Goal: Task Accomplishment & Management: Manage account settings

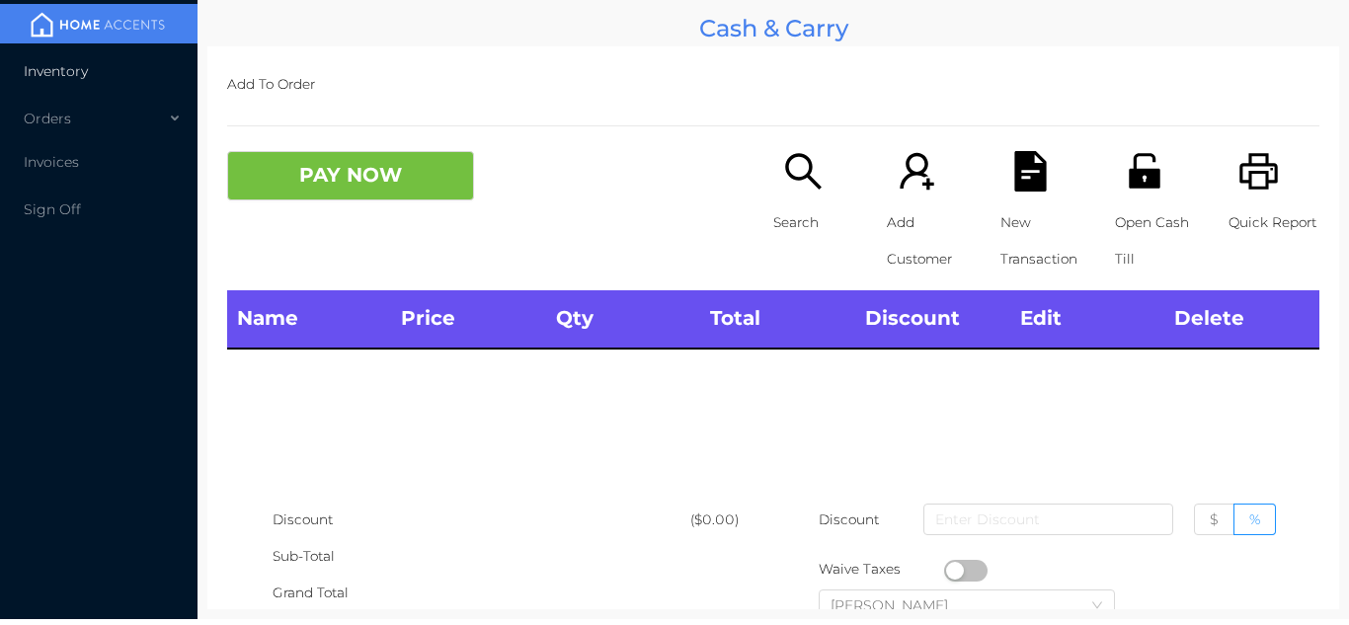
click at [81, 75] on span "Inventory" at bounding box center [56, 71] width 64 height 18
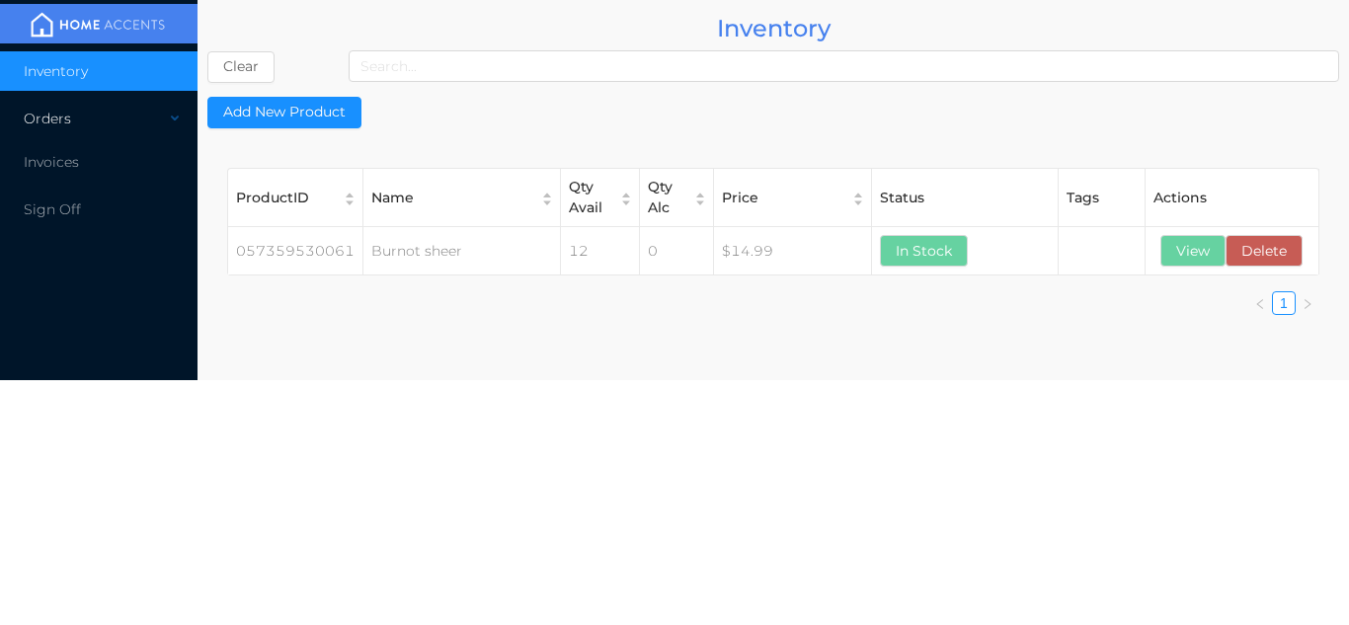
click at [87, 117] on div "Orders" at bounding box center [99, 119] width 198 height 40
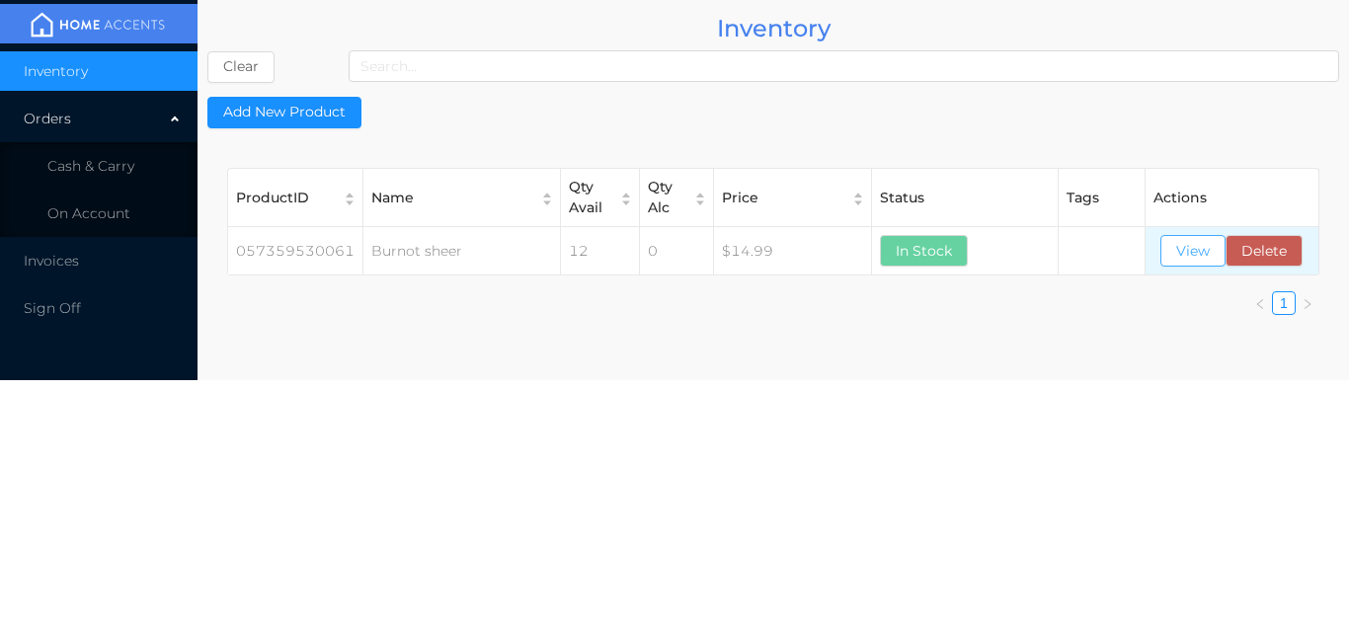
click at [1188, 267] on button "View" at bounding box center [1193, 251] width 65 height 32
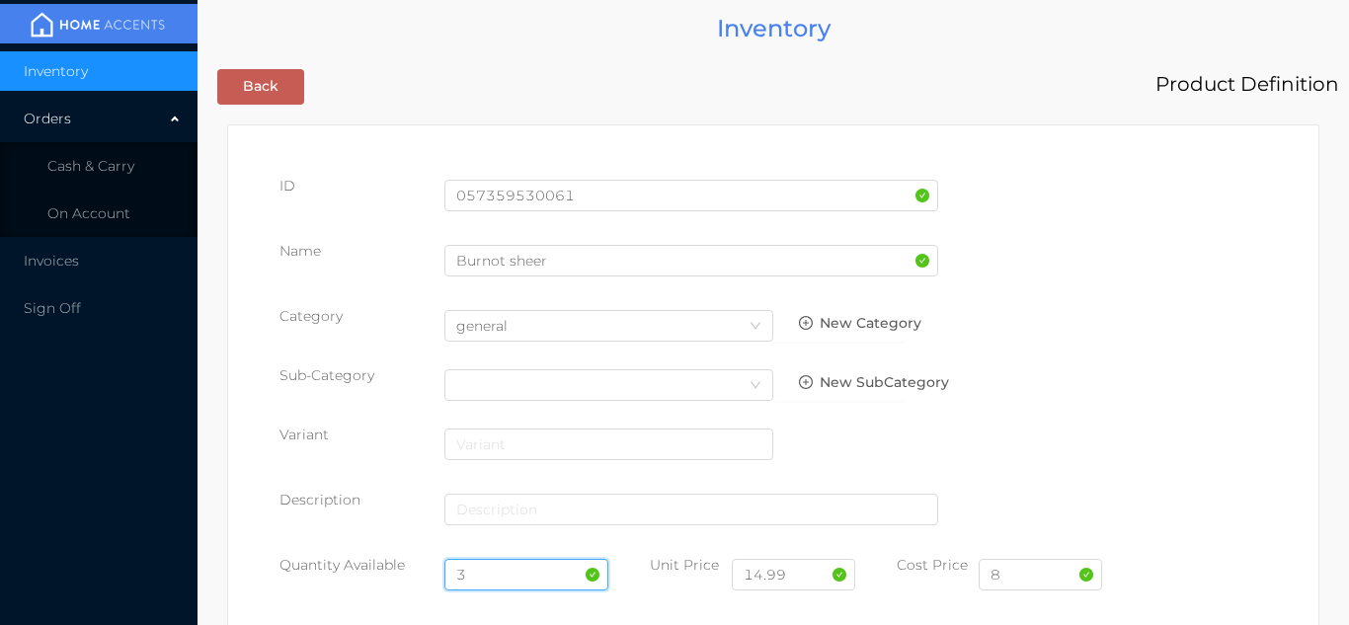
click at [506, 573] on input "3" at bounding box center [527, 575] width 165 height 32
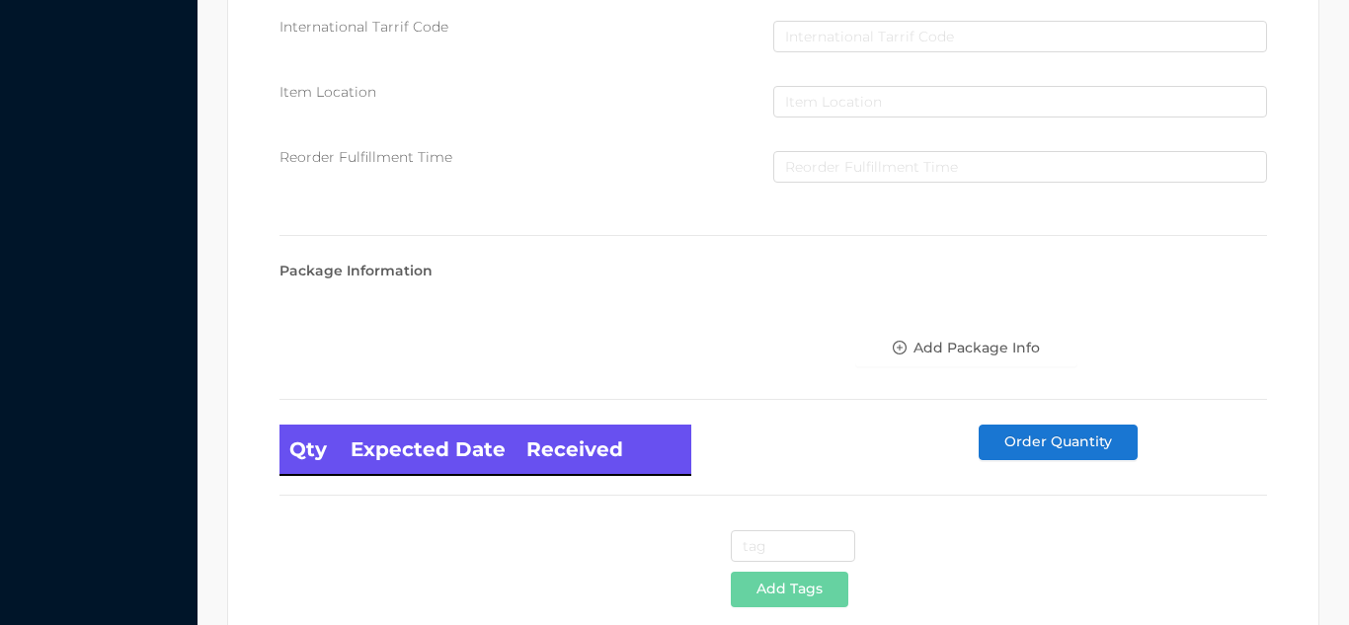
scroll to position [1121, 0]
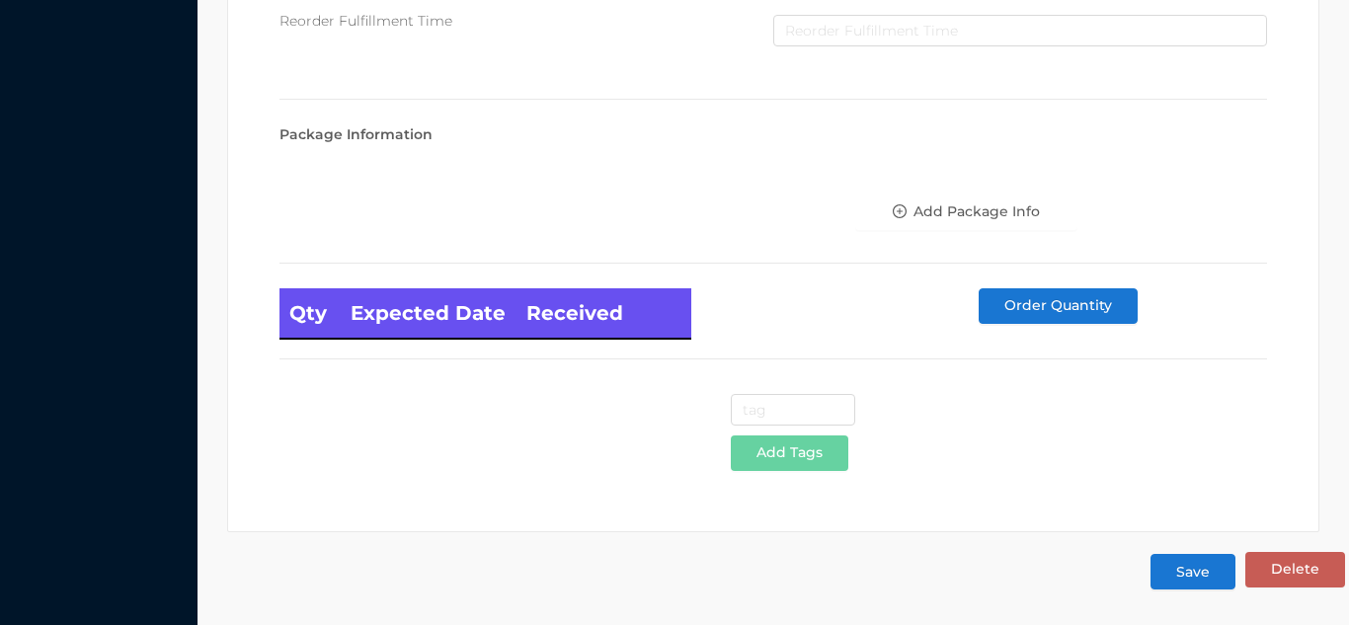
type input "12"
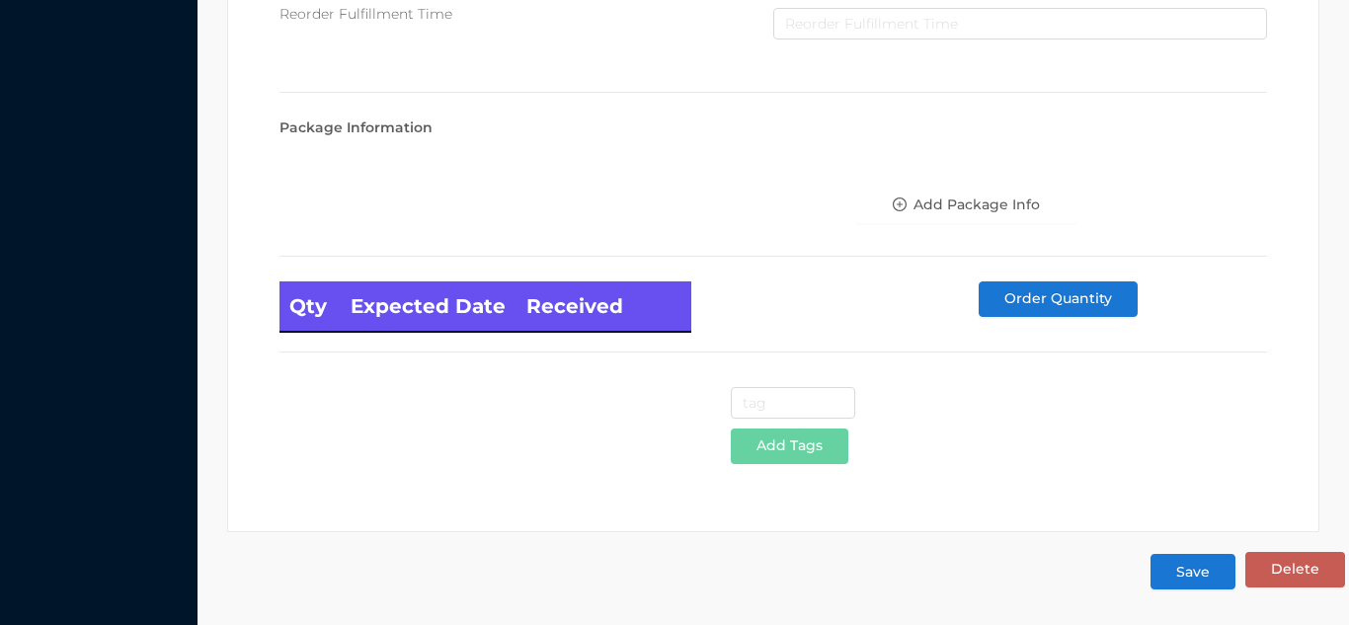
click at [1197, 589] on button "Save" at bounding box center [1193, 572] width 85 height 36
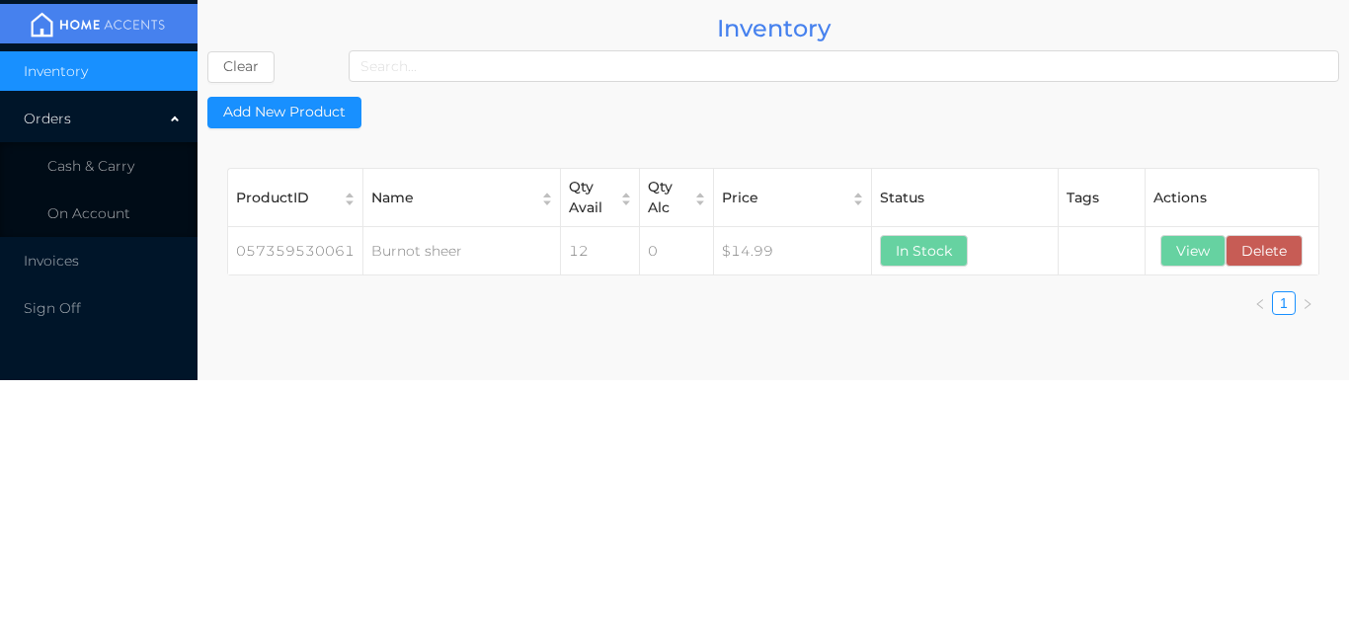
scroll to position [0, 0]
click at [116, 161] on span "Cash & Carry" at bounding box center [90, 166] width 87 height 18
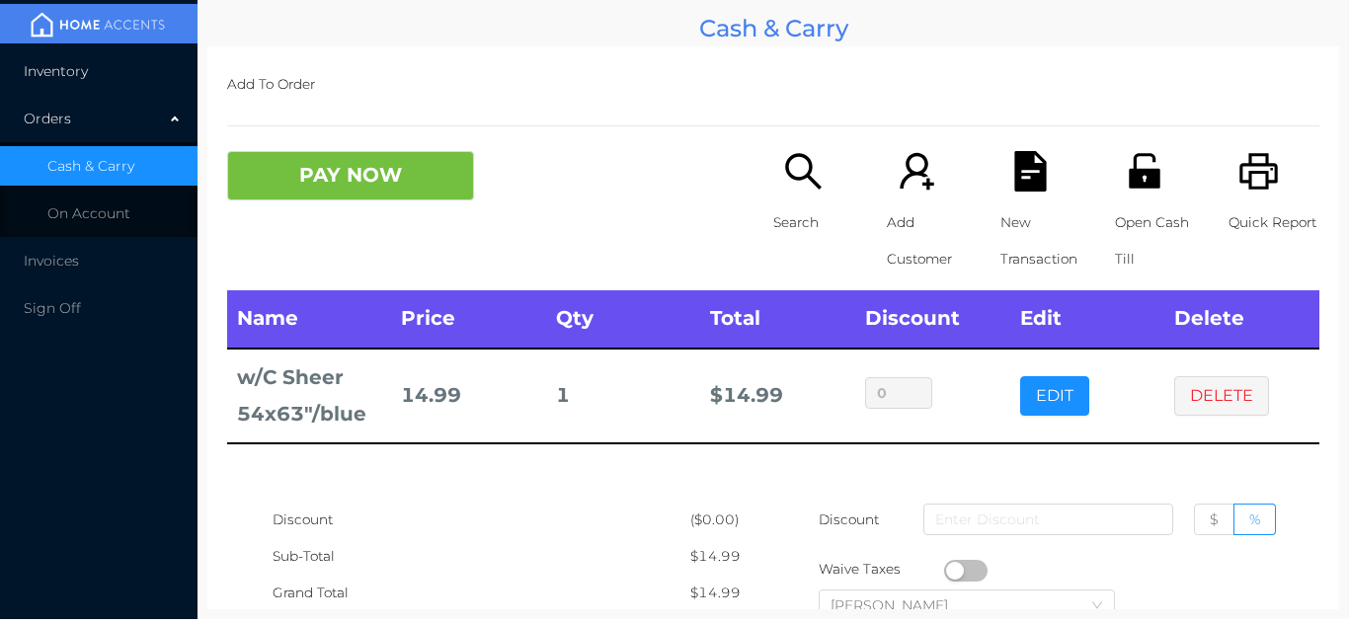
click at [91, 73] on li "Inventory" at bounding box center [99, 71] width 198 height 40
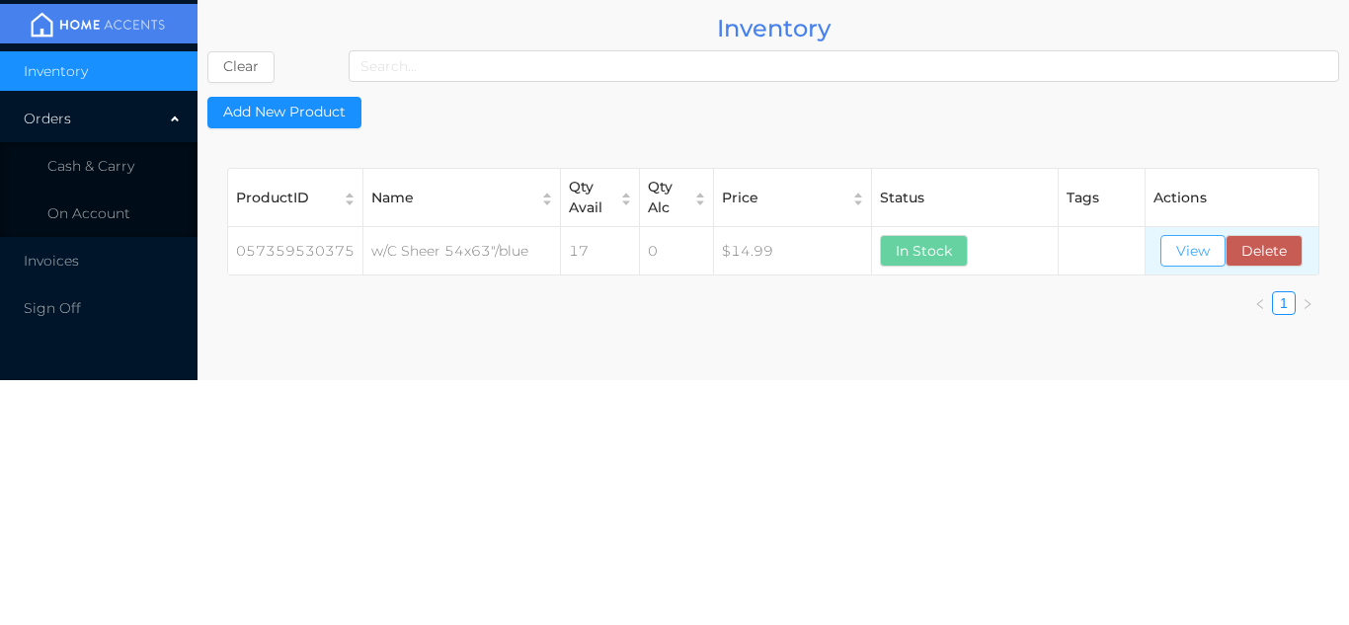
click at [1202, 254] on button "View" at bounding box center [1193, 251] width 65 height 32
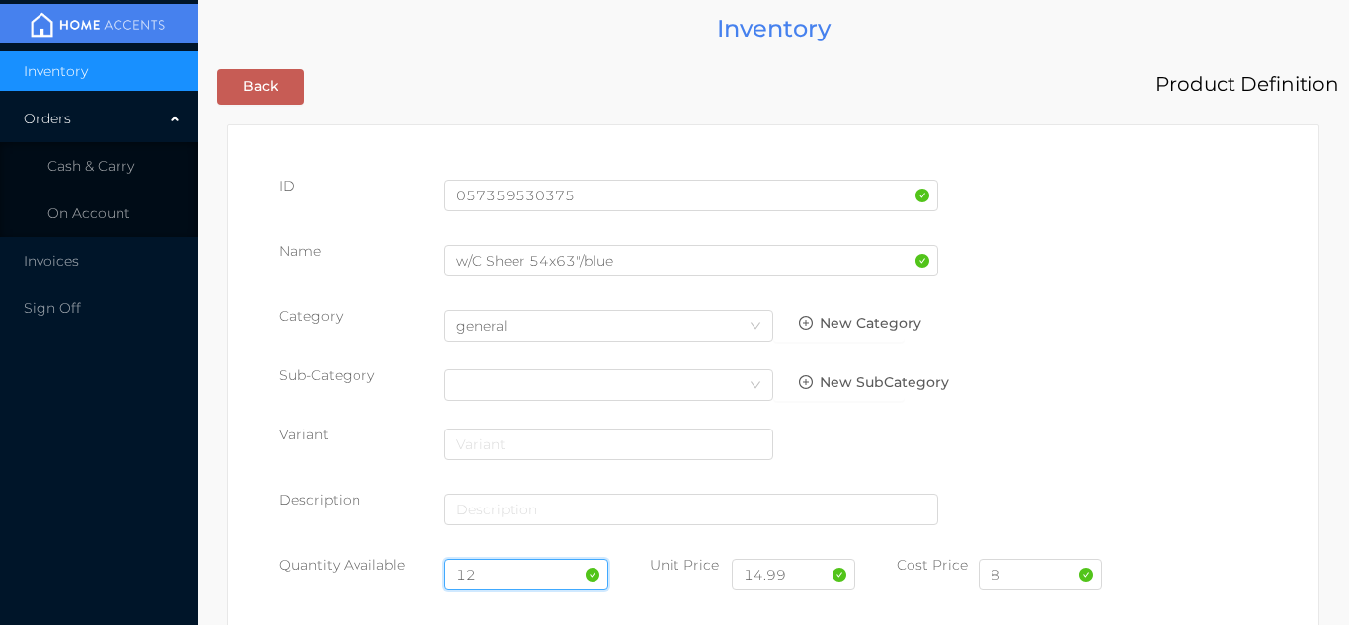
click at [493, 580] on input "12" at bounding box center [527, 575] width 165 height 32
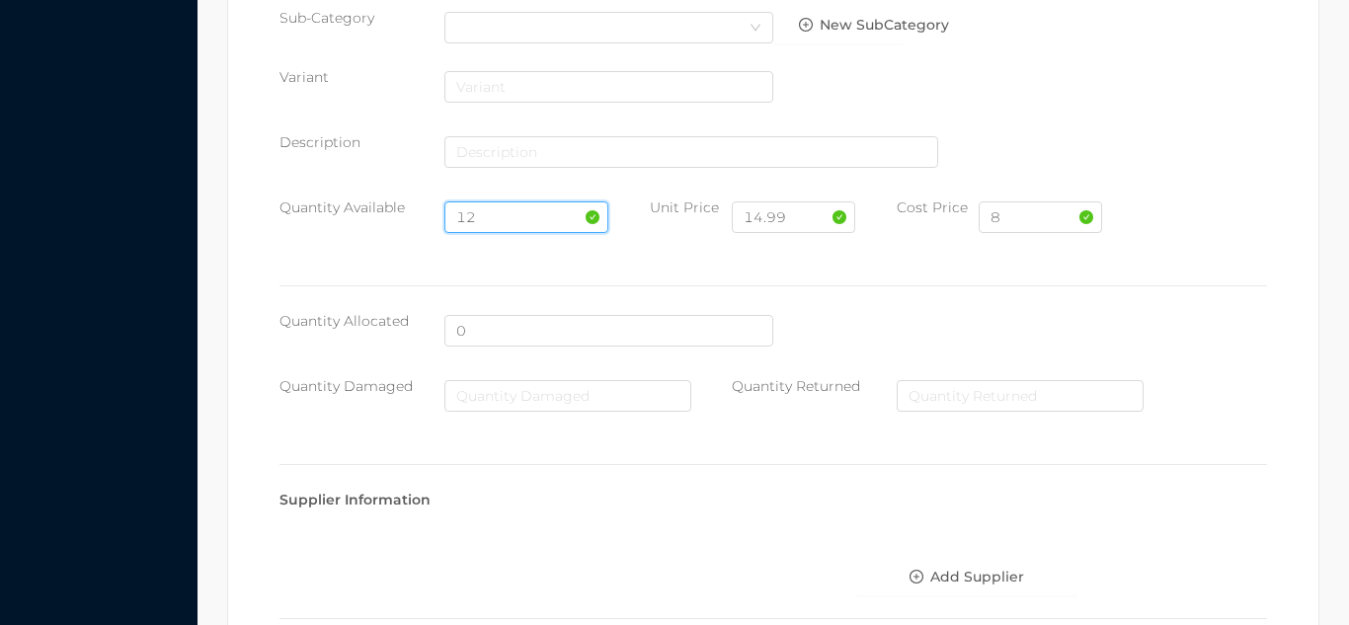
scroll to position [1121, 0]
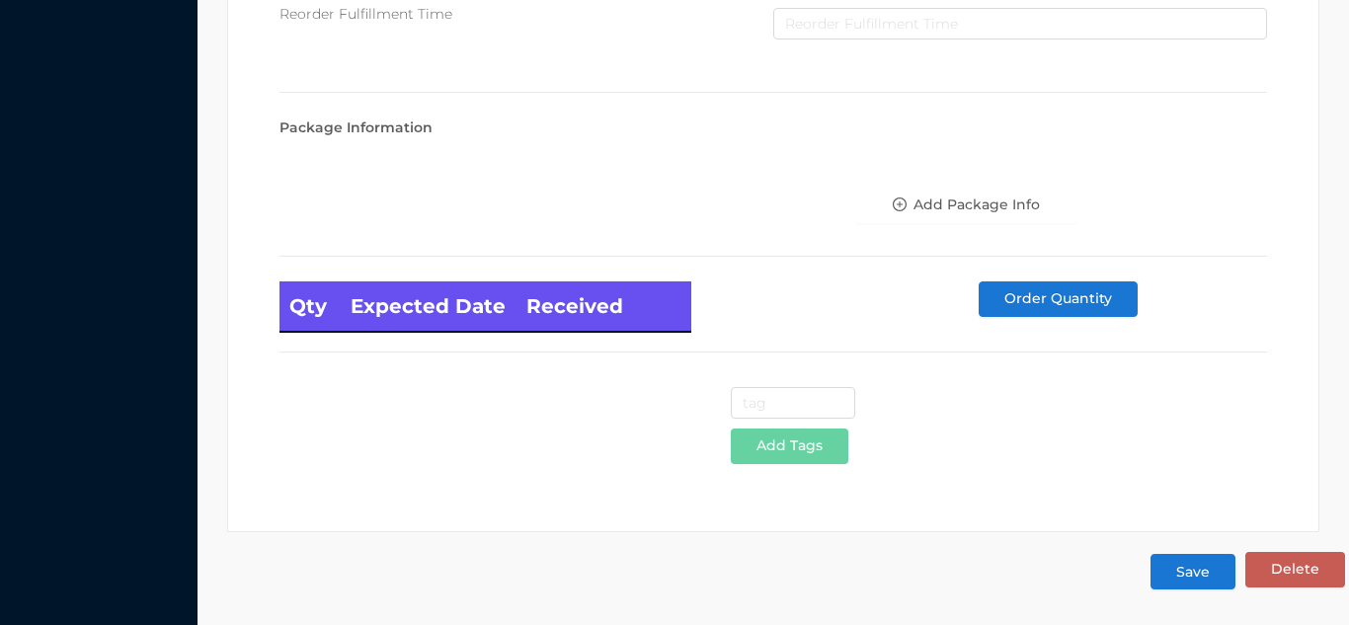
click at [1190, 558] on button "Save" at bounding box center [1193, 572] width 85 height 36
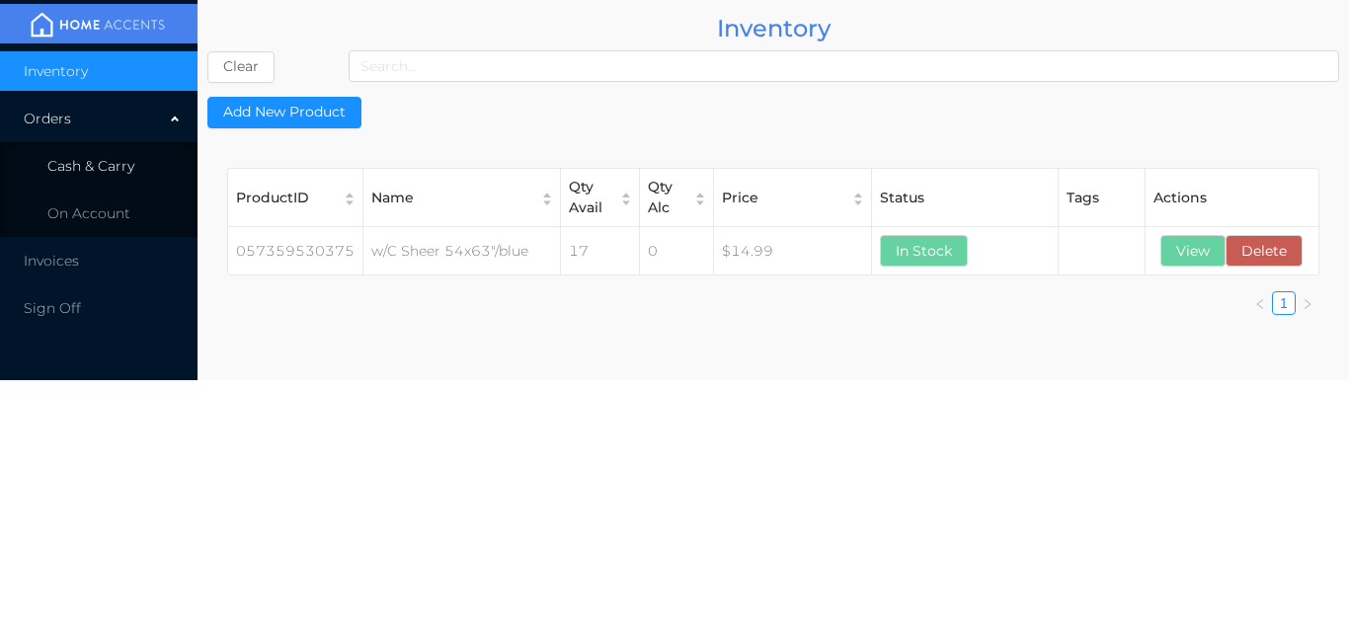
click at [151, 166] on li "Cash & Carry" at bounding box center [99, 166] width 198 height 40
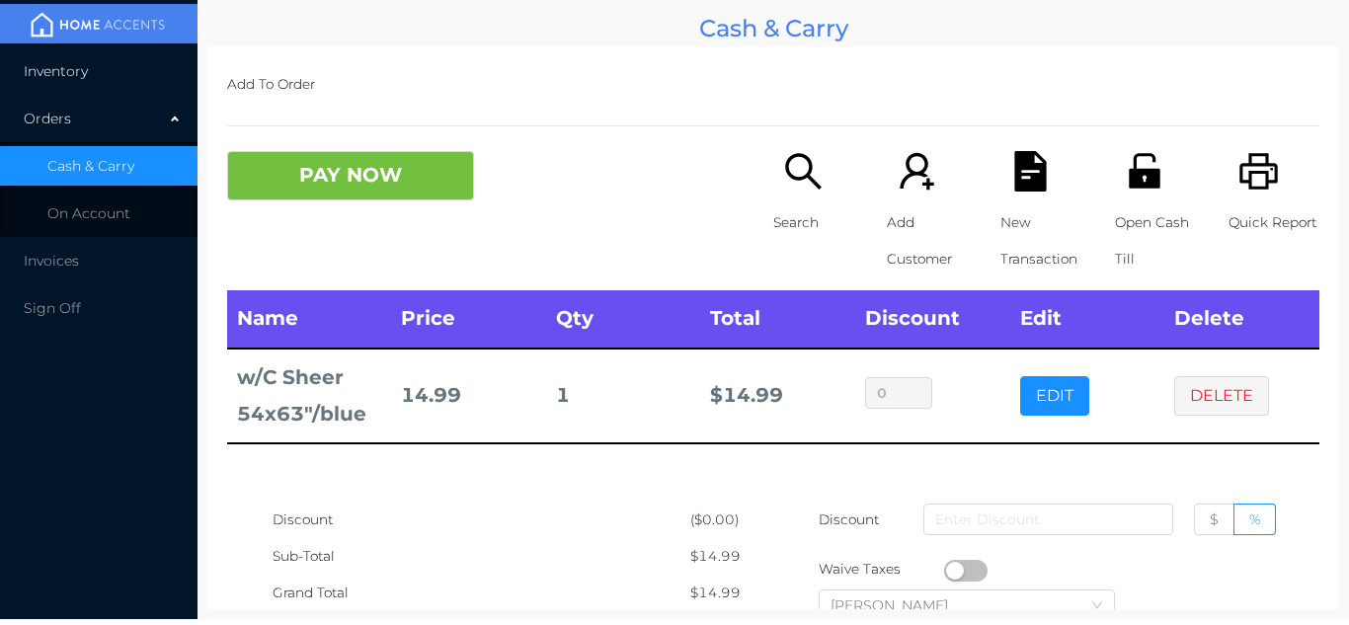
click at [118, 81] on li "Inventory" at bounding box center [99, 71] width 198 height 40
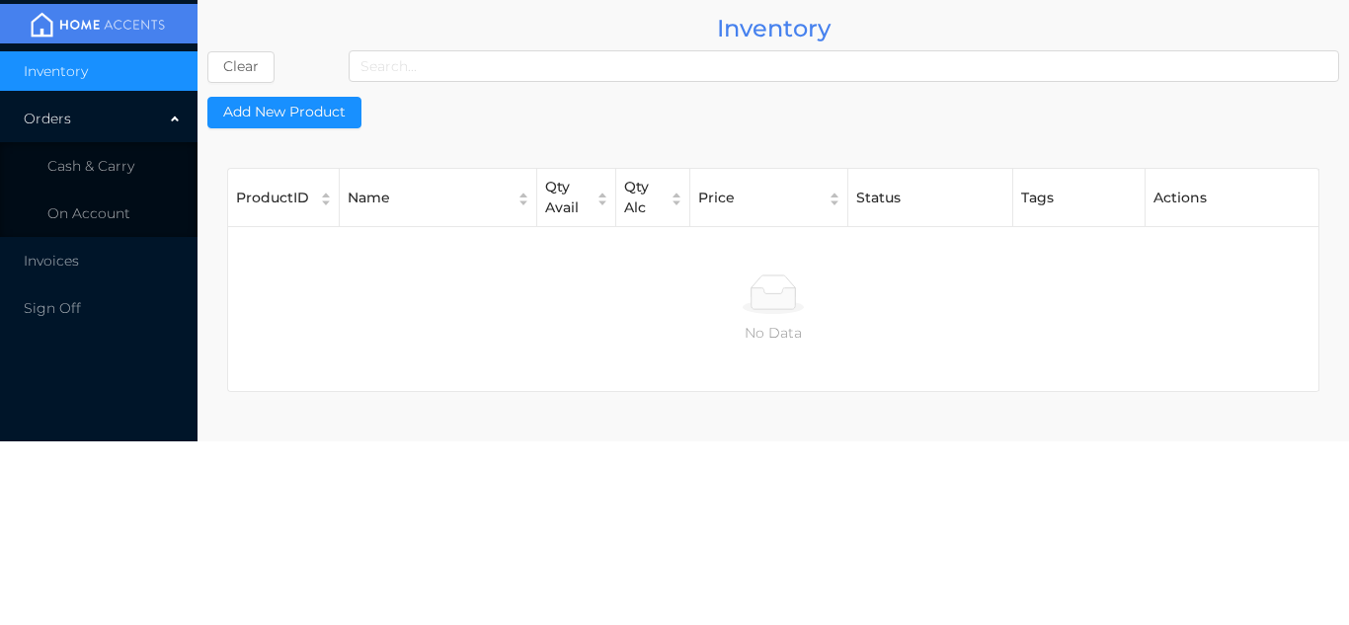
click at [121, 135] on div "Orders" at bounding box center [99, 119] width 198 height 40
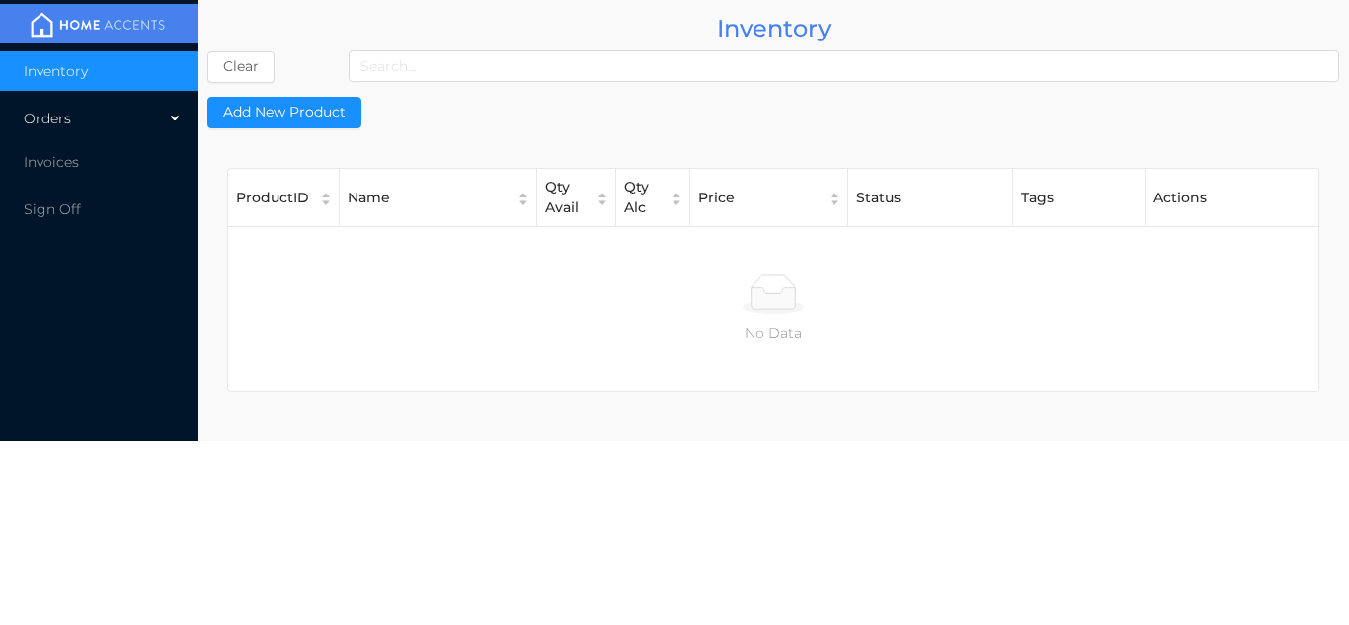
click at [148, 109] on div "Orders" at bounding box center [99, 119] width 198 height 40
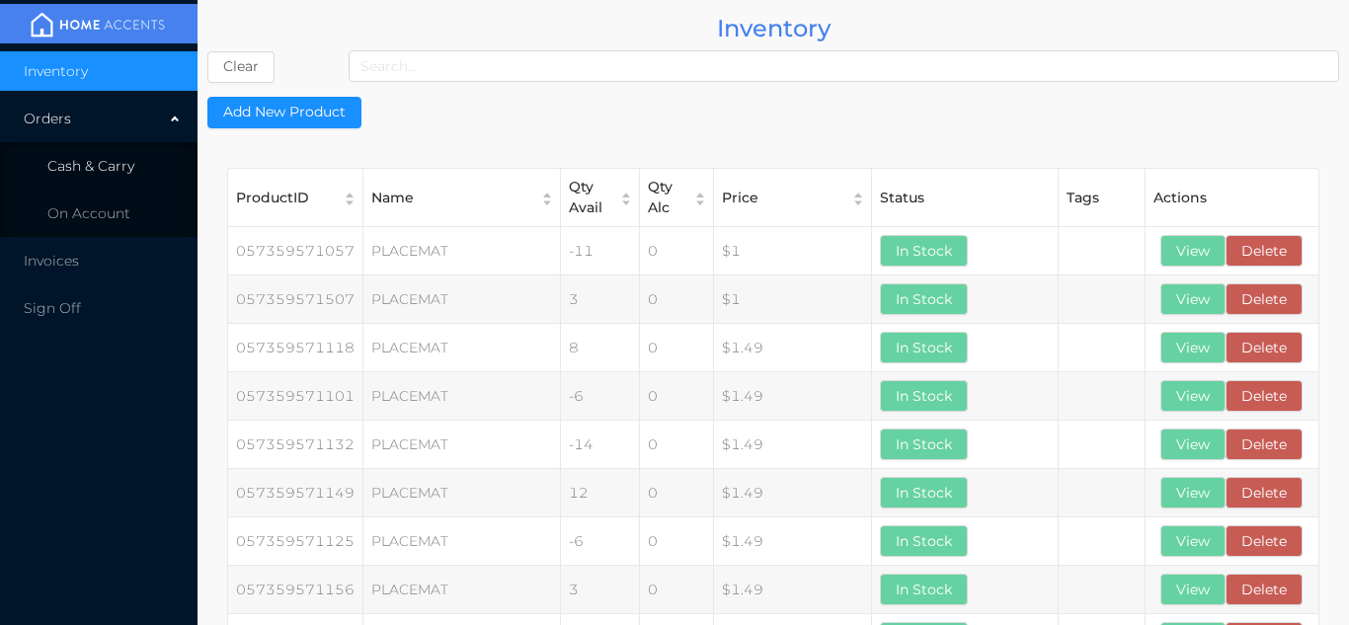
click at [170, 148] on li "Cash & Carry" at bounding box center [99, 166] width 198 height 40
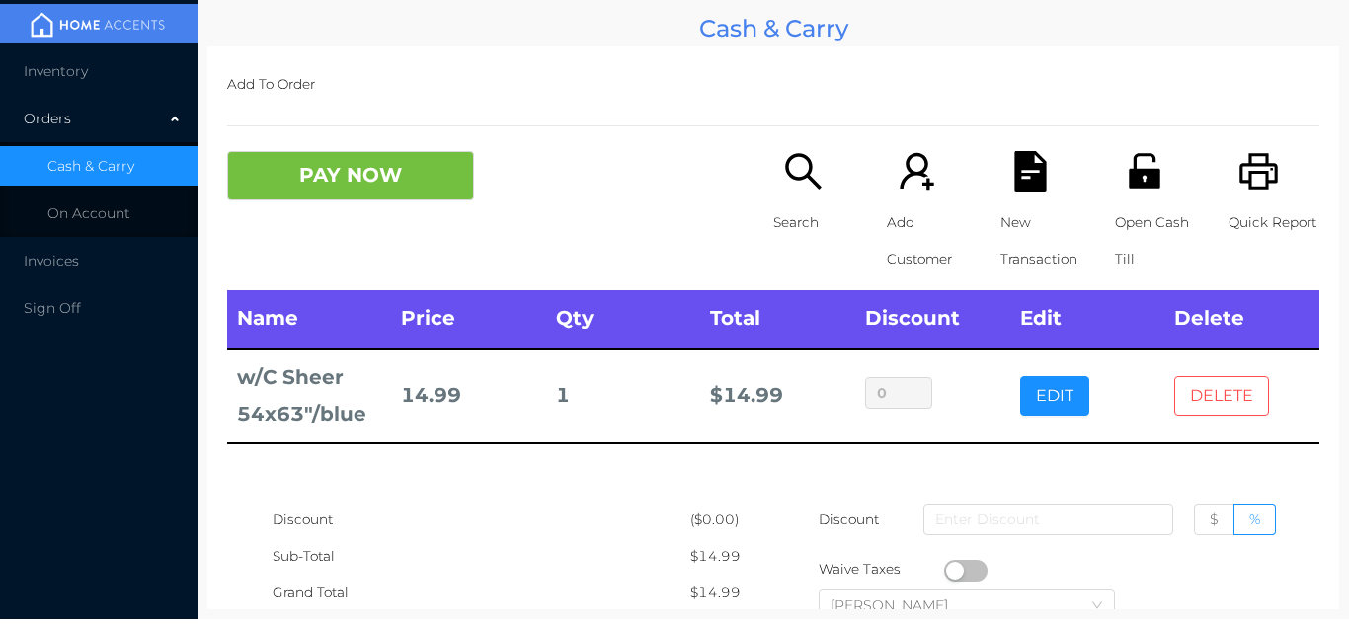
click at [1237, 398] on button "DELETE" at bounding box center [1222, 396] width 95 height 40
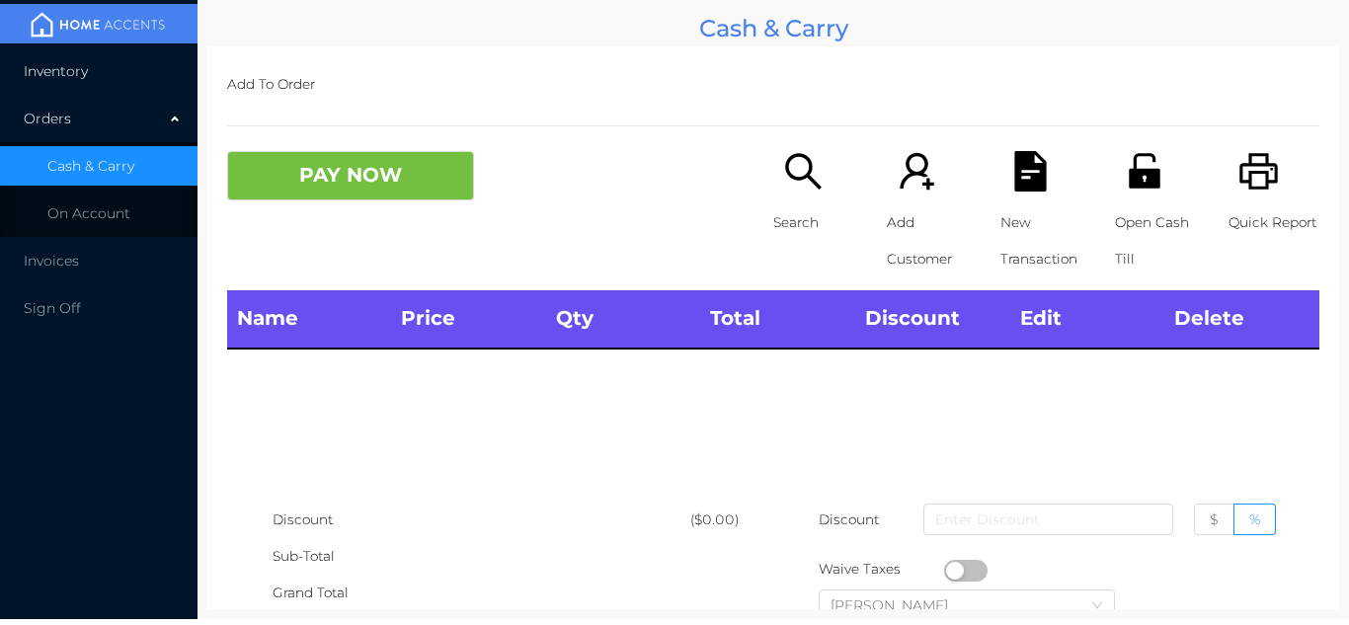
click at [140, 75] on li "Inventory" at bounding box center [99, 71] width 198 height 40
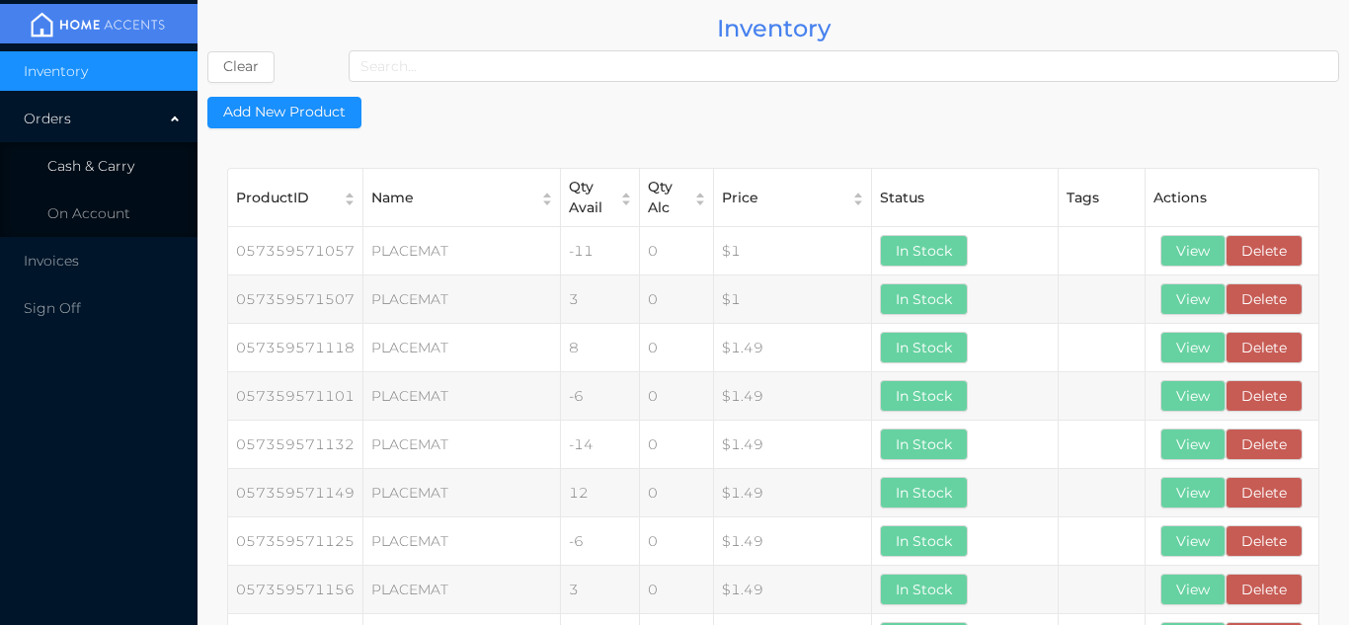
click at [142, 171] on li "Cash & Carry" at bounding box center [99, 166] width 198 height 40
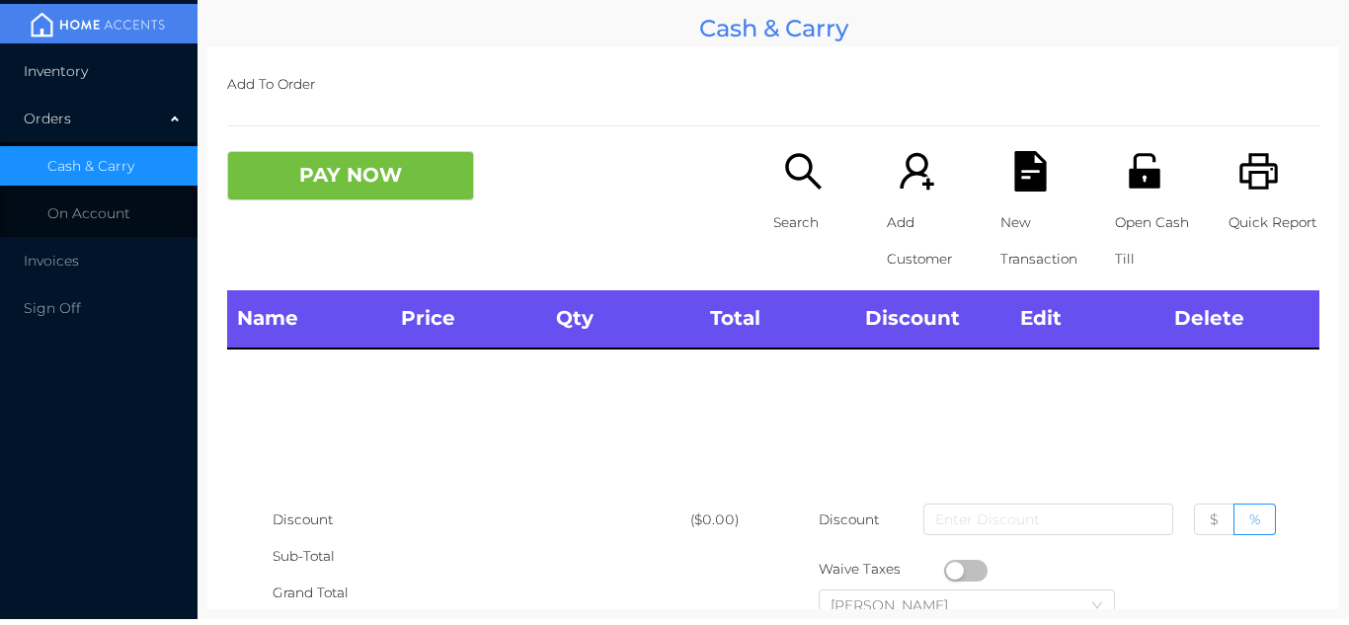
click at [129, 72] on li "Inventory" at bounding box center [99, 71] width 198 height 40
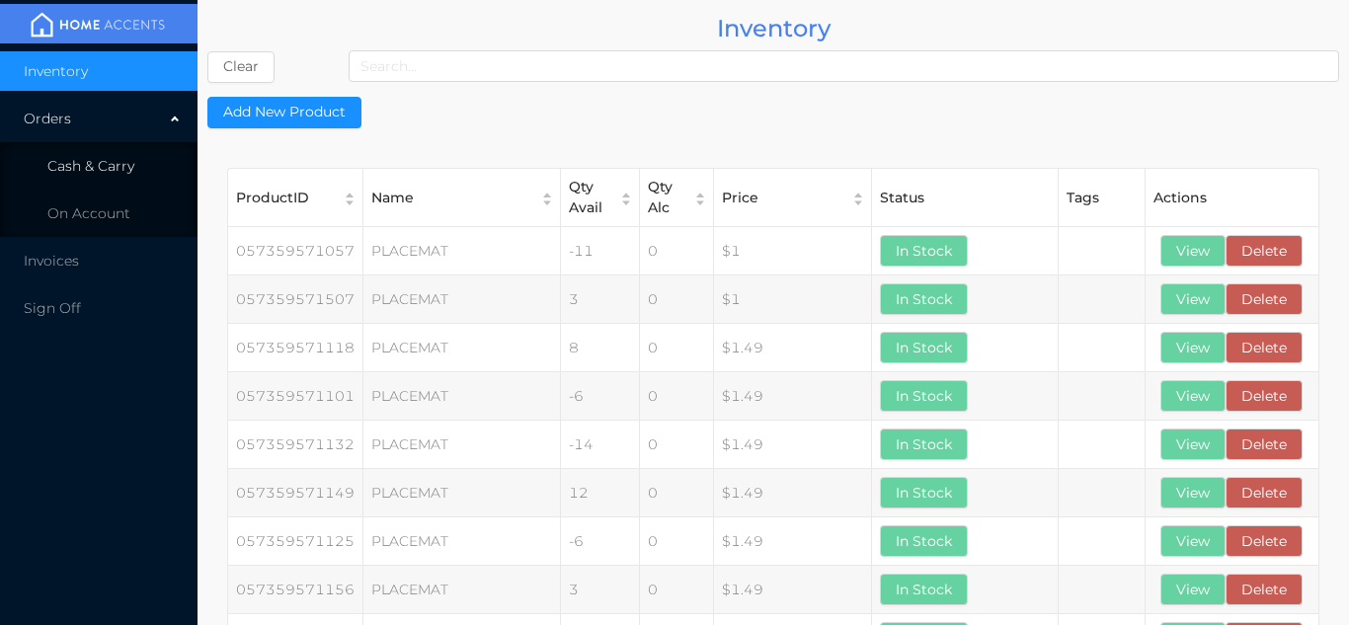
click at [128, 170] on span "Cash & Carry" at bounding box center [90, 166] width 87 height 18
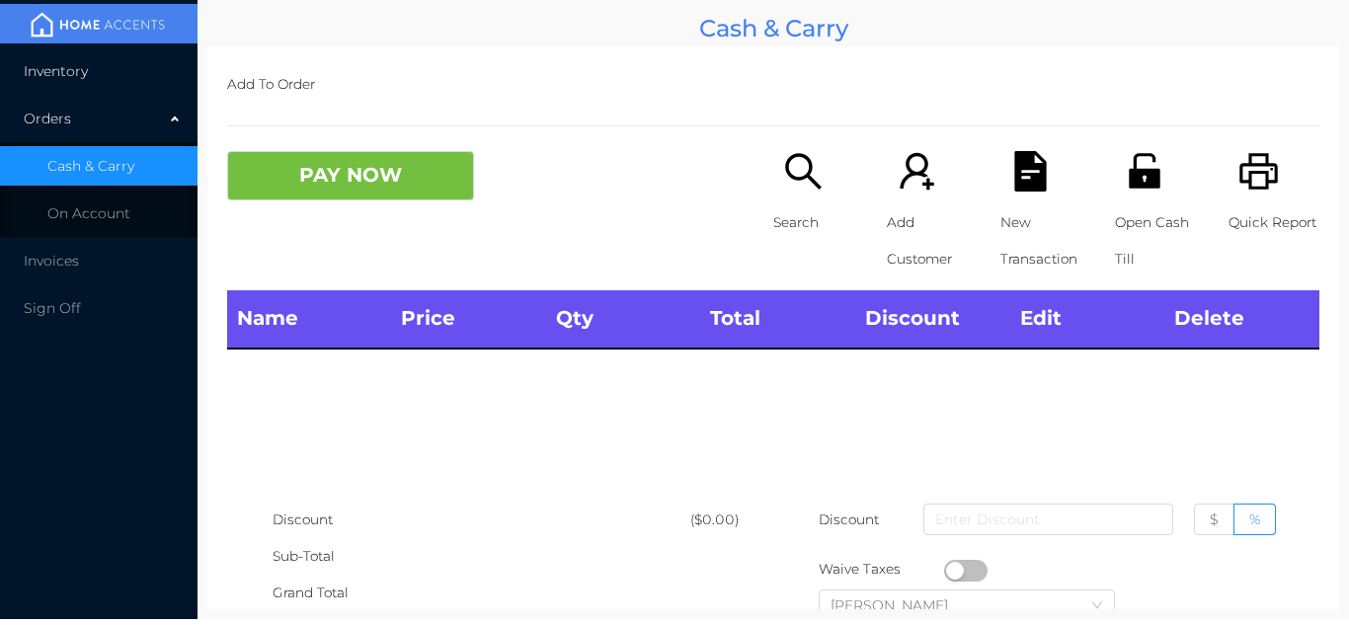
click at [113, 70] on li "Inventory" at bounding box center [99, 71] width 198 height 40
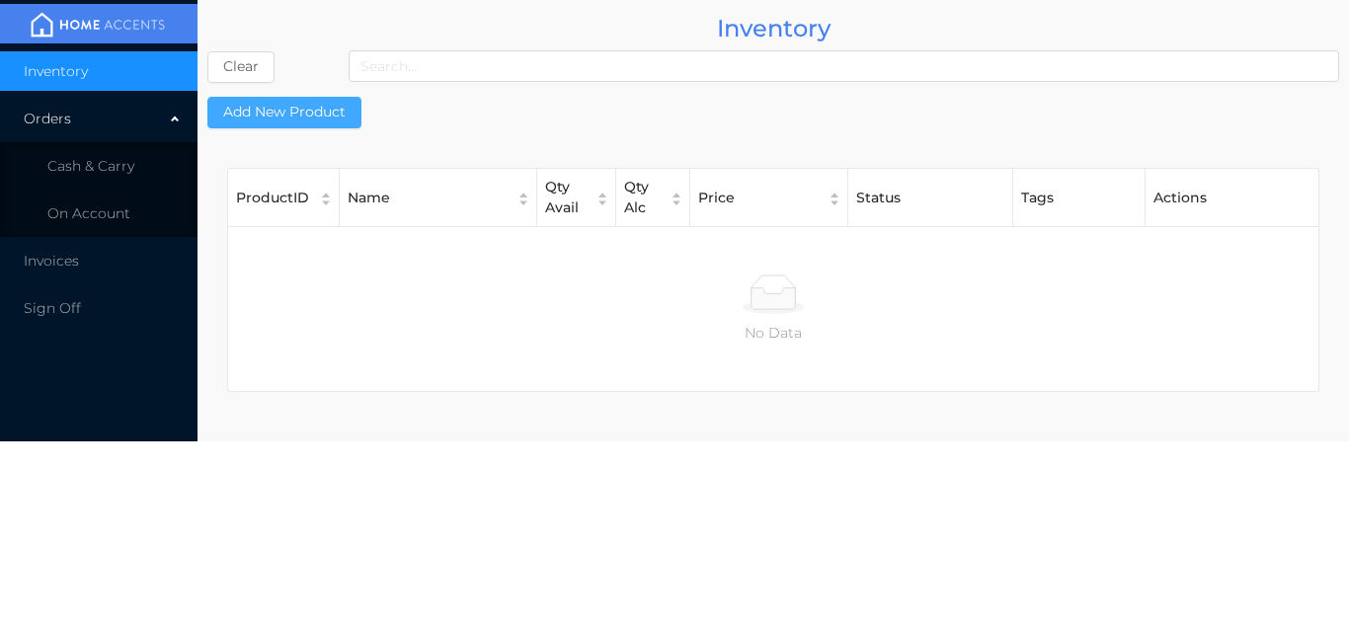
click at [325, 110] on button "Add New Product" at bounding box center [284, 113] width 154 height 32
click at [125, 170] on span "Cash & Carry" at bounding box center [90, 166] width 87 height 18
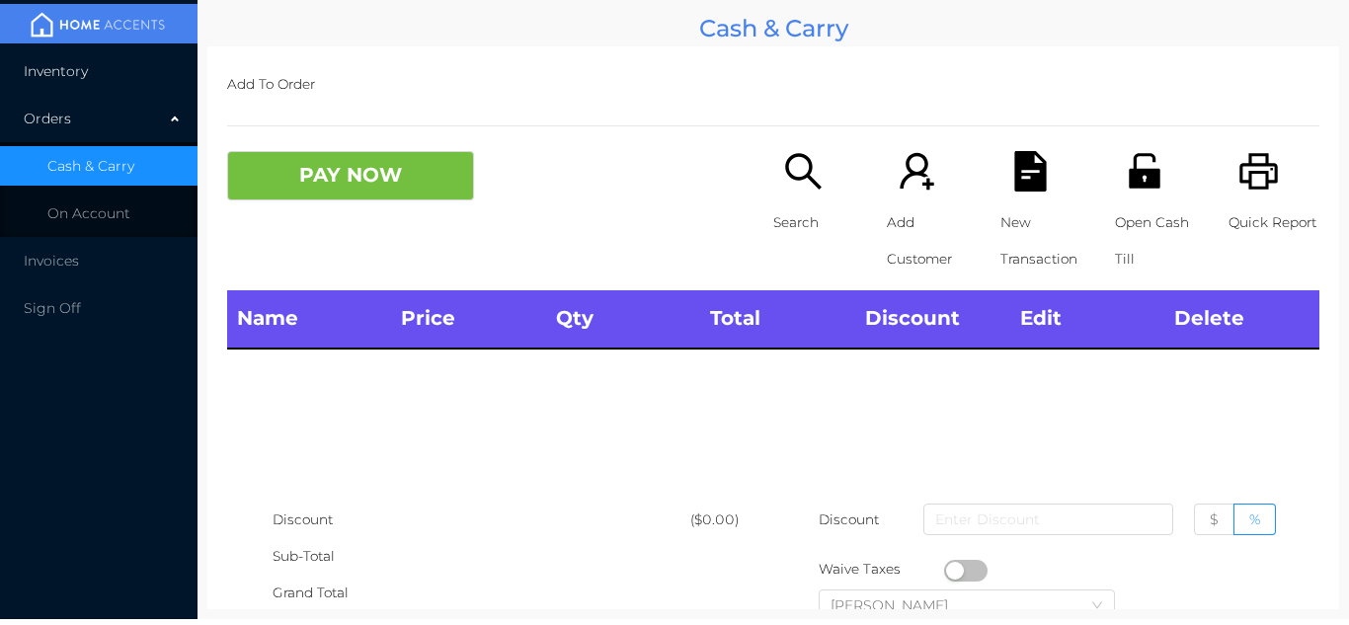
click at [130, 86] on li "Inventory" at bounding box center [99, 71] width 198 height 40
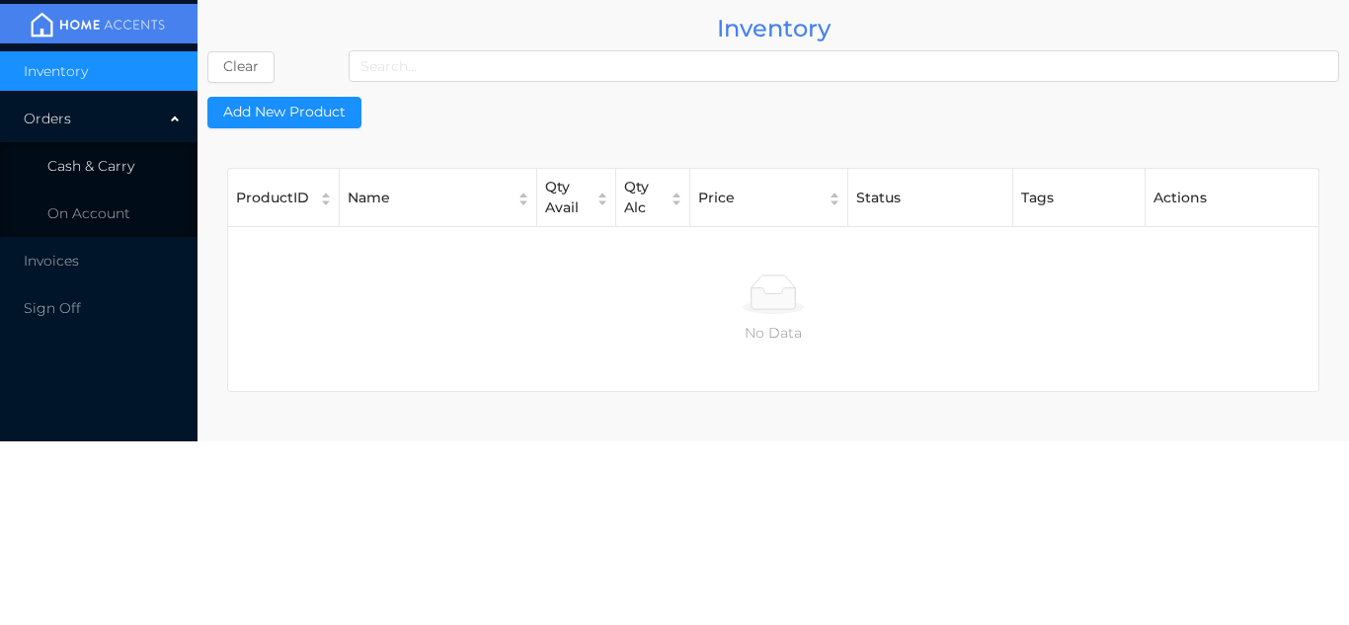
click at [159, 173] on li "Cash & Carry" at bounding box center [99, 166] width 198 height 40
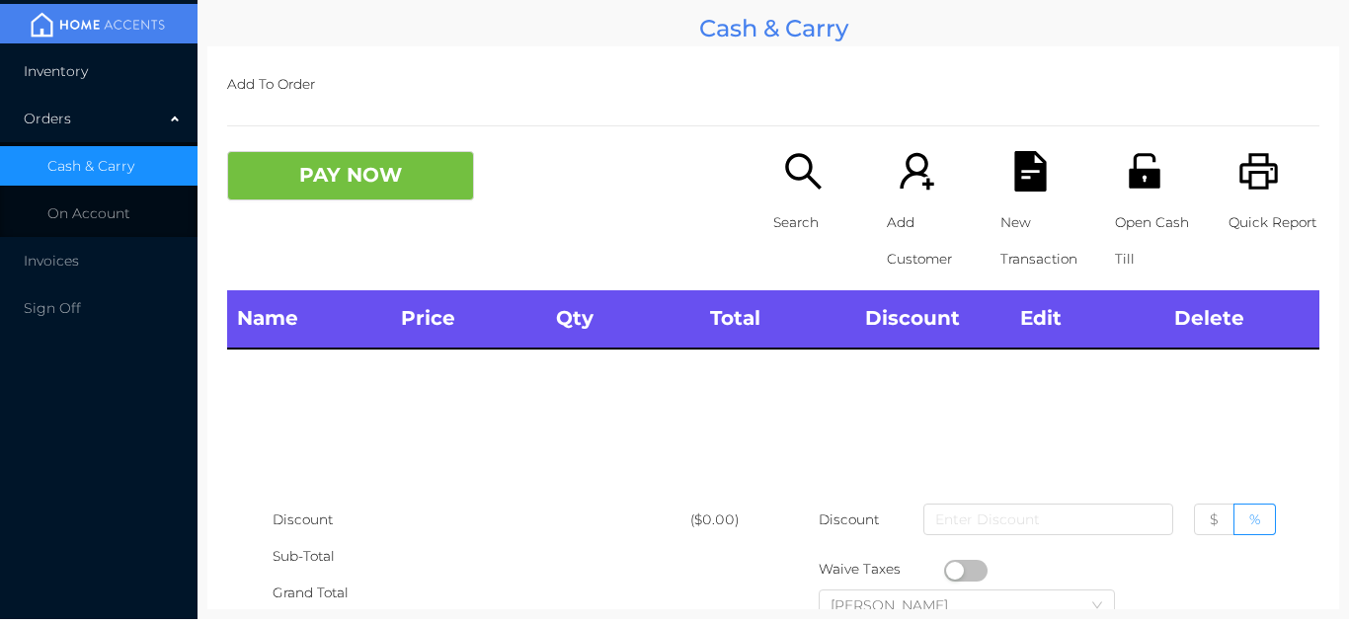
click at [154, 67] on li "Inventory" at bounding box center [99, 71] width 198 height 40
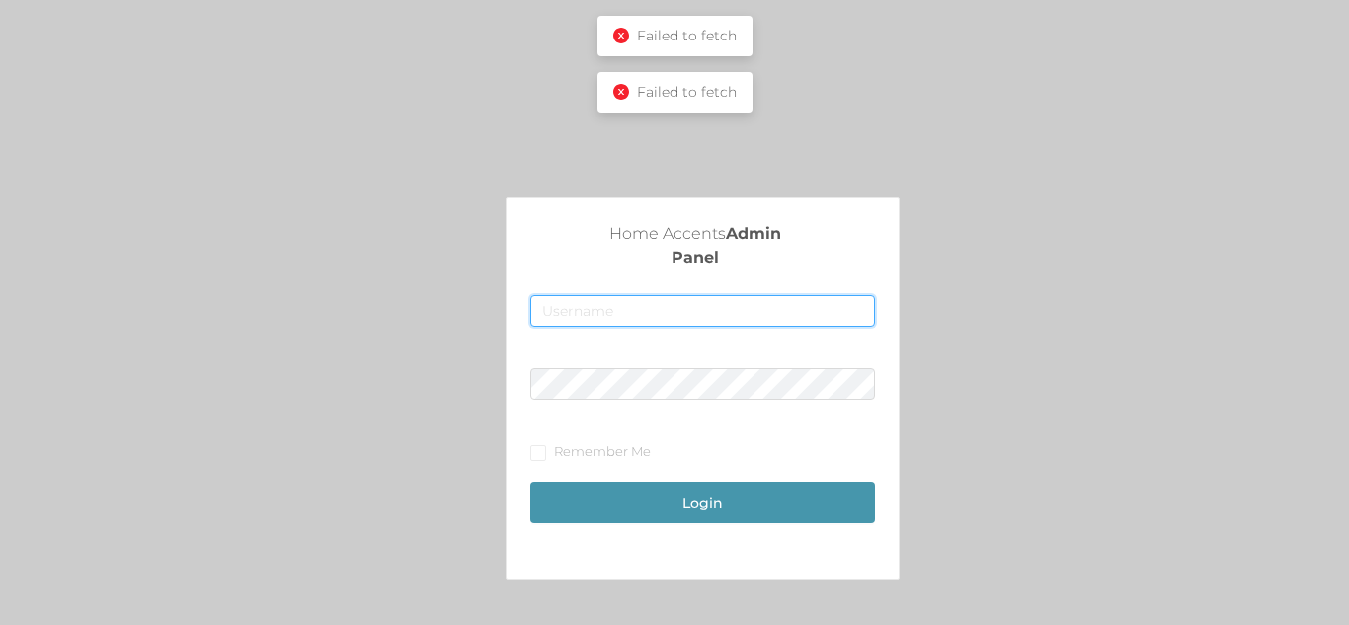
type input "fur1@accents.pw"
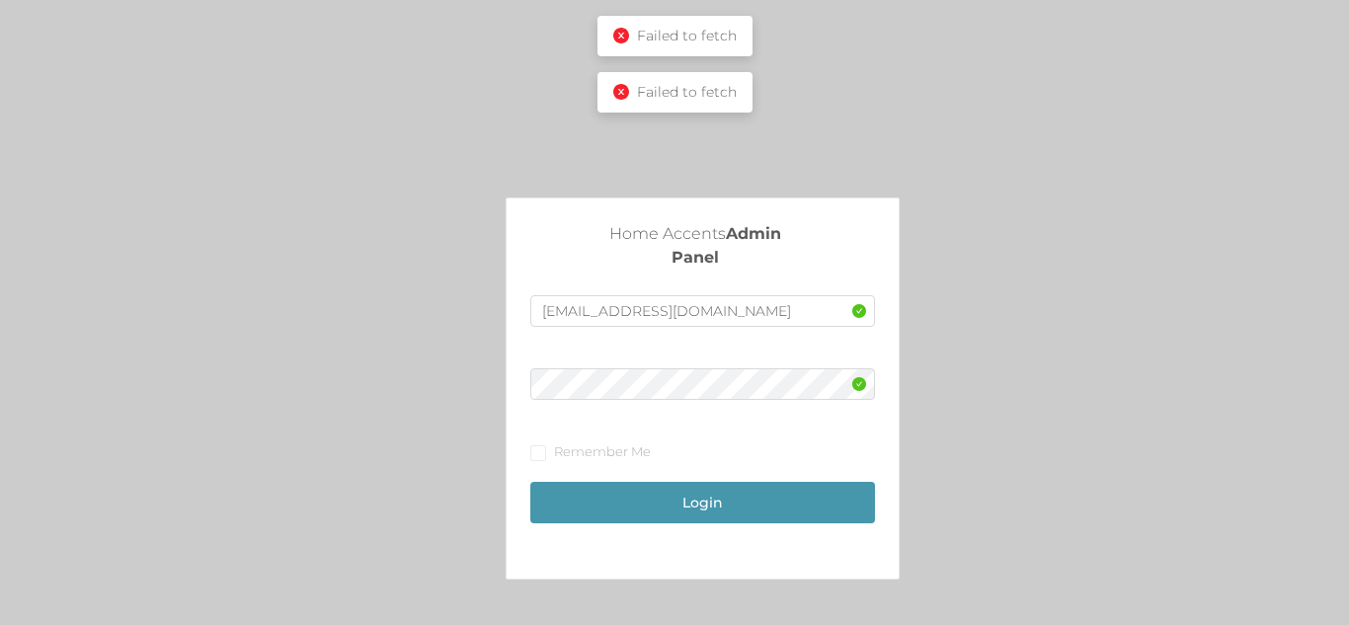
click at [616, 42] on icon "icon: close-circle" at bounding box center [621, 36] width 16 height 16
click at [626, 14] on div "Home Accents Admin Panel fur1@accents.pw Remember Me Login" at bounding box center [674, 487] width 1349 height 975
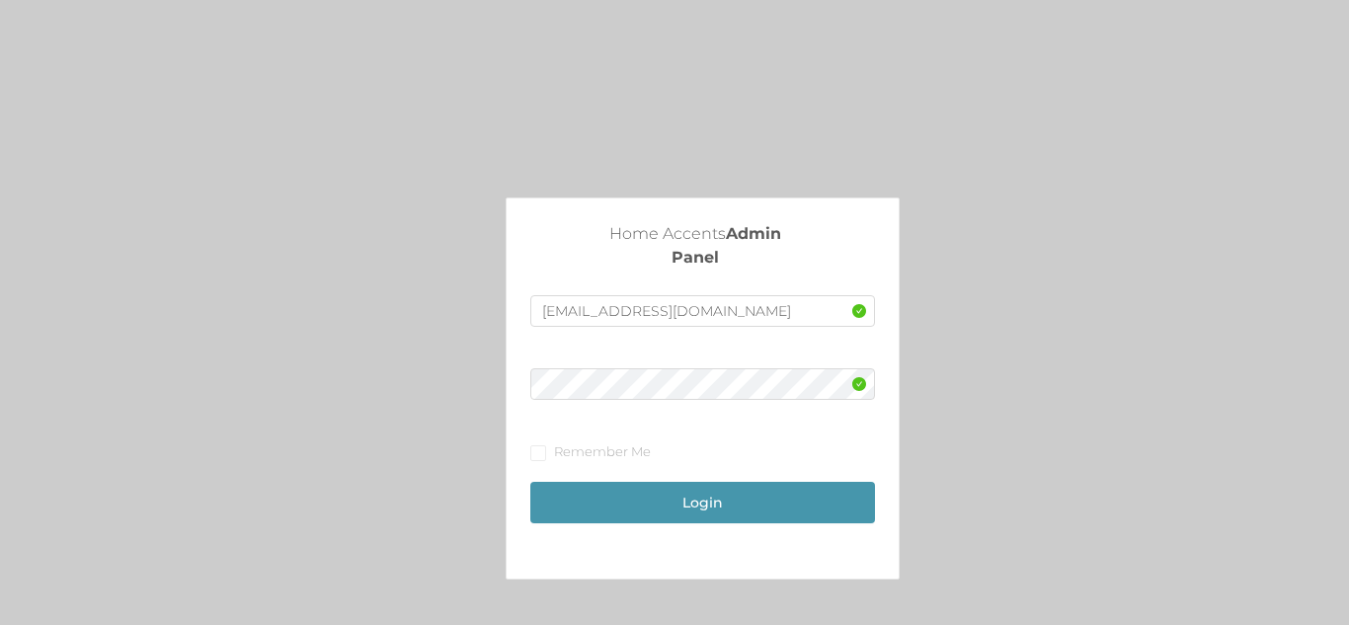
click at [624, 30] on div "Home Accents Admin Panel fur1@accents.pw Remember Me Login" at bounding box center [674, 487] width 1349 height 975
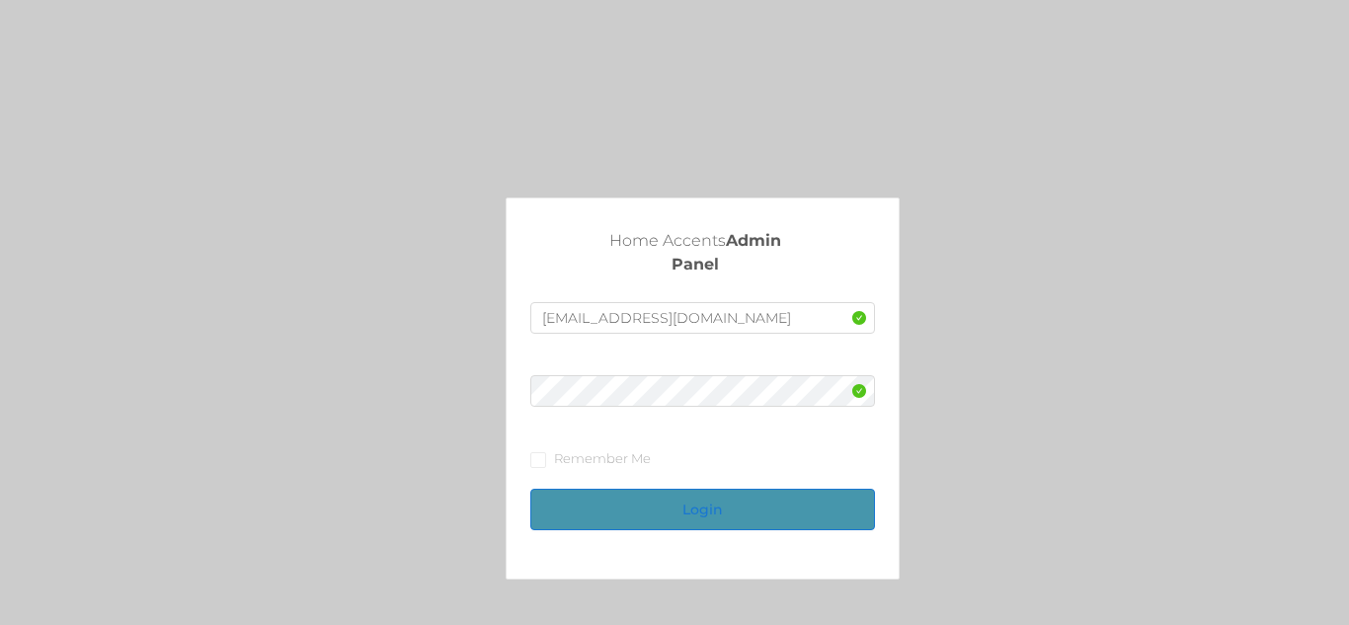
click at [698, 508] on button "Login" at bounding box center [702, 509] width 344 height 41
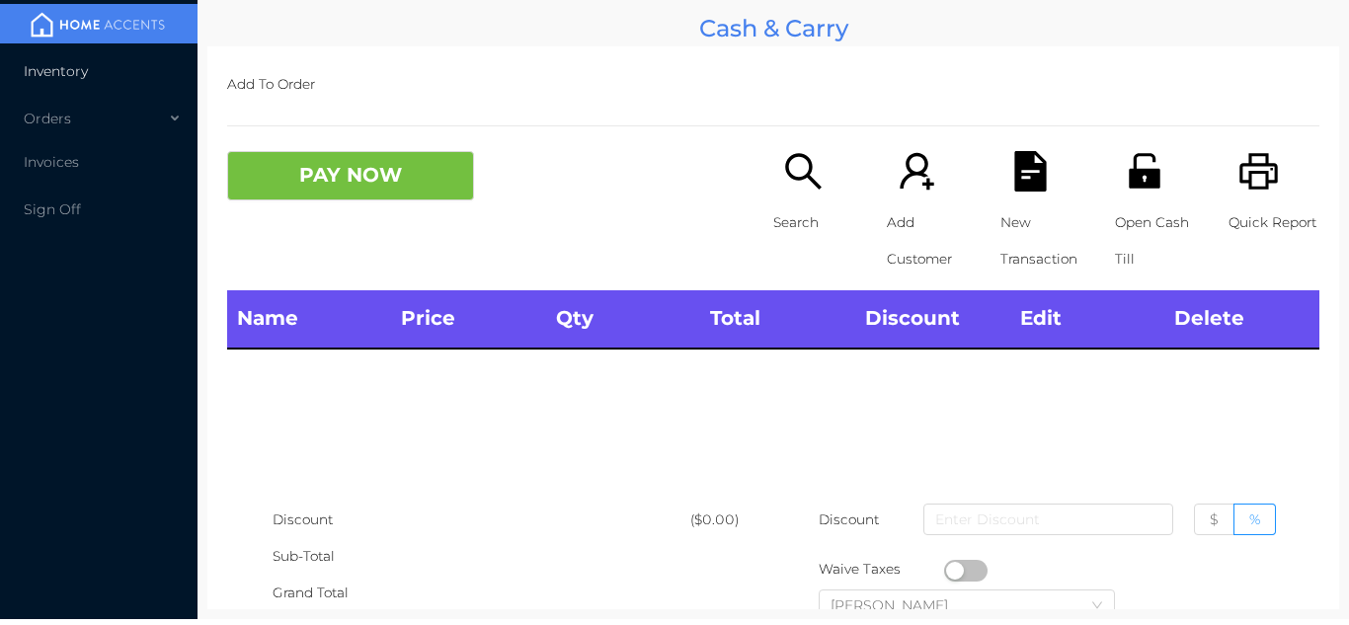
click at [114, 87] on li "Inventory" at bounding box center [99, 71] width 198 height 40
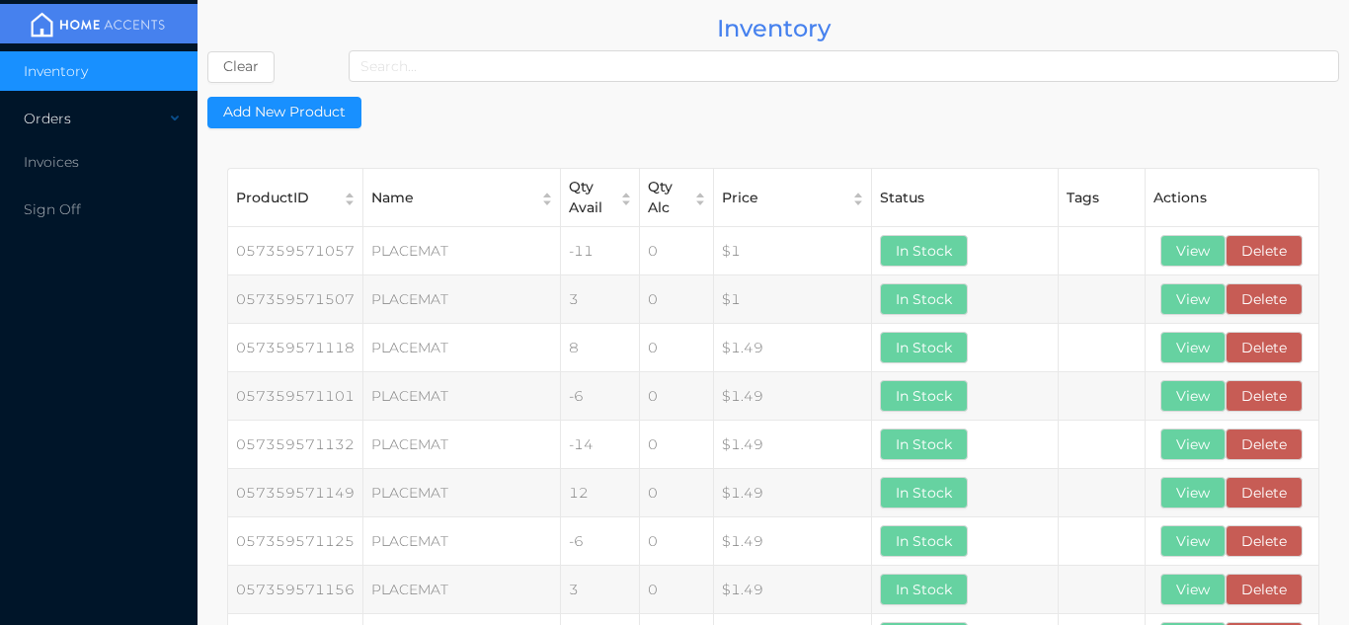
click at [104, 110] on div "Orders" at bounding box center [99, 119] width 198 height 40
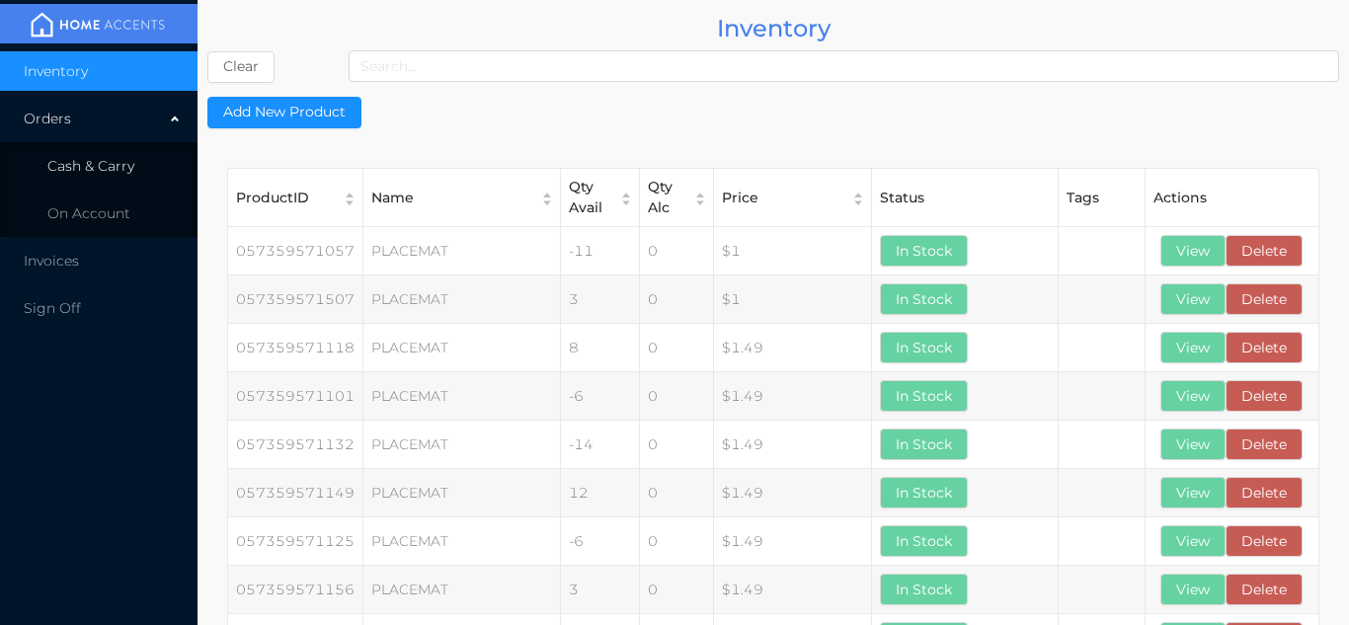
click at [153, 155] on li "Cash & Carry" at bounding box center [99, 166] width 198 height 40
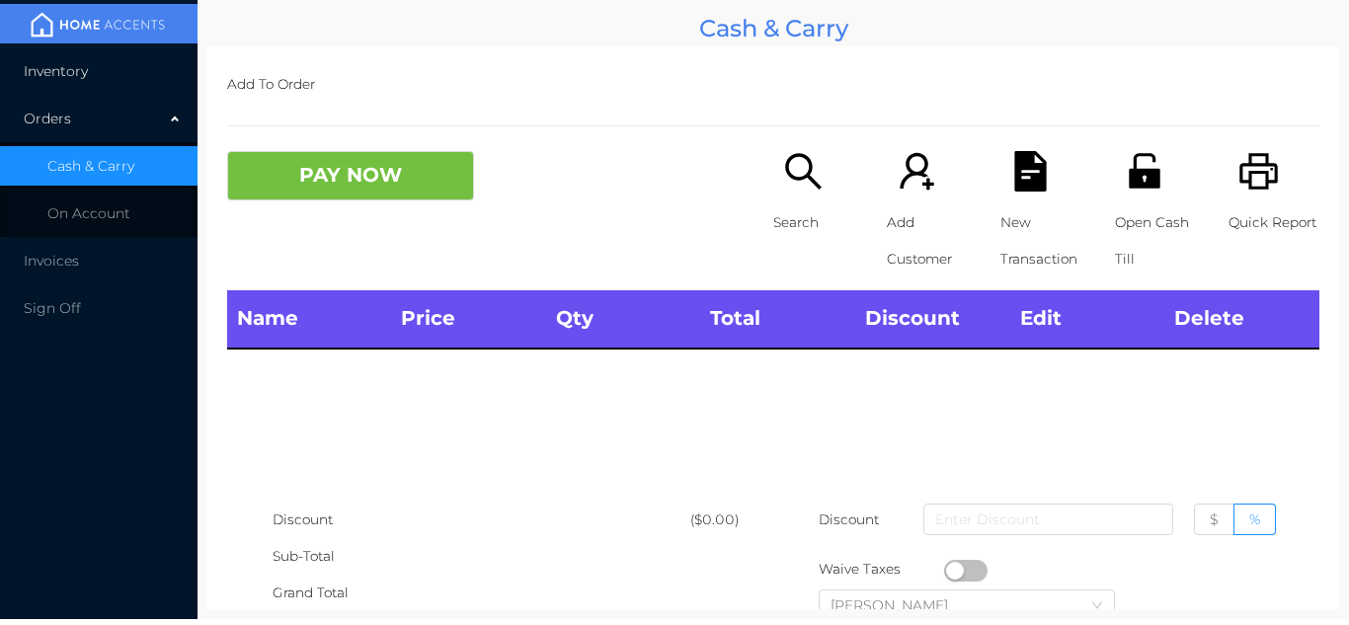
click at [134, 79] on li "Inventory" at bounding box center [99, 71] width 198 height 40
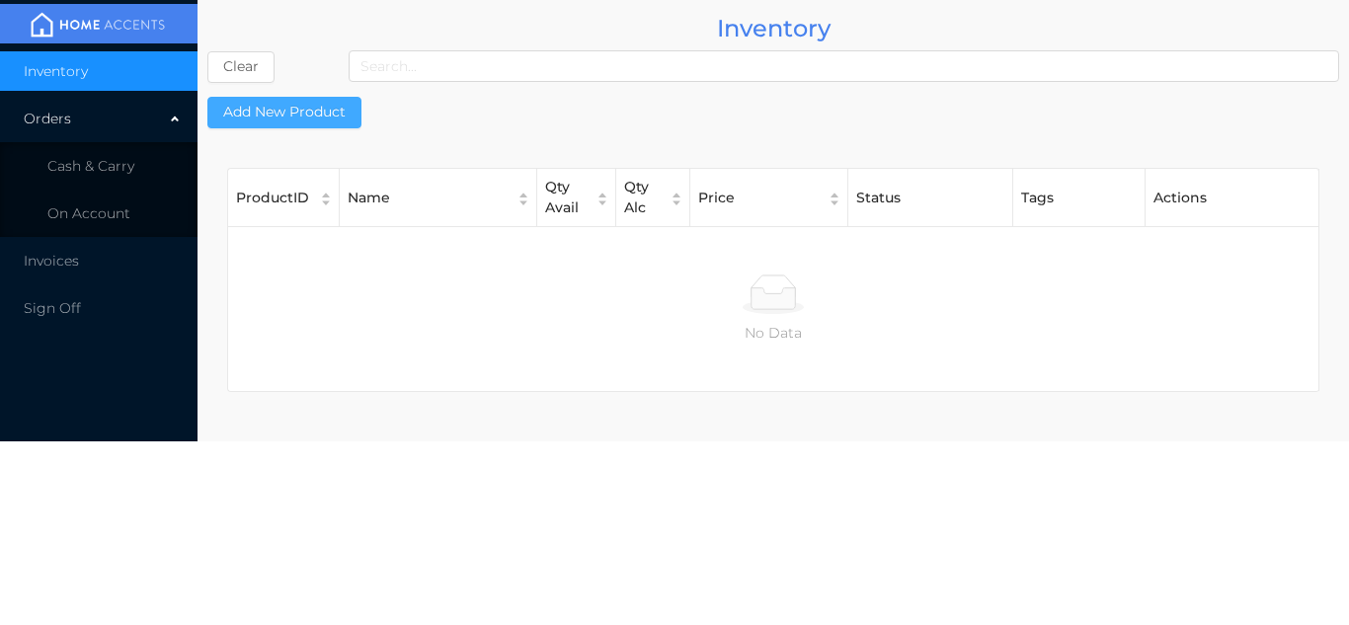
click at [329, 123] on button "Add New Product" at bounding box center [284, 113] width 154 height 32
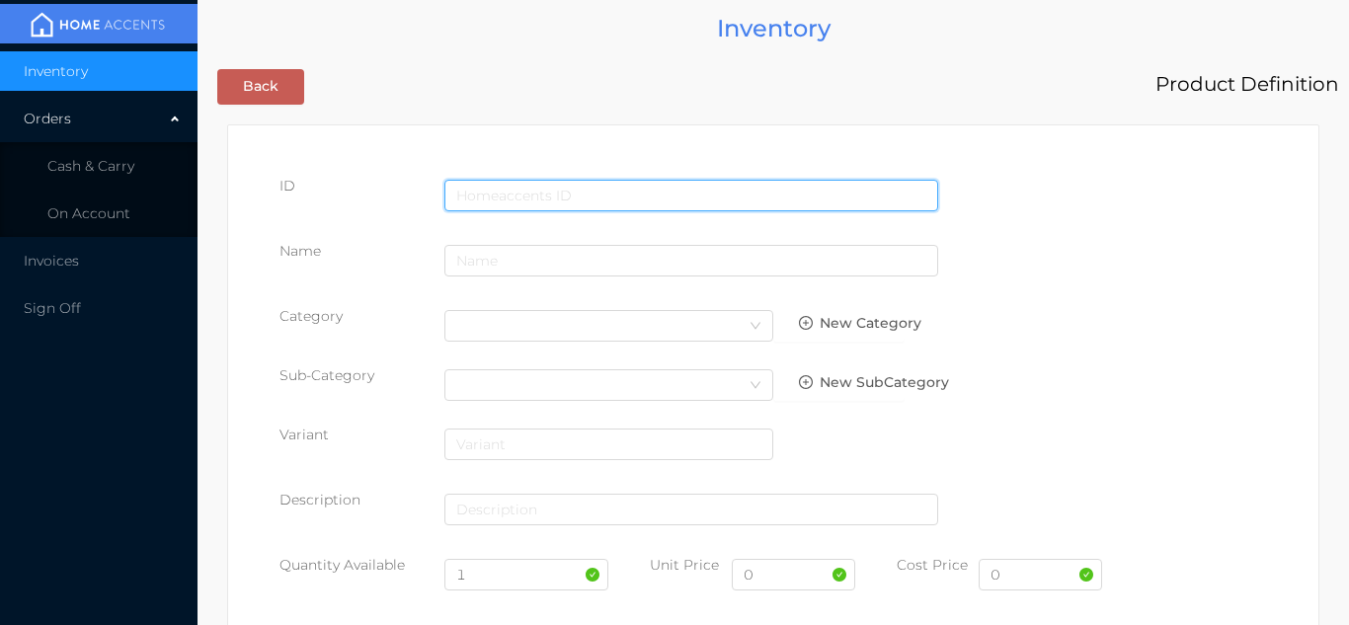
click at [499, 192] on input "text" at bounding box center [692, 196] width 494 height 32
type input "056871791981"
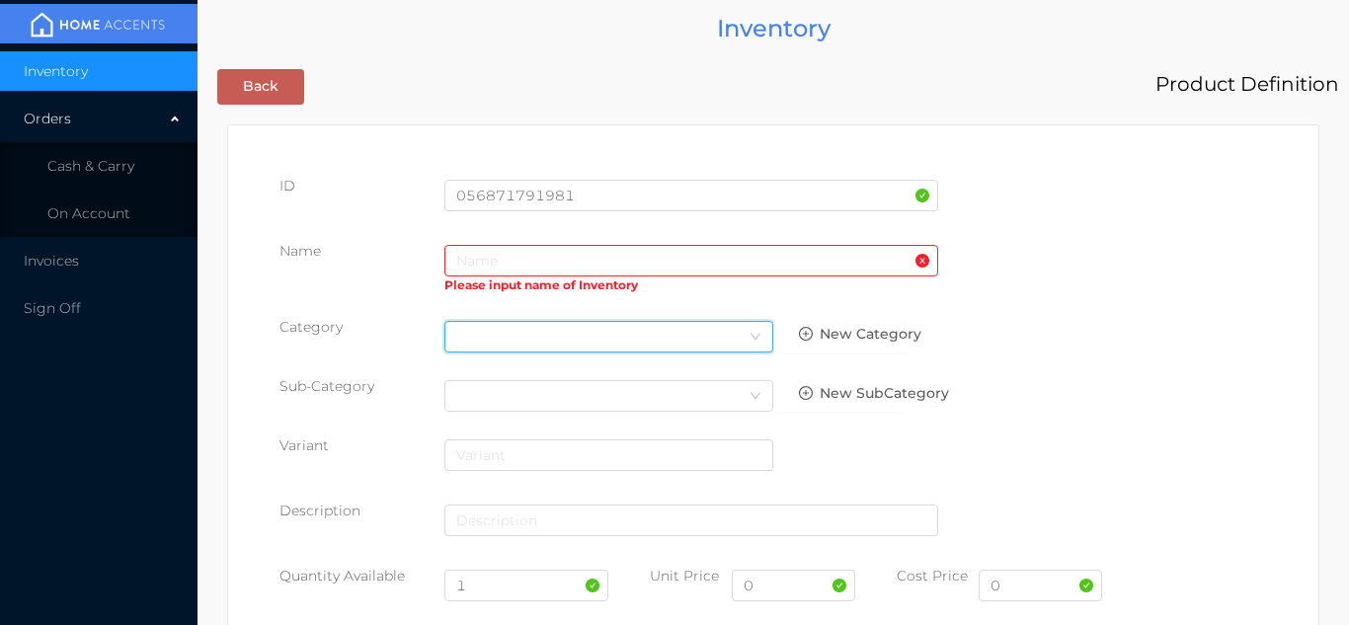
click at [500, 336] on div "Select Category" at bounding box center [608, 337] width 305 height 30
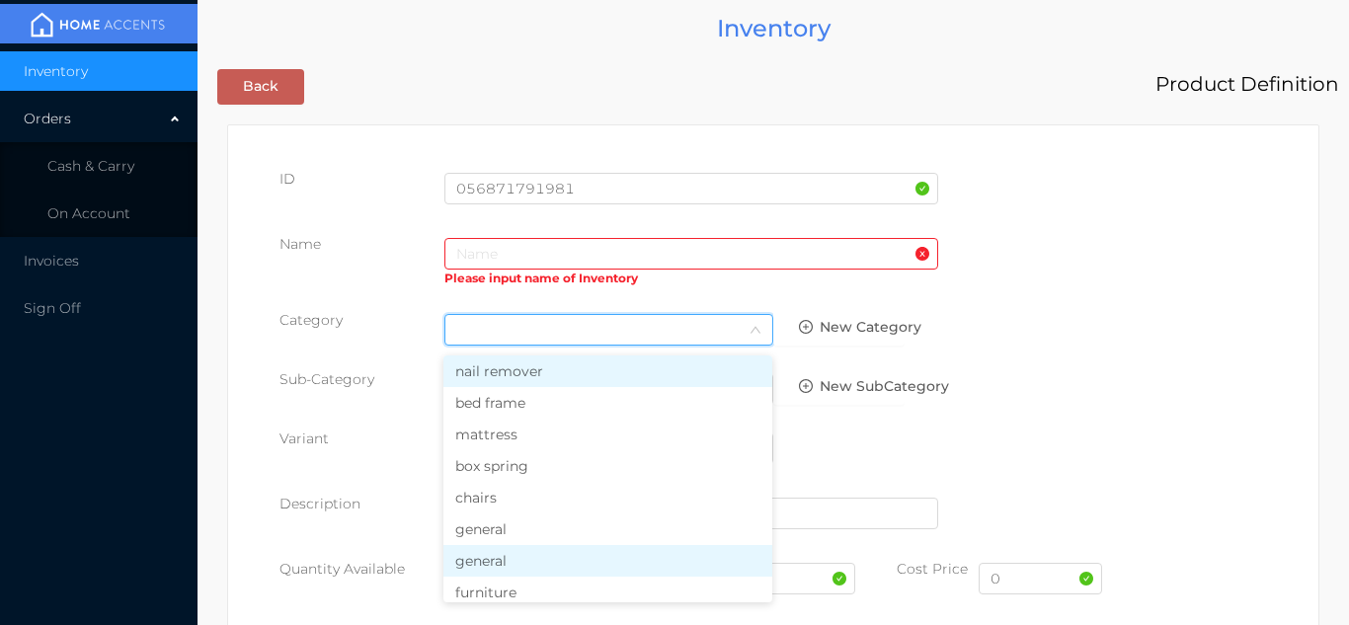
click at [528, 548] on li "general" at bounding box center [608, 561] width 329 height 32
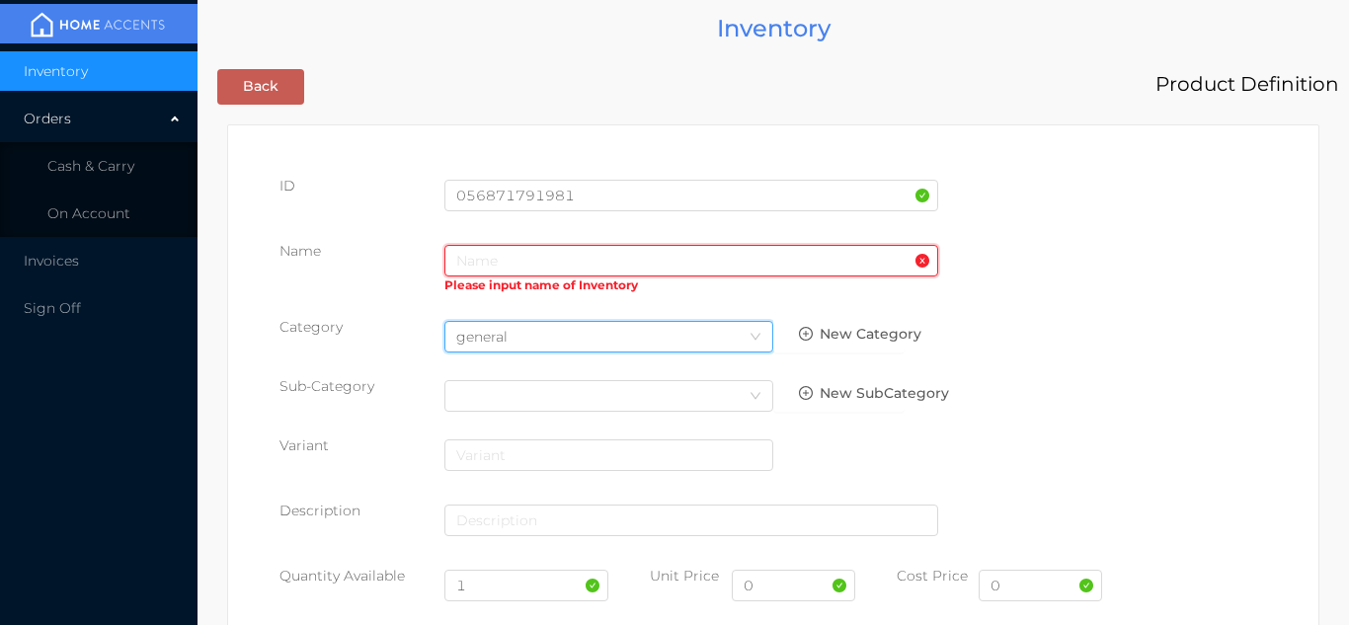
click at [482, 257] on input "text" at bounding box center [692, 261] width 494 height 32
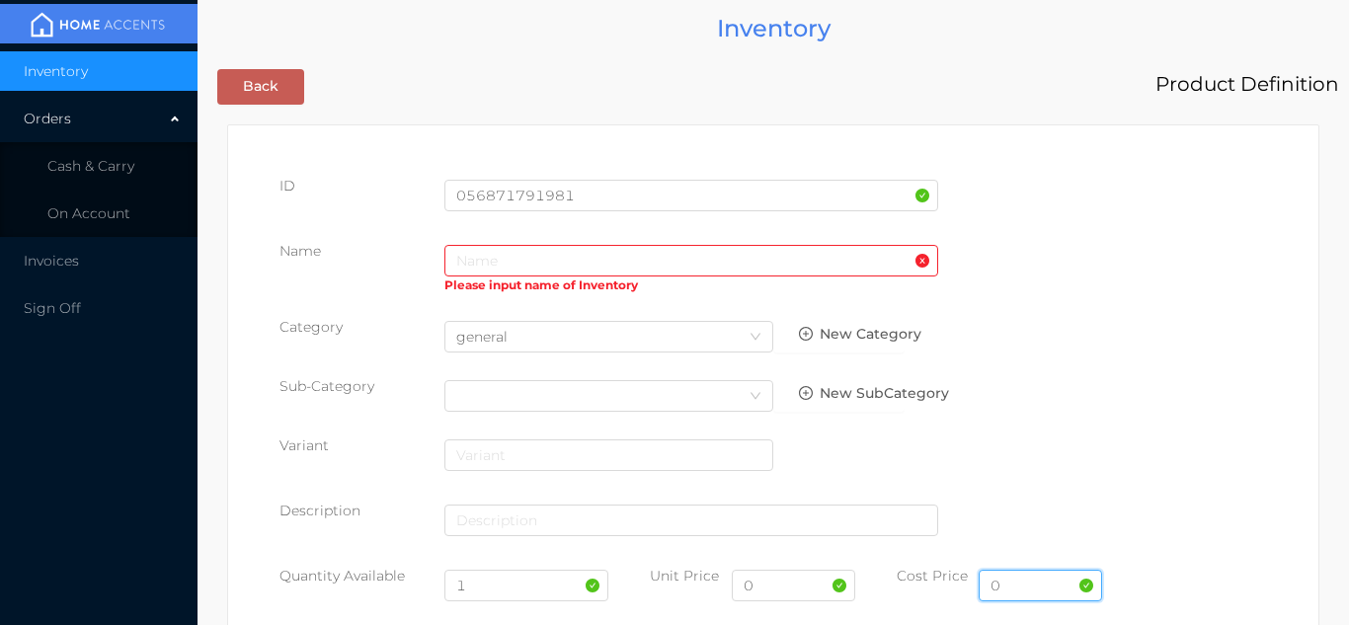
click at [1030, 589] on input "0" at bounding box center [1040, 586] width 123 height 32
type input "1.50"
click at [781, 587] on input "0" at bounding box center [793, 586] width 123 height 32
type input "2.99"
click at [500, 590] on input "1" at bounding box center [527, 586] width 165 height 32
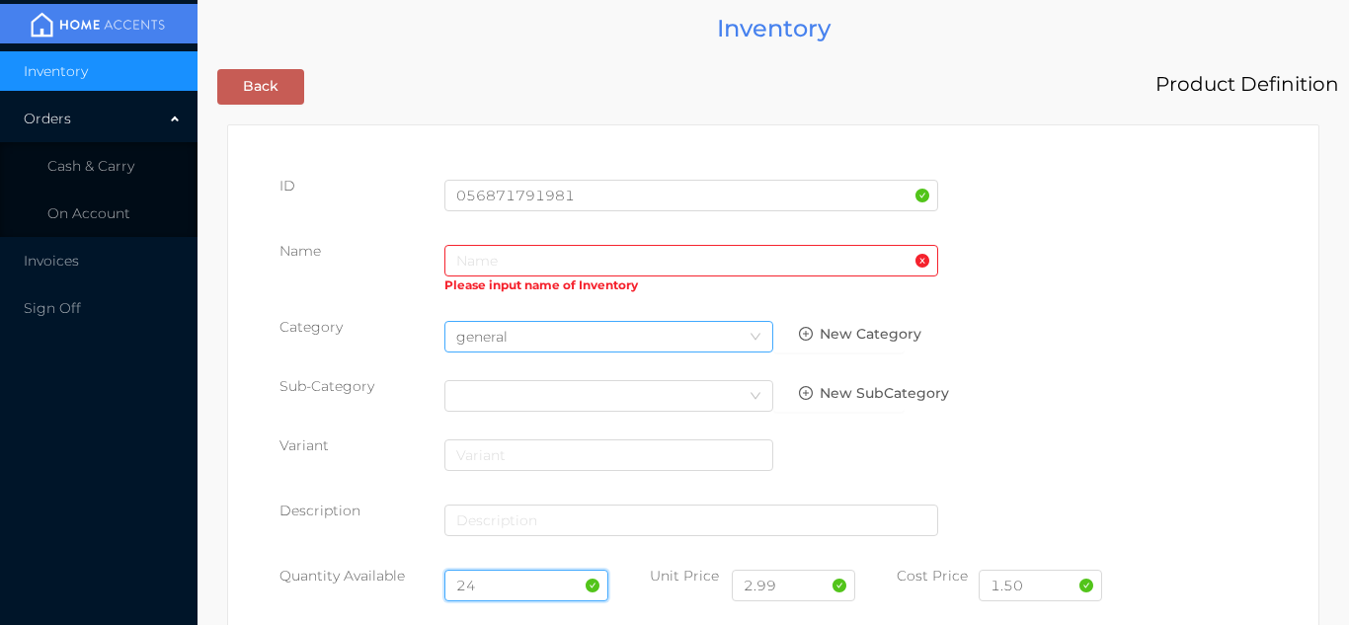
type input "24"
click at [478, 339] on div "general" at bounding box center [491, 337] width 71 height 30
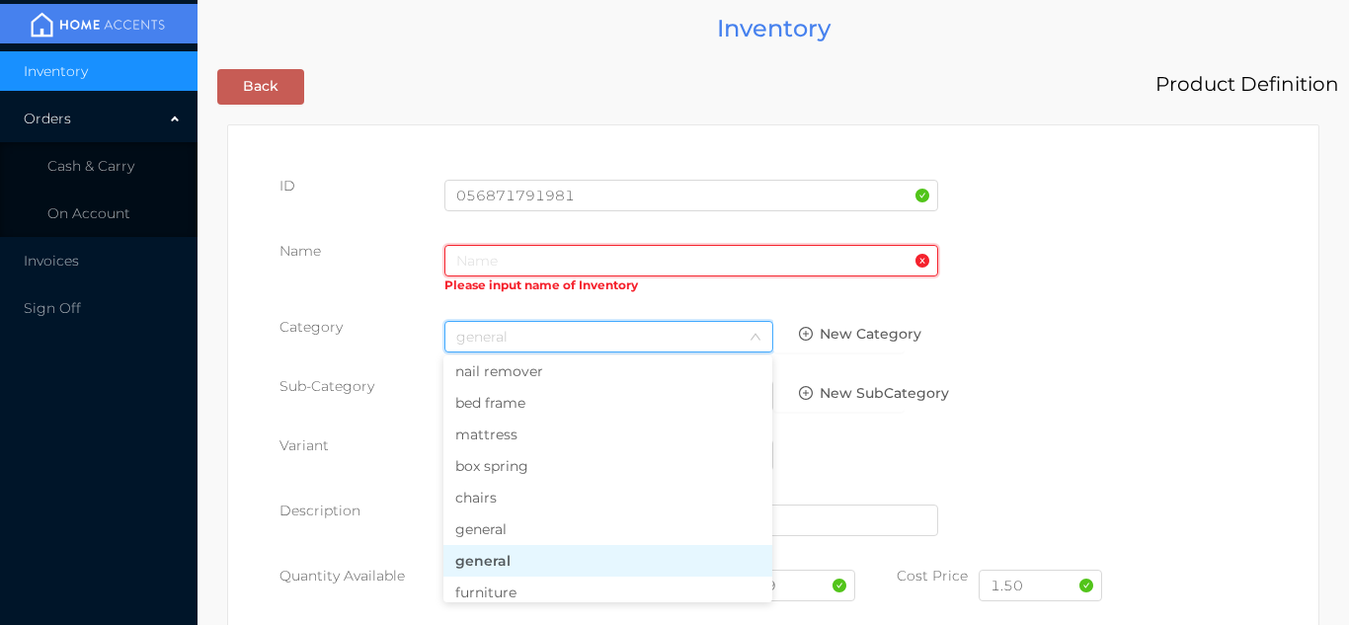
click at [478, 269] on input "text" at bounding box center [692, 261] width 494 height 32
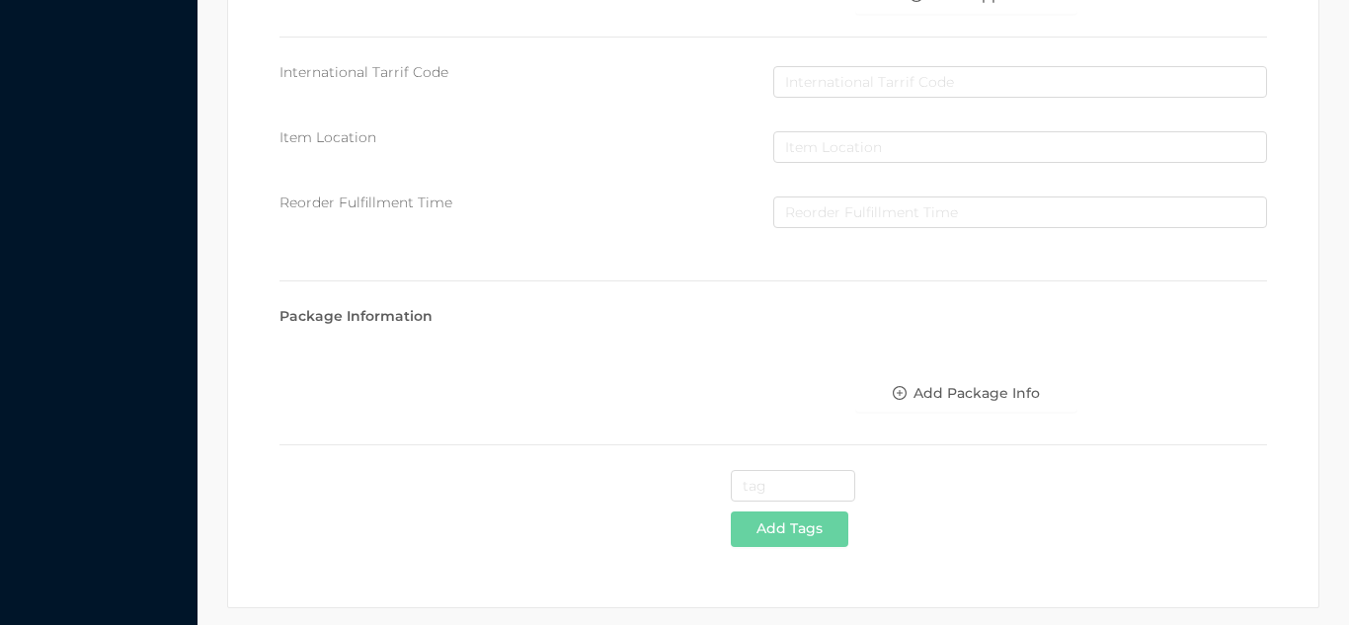
scroll to position [1016, 0]
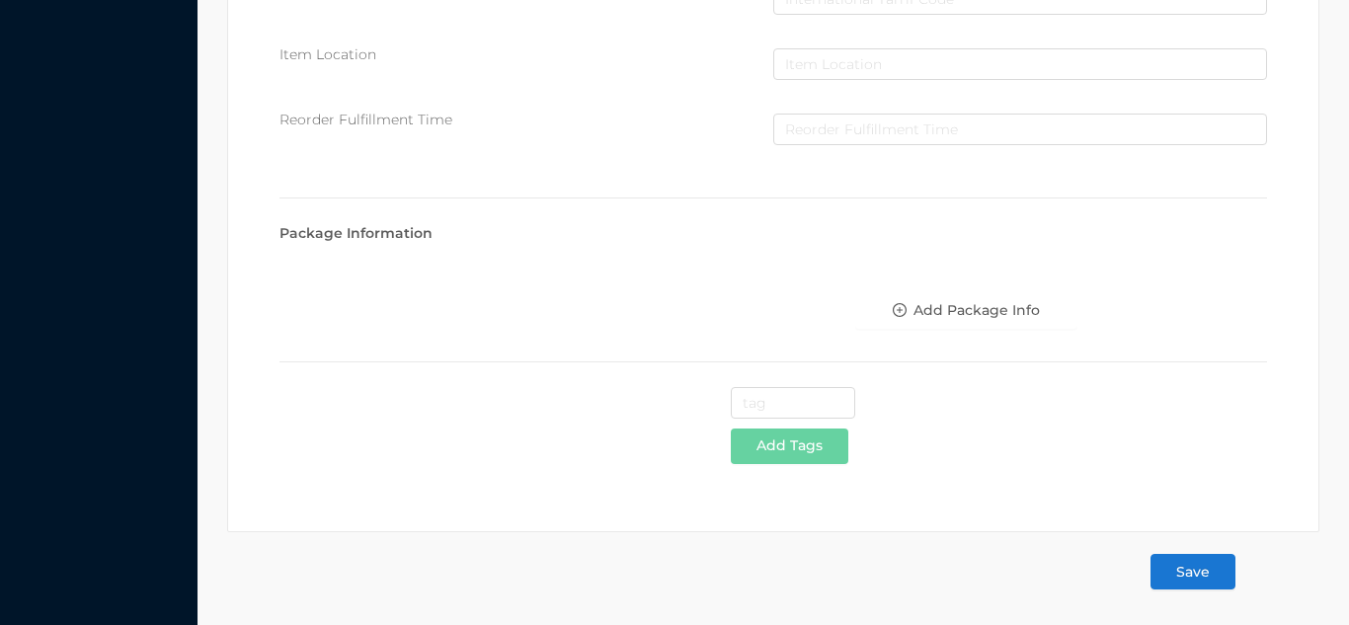
type input "mug/white with print"
click at [1211, 580] on button "Save" at bounding box center [1193, 572] width 85 height 36
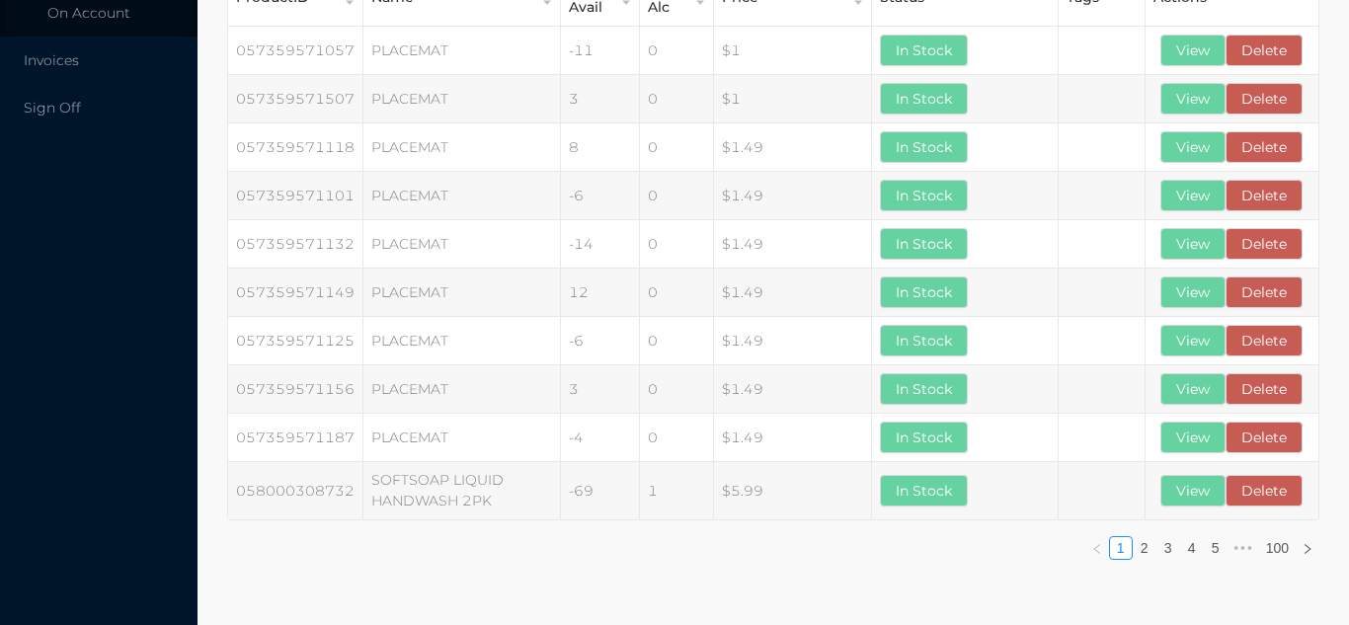
scroll to position [0, 0]
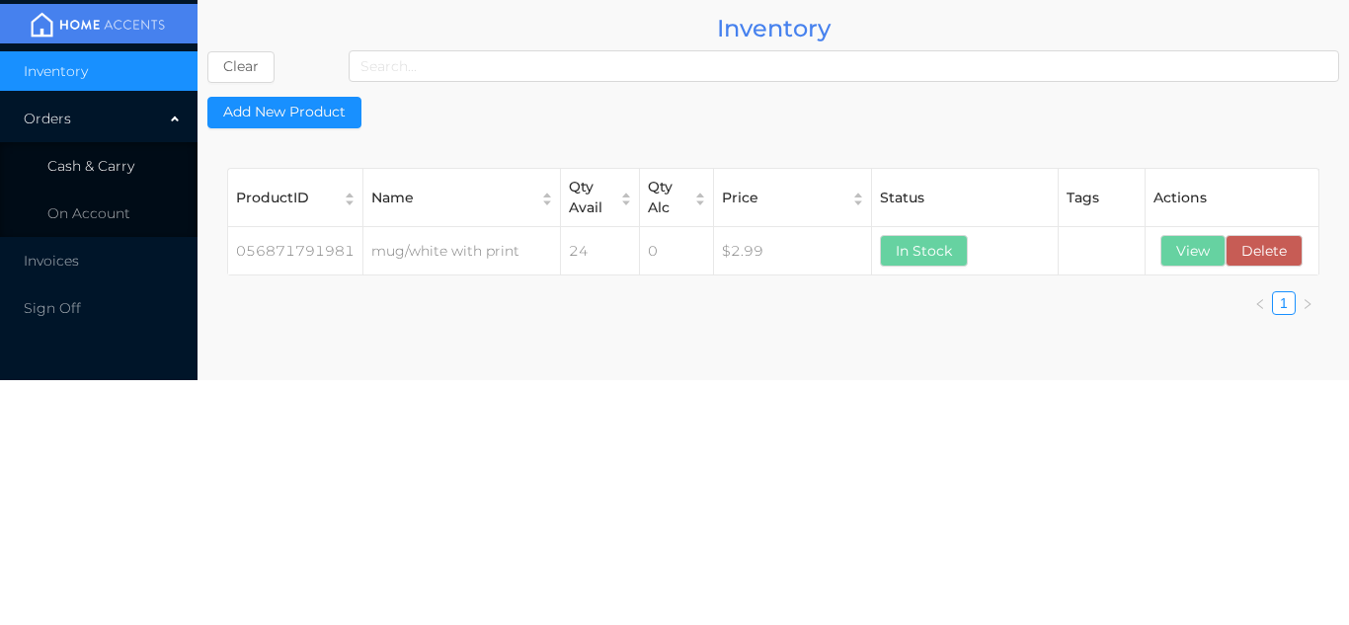
click at [137, 160] on li "Cash & Carry" at bounding box center [99, 166] width 198 height 40
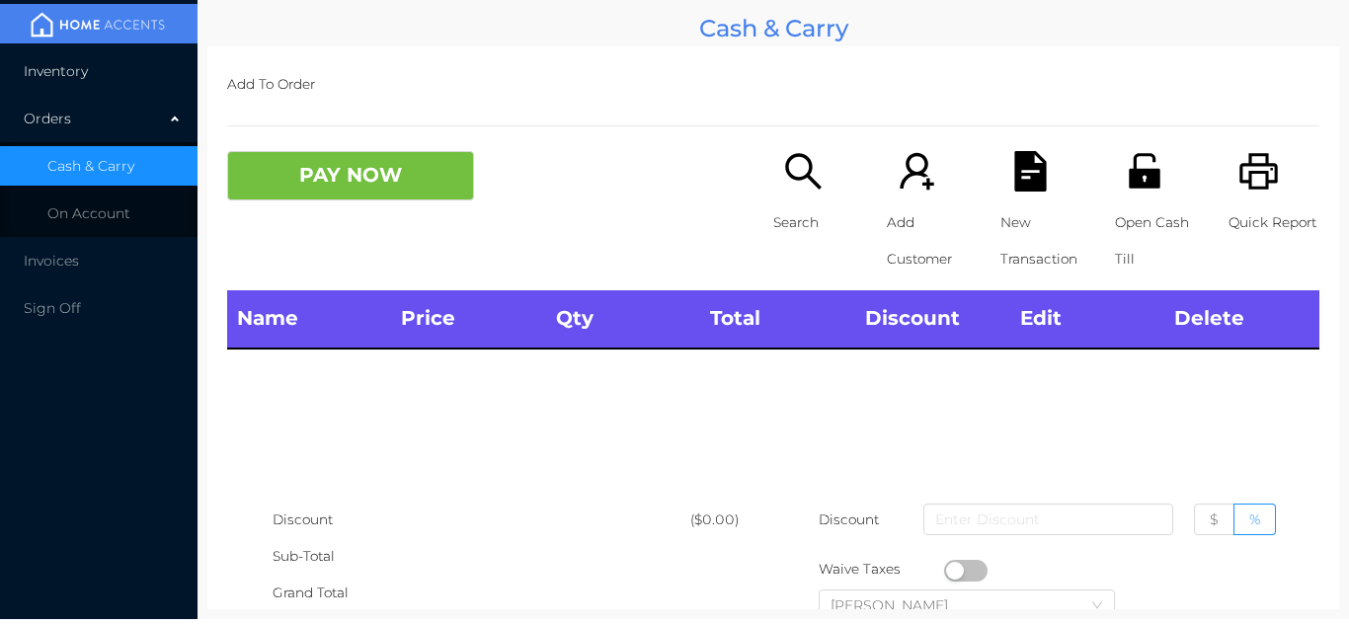
click at [130, 74] on li "Inventory" at bounding box center [99, 71] width 198 height 40
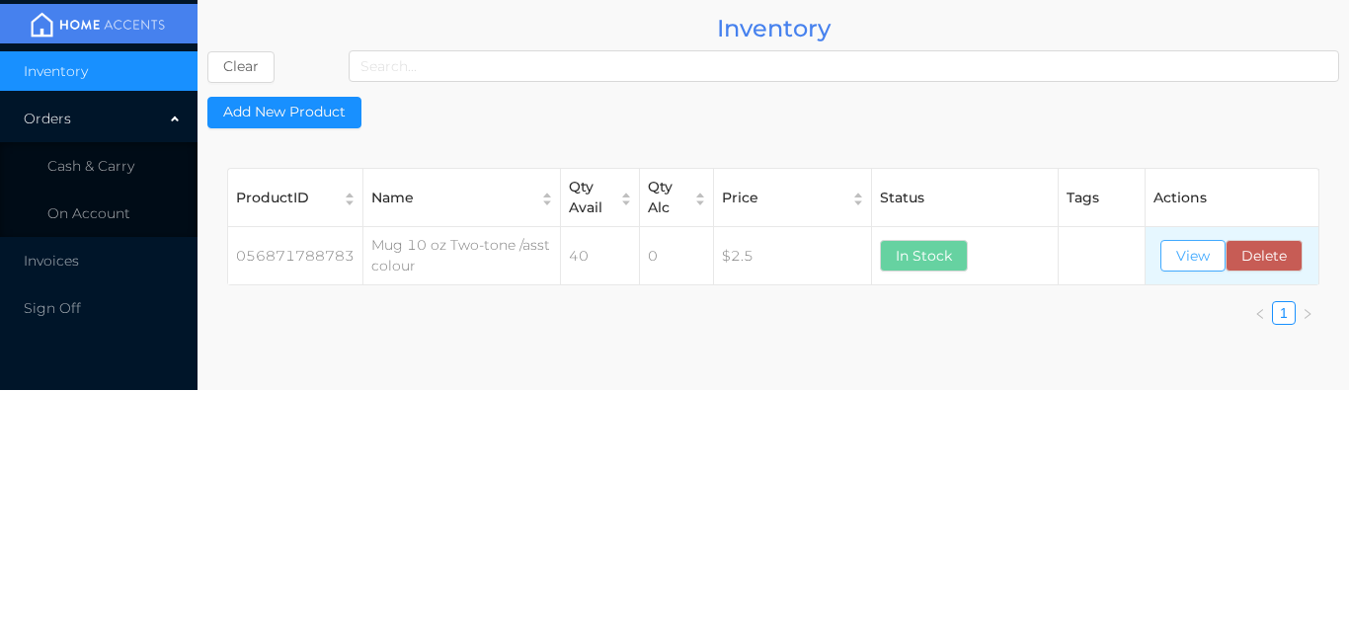
click at [1190, 251] on button "View" at bounding box center [1193, 256] width 65 height 32
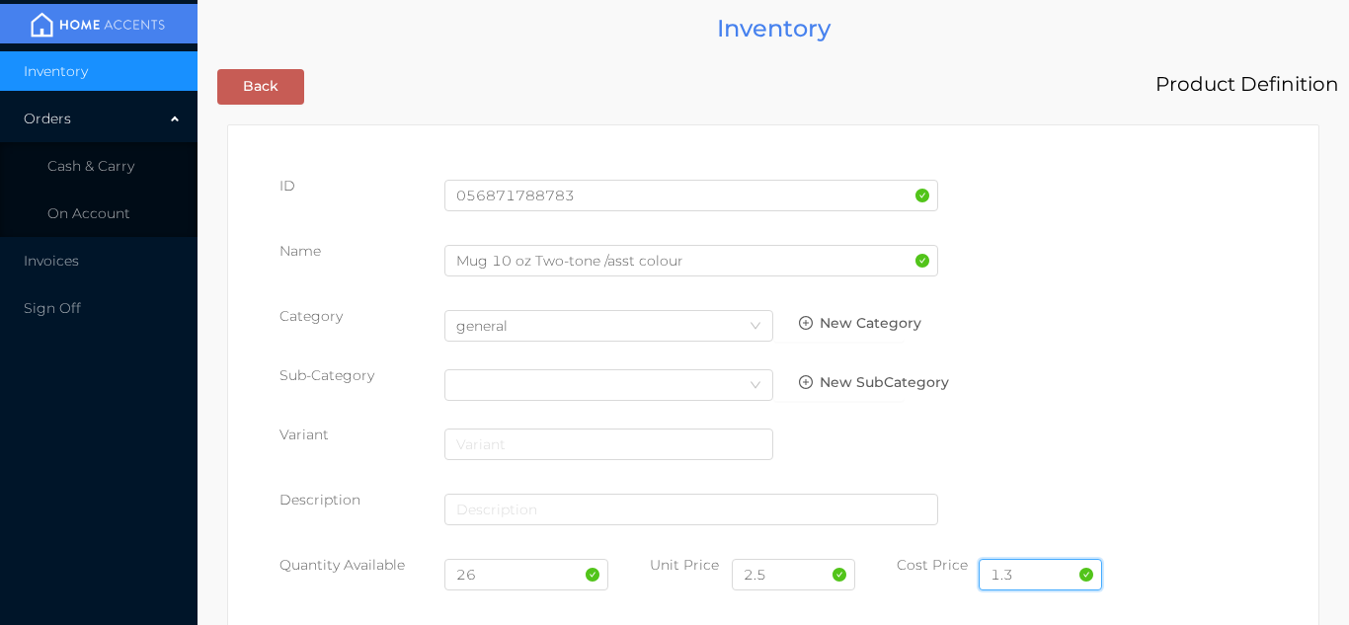
click at [1030, 575] on input "1.3" at bounding box center [1040, 575] width 123 height 32
type input "1.30"
click at [786, 580] on input "2.5" at bounding box center [793, 575] width 123 height 32
click at [512, 581] on input "26" at bounding box center [527, 575] width 165 height 32
click at [796, 580] on input "2.50" at bounding box center [793, 575] width 123 height 32
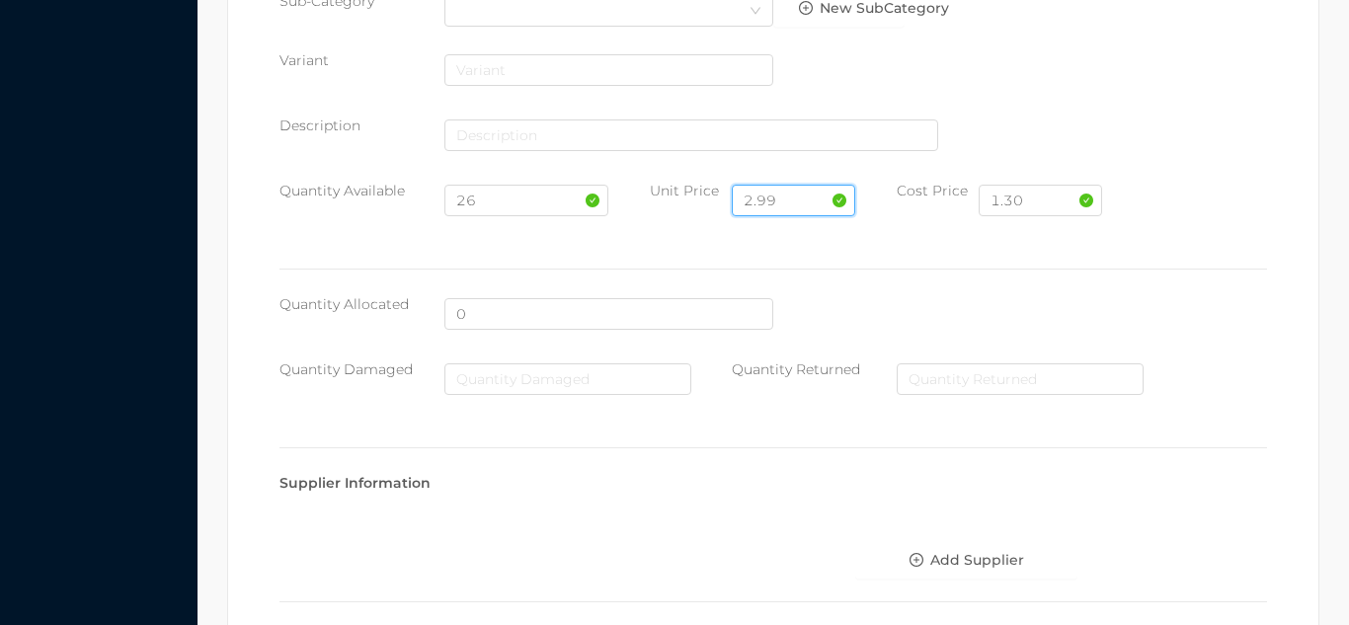
scroll to position [1121, 0]
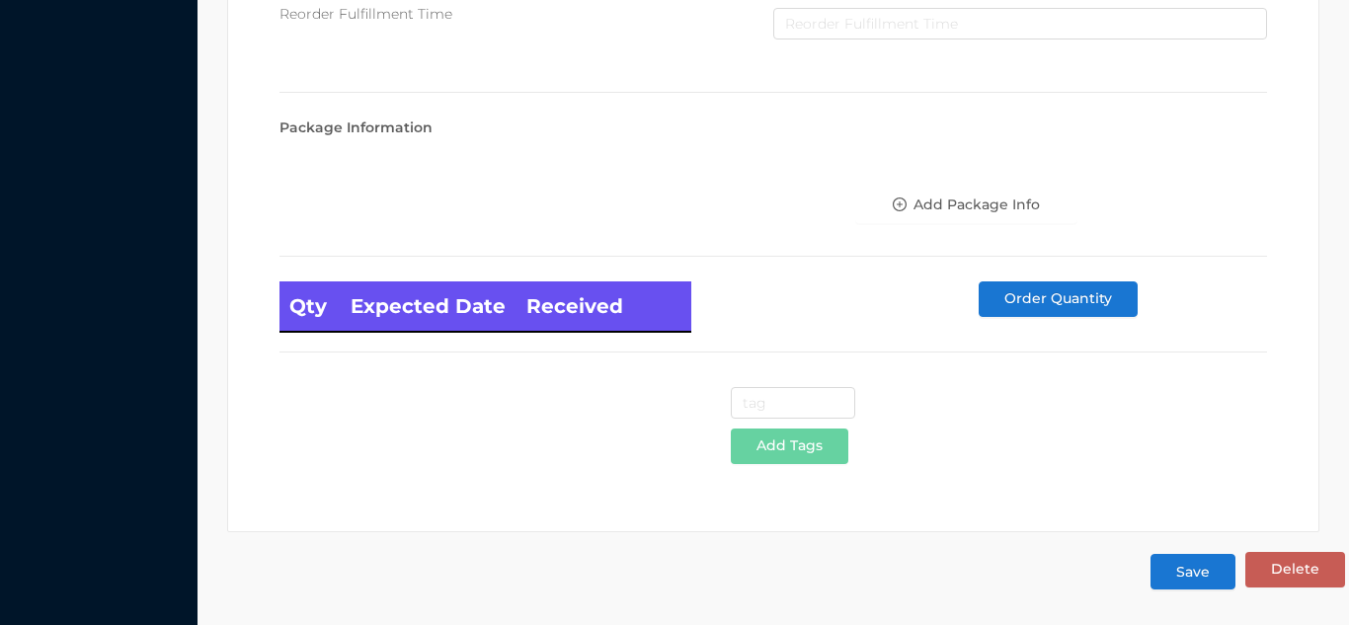
type input "2.99"
click at [1187, 577] on button "Save" at bounding box center [1193, 572] width 85 height 36
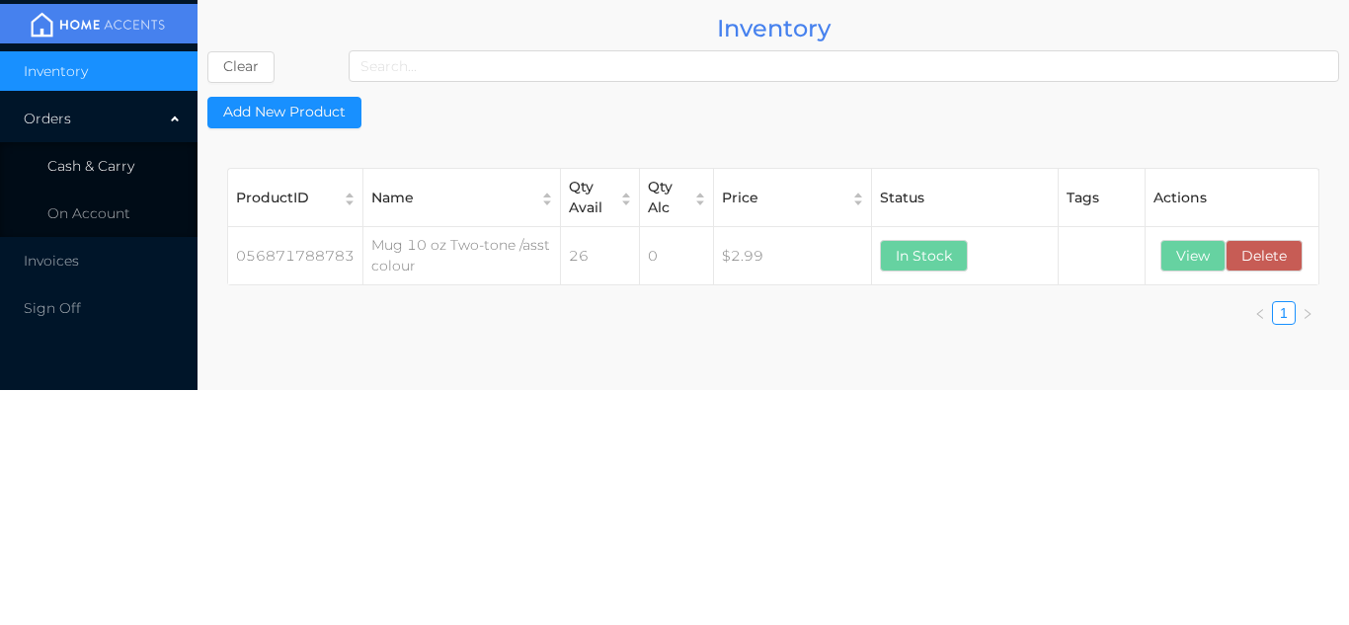
click at [122, 181] on li "Cash & Carry" at bounding box center [99, 166] width 198 height 40
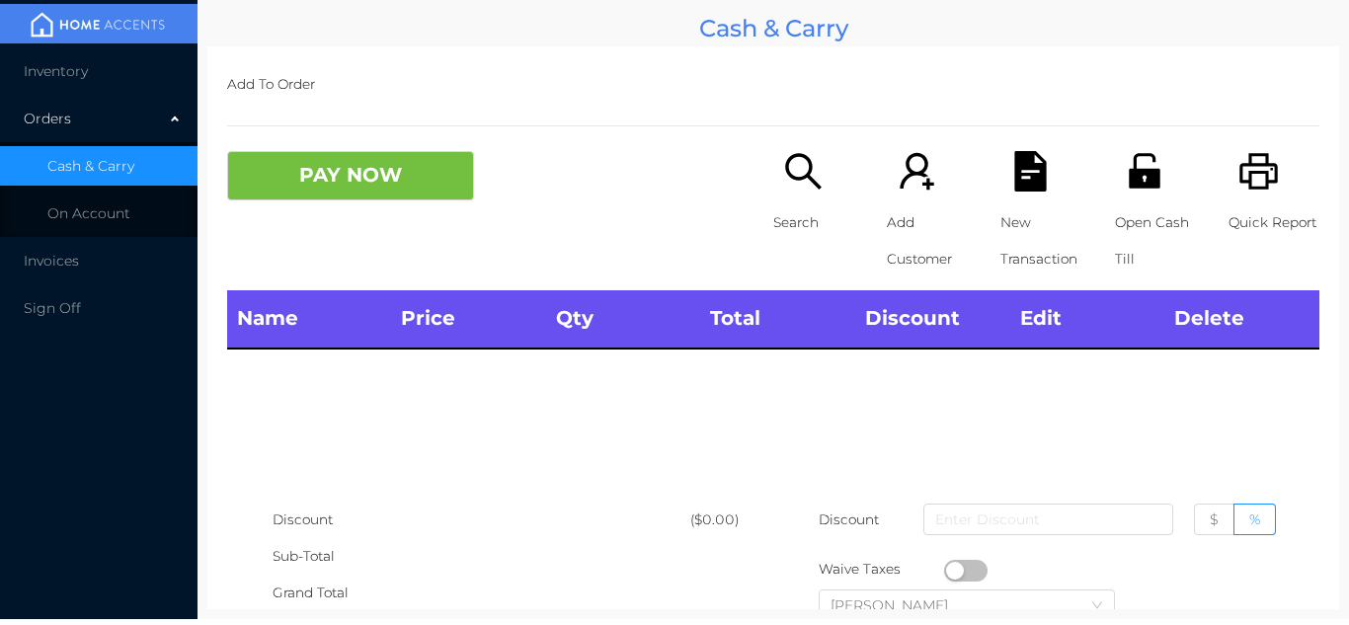
click at [115, 102] on div "Orders" at bounding box center [99, 119] width 198 height 40
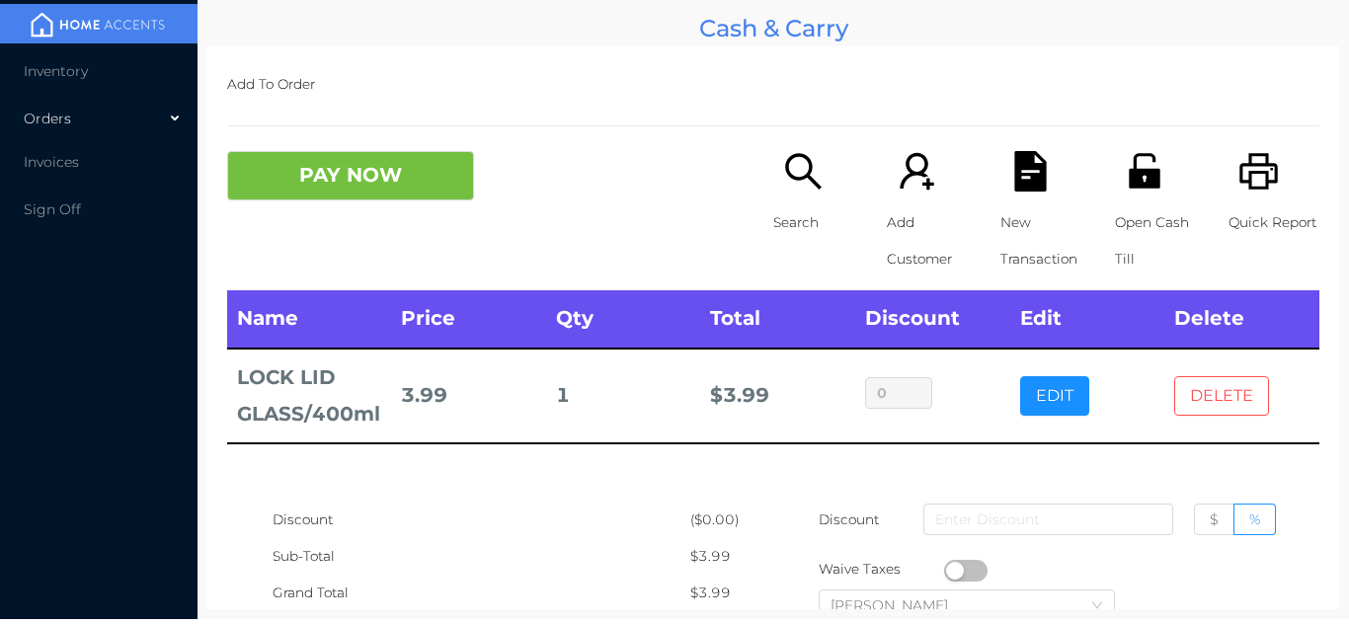
click at [1234, 394] on button "DELETE" at bounding box center [1222, 396] width 95 height 40
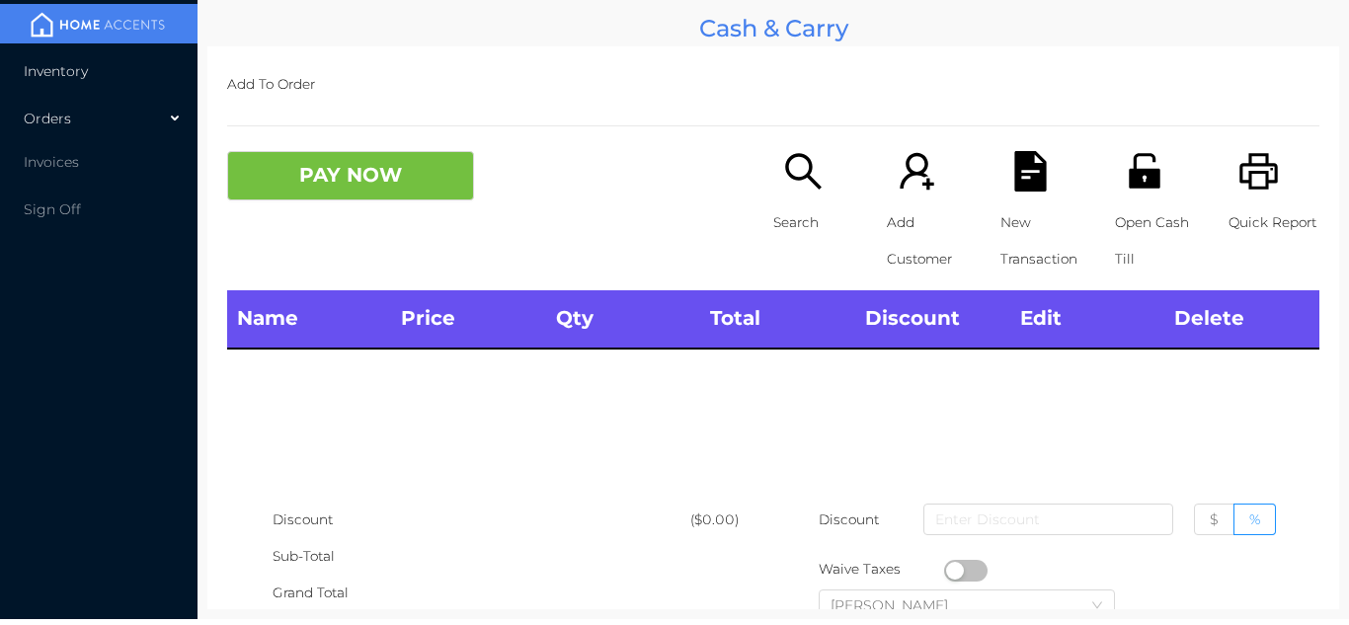
click at [132, 70] on li "Inventory" at bounding box center [99, 71] width 198 height 40
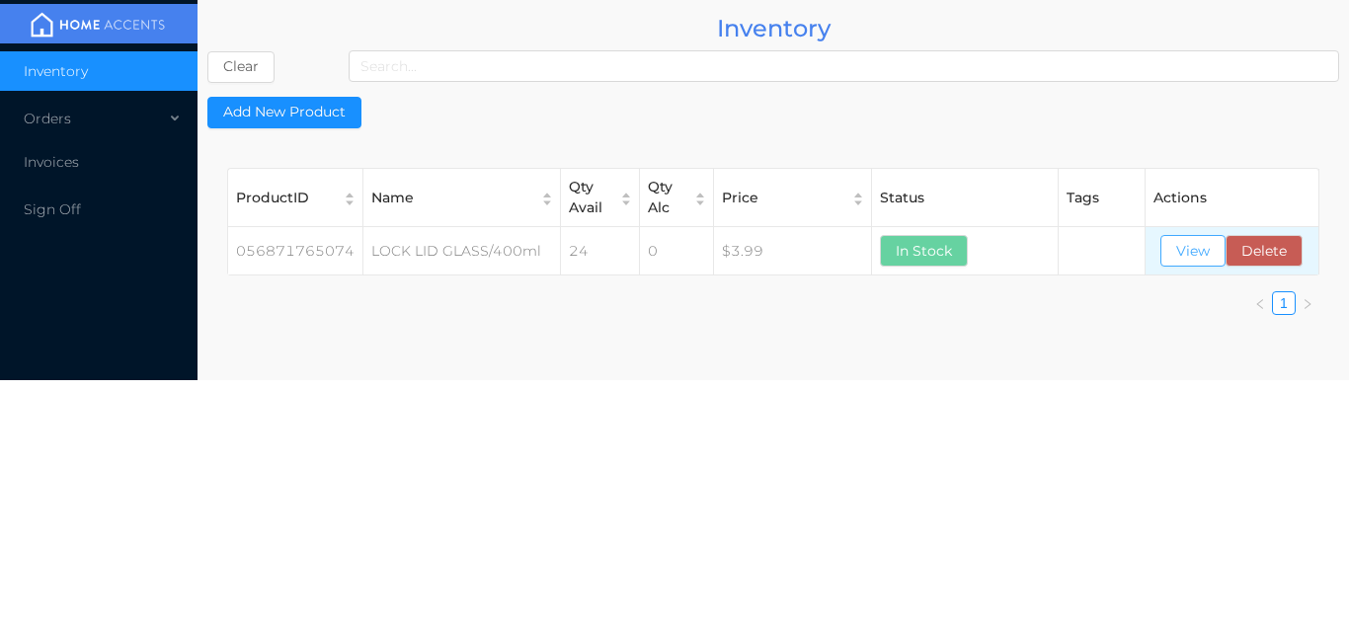
click at [1194, 267] on button "View" at bounding box center [1193, 251] width 65 height 32
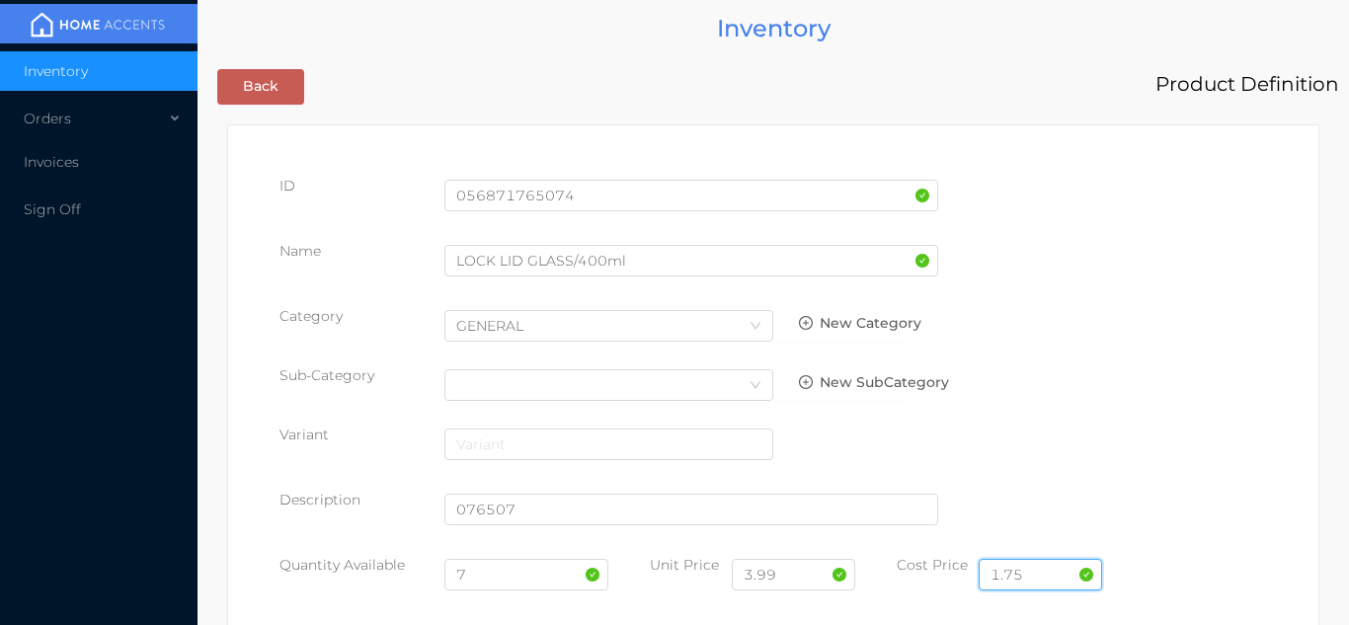
click at [1044, 568] on input "1.75" at bounding box center [1040, 575] width 123 height 32
type input "1.90"
click at [504, 582] on input "7" at bounding box center [527, 575] width 165 height 32
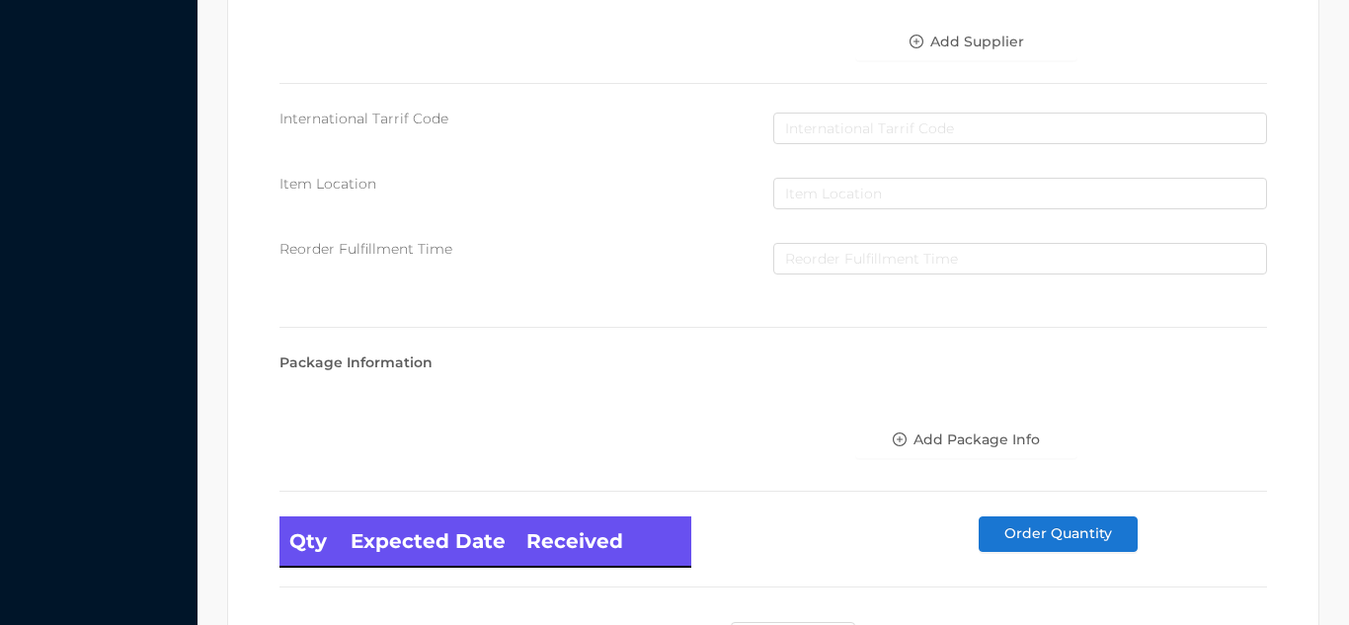
scroll to position [1121, 0]
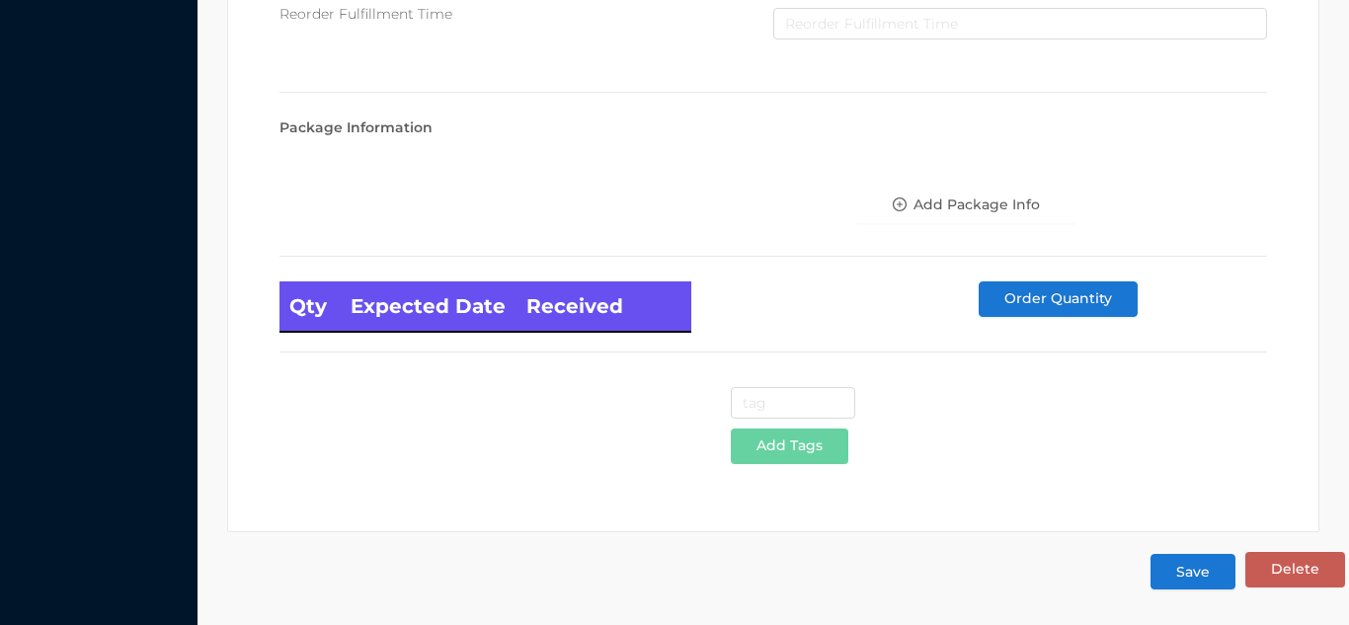
type input "30"
click at [1201, 584] on button "Save" at bounding box center [1193, 572] width 85 height 36
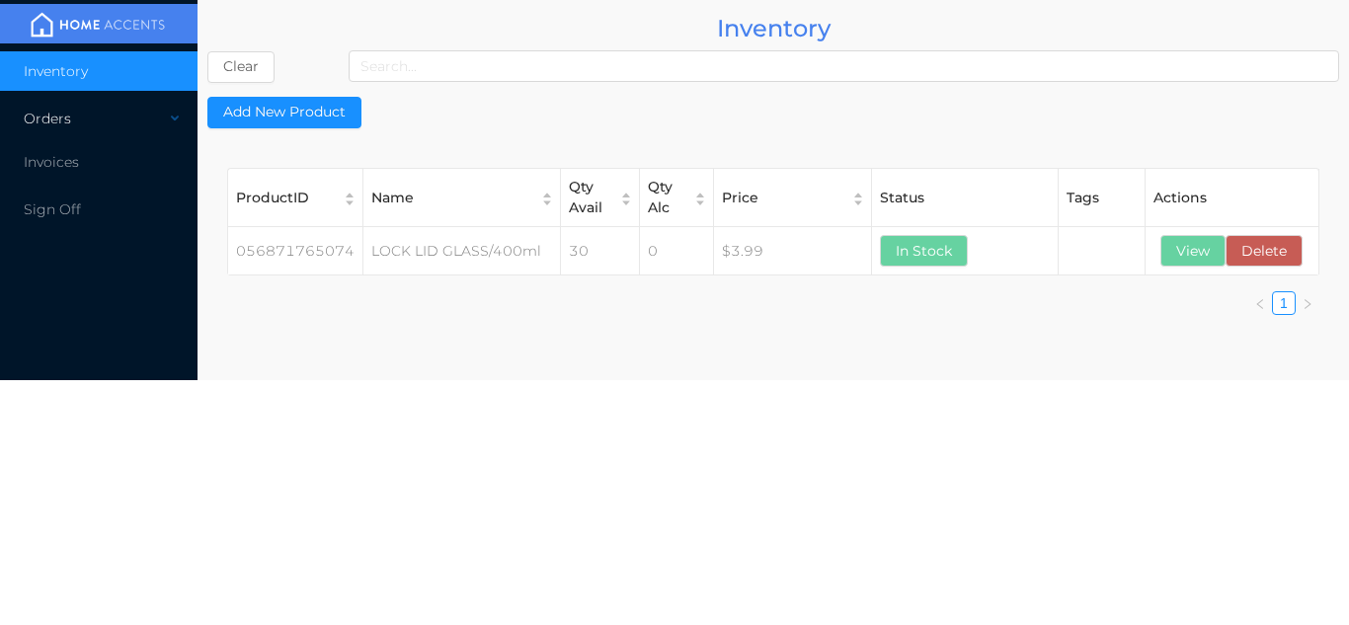
click at [137, 130] on div "Orders" at bounding box center [99, 119] width 198 height 40
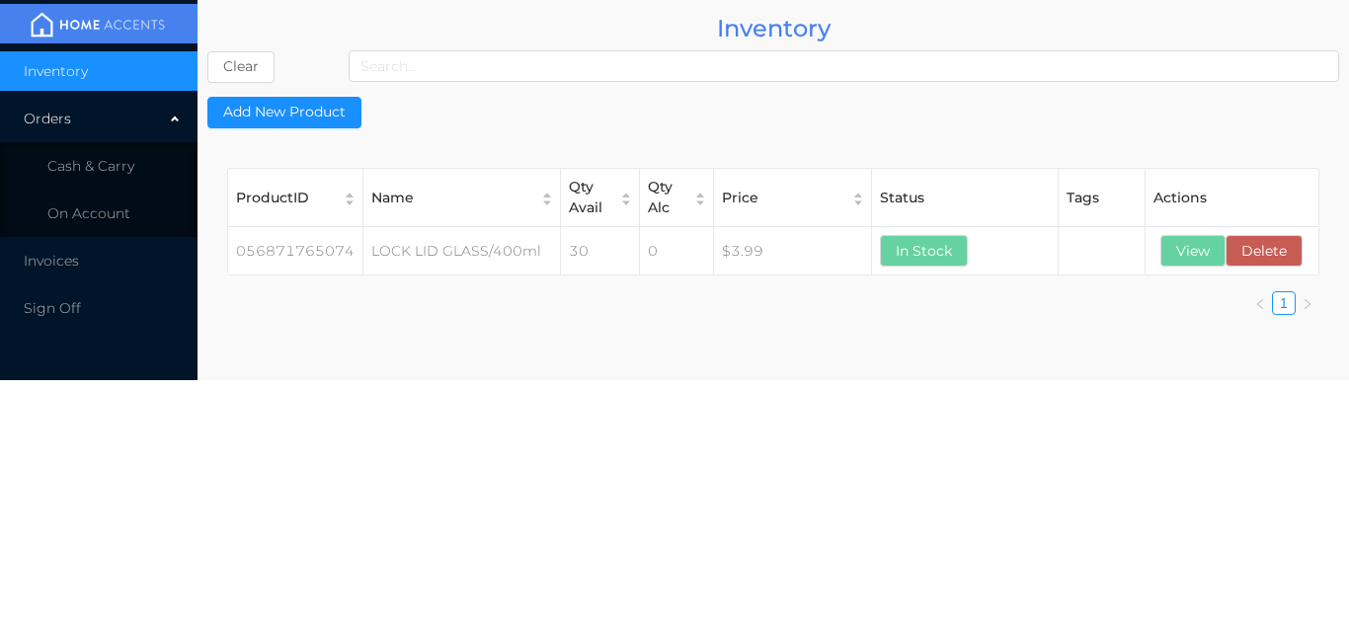
click at [140, 177] on li "Cash & Carry" at bounding box center [99, 166] width 198 height 40
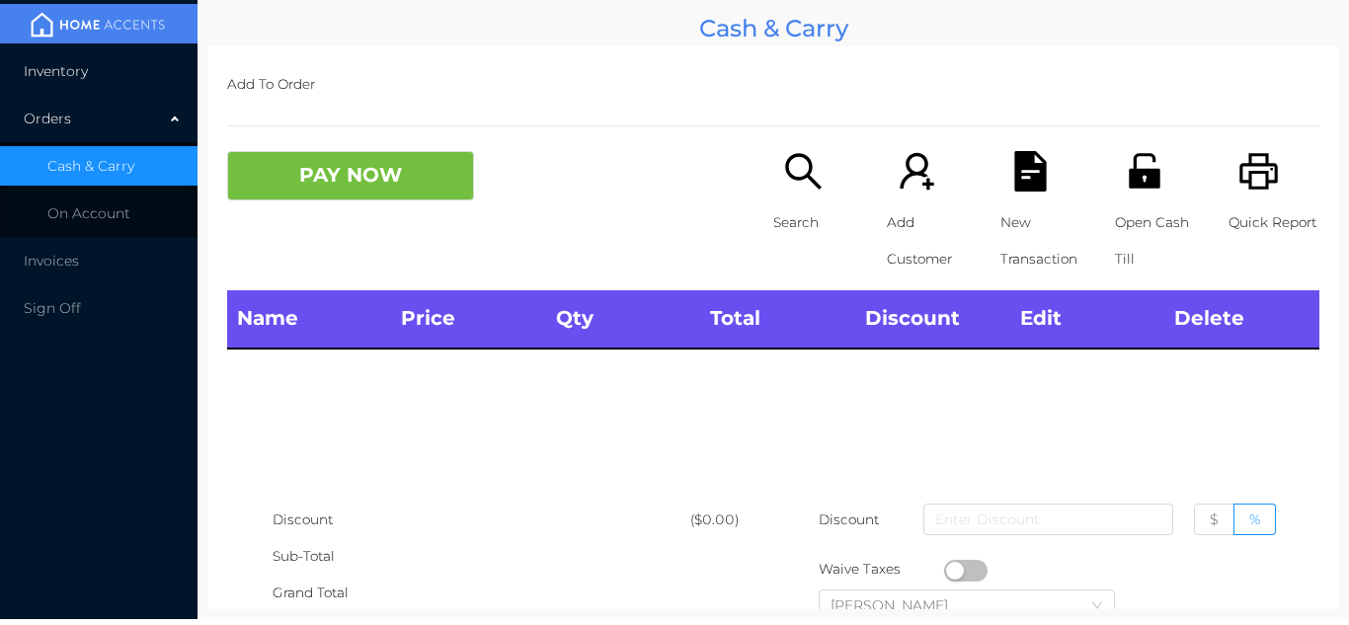
click at [119, 70] on li "Inventory" at bounding box center [99, 71] width 198 height 40
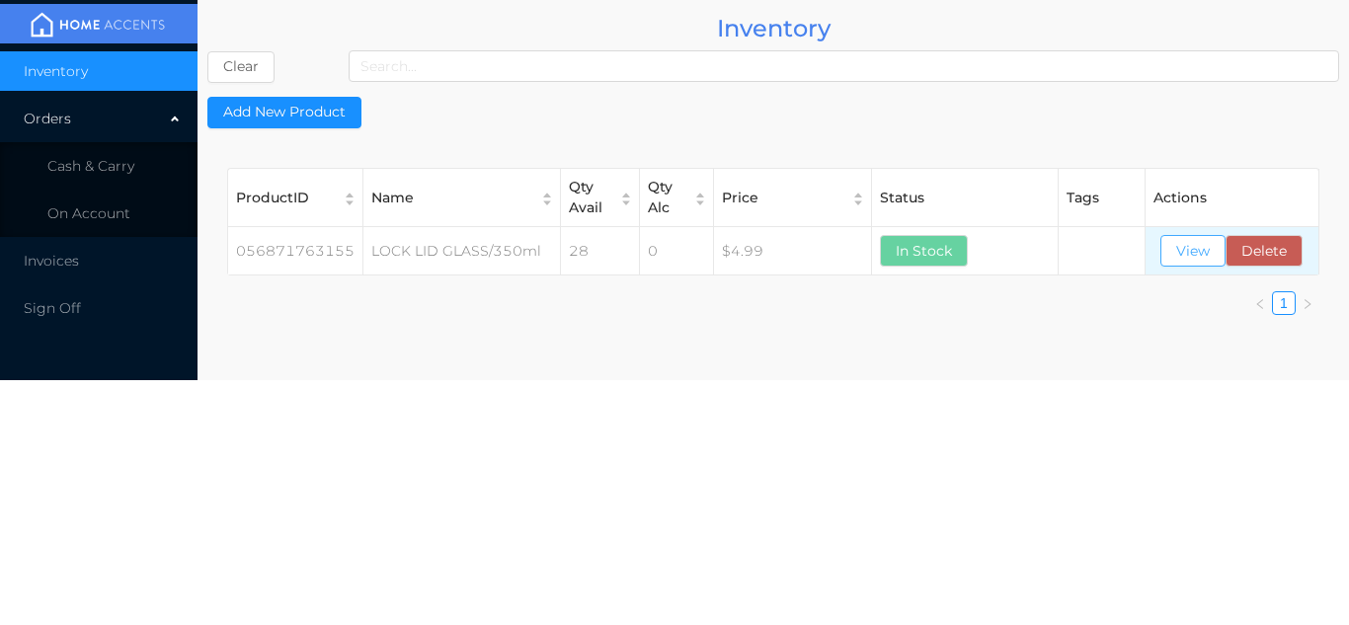
click at [1207, 246] on button "View" at bounding box center [1193, 251] width 65 height 32
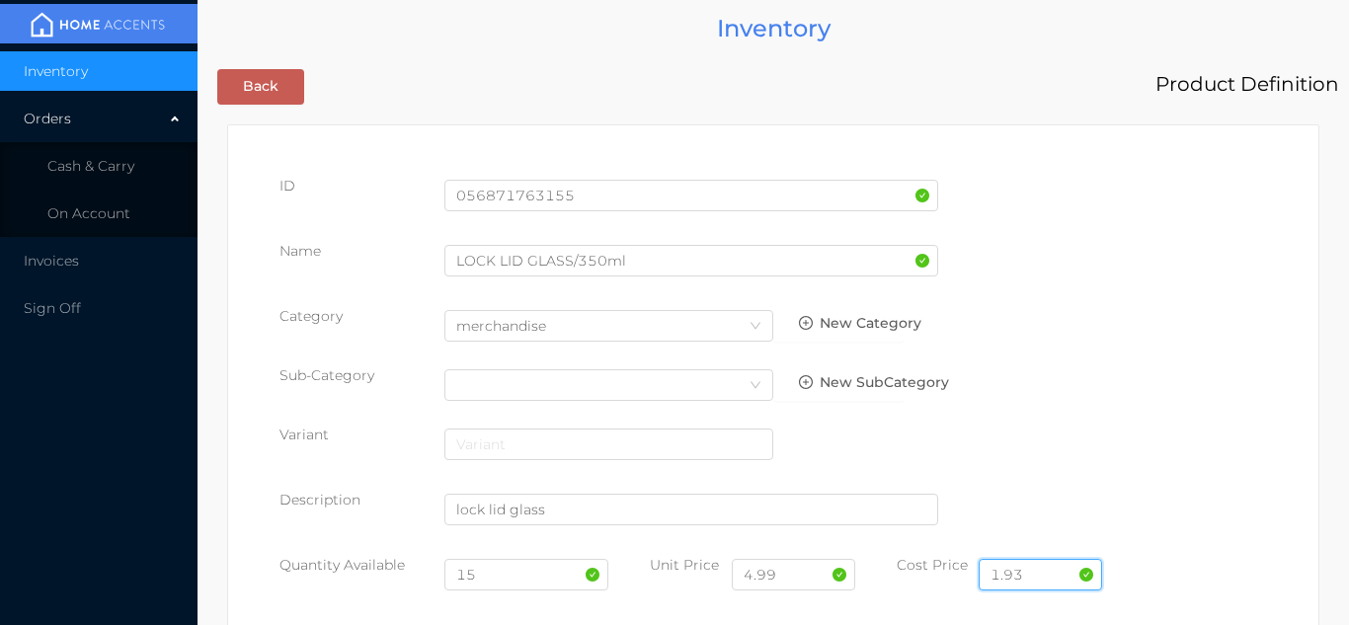
click at [1044, 559] on input "1.93" at bounding box center [1040, 575] width 123 height 32
type input "1"
type input "2.10"
click at [512, 580] on input "15" at bounding box center [527, 575] width 165 height 32
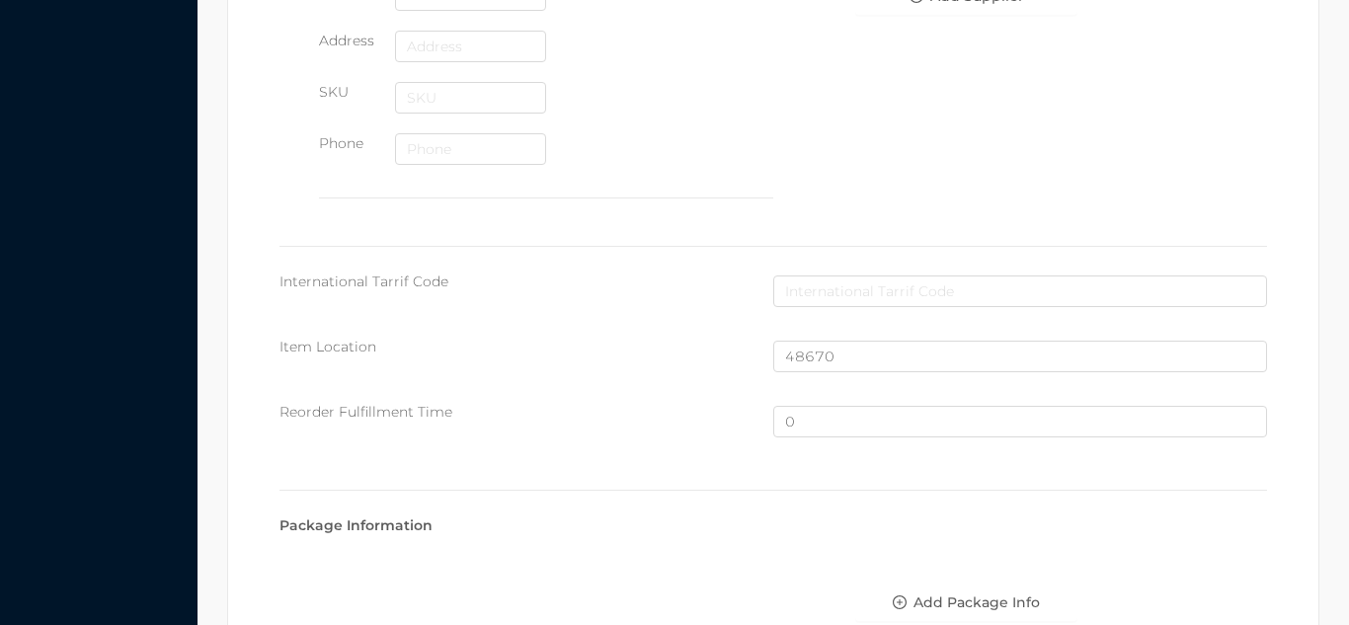
scroll to position [1330, 0]
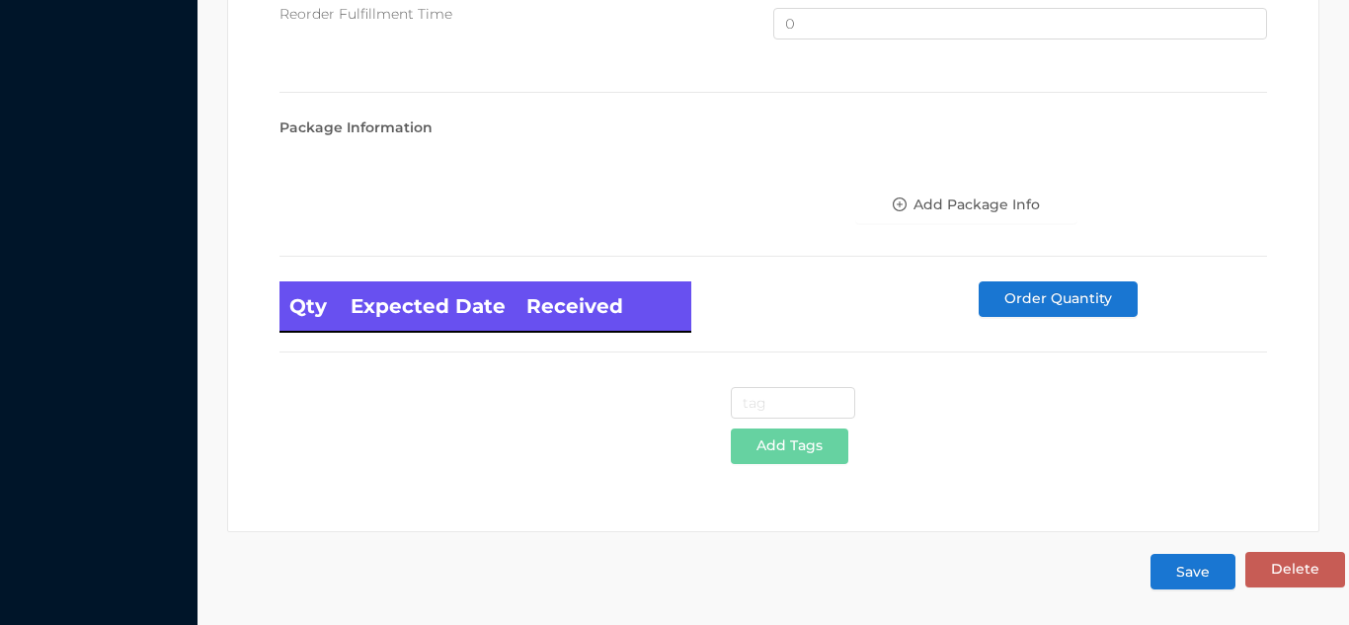
click at [1194, 585] on button "Save" at bounding box center [1193, 572] width 85 height 36
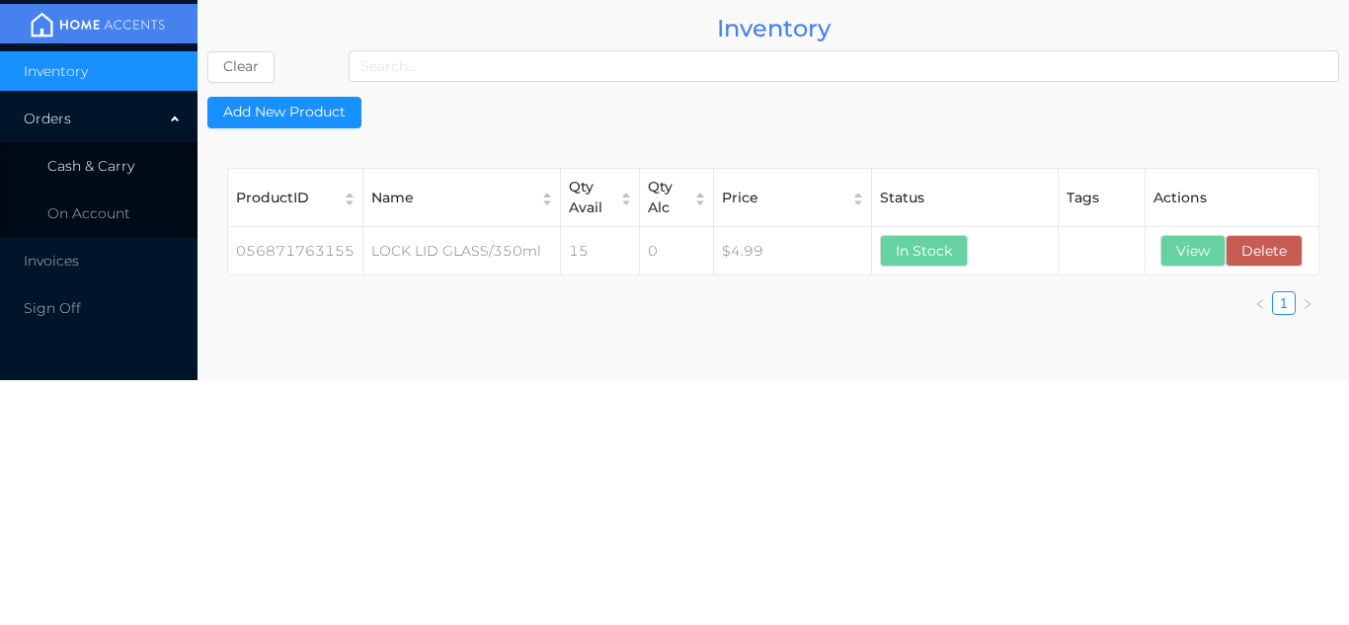
click at [151, 153] on li "Cash & Carry" at bounding box center [99, 166] width 198 height 40
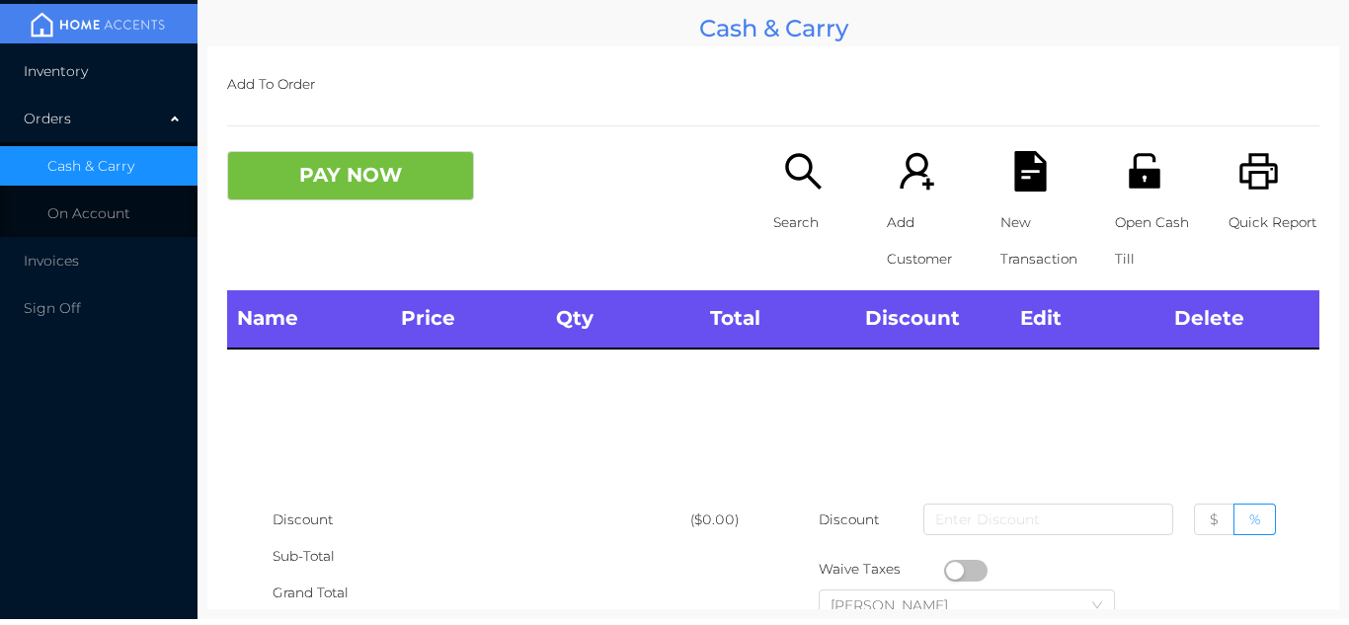
click at [135, 71] on li "Inventory" at bounding box center [99, 71] width 198 height 40
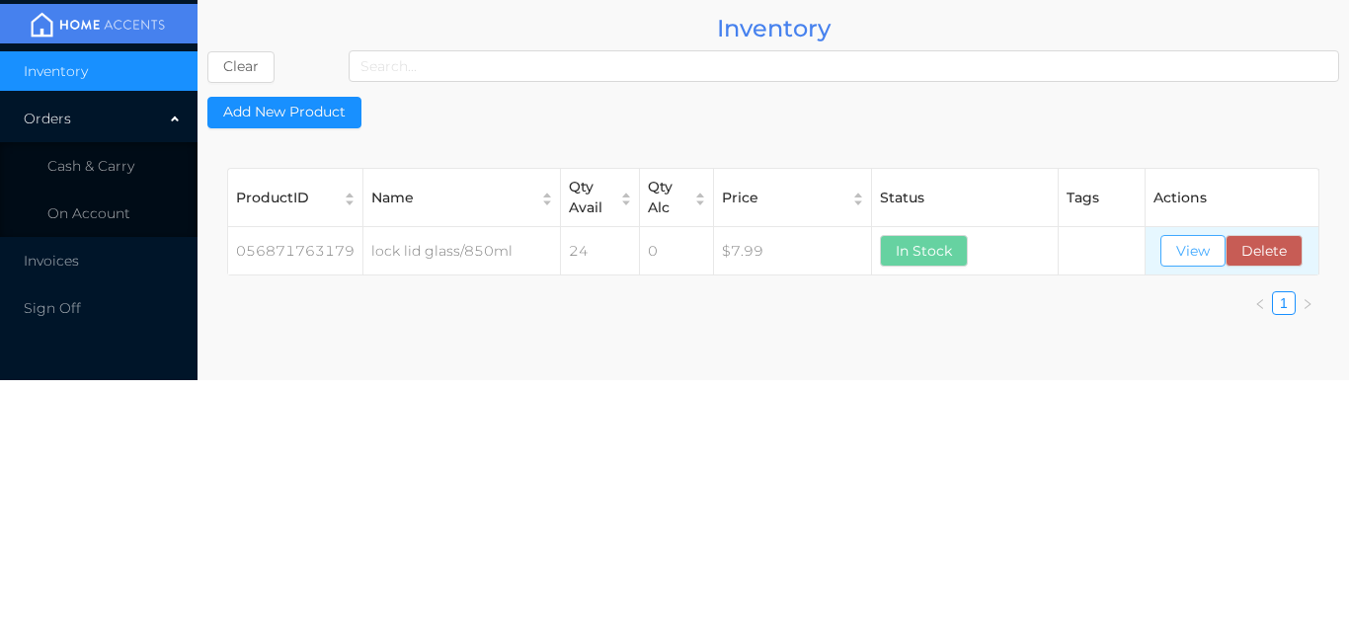
click at [1182, 248] on button "View" at bounding box center [1193, 251] width 65 height 32
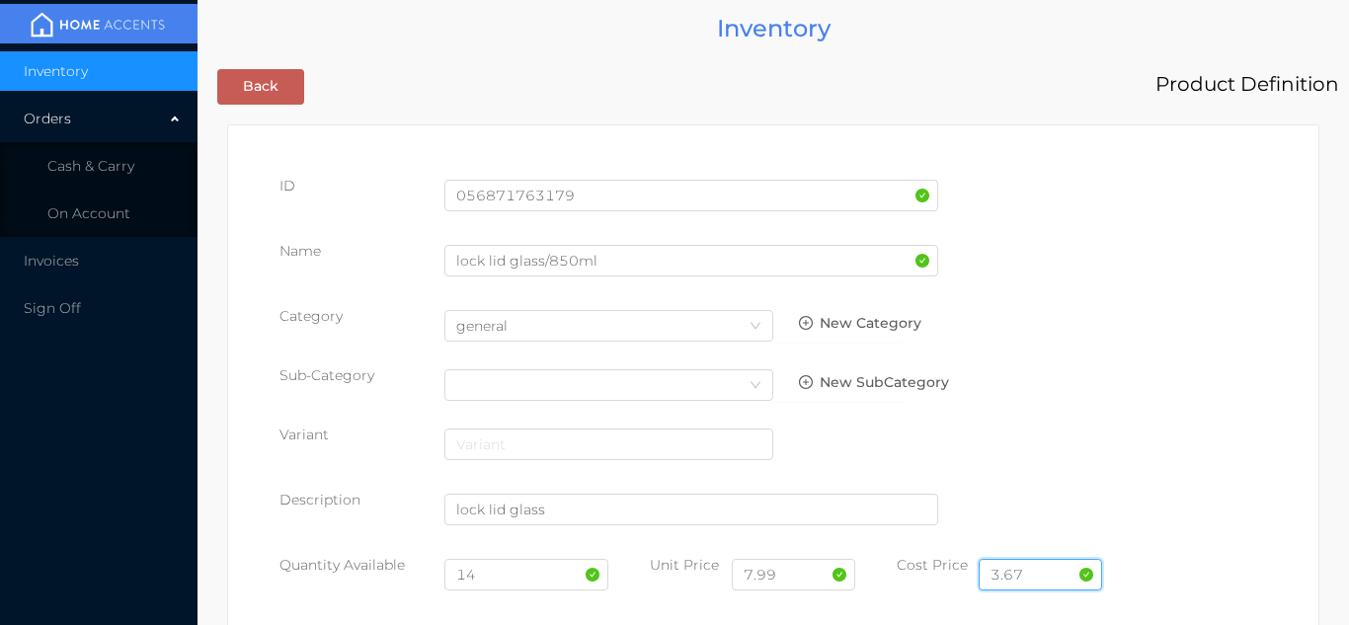
click at [1047, 573] on input "3.67" at bounding box center [1040, 575] width 123 height 32
type input "3.90"
click at [513, 578] on input "14" at bounding box center [527, 575] width 165 height 32
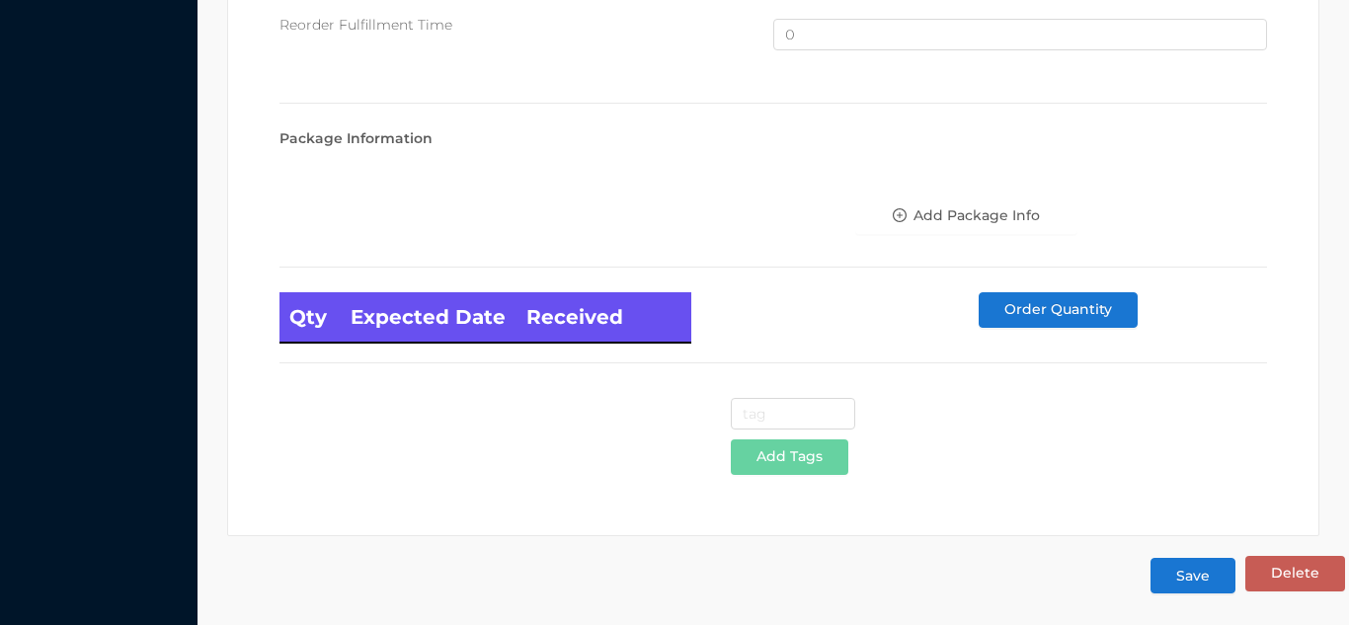
scroll to position [1330, 0]
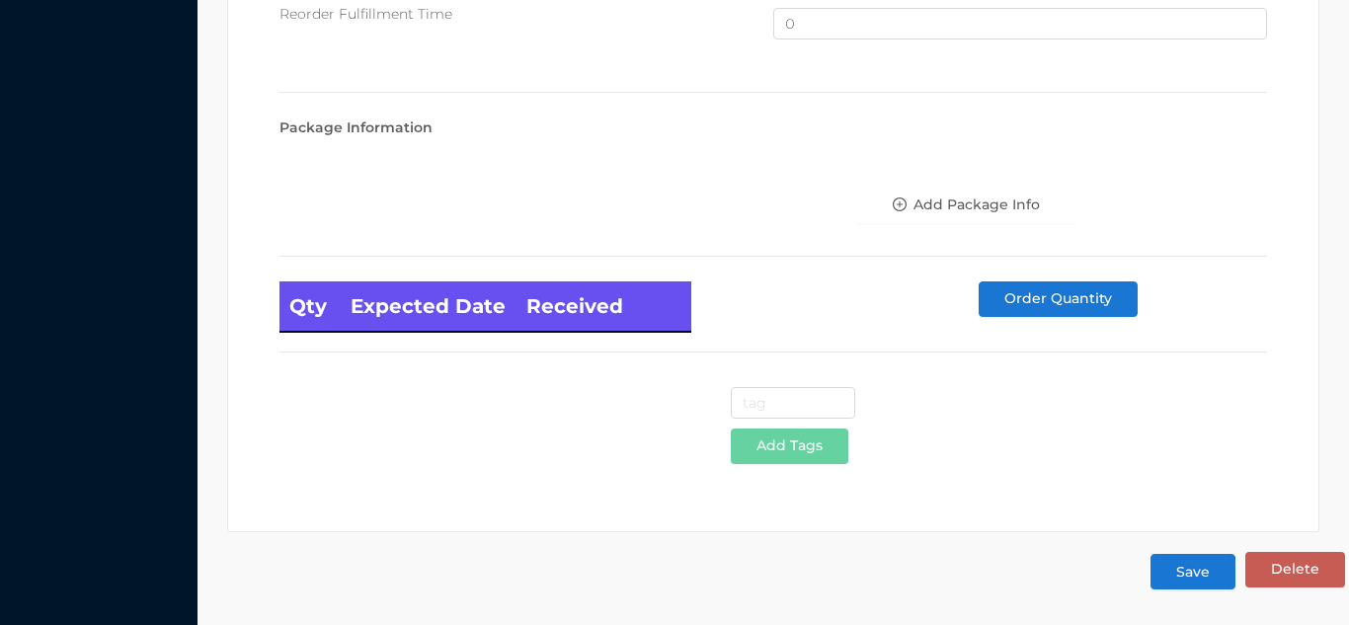
click at [1204, 580] on button "Save" at bounding box center [1193, 572] width 85 height 36
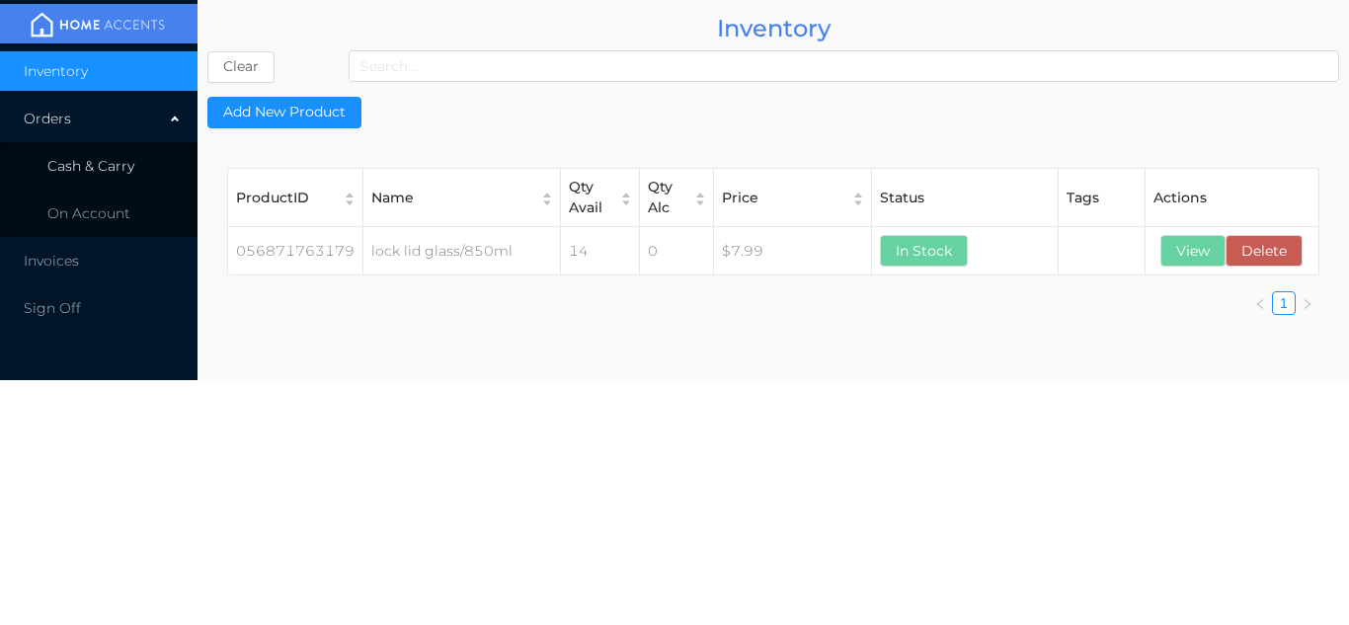
click at [148, 155] on li "Cash & Carry" at bounding box center [99, 166] width 198 height 40
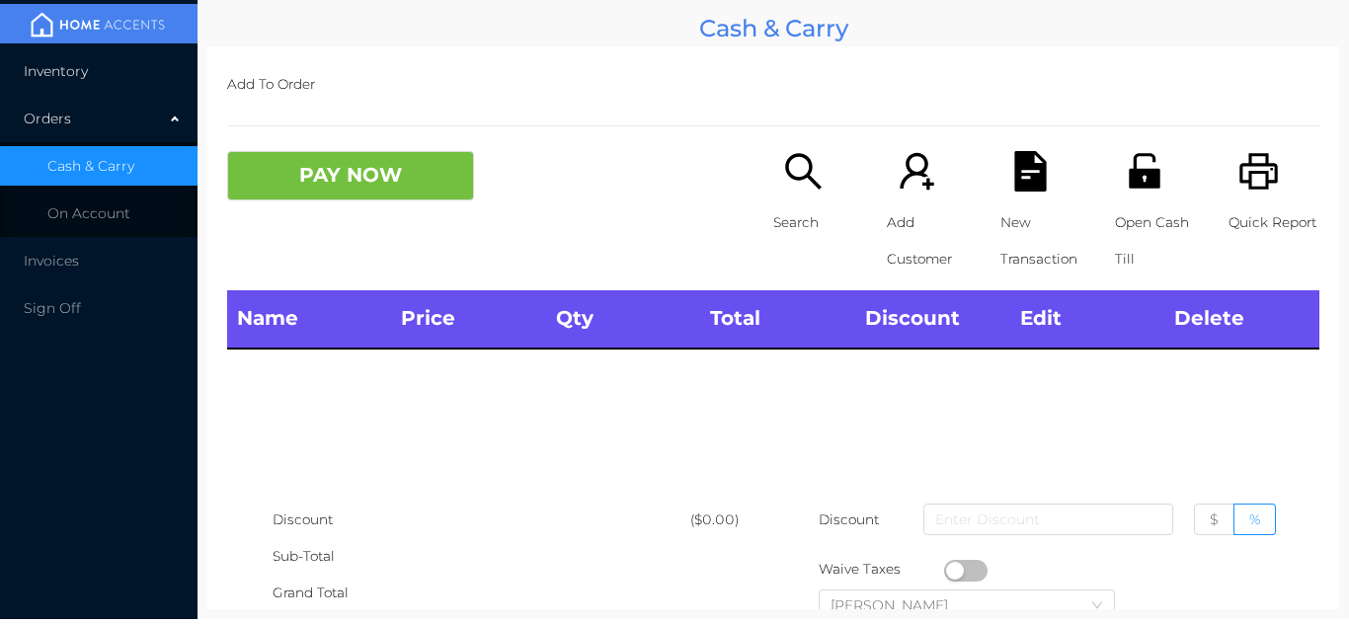
click at [129, 70] on li "Inventory" at bounding box center [99, 71] width 198 height 40
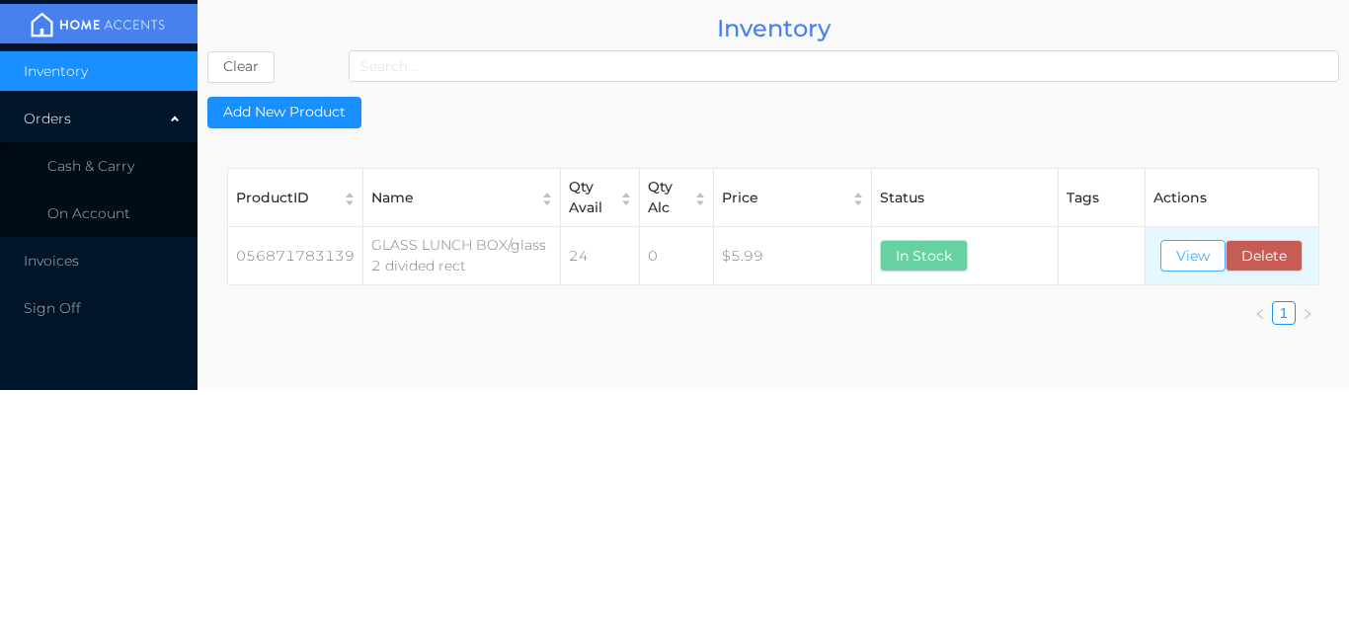
click at [1177, 254] on button "View" at bounding box center [1193, 256] width 65 height 32
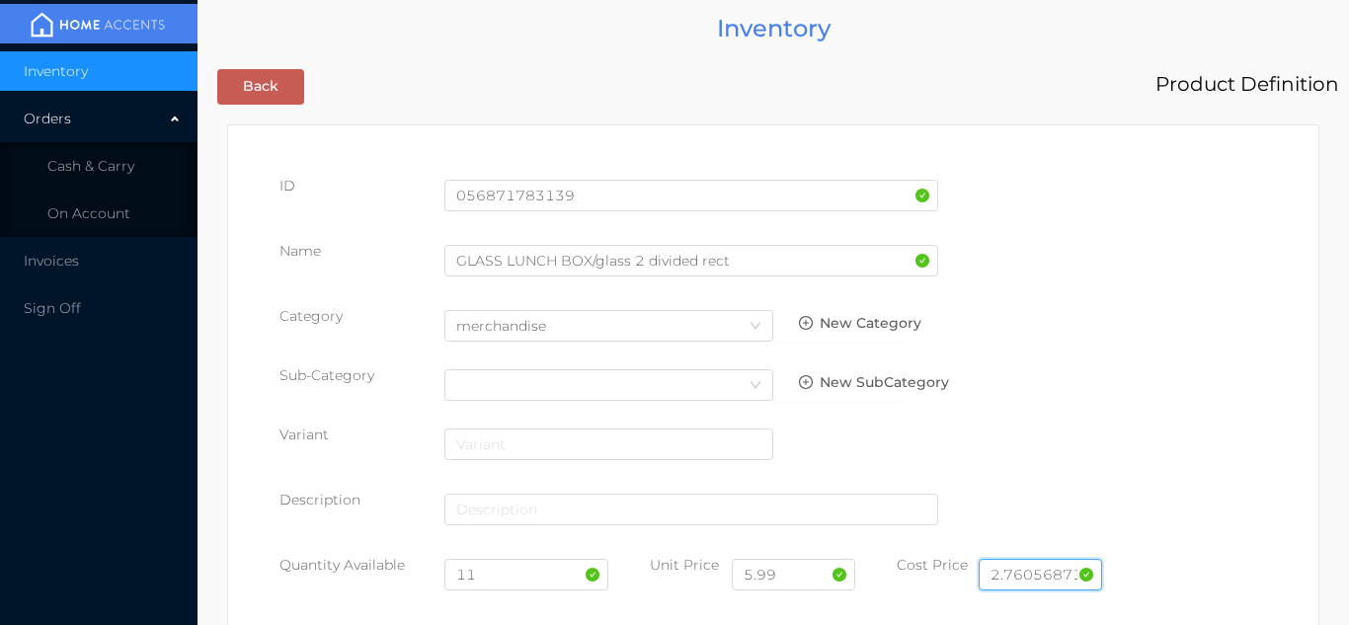
click at [1077, 573] on input "2.76056871783139" at bounding box center [1040, 575] width 123 height 32
click at [1093, 585] on input "2.76056871783139" at bounding box center [1040, 575] width 123 height 32
click at [1076, 573] on input "2.76056871783139" at bounding box center [1040, 575] width 123 height 32
click at [1071, 575] on input "2.76056871783139" at bounding box center [1040, 575] width 123 height 32
click at [1067, 573] on input "2.1783139" at bounding box center [1040, 575] width 123 height 32
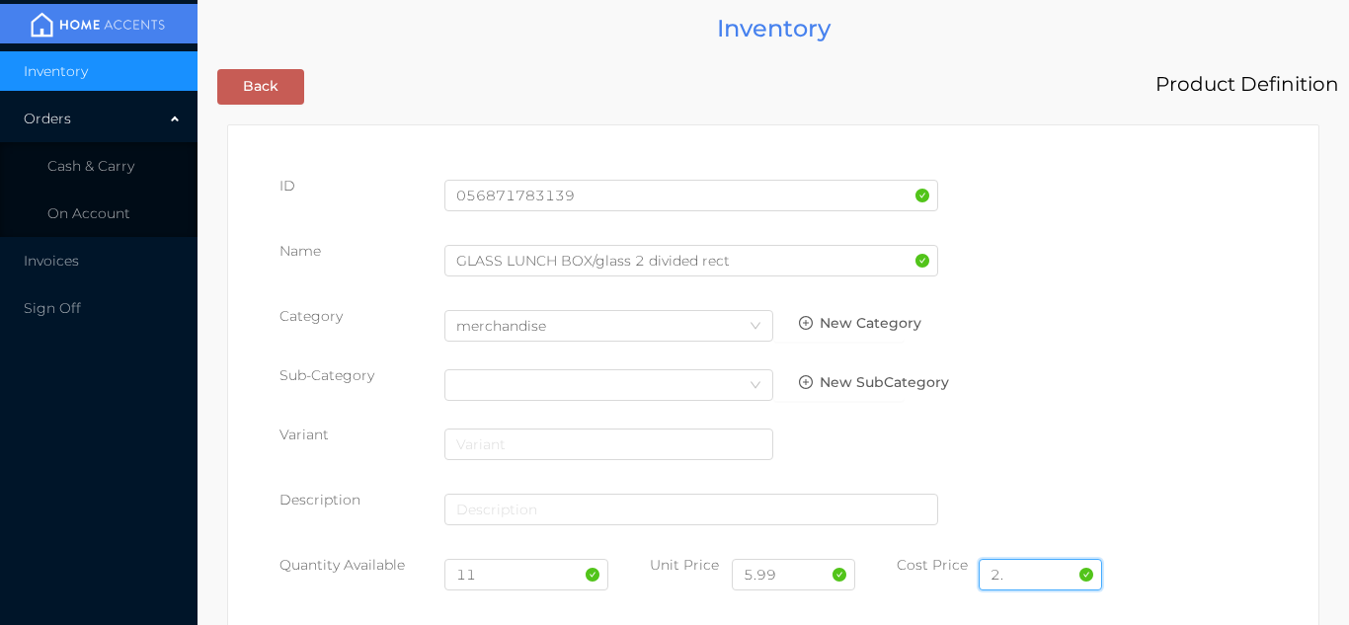
type input "2"
type input "3.00"
click at [505, 570] on input "11" at bounding box center [527, 575] width 165 height 32
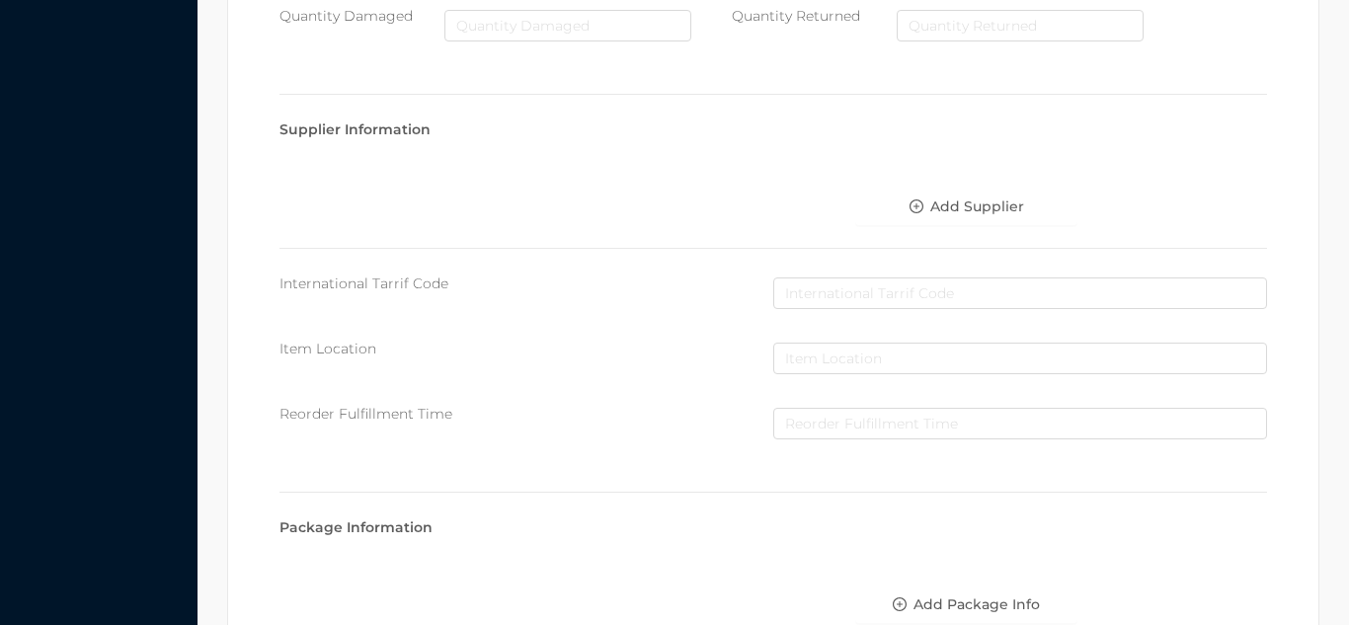
scroll to position [1121, 0]
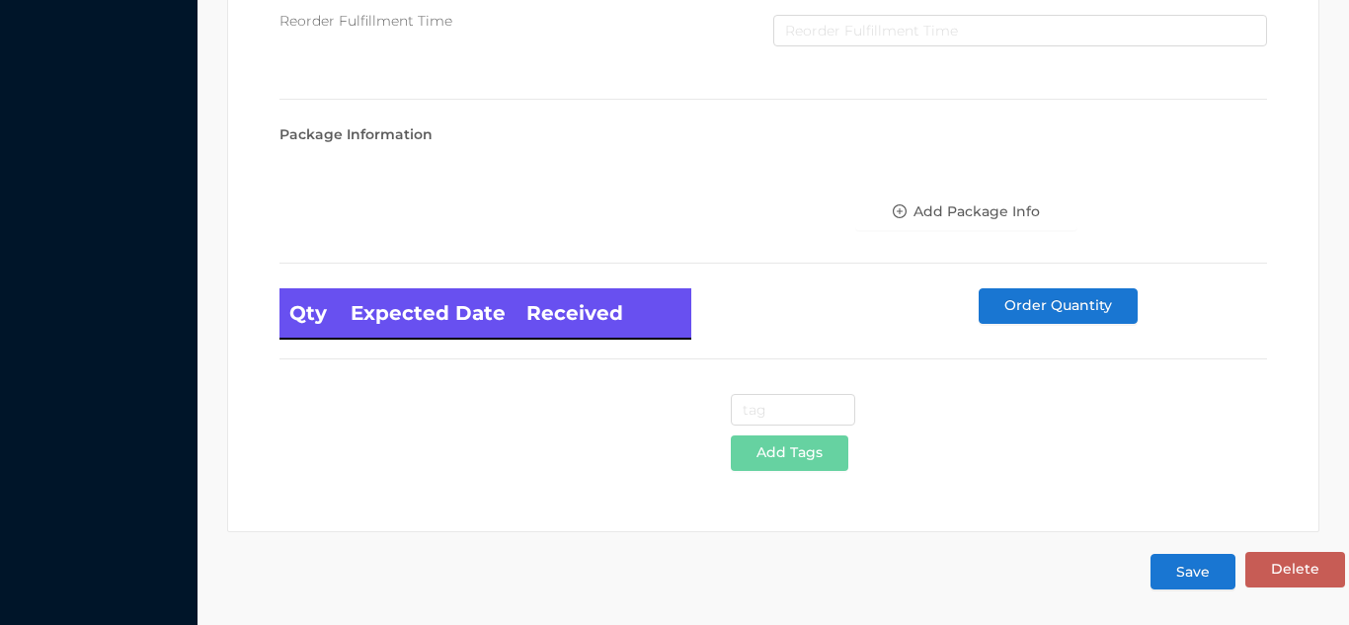
type input "12"
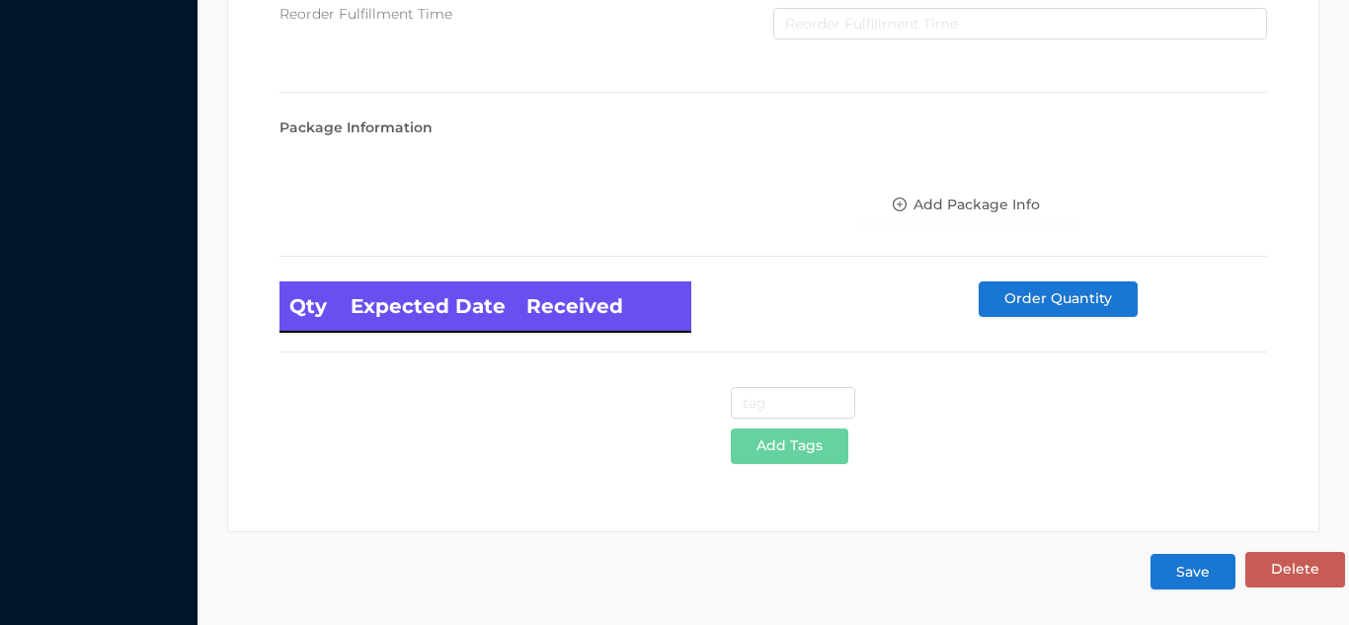
click at [1196, 566] on button "Save" at bounding box center [1193, 572] width 85 height 36
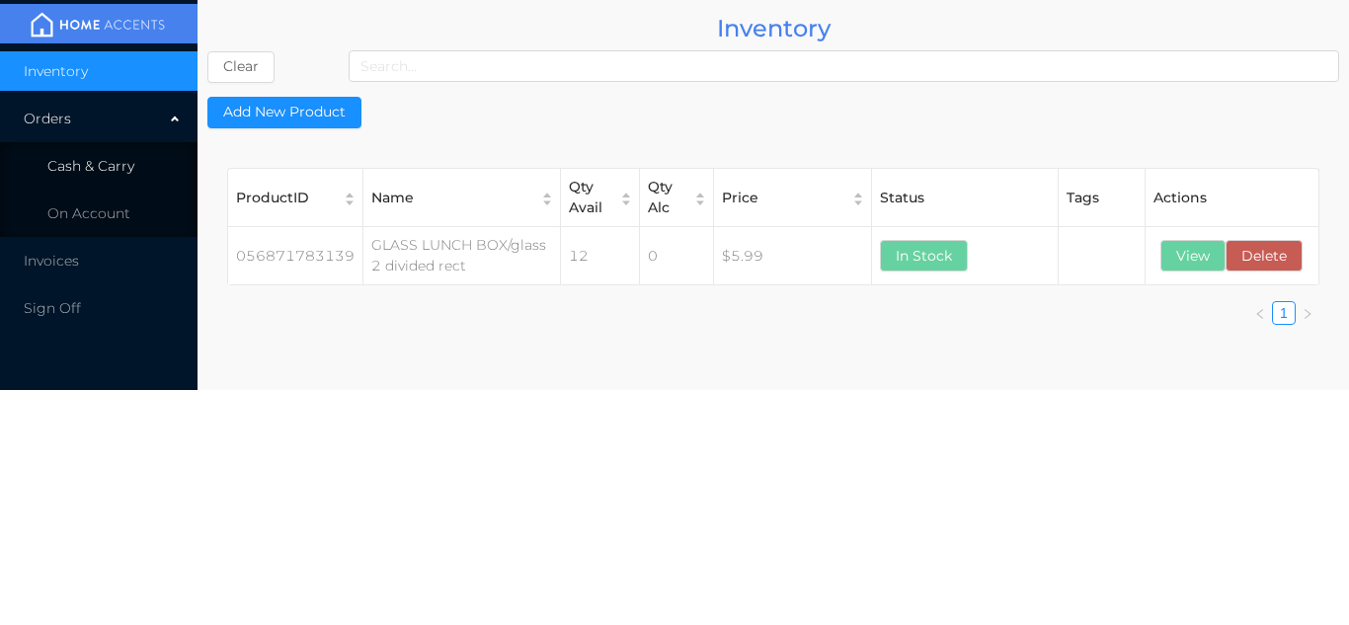
click at [141, 167] on li "Cash & Carry" at bounding box center [99, 166] width 198 height 40
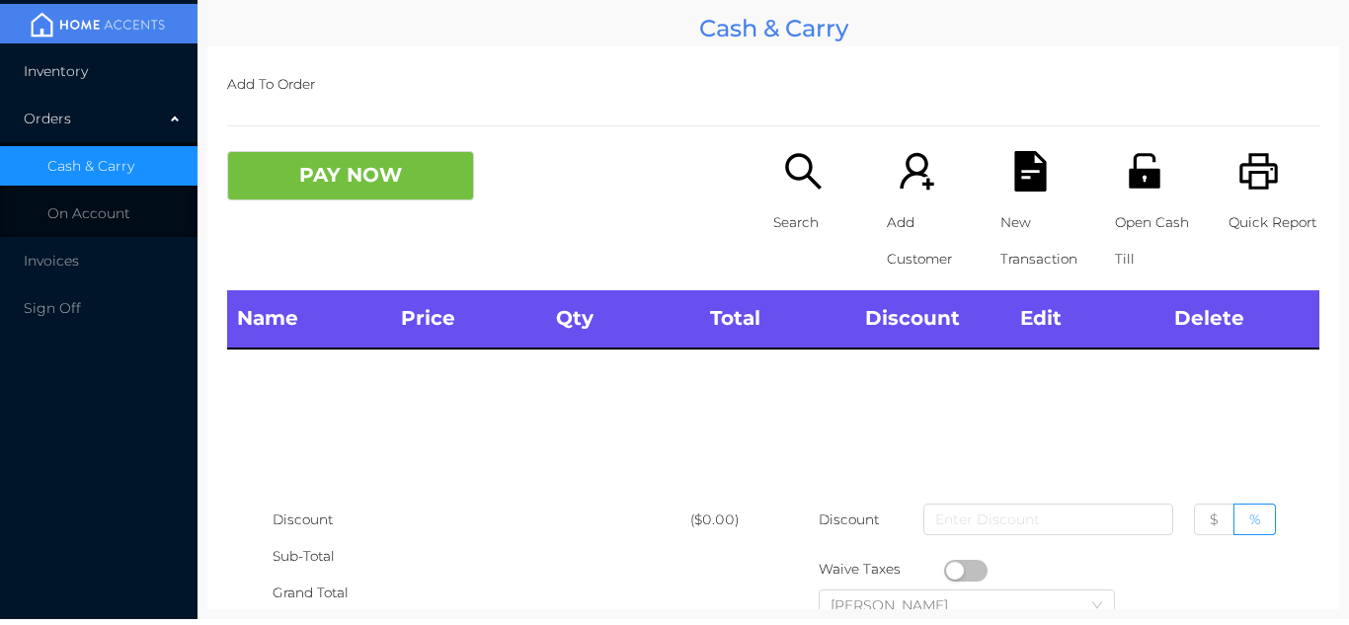
click at [115, 82] on li "Inventory" at bounding box center [99, 71] width 198 height 40
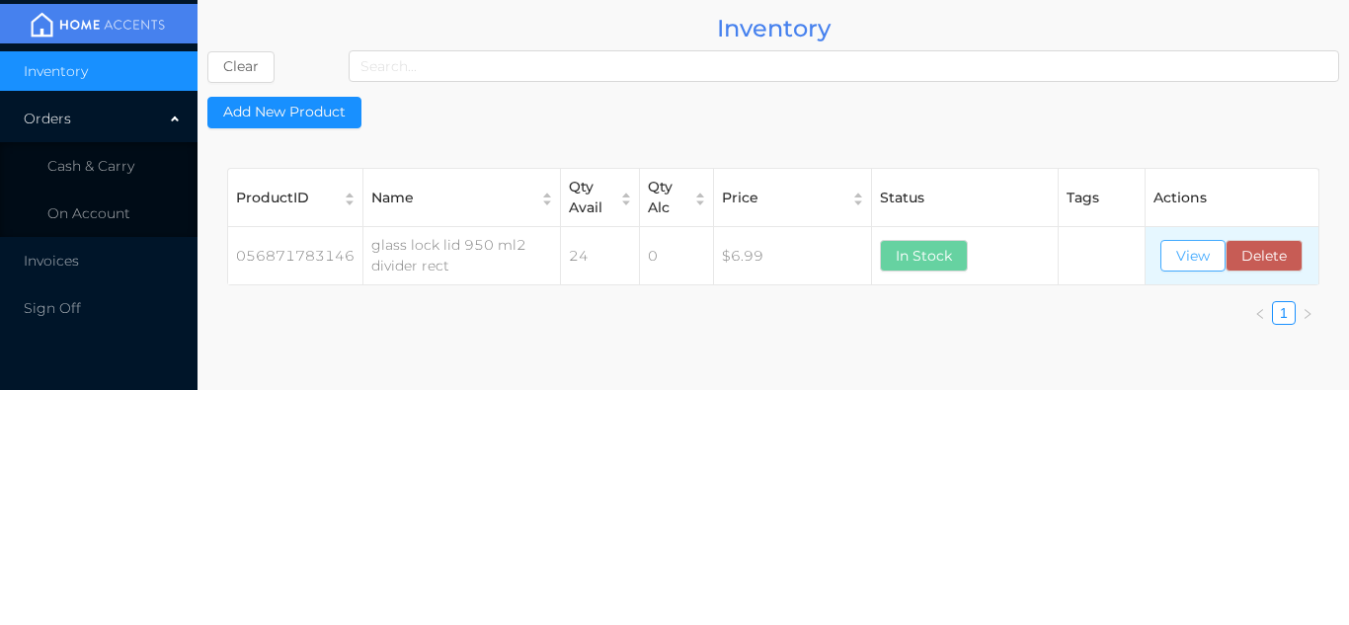
click at [1186, 269] on button "View" at bounding box center [1193, 256] width 65 height 32
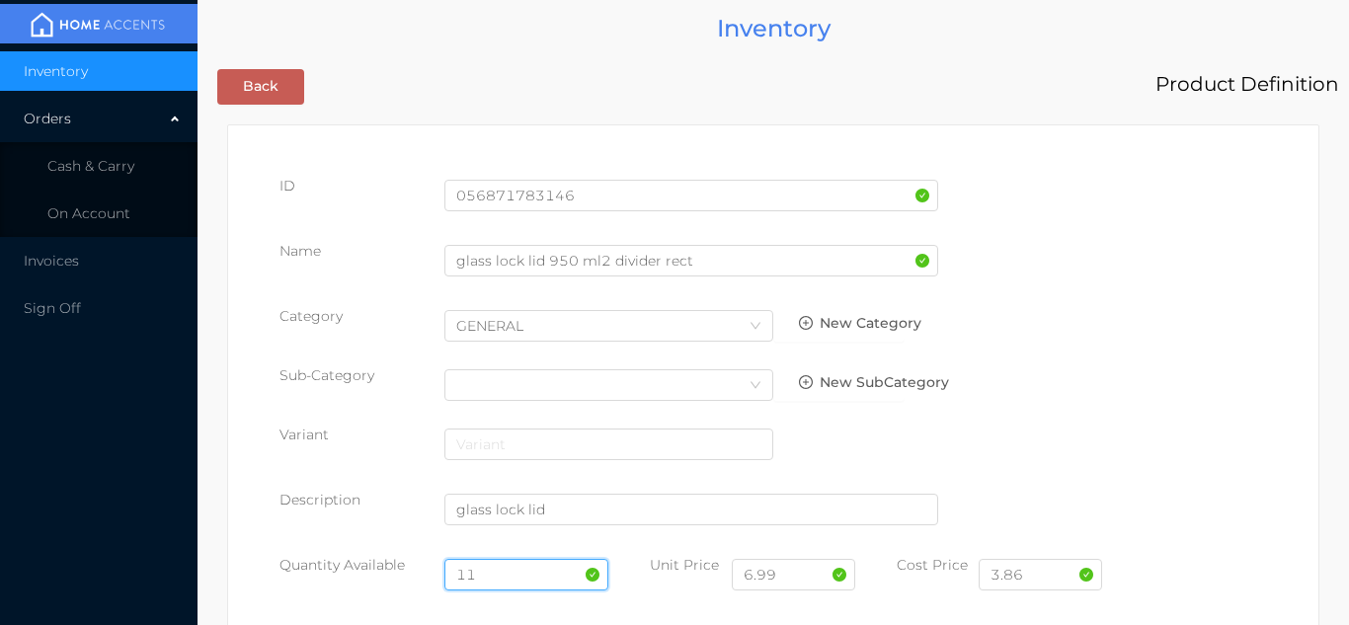
click at [512, 575] on input "11" at bounding box center [527, 575] width 165 height 32
type input "12"
click at [1044, 581] on input "3.86" at bounding box center [1040, 575] width 123 height 32
type input "3"
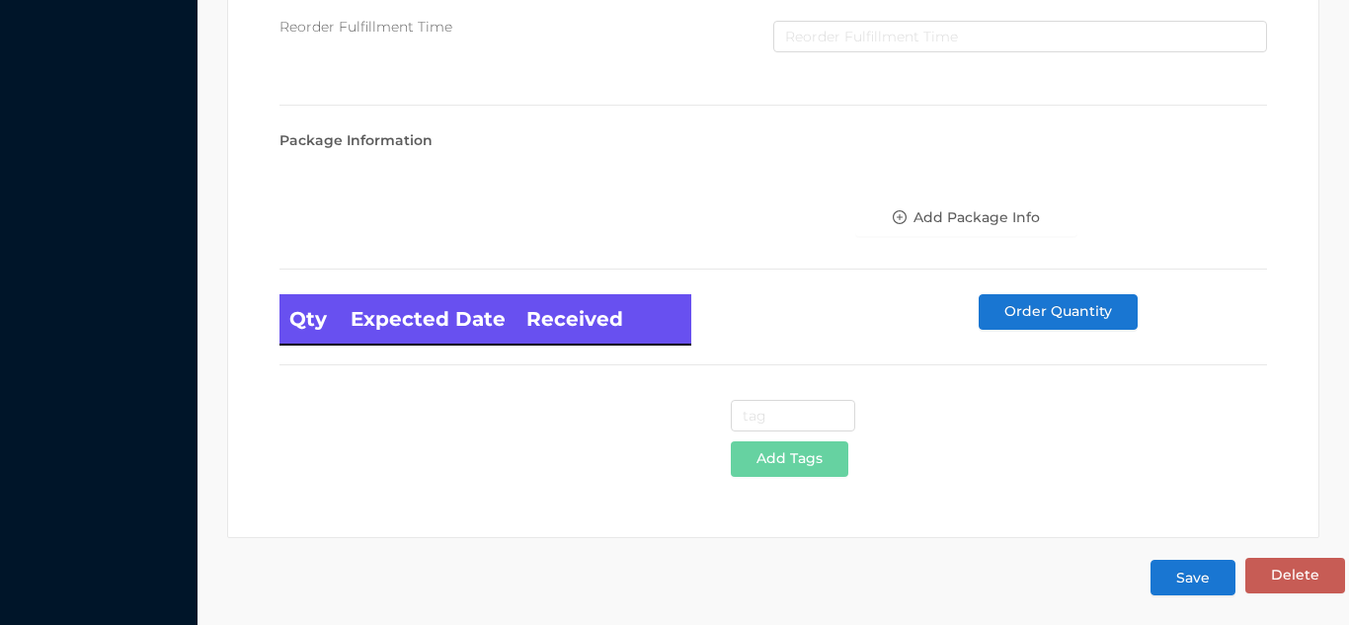
scroll to position [1121, 0]
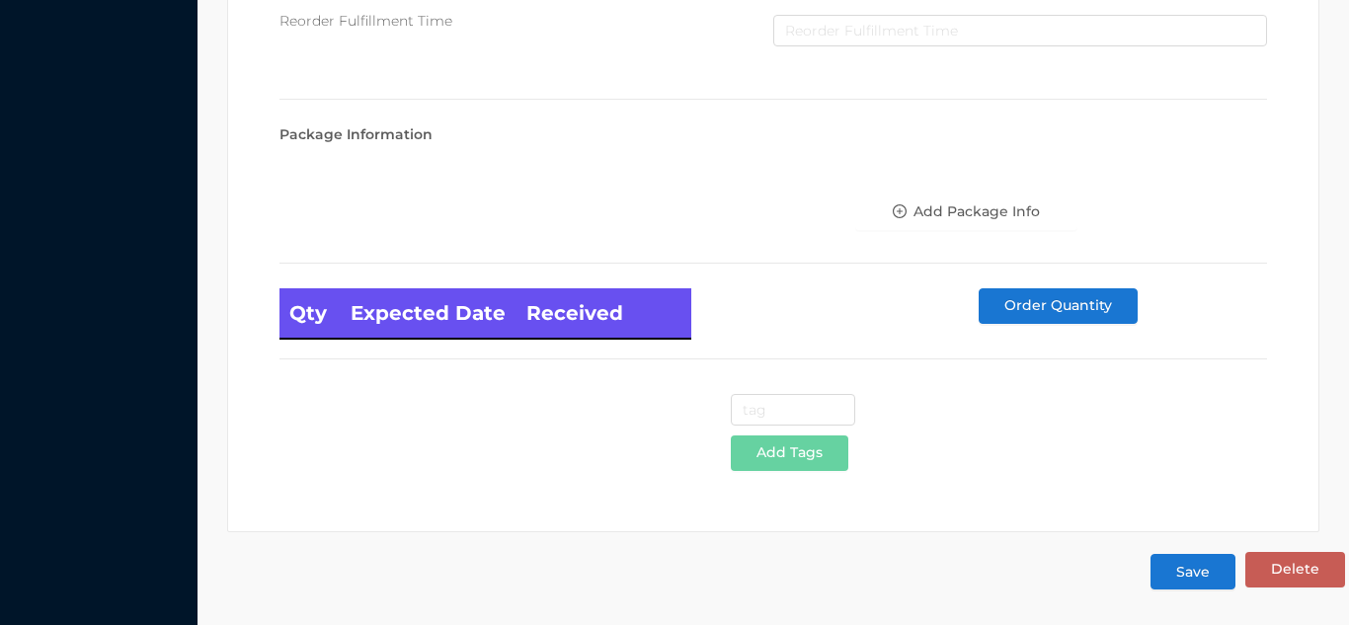
type input "4.20"
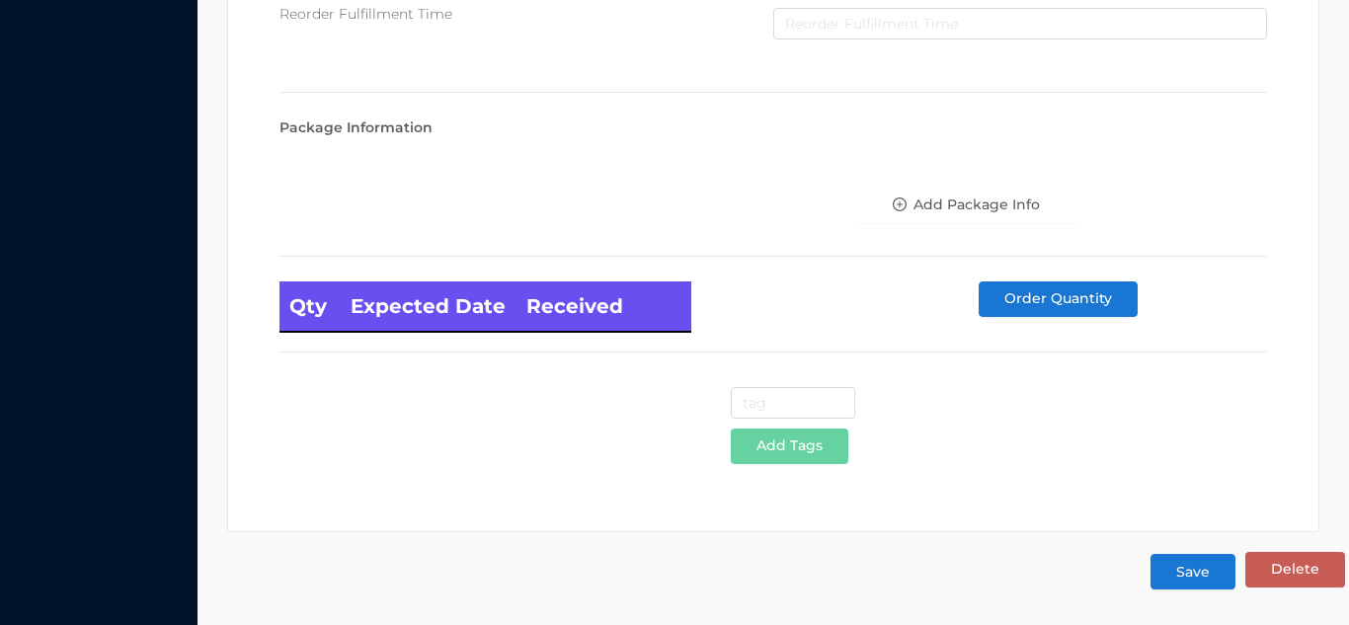
click at [1199, 584] on button "Save" at bounding box center [1193, 572] width 85 height 36
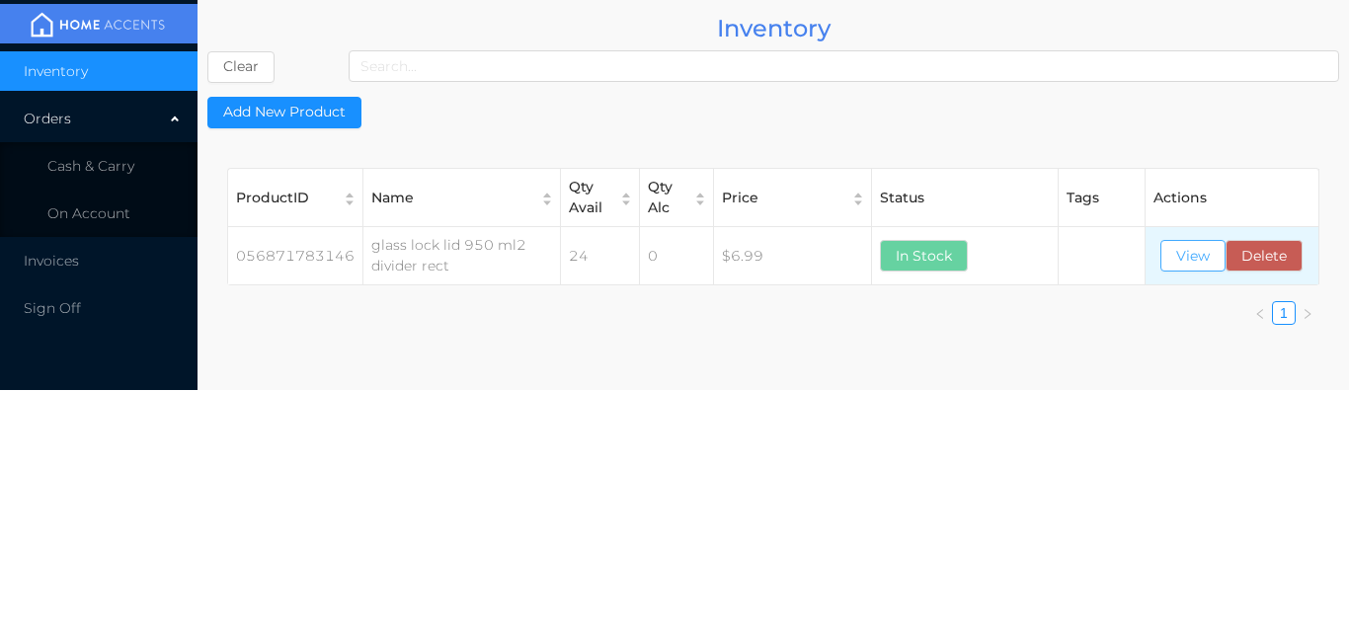
click at [1201, 257] on button "View" at bounding box center [1193, 256] width 65 height 32
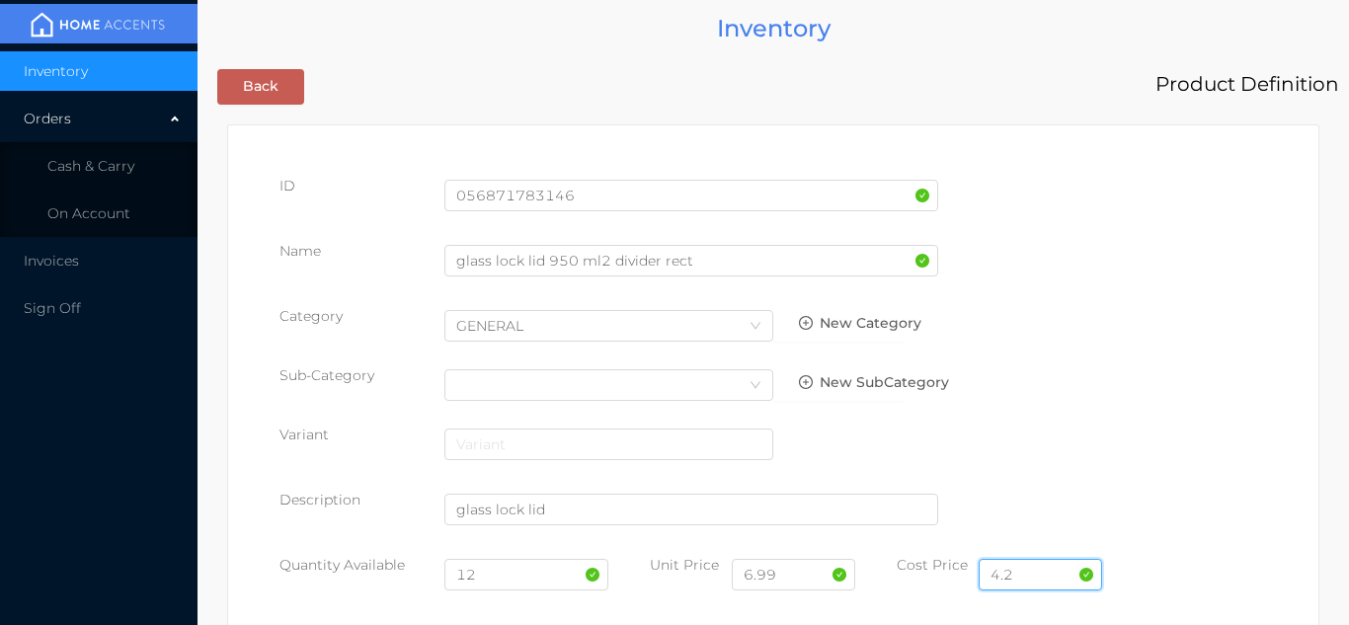
click at [1044, 573] on input "4.2" at bounding box center [1040, 575] width 123 height 32
click at [1043, 569] on input "4.2" at bounding box center [1040, 575] width 123 height 32
type input "4"
type input "4.20"
click at [799, 579] on input "6.99" at bounding box center [793, 575] width 123 height 32
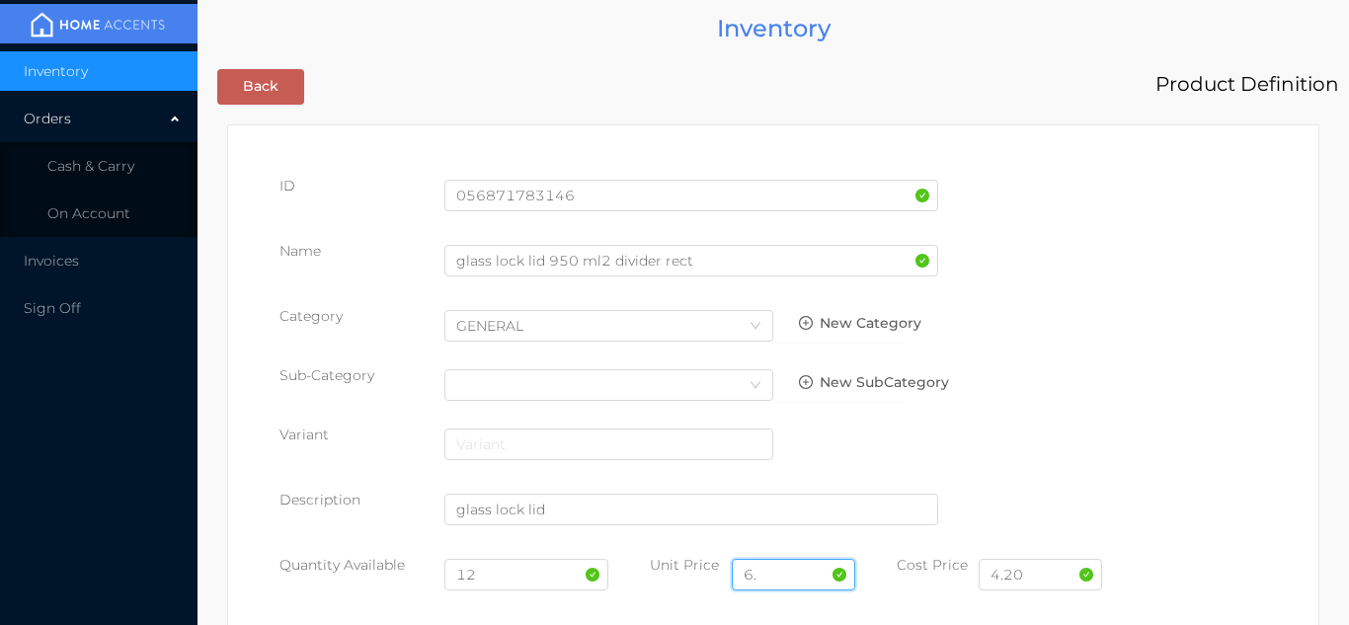
type input "6"
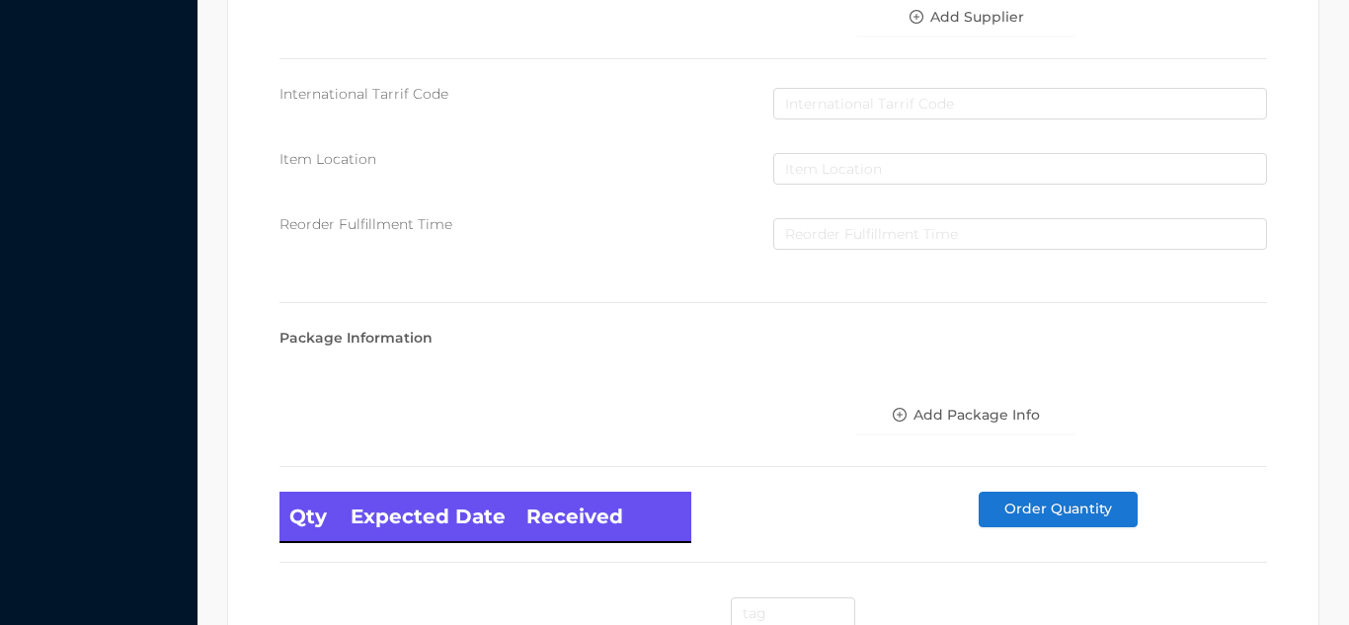
scroll to position [1121, 0]
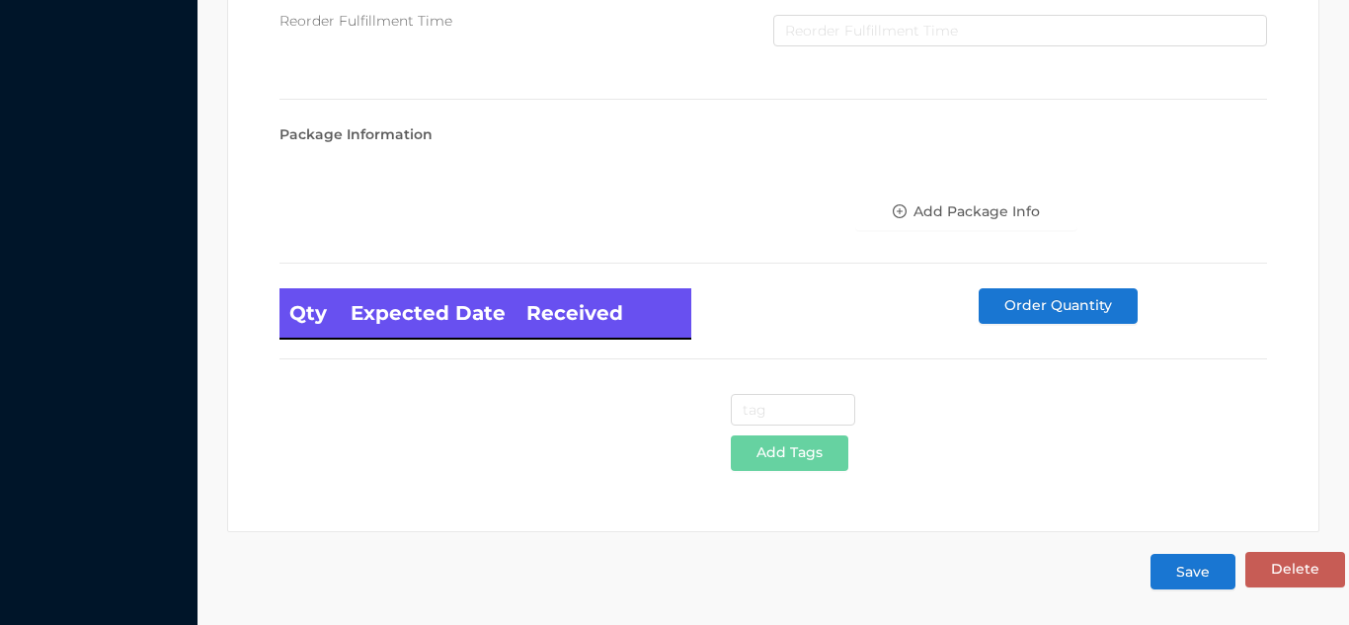
type input "7.99"
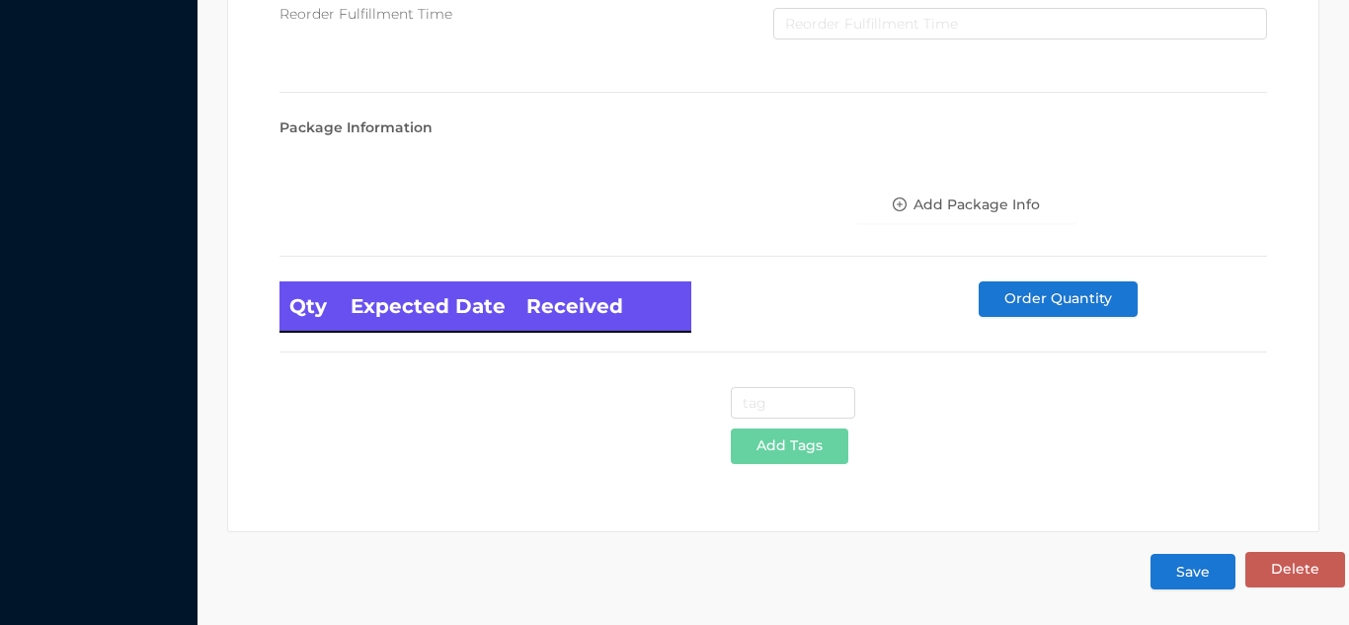
click at [1206, 580] on button "Save" at bounding box center [1193, 572] width 85 height 36
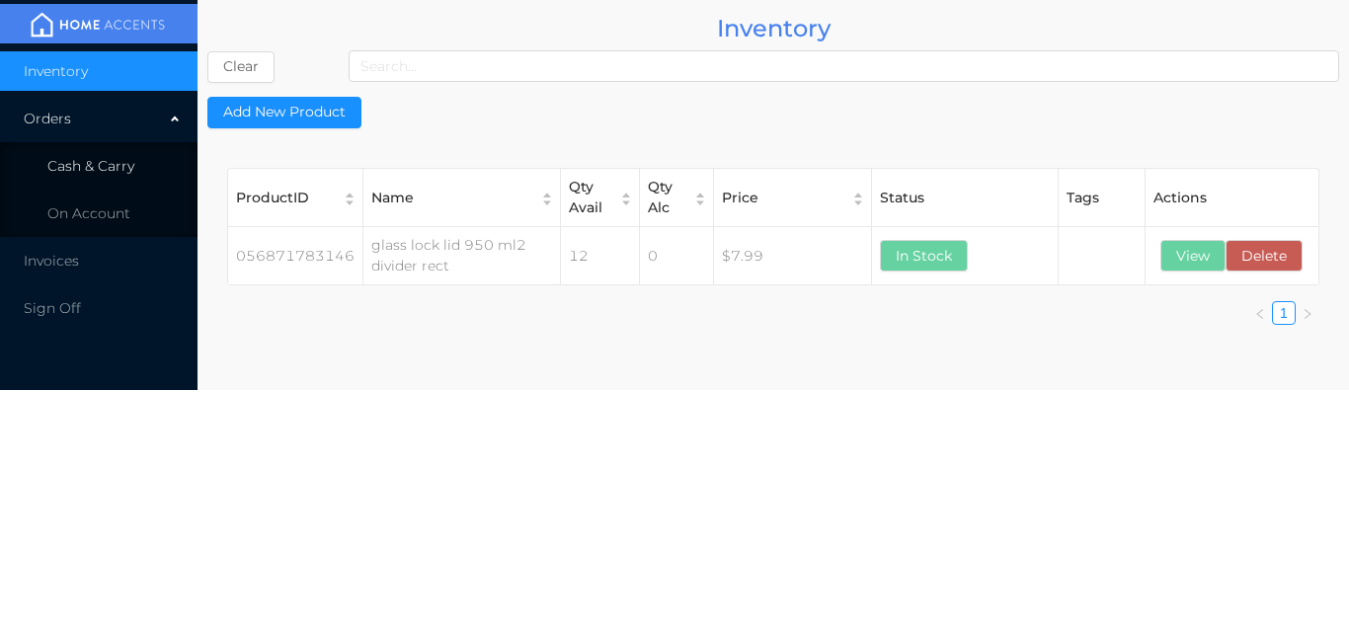
click at [132, 167] on span "Cash & Carry" at bounding box center [90, 166] width 87 height 18
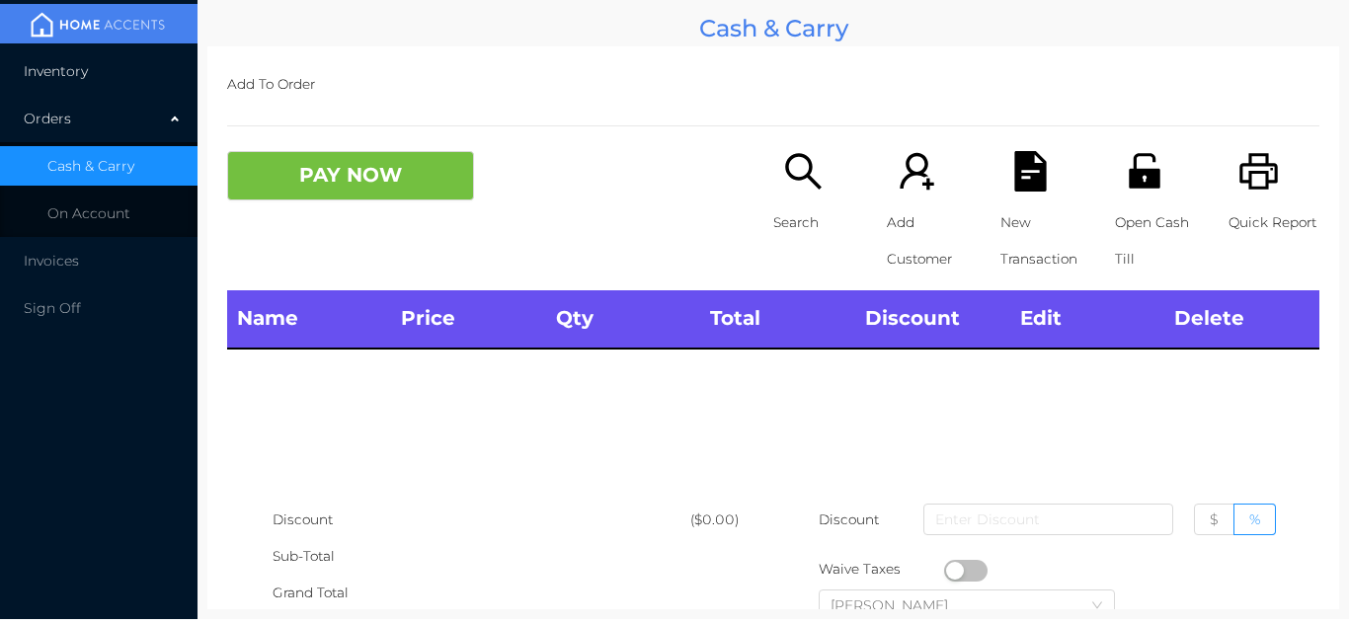
click at [132, 86] on li "Inventory" at bounding box center [99, 71] width 198 height 40
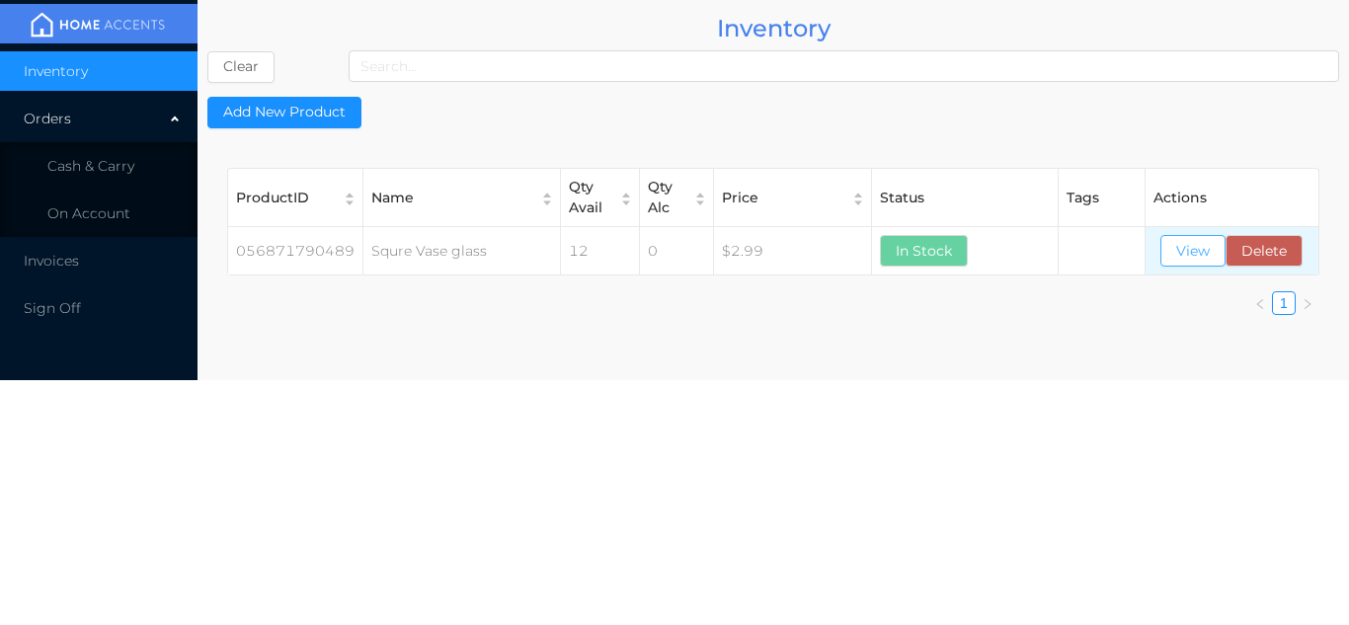
click at [1193, 255] on button "View" at bounding box center [1193, 251] width 65 height 32
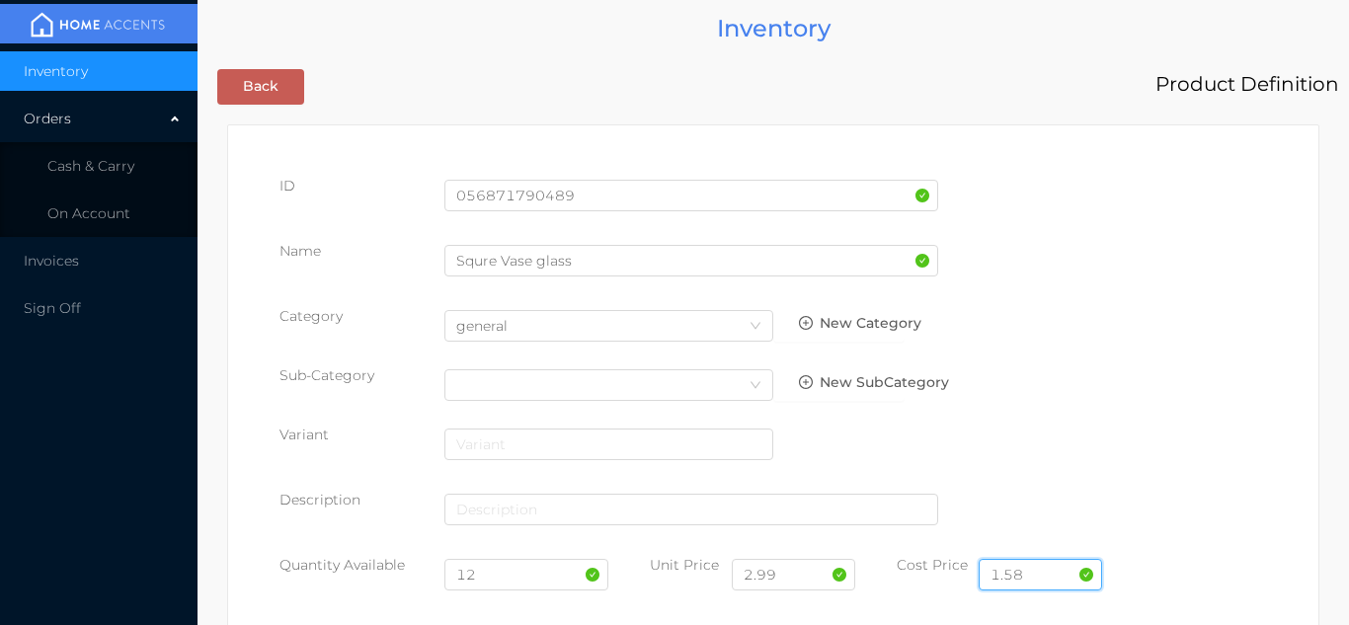
click at [1040, 572] on input "1.58" at bounding box center [1040, 575] width 123 height 32
type input "1.70"
click at [505, 579] on input "12" at bounding box center [527, 575] width 165 height 32
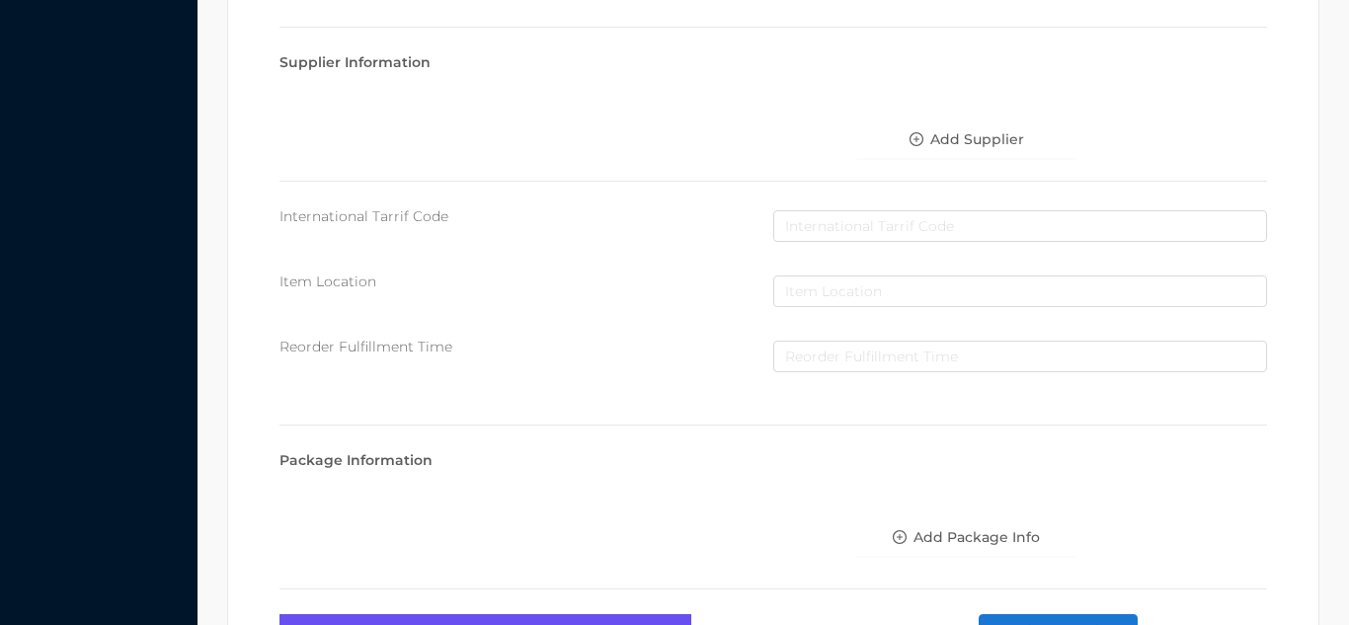
scroll to position [1121, 0]
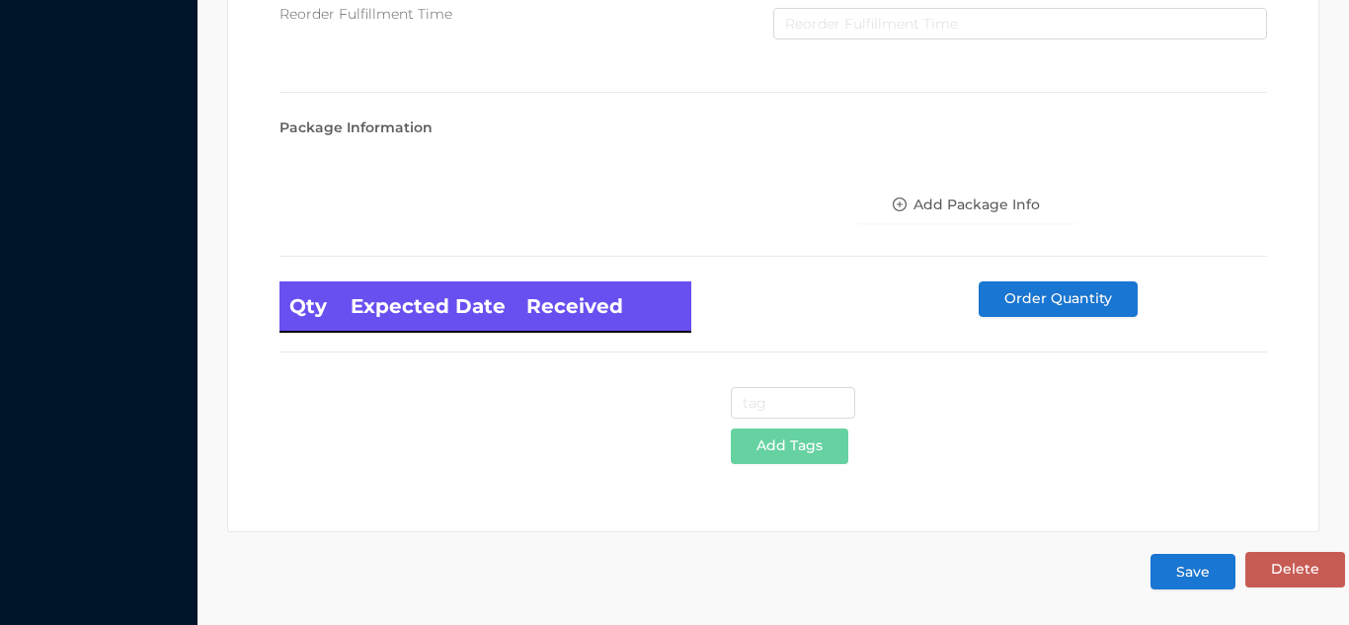
click at [1191, 582] on button "Save" at bounding box center [1193, 572] width 85 height 36
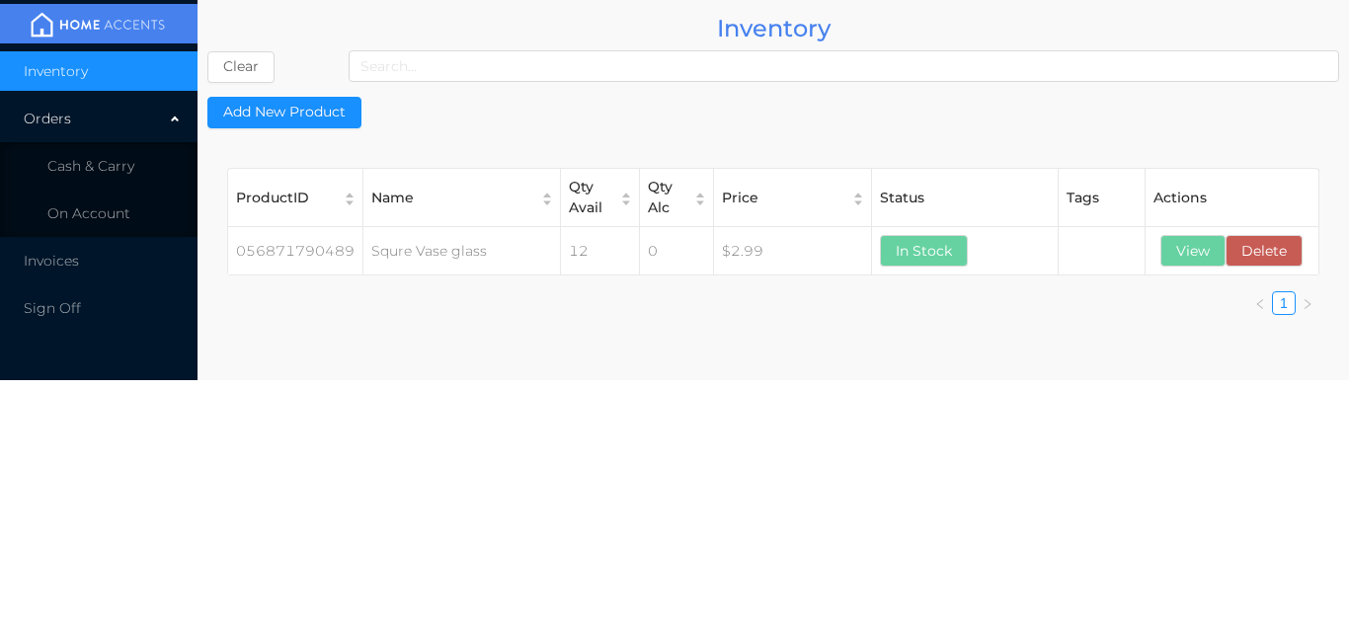
scroll to position [0, 0]
click at [144, 160] on li "Cash & Carry" at bounding box center [99, 166] width 198 height 40
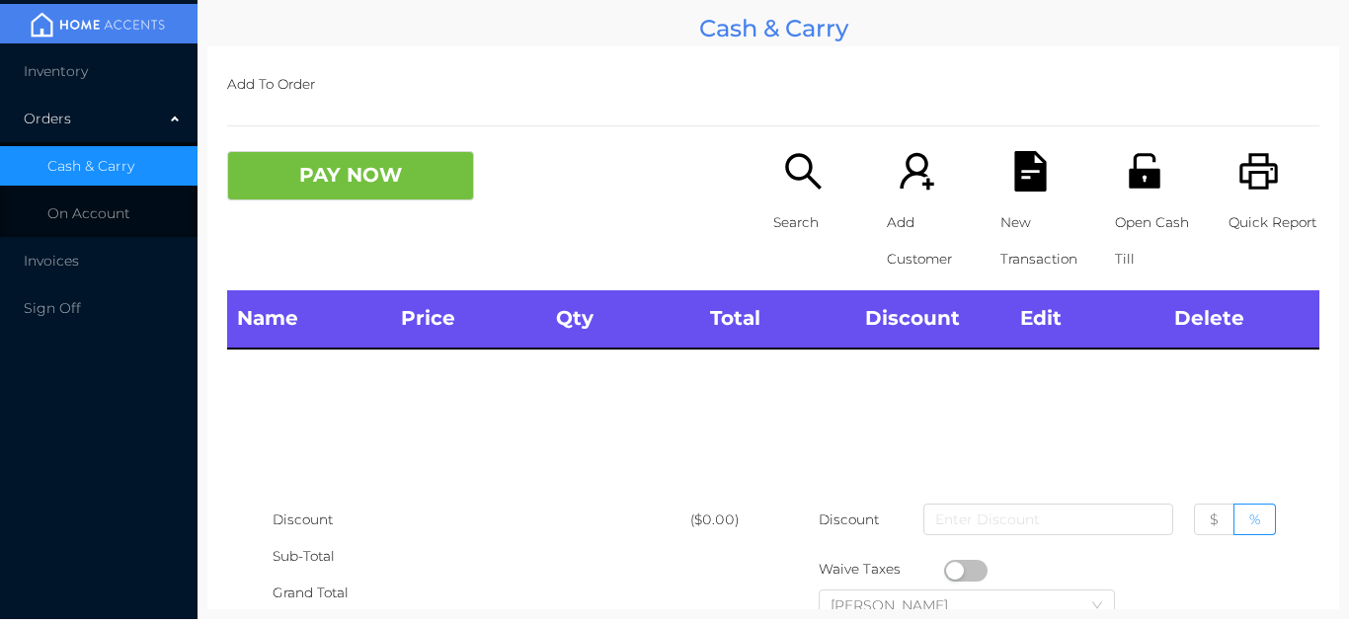
click at [133, 67] on li "Inventory" at bounding box center [99, 71] width 198 height 40
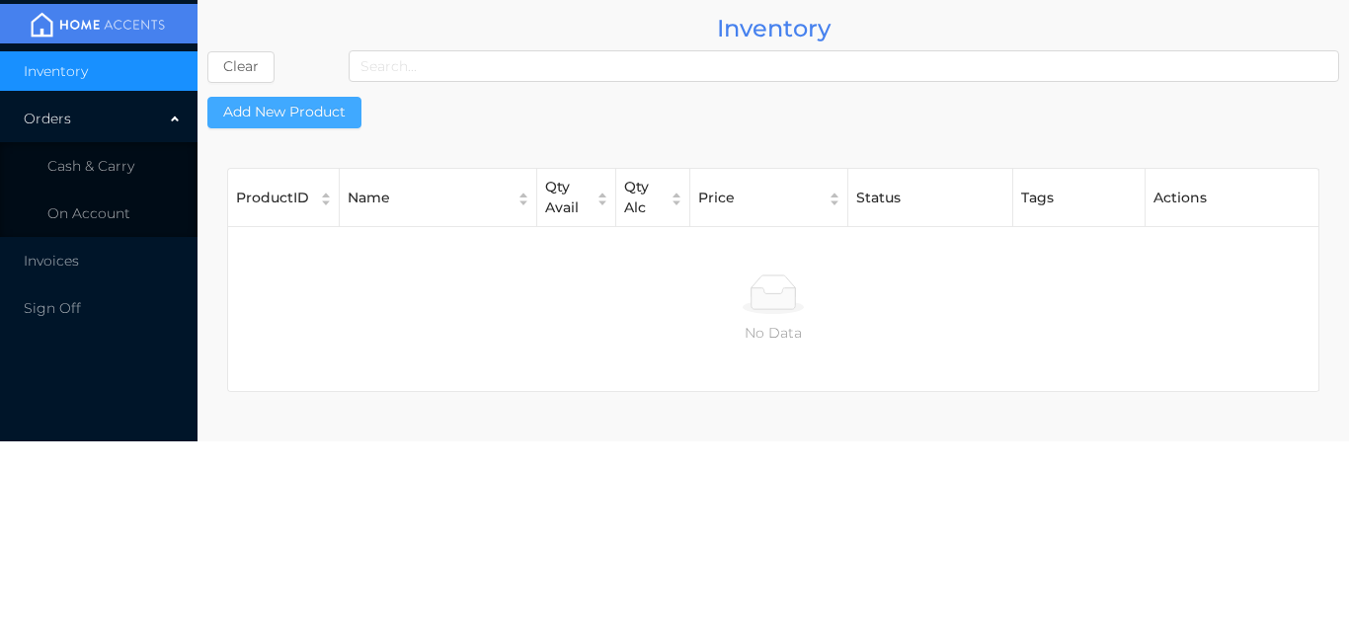
click at [337, 122] on button "Add New Product" at bounding box center [284, 113] width 154 height 32
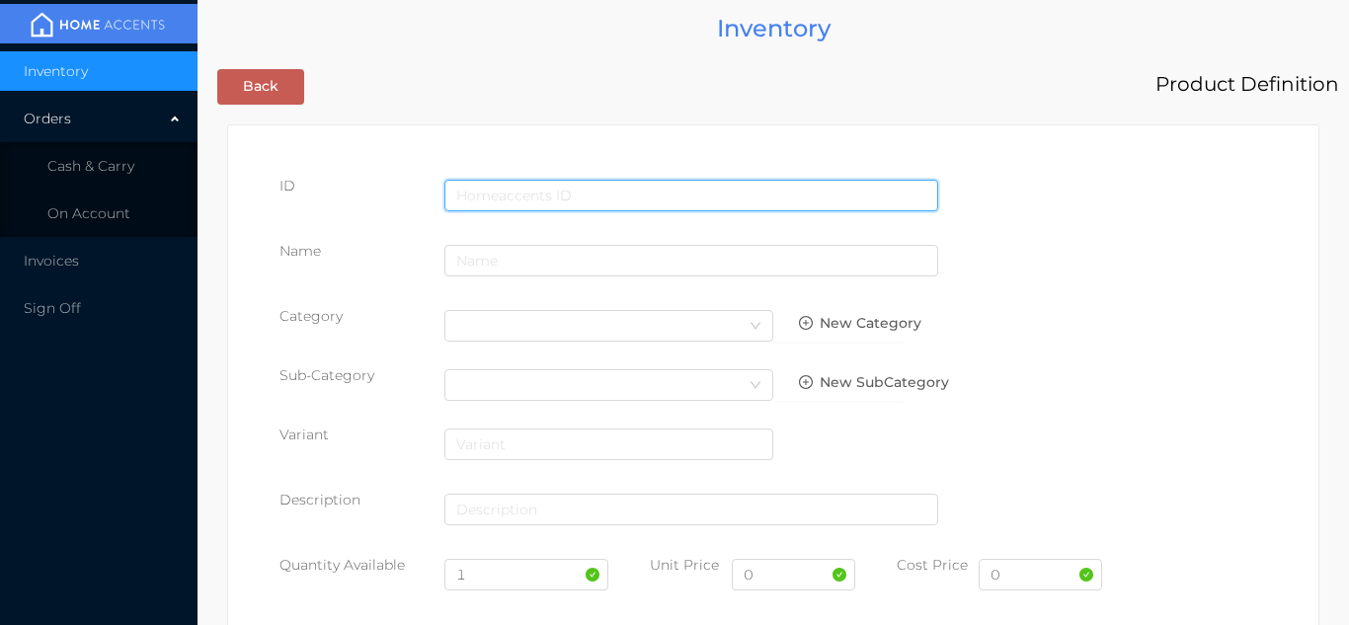
click at [488, 183] on input "text" at bounding box center [692, 196] width 494 height 32
type input "056871791622"
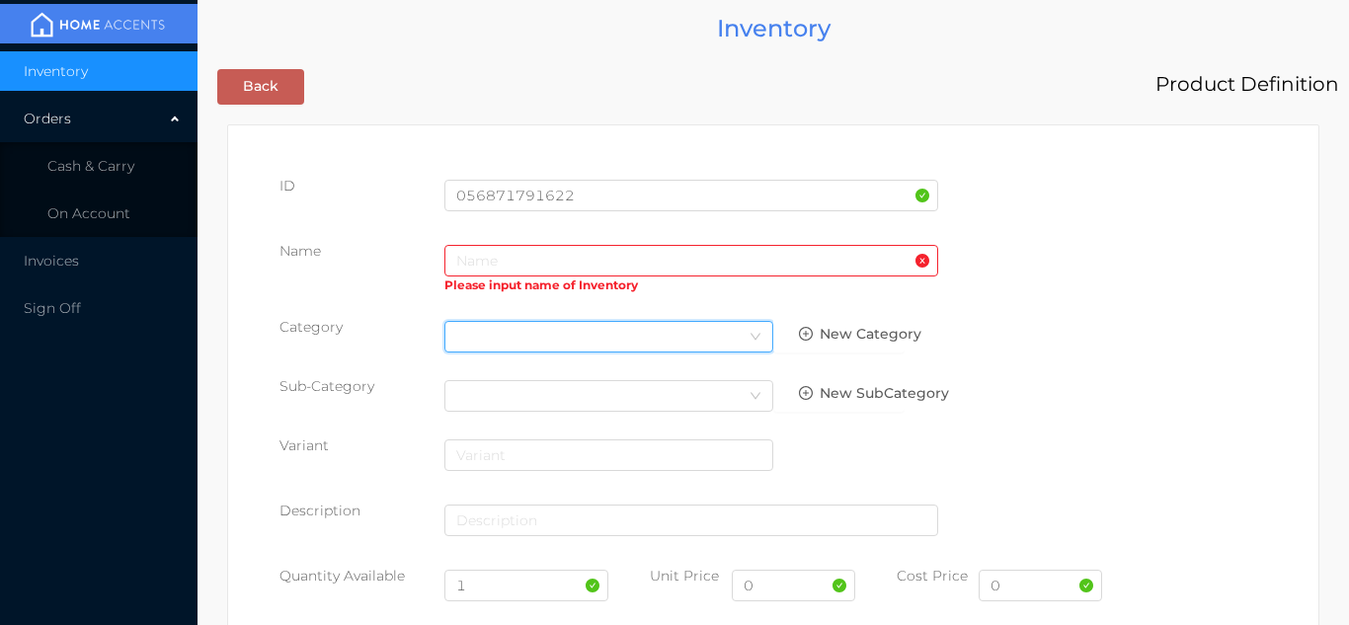
click at [533, 322] on div "Select Category" at bounding box center [608, 337] width 305 height 30
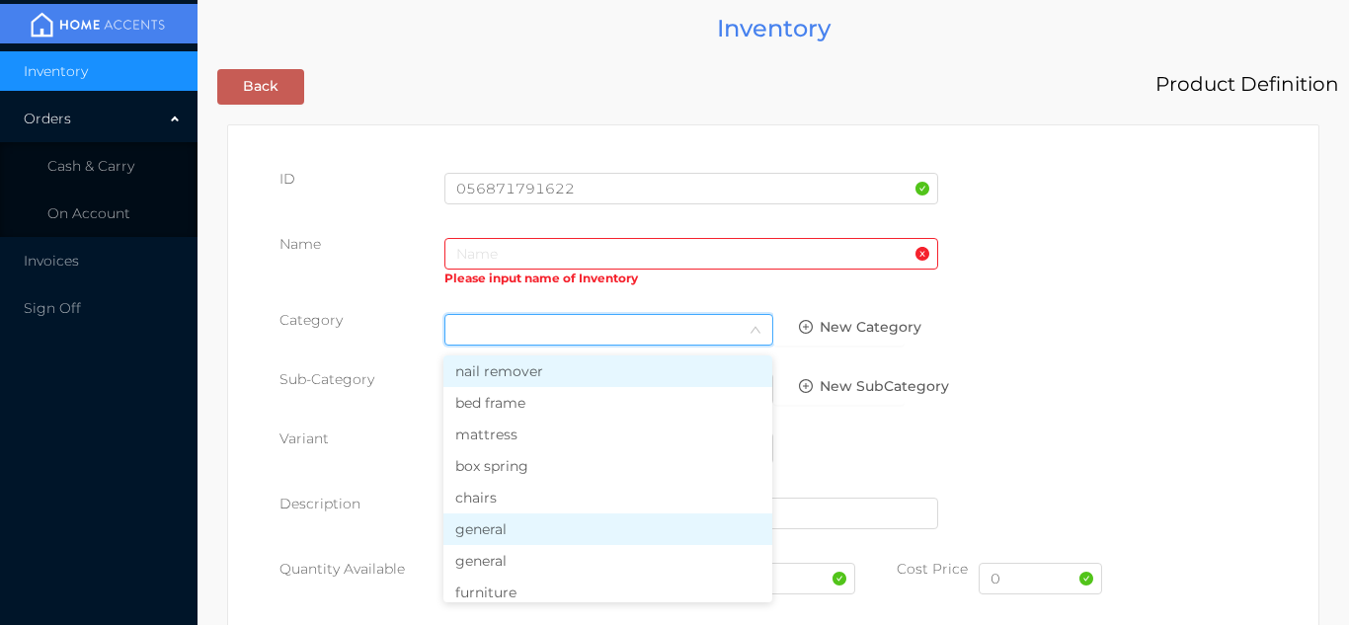
click at [505, 527] on li "general" at bounding box center [608, 530] width 329 height 32
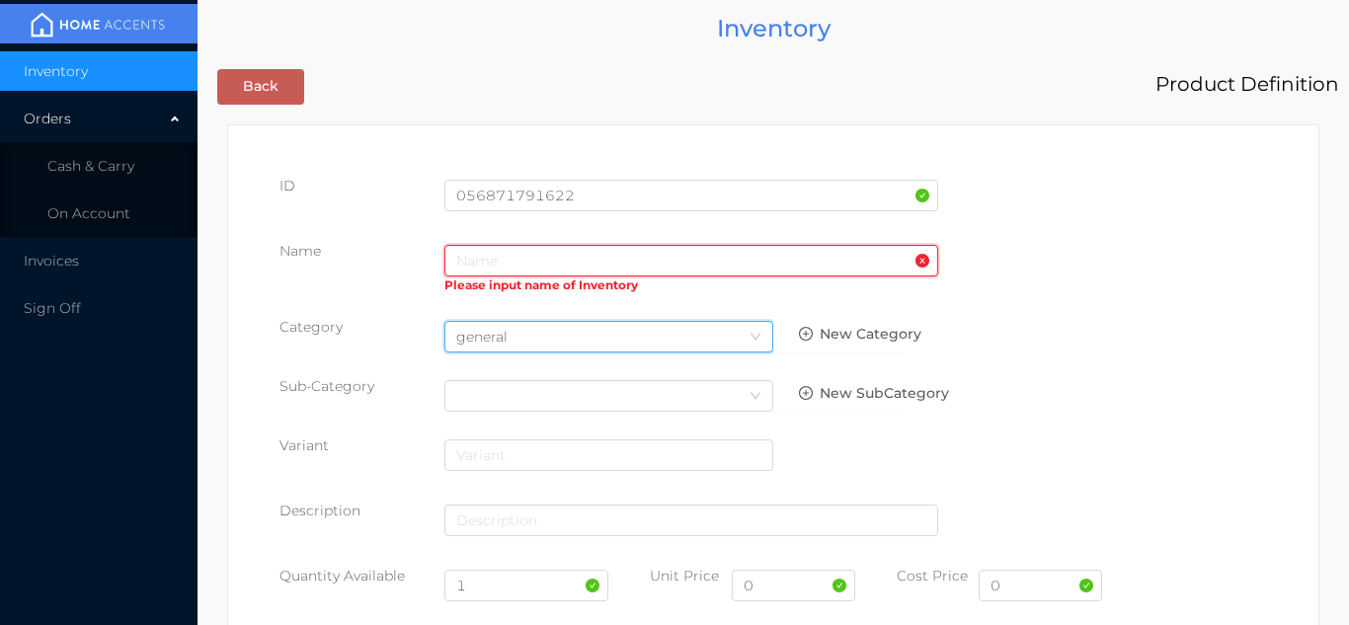
click at [490, 252] on input "text" at bounding box center [692, 261] width 494 height 32
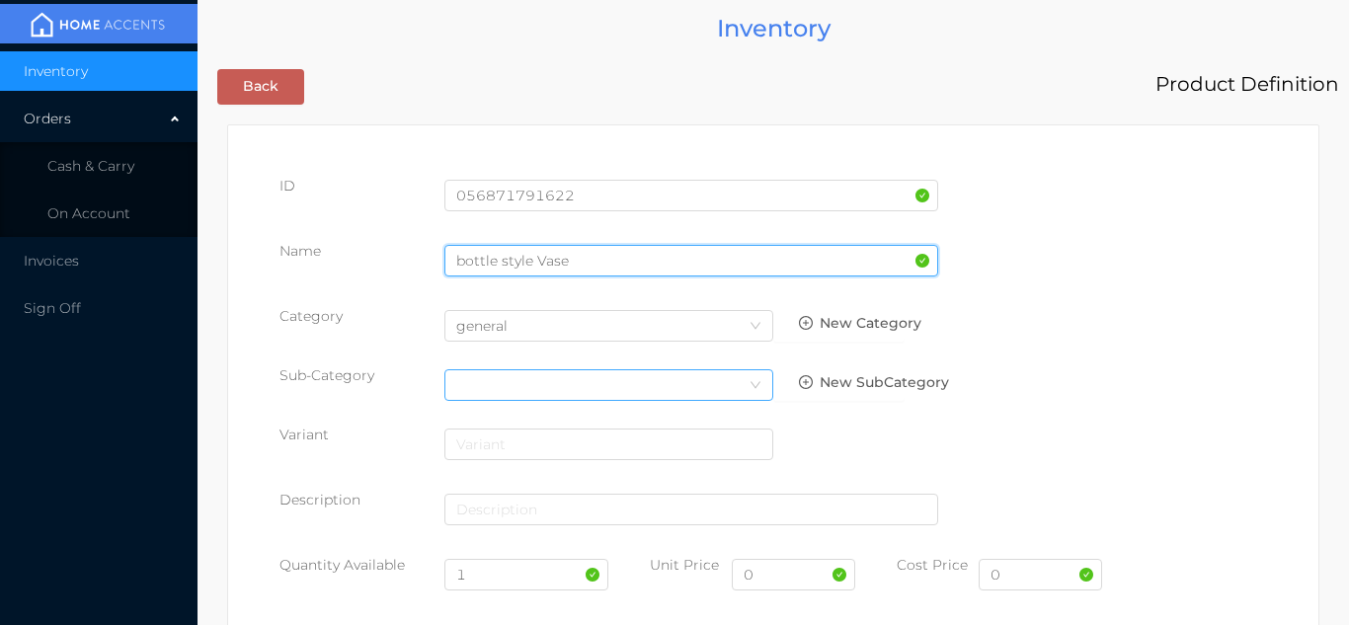
type input "bottle style Vase"
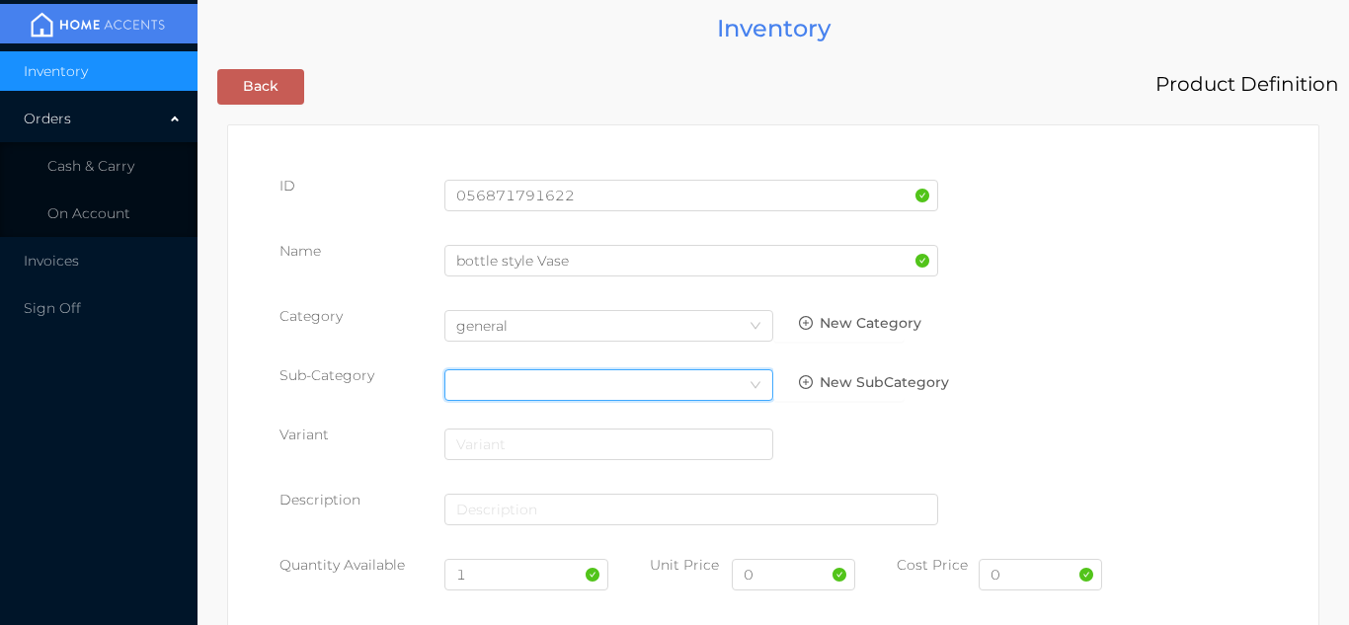
click at [481, 381] on div "Select Category" at bounding box center [608, 385] width 305 height 30
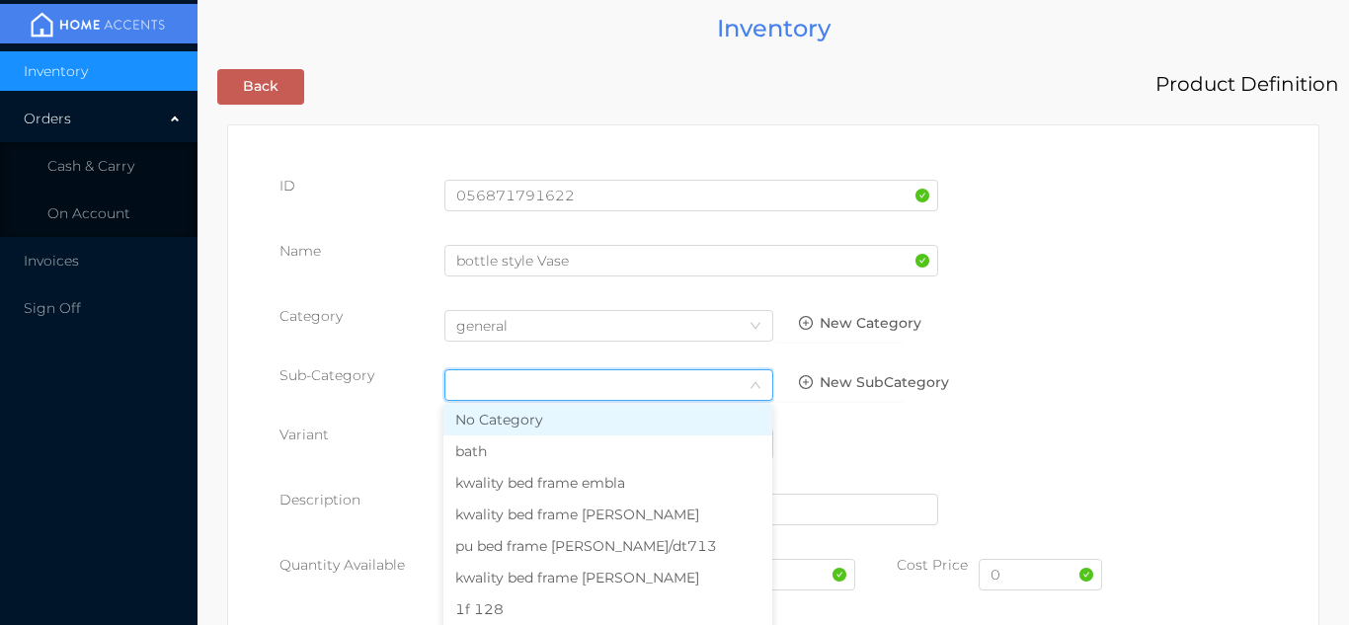
click at [795, 432] on div "Variant" at bounding box center [774, 452] width 988 height 55
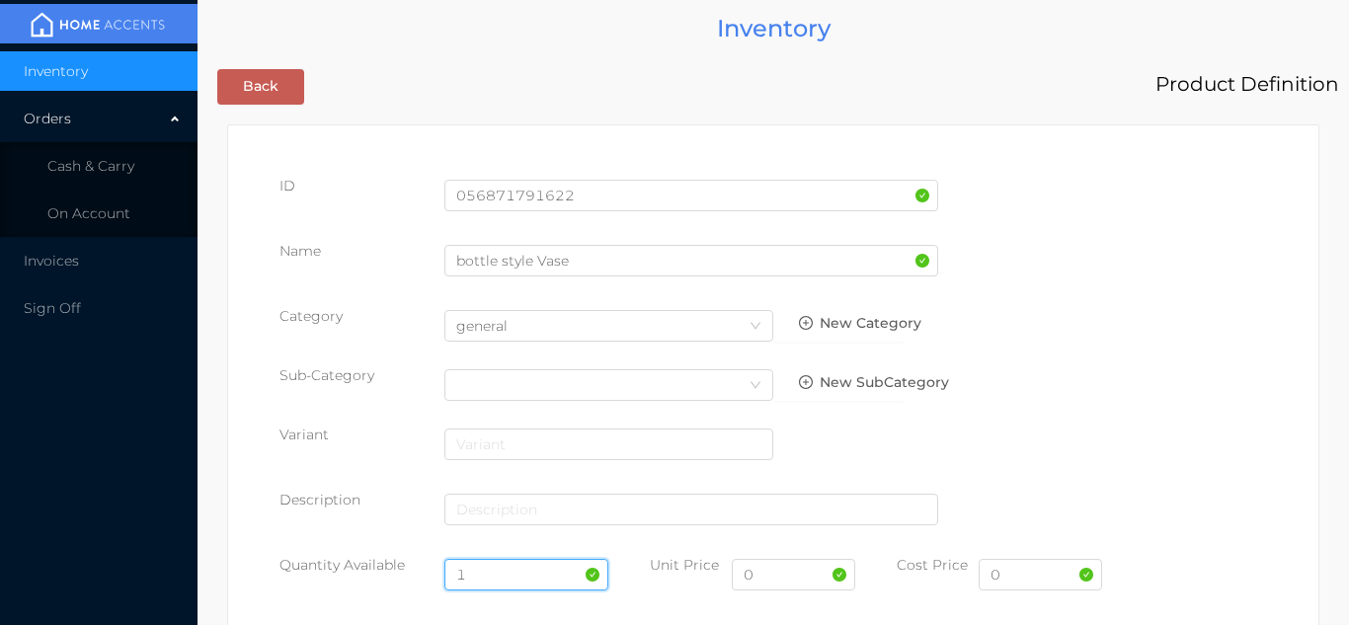
click at [504, 581] on input "1" at bounding box center [527, 575] width 165 height 32
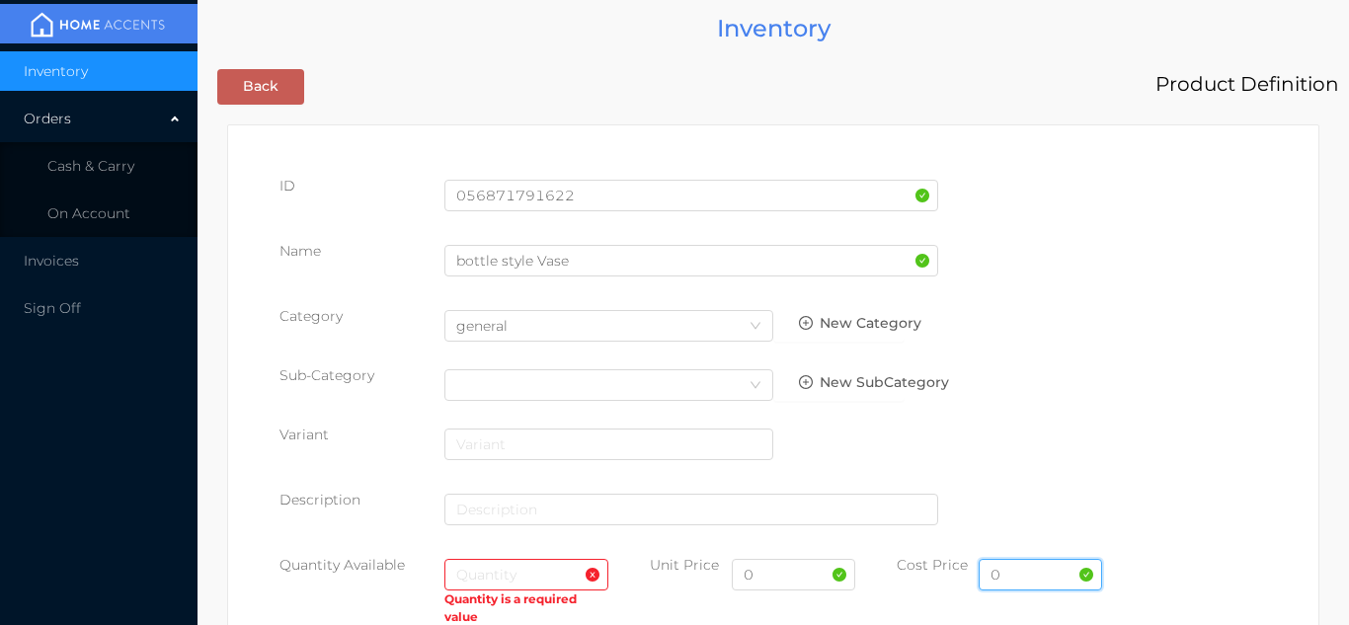
click at [1011, 581] on input "0" at bounding box center [1040, 575] width 123 height 32
type input "0.79"
click at [522, 568] on input "text" at bounding box center [527, 575] width 165 height 32
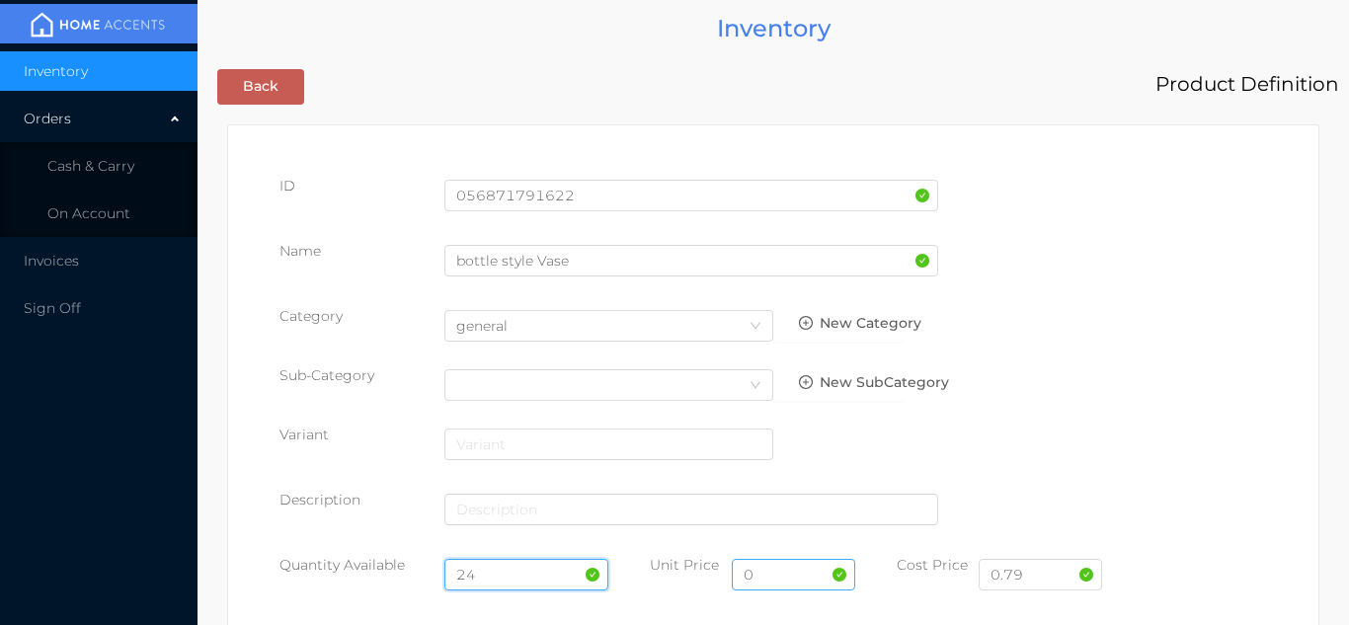
type input "24"
click at [780, 582] on input "0" at bounding box center [793, 575] width 123 height 32
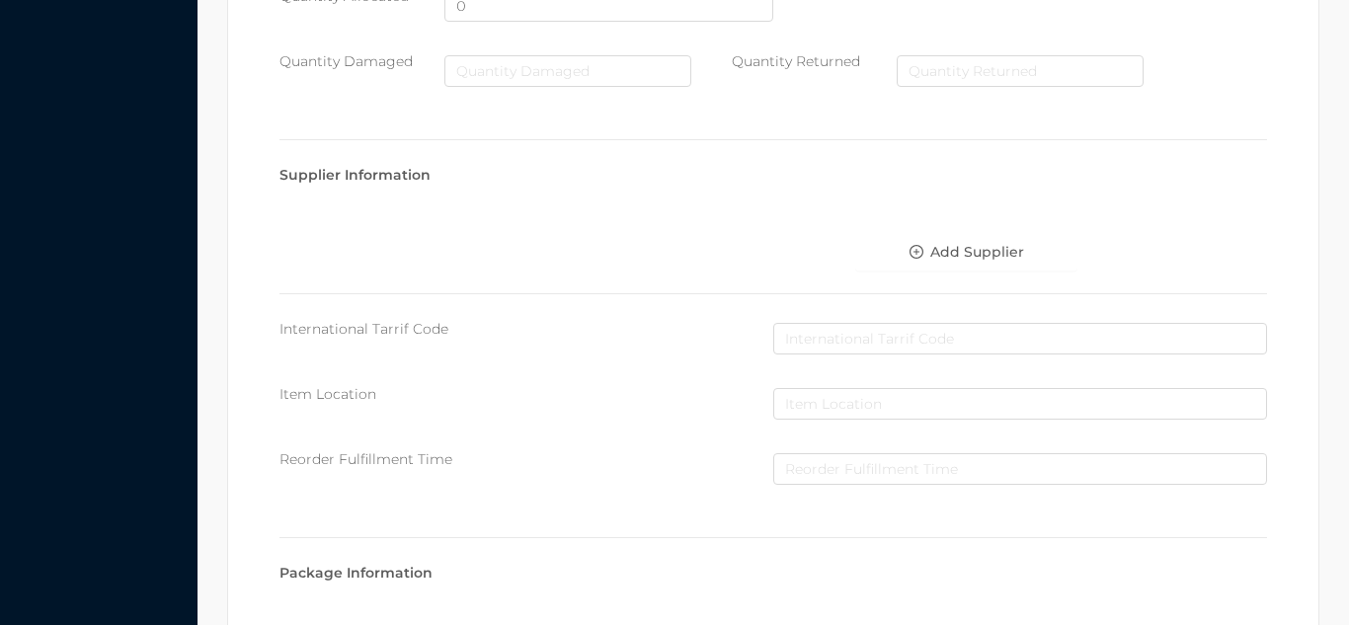
scroll to position [1016, 0]
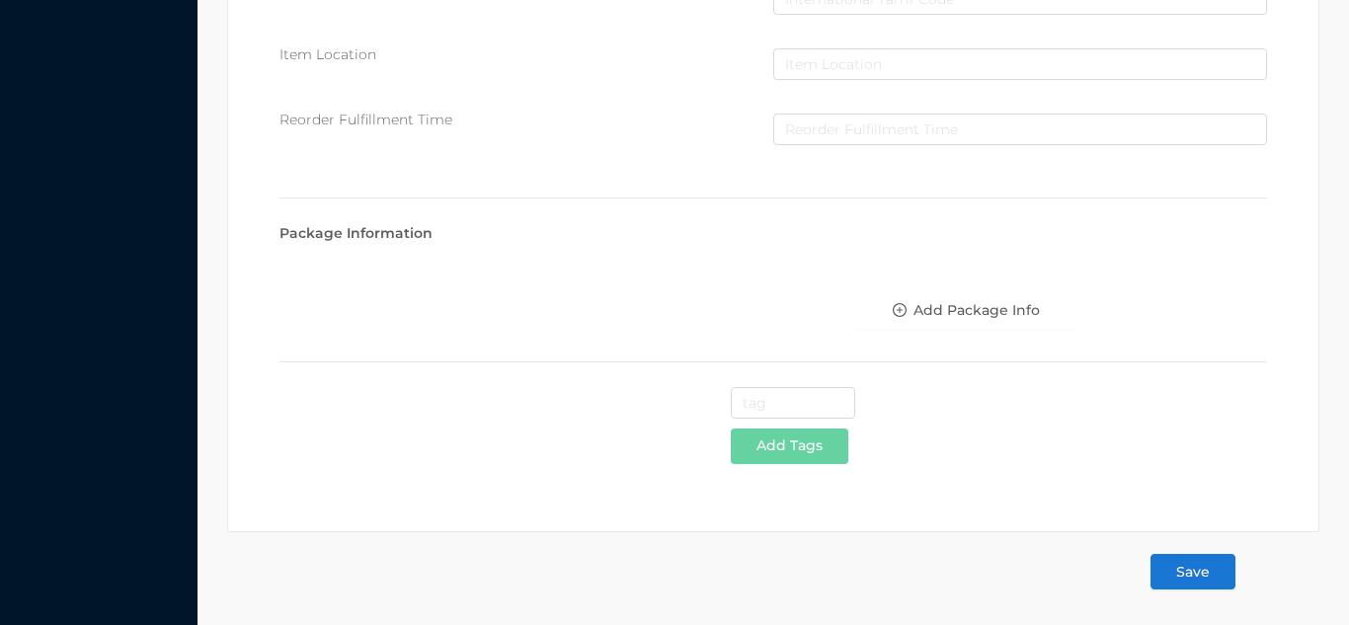
type input "1..99"
click at [1194, 566] on button "Save" at bounding box center [1193, 572] width 85 height 36
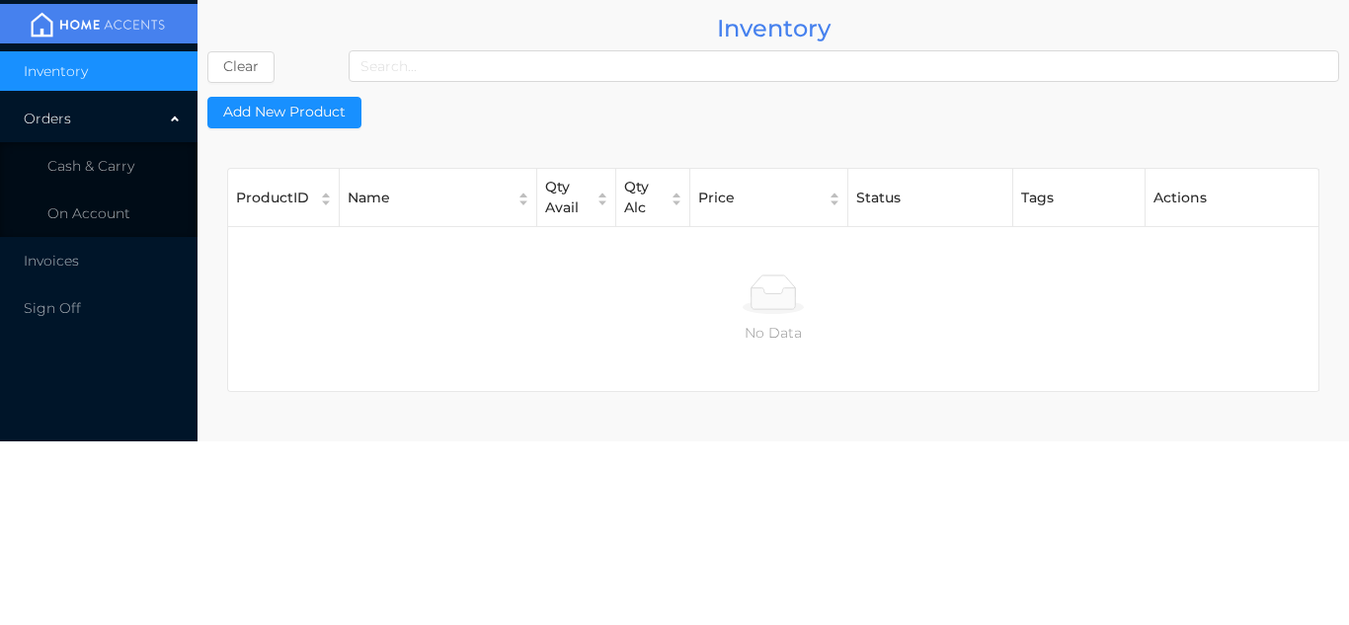
scroll to position [0, 0]
click at [149, 164] on li "Cash & Carry" at bounding box center [99, 166] width 198 height 40
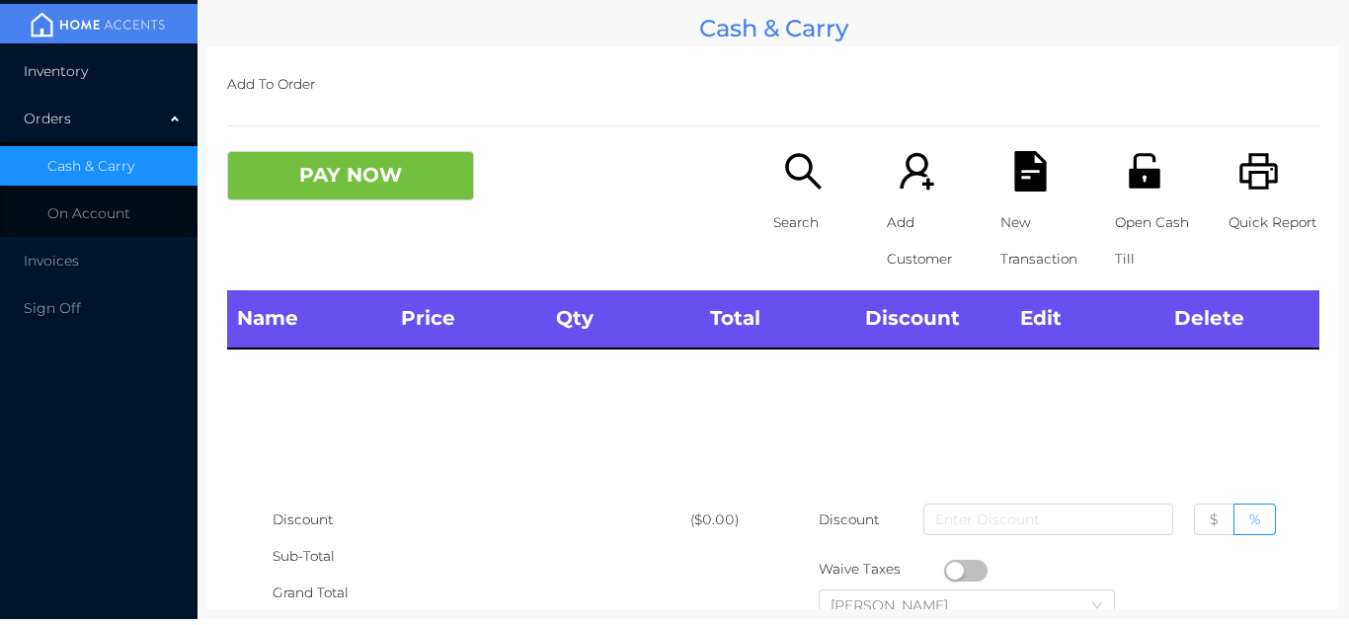
click at [135, 78] on li "Inventory" at bounding box center [99, 71] width 198 height 40
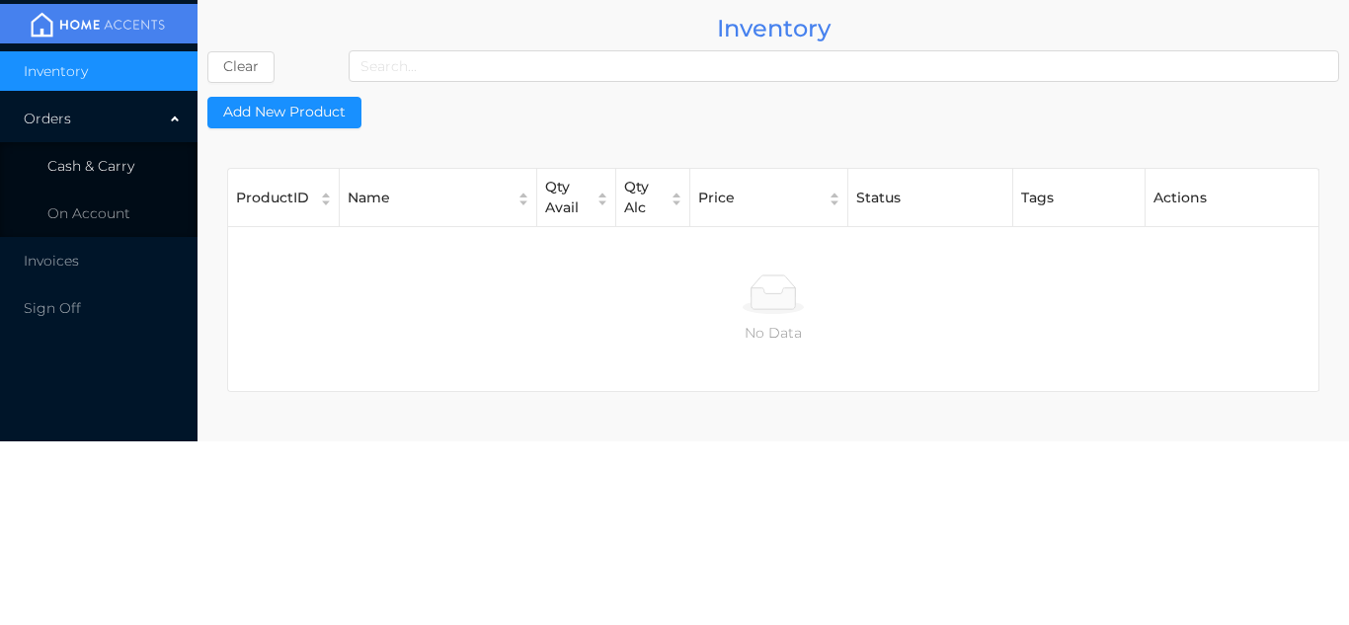
click at [149, 168] on li "Cash & Carry" at bounding box center [99, 166] width 198 height 40
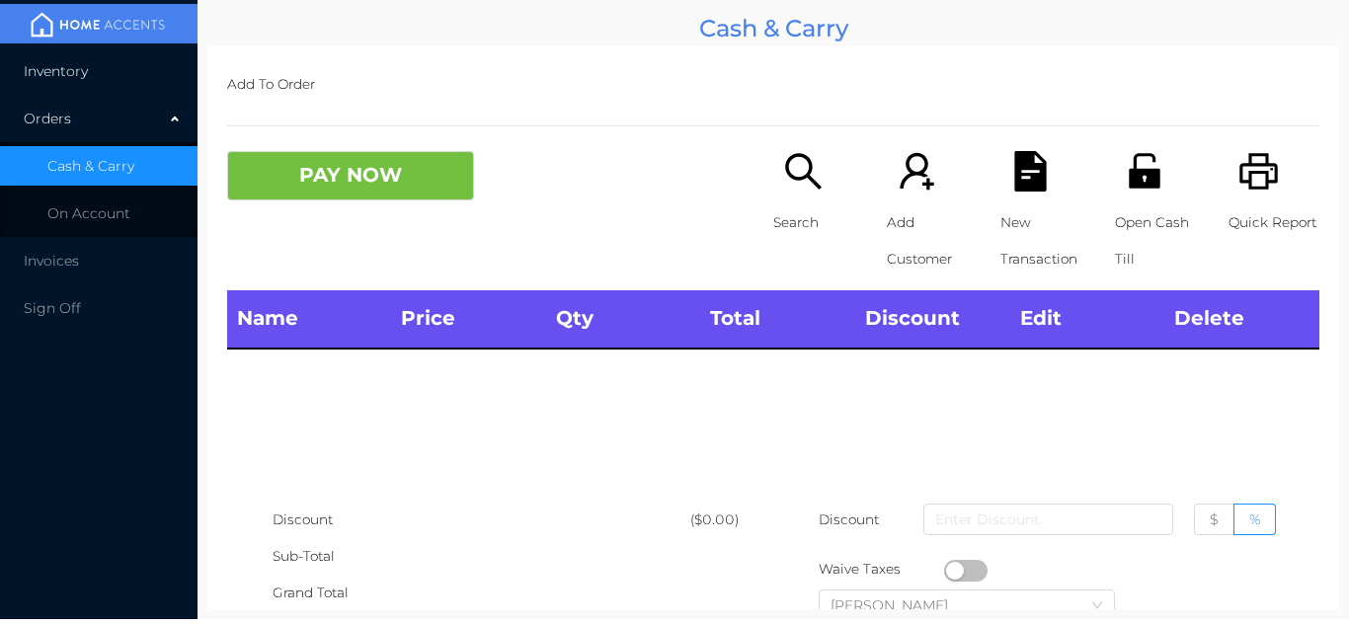
click at [121, 53] on li "Inventory" at bounding box center [99, 71] width 198 height 40
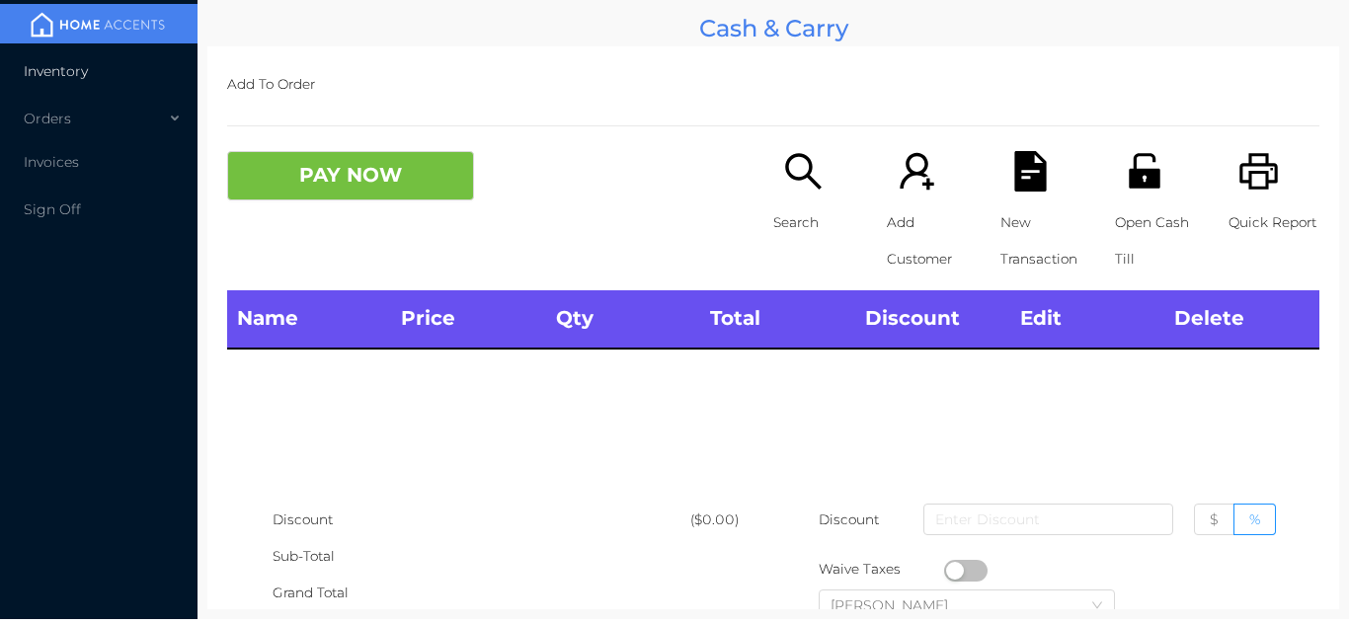
click at [124, 75] on li "Inventory" at bounding box center [99, 71] width 198 height 40
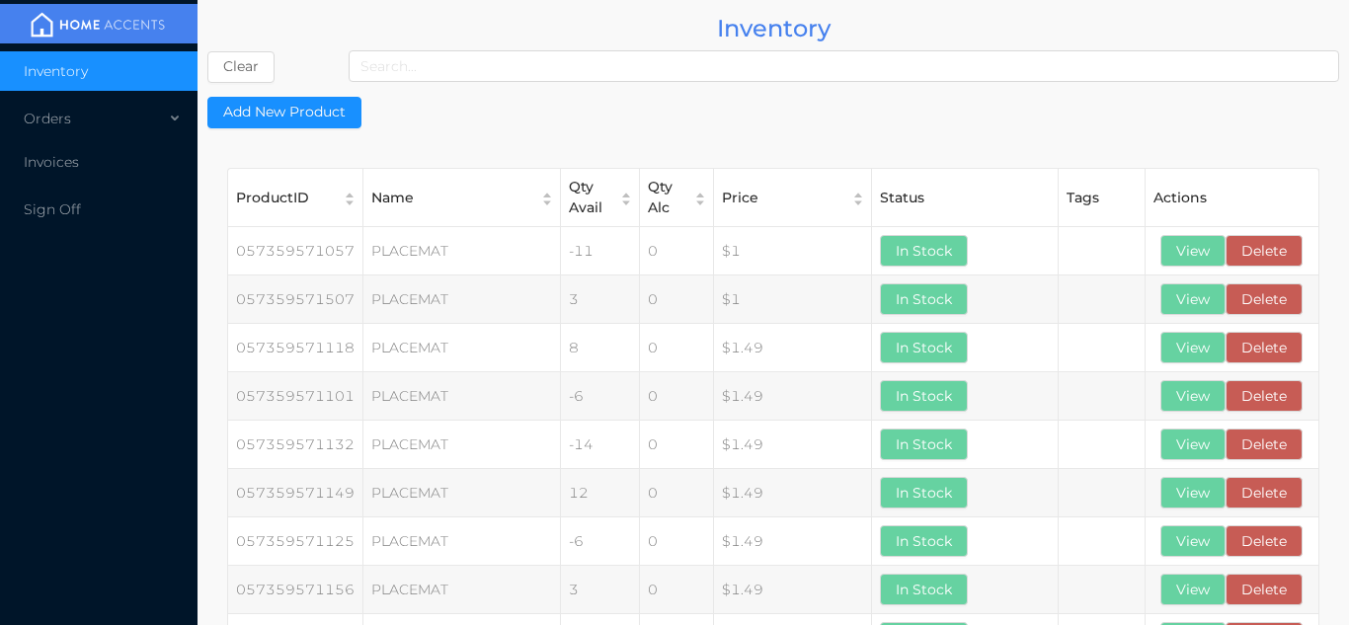
click at [166, 85] on li "Inventory" at bounding box center [99, 71] width 198 height 40
click at [154, 73] on li "Inventory" at bounding box center [99, 71] width 198 height 40
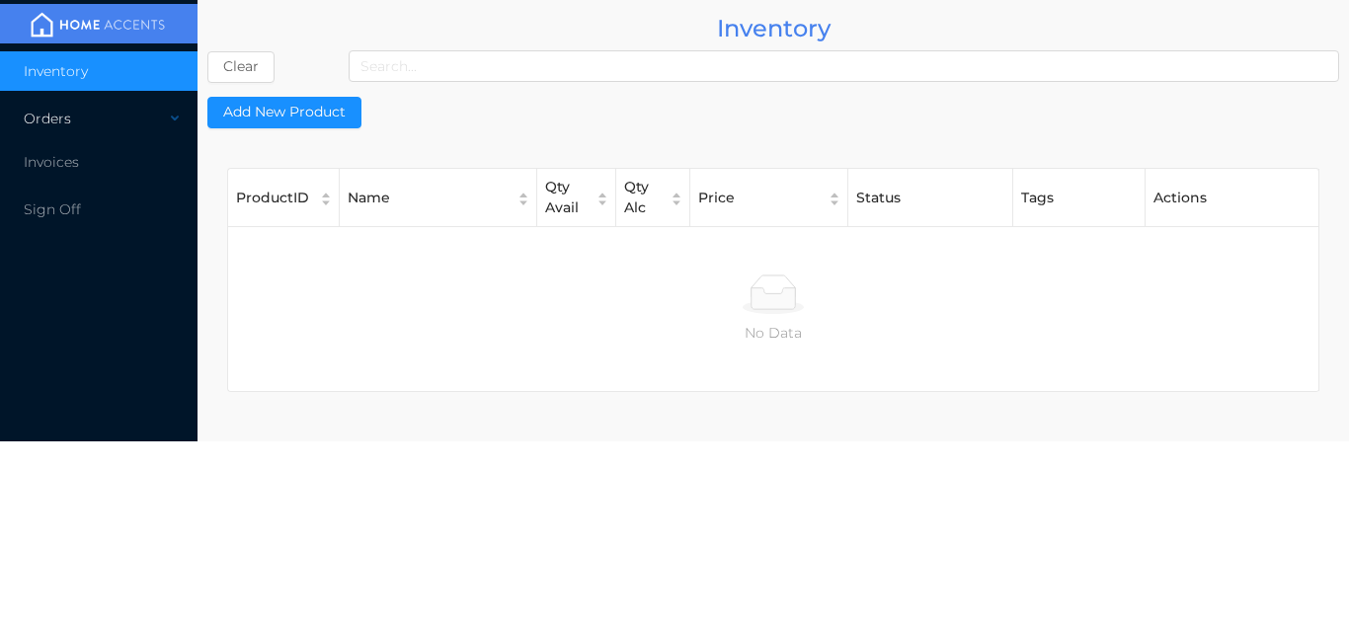
click at [164, 122] on div "Orders" at bounding box center [99, 119] width 198 height 40
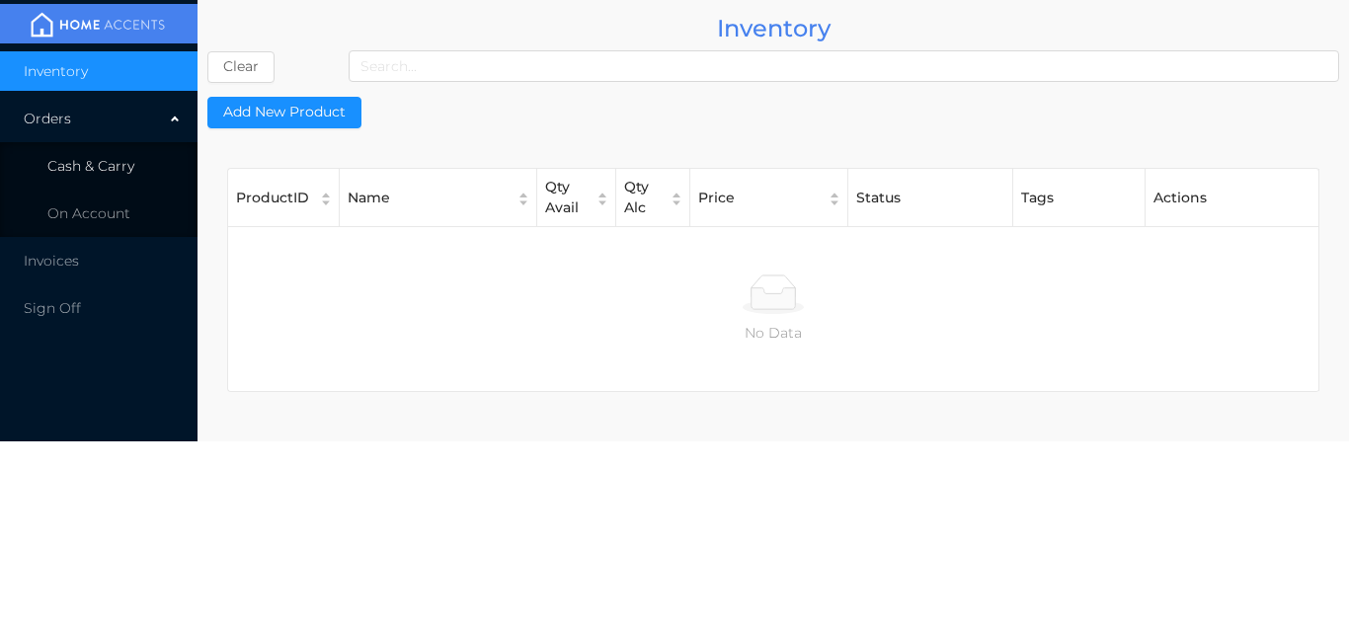
click at [139, 160] on li "Cash & Carry" at bounding box center [99, 166] width 198 height 40
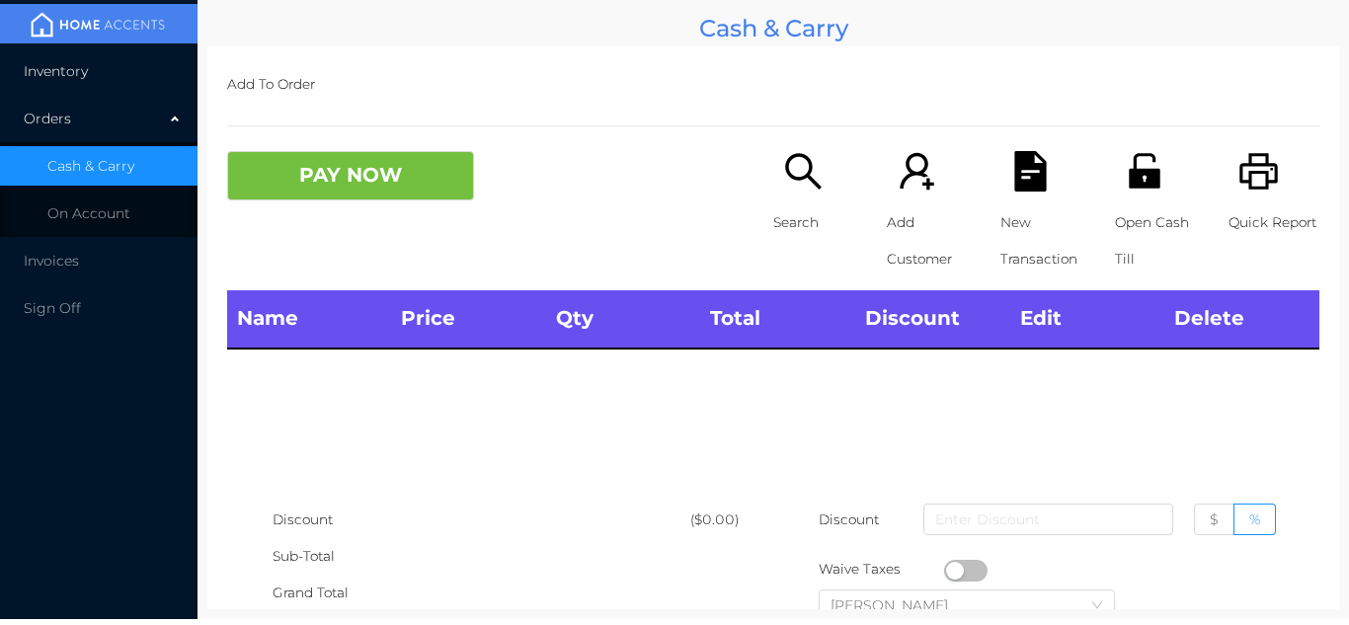
click at [140, 80] on li "Inventory" at bounding box center [99, 71] width 198 height 40
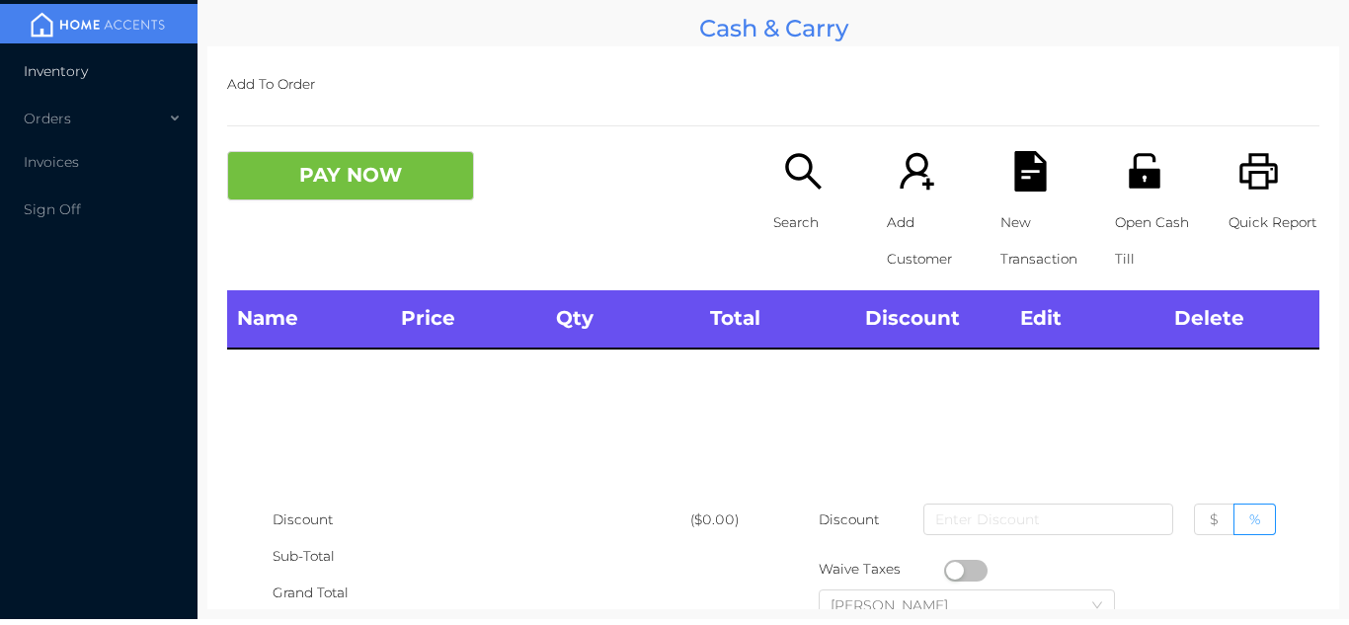
click at [58, 63] on span "Inventory" at bounding box center [56, 71] width 64 height 18
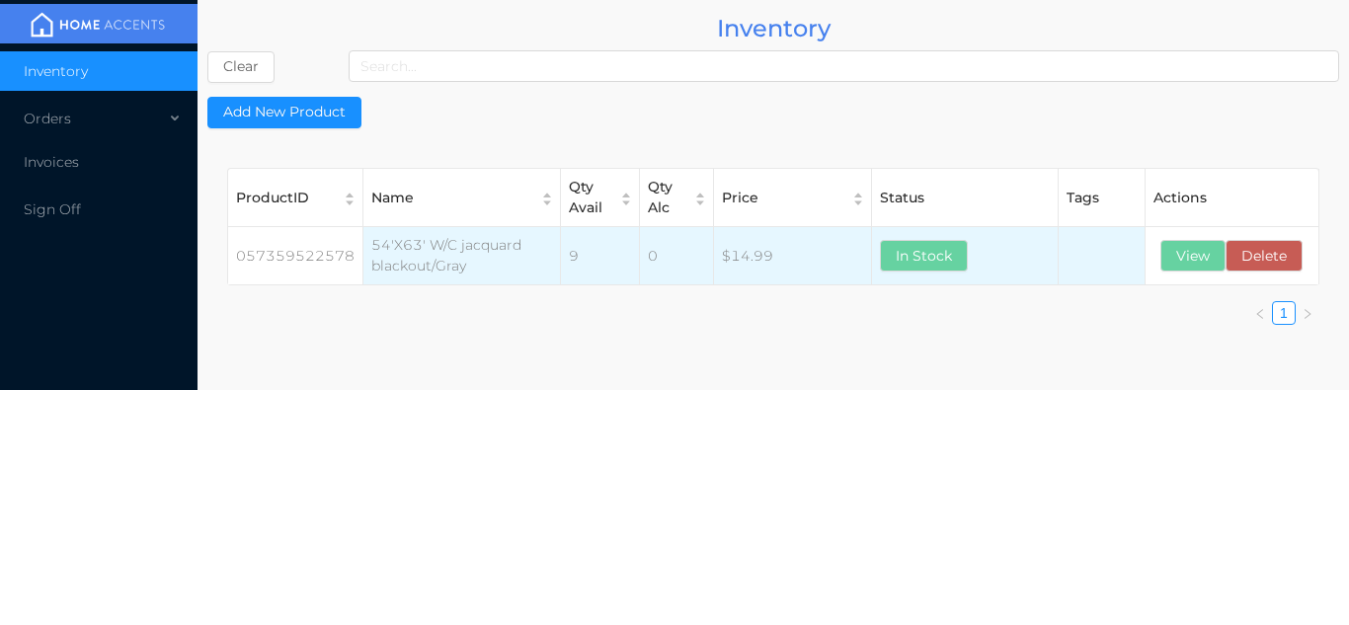
click at [1142, 276] on td at bounding box center [1102, 256] width 88 height 58
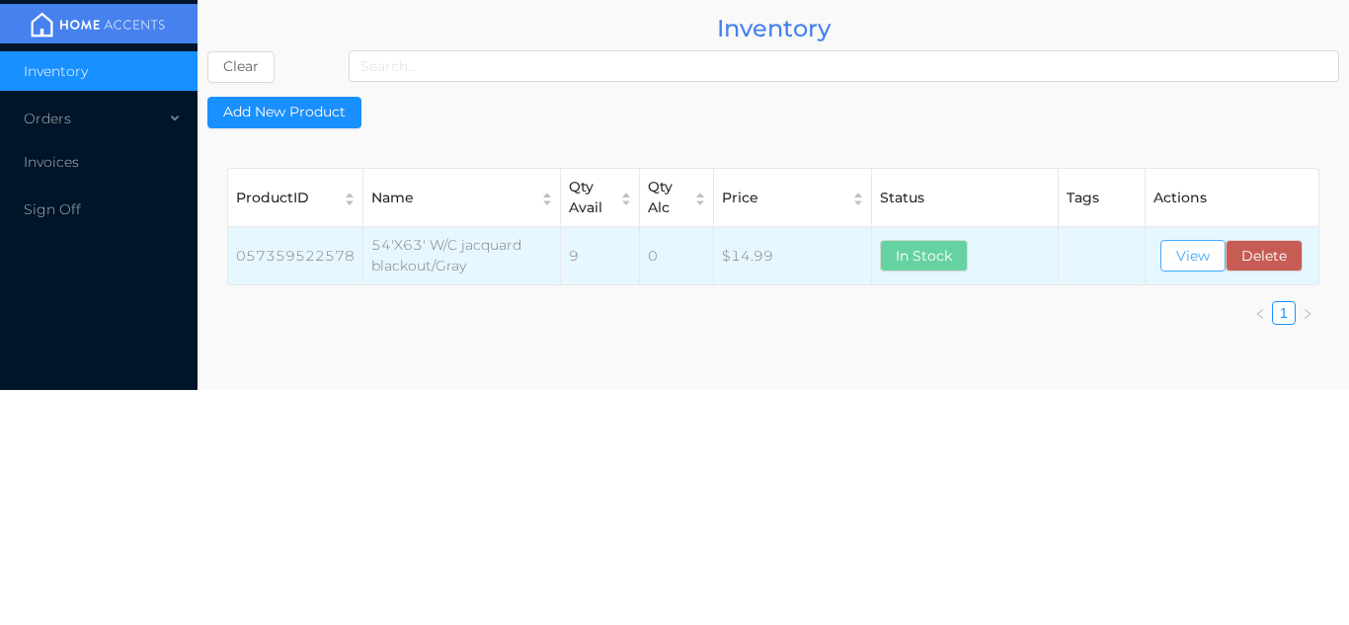
click at [1195, 270] on button "View" at bounding box center [1193, 256] width 65 height 32
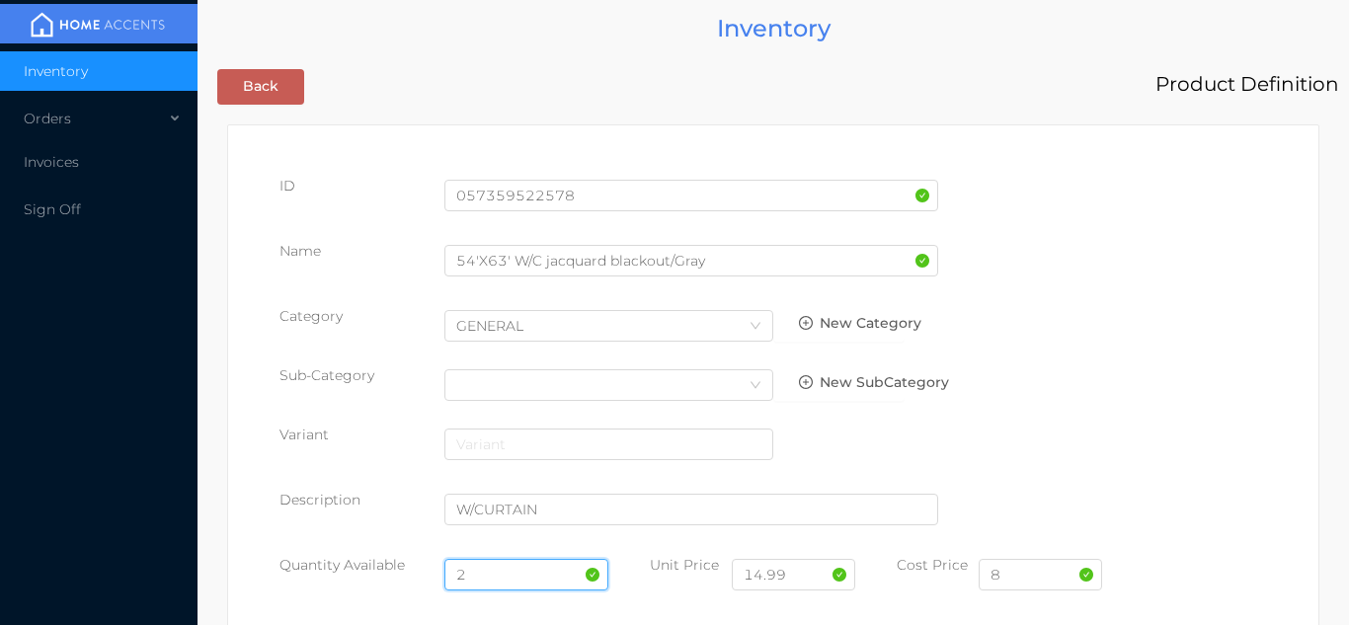
click at [500, 574] on input "2" at bounding box center [527, 575] width 165 height 32
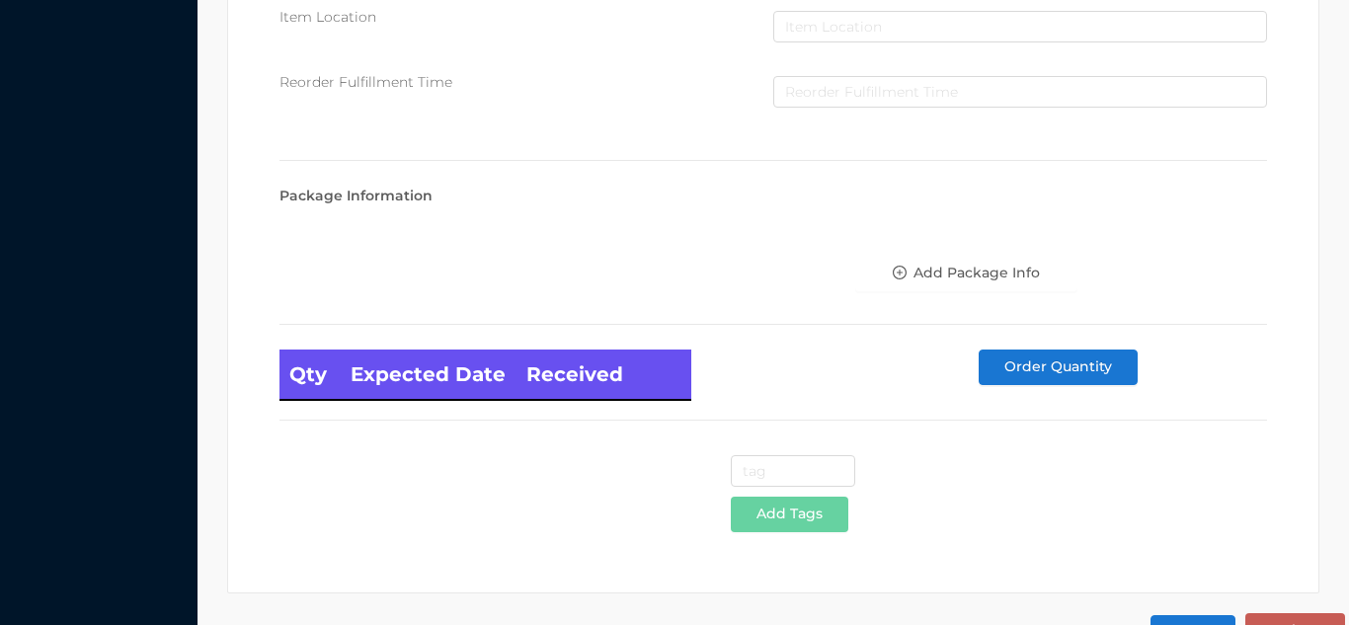
scroll to position [1121, 0]
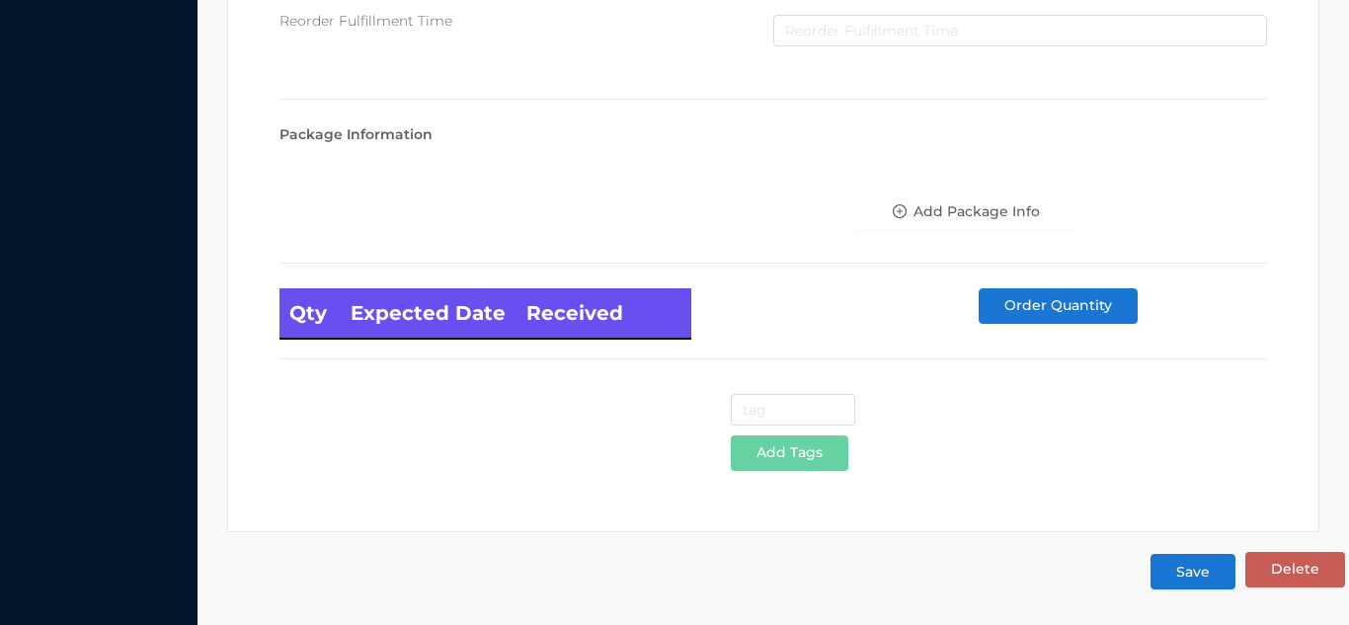
type input "12"
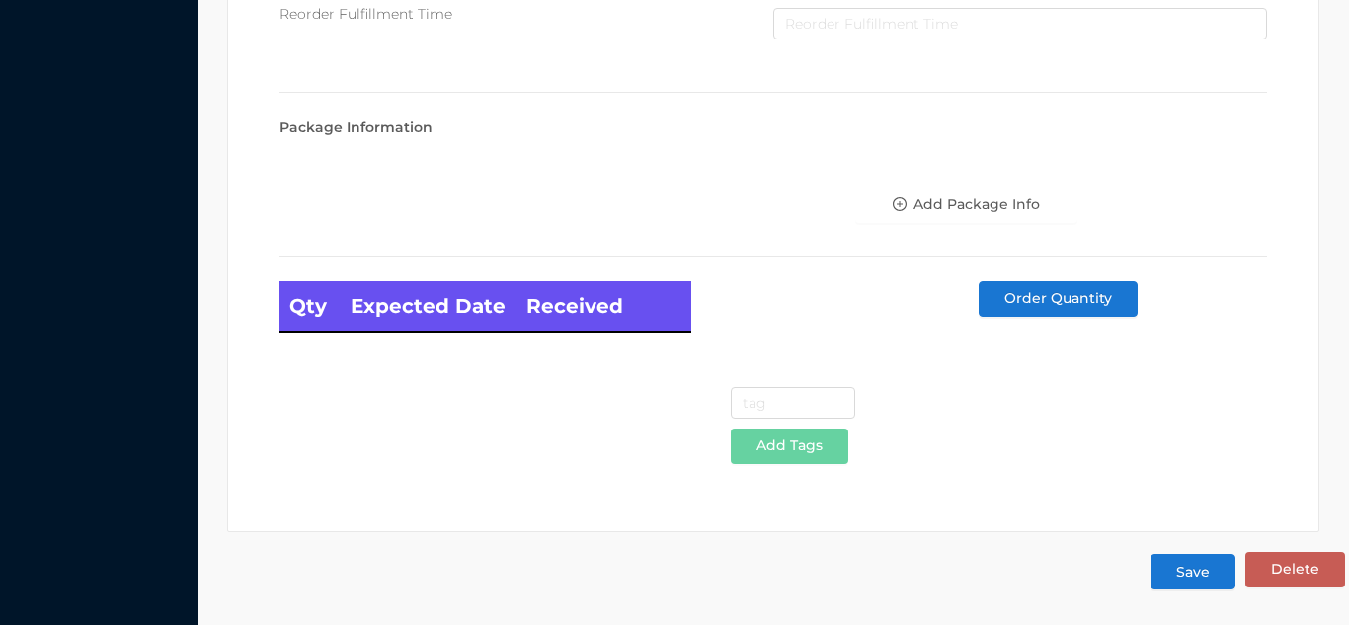
click at [1183, 571] on button "Save" at bounding box center [1193, 572] width 85 height 36
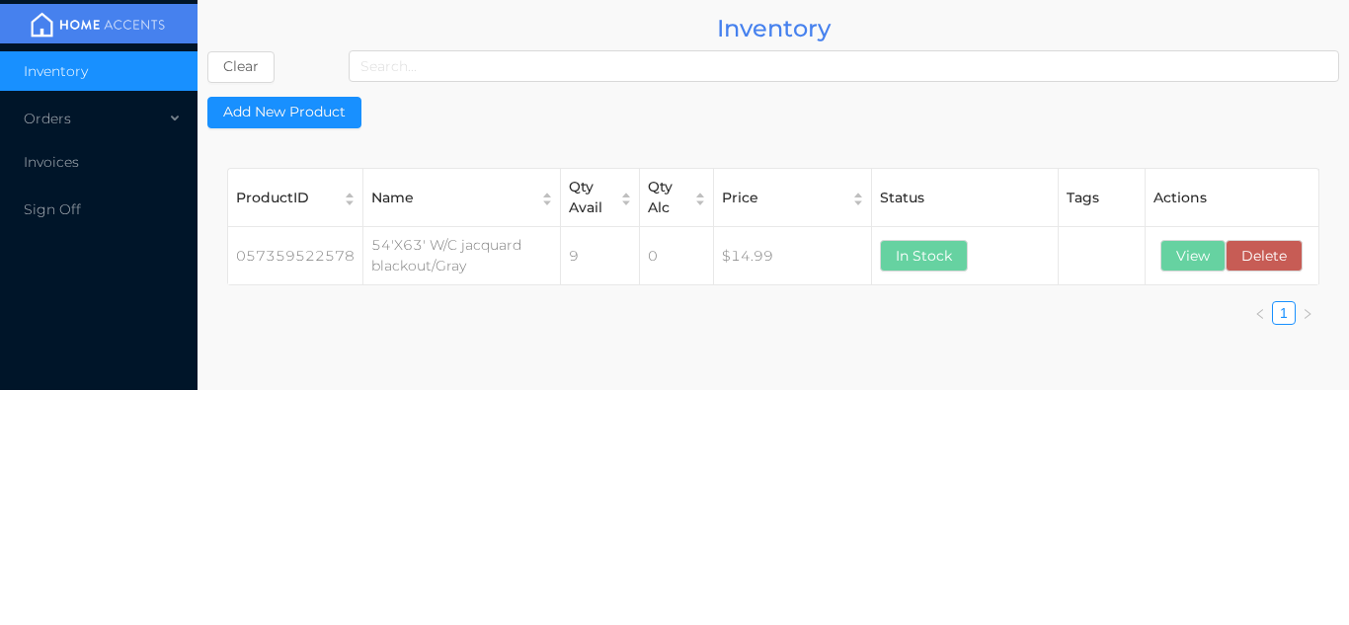
scroll to position [0, 0]
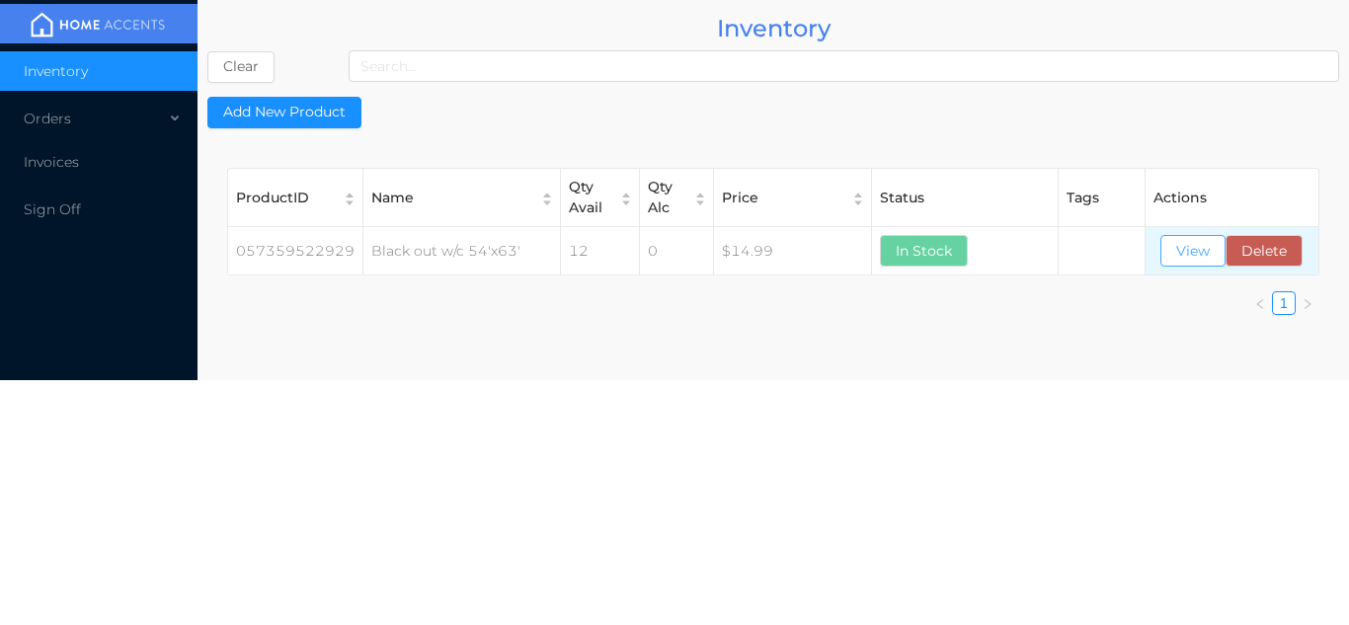
click at [1204, 262] on button "View" at bounding box center [1193, 251] width 65 height 32
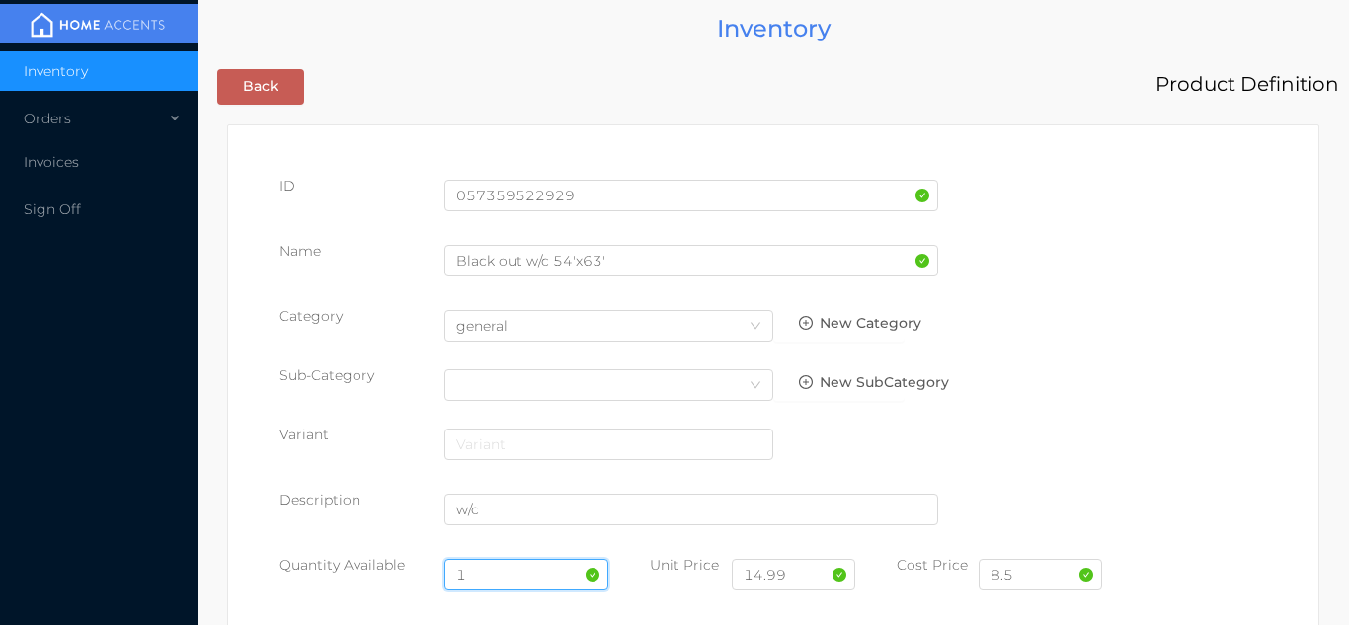
click at [495, 570] on input "1" at bounding box center [527, 575] width 165 height 32
type input "12"
click at [1035, 577] on input "8.5" at bounding box center [1040, 575] width 123 height 32
type input "8.00"
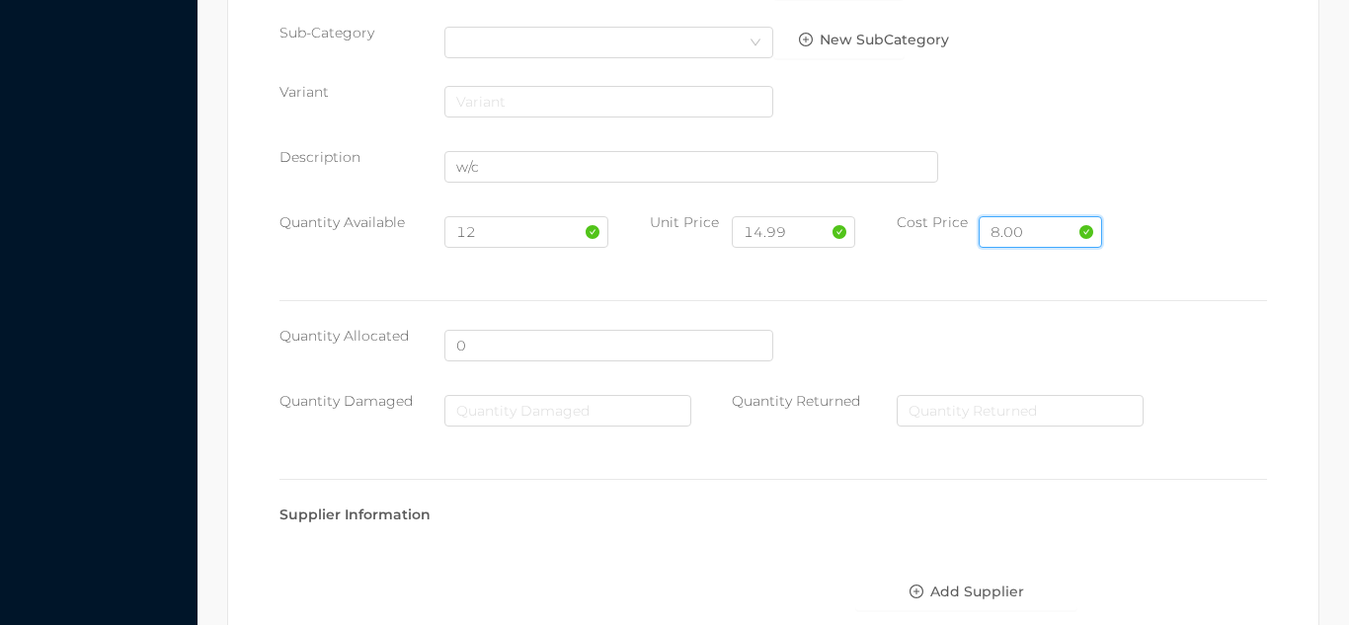
scroll to position [1121, 0]
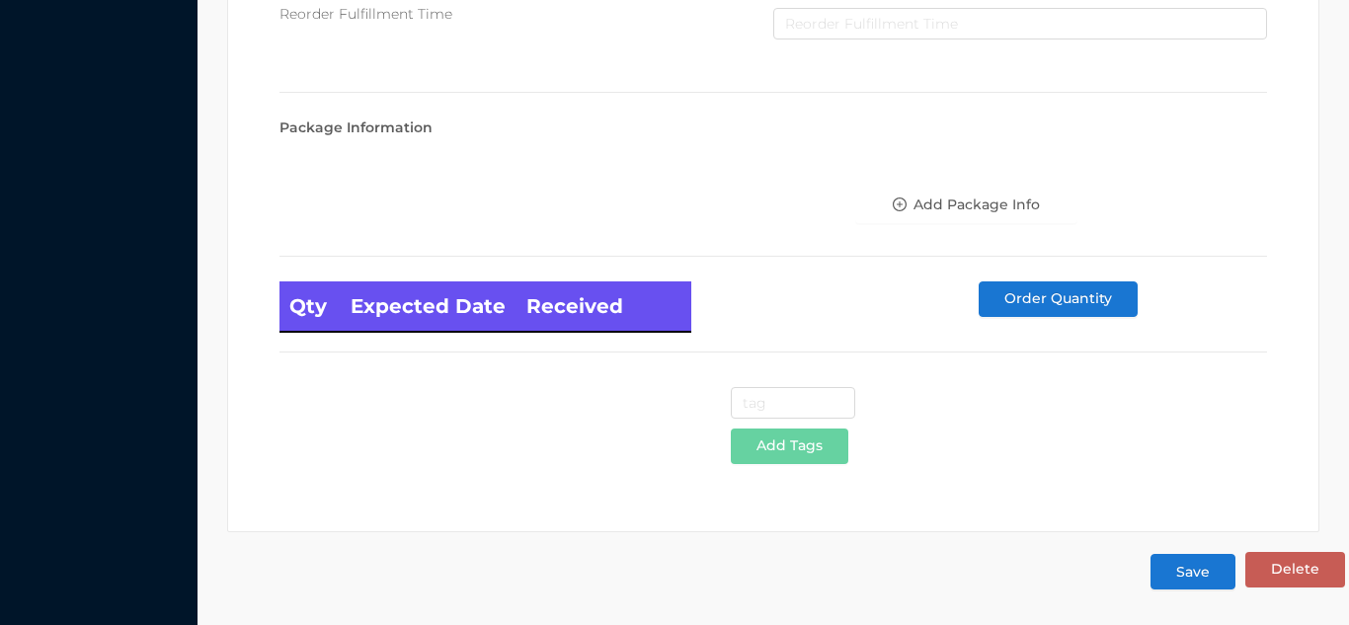
click at [1180, 582] on button "Save" at bounding box center [1193, 572] width 85 height 36
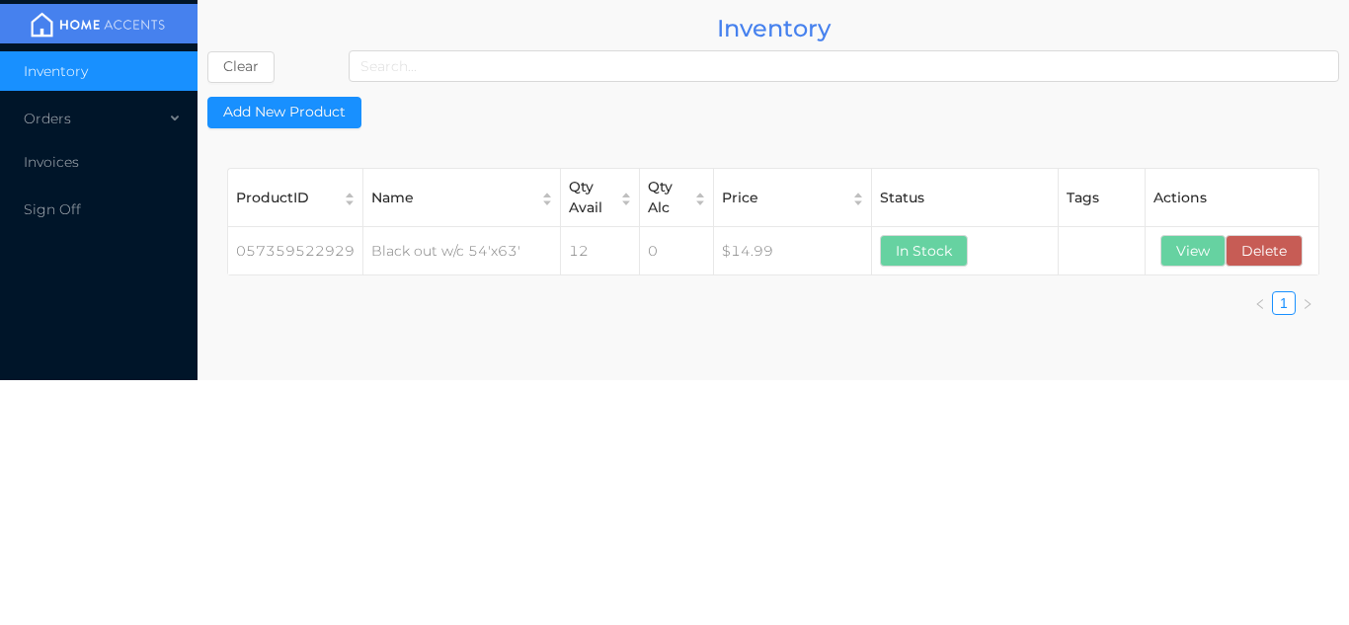
scroll to position [0, 0]
click at [137, 153] on li "Invoices" at bounding box center [99, 162] width 198 height 40
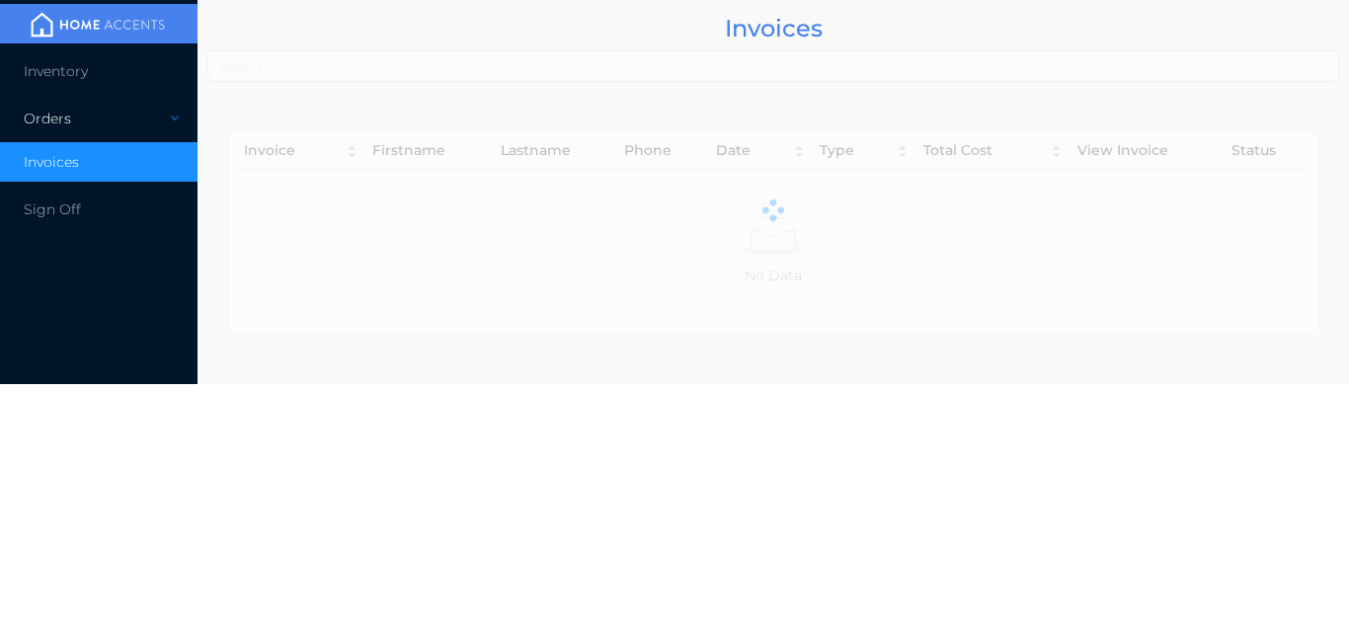
click at [130, 109] on div "Orders" at bounding box center [99, 119] width 198 height 40
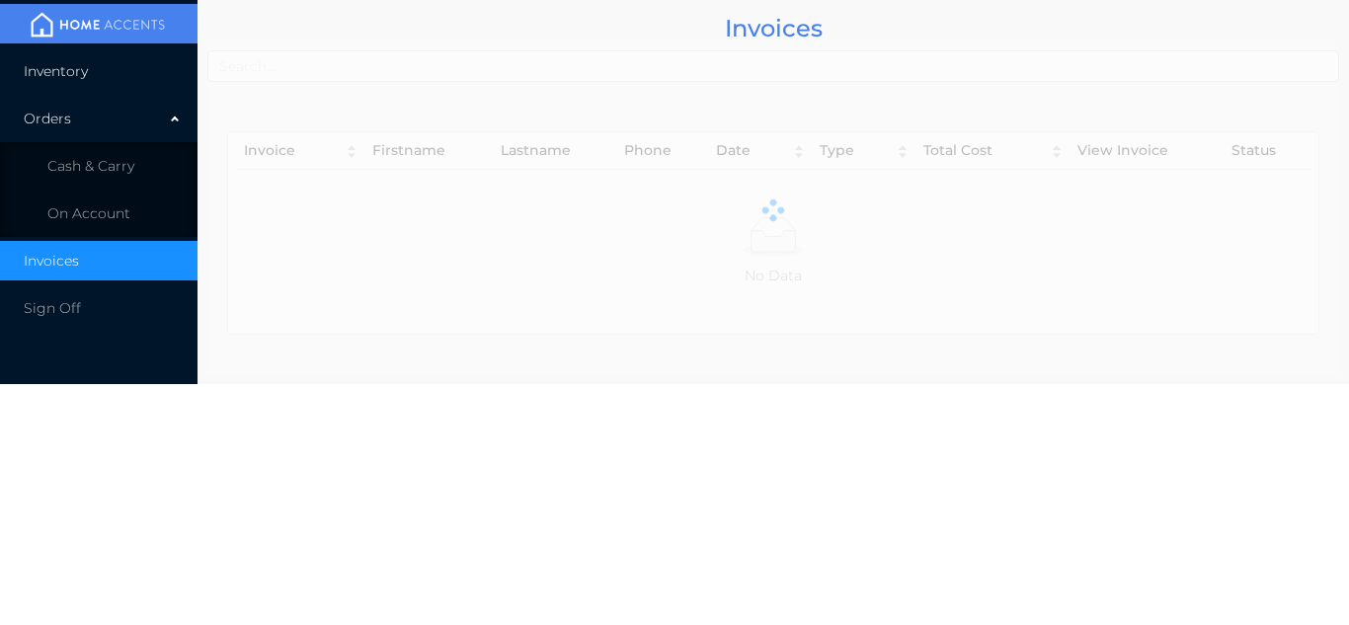
click at [109, 68] on li "Inventory" at bounding box center [99, 71] width 198 height 40
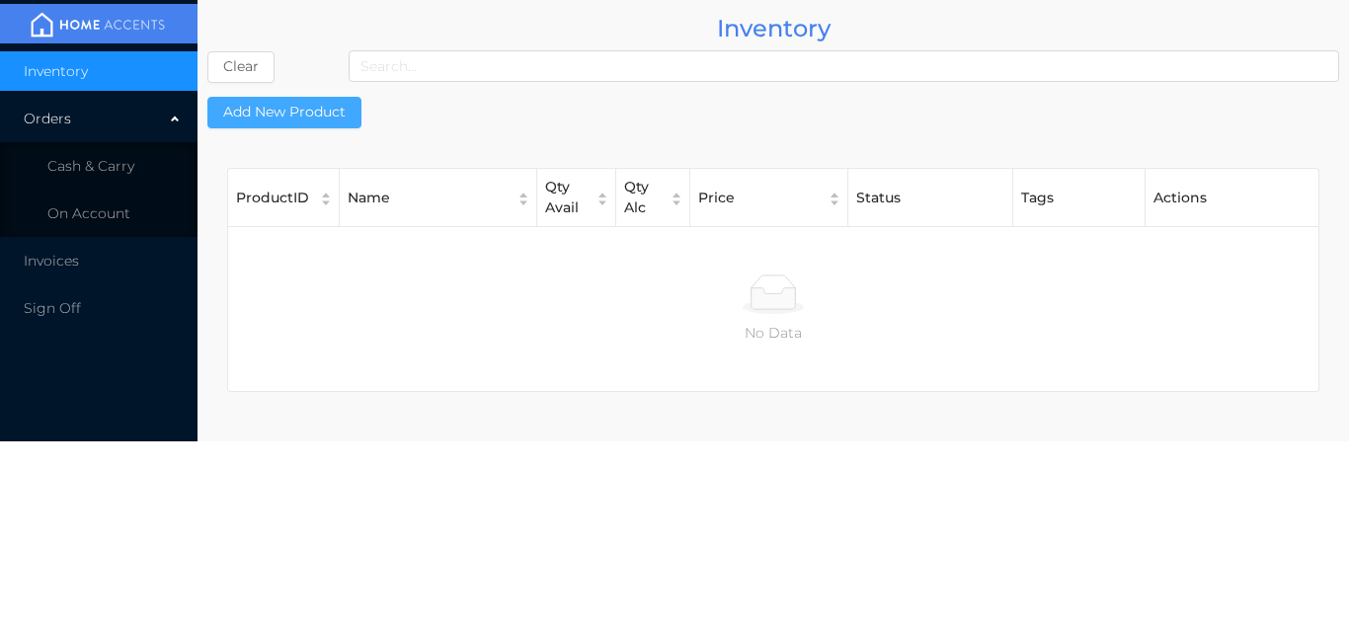
click at [290, 110] on button "Add New Product" at bounding box center [284, 113] width 154 height 32
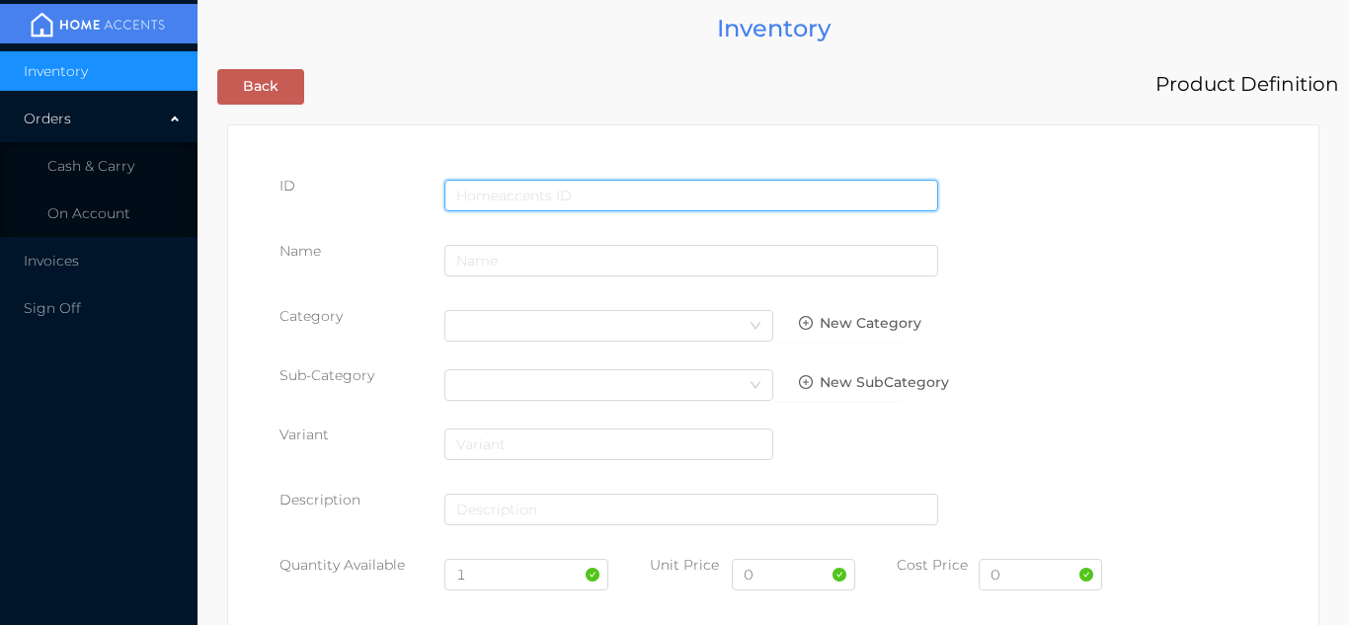
click at [459, 195] on input "text" at bounding box center [692, 196] width 494 height 32
type input "057359527771"
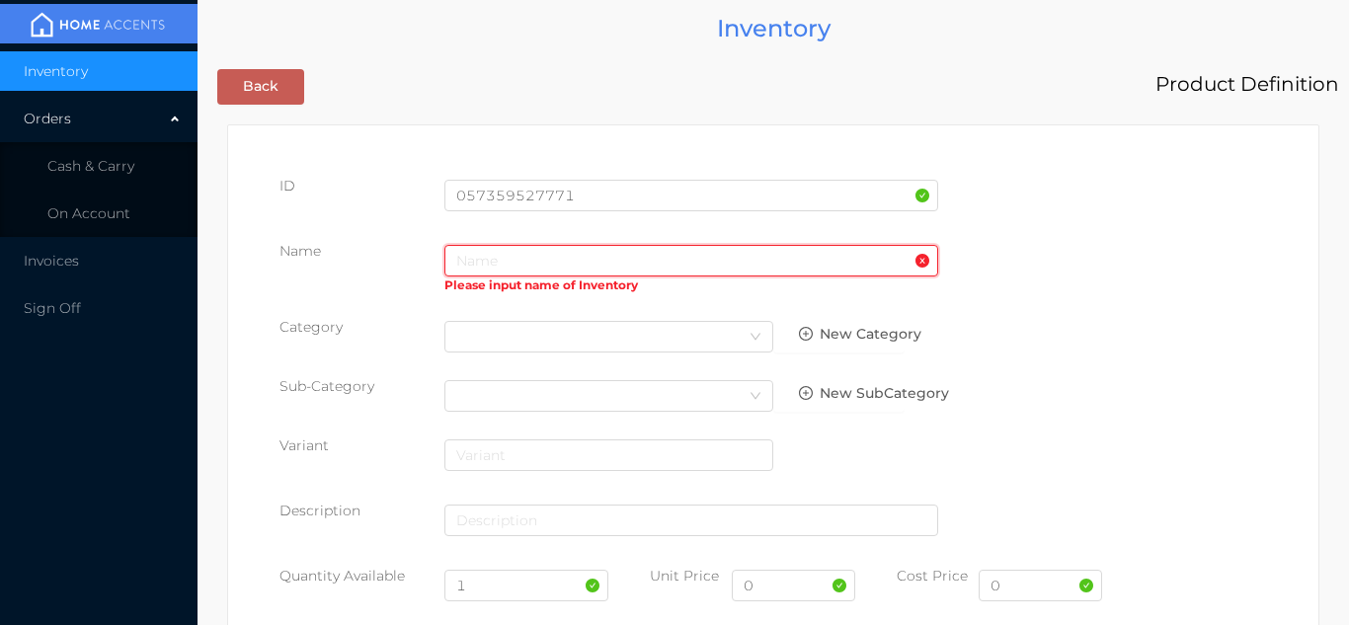
click at [497, 264] on input "text" at bounding box center [692, 261] width 494 height 32
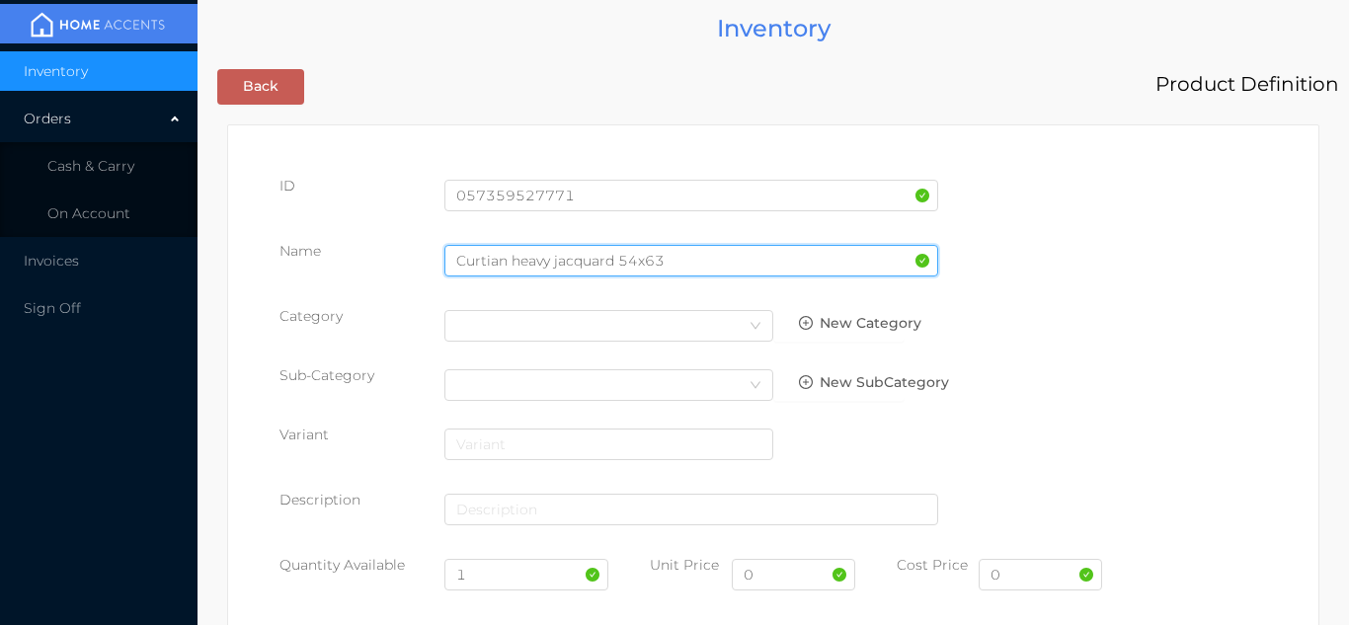
type input "Curtian heavy jacquard 54x63"
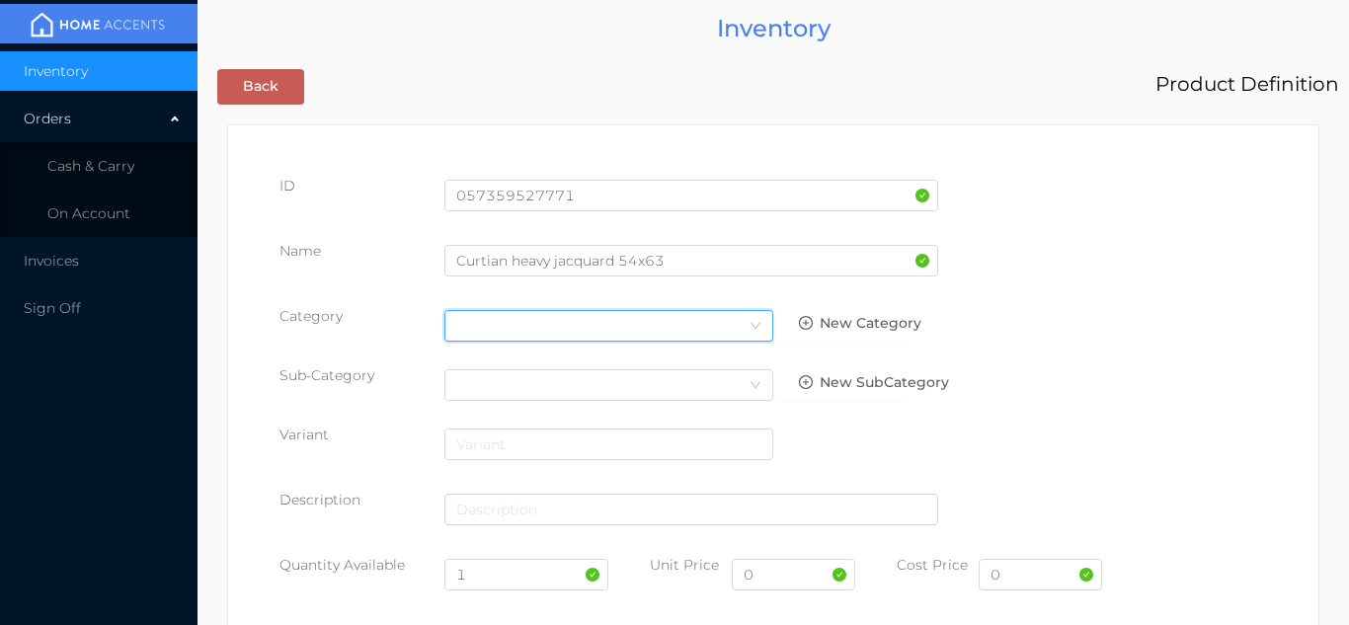
click at [538, 341] on div "Select Category" at bounding box center [609, 326] width 329 height 32
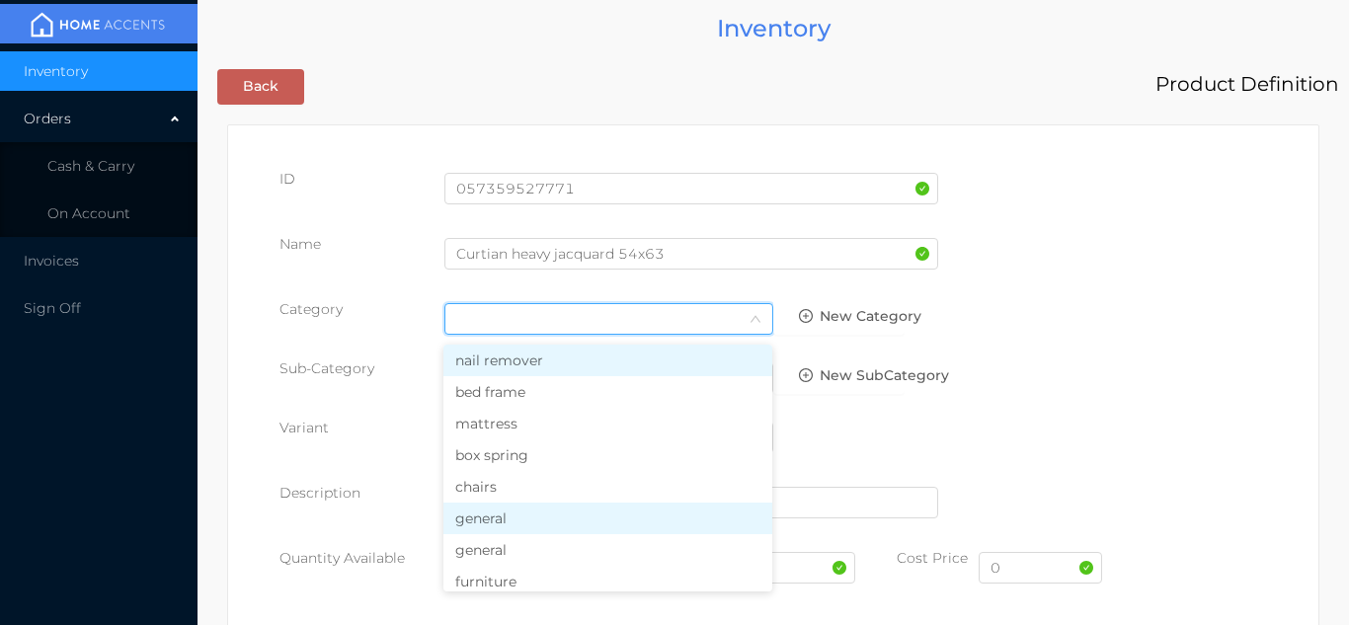
click at [521, 528] on li "general" at bounding box center [608, 519] width 329 height 32
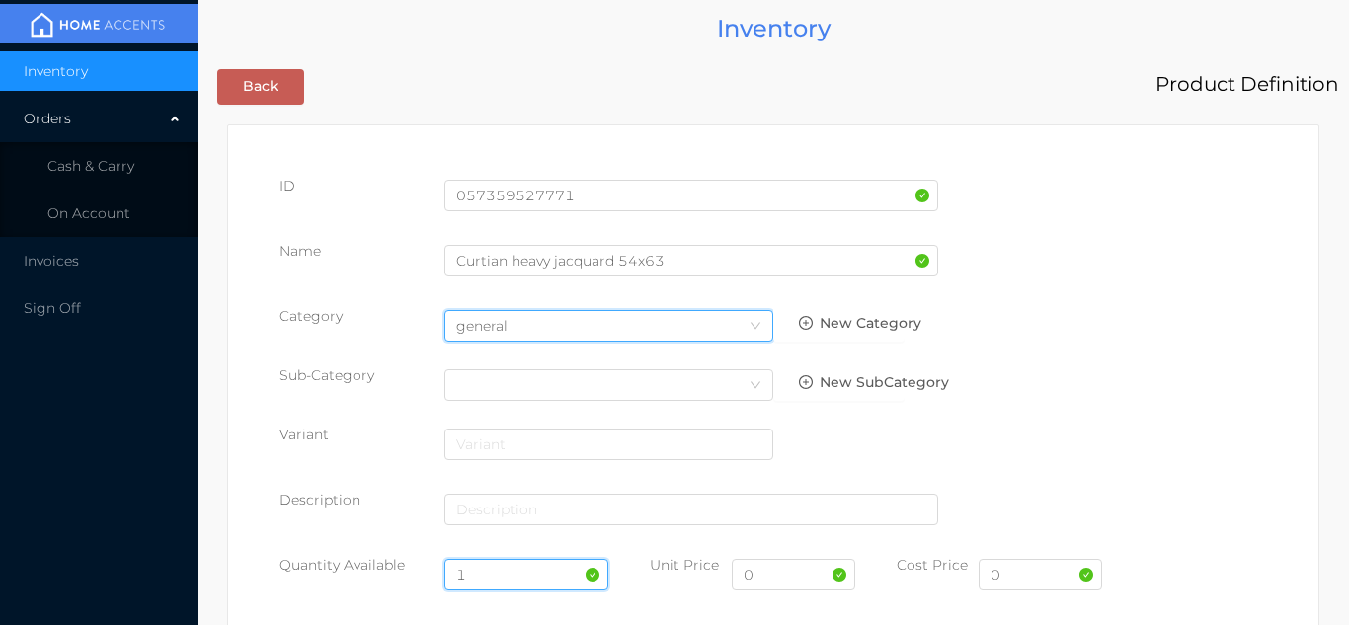
click at [496, 575] on input "1" at bounding box center [527, 575] width 165 height 32
type input "12"
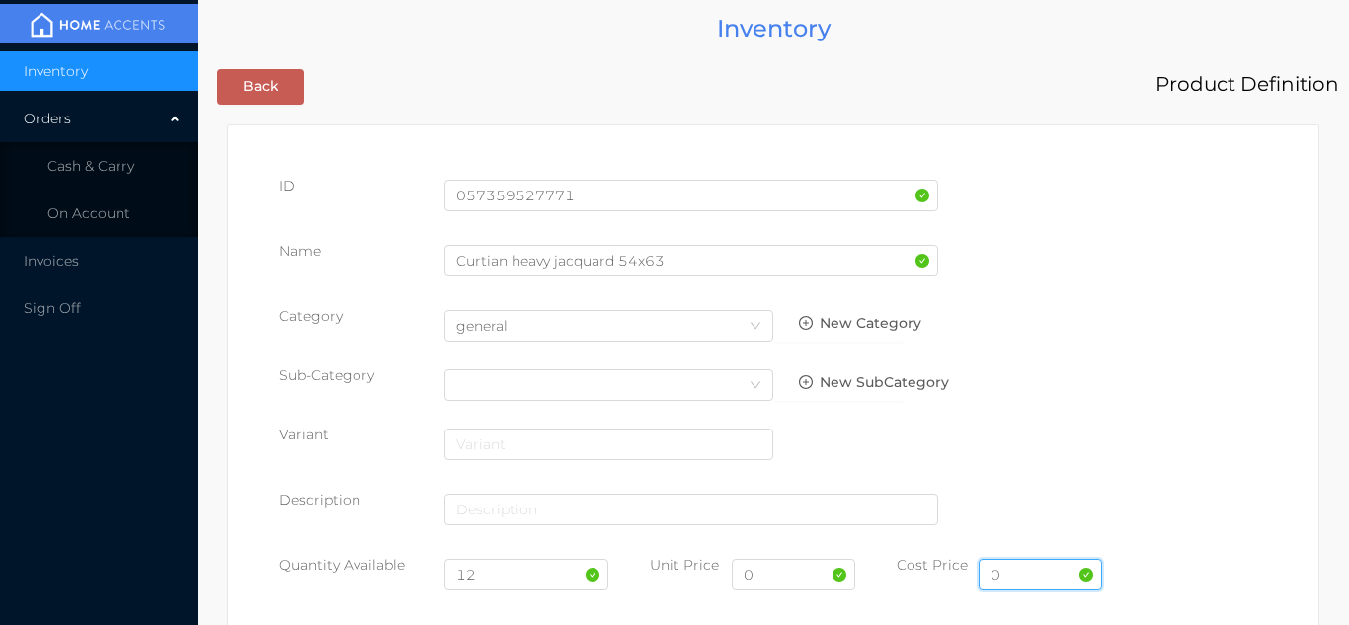
click at [1010, 578] on input "0" at bounding box center [1040, 575] width 123 height 32
type input "8"
click at [763, 587] on input "0" at bounding box center [793, 575] width 123 height 32
type input "14.99"
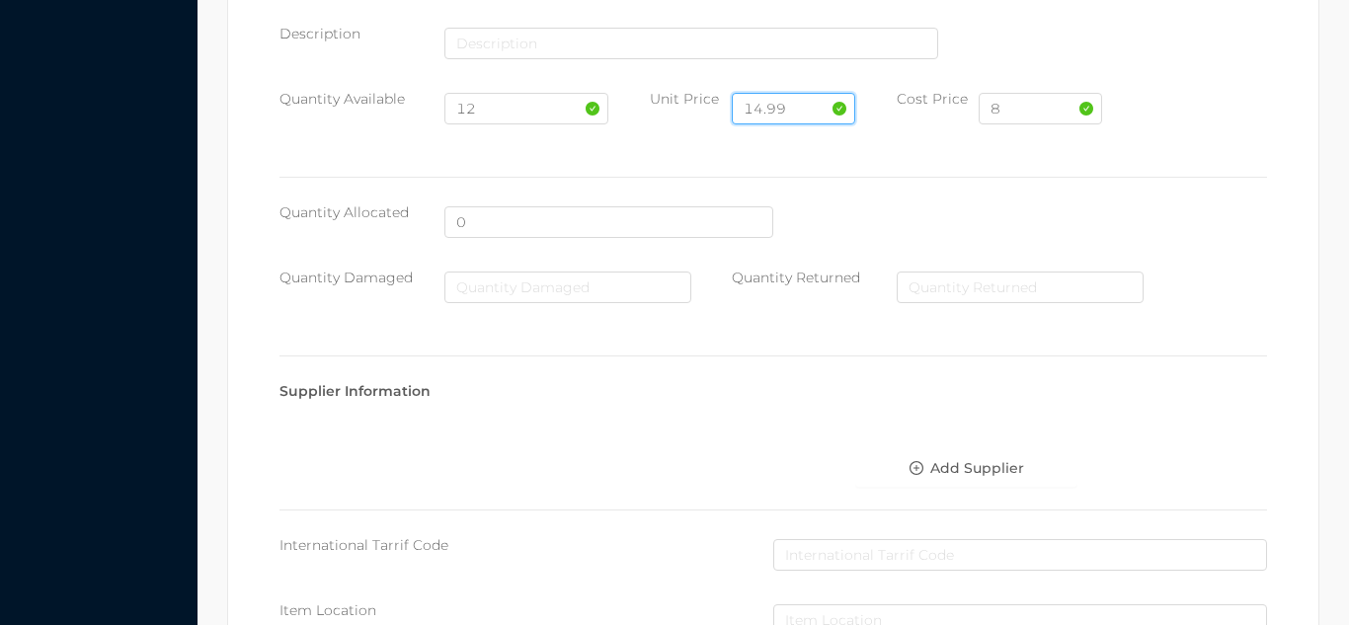
scroll to position [1016, 0]
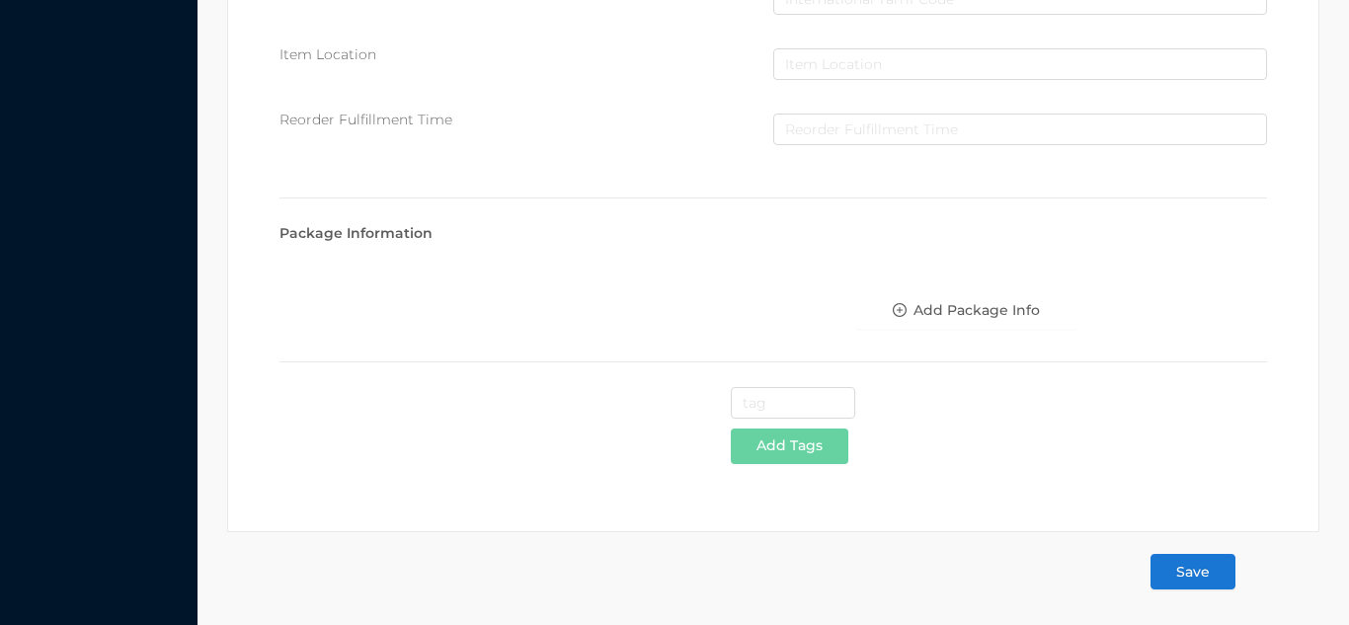
click at [1197, 577] on button "Save" at bounding box center [1193, 572] width 85 height 36
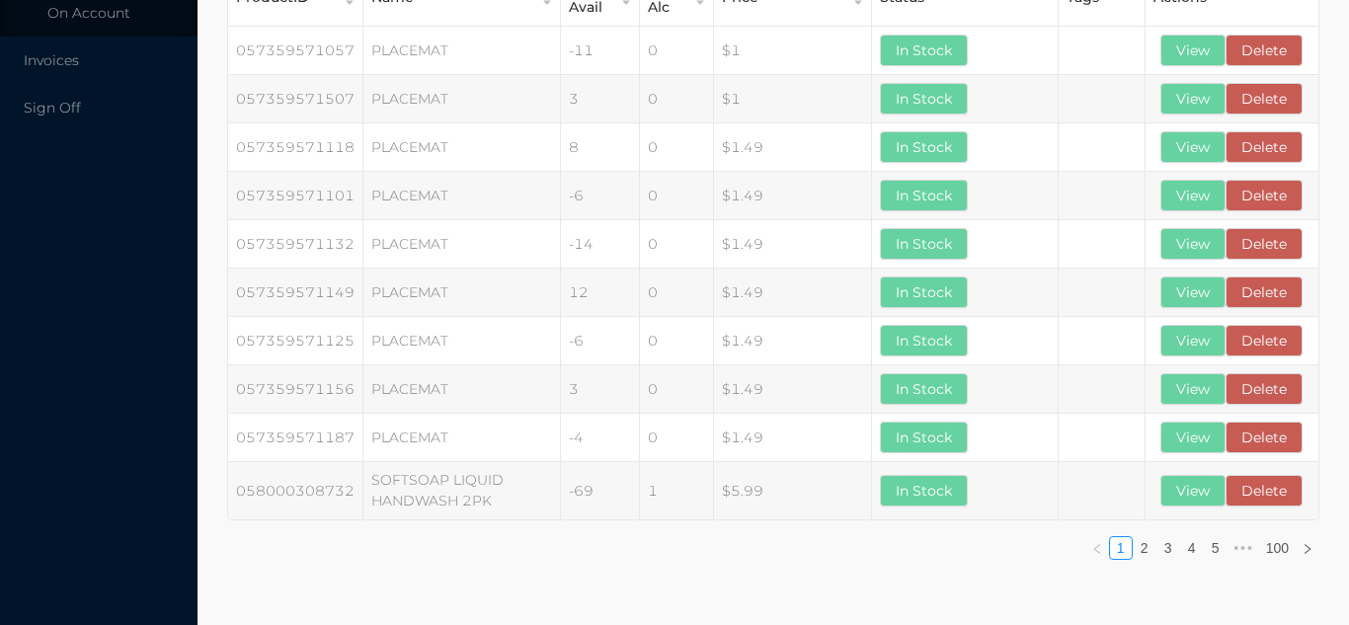
scroll to position [0, 0]
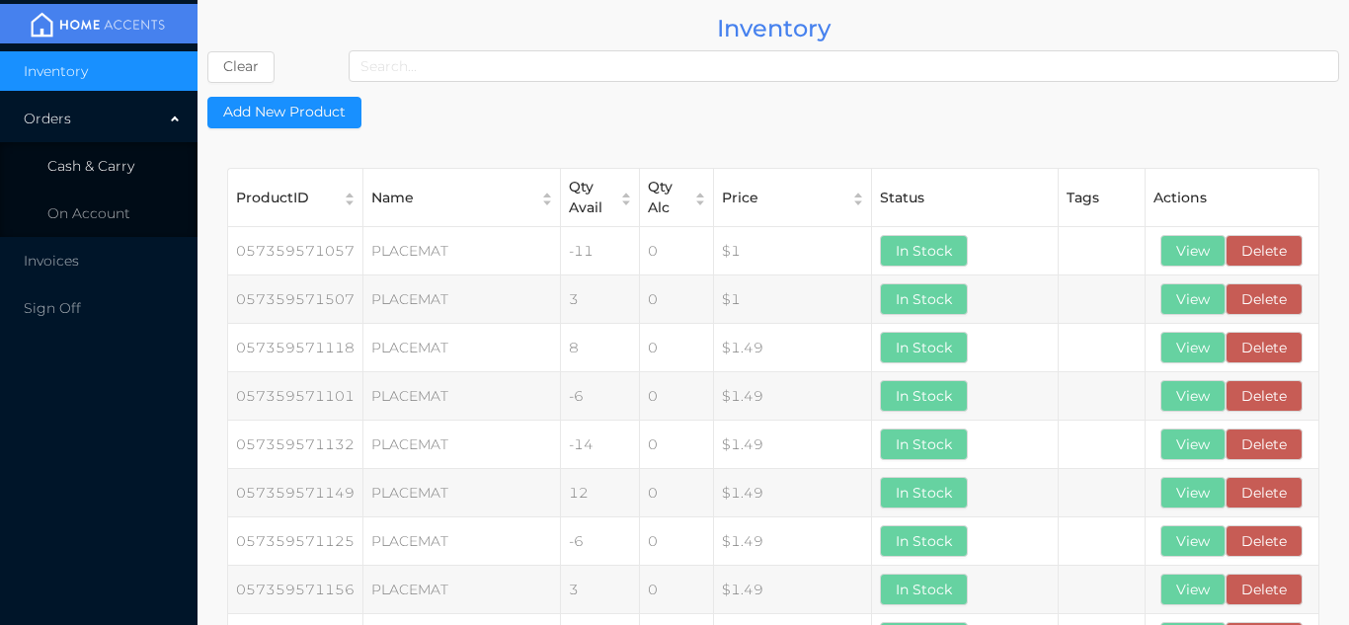
click at [136, 155] on li "Cash & Carry" at bounding box center [99, 166] width 198 height 40
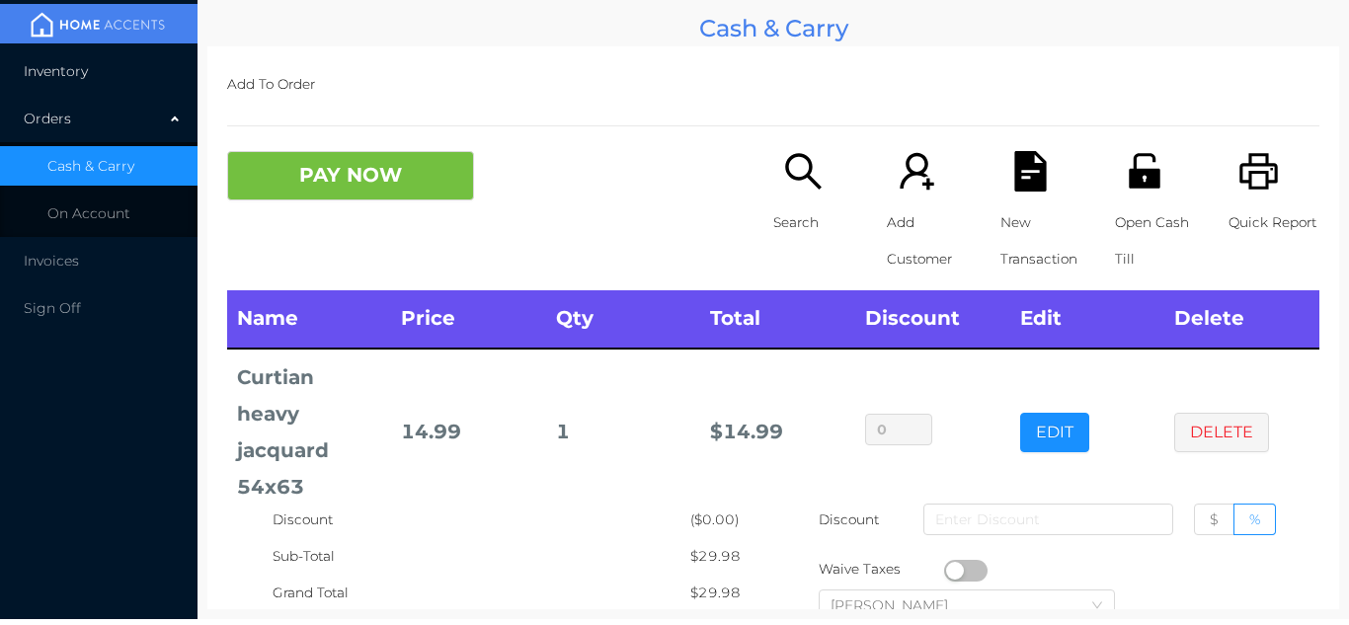
click at [62, 86] on li "Inventory" at bounding box center [99, 71] width 198 height 40
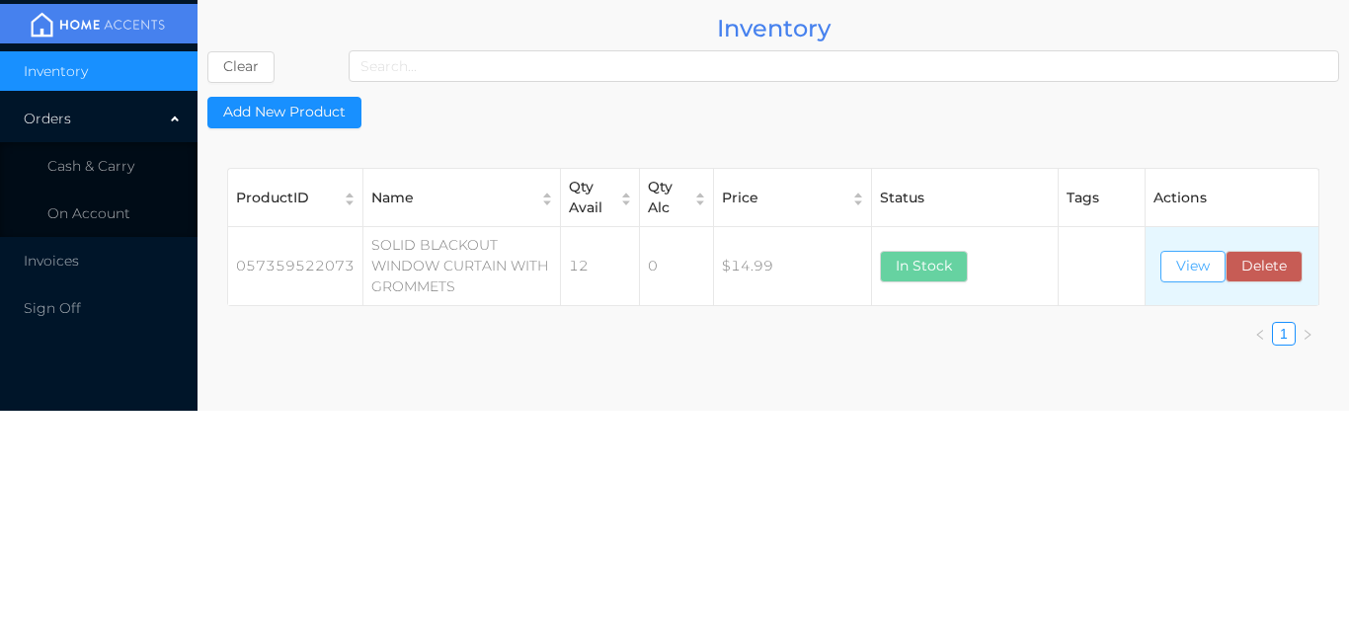
click at [1179, 272] on button "View" at bounding box center [1193, 267] width 65 height 32
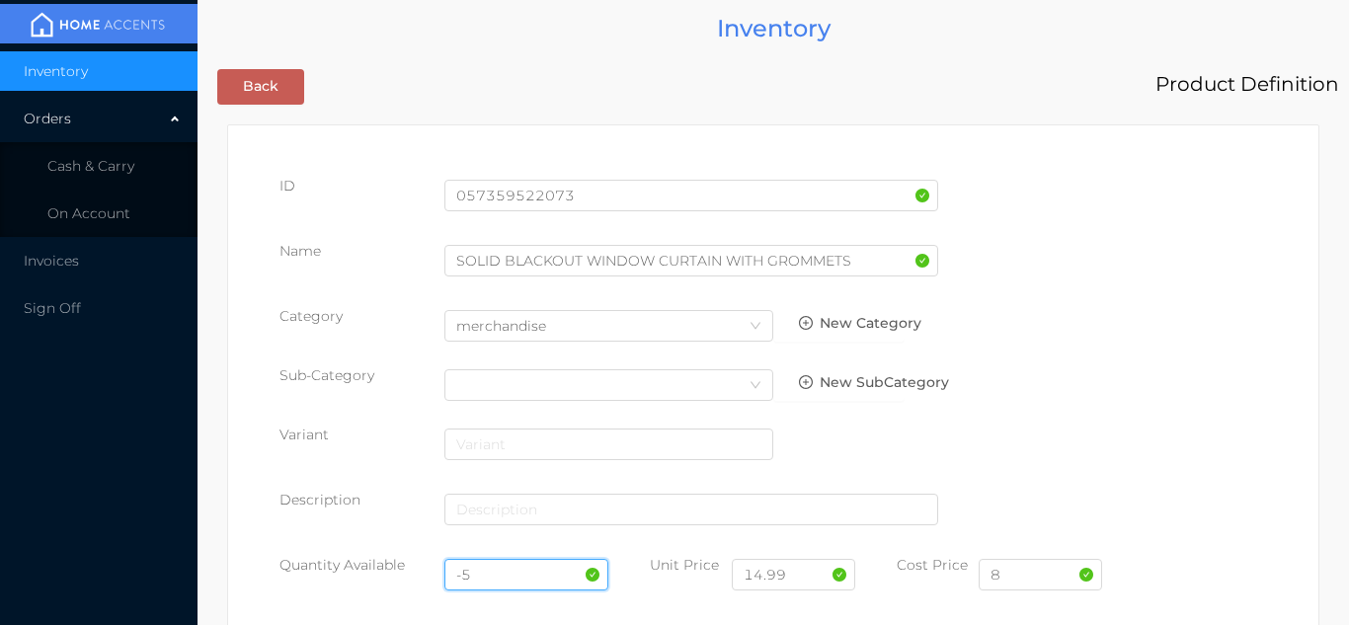
click at [508, 575] on input "-5" at bounding box center [527, 575] width 165 height 32
type input "-"
type input "12"
click at [1017, 580] on input "8" at bounding box center [1040, 575] width 123 height 32
type input "7.50"
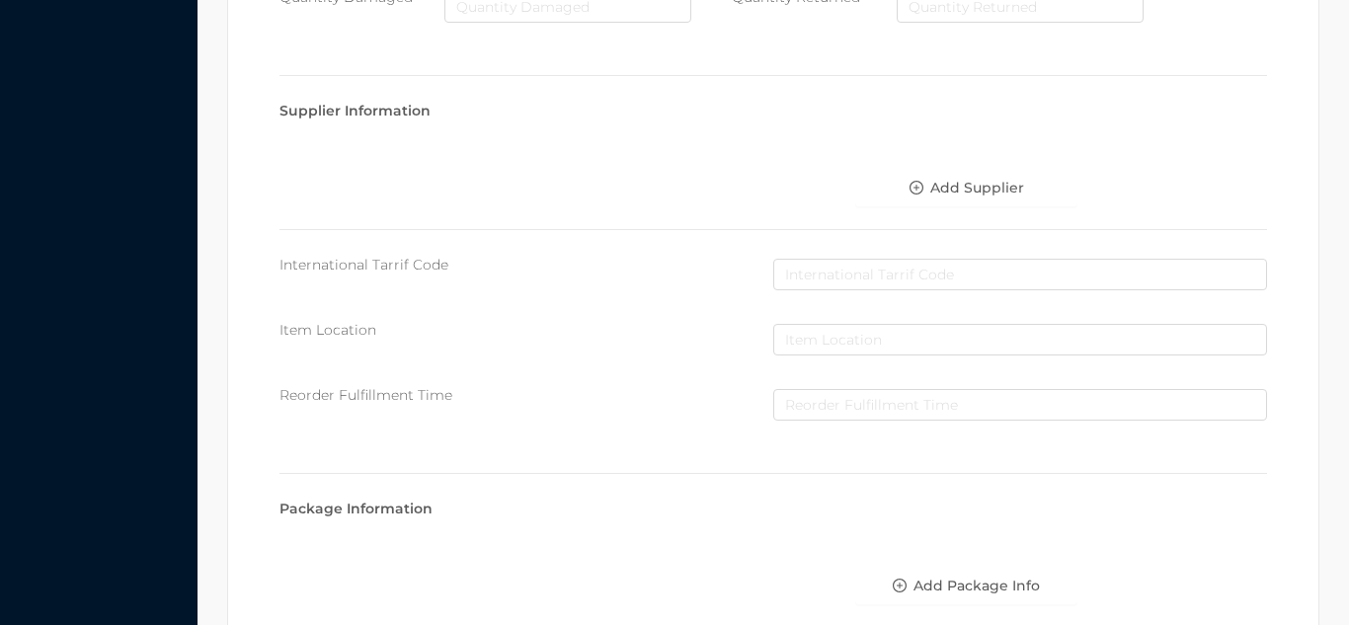
scroll to position [1121, 0]
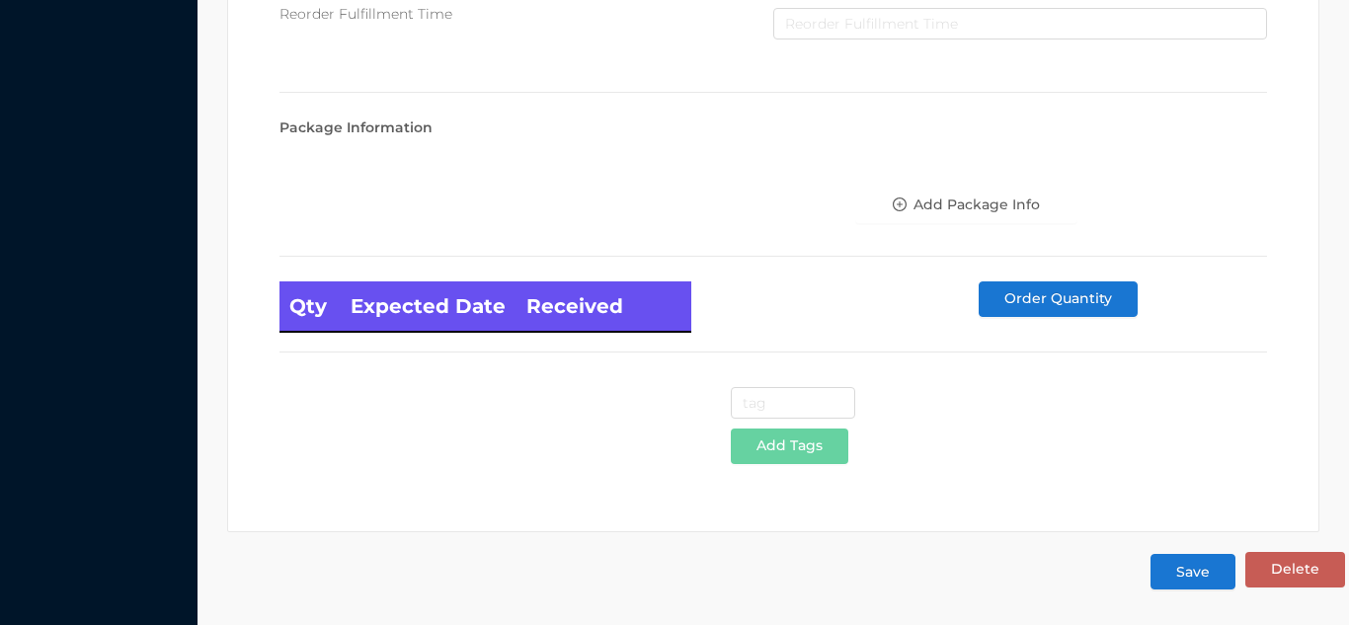
click at [1212, 570] on button "Save" at bounding box center [1193, 572] width 85 height 36
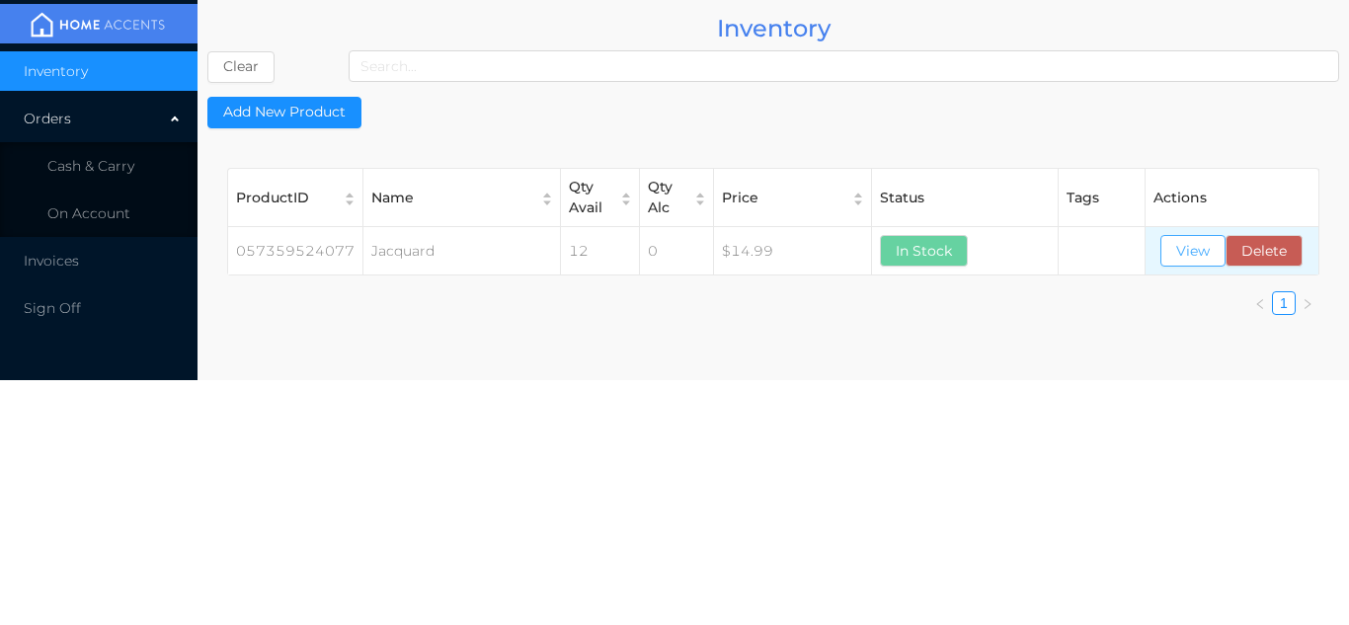
click at [1196, 262] on button "View" at bounding box center [1193, 251] width 65 height 32
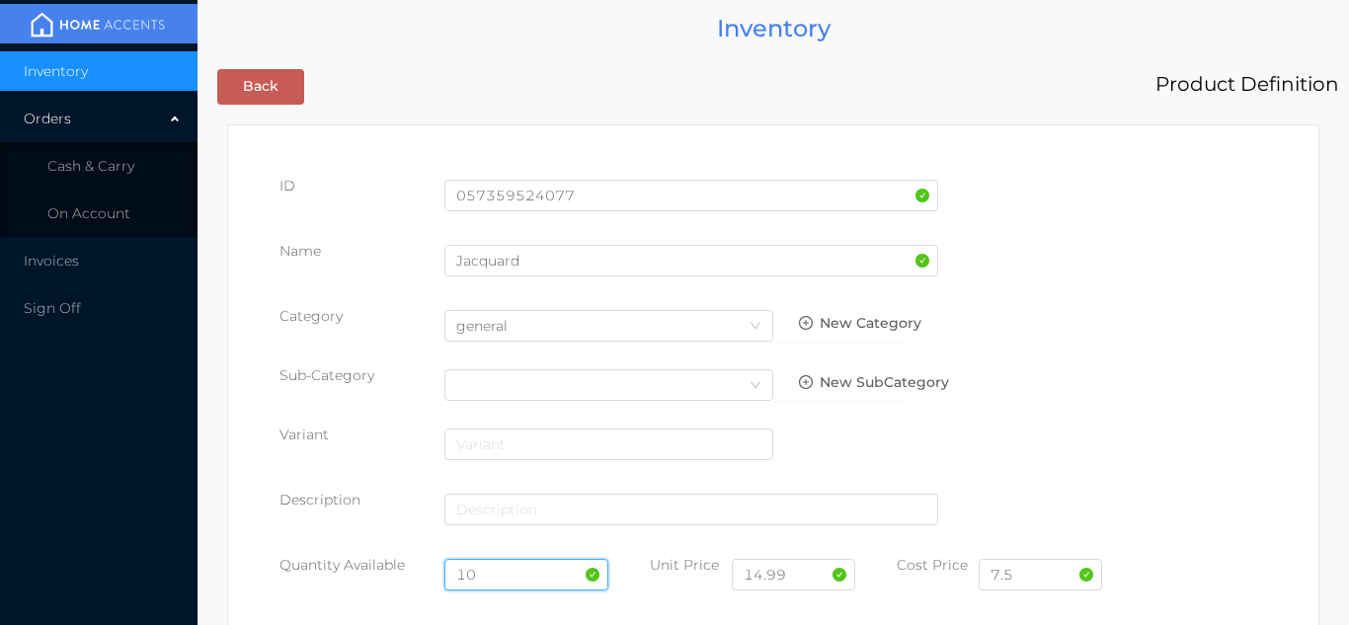
click at [488, 570] on input "10" at bounding box center [527, 575] width 165 height 32
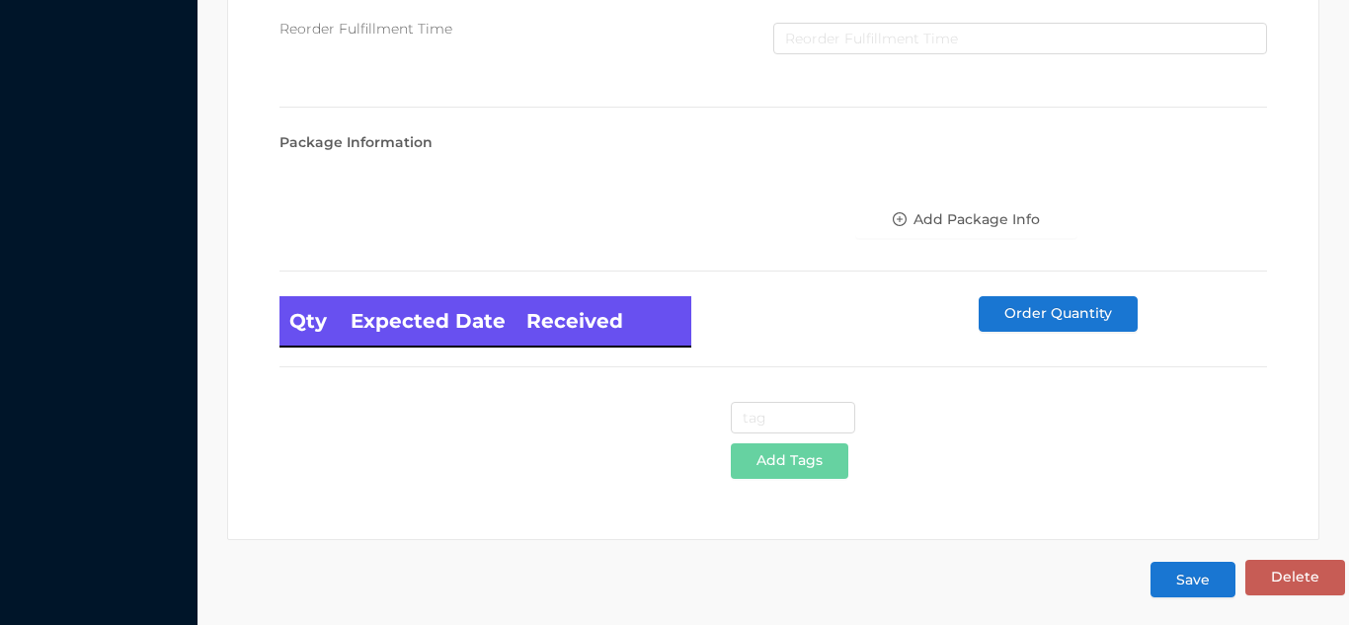
scroll to position [1121, 0]
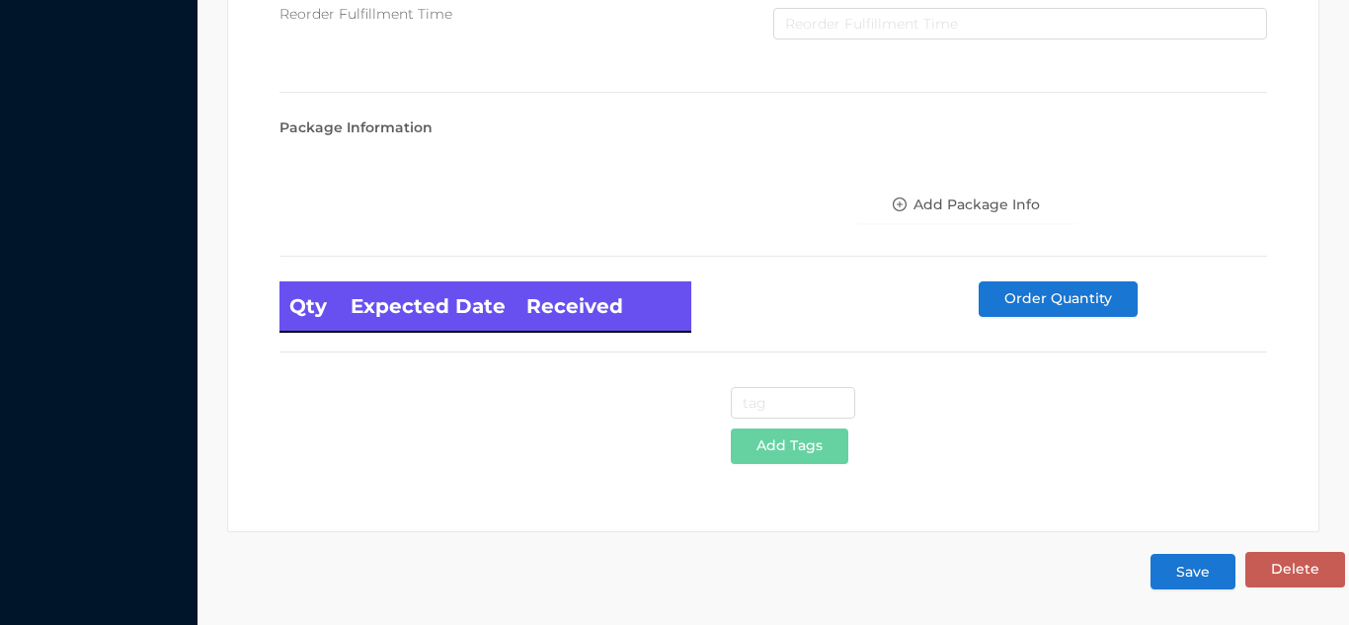
type input "12"
click at [1184, 584] on button "Save" at bounding box center [1193, 572] width 85 height 36
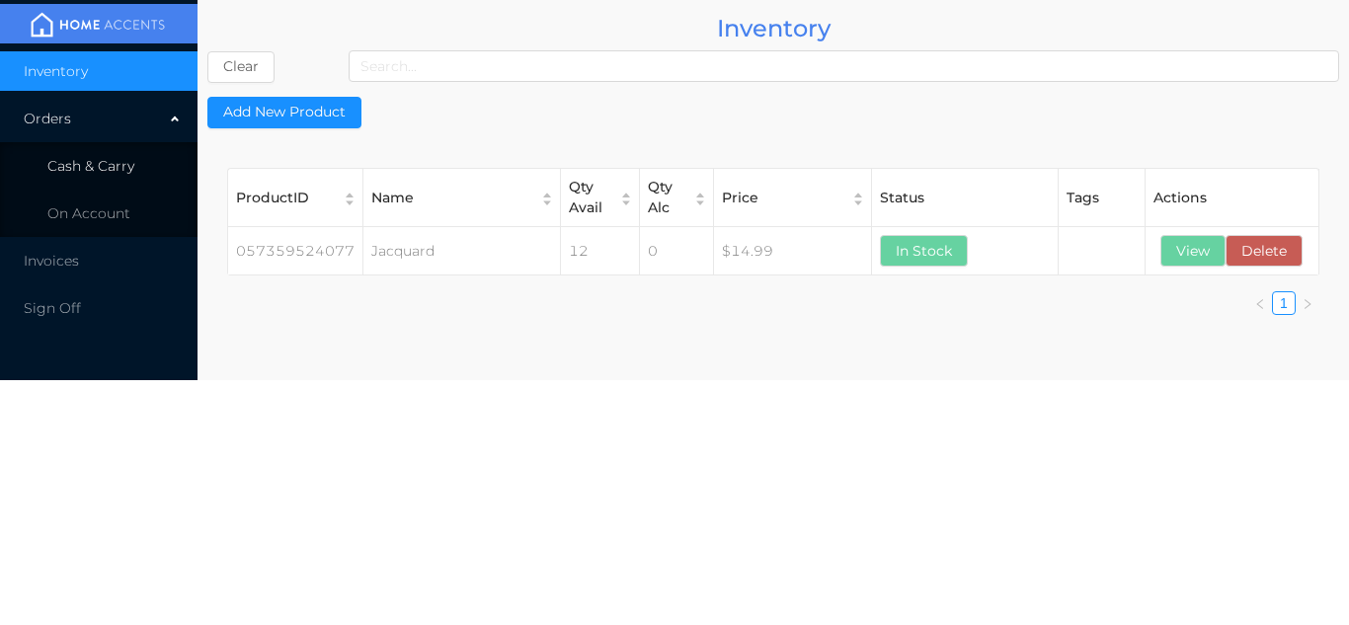
click at [113, 176] on li "Cash & Carry" at bounding box center [99, 166] width 198 height 40
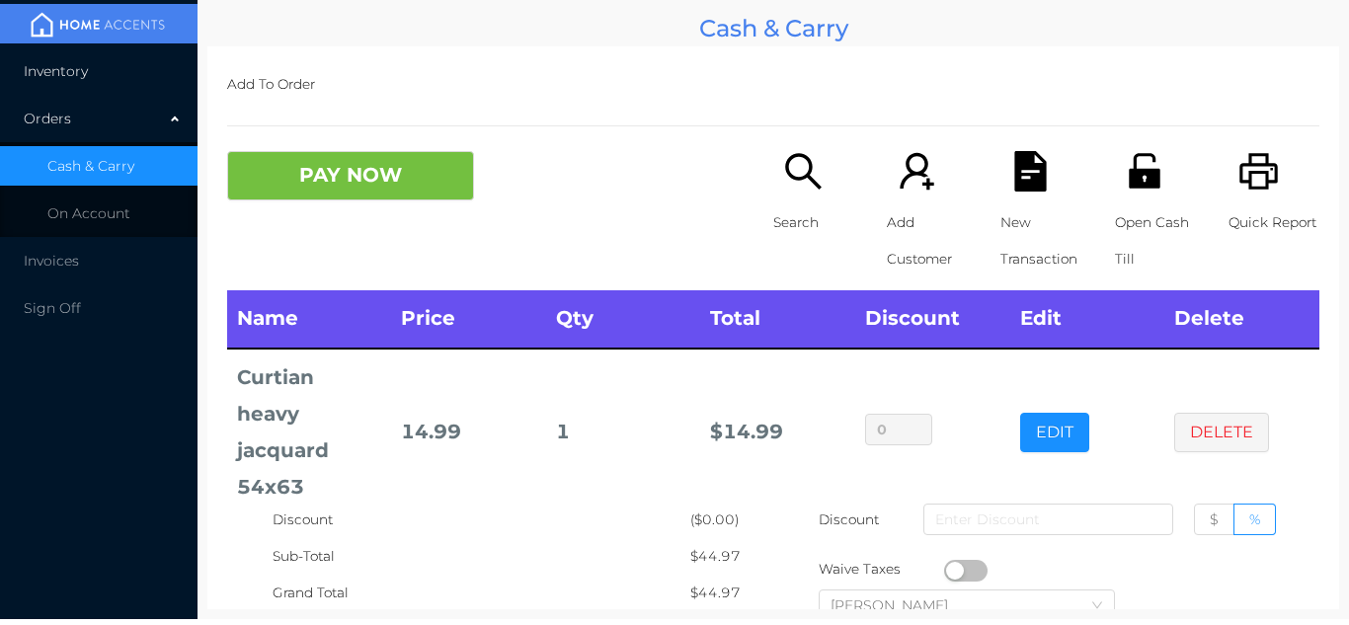
click at [41, 65] on span "Inventory" at bounding box center [56, 71] width 64 height 18
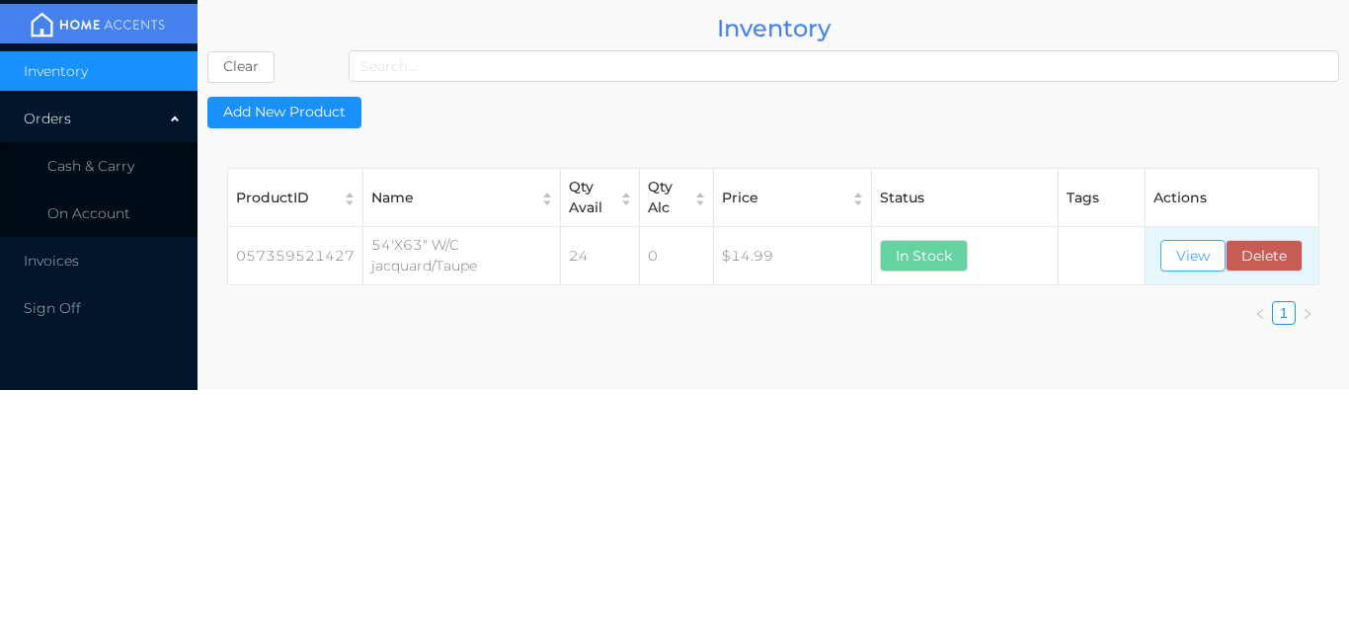
click at [1179, 265] on button "View" at bounding box center [1193, 256] width 65 height 32
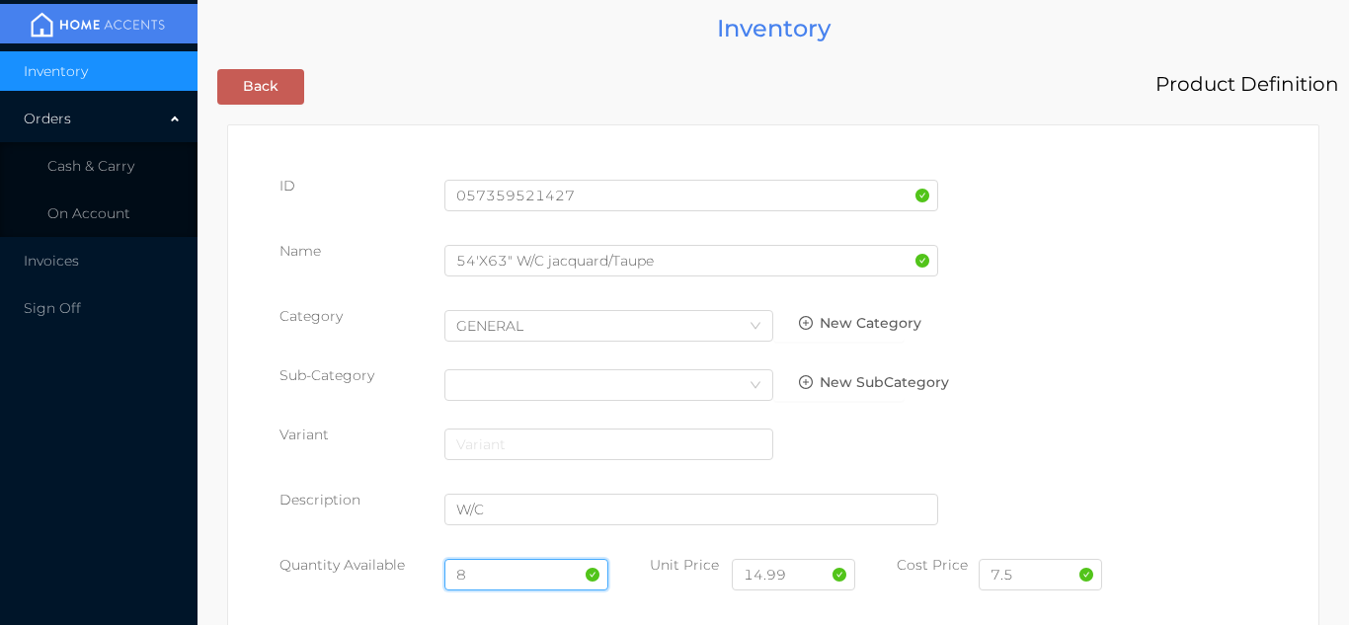
click at [471, 575] on input "8" at bounding box center [527, 575] width 165 height 32
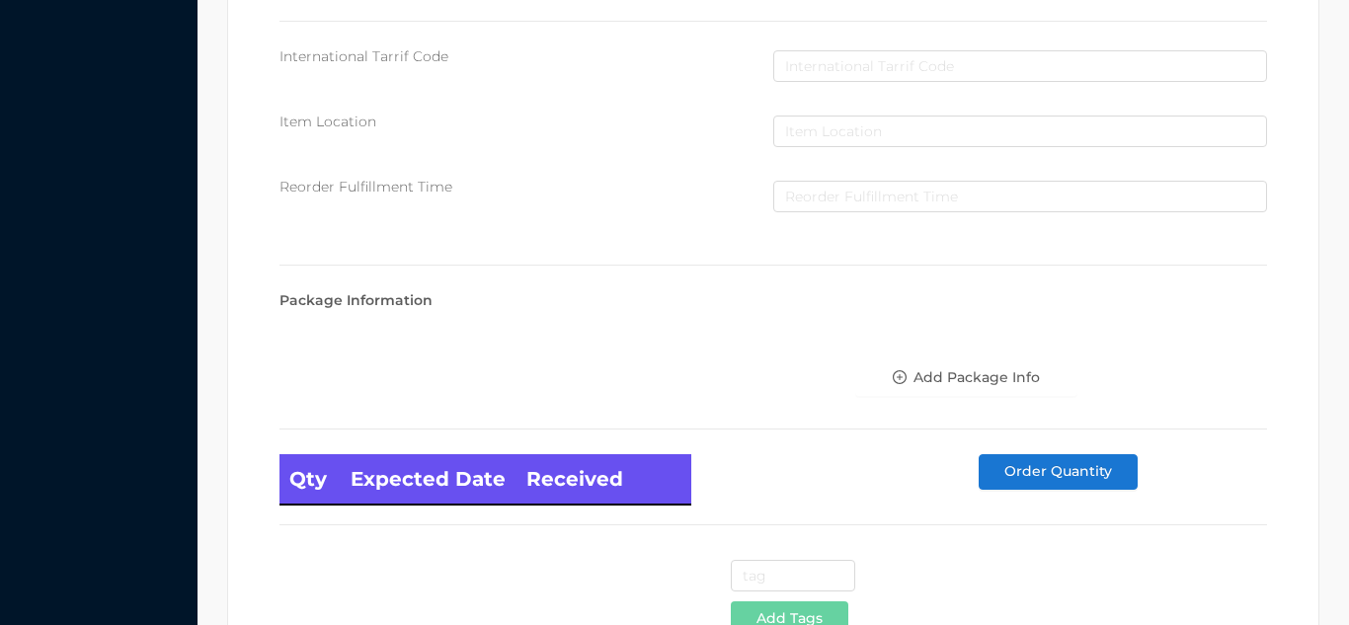
scroll to position [1121, 0]
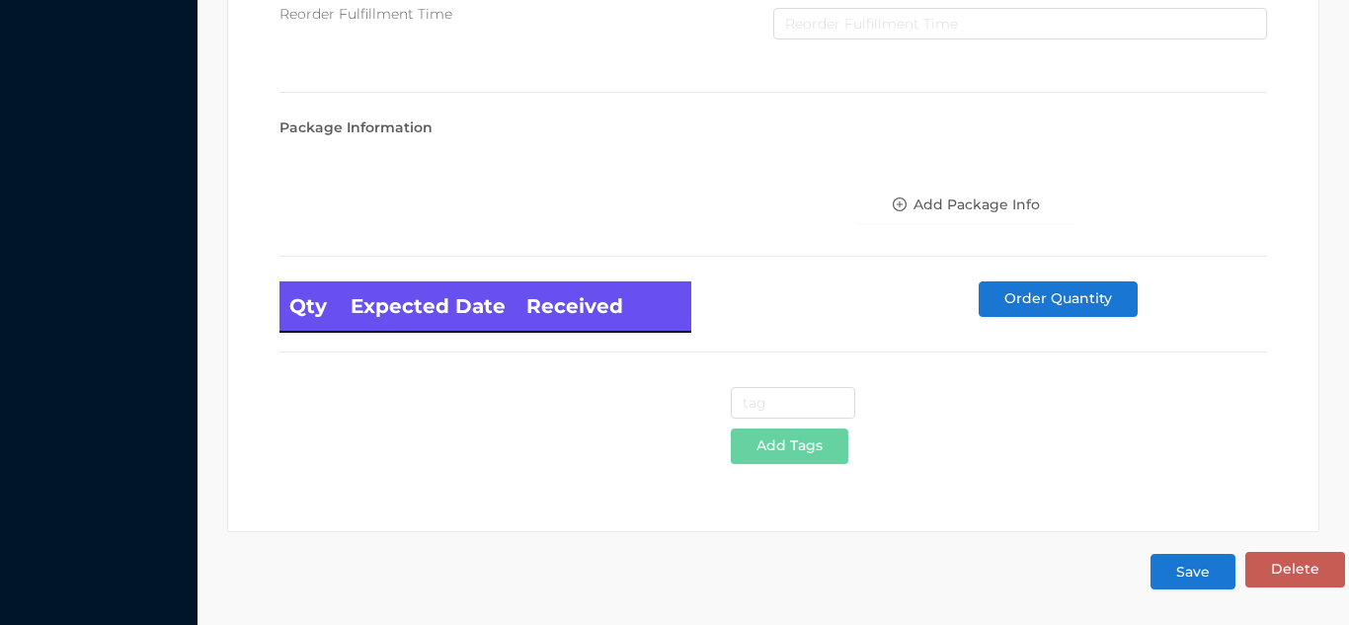
type input "12"
click at [1202, 580] on button "Save" at bounding box center [1193, 572] width 85 height 36
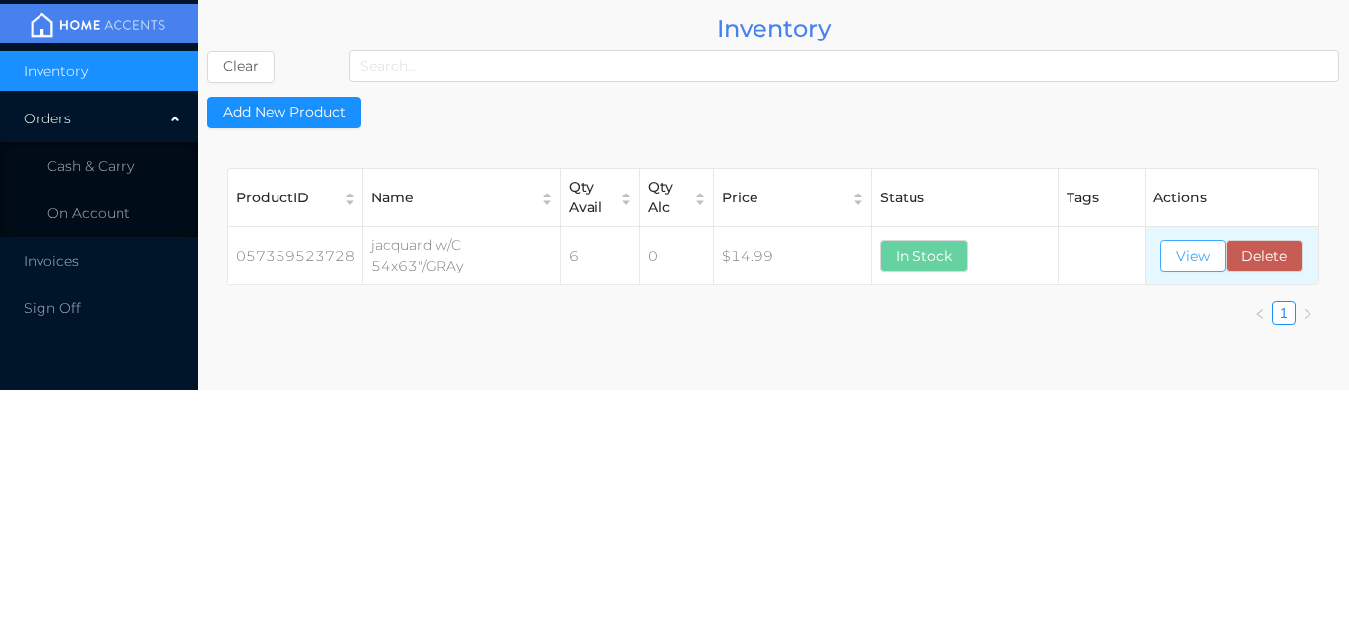
click at [1175, 262] on button "View" at bounding box center [1193, 256] width 65 height 32
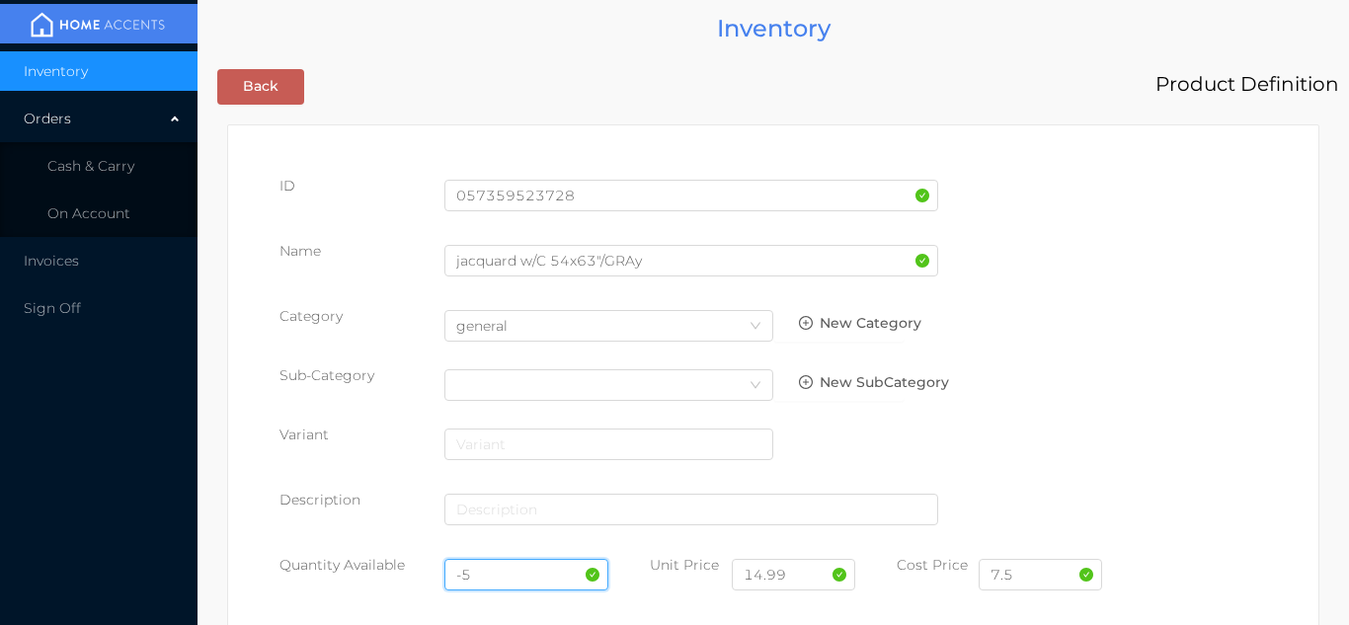
click at [511, 580] on input "-5" at bounding box center [527, 575] width 165 height 32
type input "-"
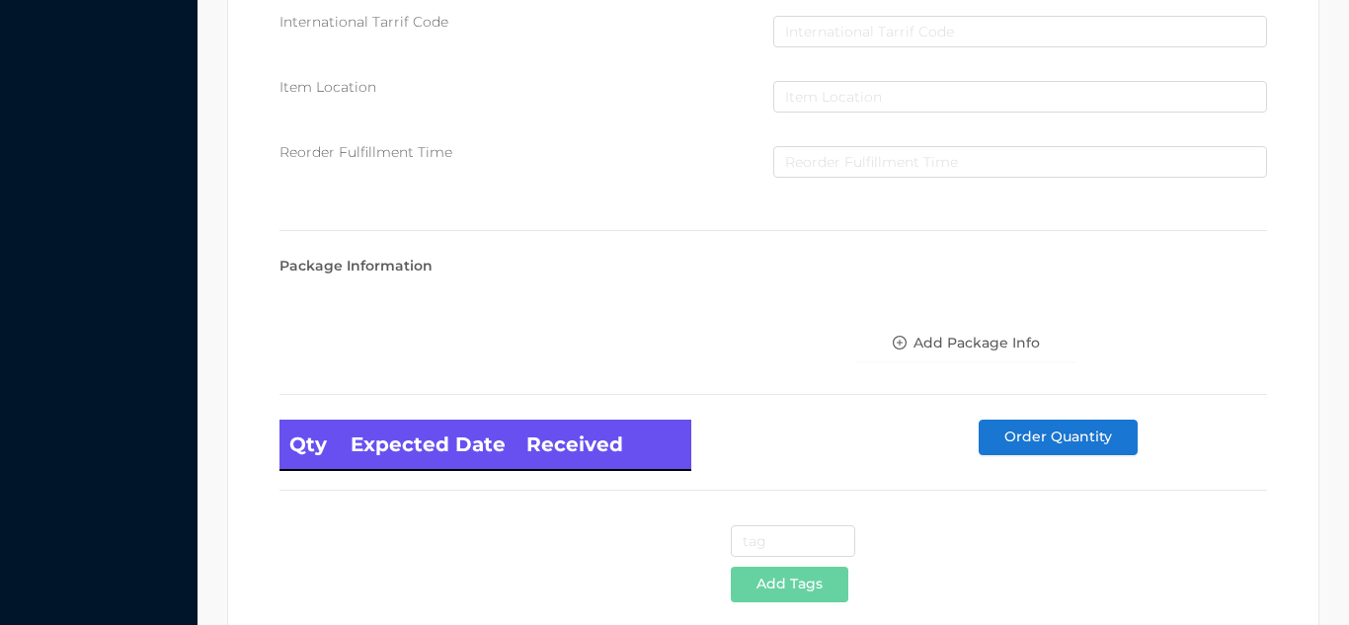
scroll to position [1121, 0]
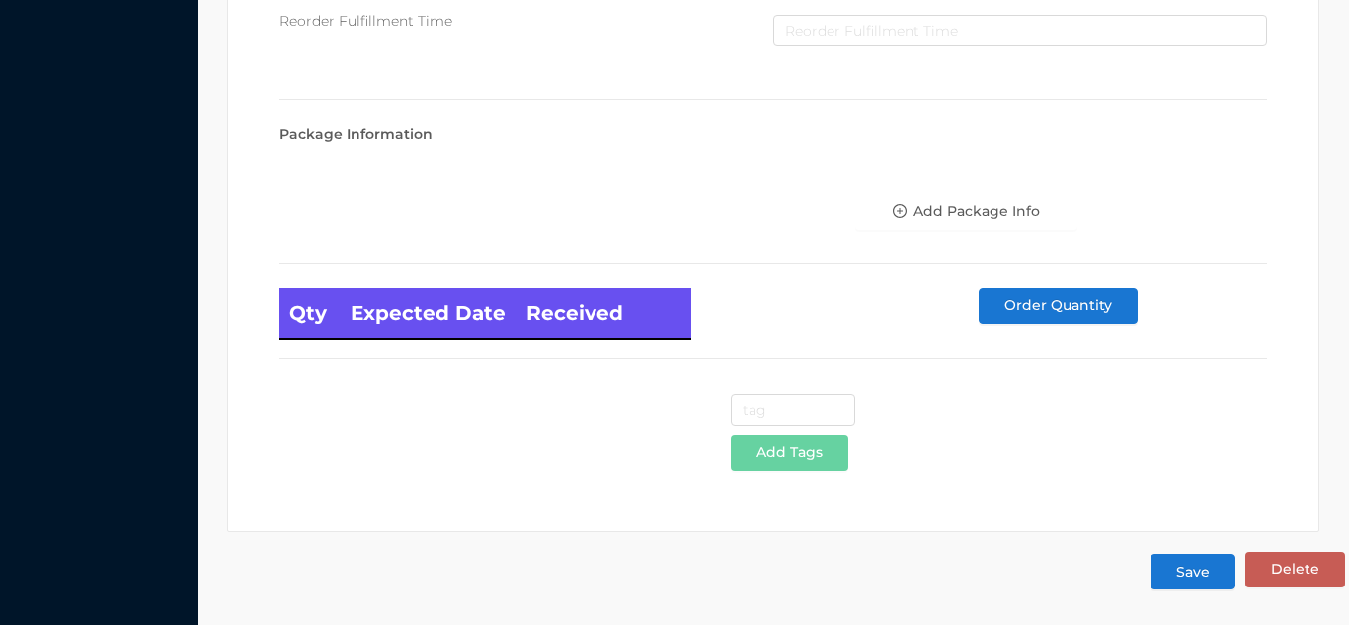
type input "12"
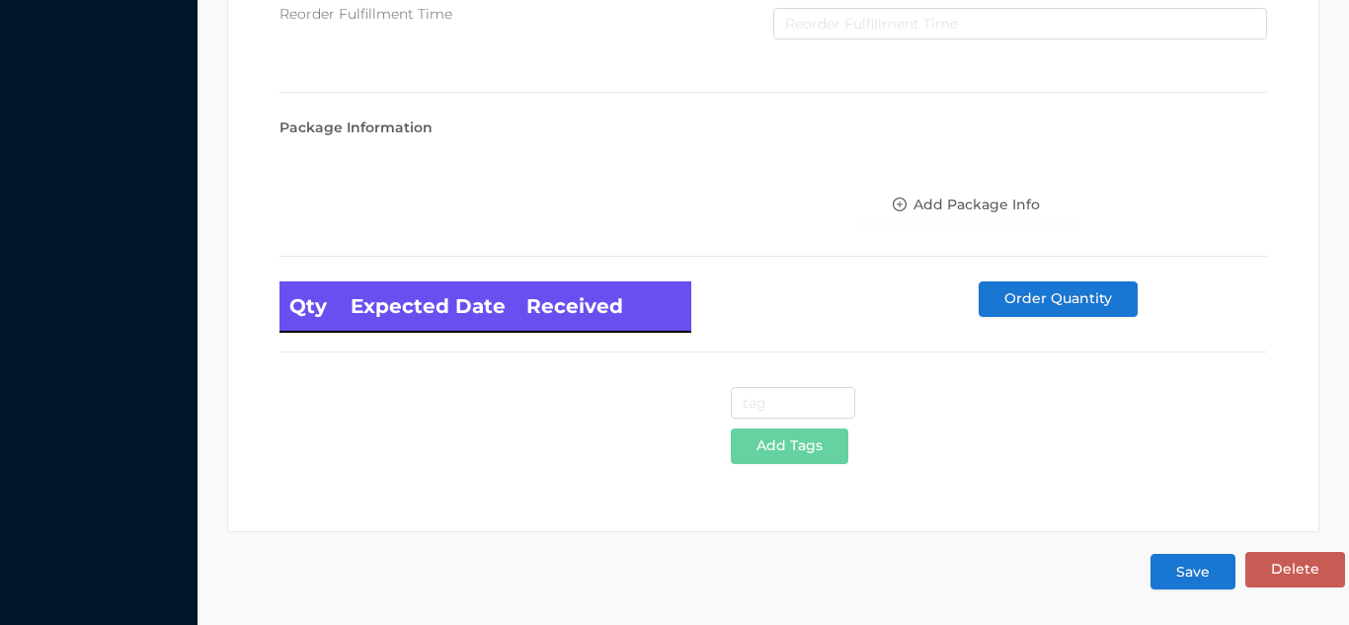
click at [1198, 585] on button "Save" at bounding box center [1193, 572] width 85 height 36
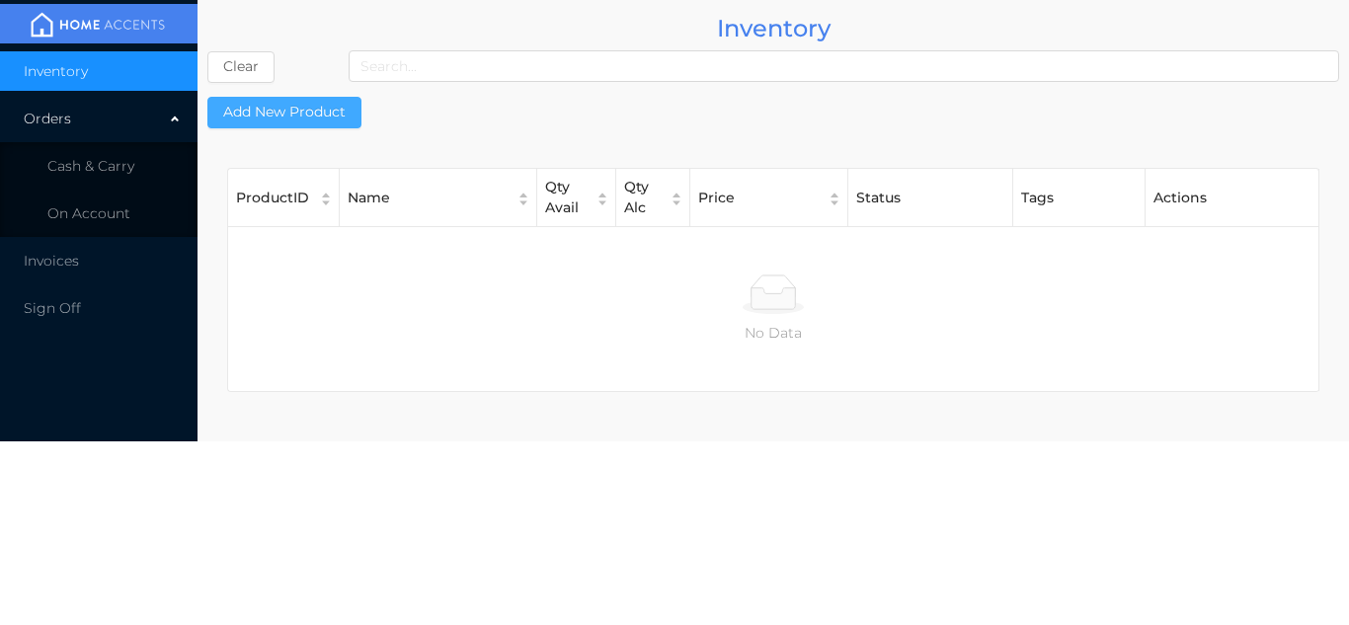
click at [296, 122] on button "Add New Product" at bounding box center [284, 113] width 154 height 32
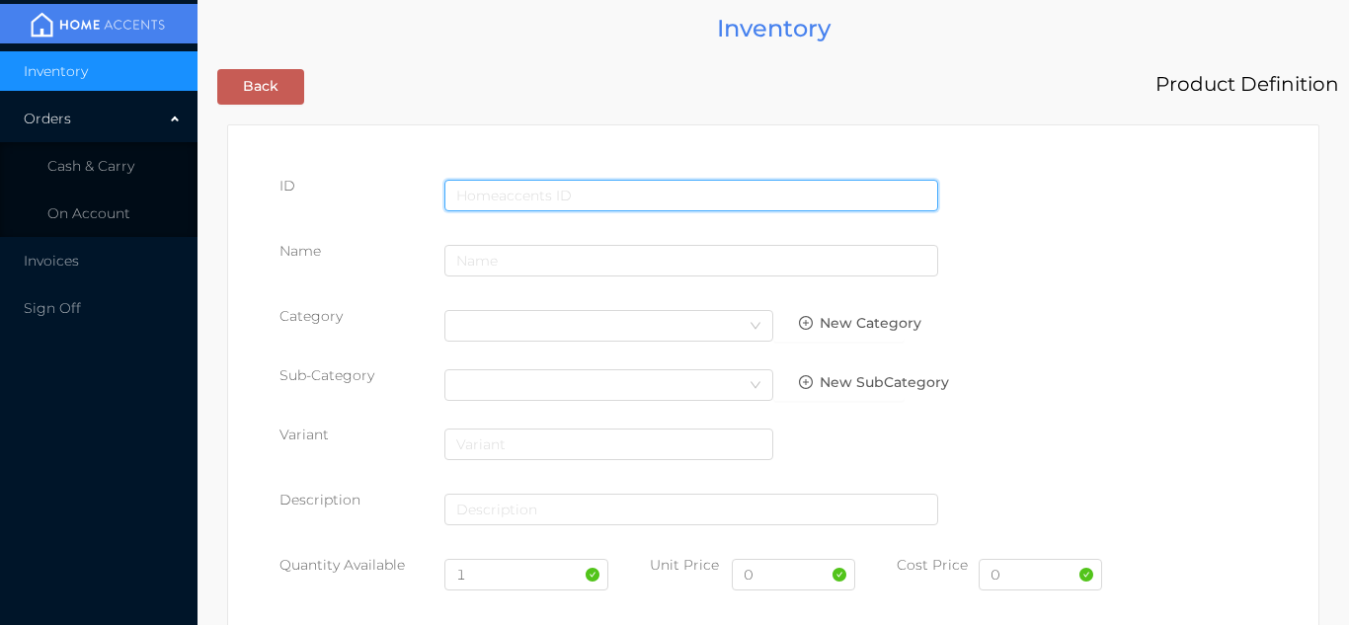
click at [505, 193] on input "text" at bounding box center [692, 196] width 494 height 32
type input "057359524176"
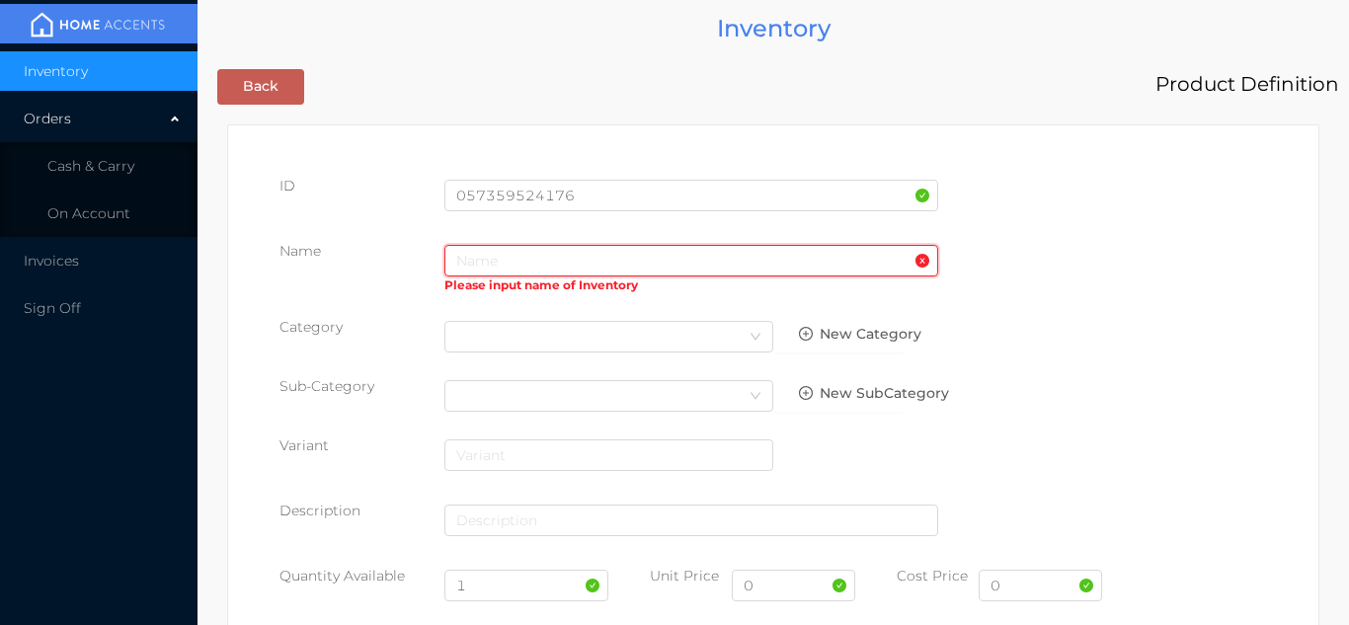
click at [507, 267] on input "text" at bounding box center [692, 261] width 494 height 32
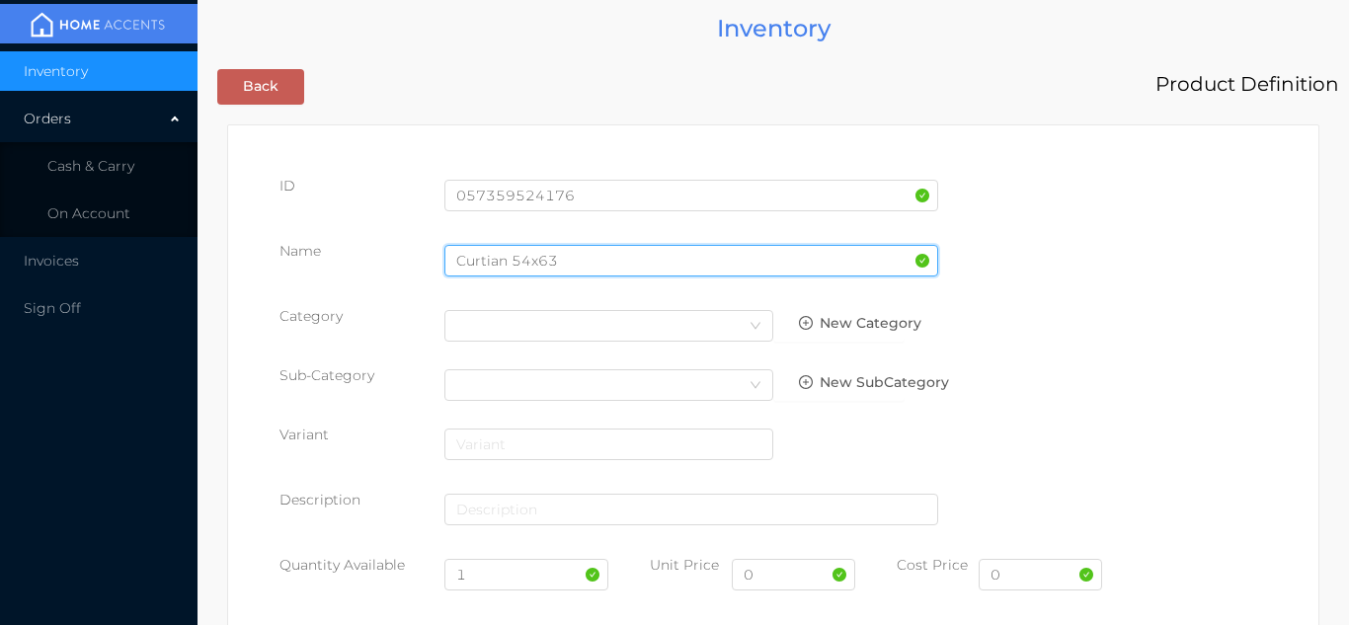
type input "Curtian 54x63"
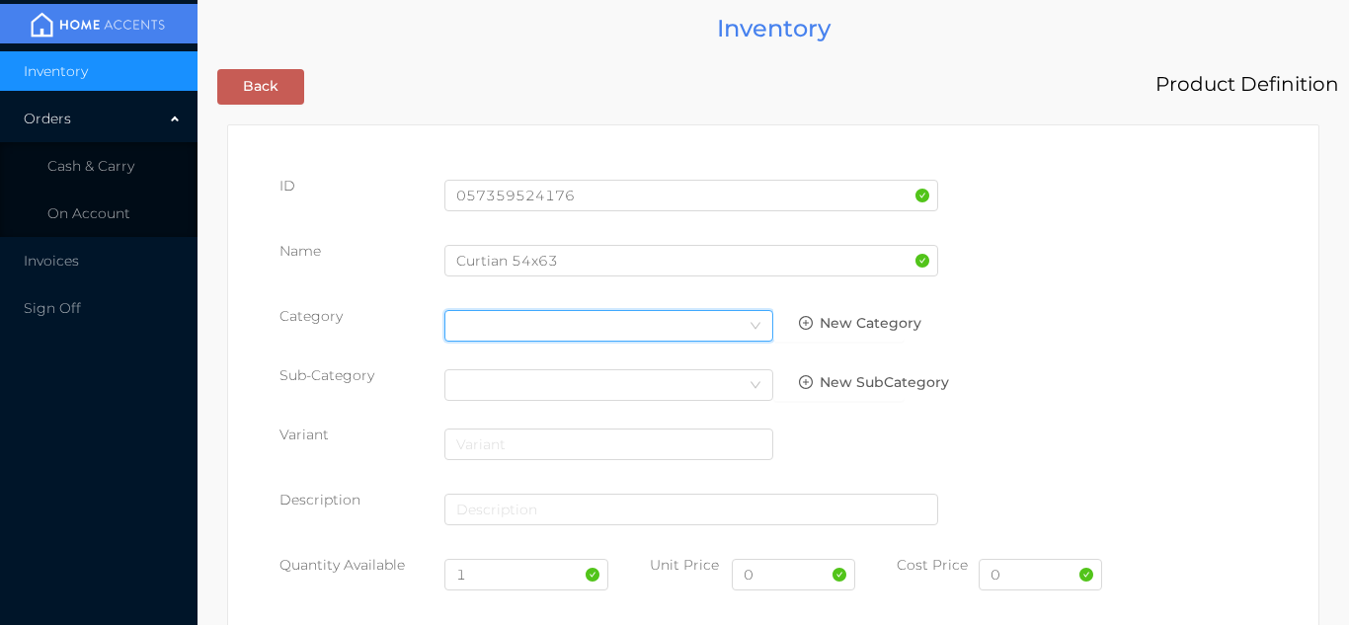
click at [691, 338] on div "Select Category" at bounding box center [608, 326] width 305 height 30
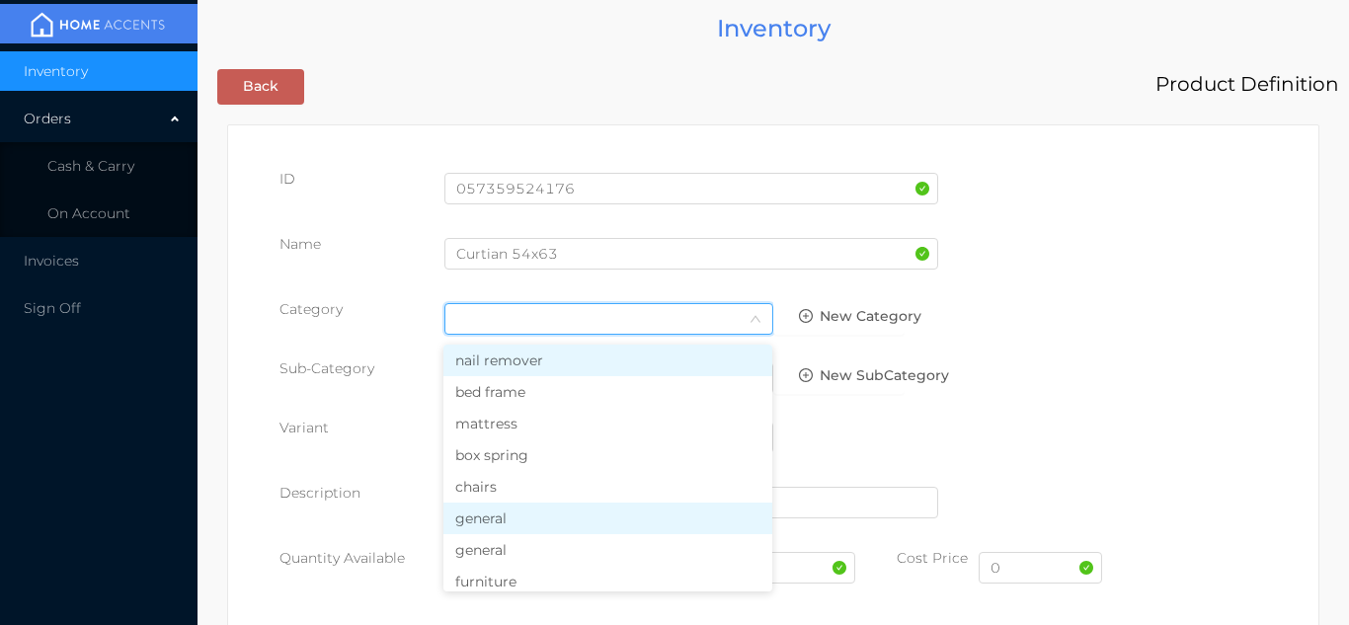
click at [531, 528] on li "general" at bounding box center [608, 519] width 329 height 32
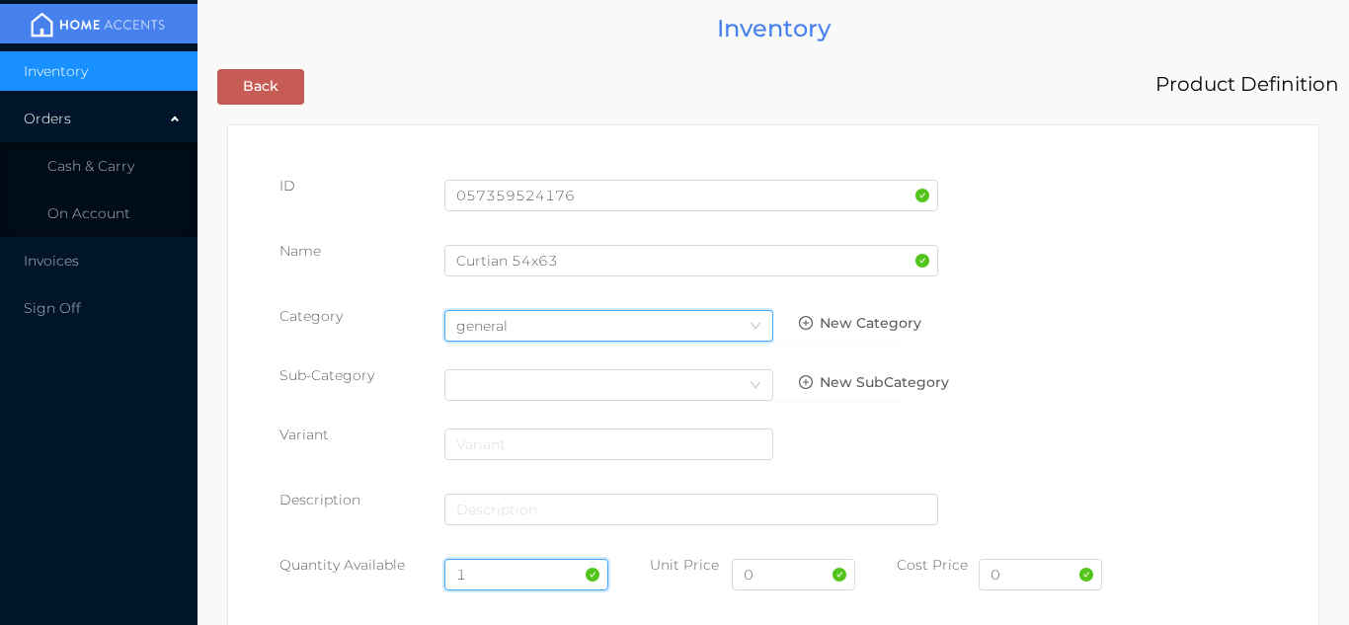
click at [497, 572] on input "1" at bounding box center [527, 575] width 165 height 32
type input "12"
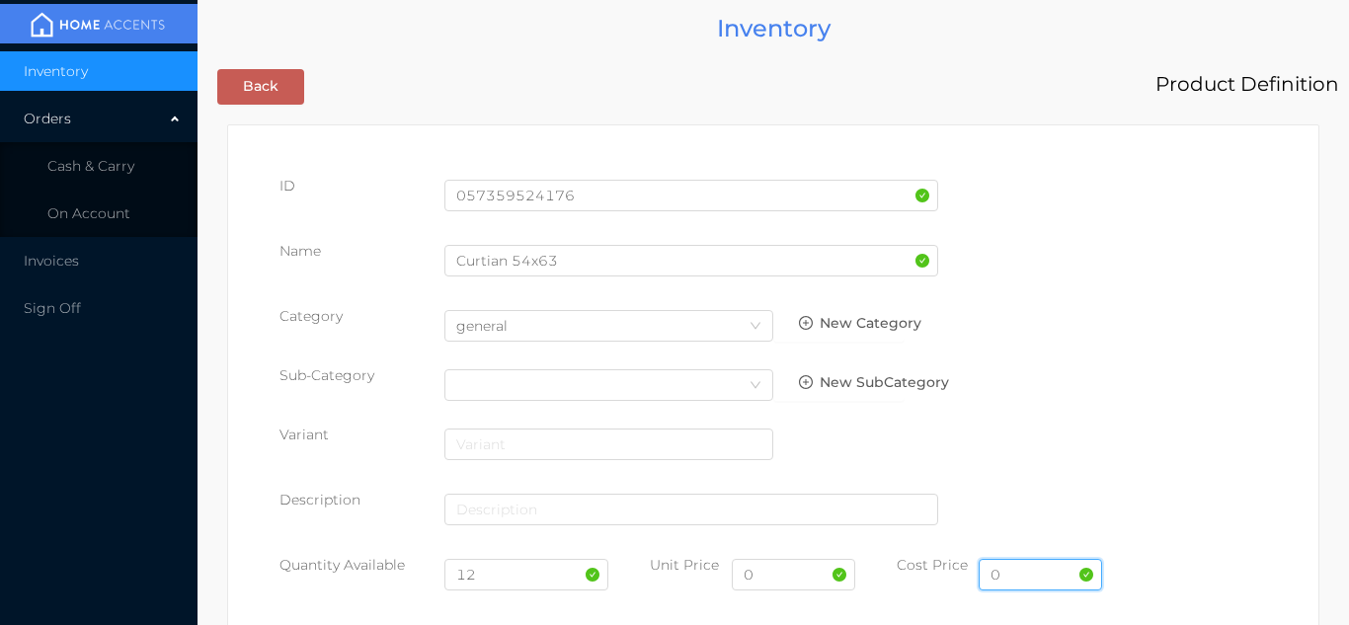
click at [1011, 572] on input "0" at bounding box center [1040, 575] width 123 height 32
type input "7.50"
click at [768, 583] on input "0" at bounding box center [793, 575] width 123 height 32
type input "14.99"
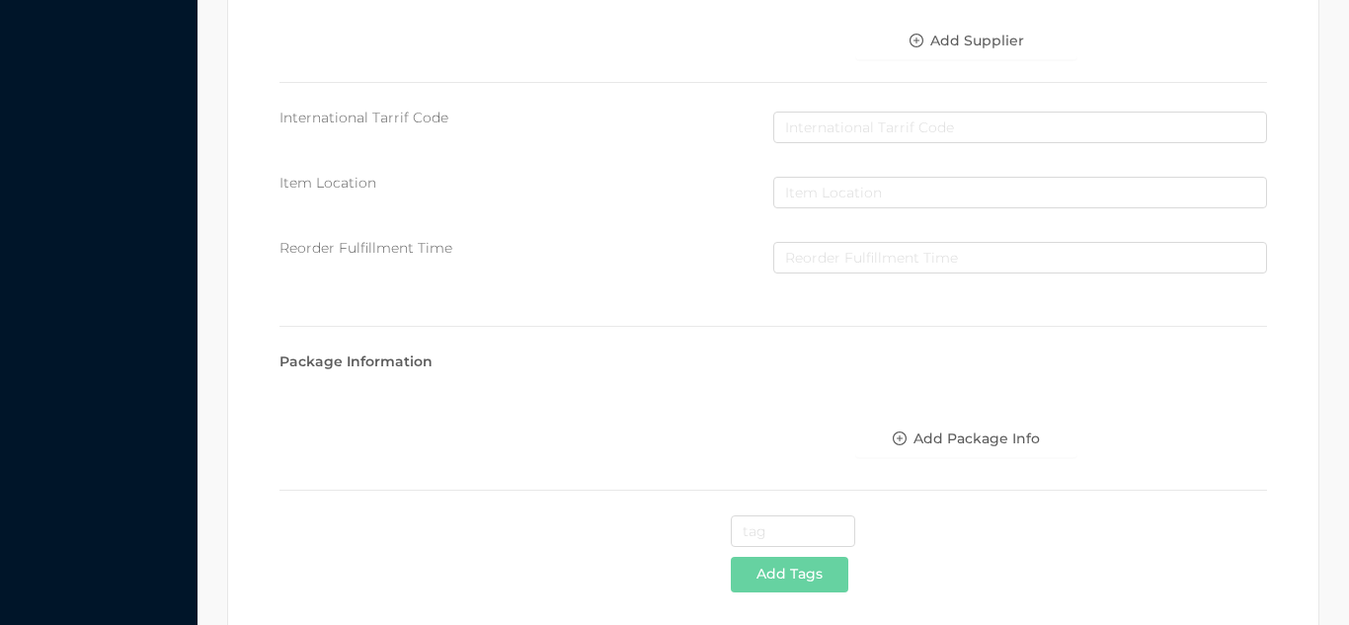
scroll to position [1016, 0]
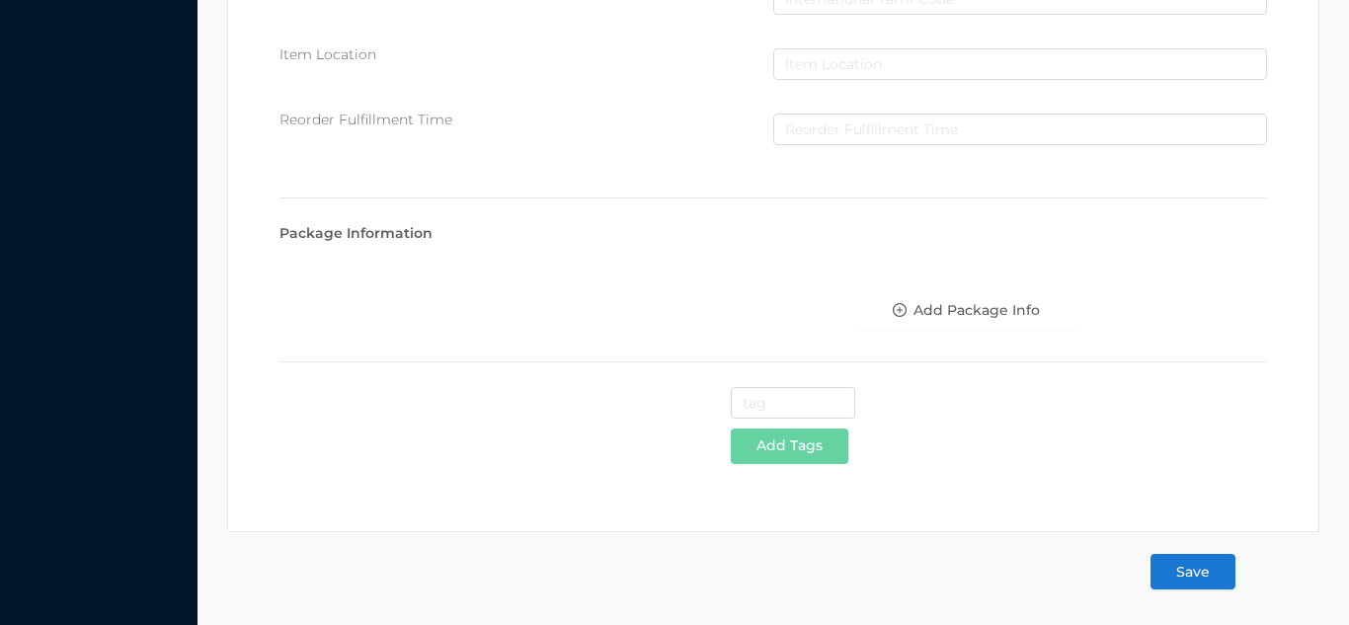
click at [1187, 582] on button "Save" at bounding box center [1193, 572] width 85 height 36
click at [1210, 575] on button "Save" at bounding box center [1193, 572] width 85 height 36
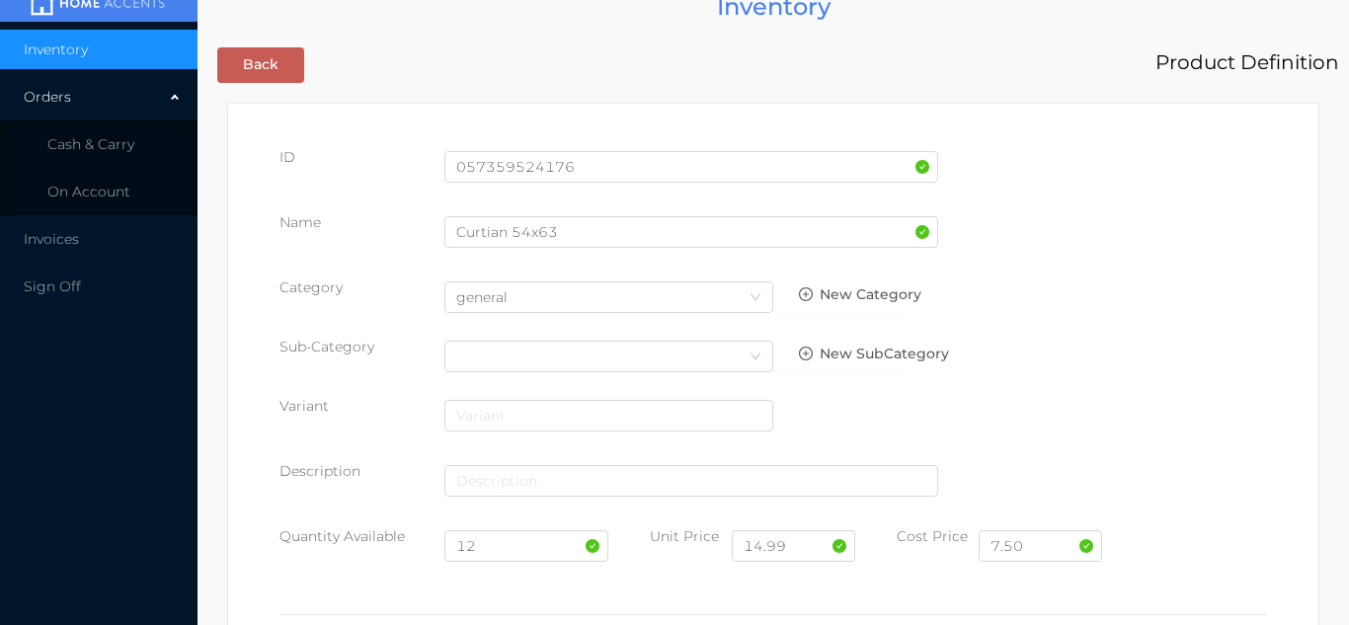
scroll to position [0, 0]
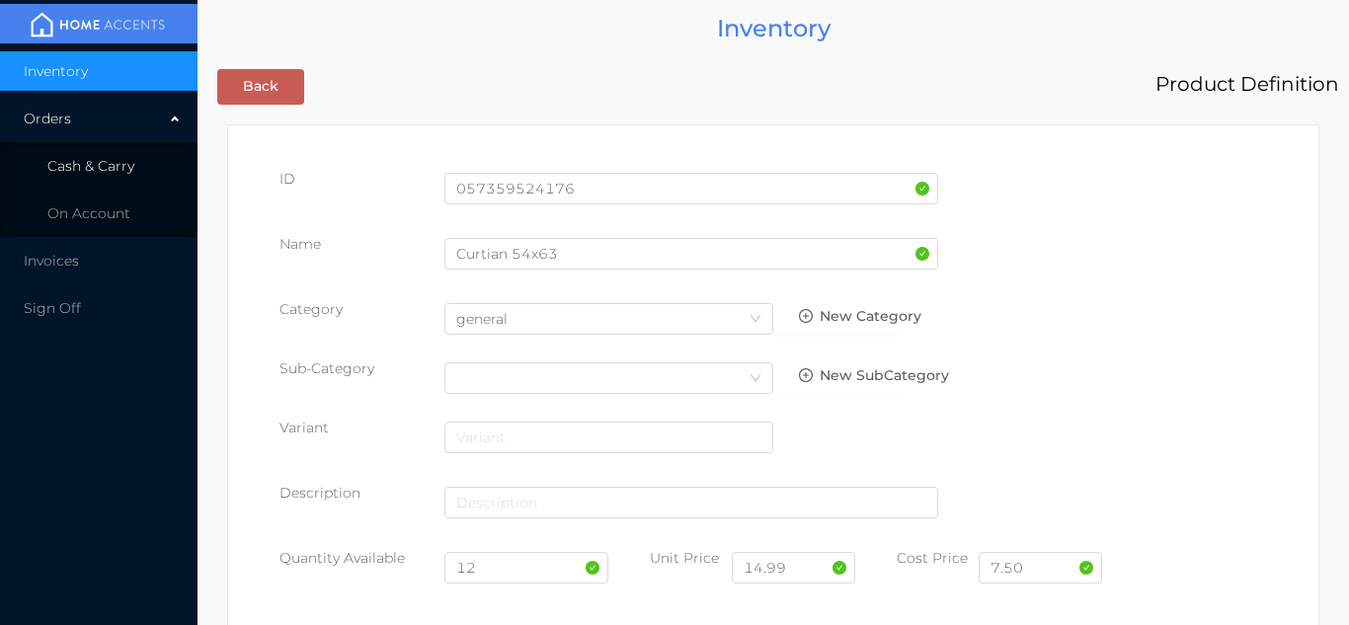
click at [118, 169] on span "Cash & Carry" at bounding box center [90, 166] width 87 height 18
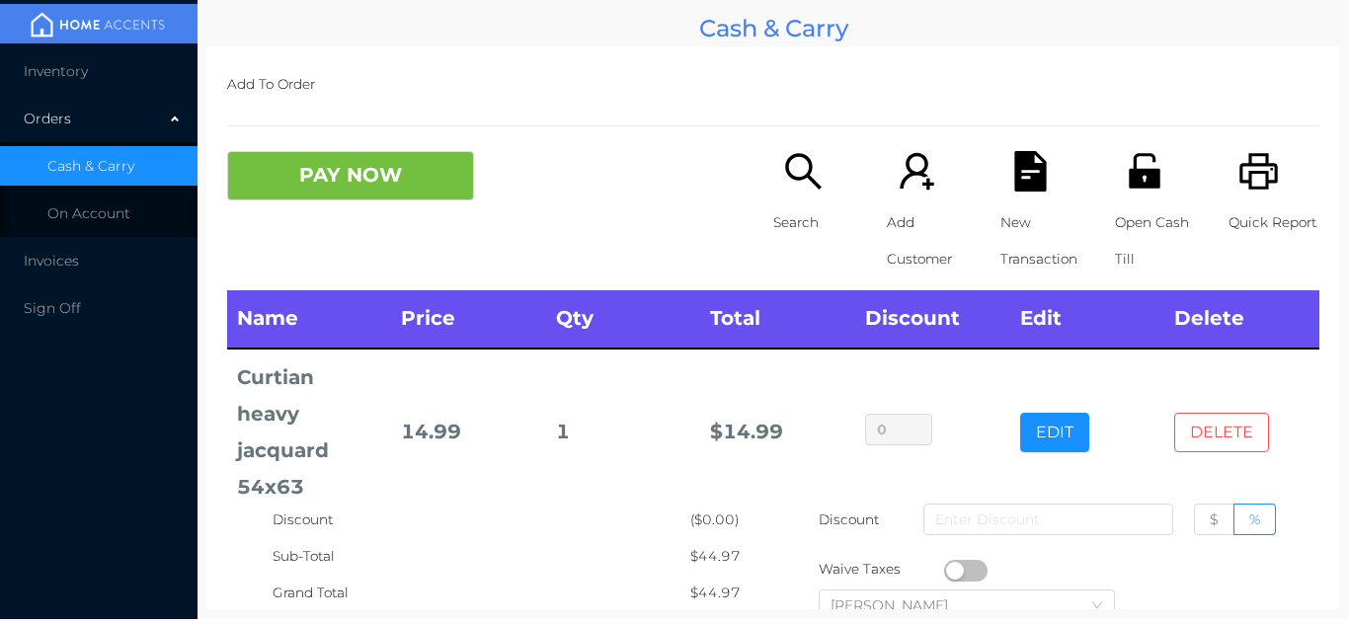
click at [1193, 413] on button "DELETE" at bounding box center [1222, 433] width 95 height 40
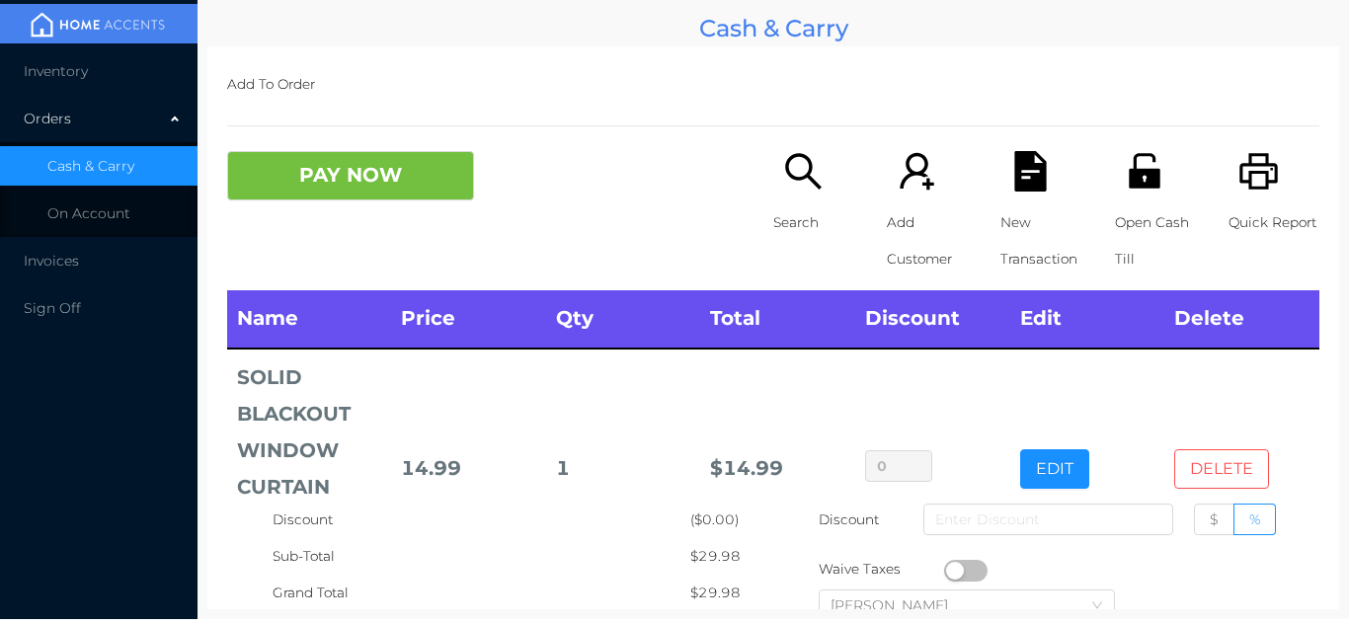
click at [1203, 483] on button "DELETE" at bounding box center [1222, 469] width 95 height 40
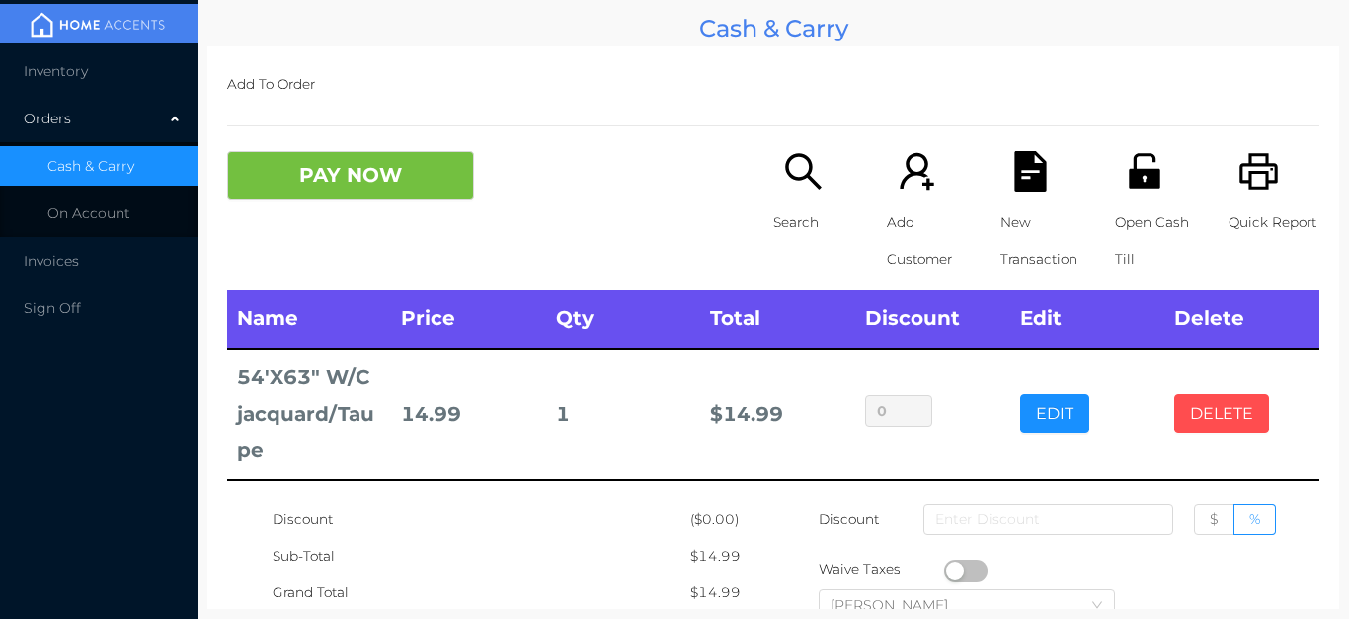
click at [1213, 412] on button "DELETE" at bounding box center [1222, 414] width 95 height 40
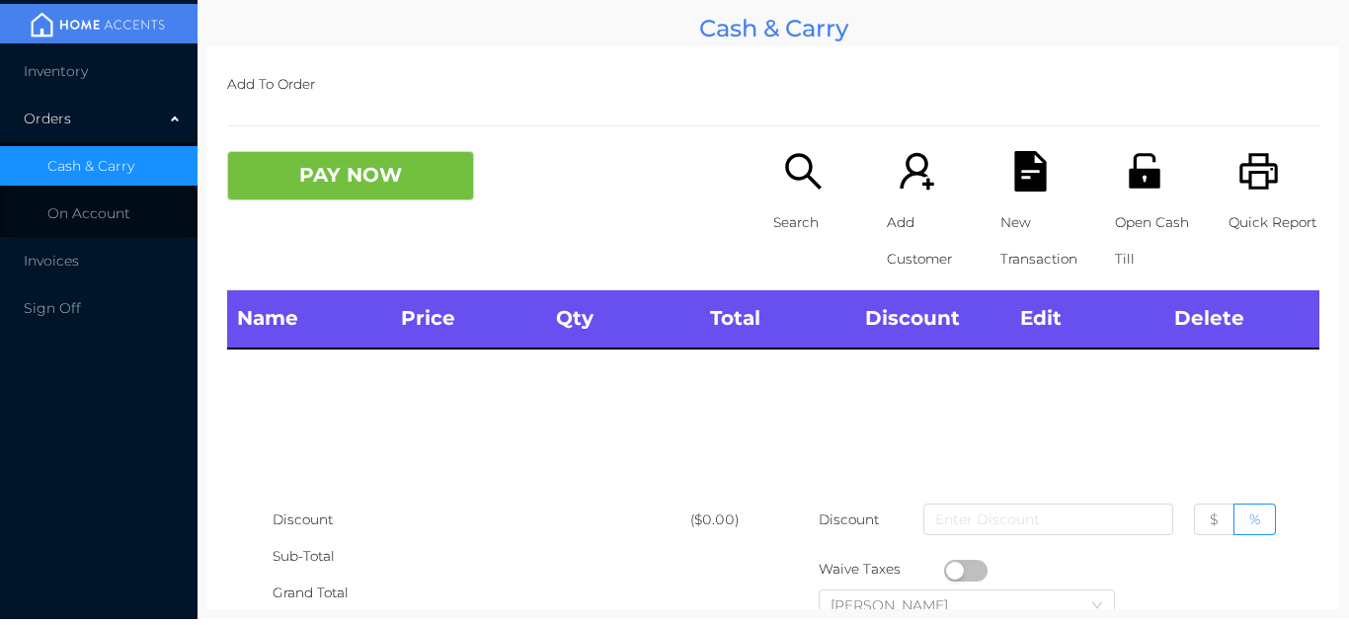
click at [99, 103] on div "Orders" at bounding box center [99, 119] width 198 height 40
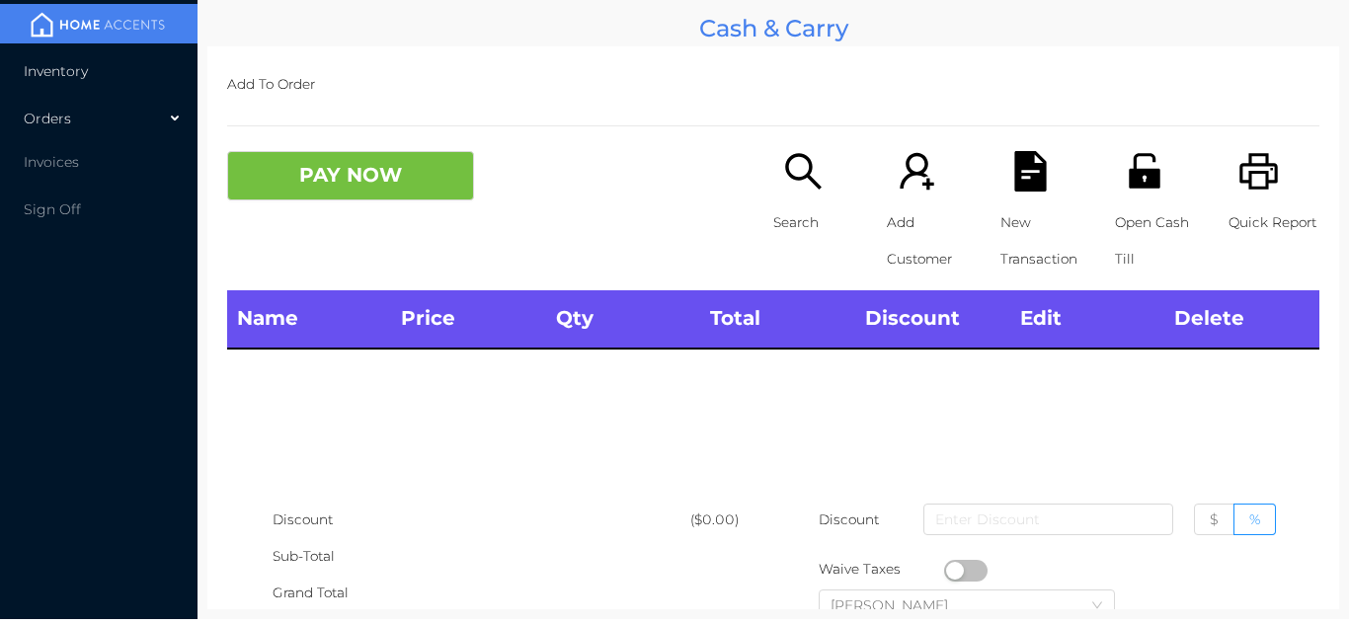
click at [94, 83] on li "Inventory" at bounding box center [99, 71] width 198 height 40
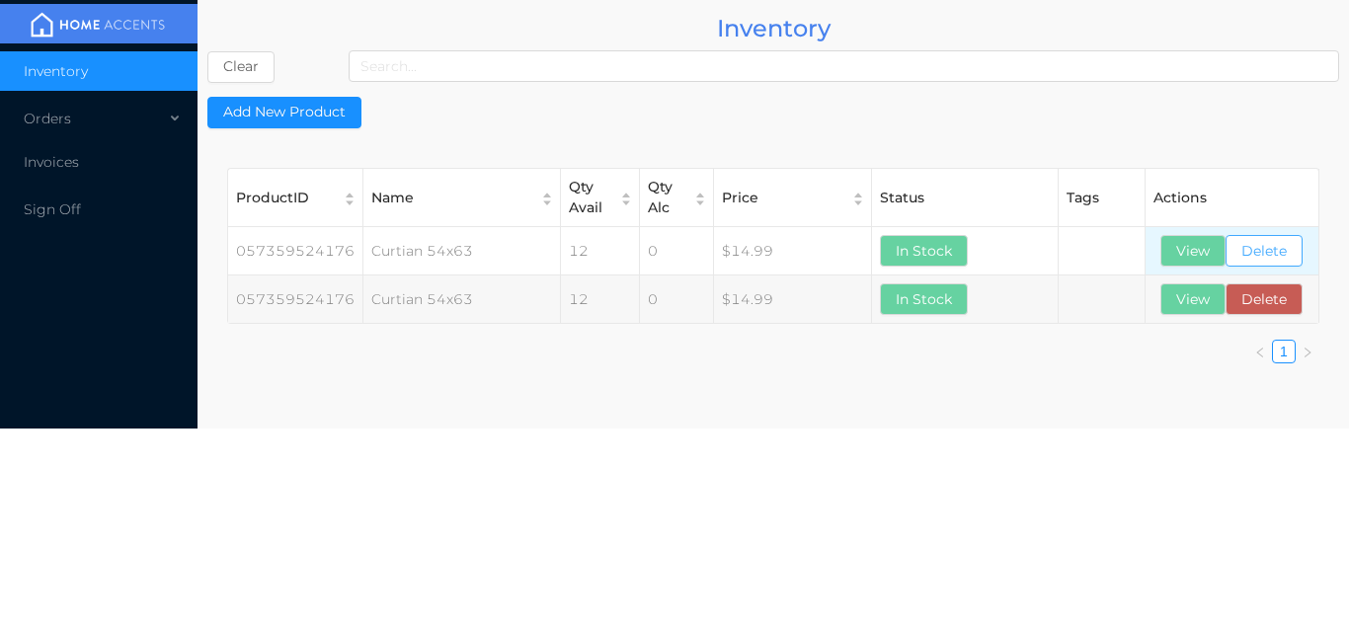
click at [1259, 252] on button "Delete" at bounding box center [1264, 251] width 77 height 32
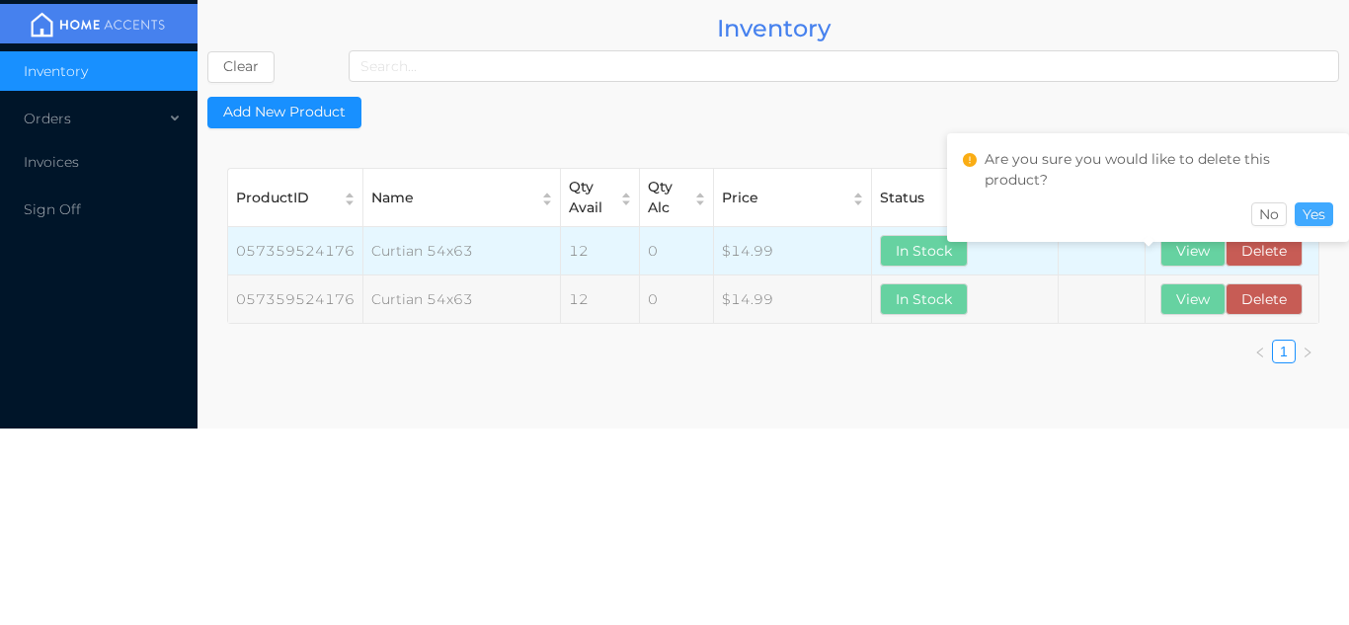
click at [1324, 211] on button "Yes" at bounding box center [1314, 215] width 39 height 24
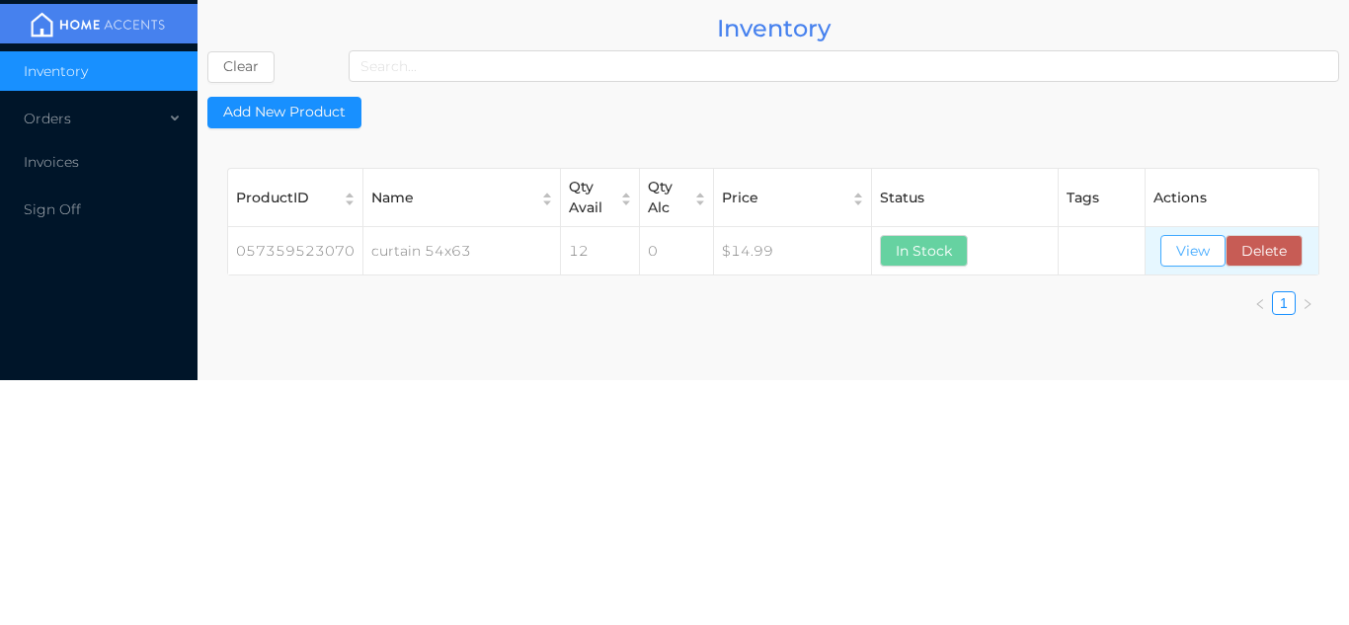
click at [1182, 260] on button "View" at bounding box center [1193, 251] width 65 height 32
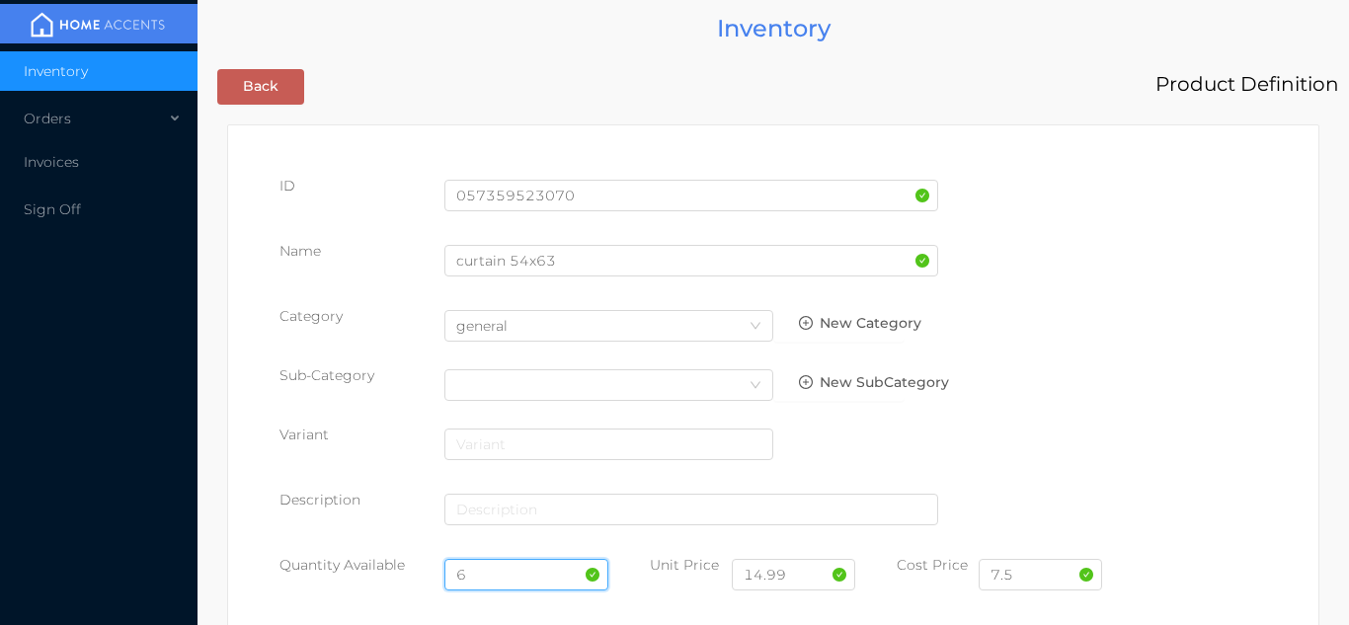
click at [502, 566] on input "6" at bounding box center [527, 575] width 165 height 32
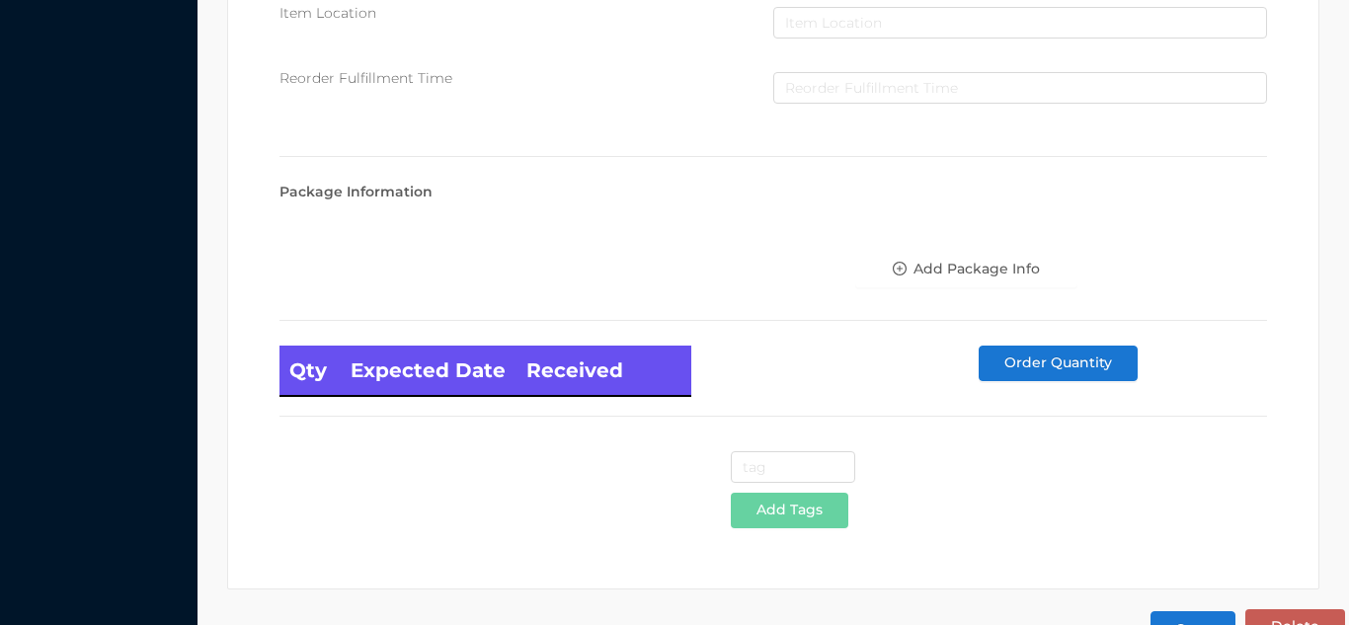
scroll to position [1121, 0]
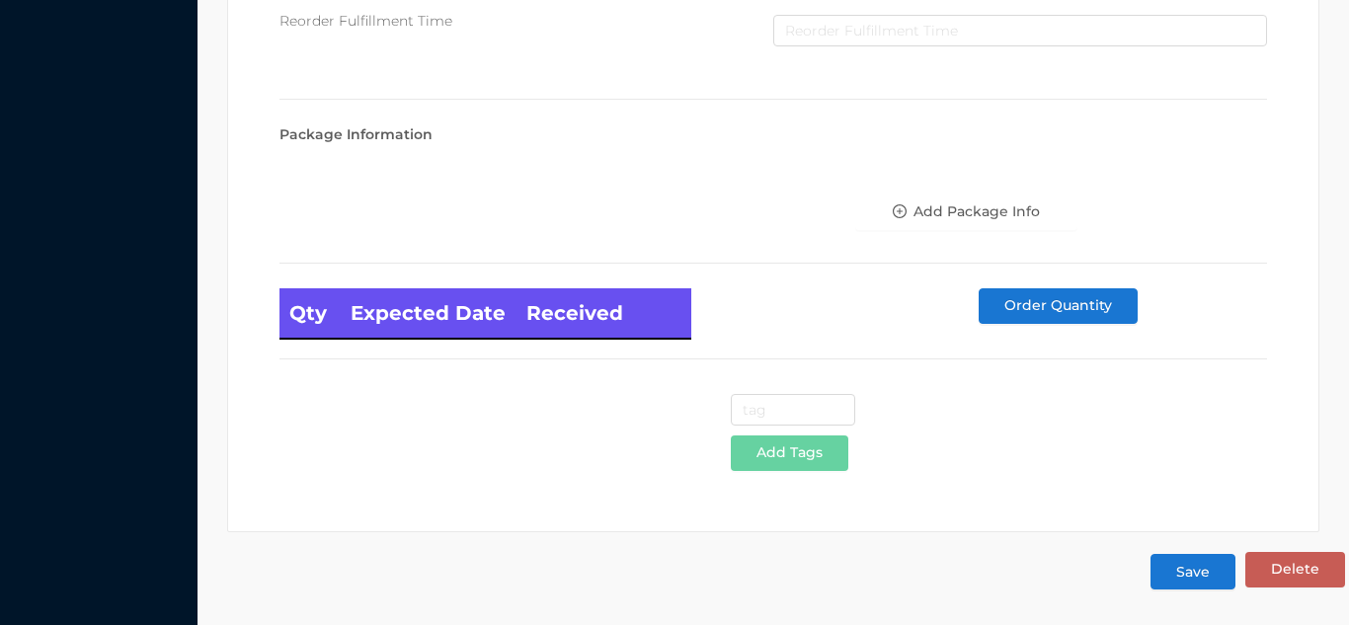
type input "12"
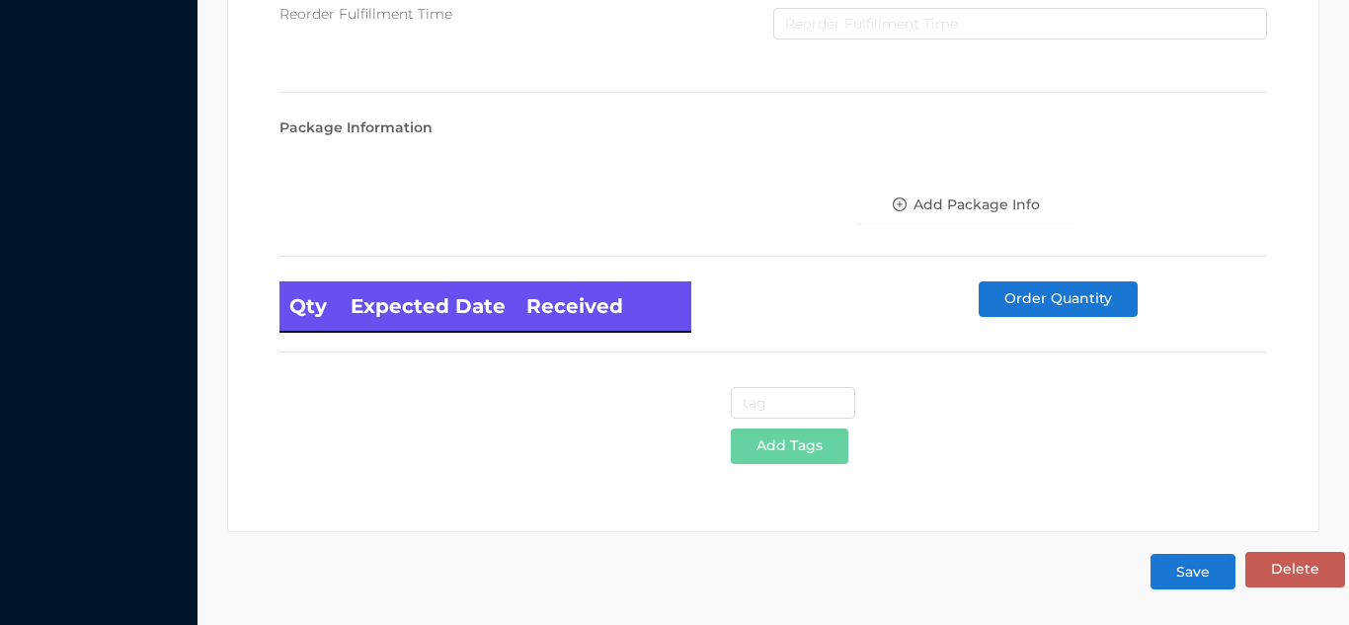
click at [1196, 575] on button "Save" at bounding box center [1193, 572] width 85 height 36
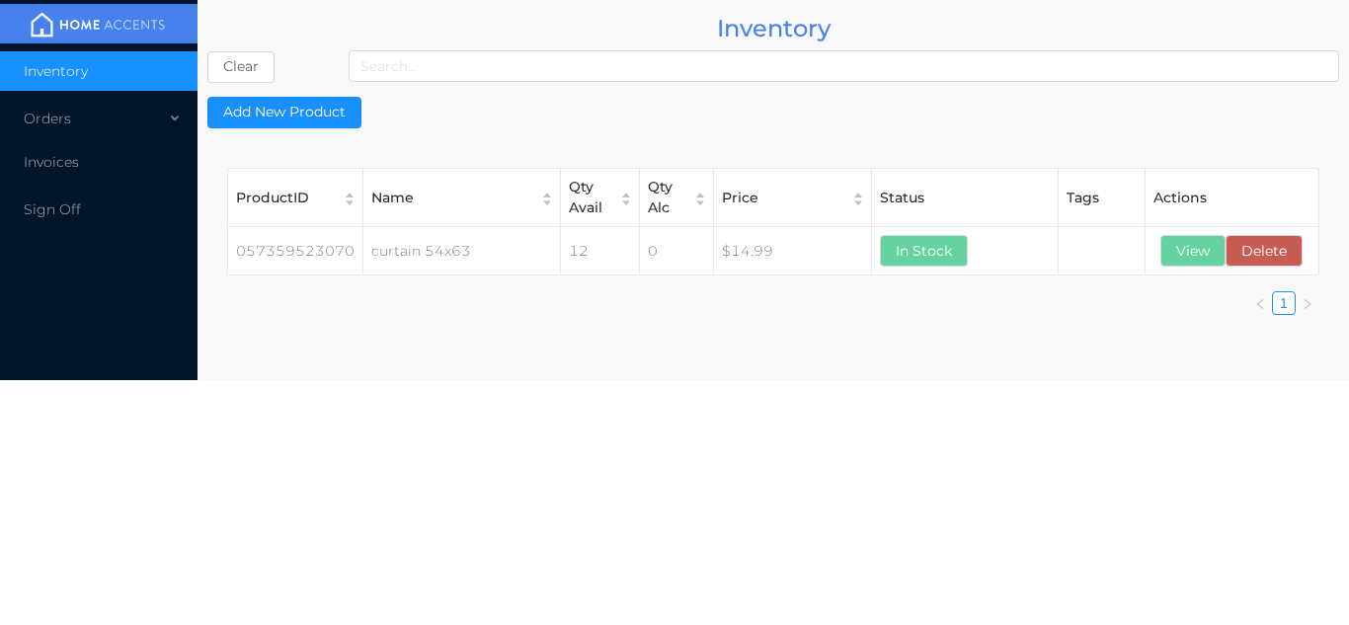
scroll to position [0, 0]
click at [113, 122] on div "Orders" at bounding box center [99, 119] width 198 height 40
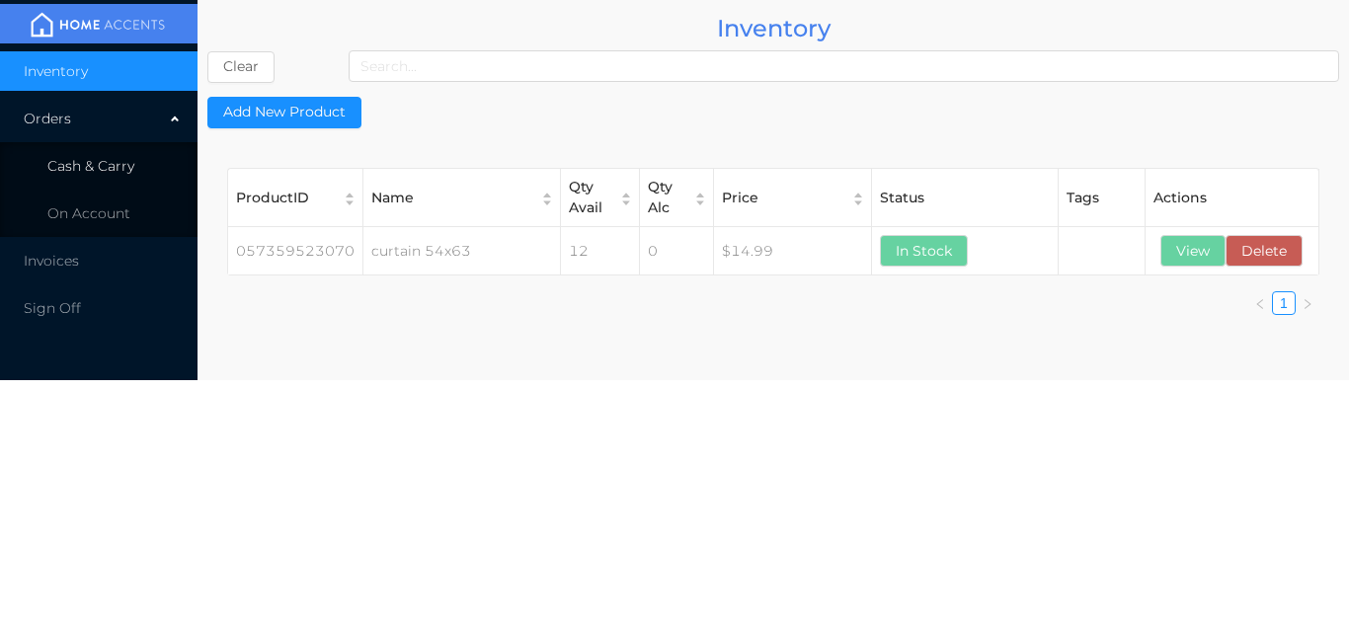
click at [113, 160] on span "Cash & Carry" at bounding box center [90, 166] width 87 height 18
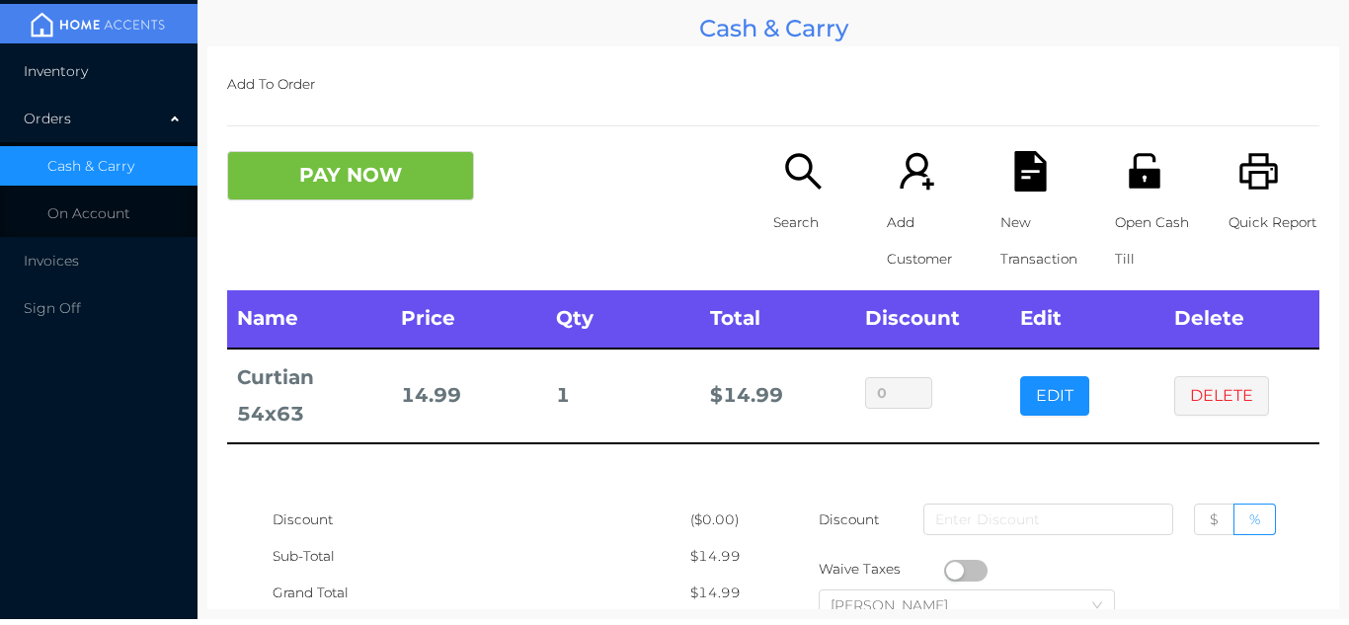
click at [71, 68] on span "Inventory" at bounding box center [56, 71] width 64 height 18
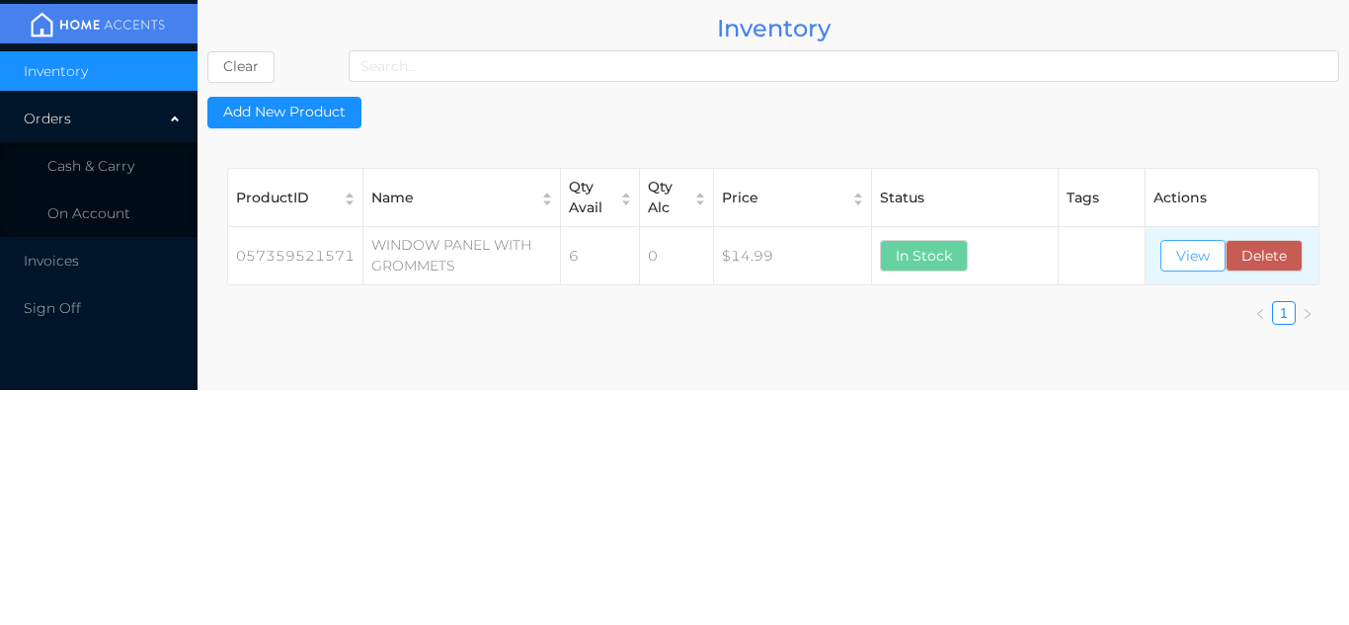
click at [1192, 270] on button "View" at bounding box center [1193, 256] width 65 height 32
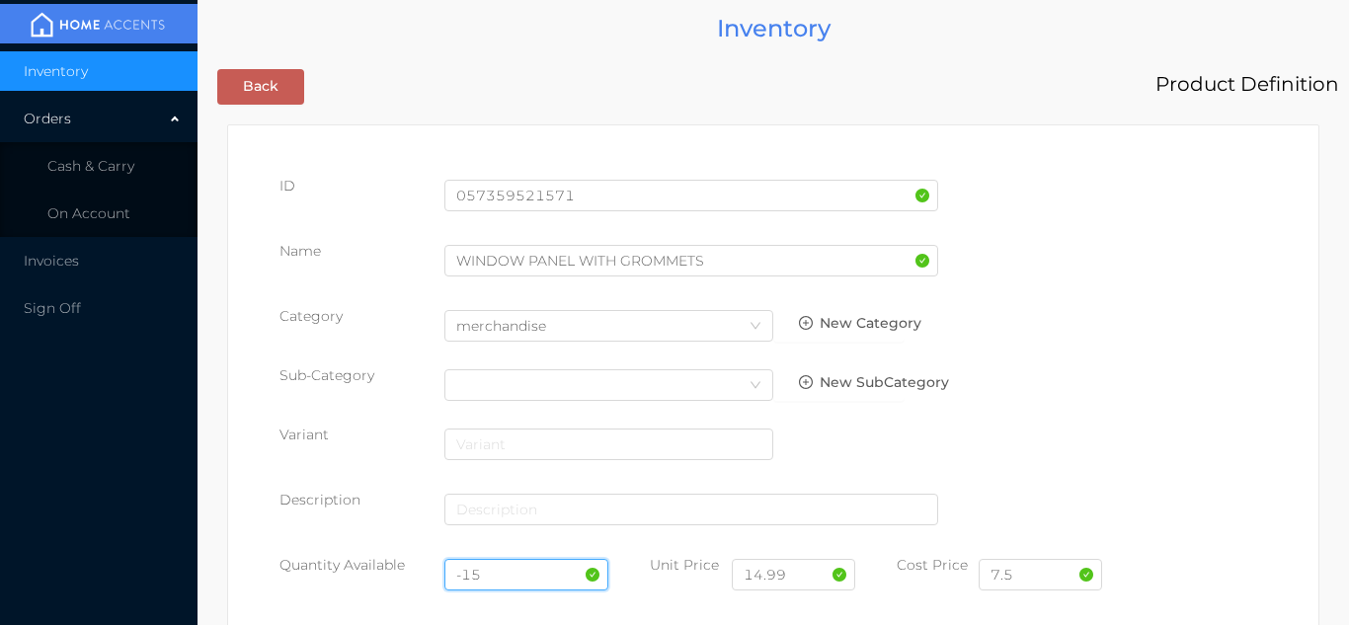
click at [529, 571] on input "-15" at bounding box center [527, 575] width 165 height 32
type input "-"
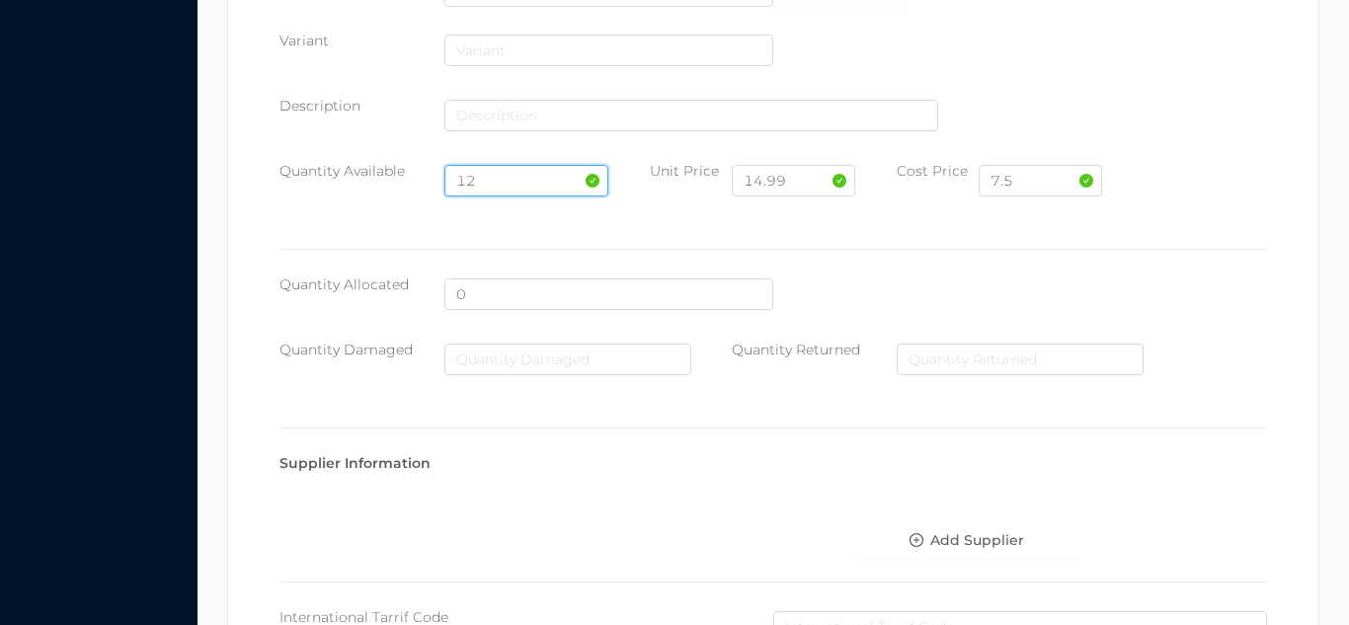
scroll to position [1121, 0]
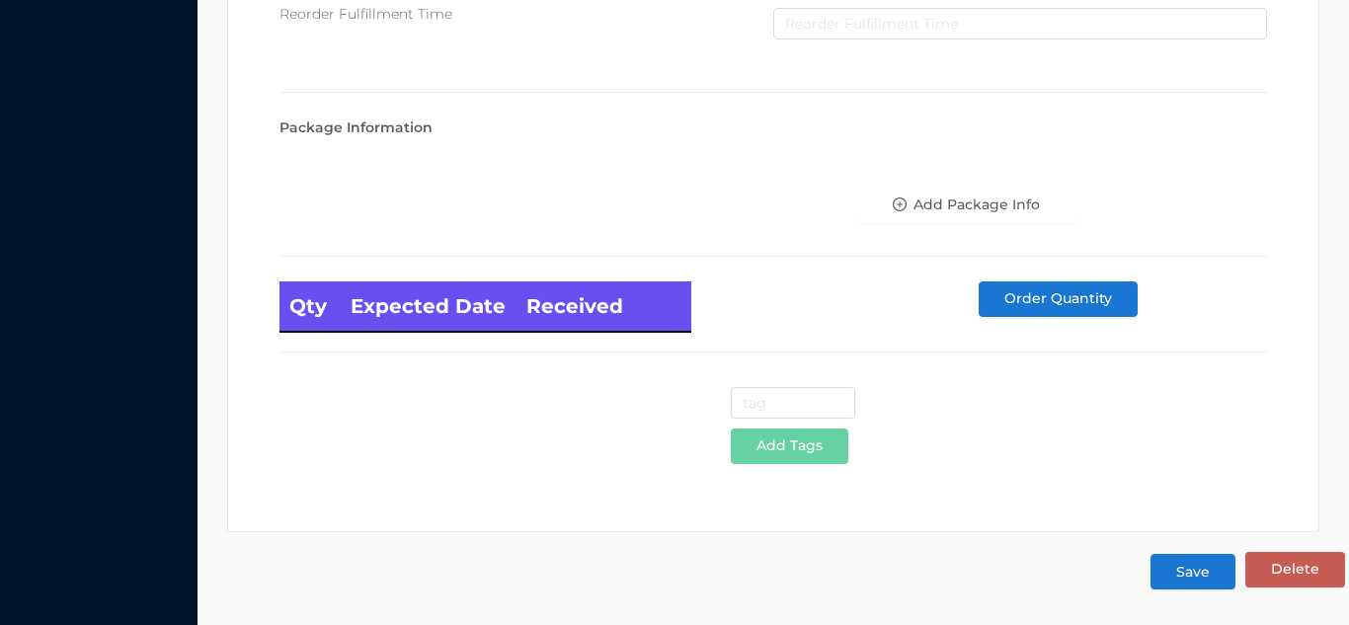
type input "12"
click at [1193, 587] on button "Save" at bounding box center [1193, 572] width 85 height 36
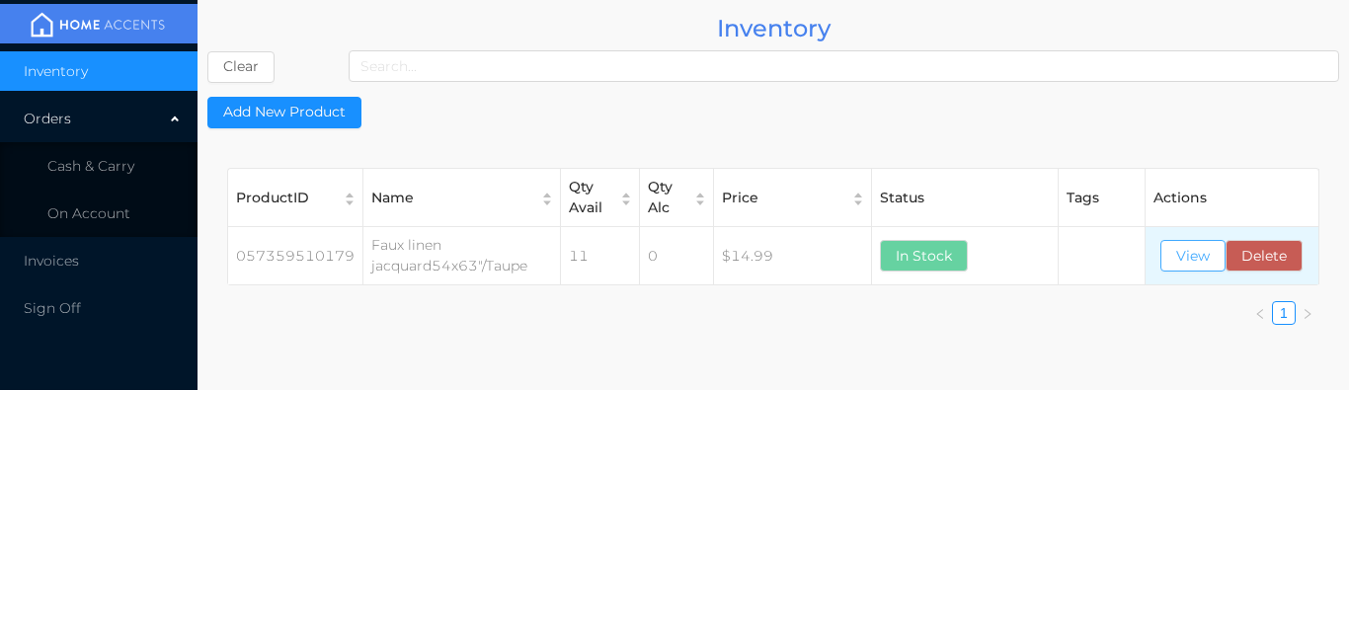
click at [1194, 252] on button "View" at bounding box center [1193, 256] width 65 height 32
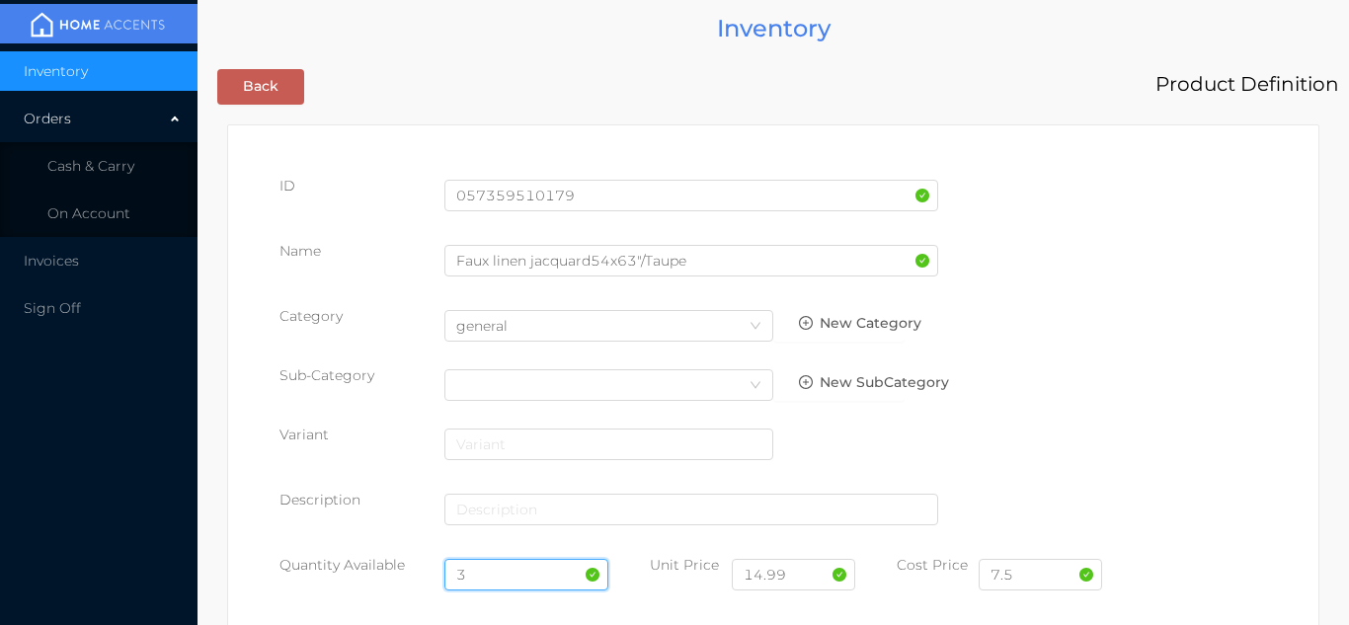
click at [491, 580] on input "3" at bounding box center [527, 575] width 165 height 32
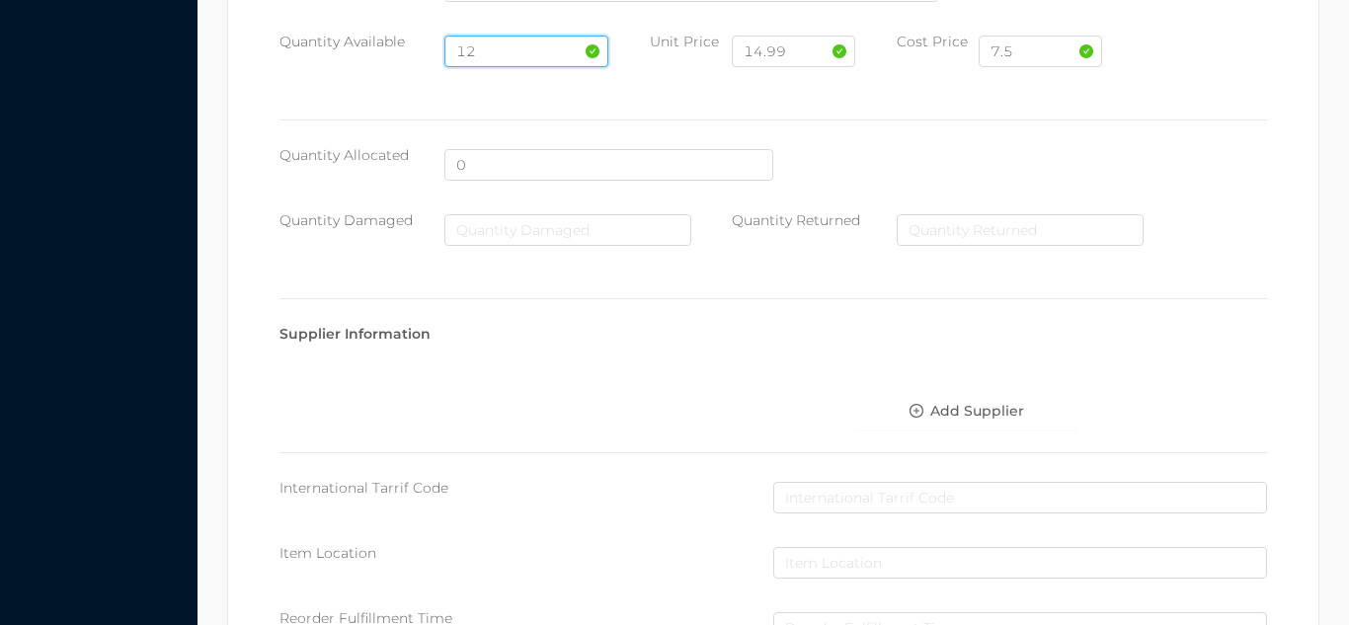
scroll to position [1121, 0]
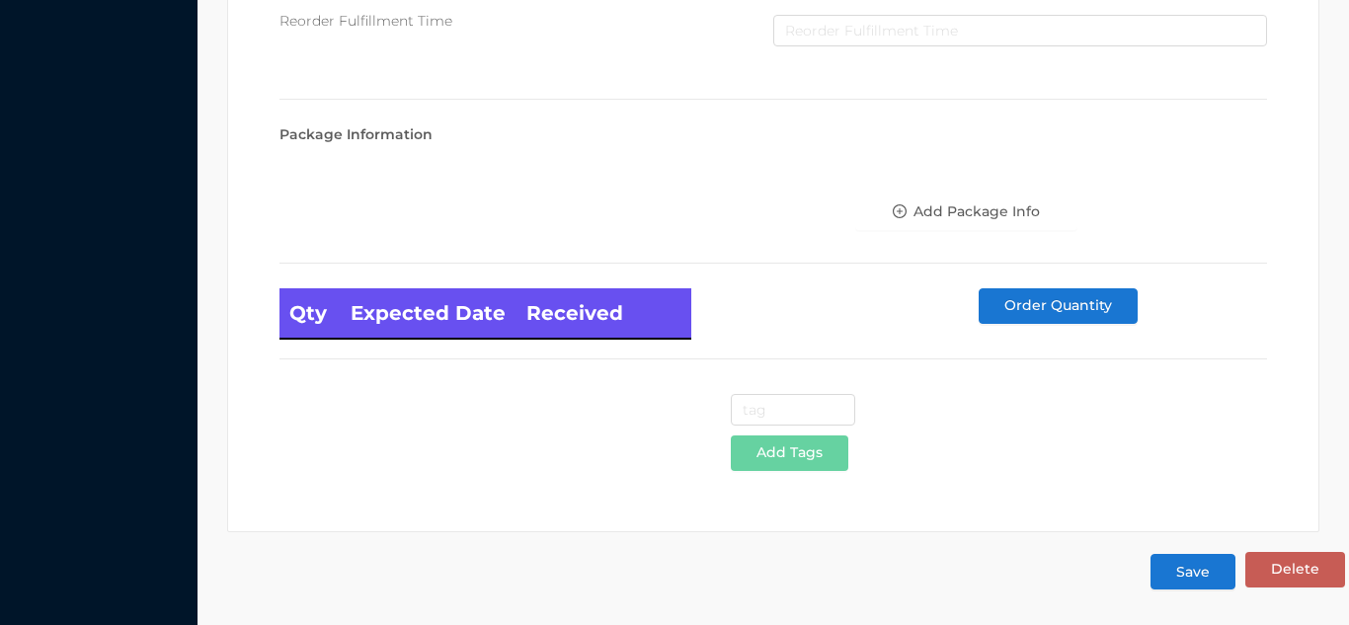
type input "12"
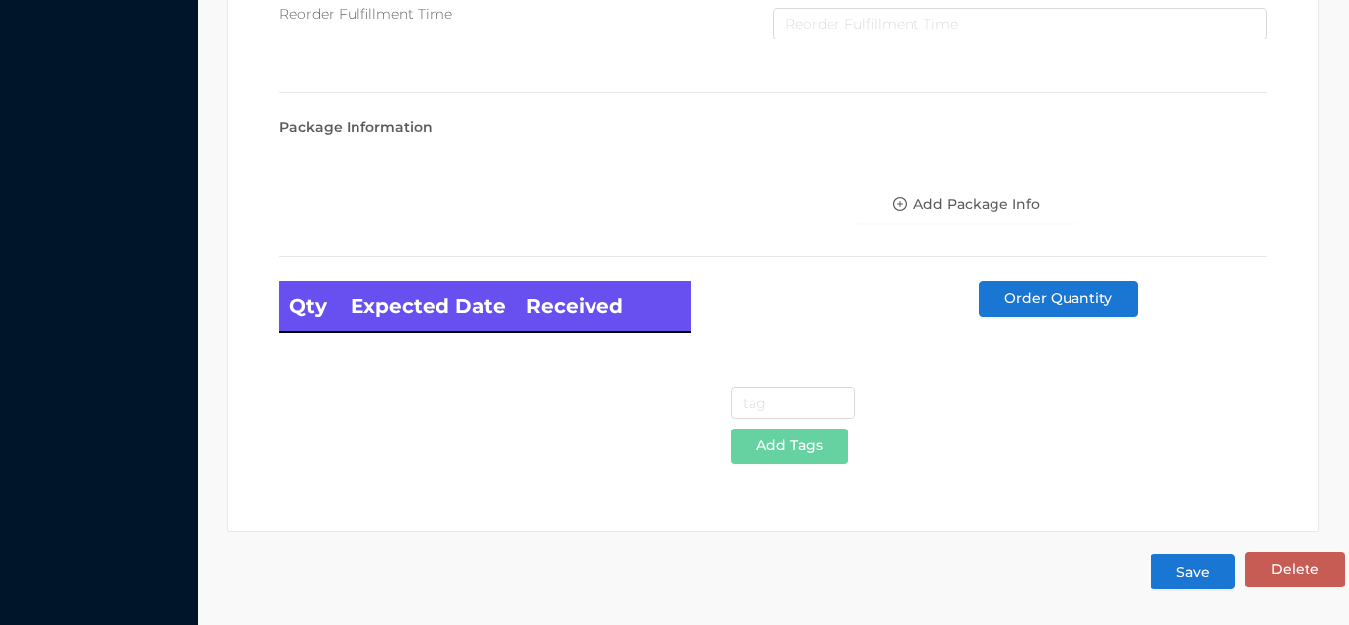
click at [1169, 577] on button "Save" at bounding box center [1193, 572] width 85 height 36
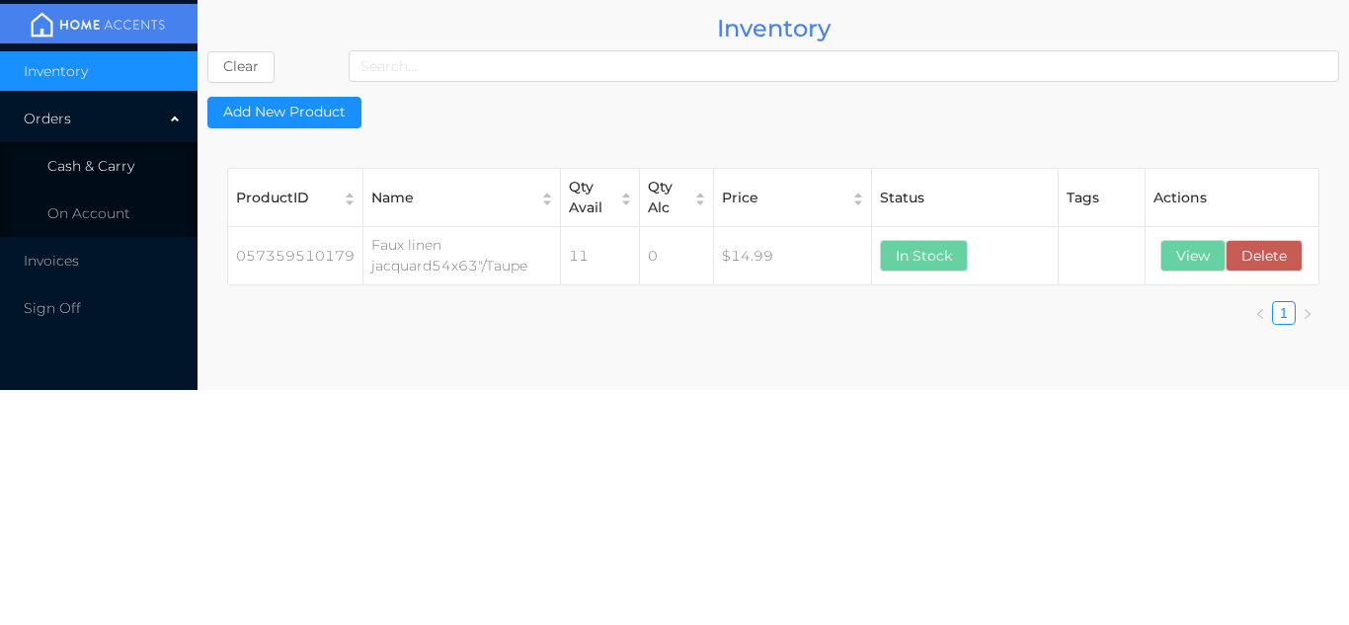
click at [124, 178] on li "Cash & Carry" at bounding box center [99, 166] width 198 height 40
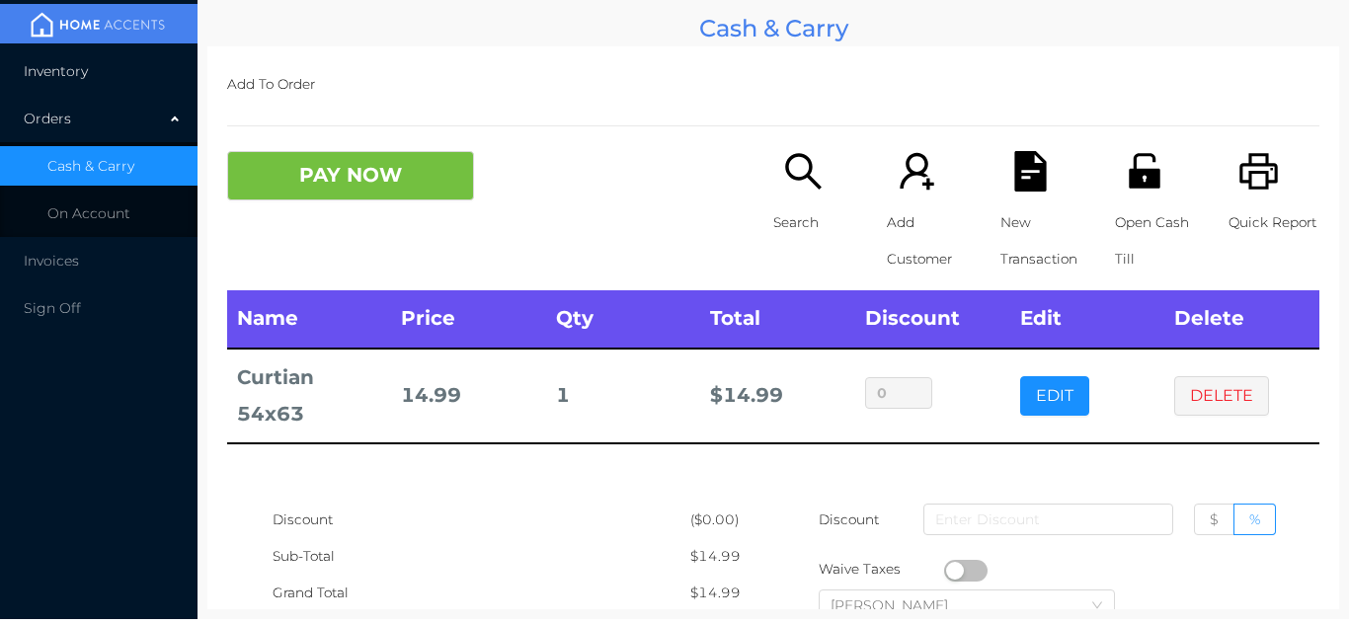
click at [78, 75] on span "Inventory" at bounding box center [56, 71] width 64 height 18
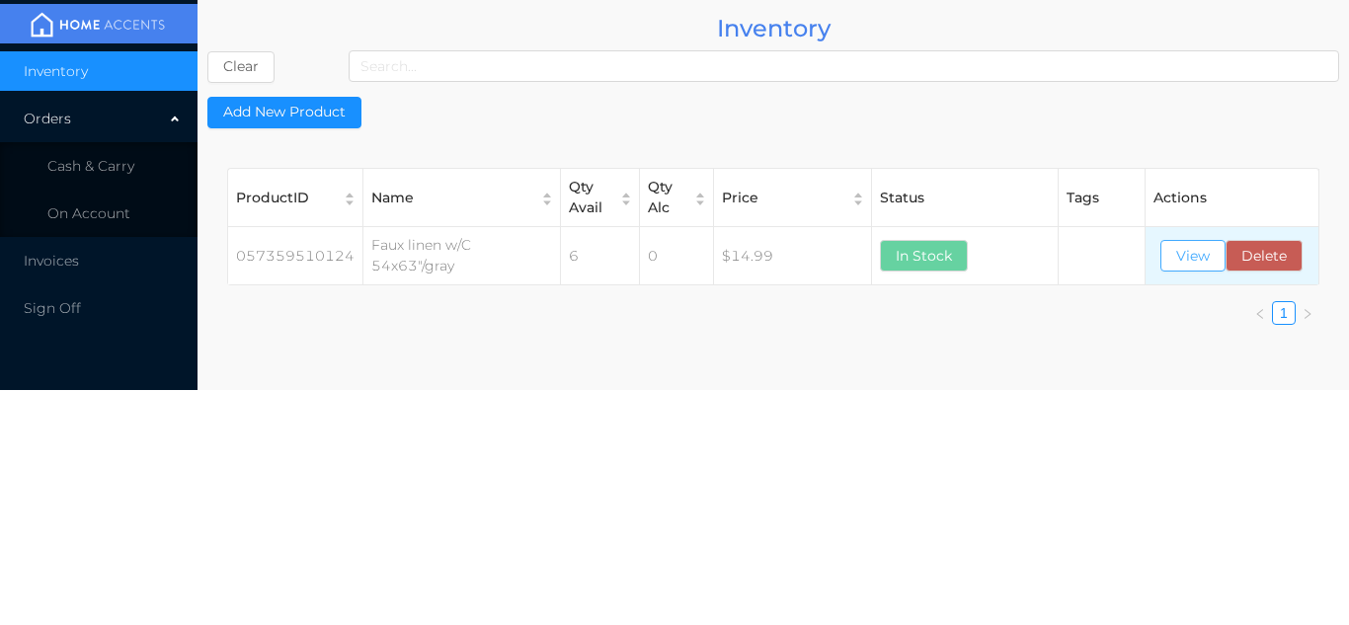
click at [1186, 255] on button "View" at bounding box center [1193, 256] width 65 height 32
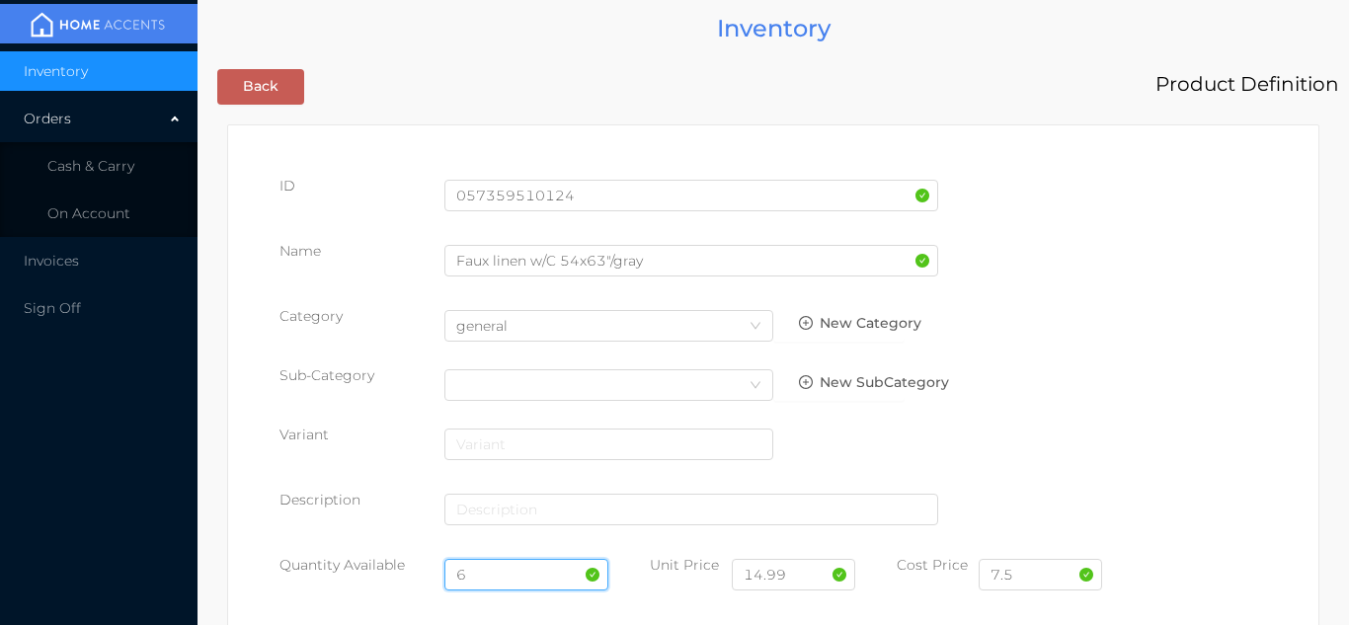
click at [496, 576] on input "6" at bounding box center [527, 575] width 165 height 32
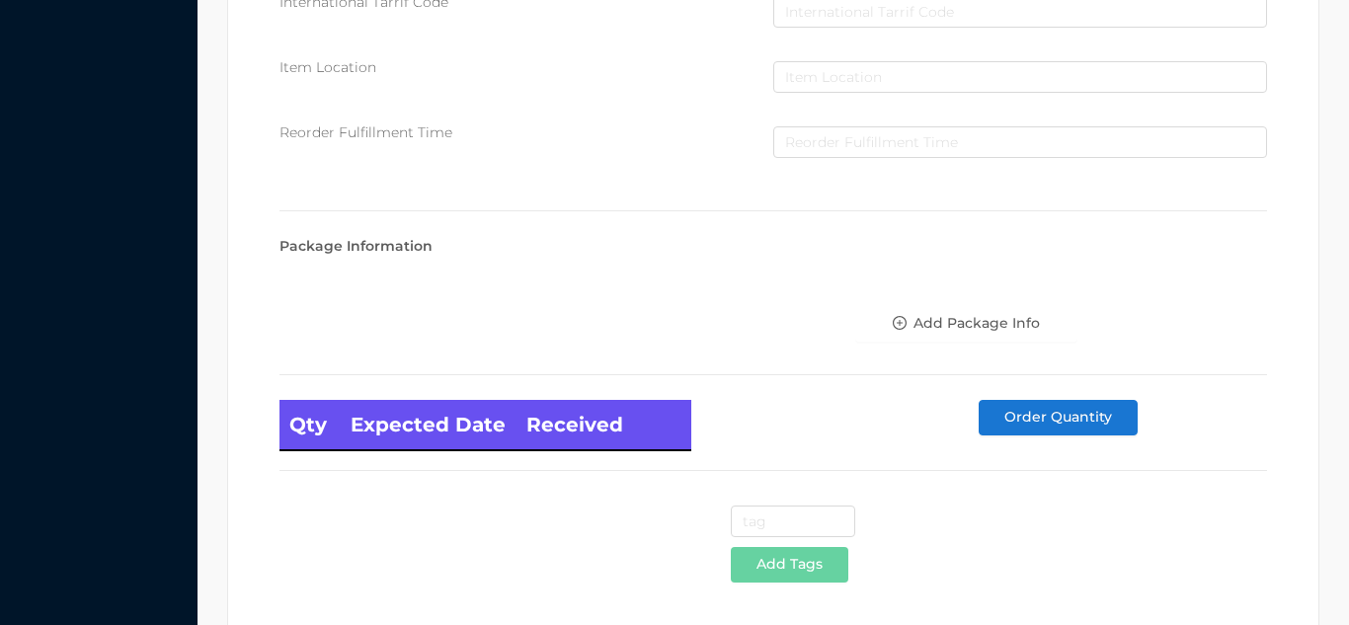
scroll to position [1121, 0]
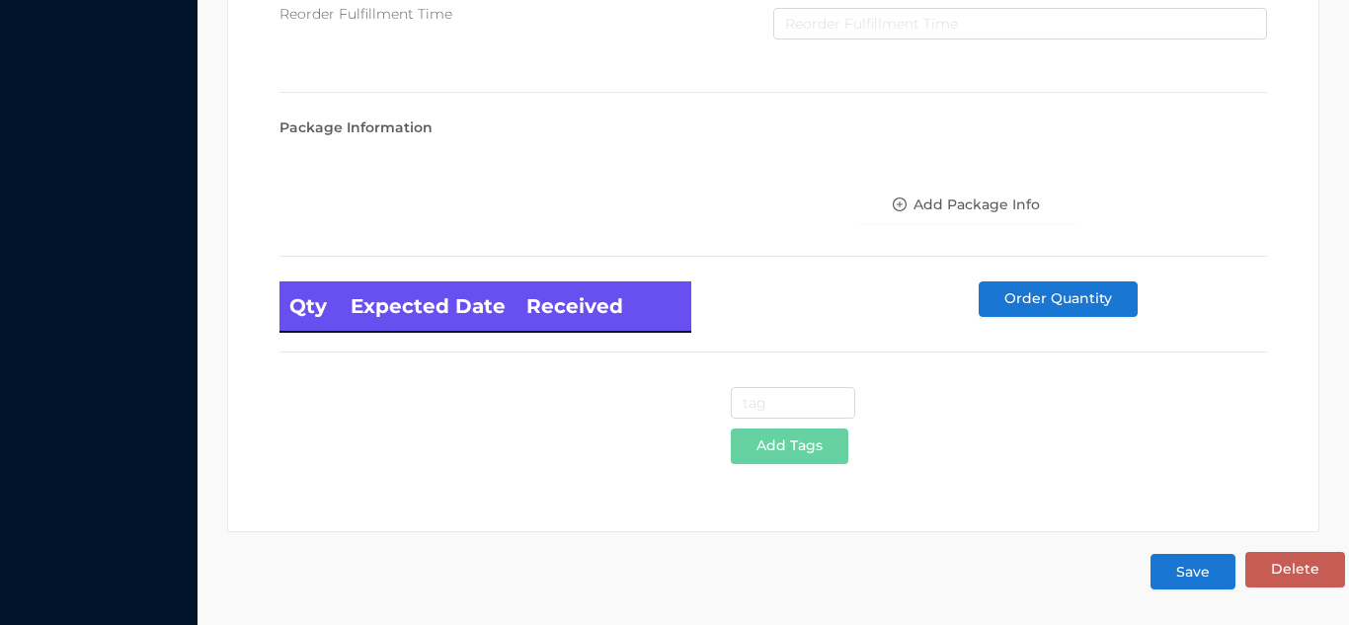
type input "12"
click at [1203, 585] on button "Save" at bounding box center [1193, 572] width 85 height 36
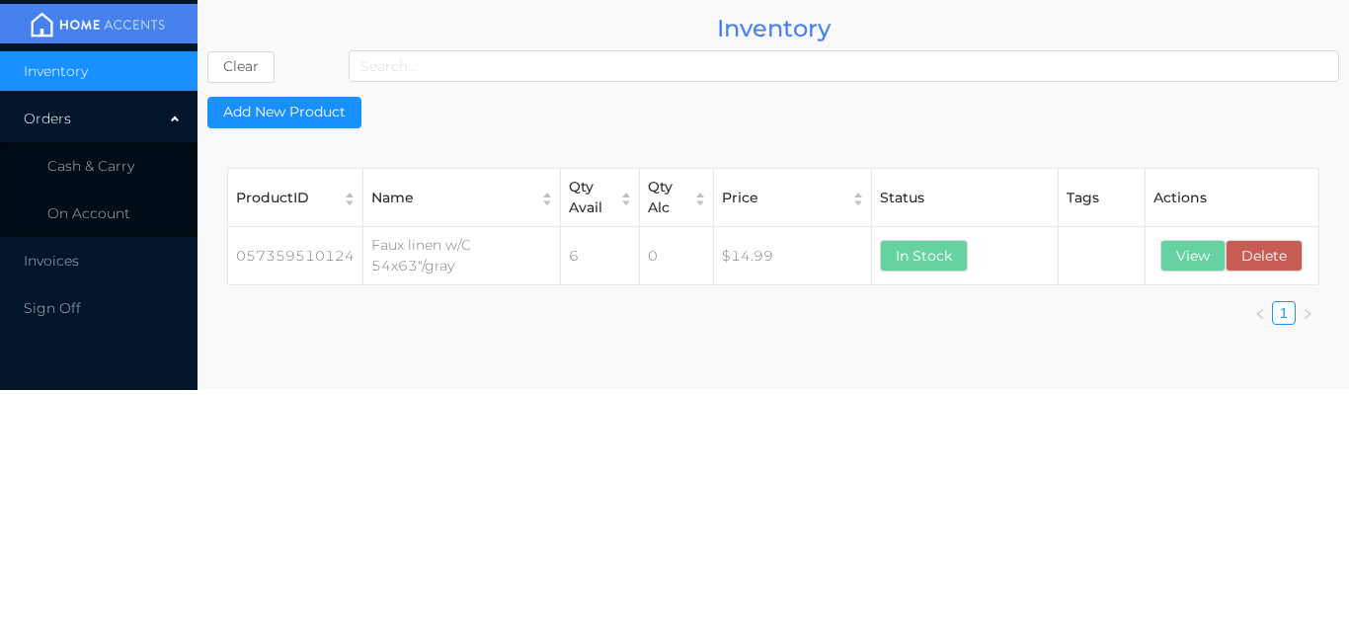
scroll to position [0, 0]
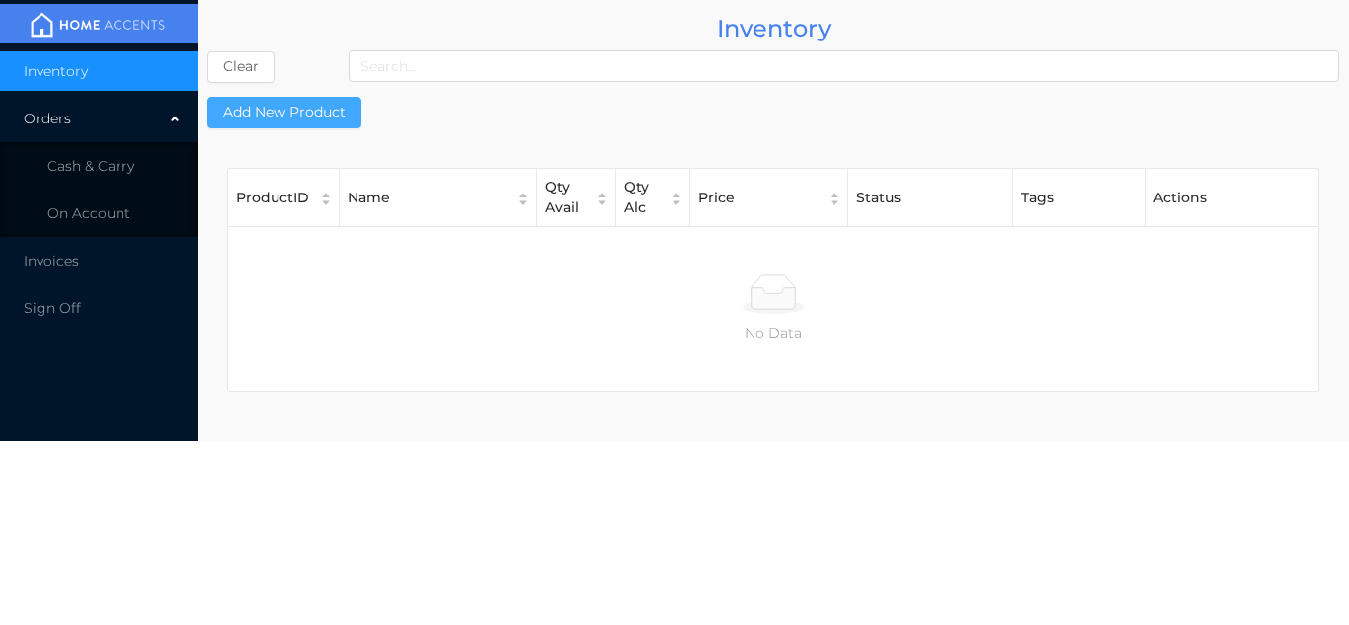
click at [315, 123] on button "Add New Product" at bounding box center [284, 113] width 154 height 32
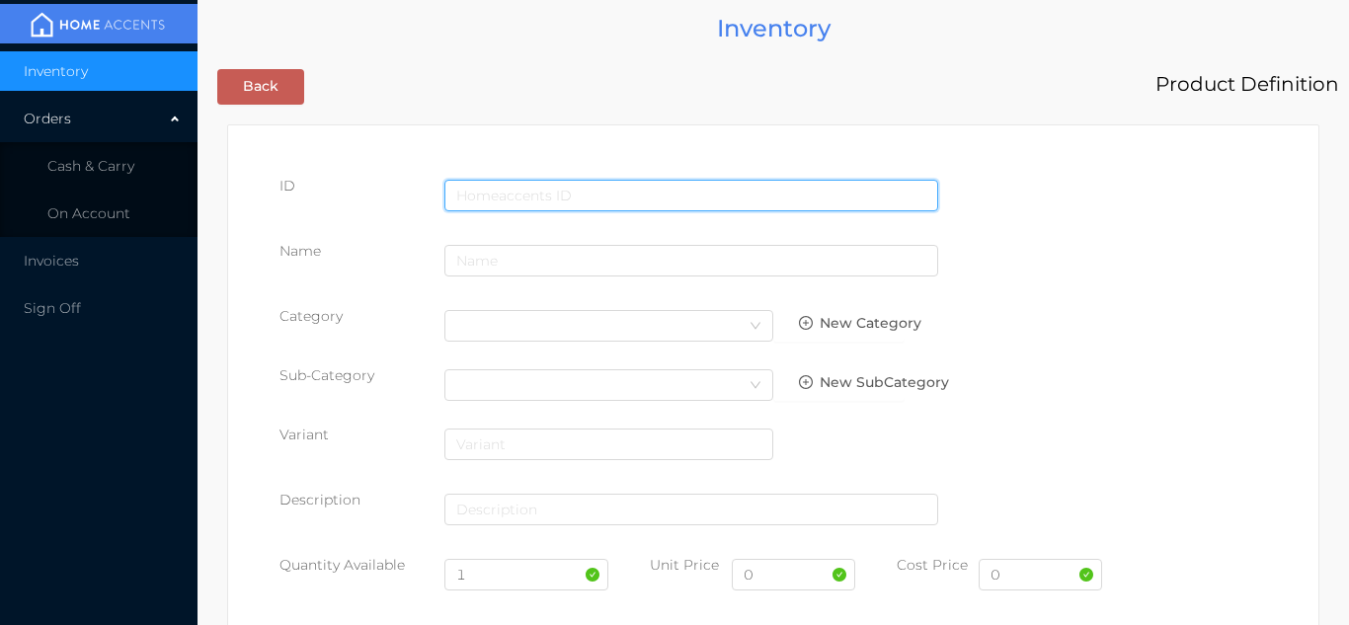
click at [509, 185] on input "text" at bounding box center [692, 196] width 494 height 32
type input "057359543115"
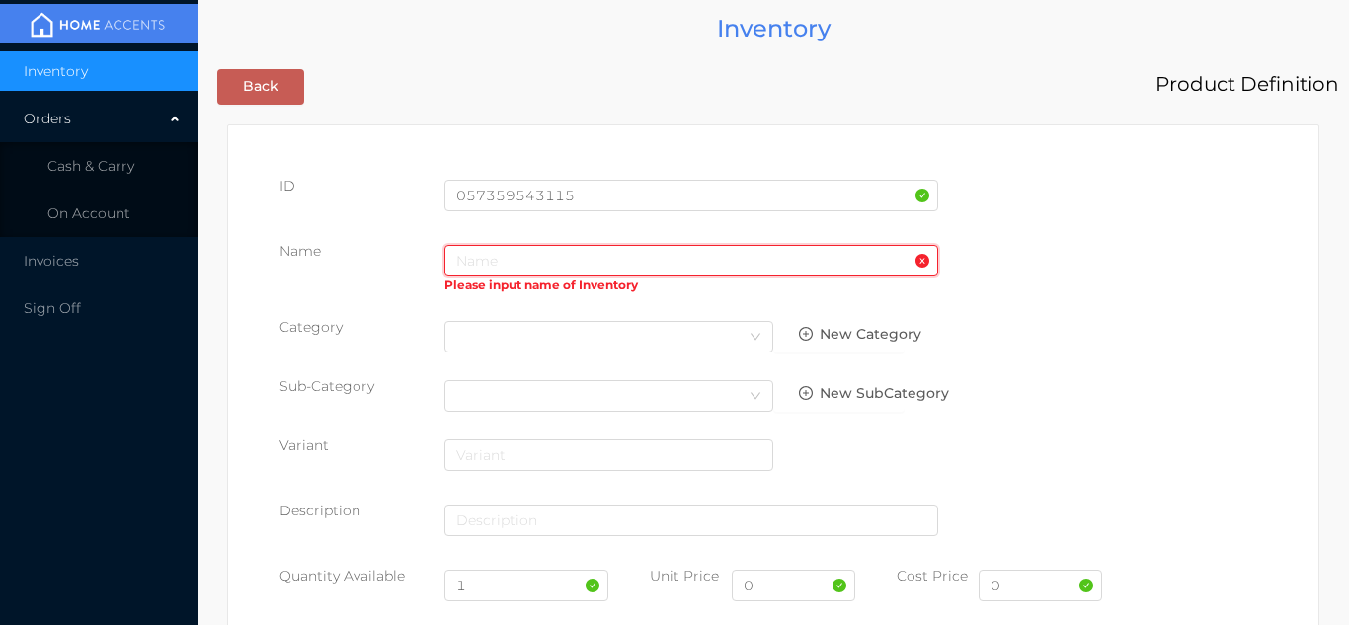
click at [492, 268] on input "text" at bounding box center [692, 261] width 494 height 32
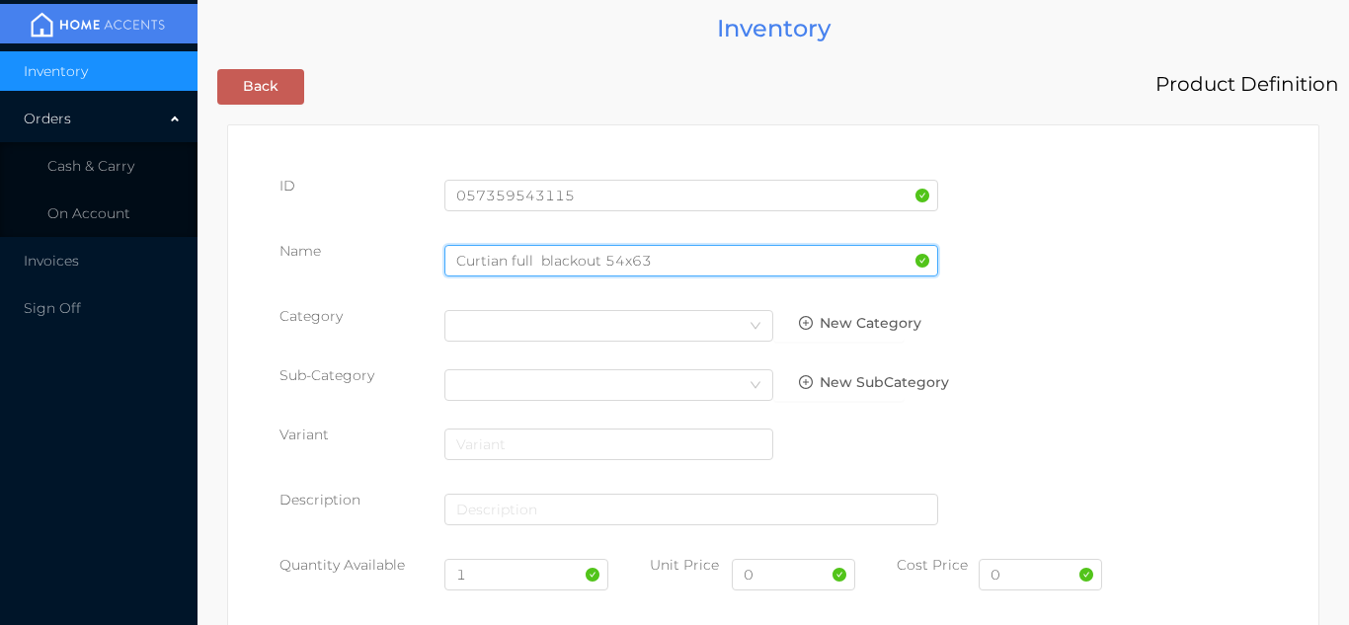
type input "Curtian full blackout 54x63"
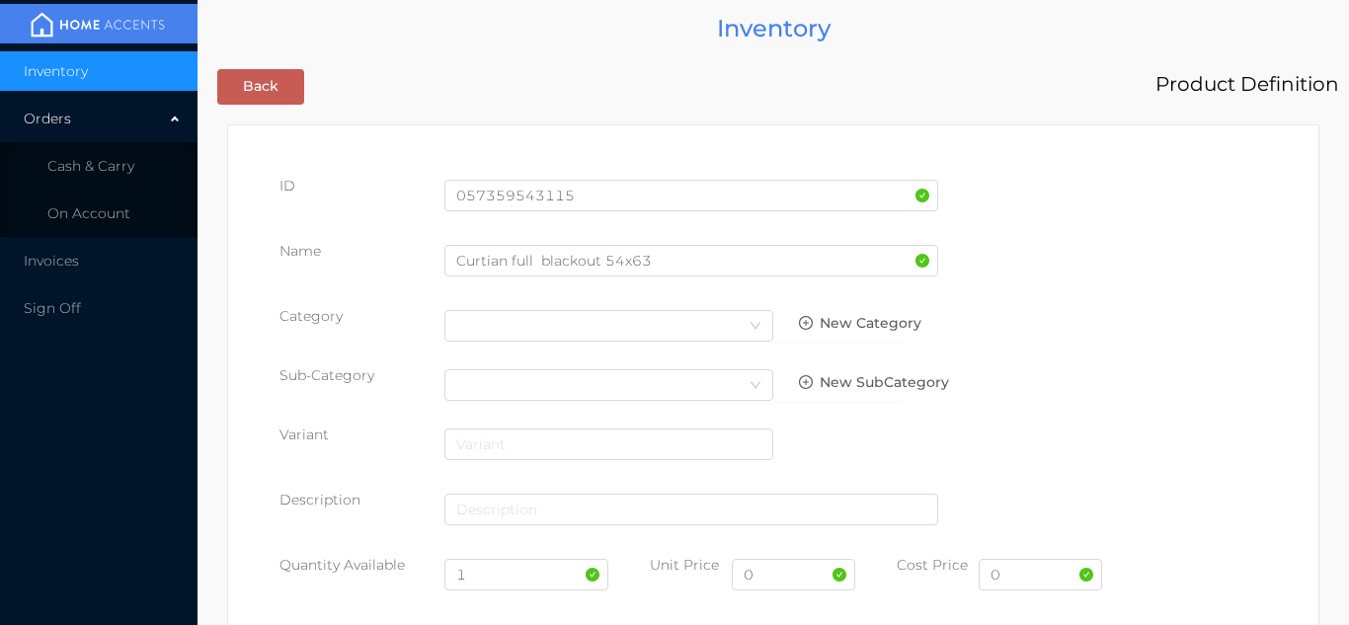
click at [610, 357] on div "ID 057359543115 Name Curtian full blackout 54x63 Category Select Category New C…" at bounding box center [774, 398] width 988 height 445
click at [554, 337] on div "Select Category" at bounding box center [608, 326] width 305 height 30
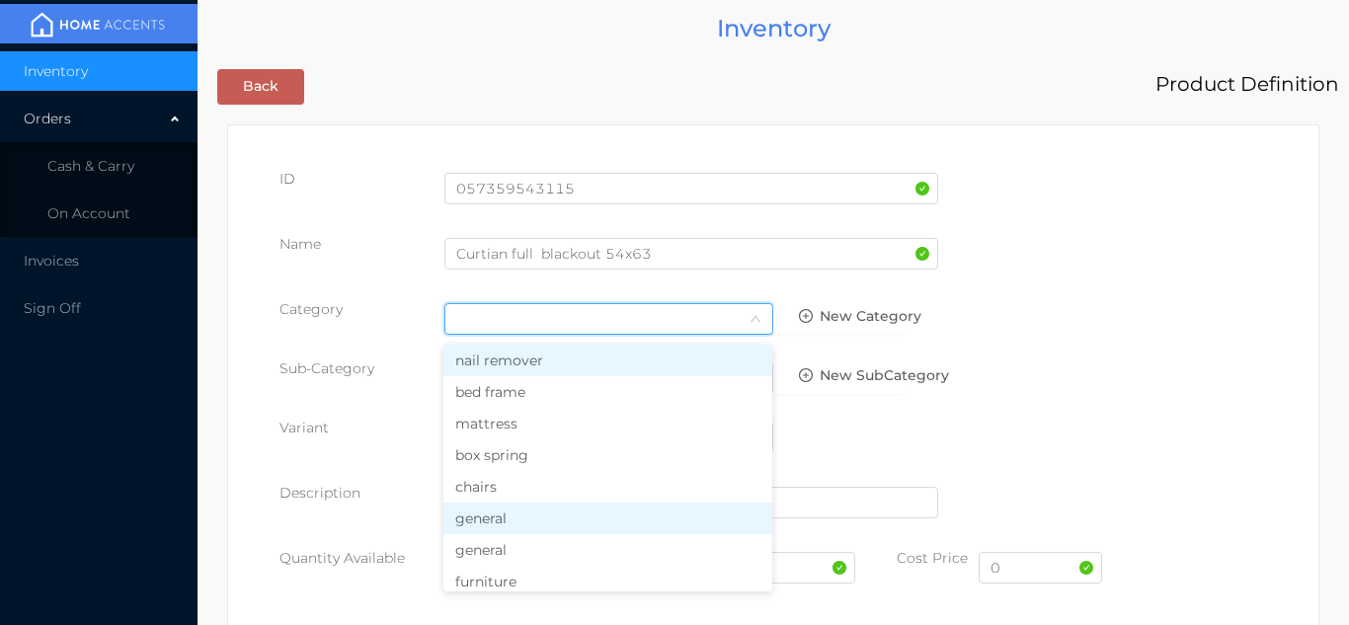
click at [517, 527] on li "general" at bounding box center [608, 519] width 329 height 32
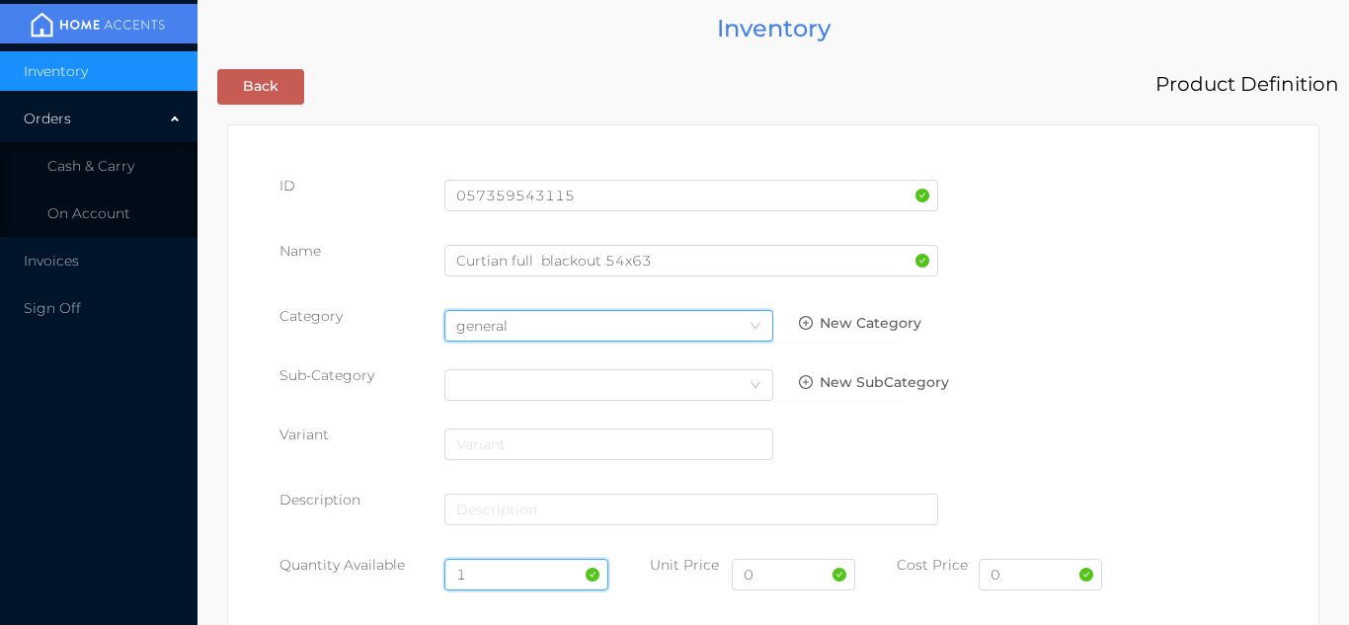
click at [489, 583] on input "1" at bounding box center [527, 575] width 165 height 32
type input "12"
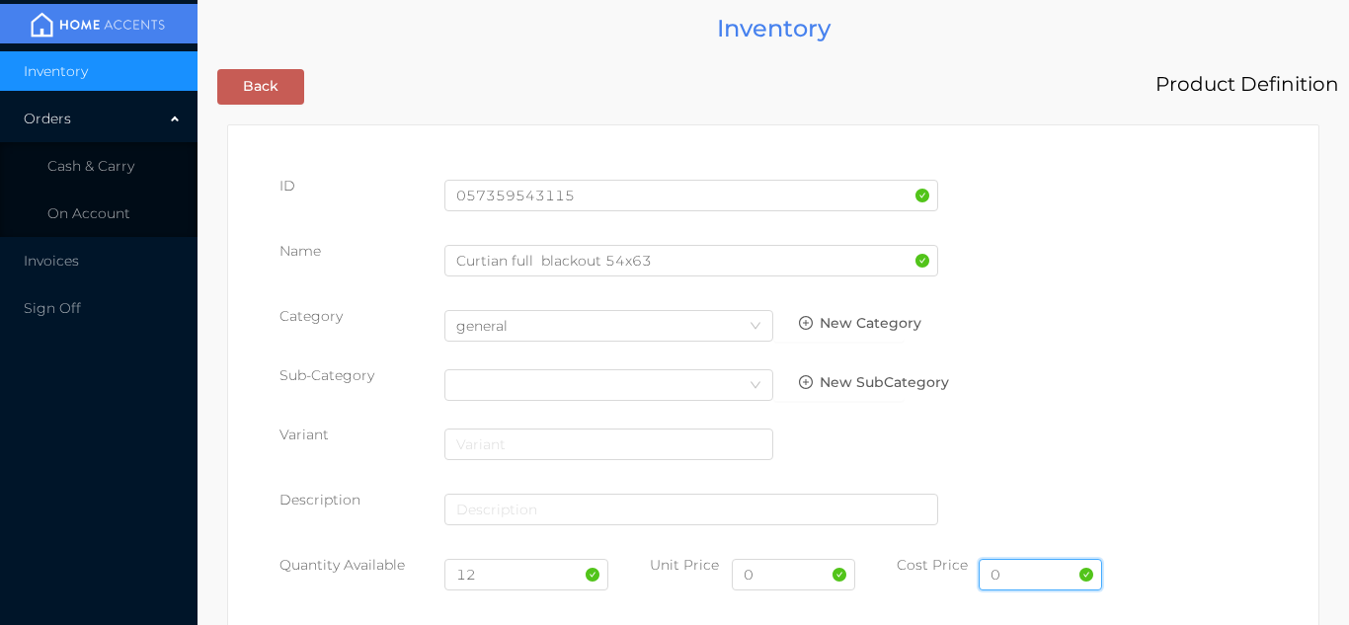
click at [1011, 587] on input "0" at bounding box center [1040, 575] width 123 height 32
type input "9.00"
click at [769, 583] on input "0" at bounding box center [793, 575] width 123 height 32
type input "14.99"
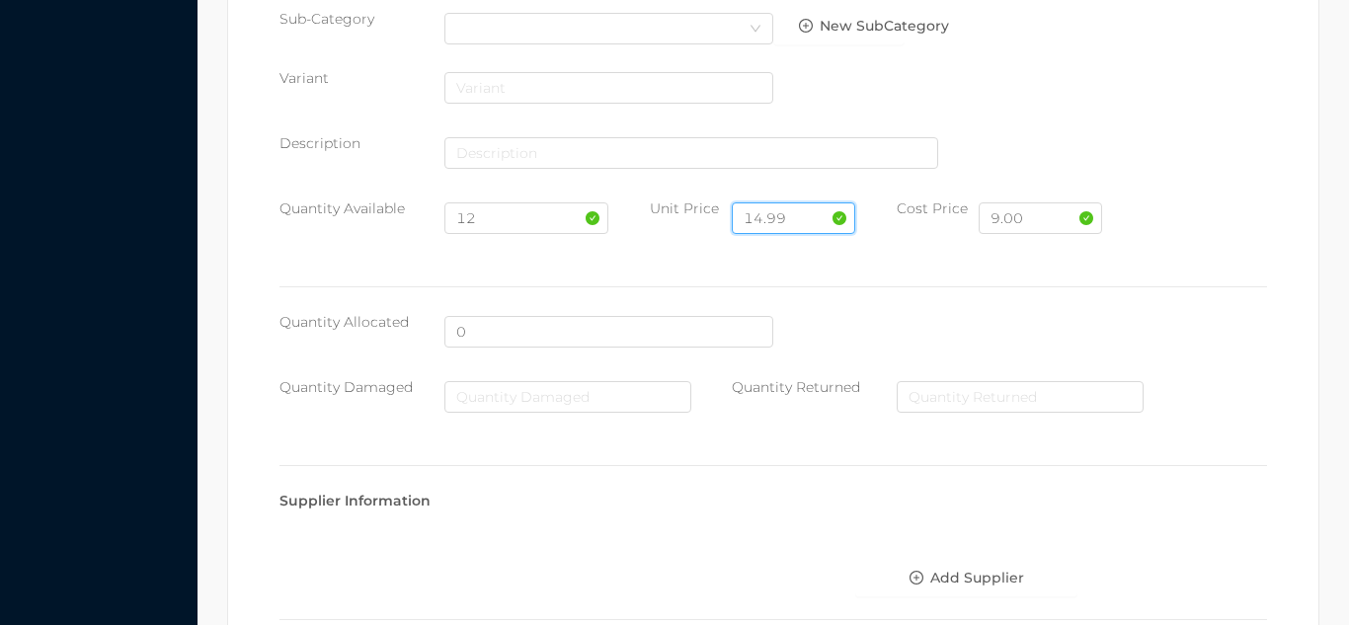
scroll to position [1016, 0]
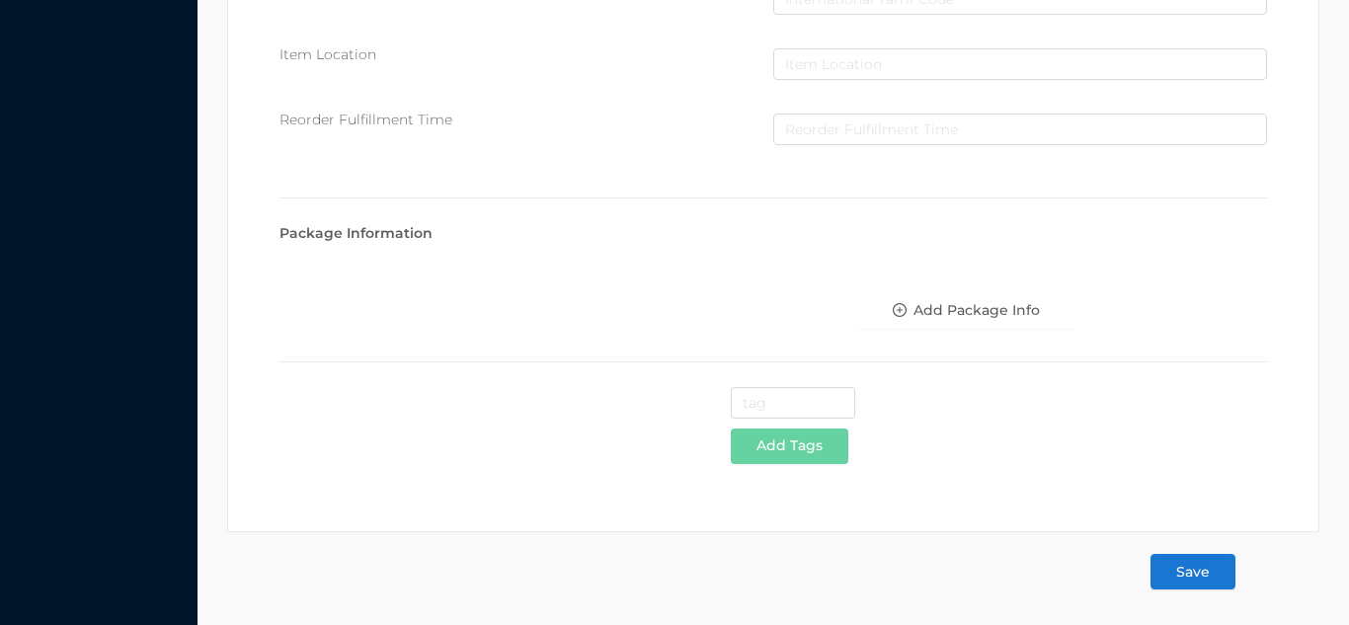
click at [1214, 590] on button "Save" at bounding box center [1193, 572] width 85 height 36
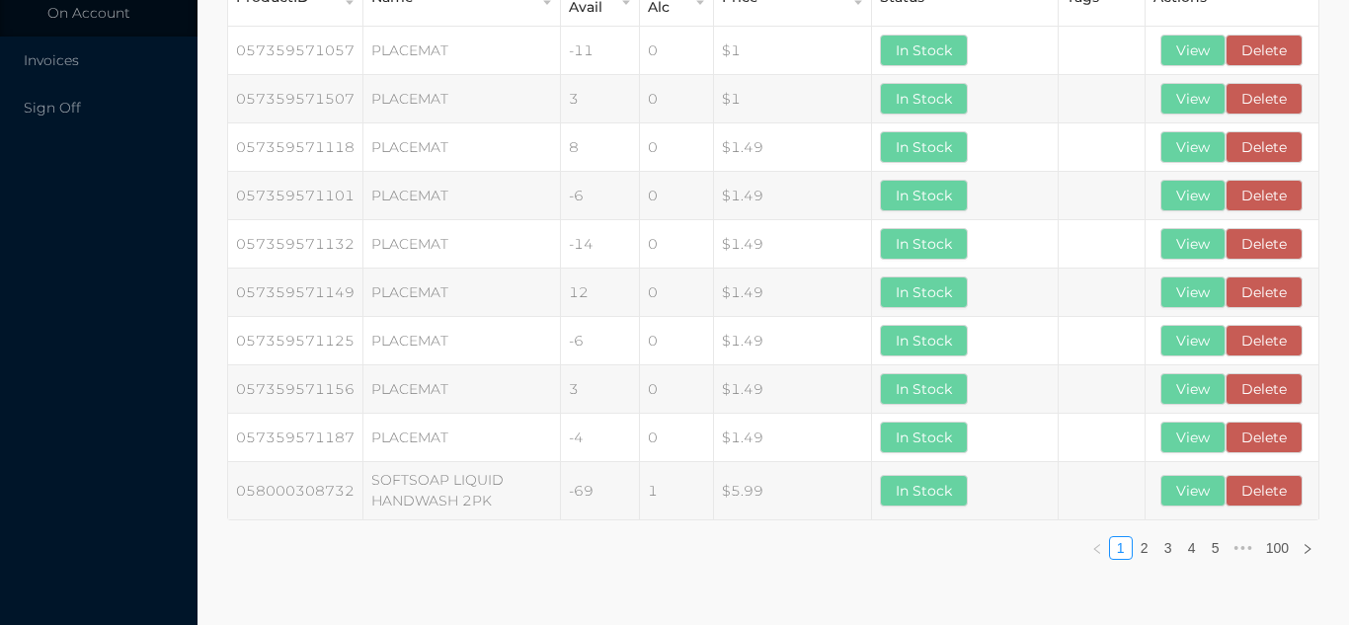
scroll to position [0, 0]
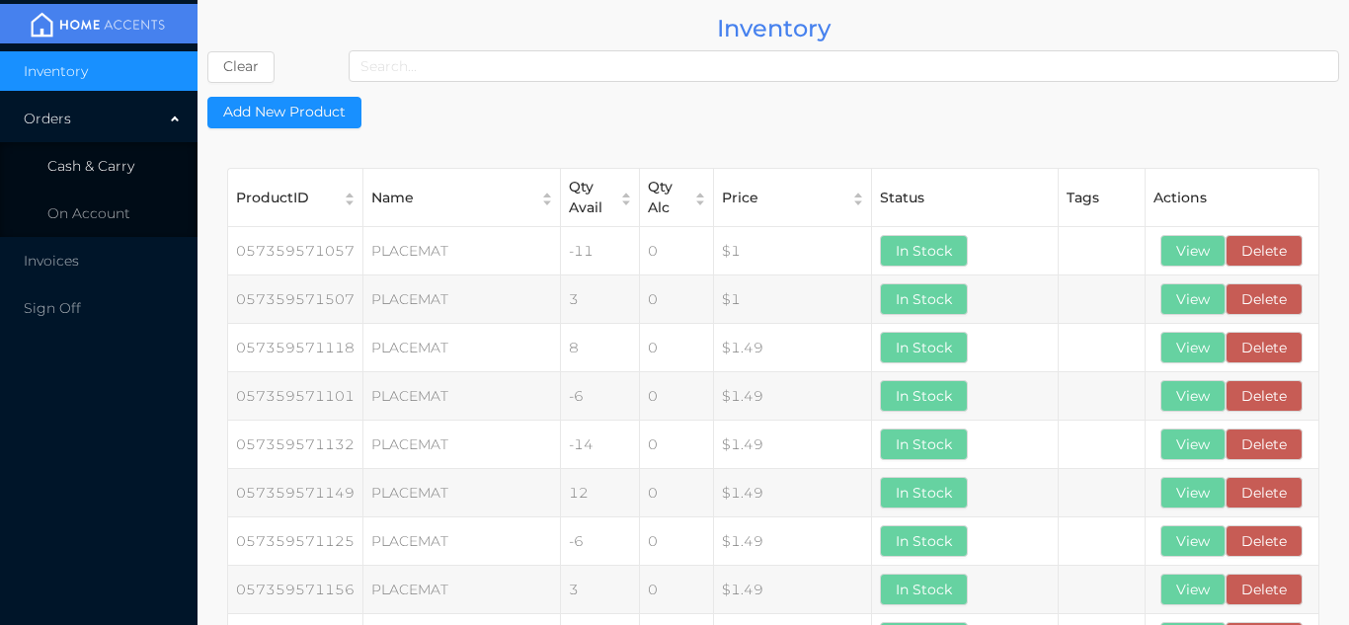
click at [117, 164] on span "Cash & Carry" at bounding box center [90, 166] width 87 height 18
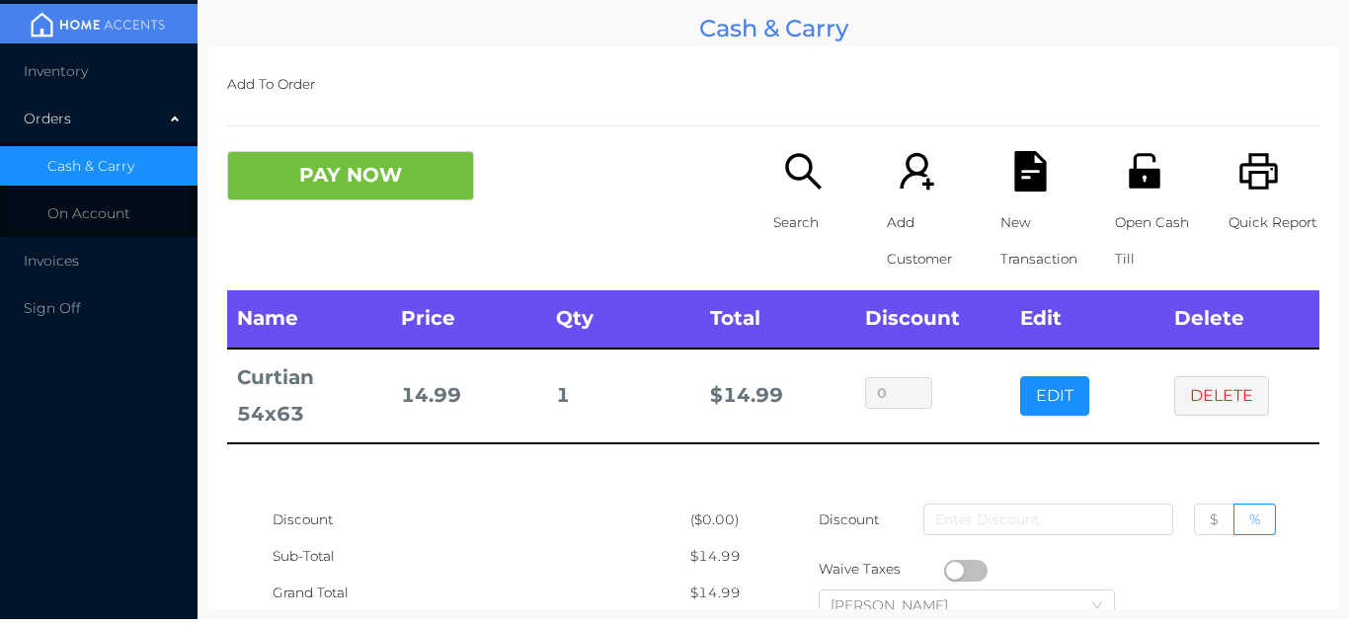
click at [1212, 427] on td "DELETE" at bounding box center [1242, 396] width 155 height 95
click at [1209, 413] on button "DELETE" at bounding box center [1222, 396] width 95 height 40
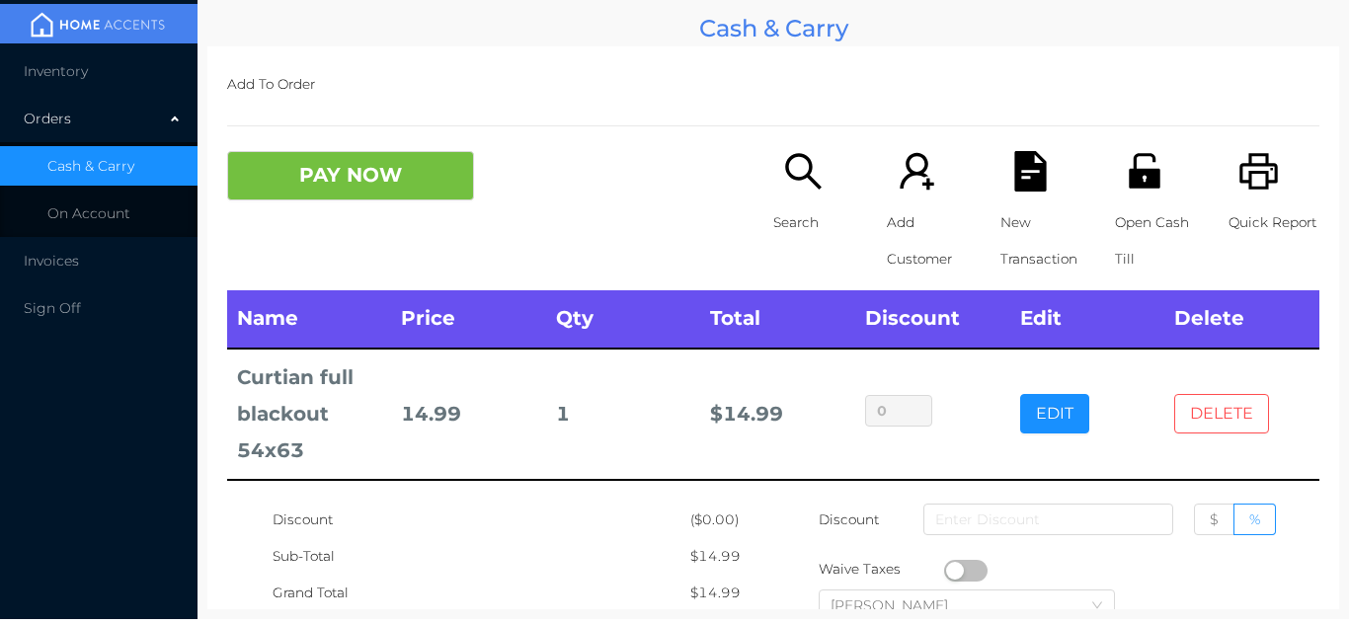
click at [1242, 397] on button "DELETE" at bounding box center [1222, 414] width 95 height 40
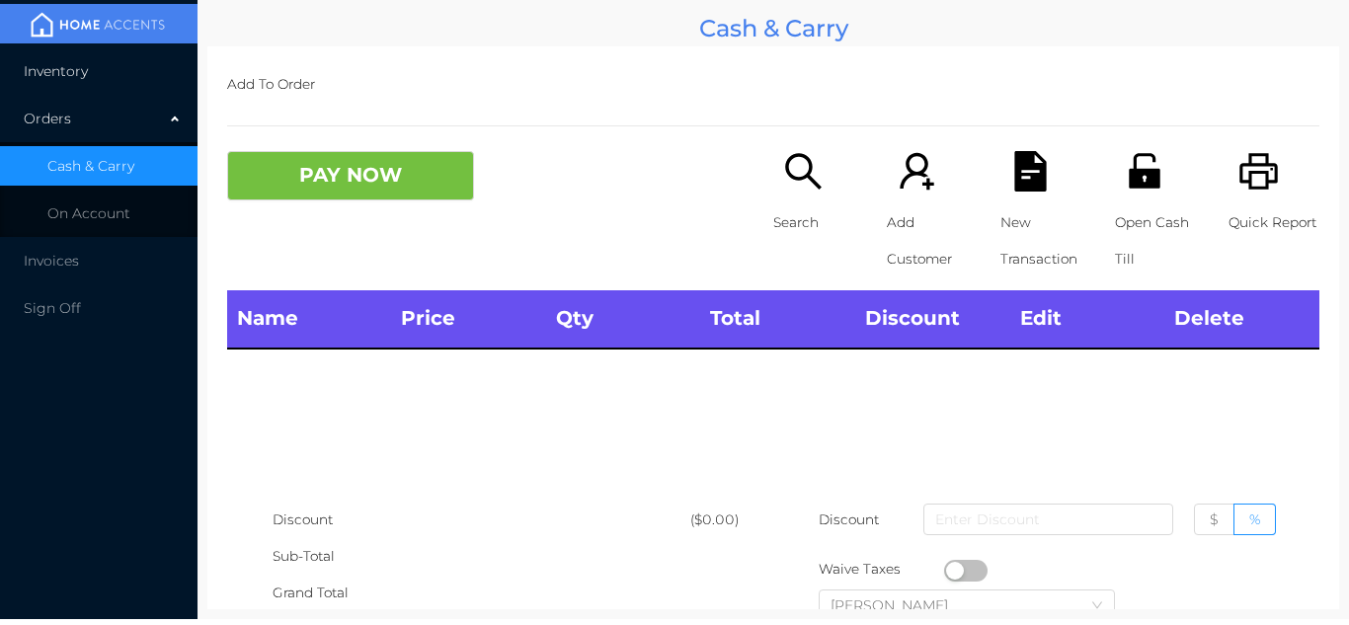
click at [77, 52] on li "Inventory" at bounding box center [99, 71] width 198 height 40
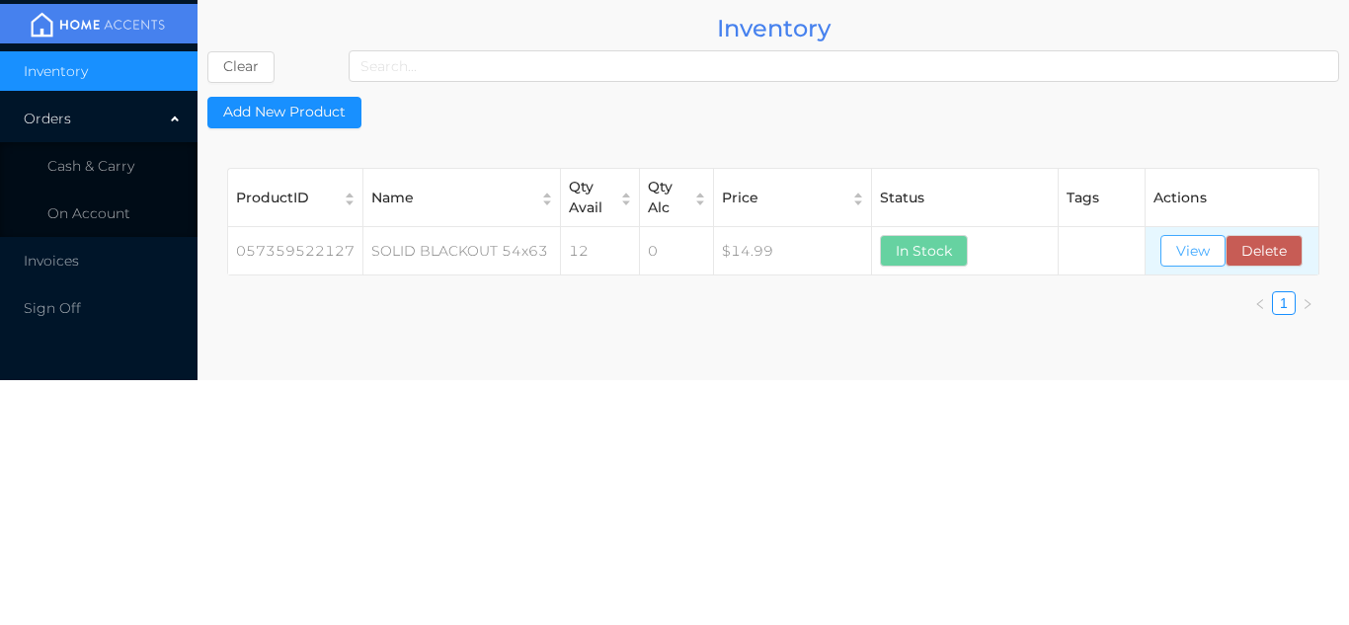
click at [1200, 250] on button "View" at bounding box center [1193, 251] width 65 height 32
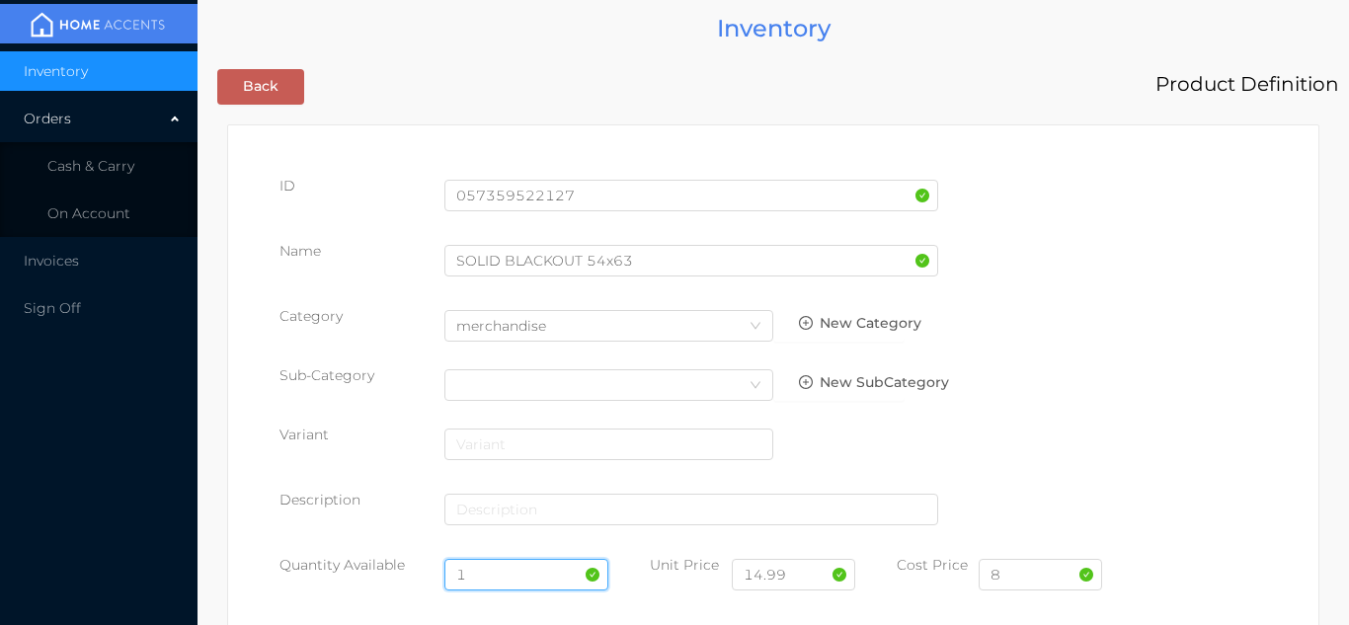
click at [488, 571] on input "1" at bounding box center [527, 575] width 165 height 32
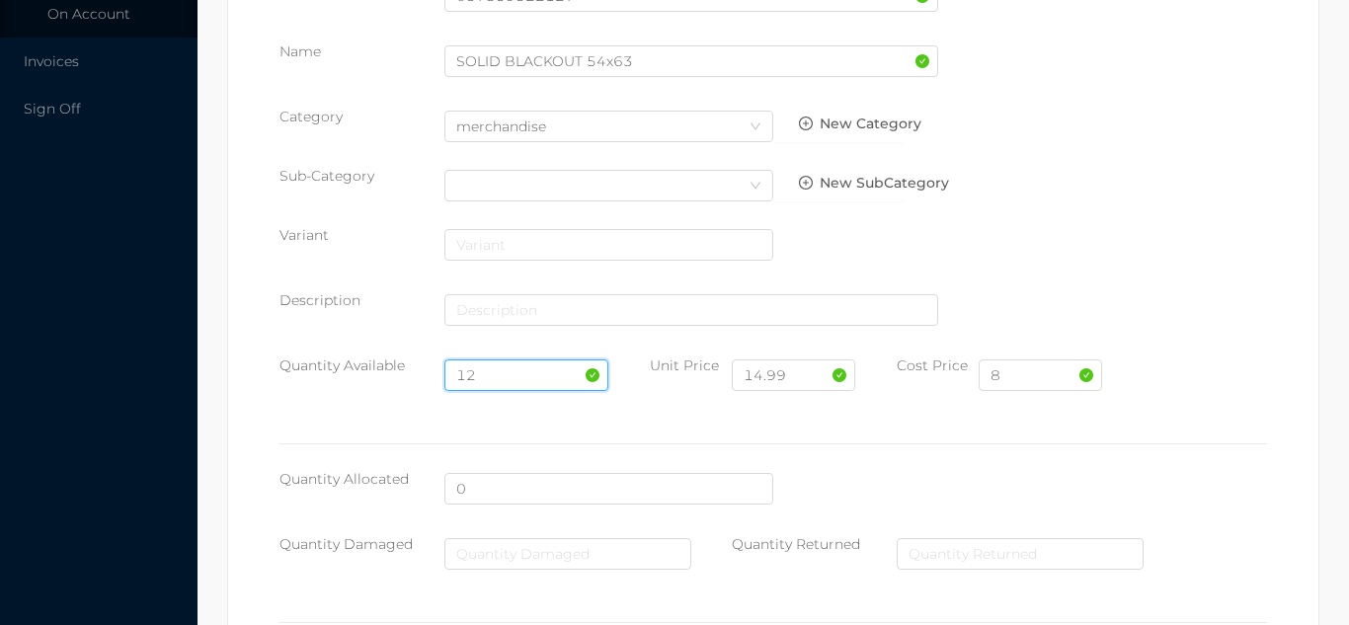
scroll to position [198, 0]
type input "12"
click at [1030, 381] on input "8" at bounding box center [1040, 378] width 123 height 32
type input "7.50"
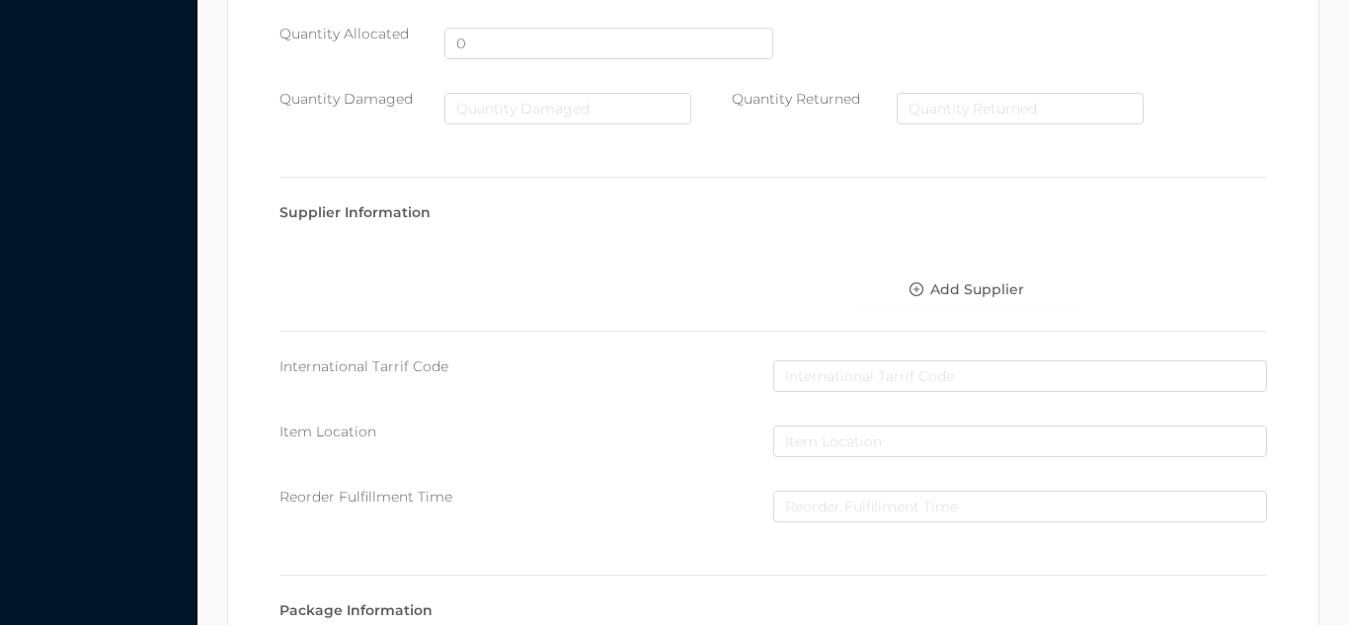
scroll to position [1121, 0]
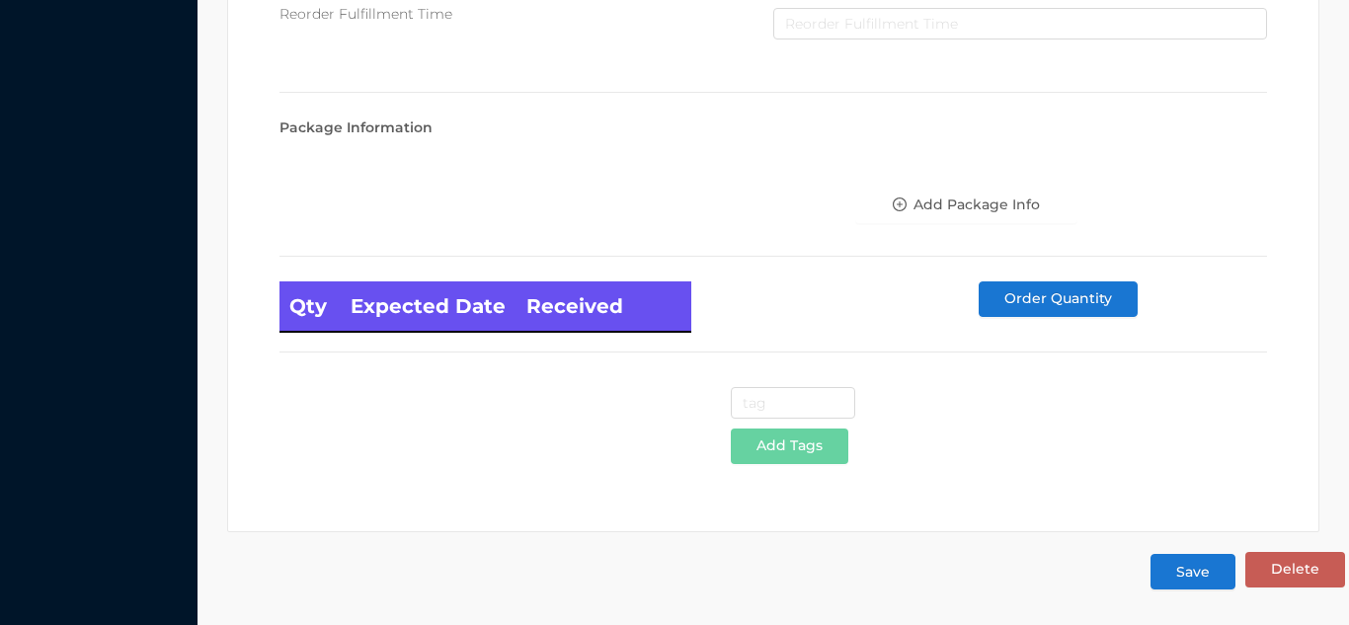
click at [1205, 585] on button "Save" at bounding box center [1193, 572] width 85 height 36
click at [1189, 560] on button "Save" at bounding box center [1193, 572] width 85 height 36
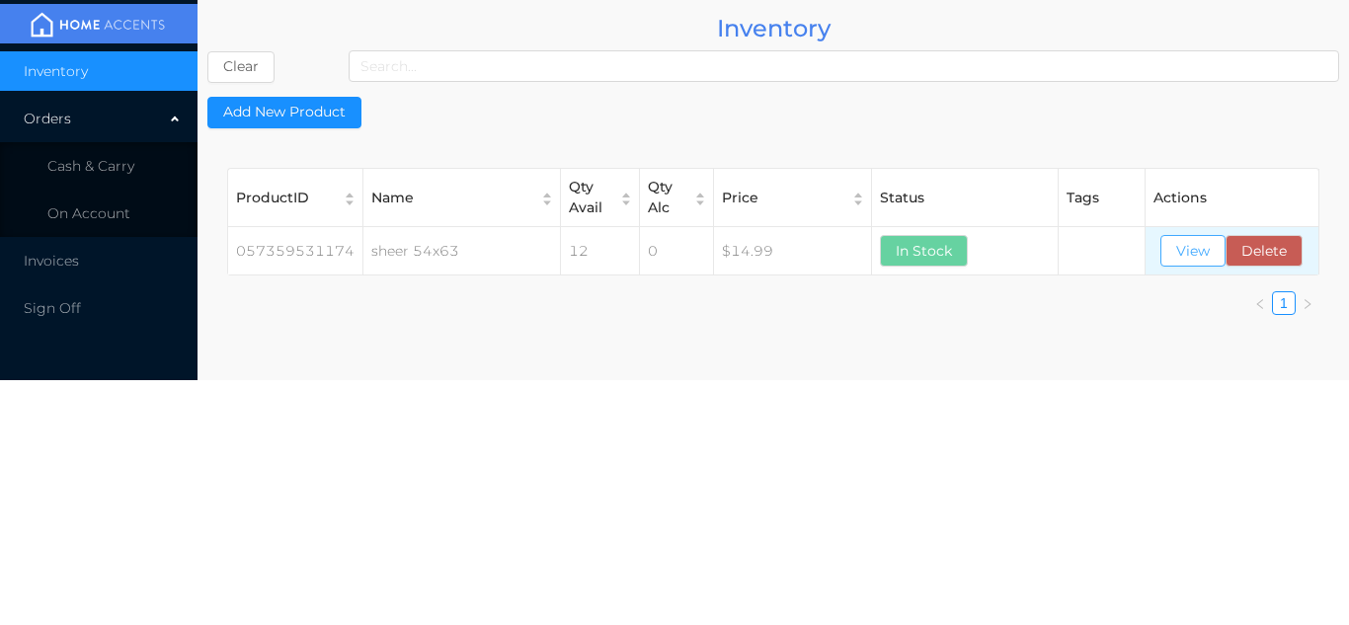
click at [1202, 256] on button "View" at bounding box center [1193, 251] width 65 height 32
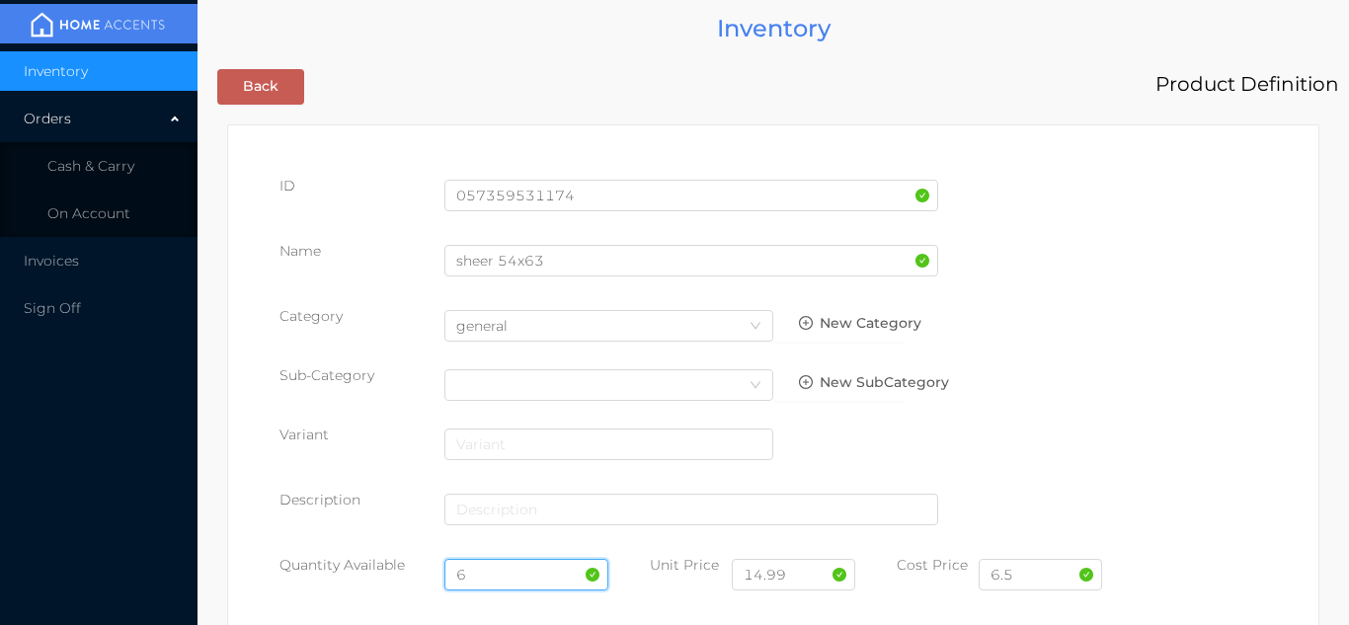
click at [495, 572] on input "6" at bounding box center [527, 575] width 165 height 32
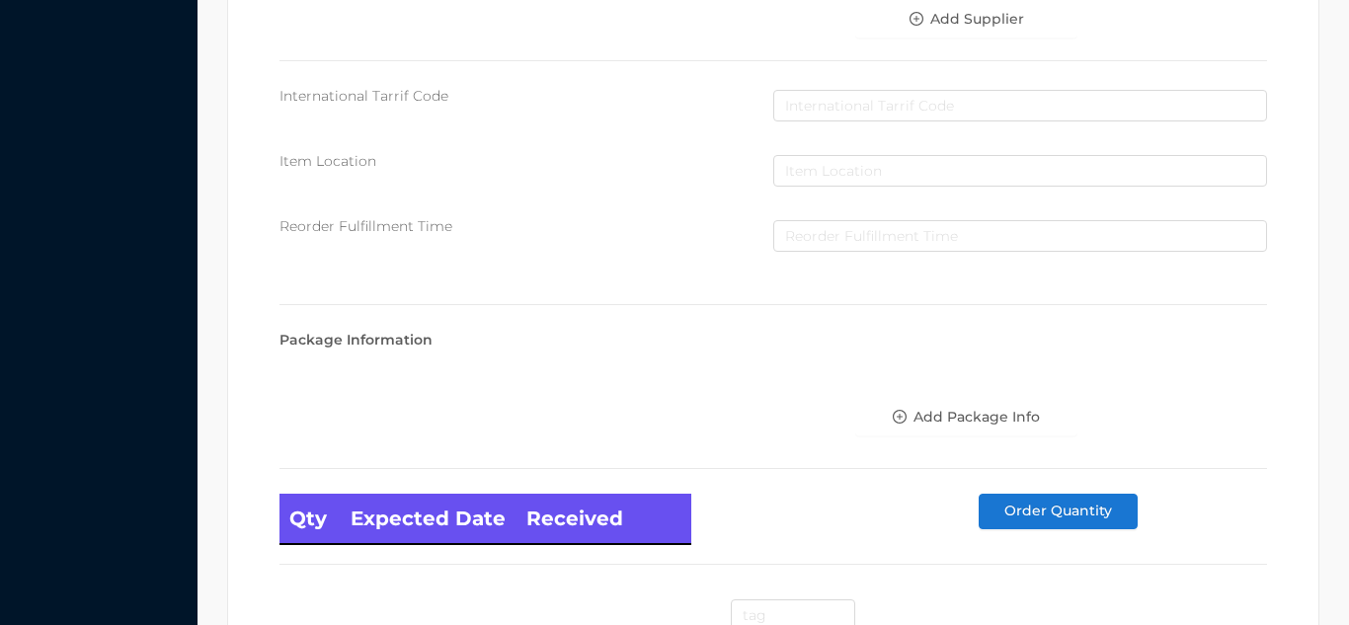
scroll to position [1121, 0]
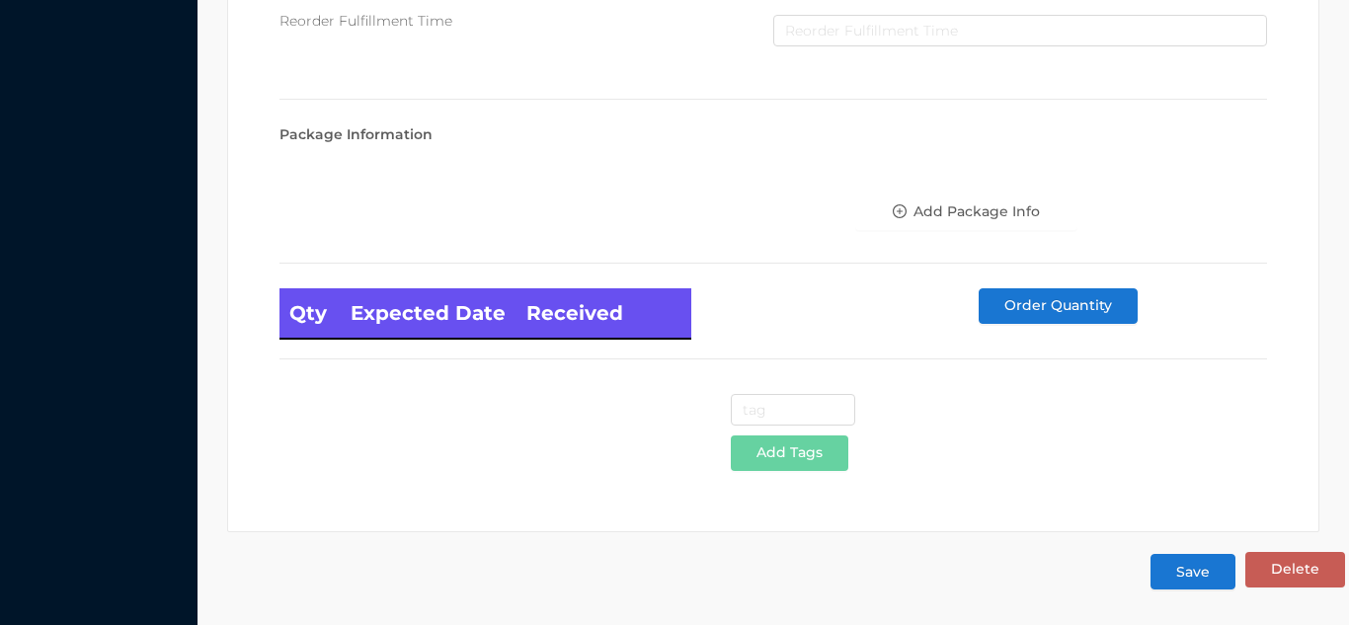
type input "12"
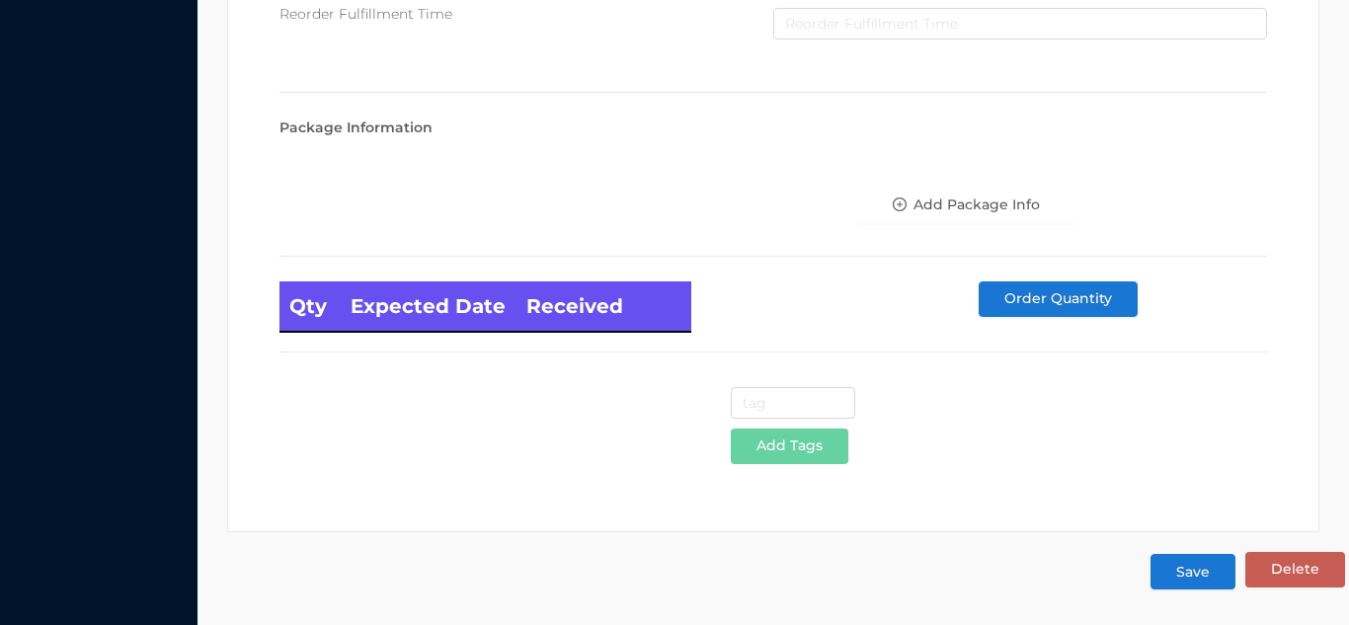
click at [1188, 570] on button "Save" at bounding box center [1193, 572] width 85 height 36
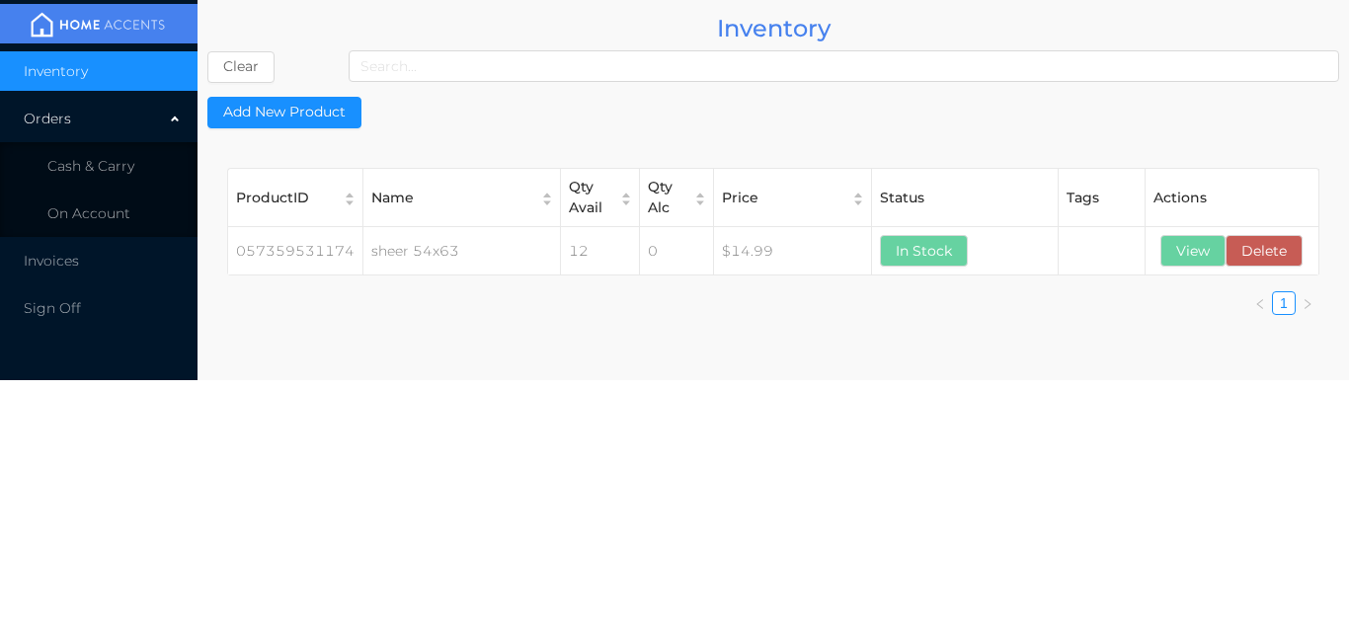
scroll to position [0, 0]
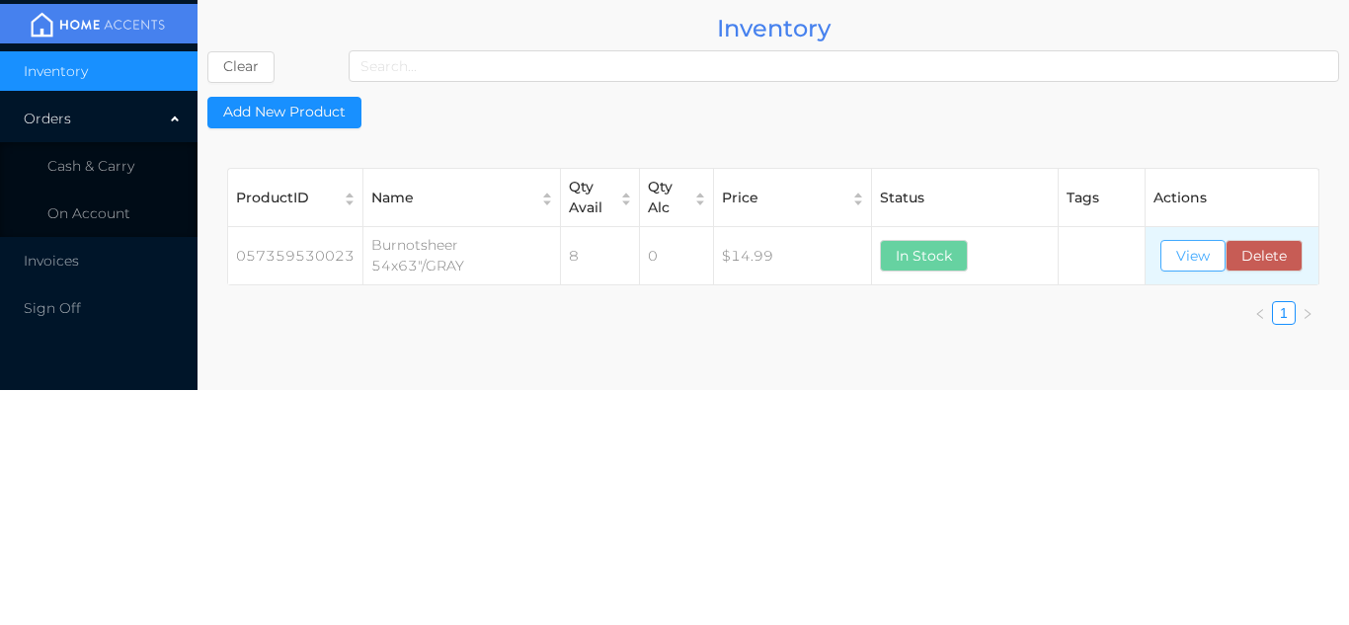
click at [1179, 255] on button "View" at bounding box center [1193, 256] width 65 height 32
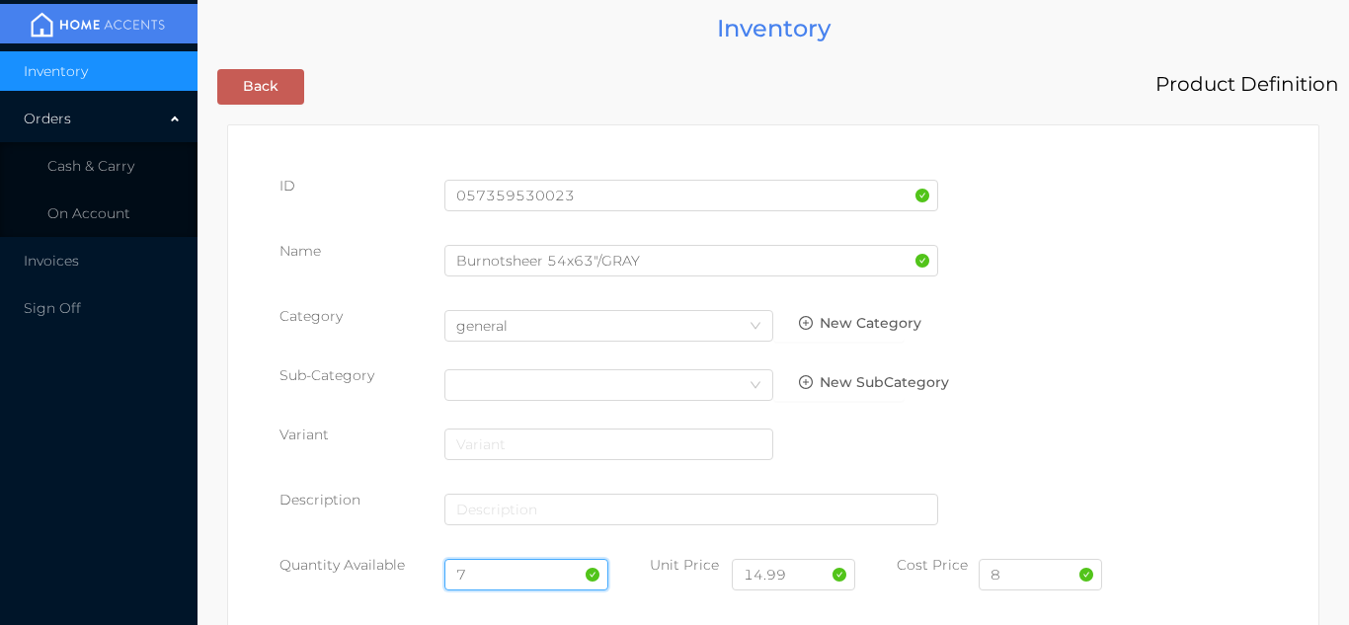
click at [494, 572] on input "7" at bounding box center [527, 575] width 165 height 32
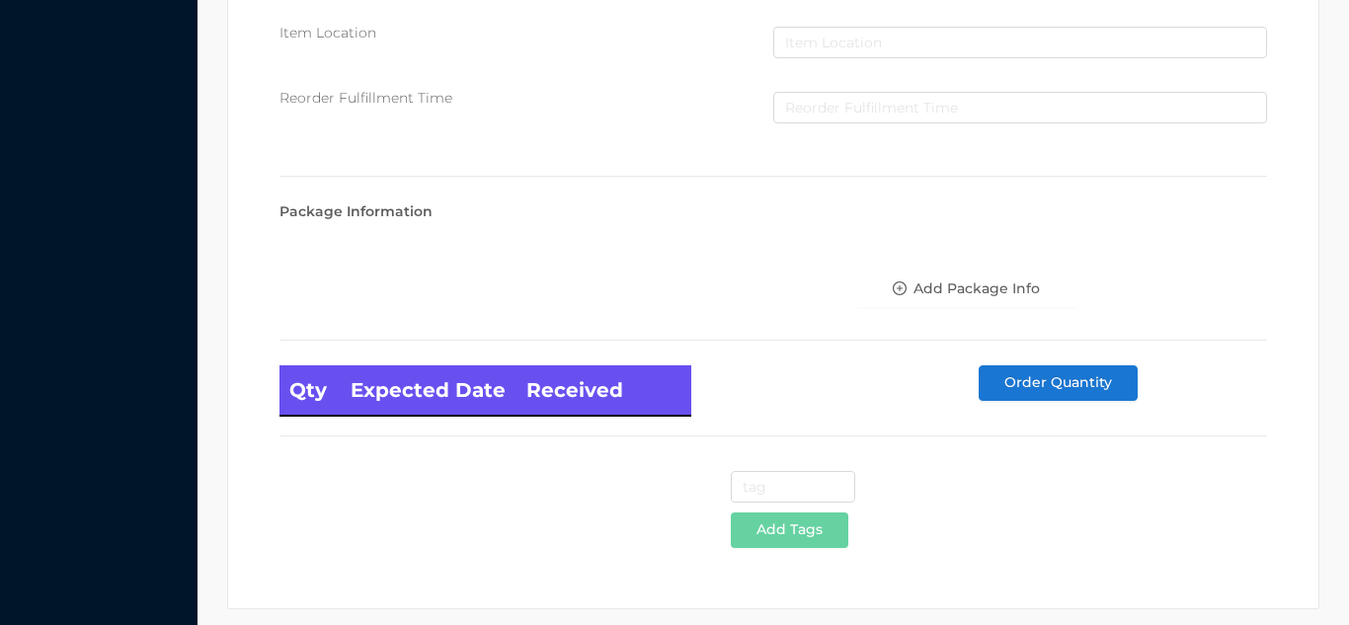
scroll to position [1121, 0]
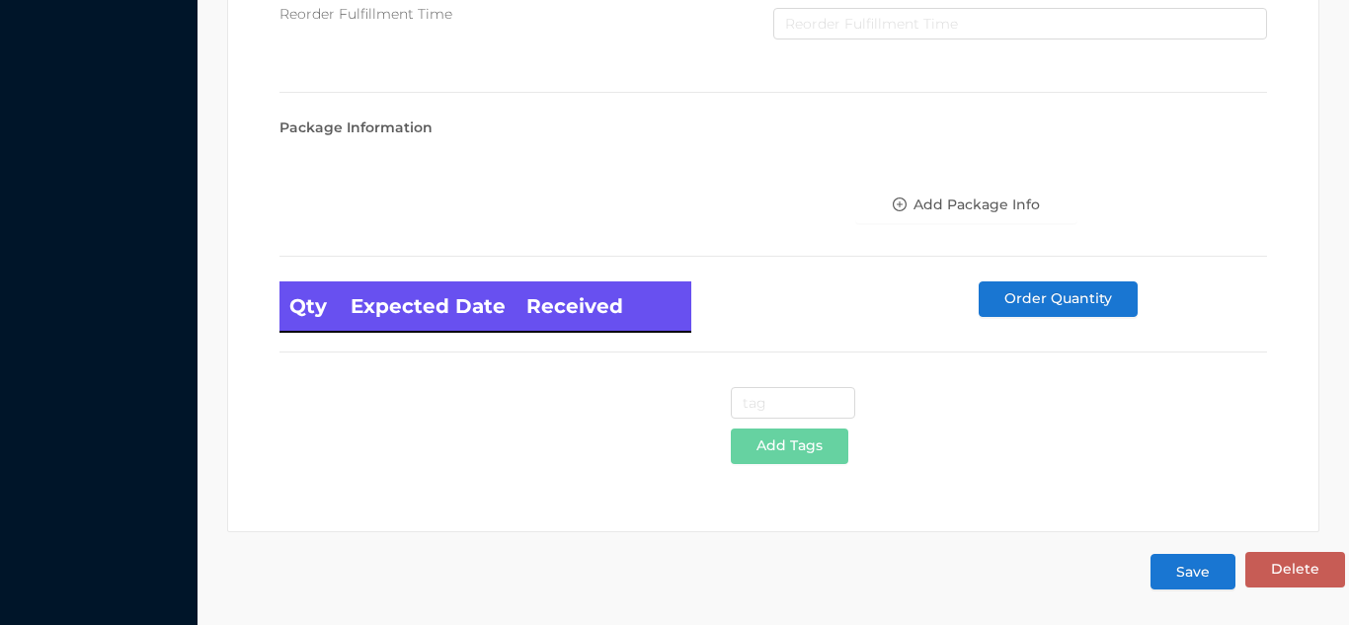
type input "12"
click at [1206, 585] on button "Save" at bounding box center [1193, 572] width 85 height 36
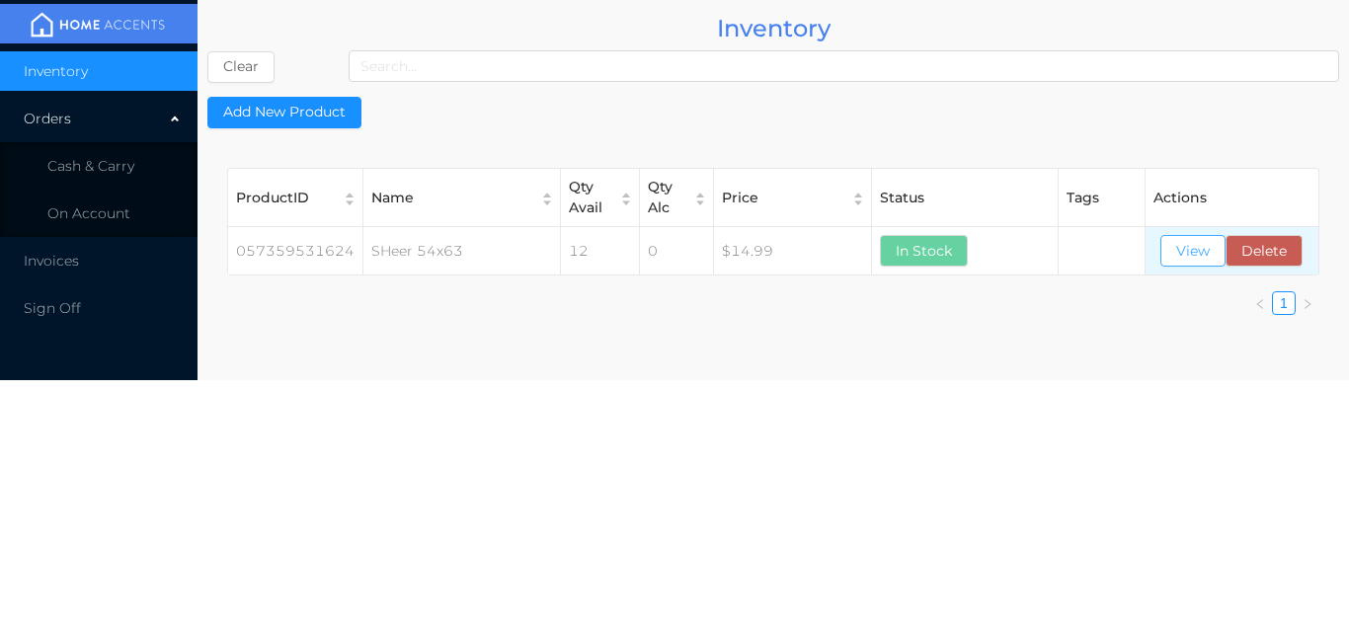
click at [1193, 265] on button "View" at bounding box center [1193, 251] width 65 height 32
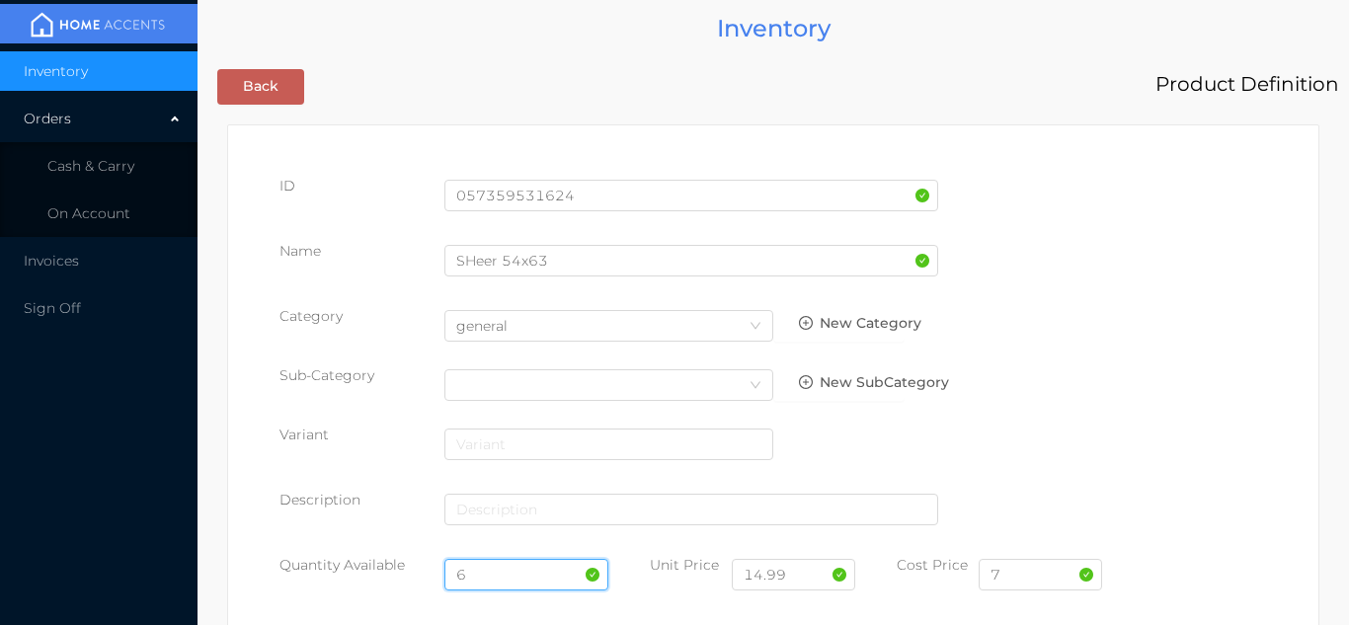
click at [506, 575] on input "6" at bounding box center [527, 575] width 165 height 32
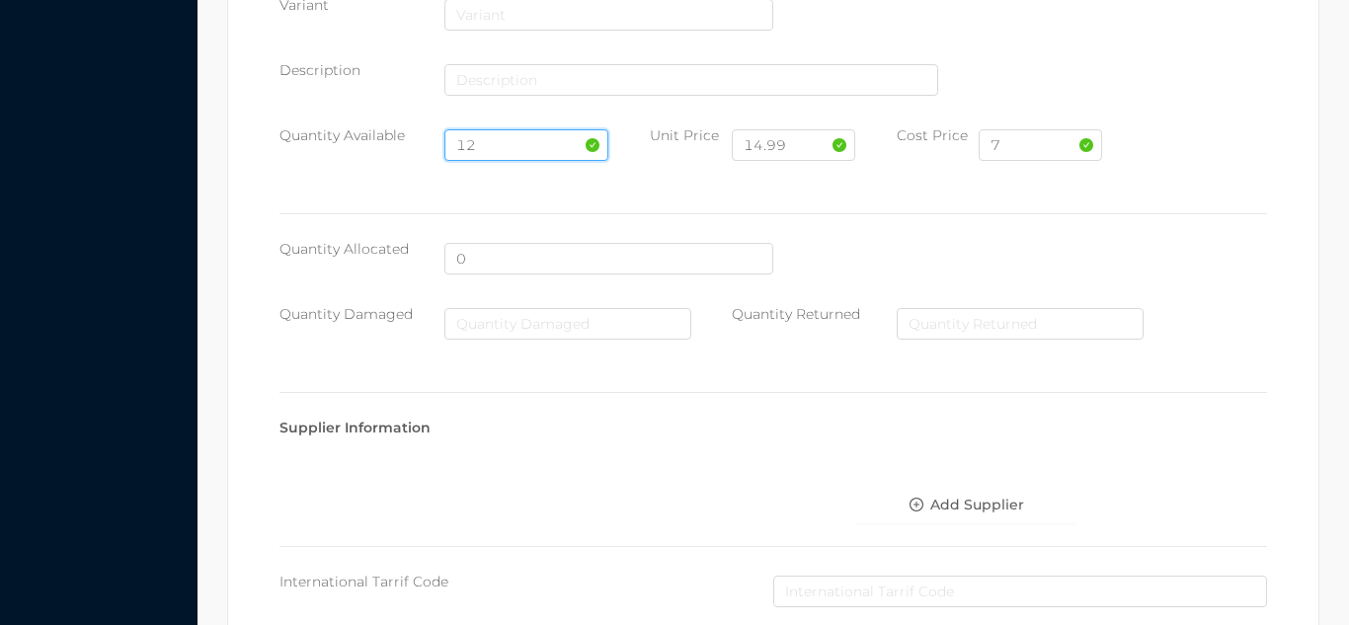
scroll to position [1121, 0]
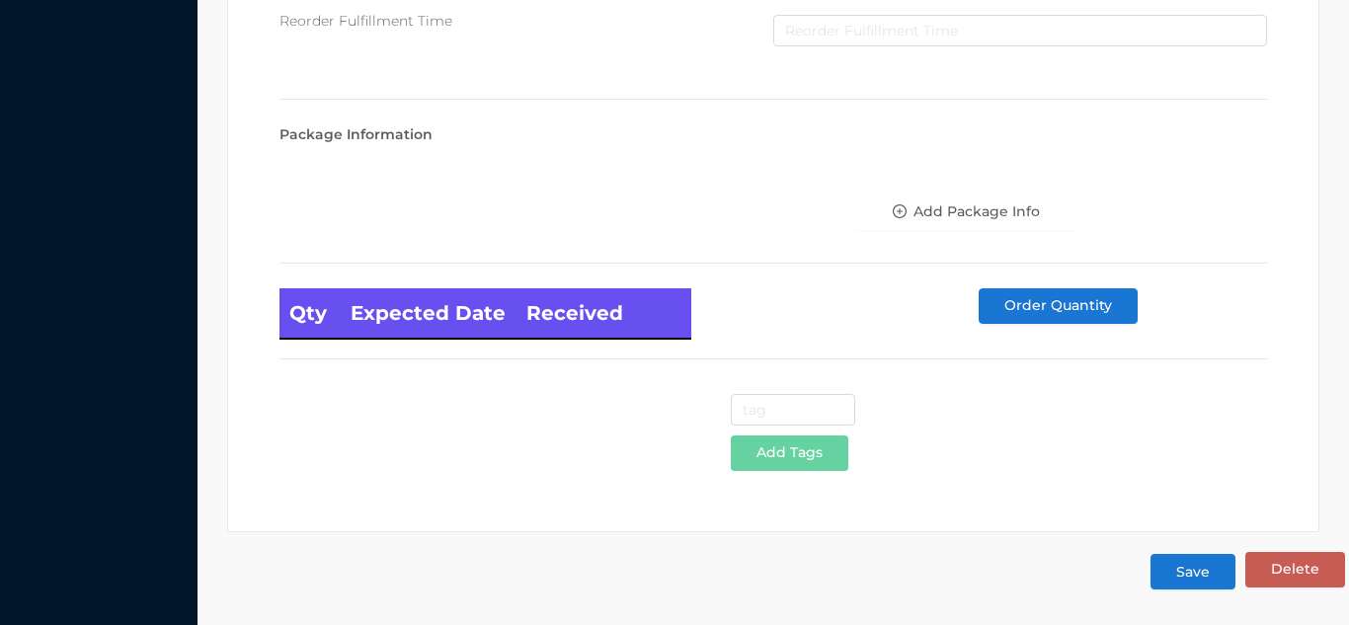
type input "12"
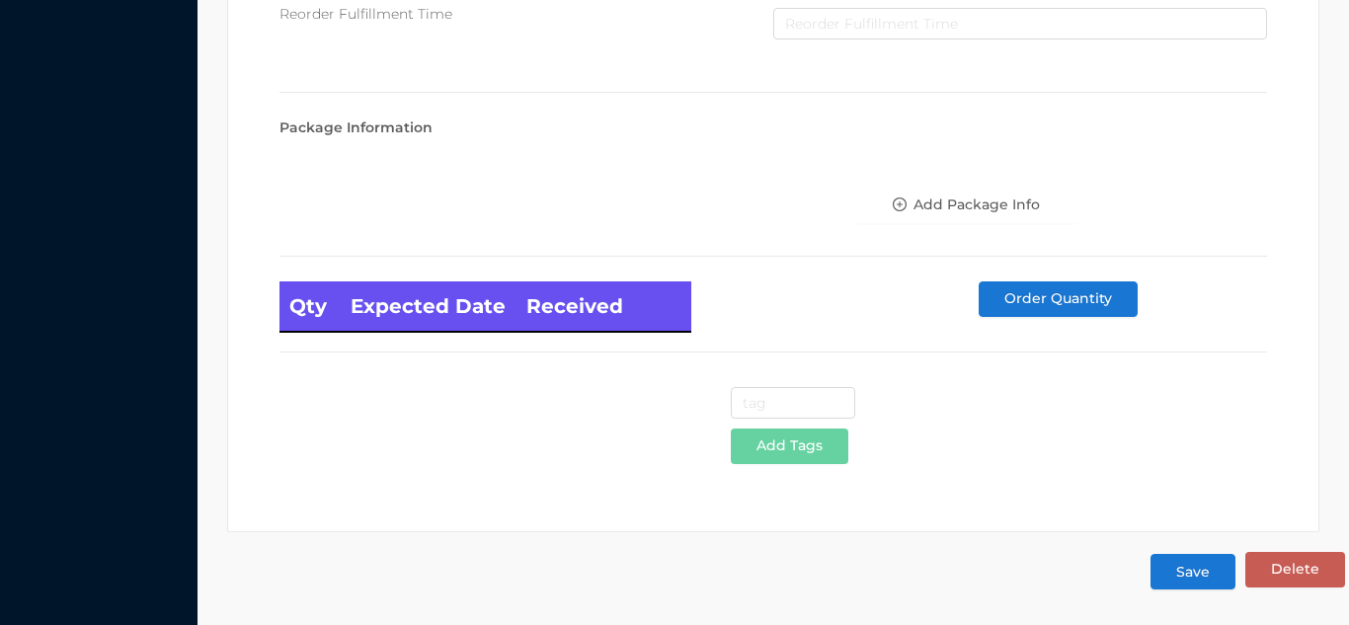
click at [1210, 587] on button "Save" at bounding box center [1193, 572] width 85 height 36
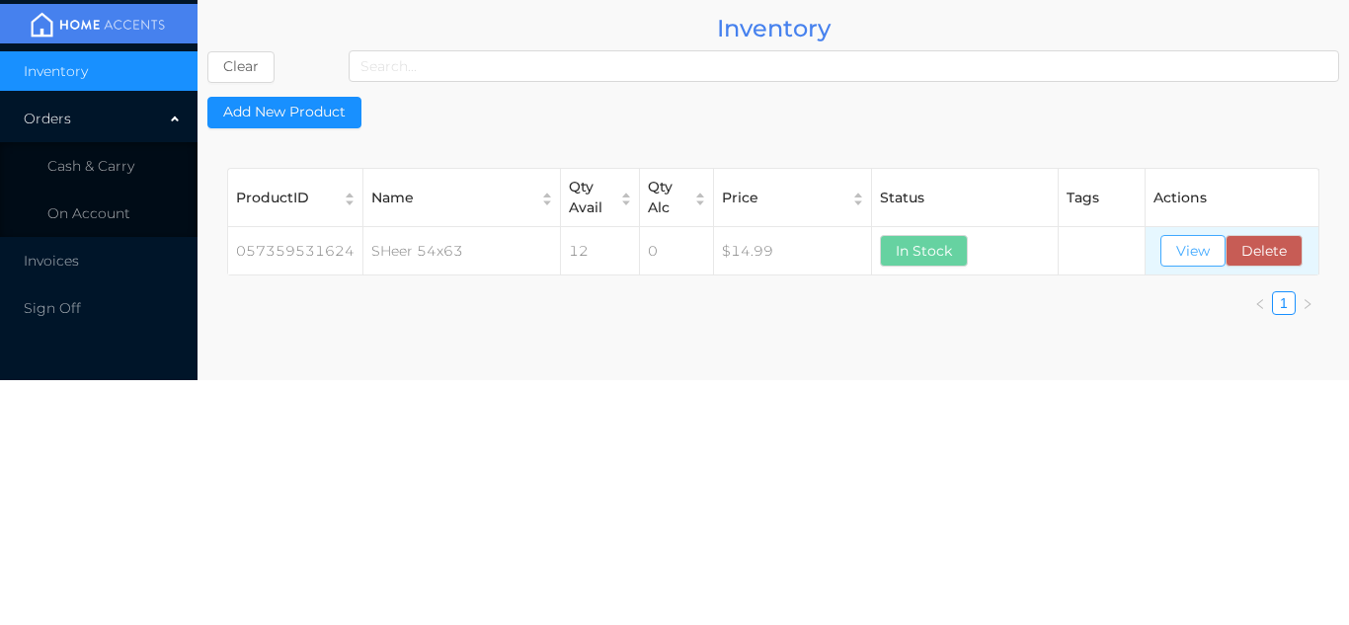
click at [1190, 260] on button "View" at bounding box center [1193, 251] width 65 height 32
click at [113, 159] on span "Cash & Carry" at bounding box center [90, 166] width 87 height 18
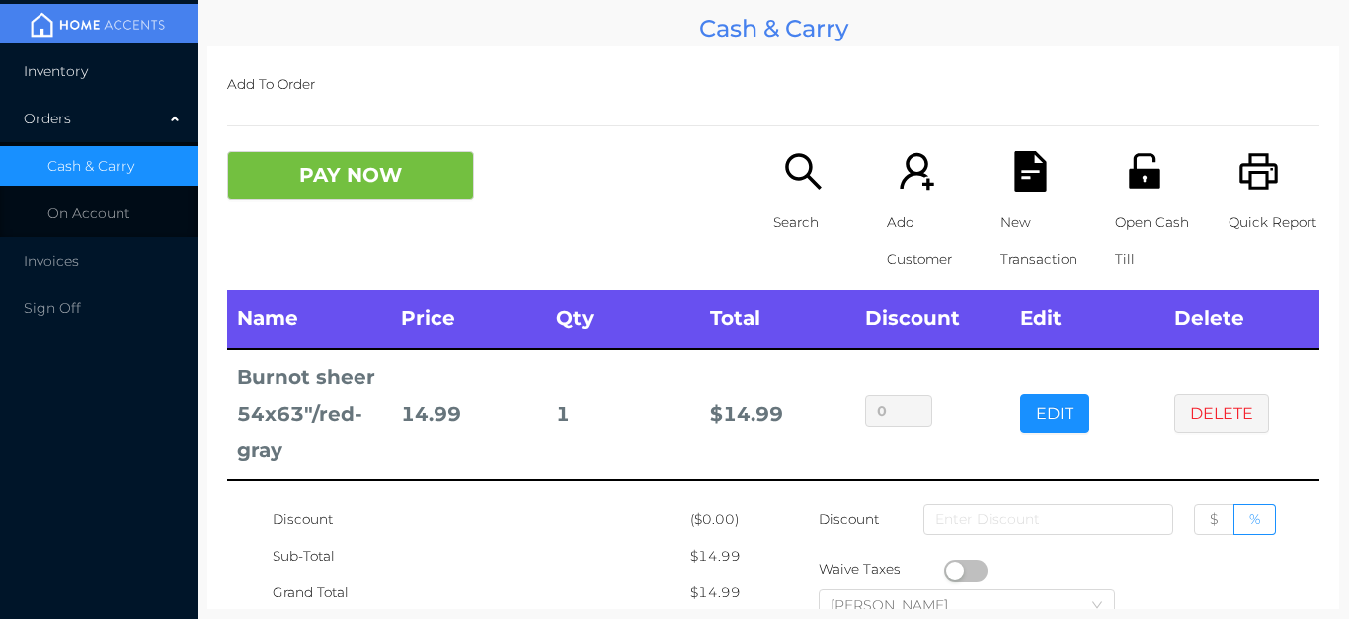
click at [82, 68] on span "Inventory" at bounding box center [56, 71] width 64 height 18
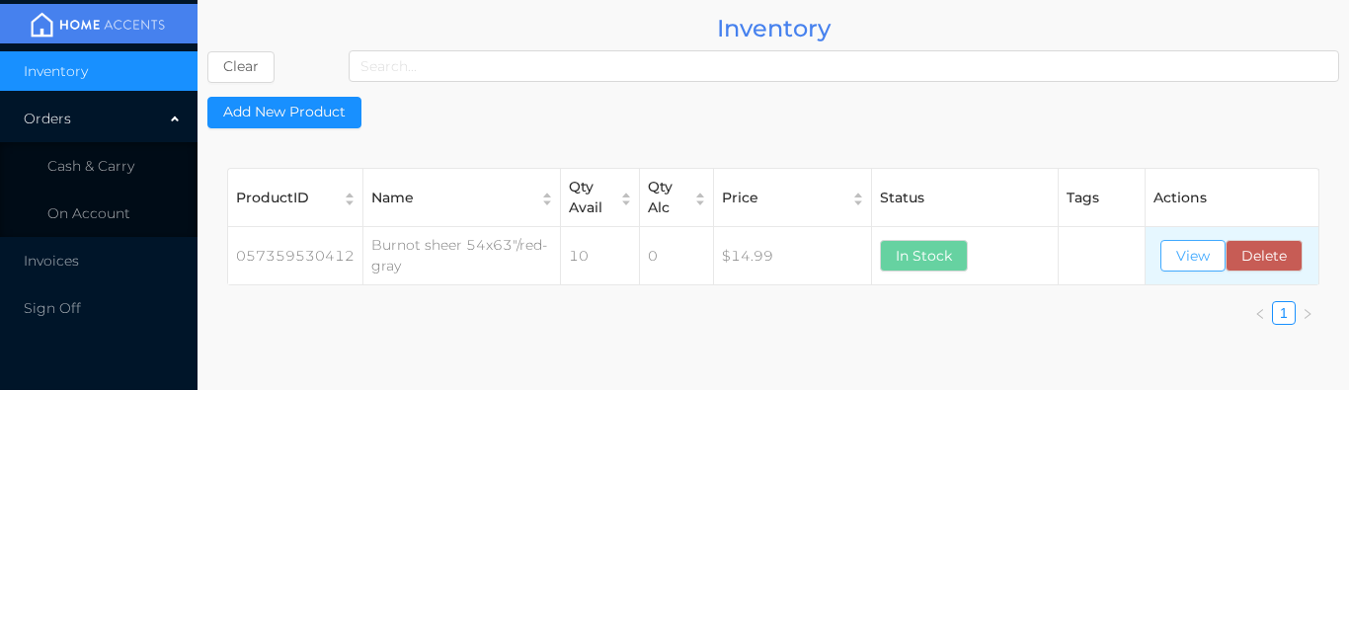
click at [1187, 257] on button "View" at bounding box center [1193, 256] width 65 height 32
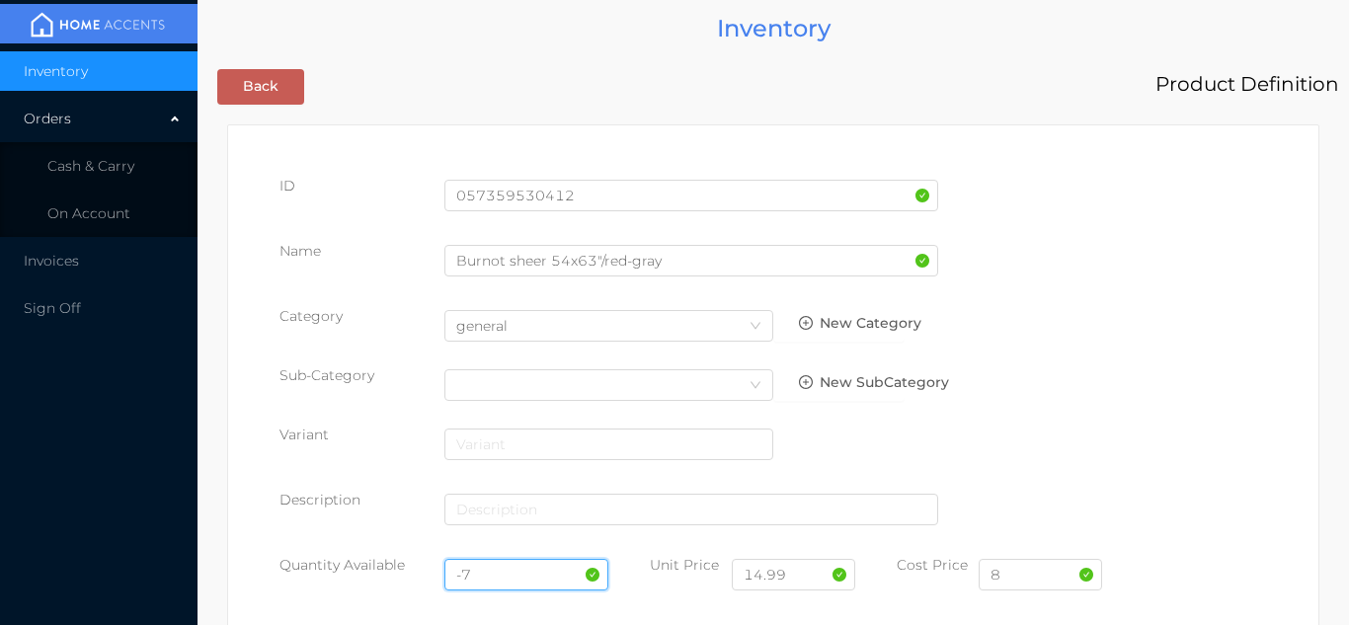
click at [495, 572] on input "-7" at bounding box center [527, 575] width 165 height 32
type input "-"
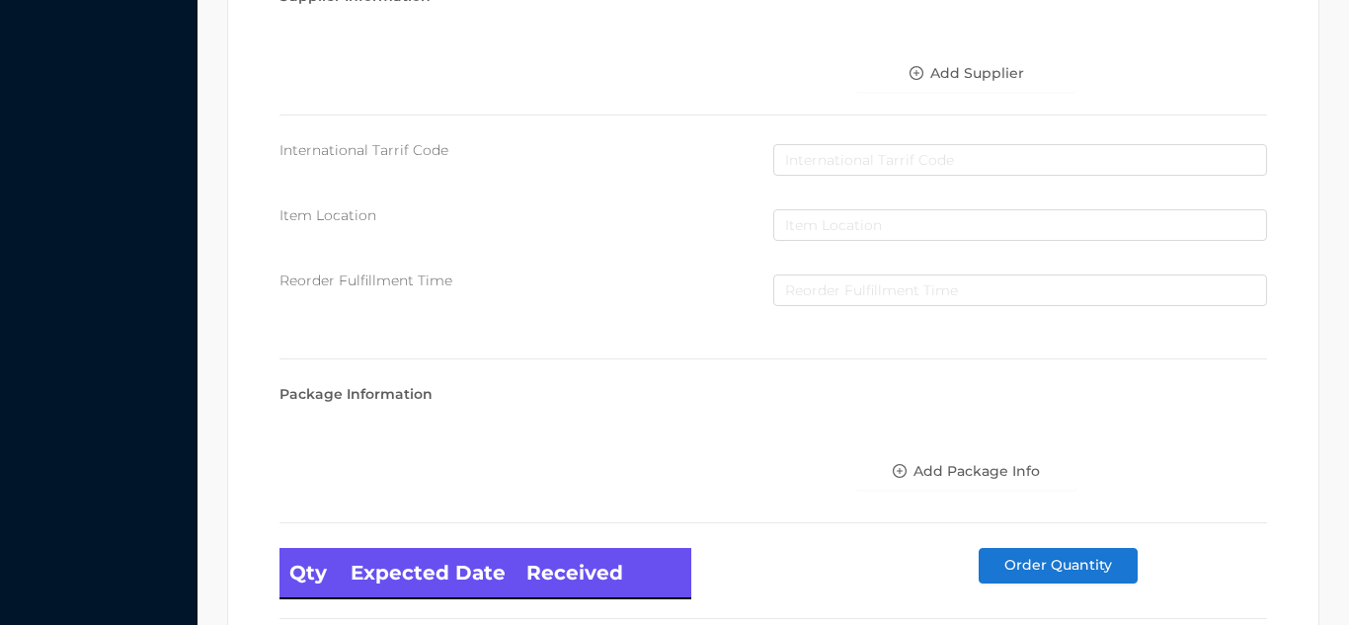
scroll to position [1121, 0]
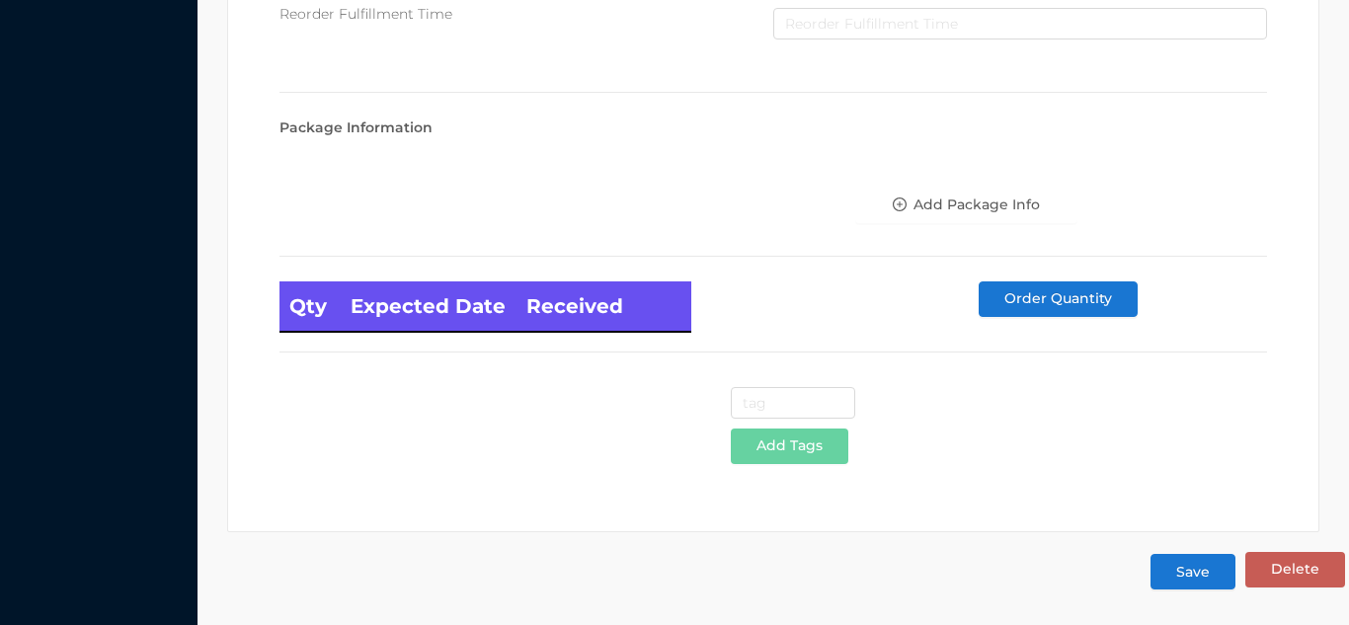
type input "12"
click at [1200, 577] on button "Save" at bounding box center [1193, 572] width 85 height 36
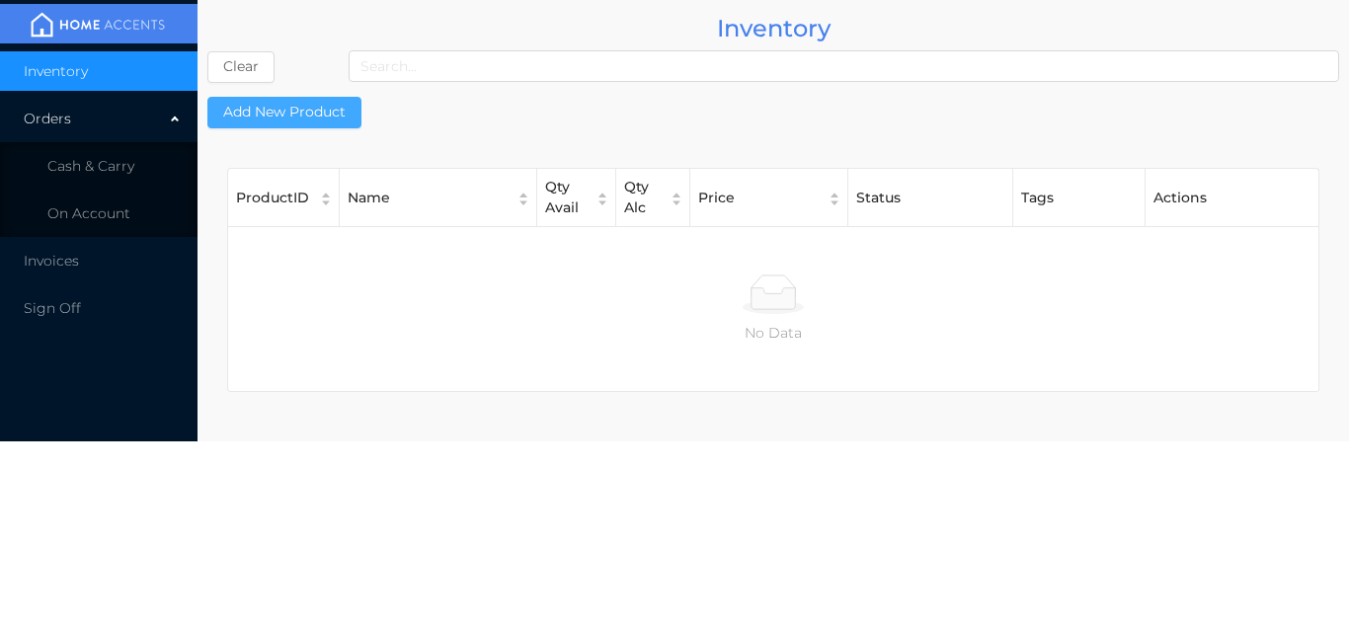
click at [316, 123] on button "Add New Product" at bounding box center [284, 113] width 154 height 32
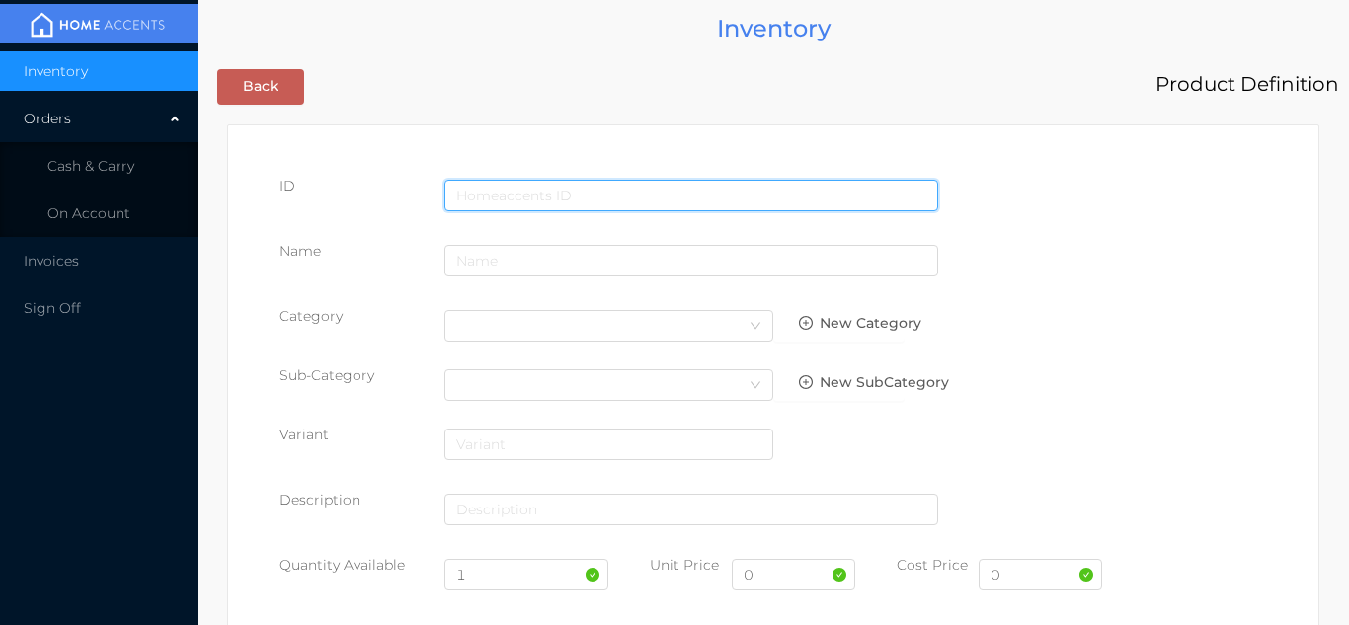
click at [526, 202] on input "text" at bounding box center [692, 196] width 494 height 32
type input "057359531723"
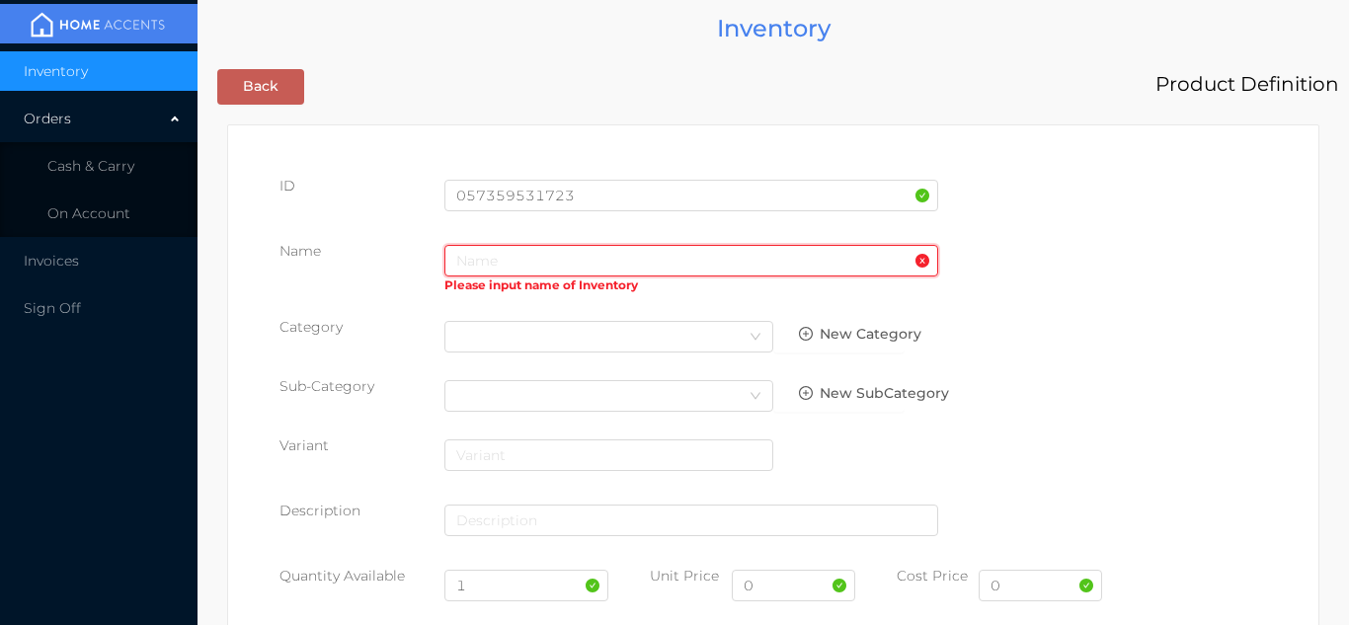
click at [464, 267] on input "text" at bounding box center [692, 261] width 494 height 32
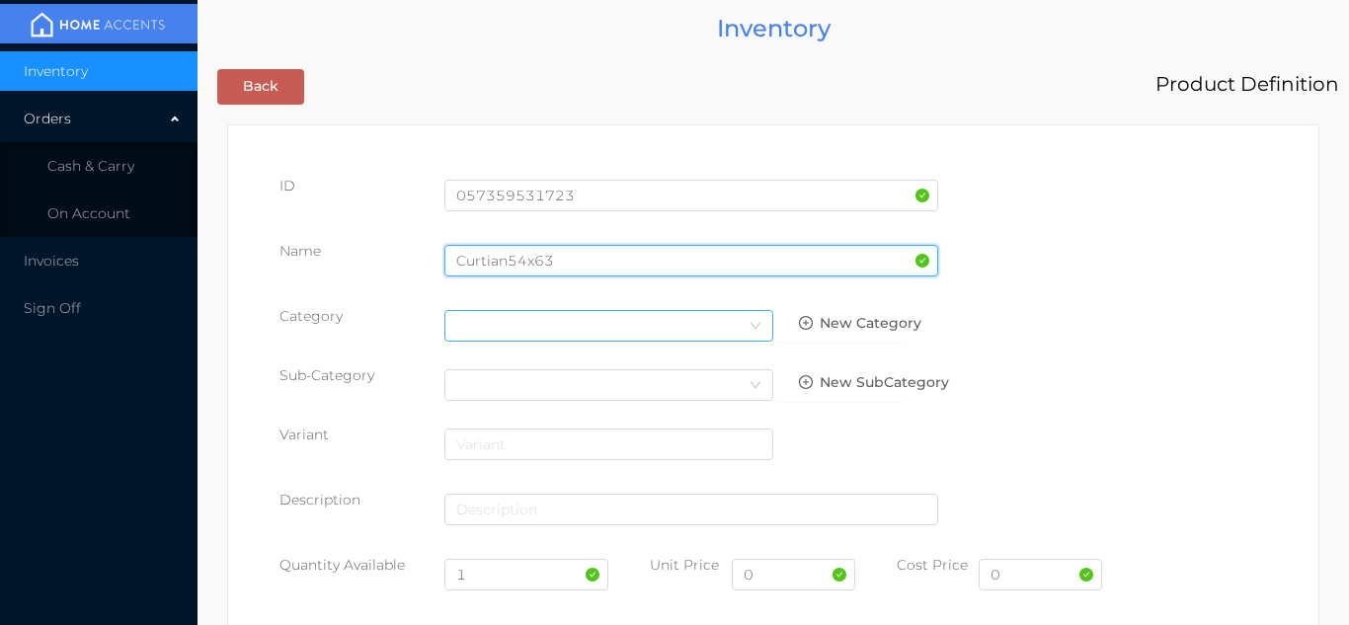
type input "Curtian54x63"
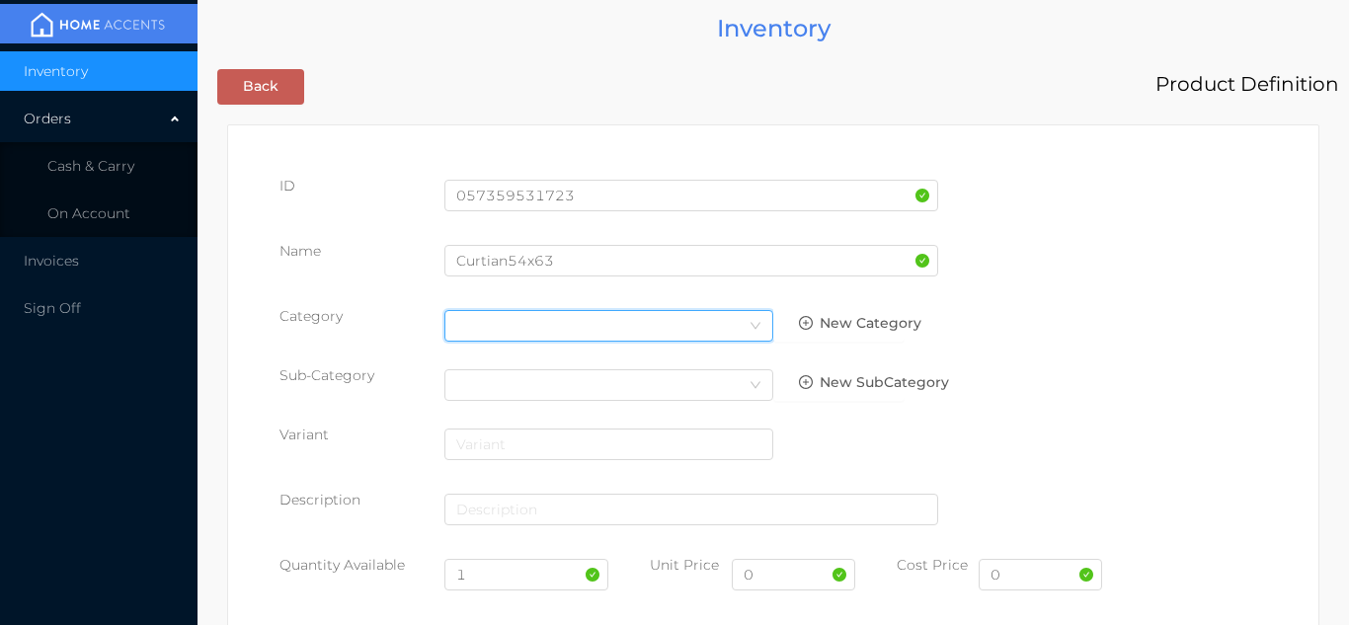
click at [677, 327] on div "Select Category" at bounding box center [608, 326] width 305 height 30
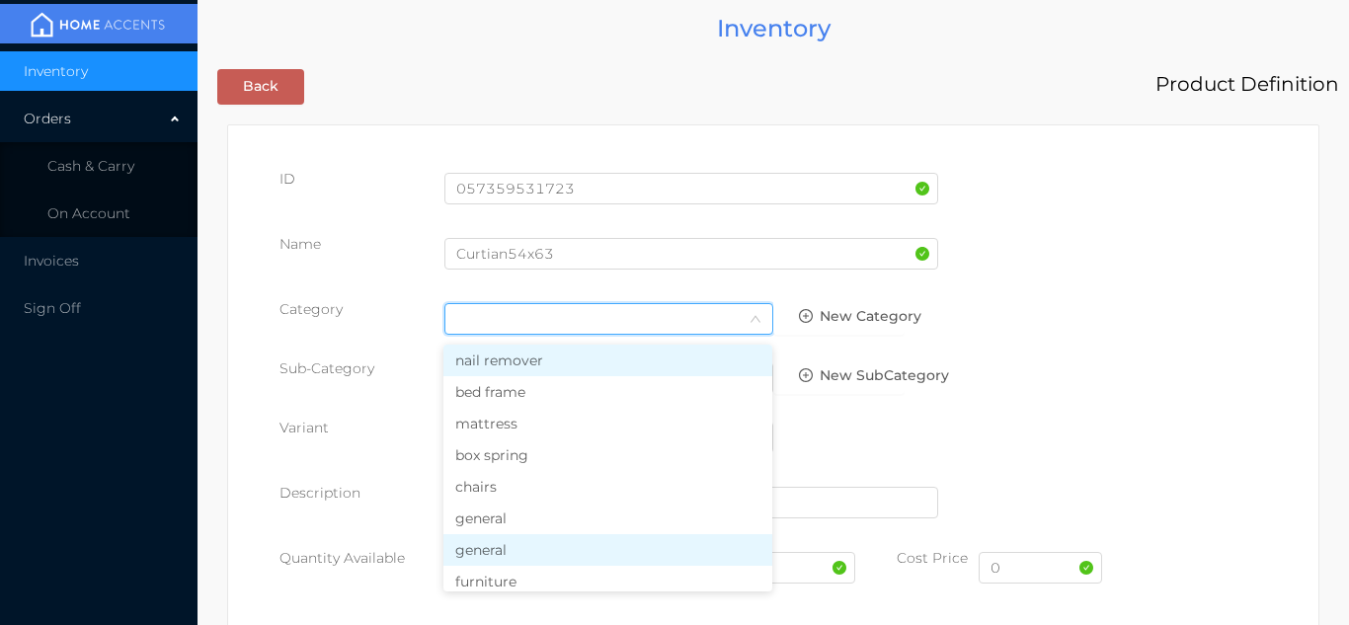
click at [537, 561] on li "general" at bounding box center [608, 550] width 329 height 32
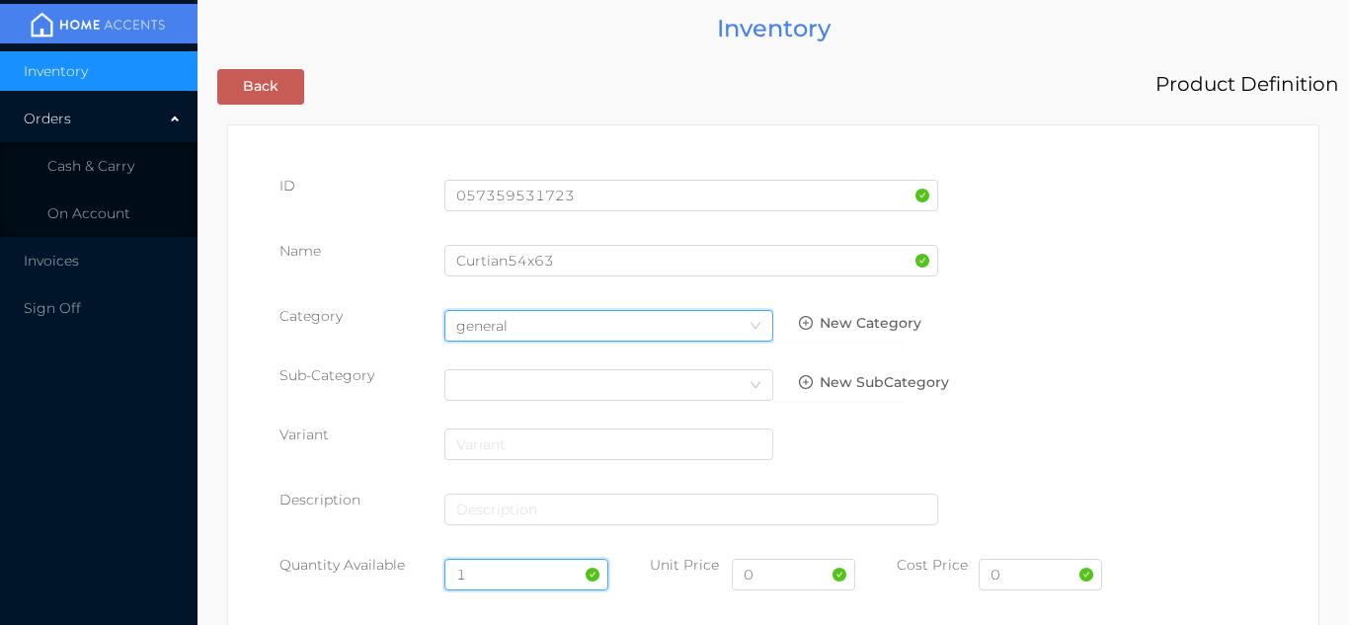
click at [513, 580] on input "1" at bounding box center [527, 575] width 165 height 32
type input "12"
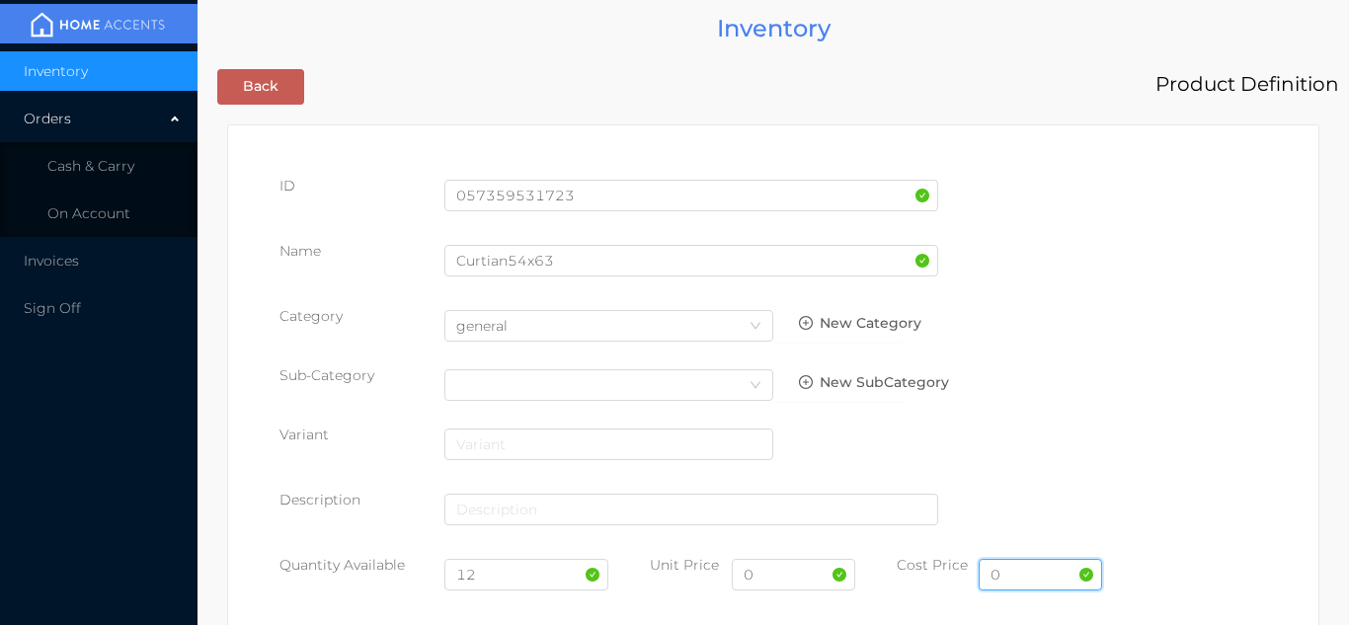
click at [1024, 587] on input "0" at bounding box center [1040, 575] width 123 height 32
type input "7.00"
click at [776, 575] on input "0" at bounding box center [793, 575] width 123 height 32
type input "14.99"
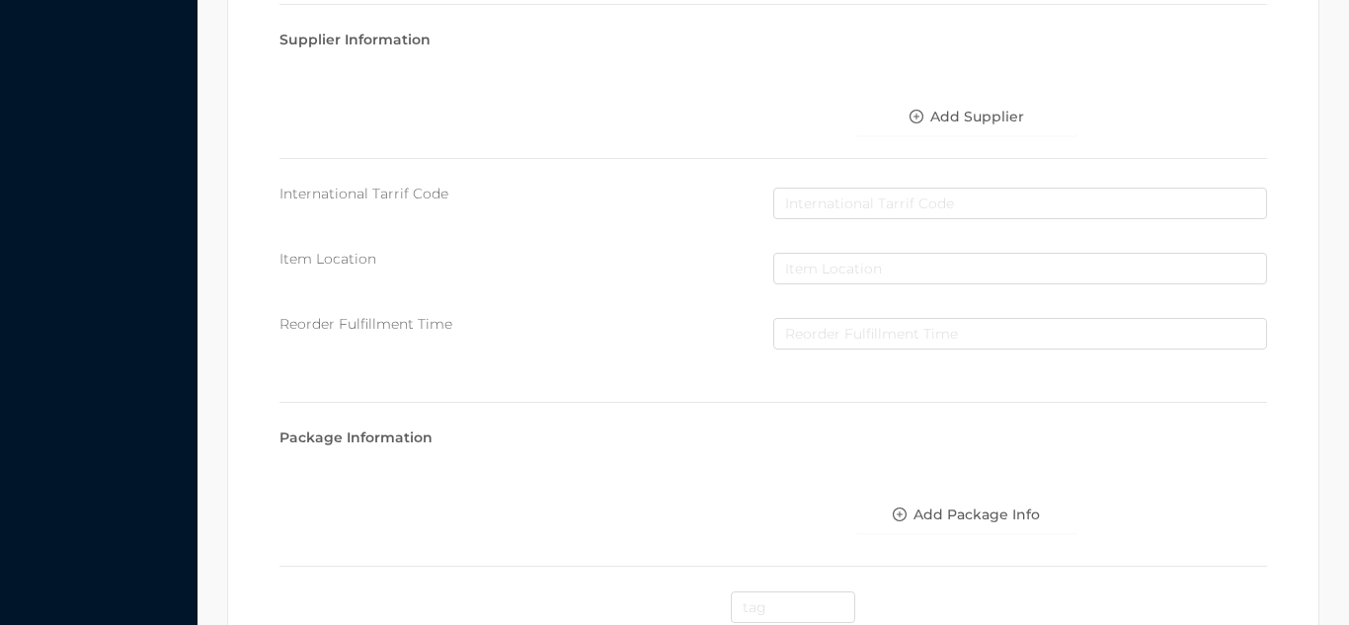
scroll to position [1016, 0]
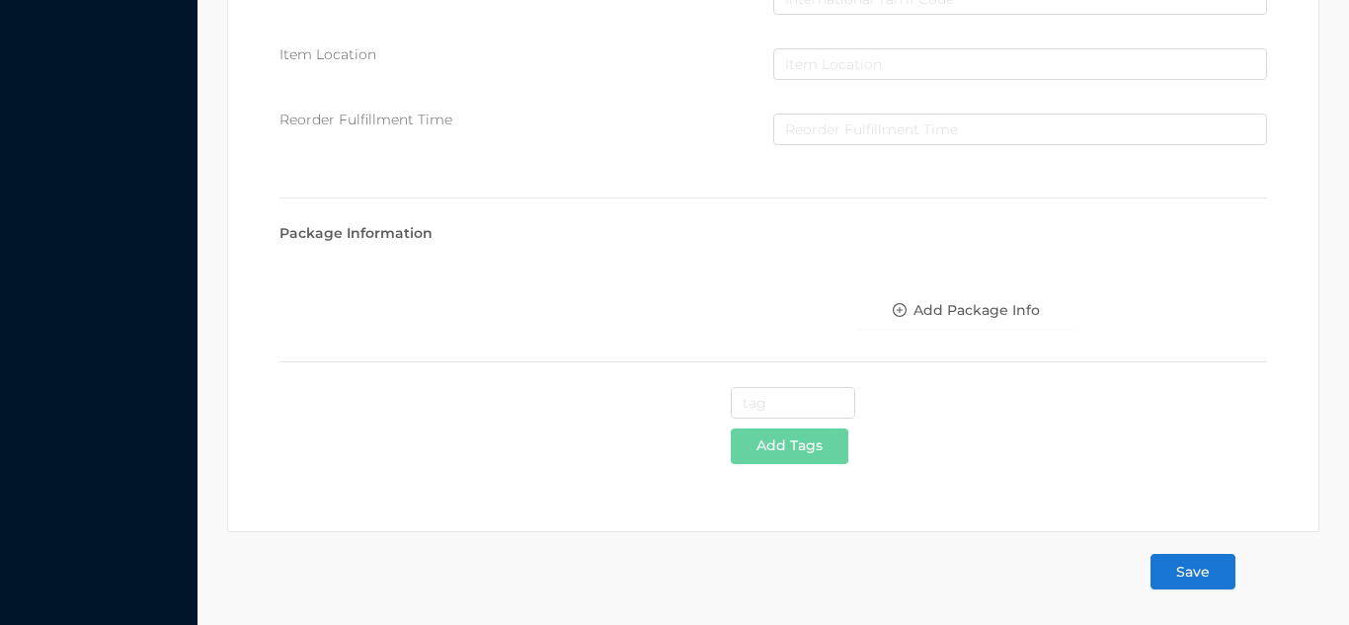
click at [1174, 575] on button "Save" at bounding box center [1193, 572] width 85 height 36
click at [1183, 585] on button "Save" at bounding box center [1193, 572] width 85 height 36
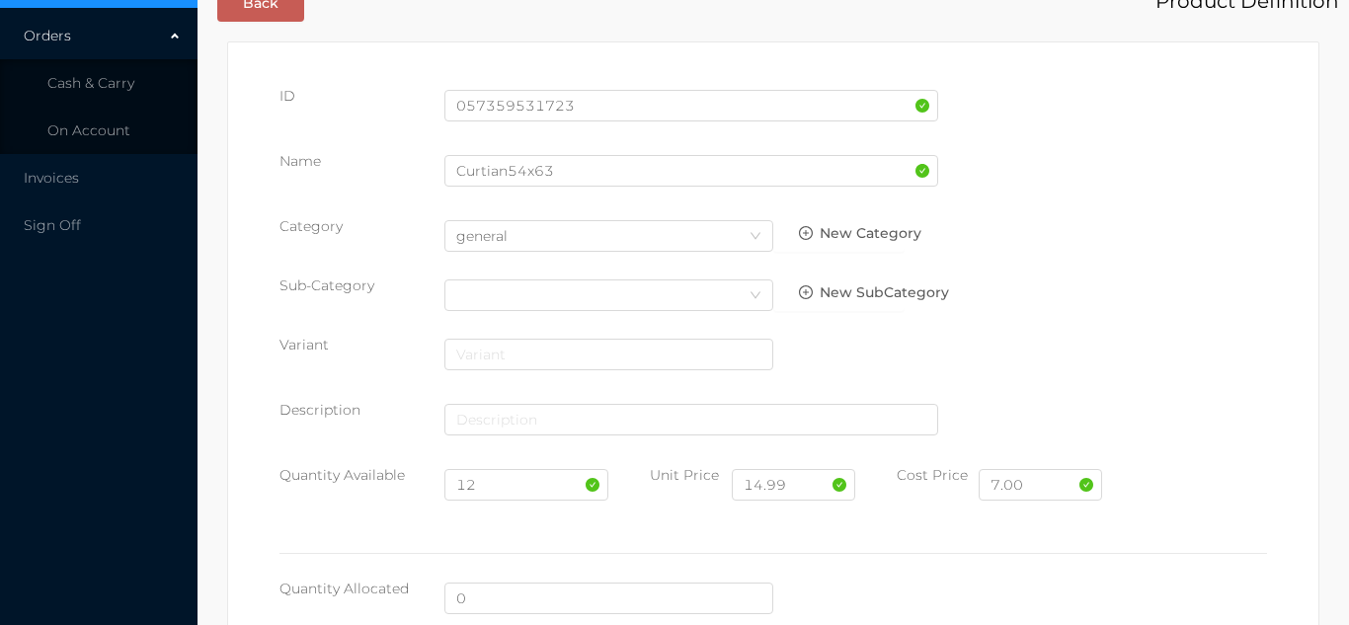
scroll to position [0, 0]
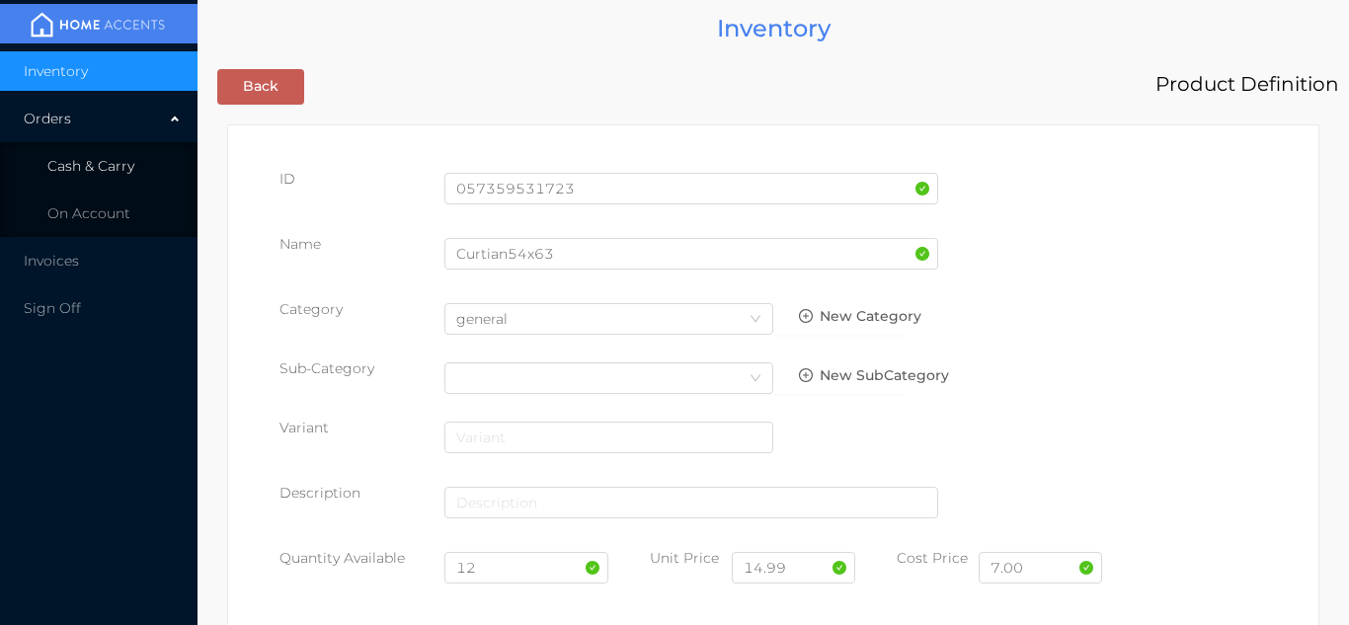
click at [130, 164] on span "Cash & Carry" at bounding box center [90, 166] width 87 height 18
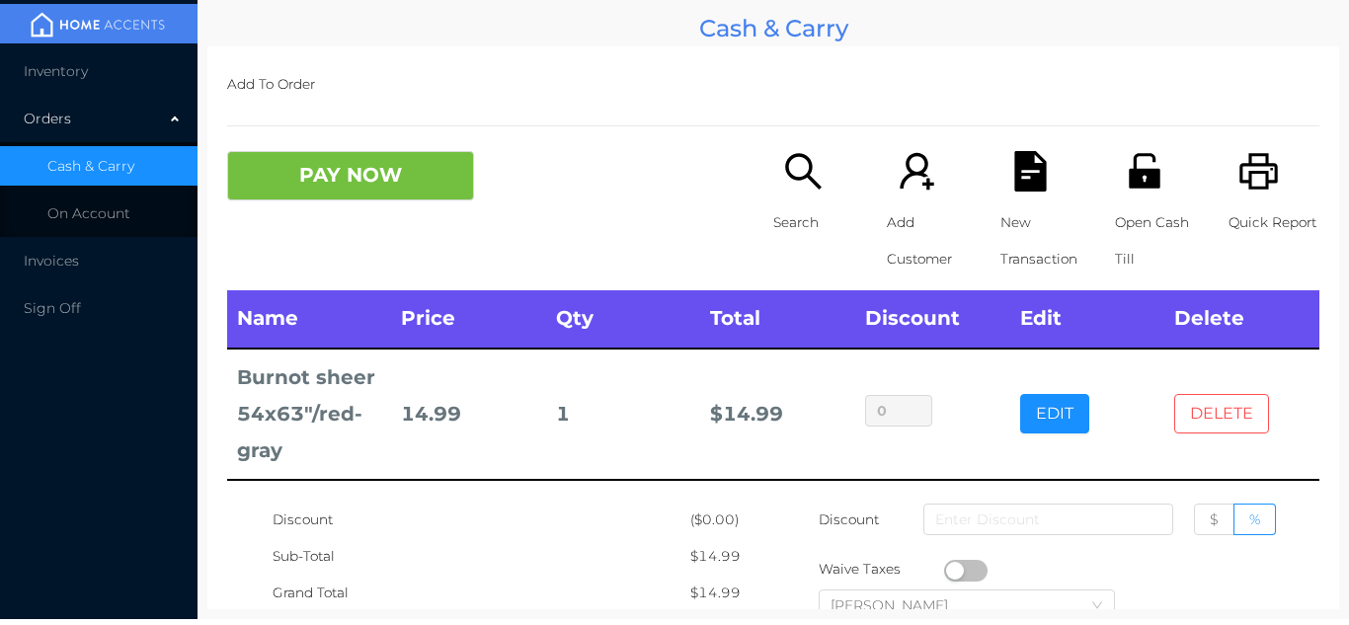
click at [1212, 401] on button "DELETE" at bounding box center [1222, 414] width 95 height 40
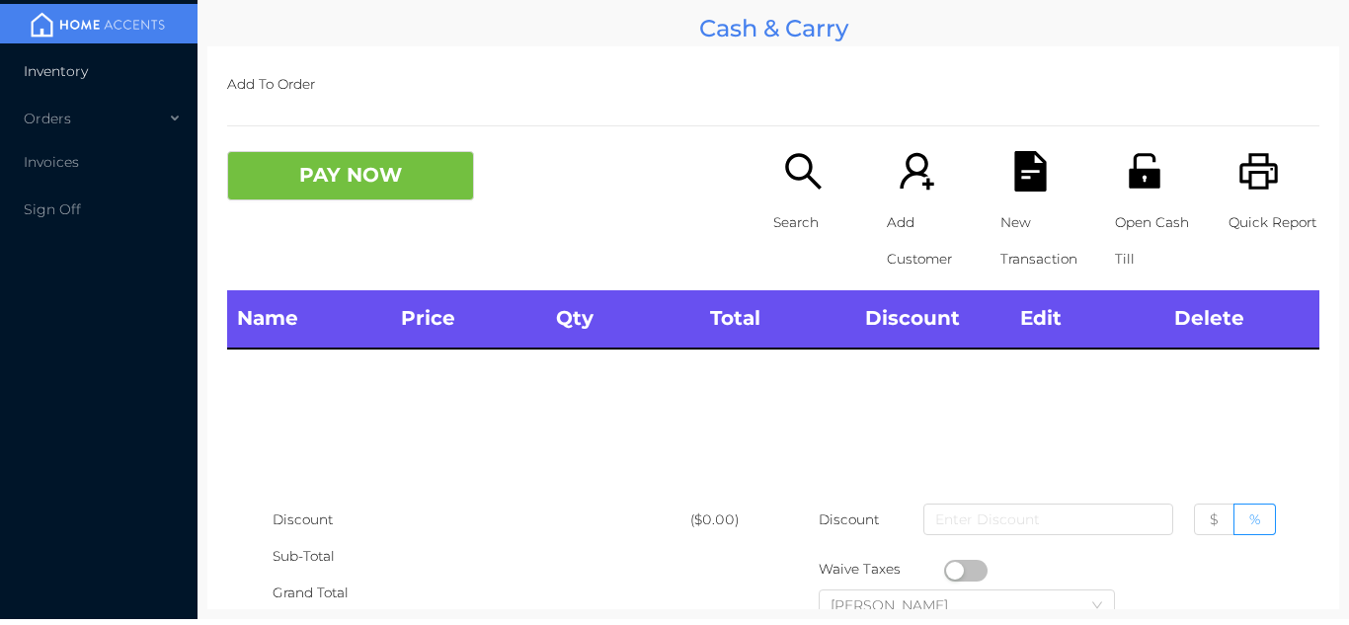
click at [81, 82] on li "Inventory" at bounding box center [99, 71] width 198 height 40
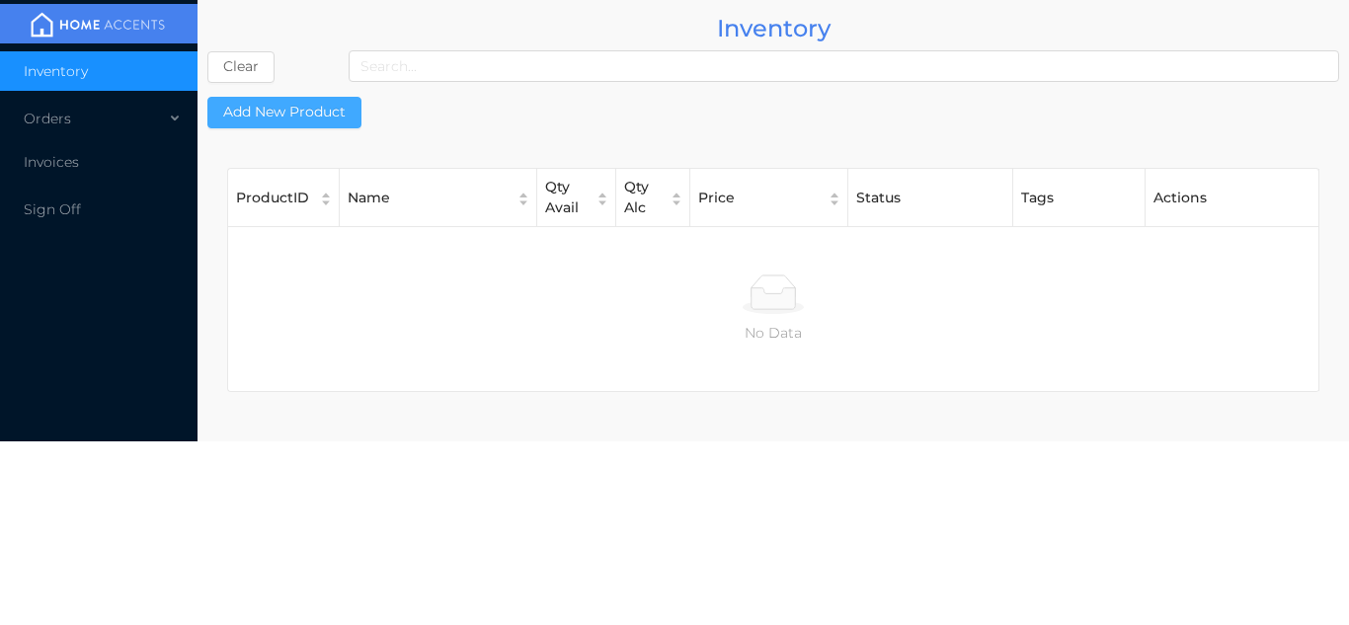
click at [305, 115] on button "Add New Product" at bounding box center [284, 113] width 154 height 32
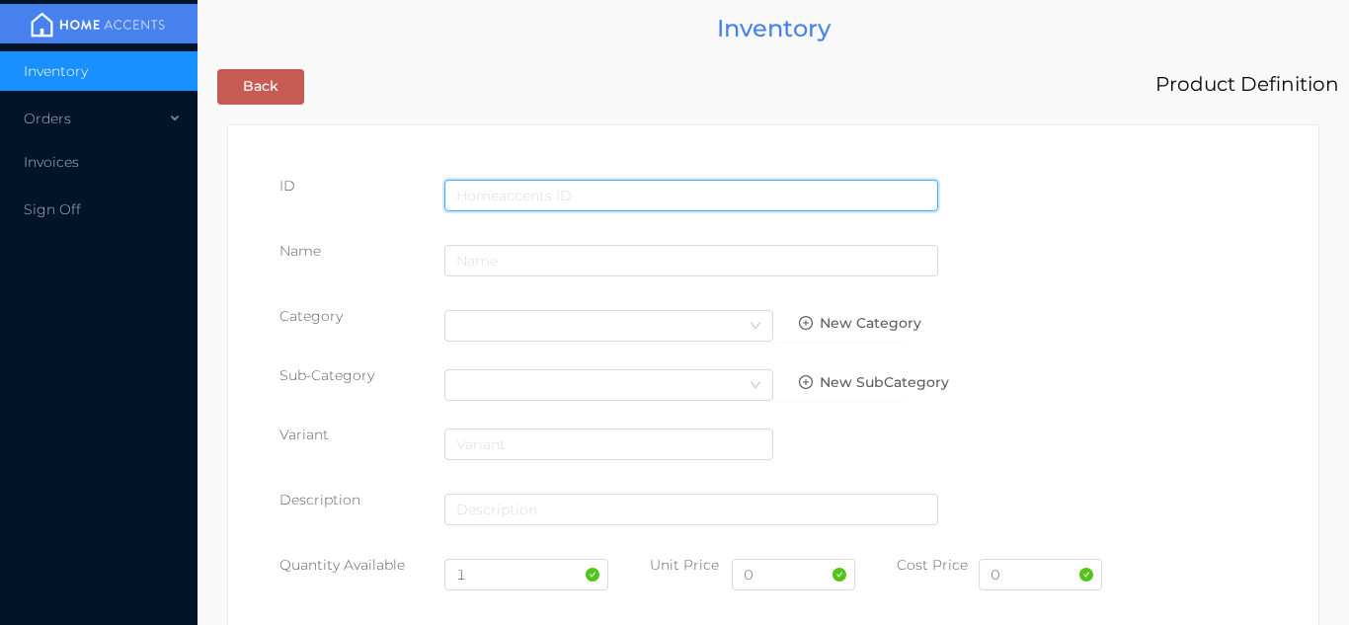
click at [502, 187] on input "text" at bounding box center [692, 196] width 494 height 32
type input "057359531723"
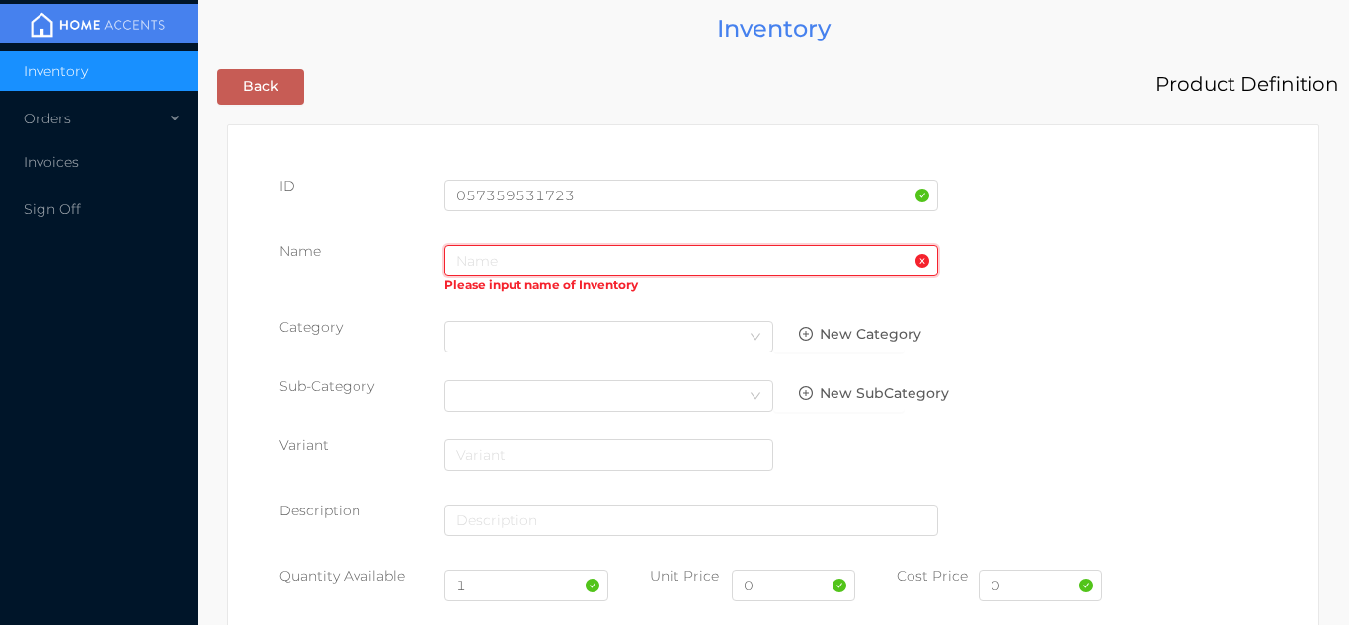
click at [488, 269] on input "text" at bounding box center [692, 261] width 494 height 32
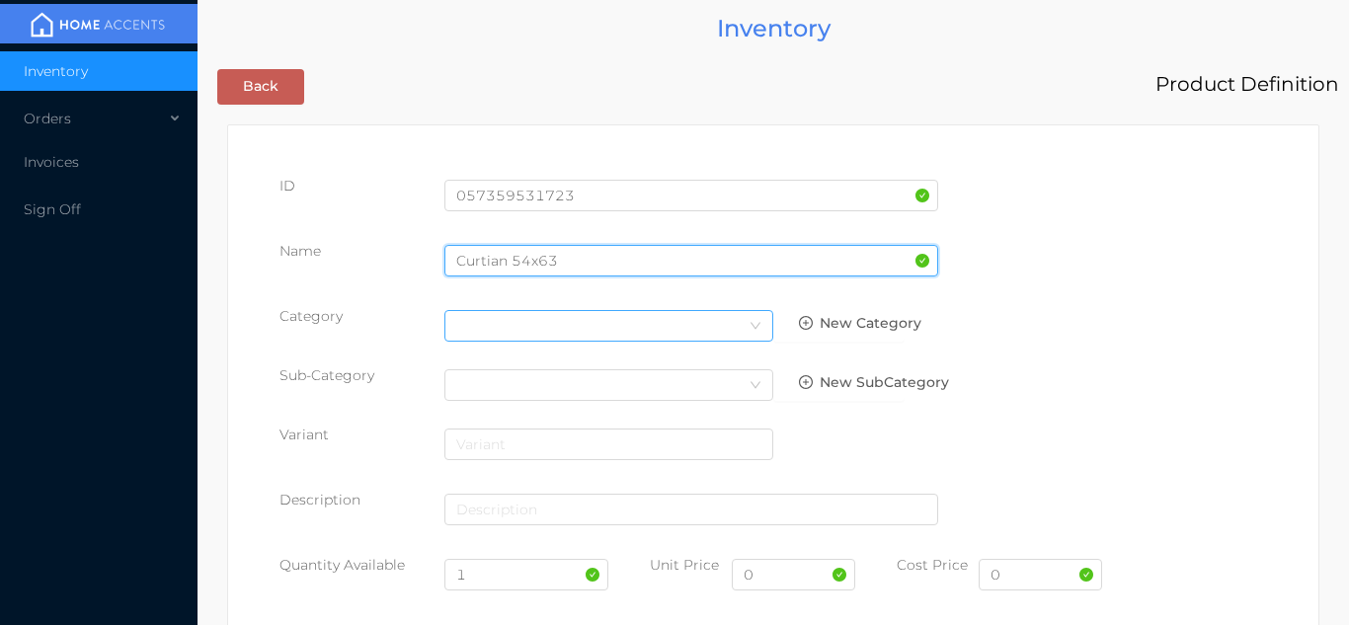
type input "Curtian 54x63"
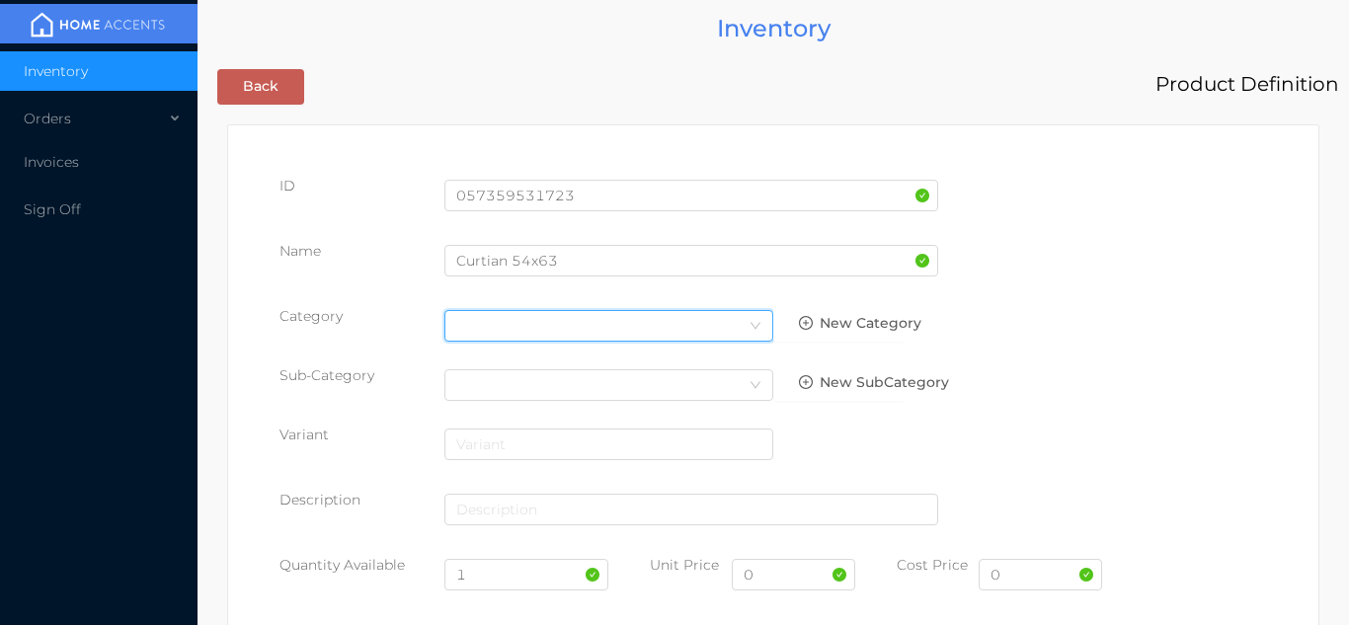
click at [682, 325] on div "Select Category" at bounding box center [608, 326] width 305 height 30
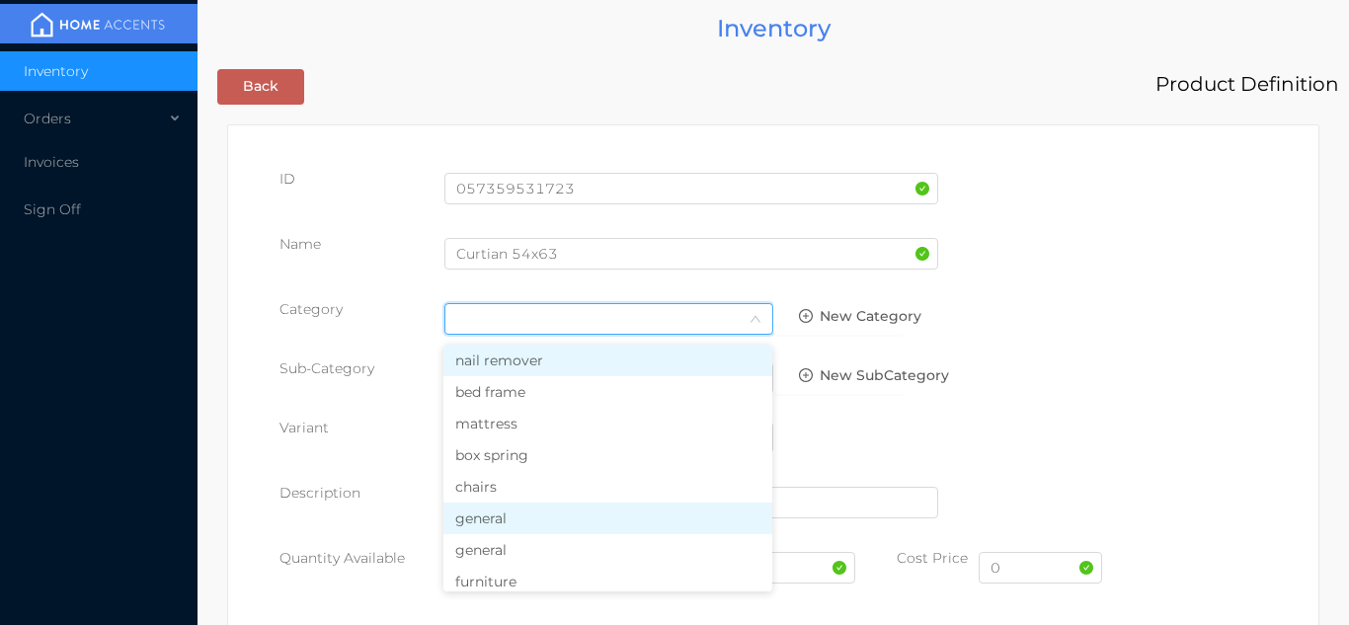
click at [531, 529] on li "general" at bounding box center [608, 519] width 329 height 32
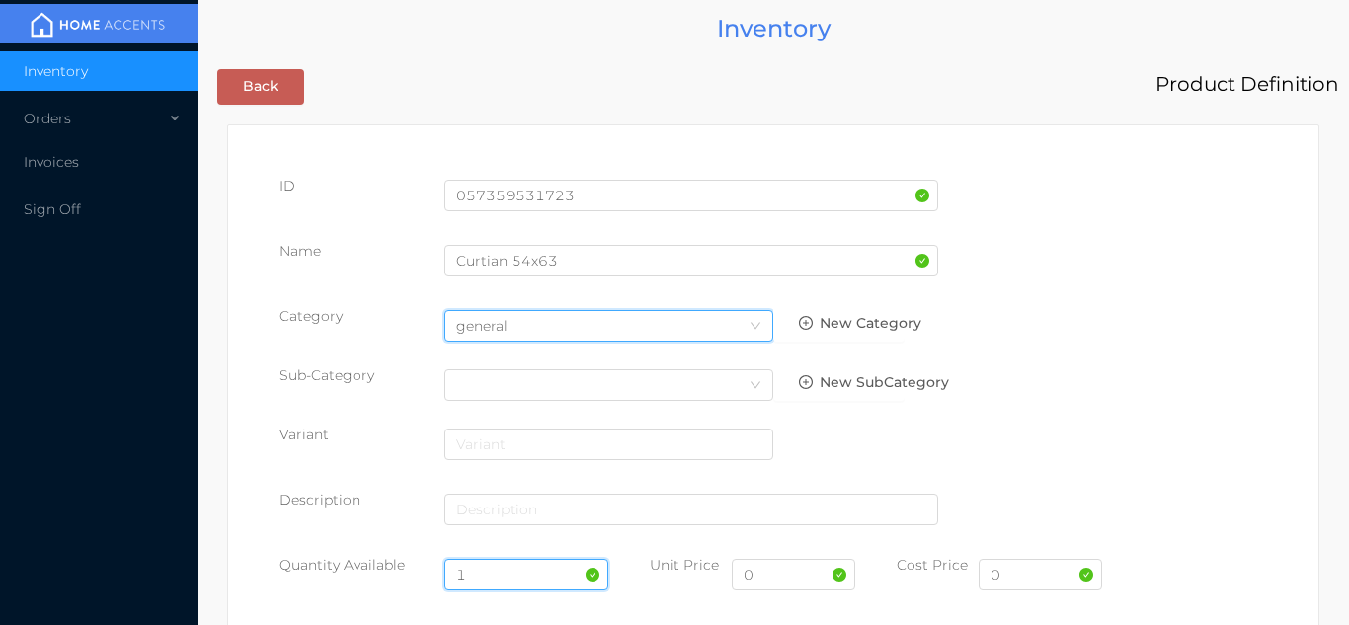
click at [514, 575] on input "1" at bounding box center [527, 575] width 165 height 32
type input "12"
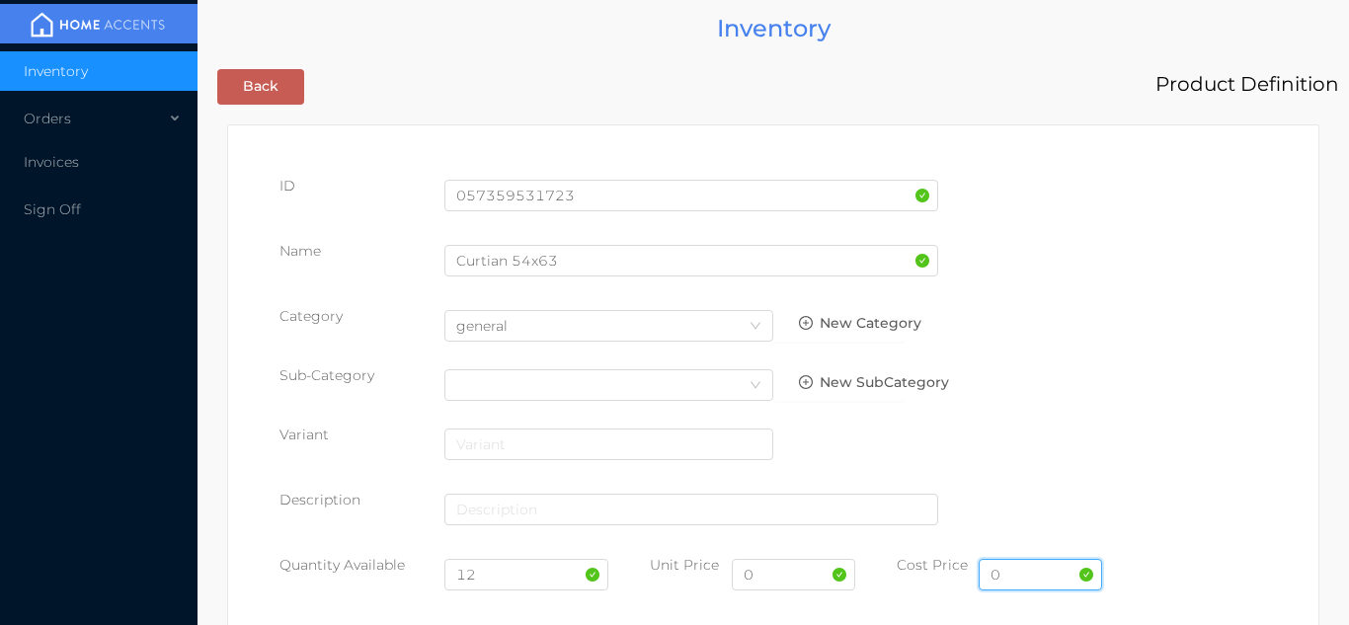
click at [1015, 579] on input "0" at bounding box center [1040, 575] width 123 height 32
type input "7.00"
click at [767, 581] on input "0" at bounding box center [793, 575] width 123 height 32
type input "14.99"
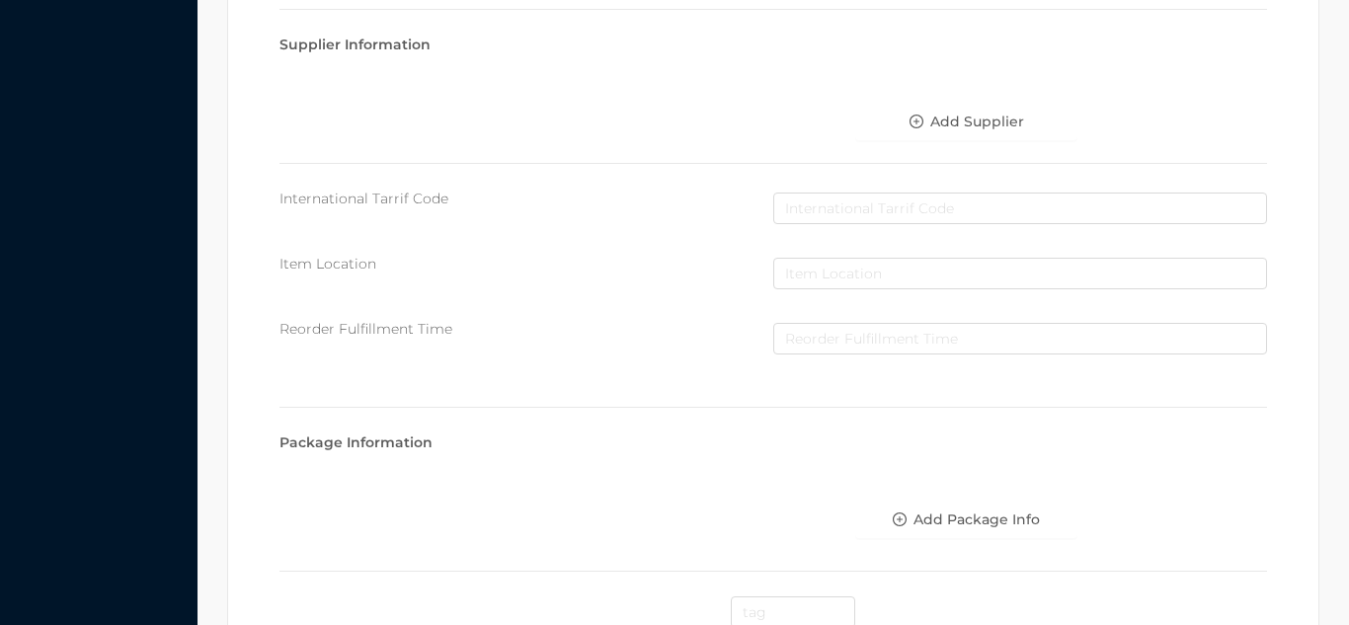
scroll to position [1016, 0]
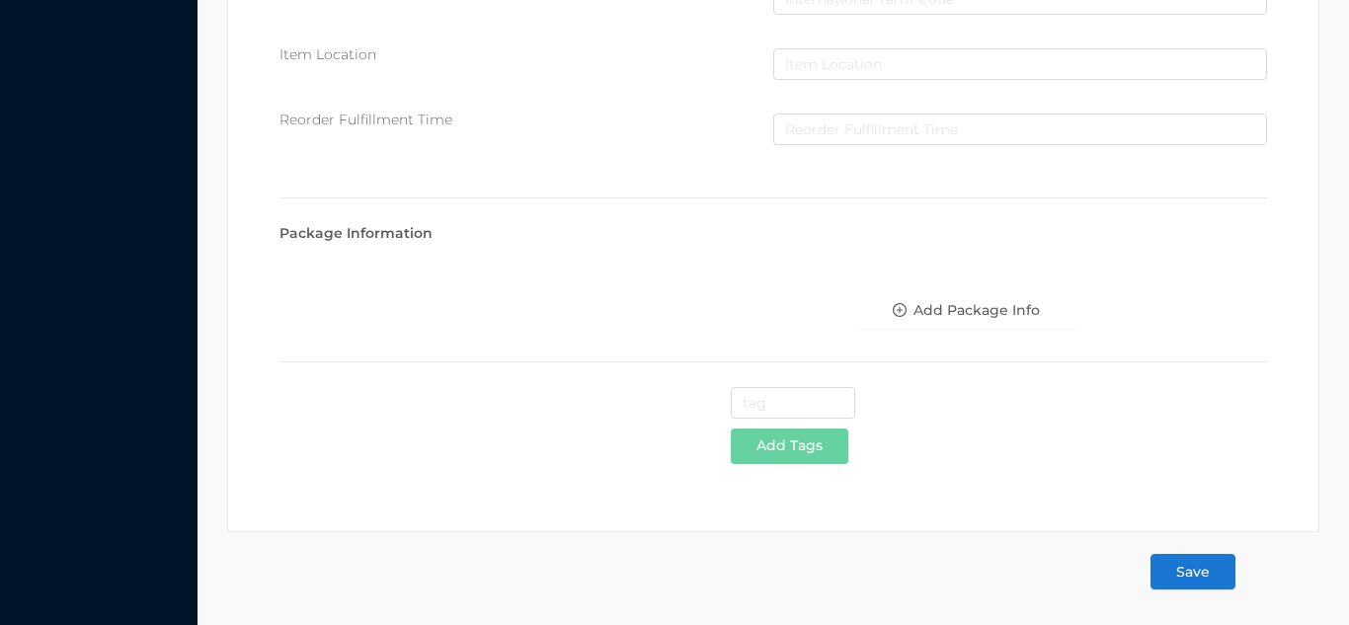
click at [1197, 566] on button "Save" at bounding box center [1193, 572] width 85 height 36
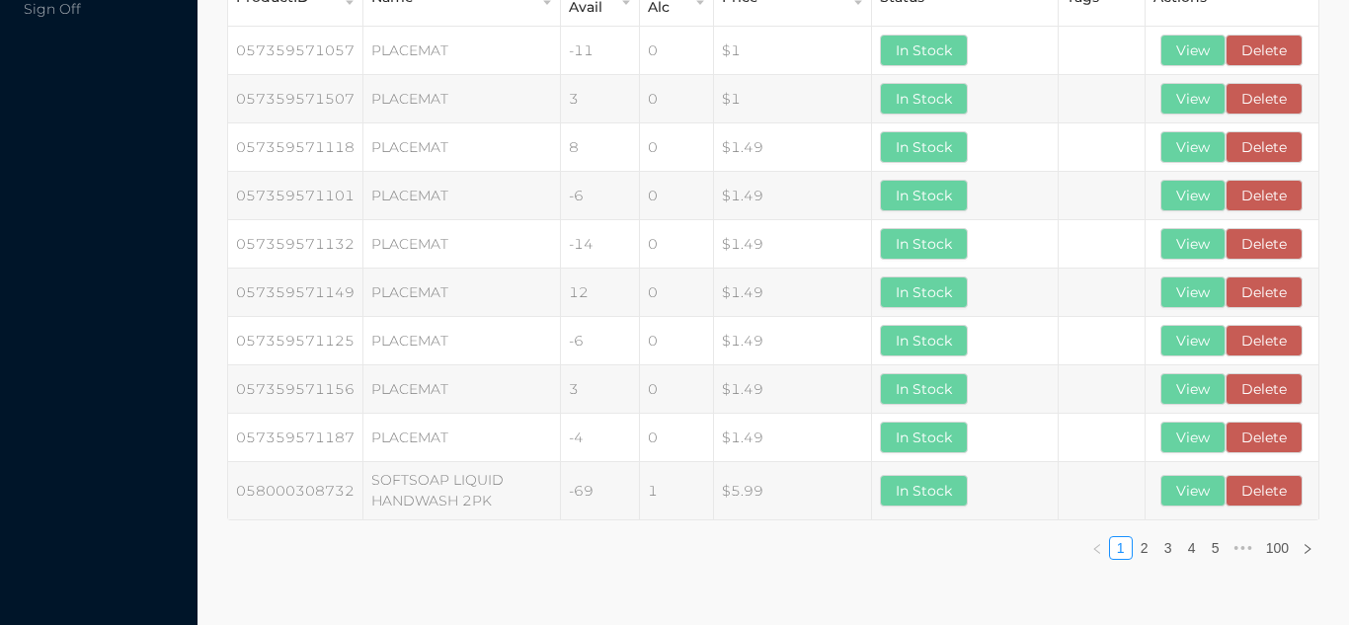
scroll to position [0, 0]
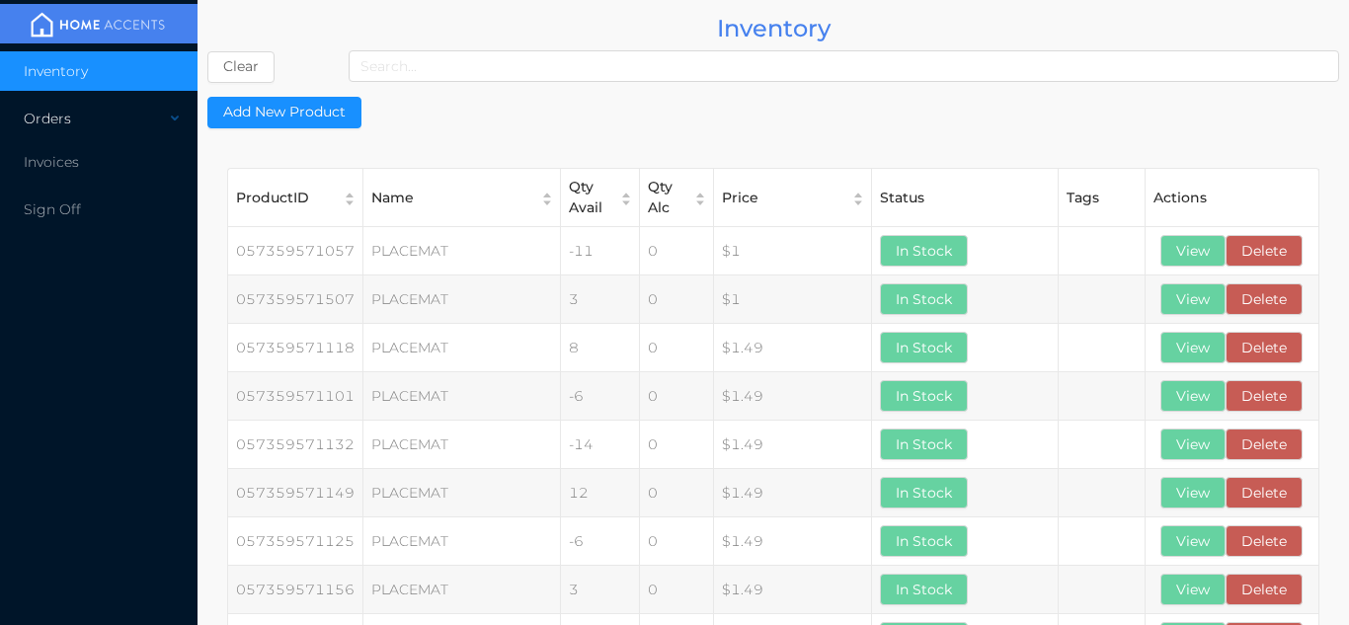
click at [118, 114] on div "Orders" at bounding box center [99, 119] width 198 height 40
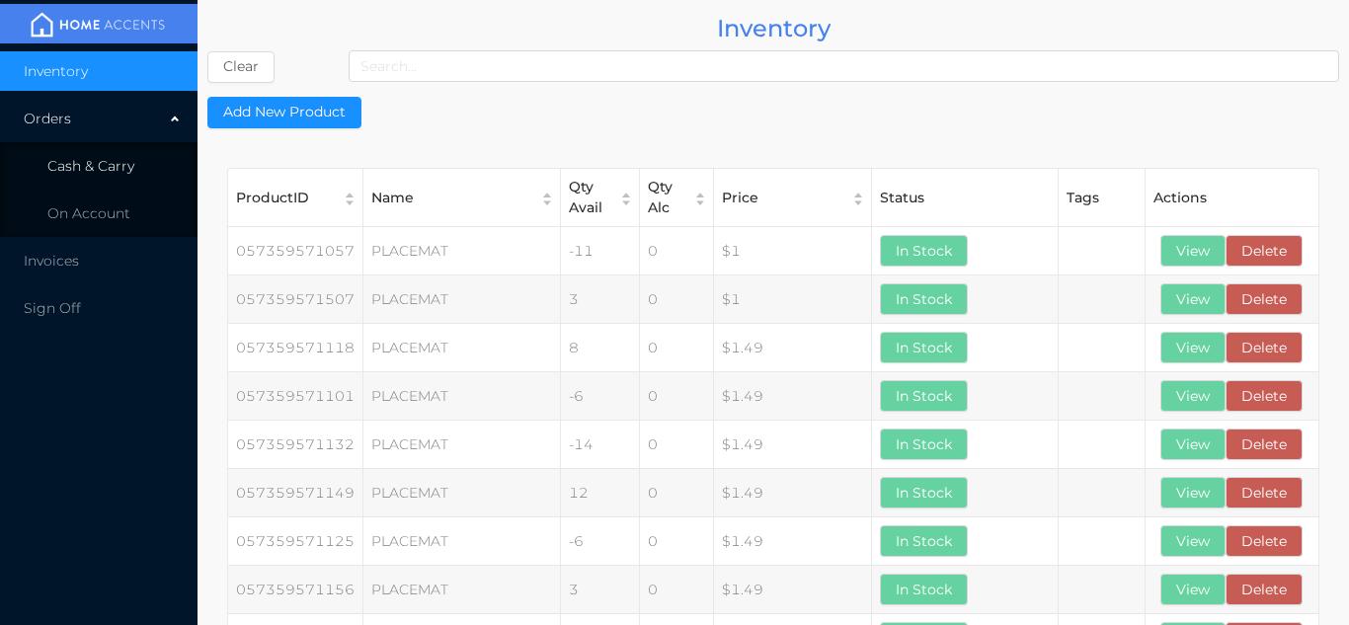
click at [118, 165] on span "Cash & Carry" at bounding box center [90, 166] width 87 height 18
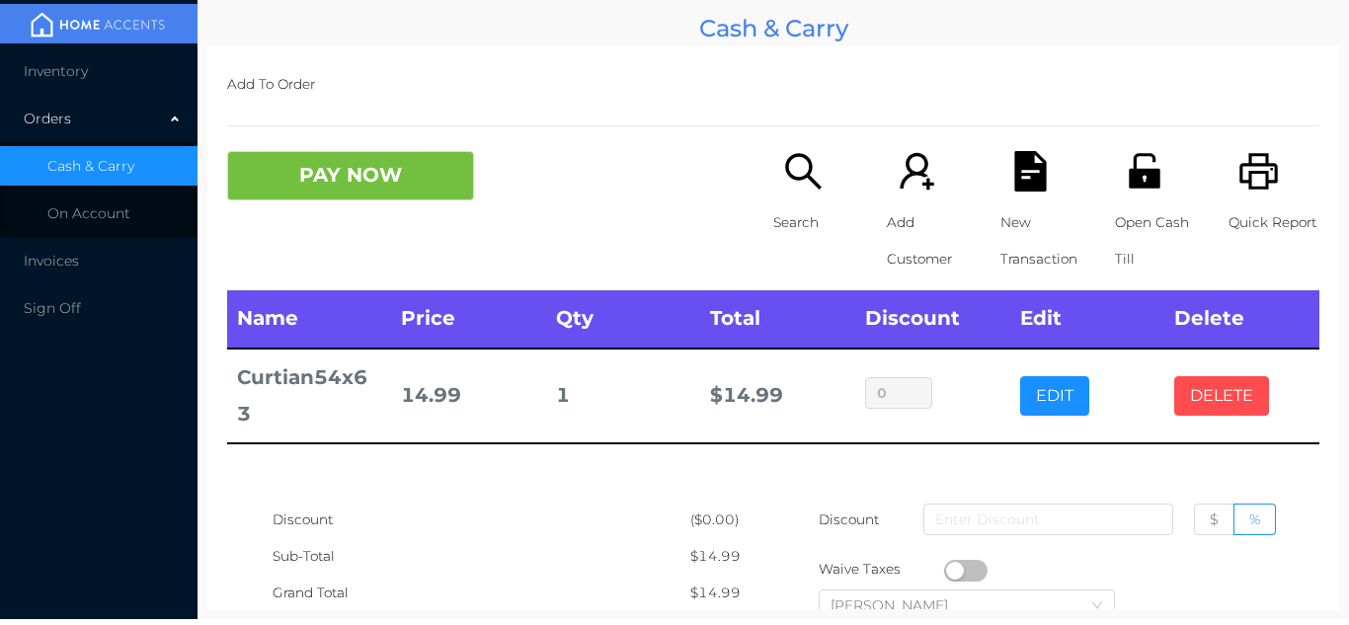
click at [1214, 378] on button "DELETE" at bounding box center [1222, 396] width 95 height 40
click at [1248, 376] on button "DELETE" at bounding box center [1222, 396] width 95 height 40
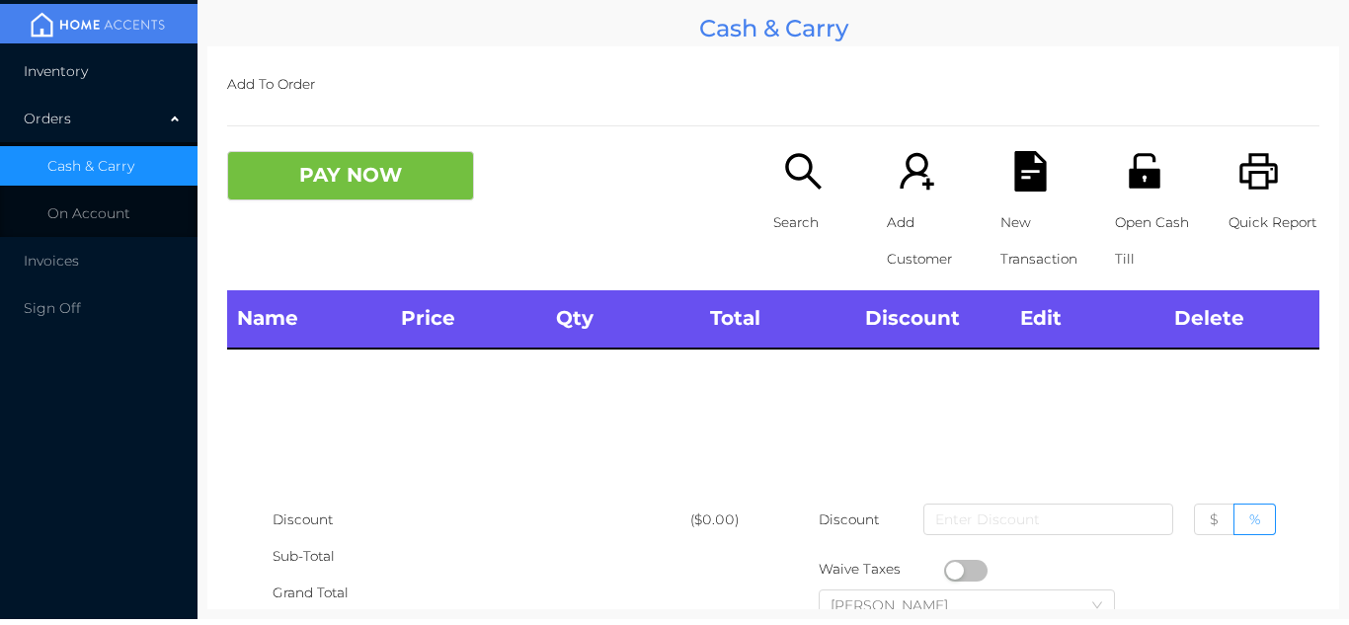
click at [80, 57] on li "Inventory" at bounding box center [99, 71] width 198 height 40
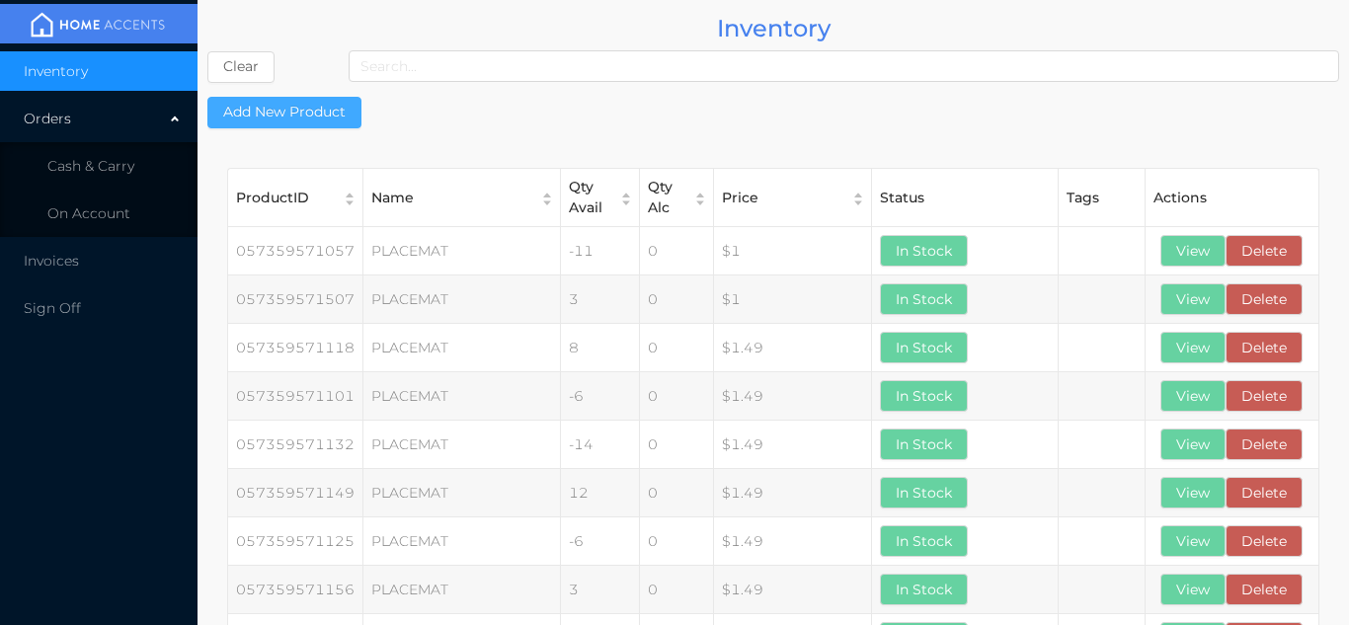
click at [294, 113] on button "Add New Product" at bounding box center [284, 113] width 154 height 32
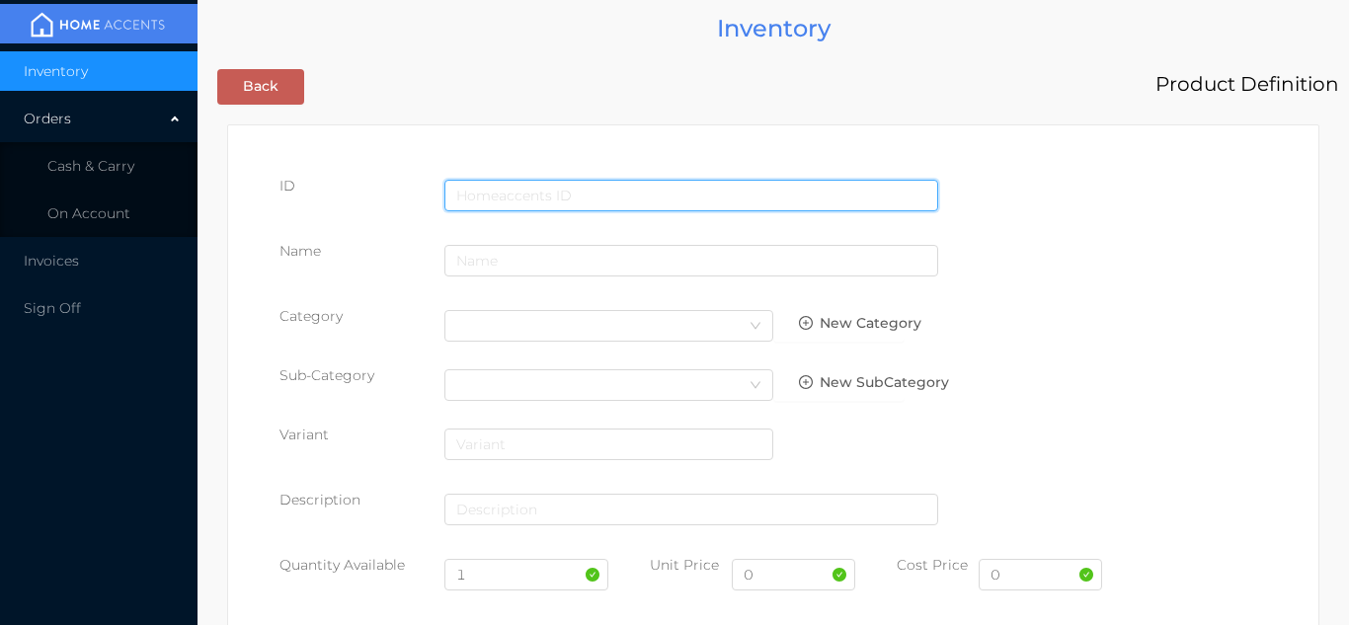
click at [477, 197] on input "text" at bounding box center [692, 196] width 494 height 32
type input "057359543030"
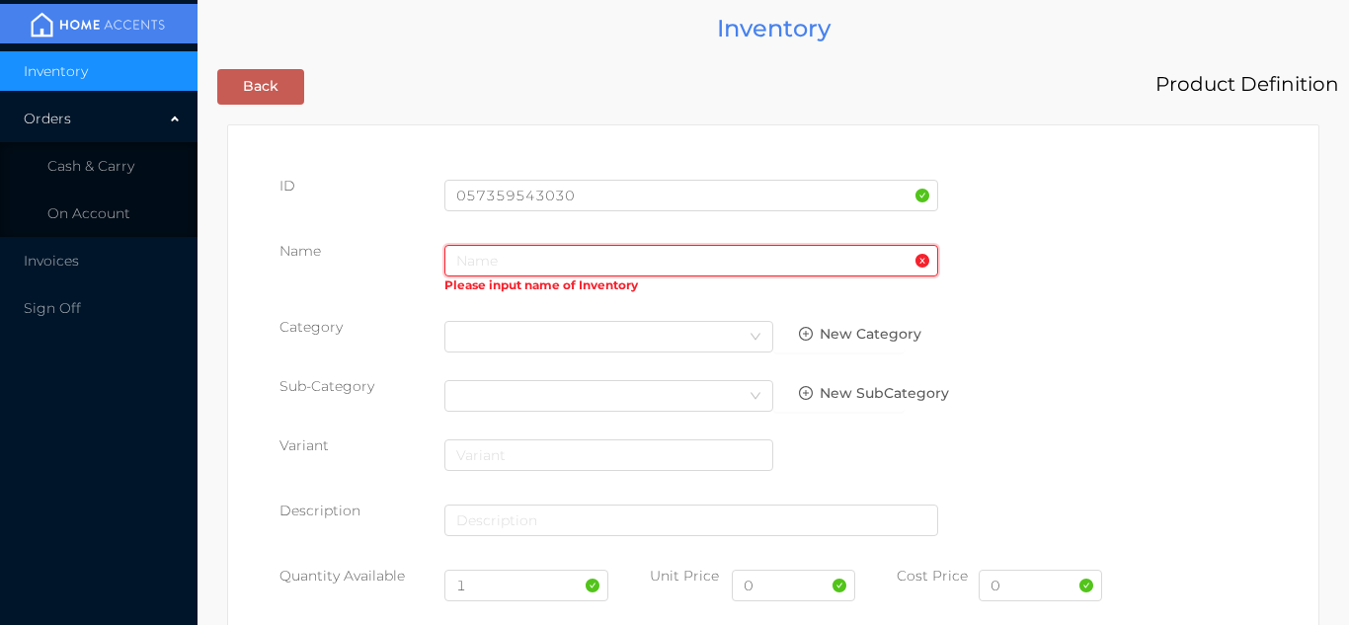
click at [492, 260] on input "text" at bounding box center [692, 261] width 494 height 32
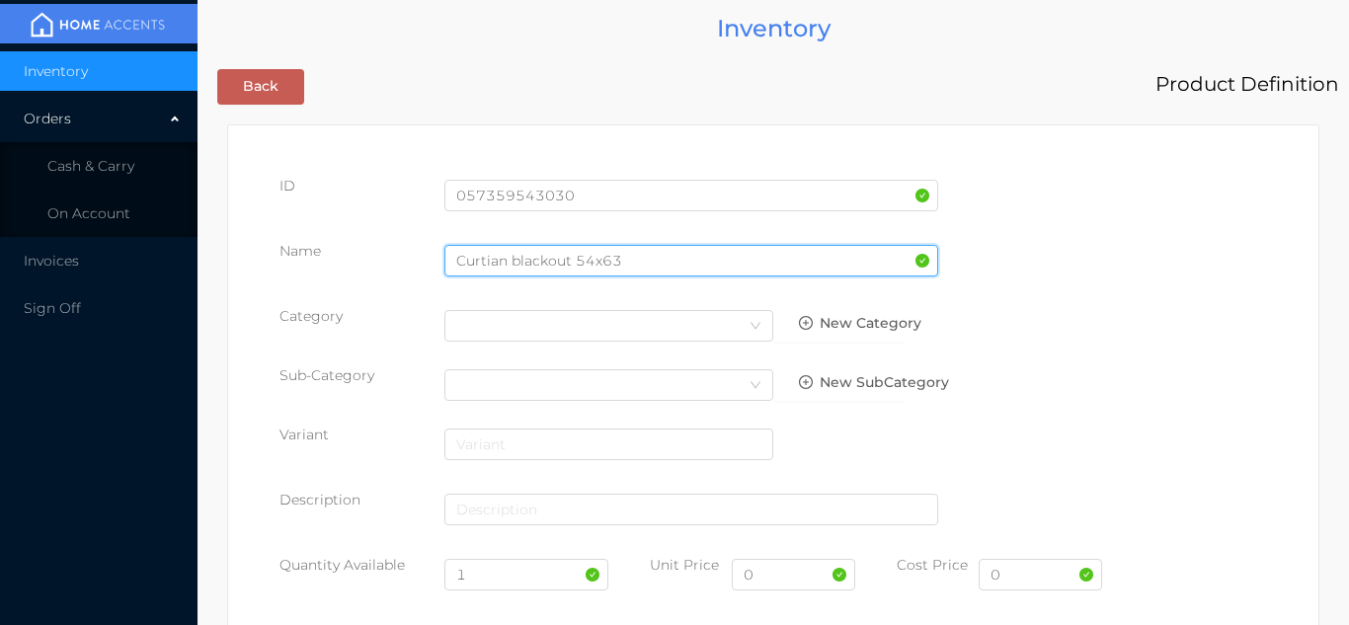
type input "Curtian blackout 54x63"
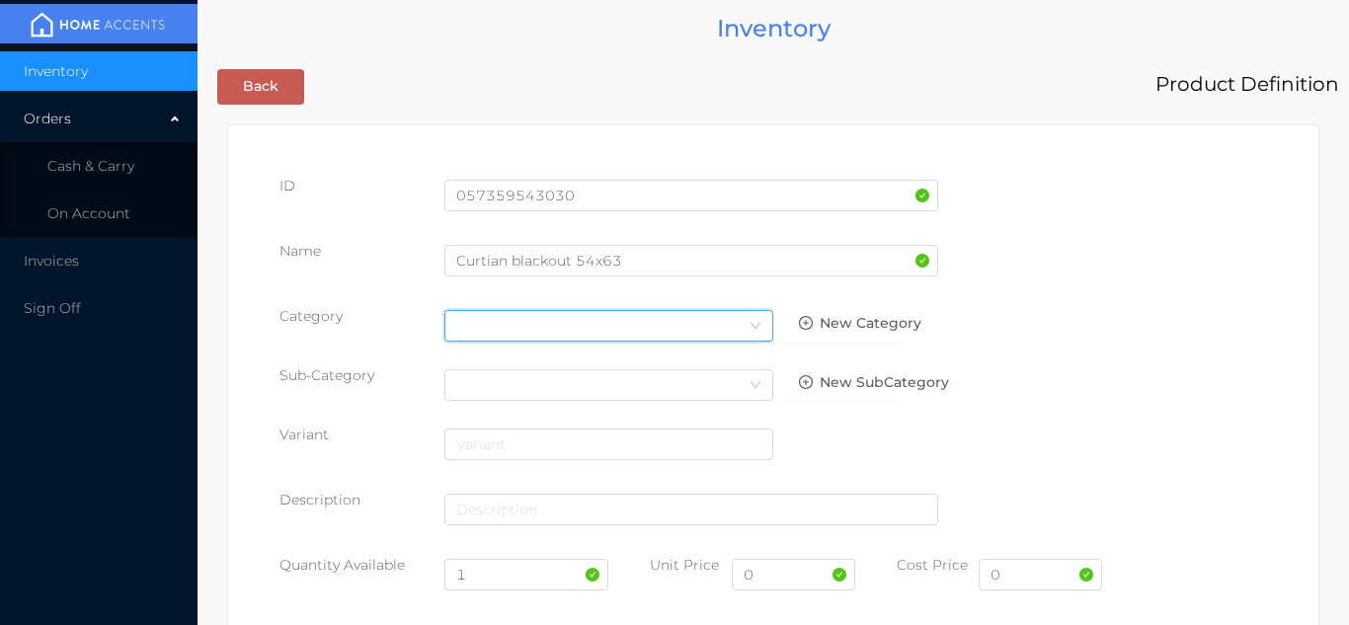
click at [717, 333] on div "Select Category" at bounding box center [608, 326] width 305 height 30
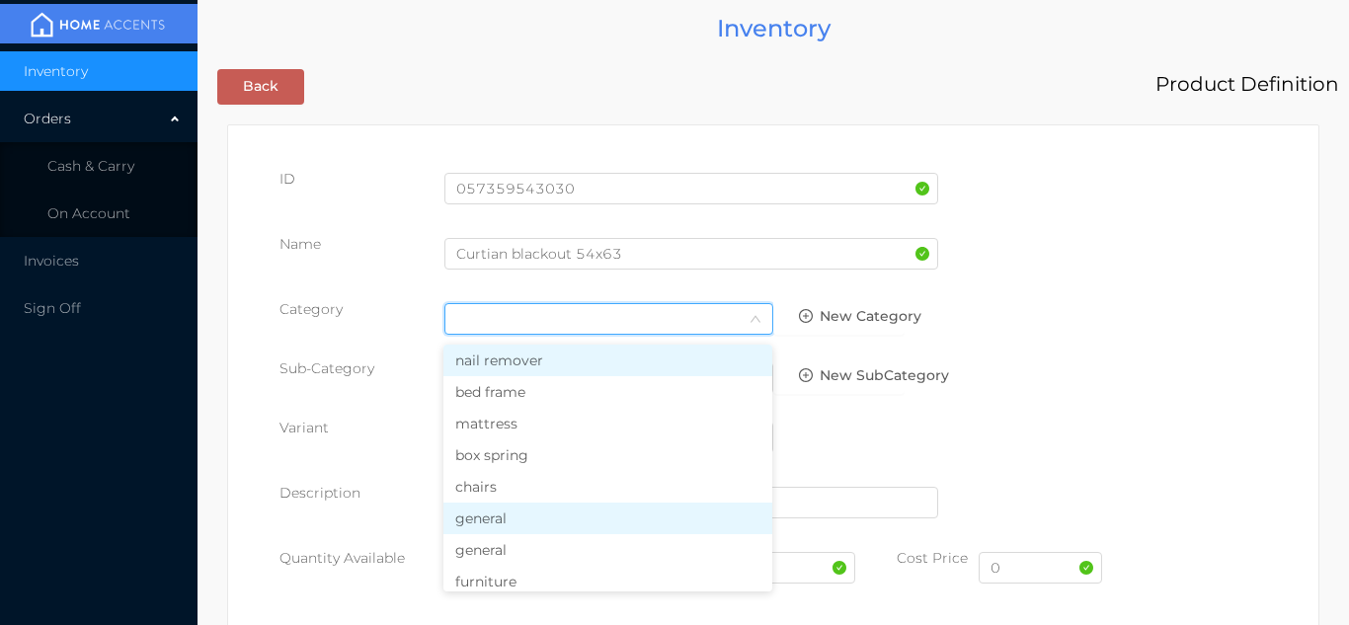
click at [538, 530] on li "general" at bounding box center [608, 519] width 329 height 32
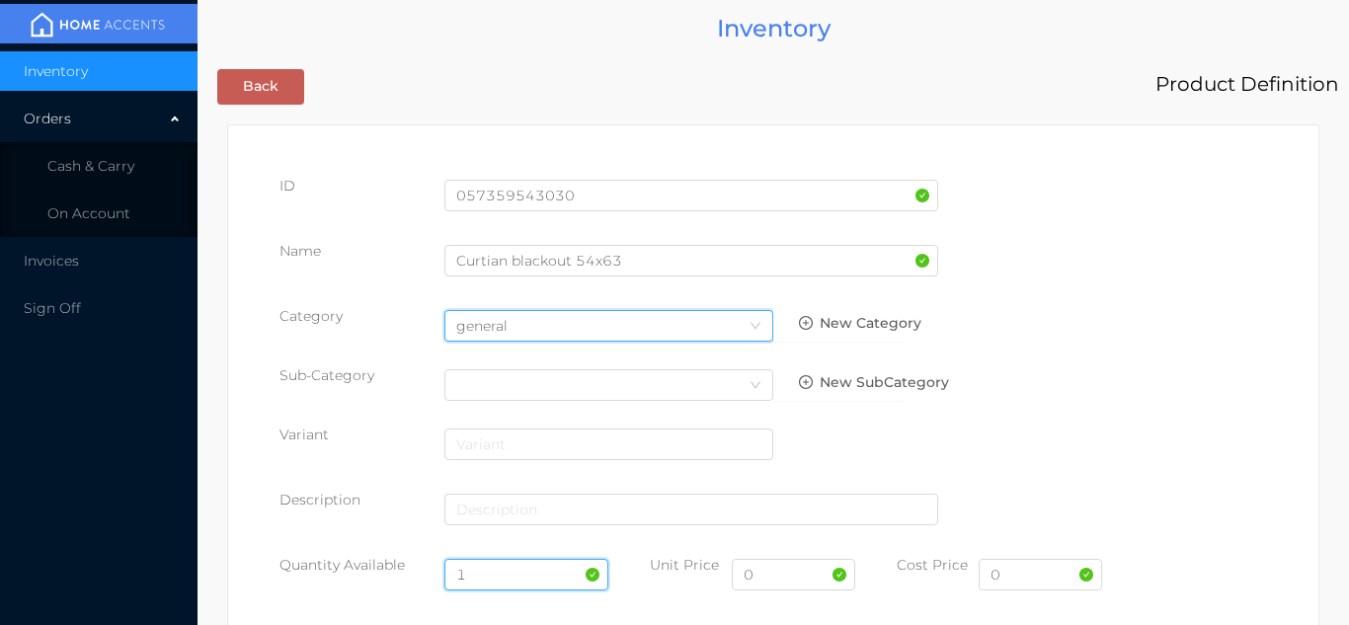
click at [520, 569] on input "1" at bounding box center [527, 575] width 165 height 32
type input "12"
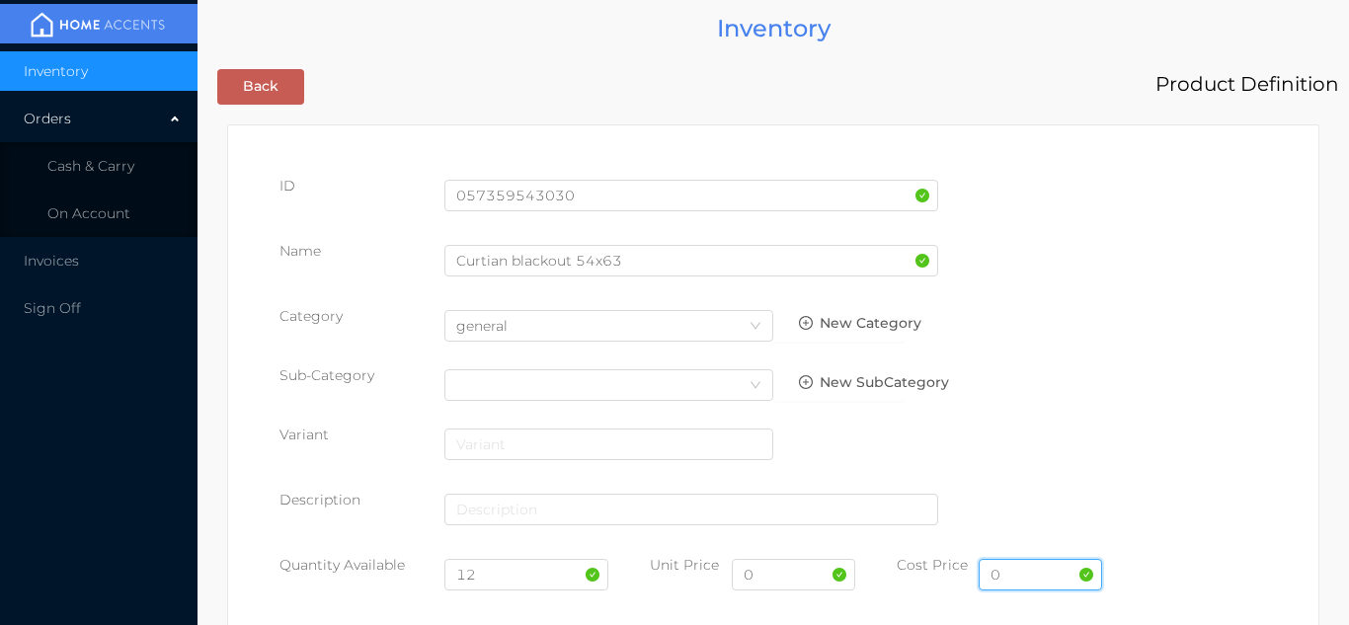
click at [1009, 580] on input "0" at bounding box center [1040, 575] width 123 height 32
type input "9.00"
click at [772, 581] on input "0" at bounding box center [793, 575] width 123 height 32
type input "14.99"
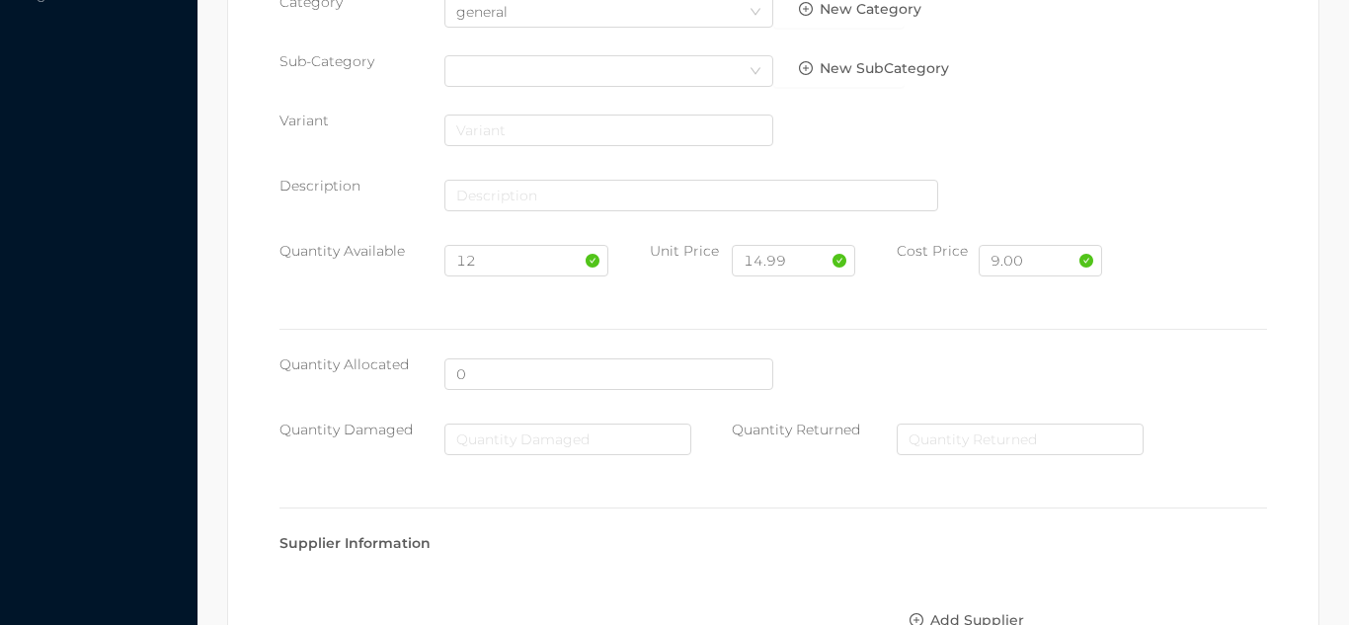
scroll to position [1016, 0]
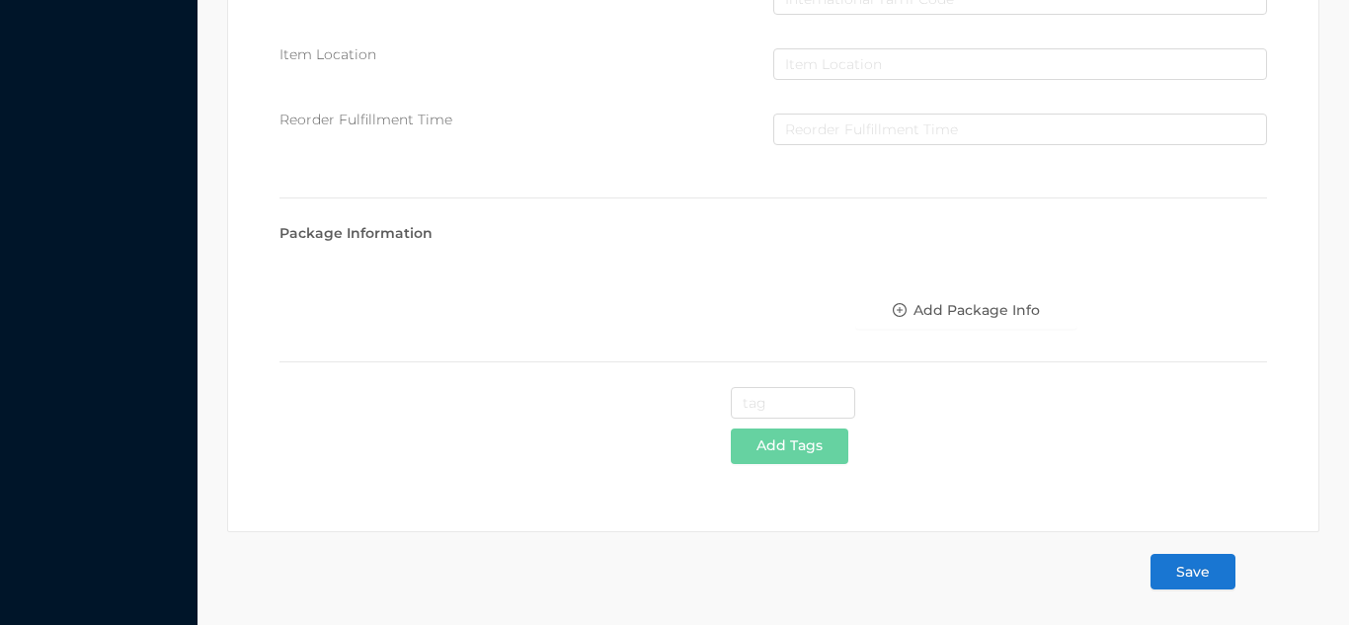
click at [1205, 586] on button "Save" at bounding box center [1193, 572] width 85 height 36
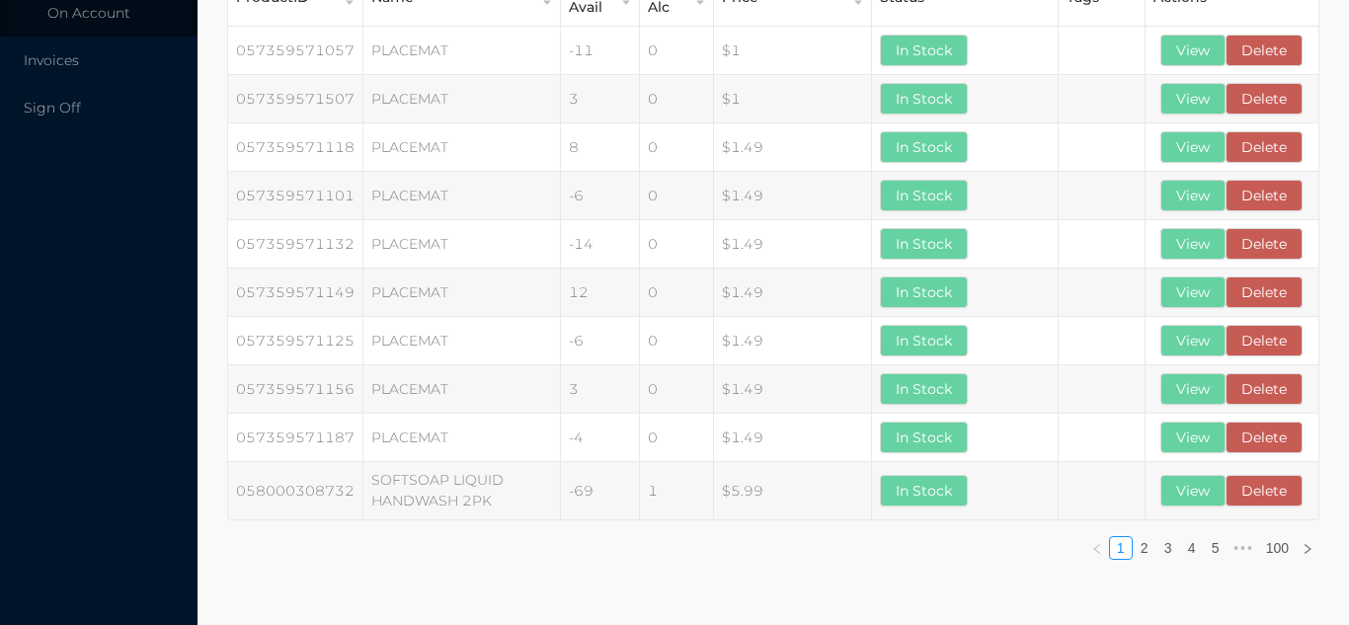
scroll to position [0, 0]
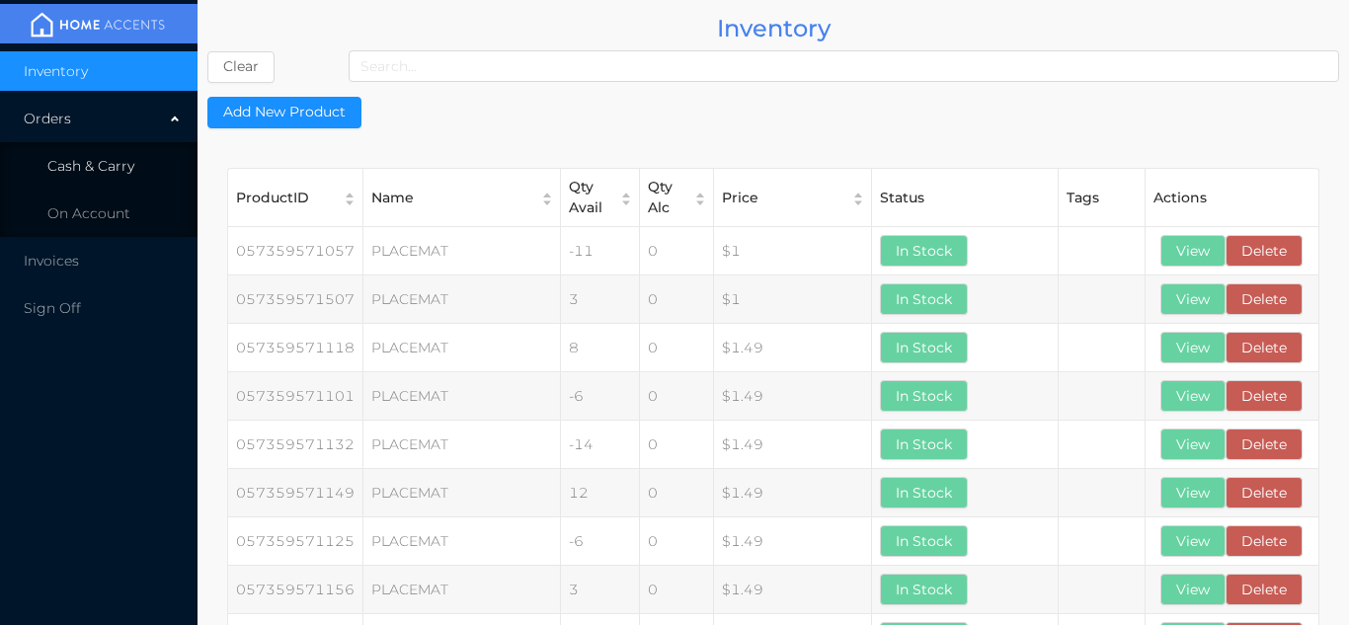
click at [132, 167] on span "Cash & Carry" at bounding box center [90, 166] width 87 height 18
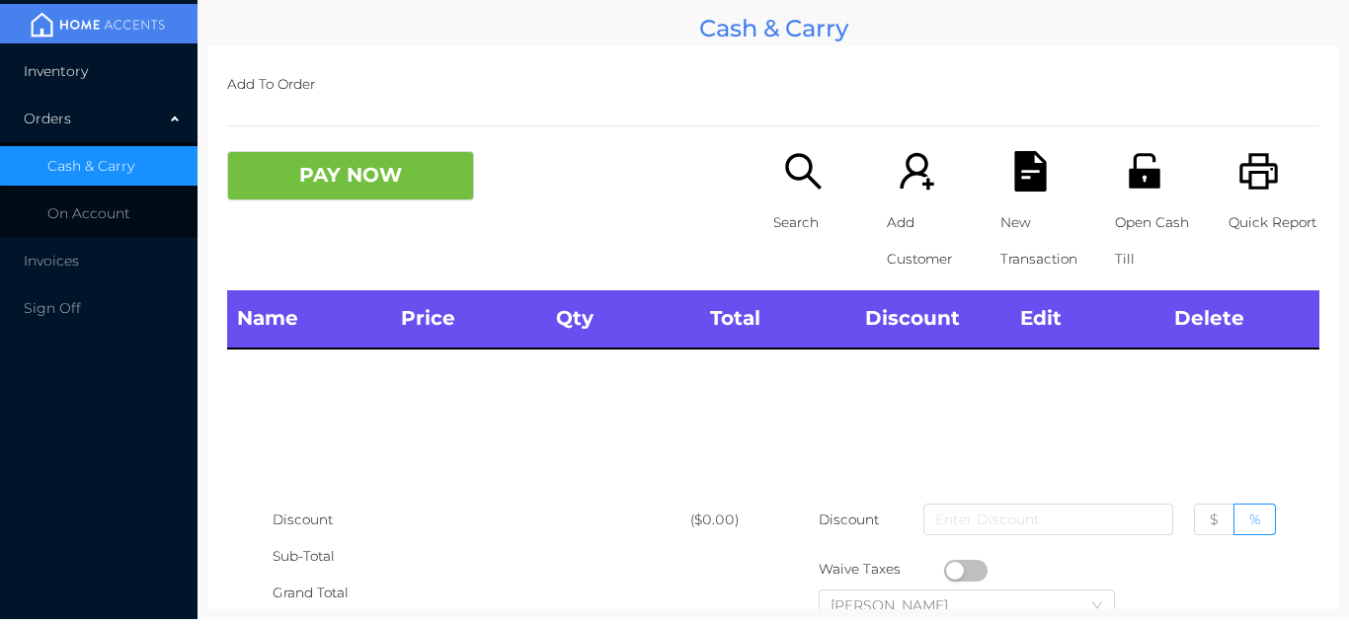
click at [99, 73] on li "Inventory" at bounding box center [99, 71] width 198 height 40
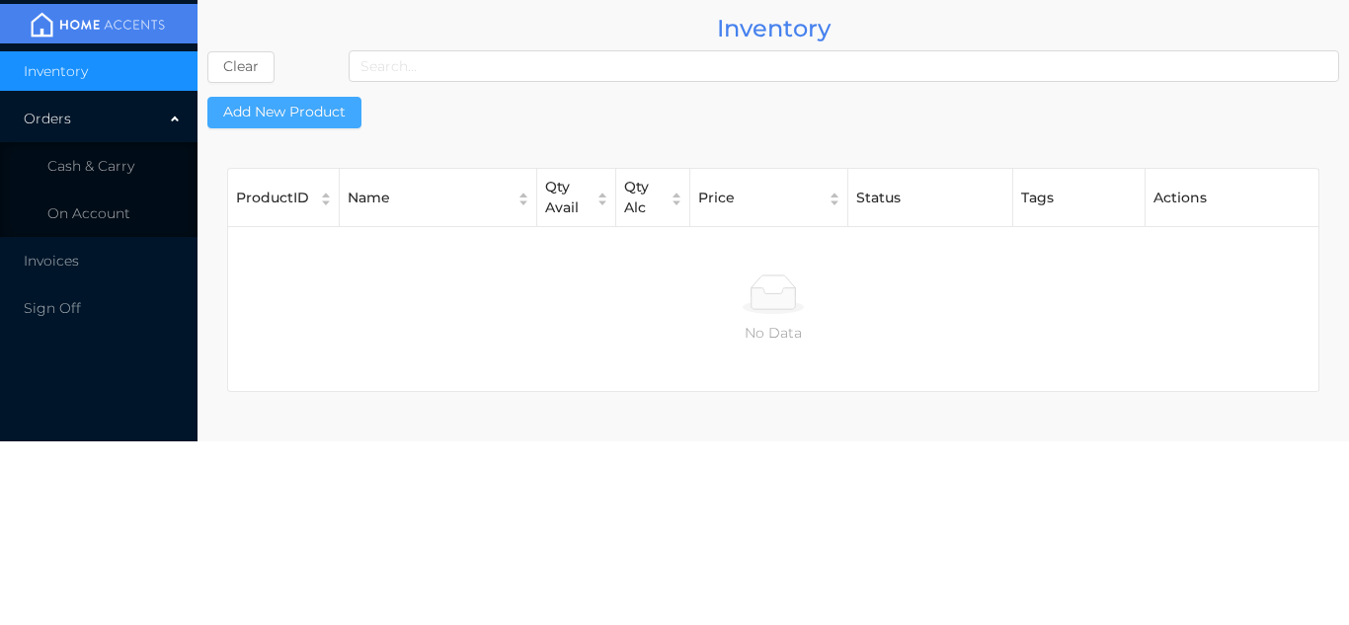
click at [298, 107] on button "Add New Product" at bounding box center [284, 113] width 154 height 32
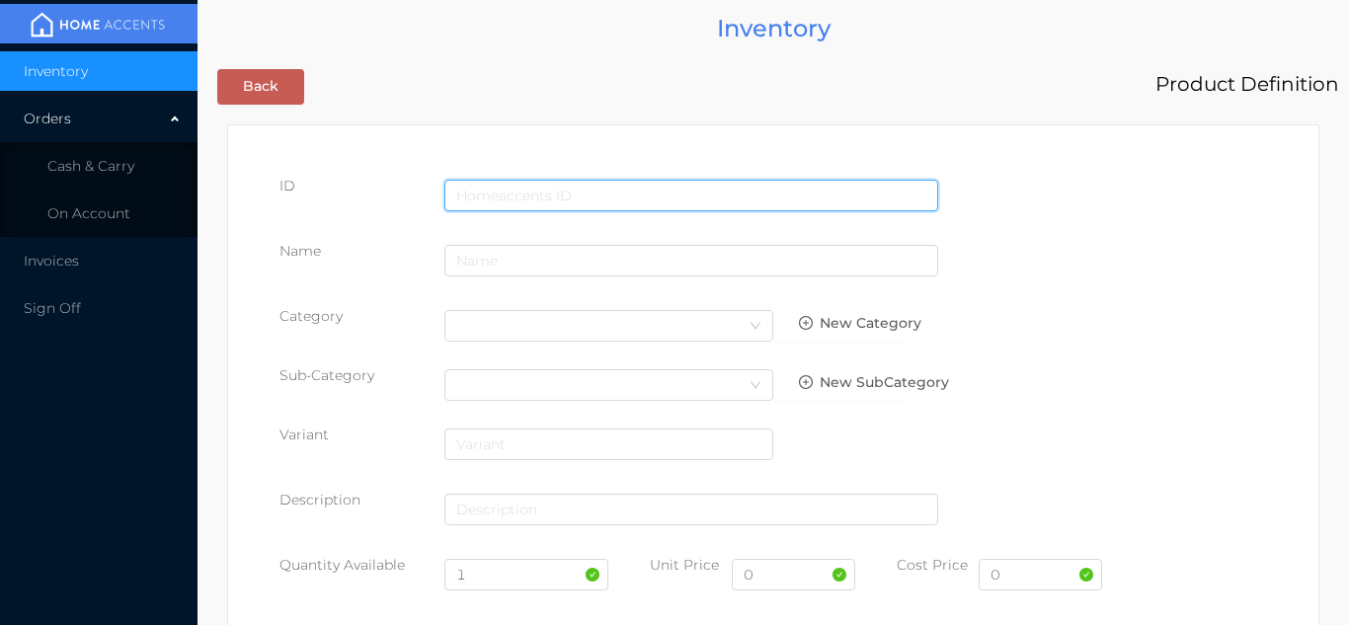
click at [531, 182] on input "text" at bounding box center [692, 196] width 494 height 32
type input "057359543085"
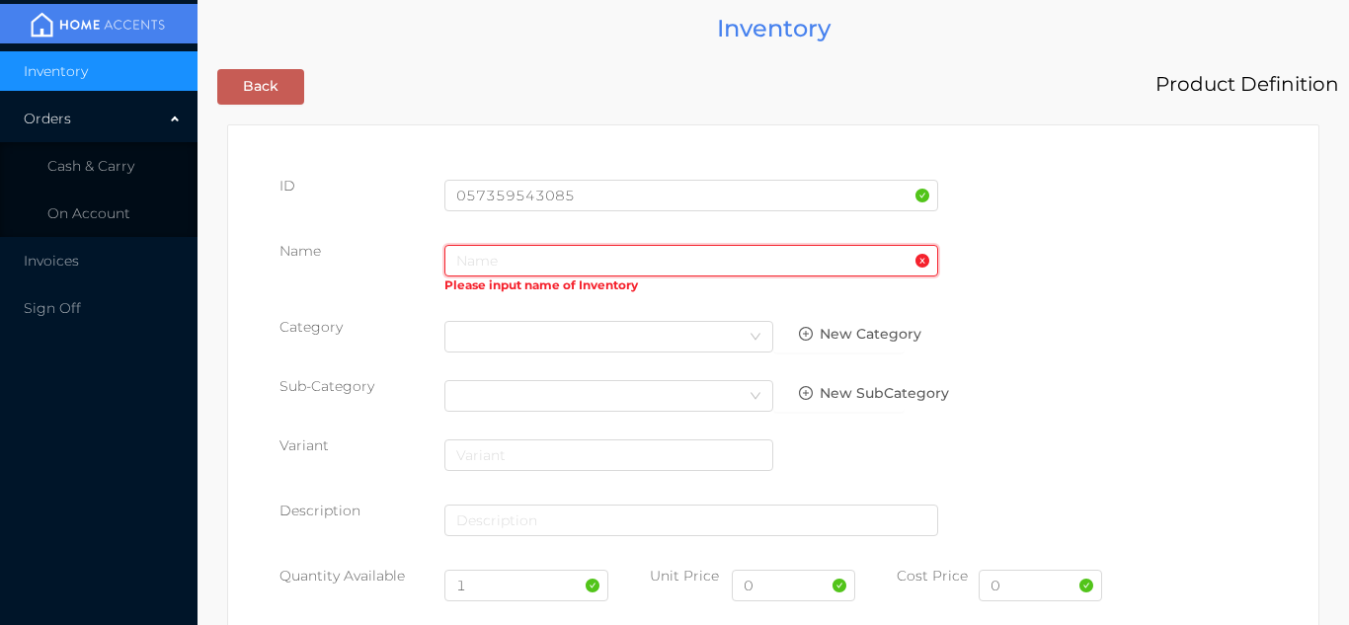
paste input "Curtian blackout 54x63"
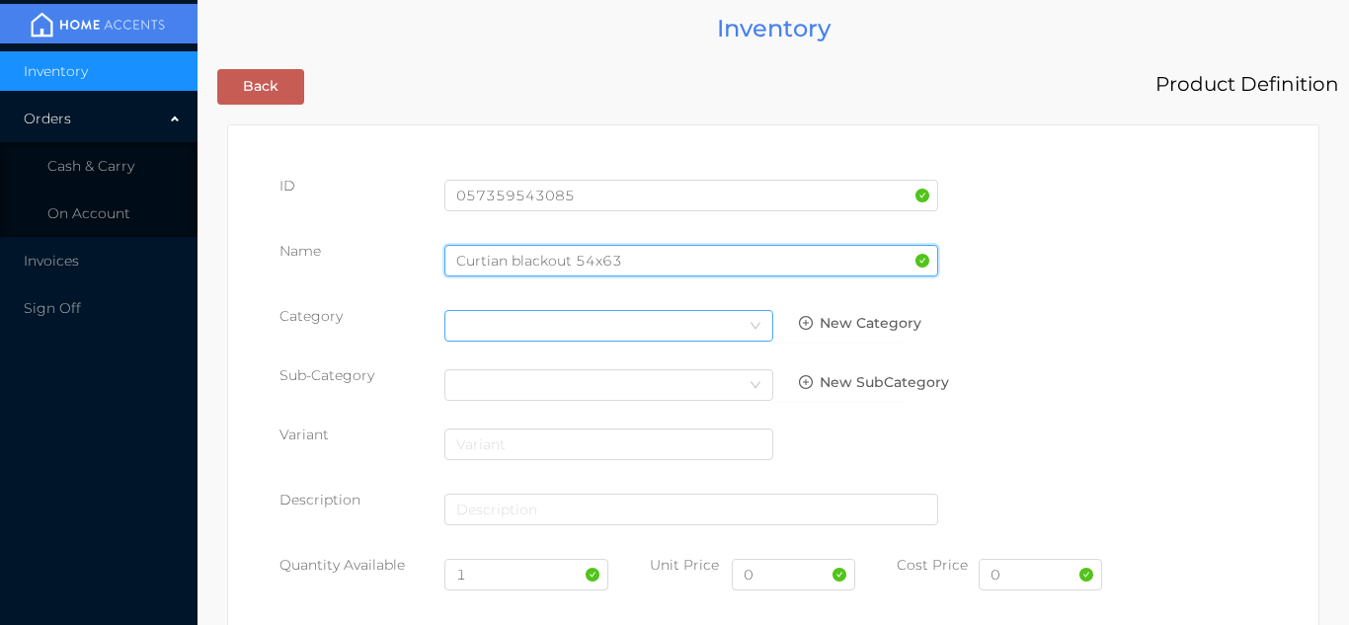
type input "Curtian blackout 54x63"
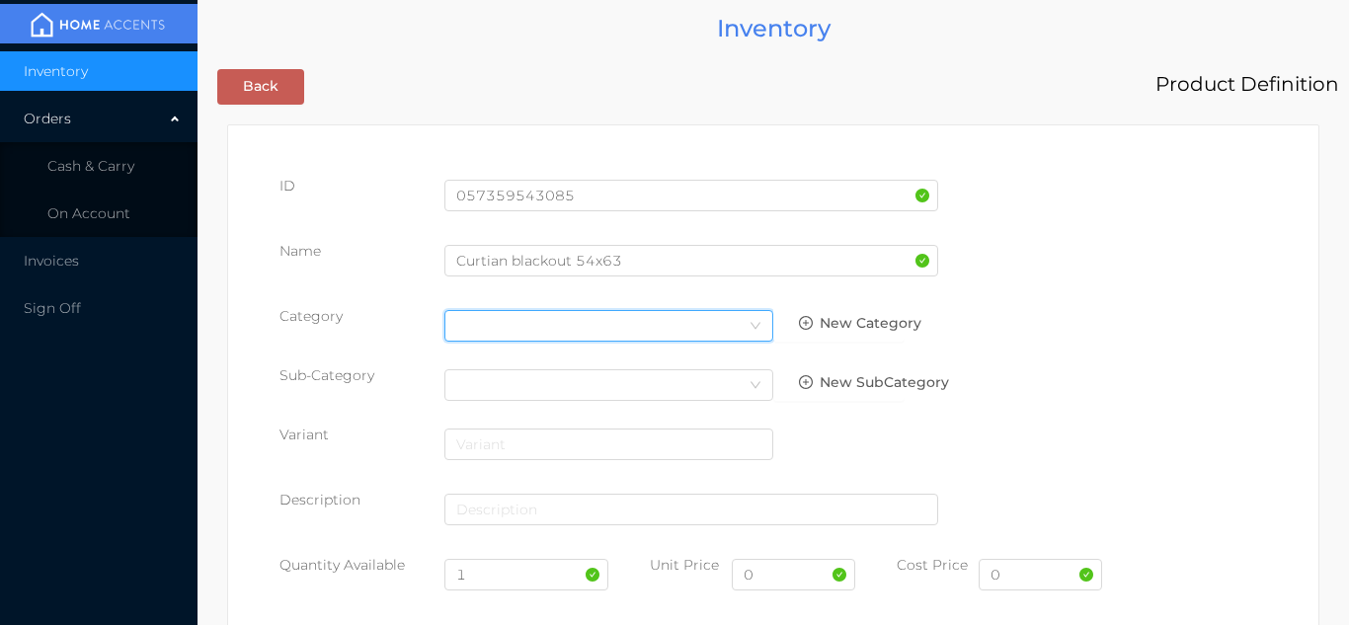
click at [751, 328] on icon "icon: down" at bounding box center [756, 326] width 12 height 12
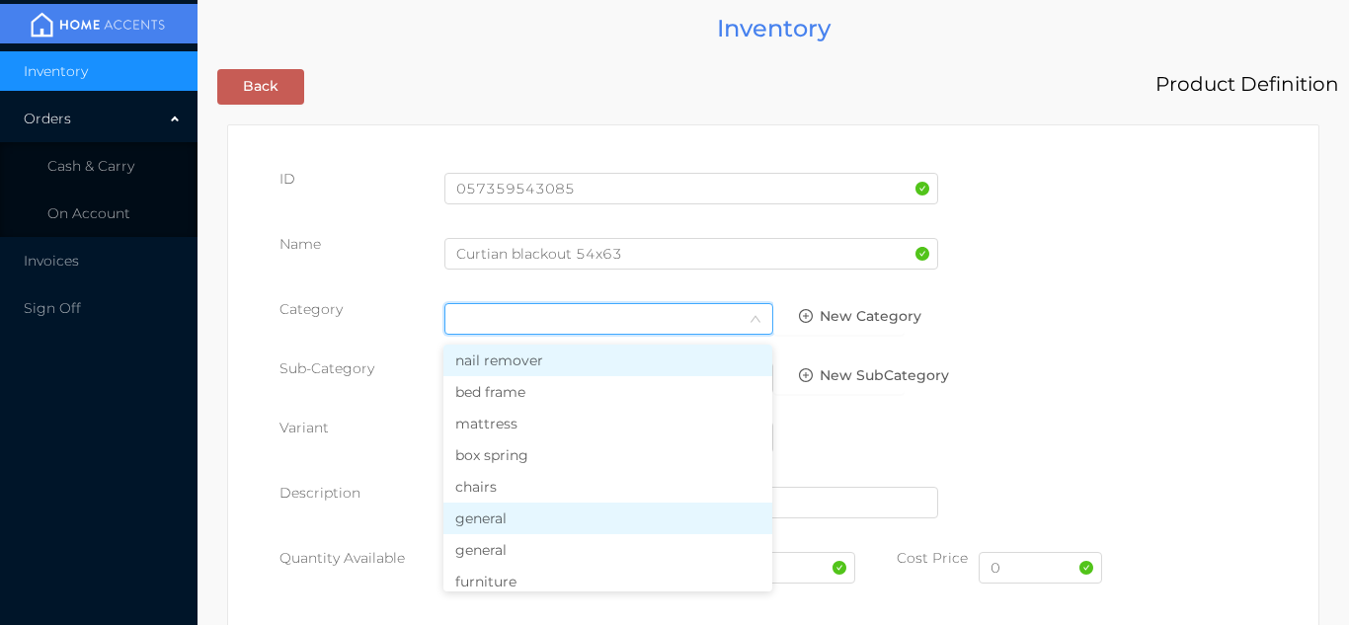
click at [520, 529] on li "general" at bounding box center [608, 519] width 329 height 32
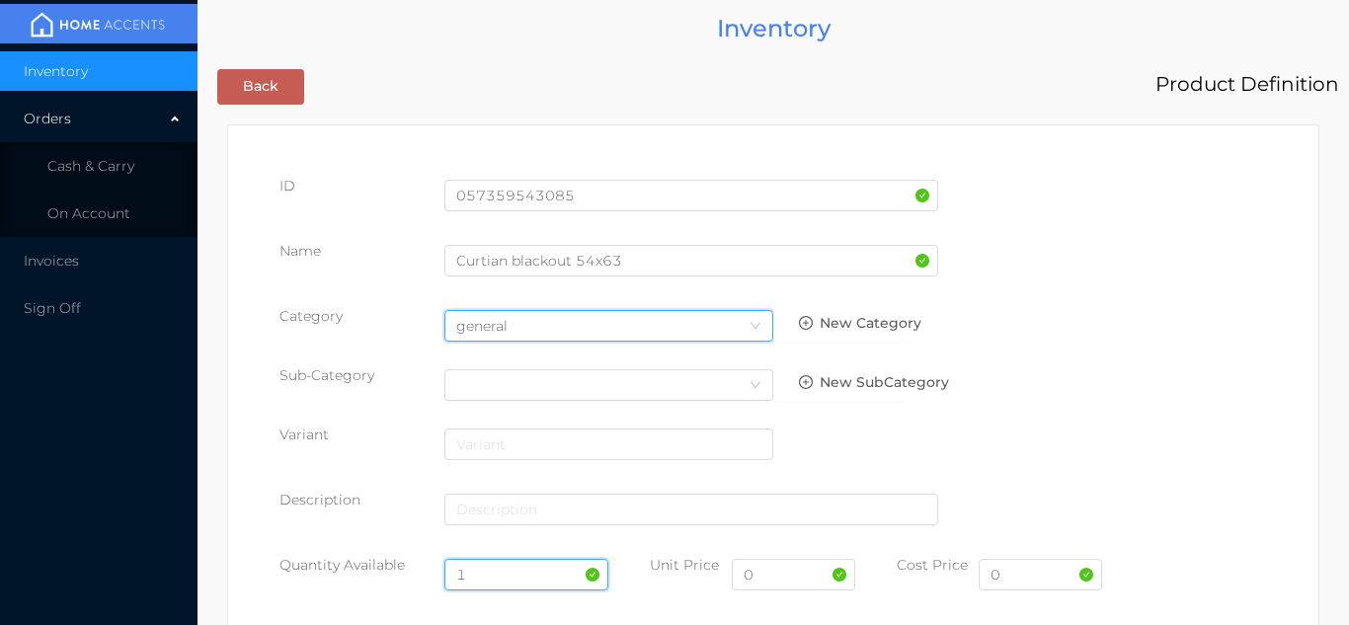
click at [515, 573] on input "1" at bounding box center [527, 575] width 165 height 32
type input "12"
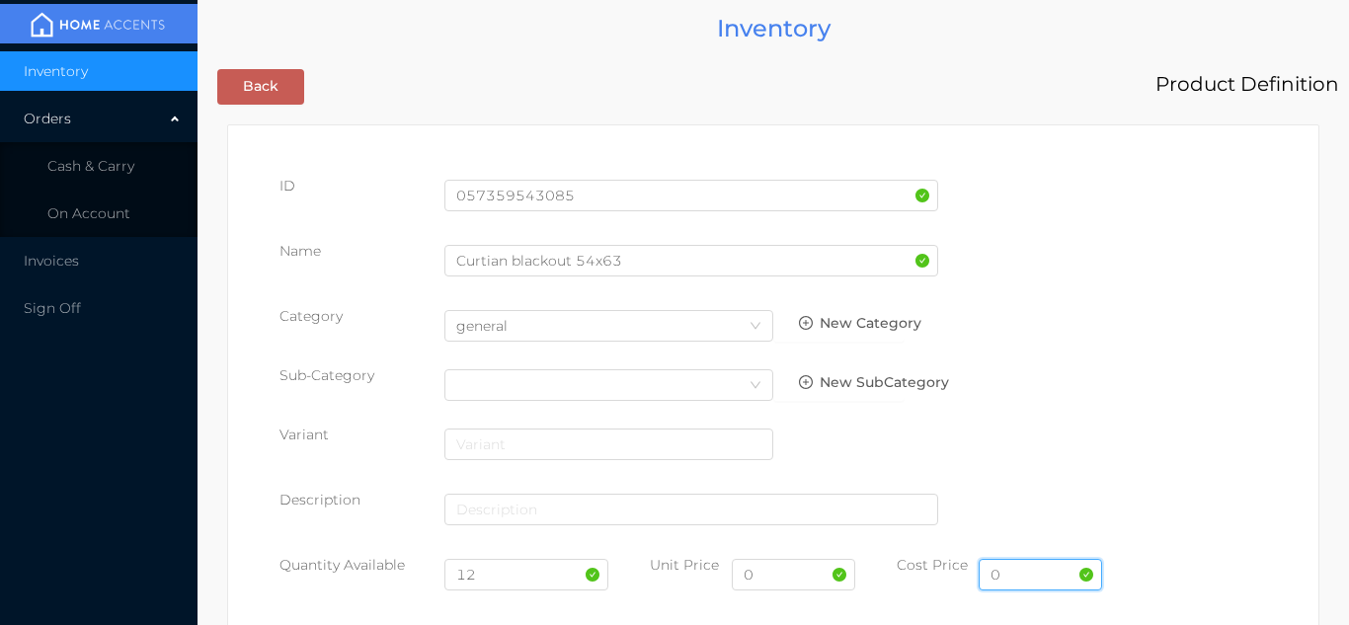
click at [1024, 588] on input "0" at bounding box center [1040, 575] width 123 height 32
type input "9.00"
click at [785, 582] on input "0" at bounding box center [793, 575] width 123 height 32
type input "14.99"
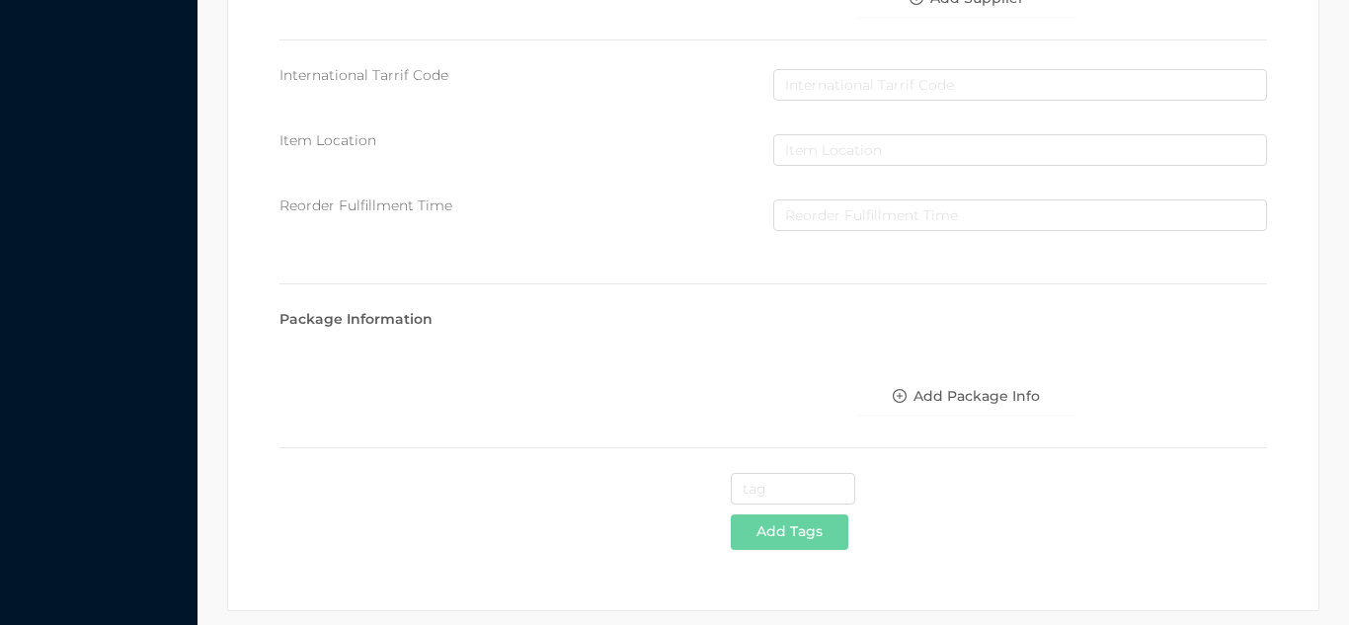
scroll to position [1016, 0]
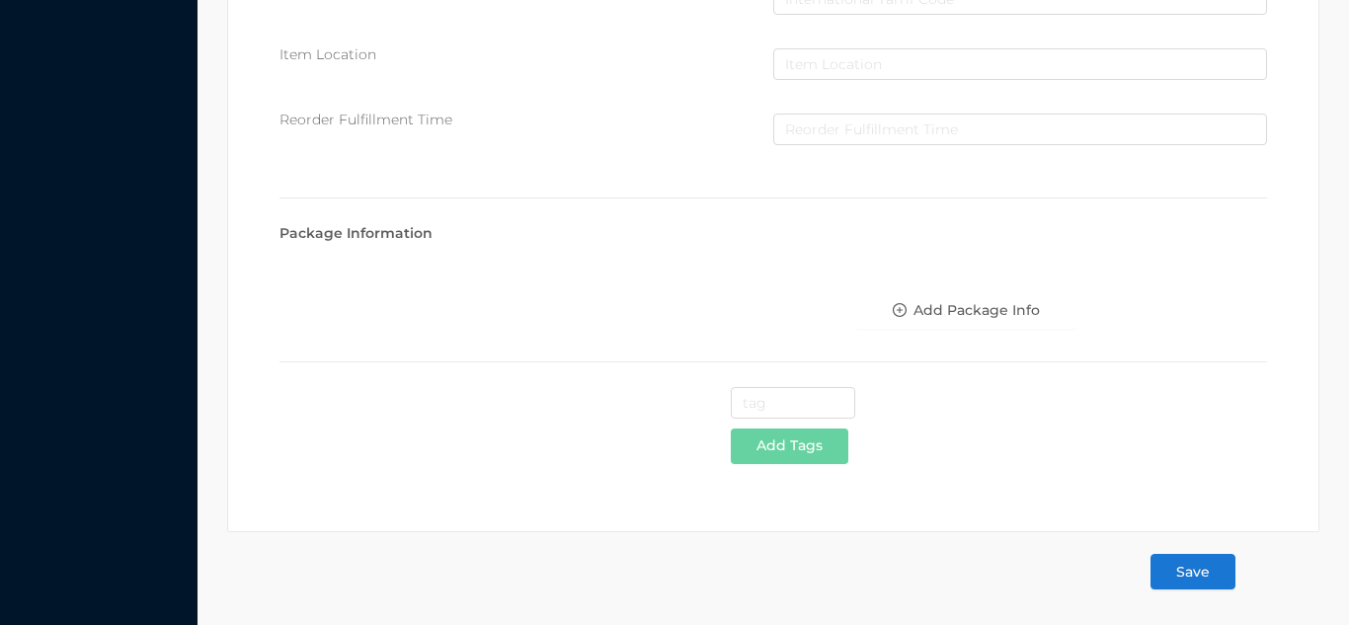
click at [1191, 581] on button "Save" at bounding box center [1193, 572] width 85 height 36
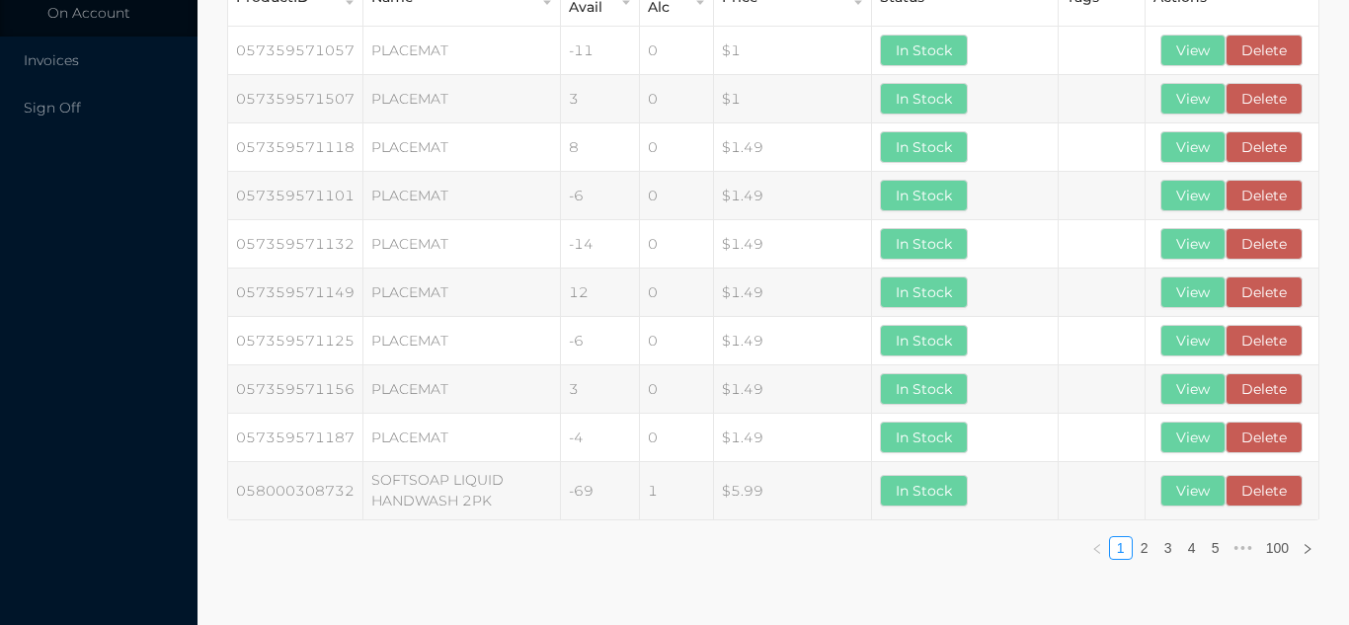
scroll to position [0, 0]
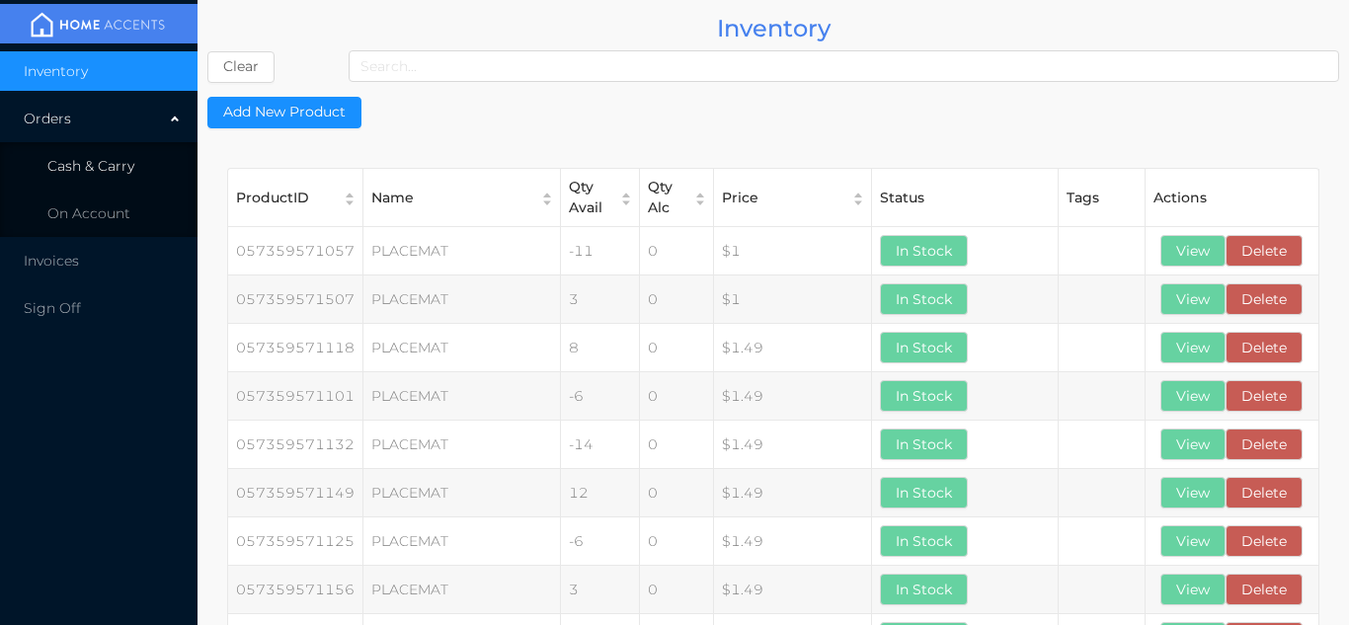
click at [124, 155] on li "Cash & Carry" at bounding box center [99, 166] width 198 height 40
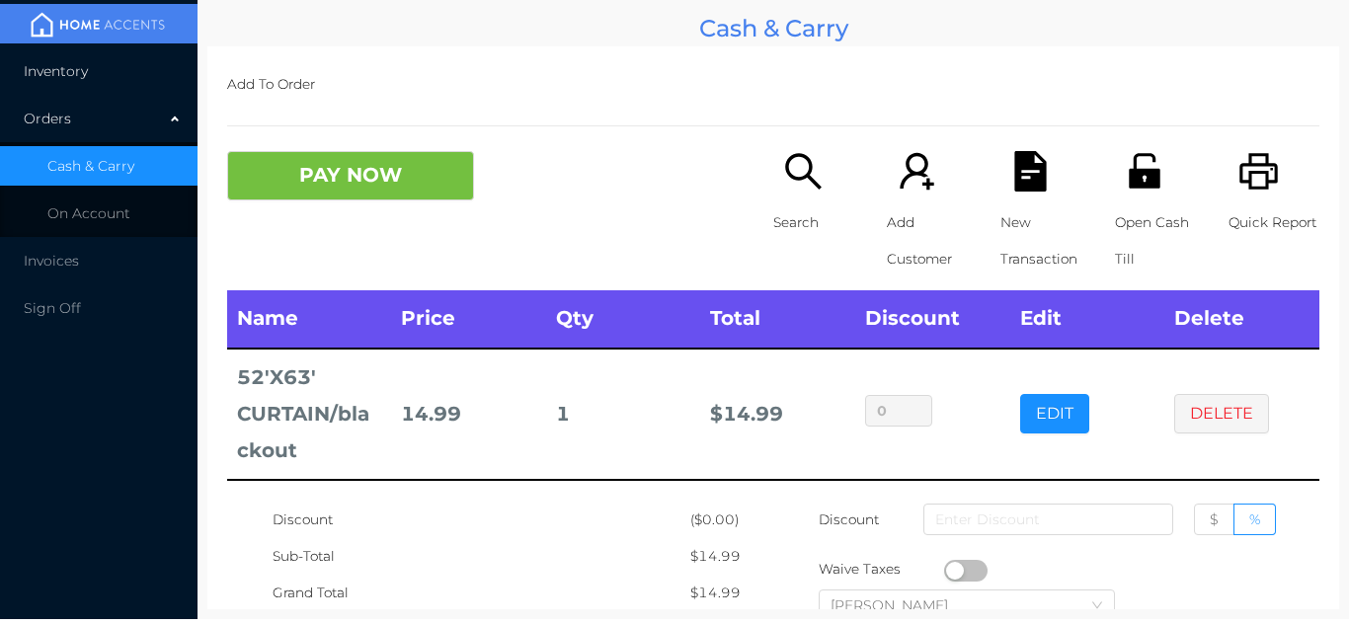
click at [77, 55] on li "Inventory" at bounding box center [99, 71] width 198 height 40
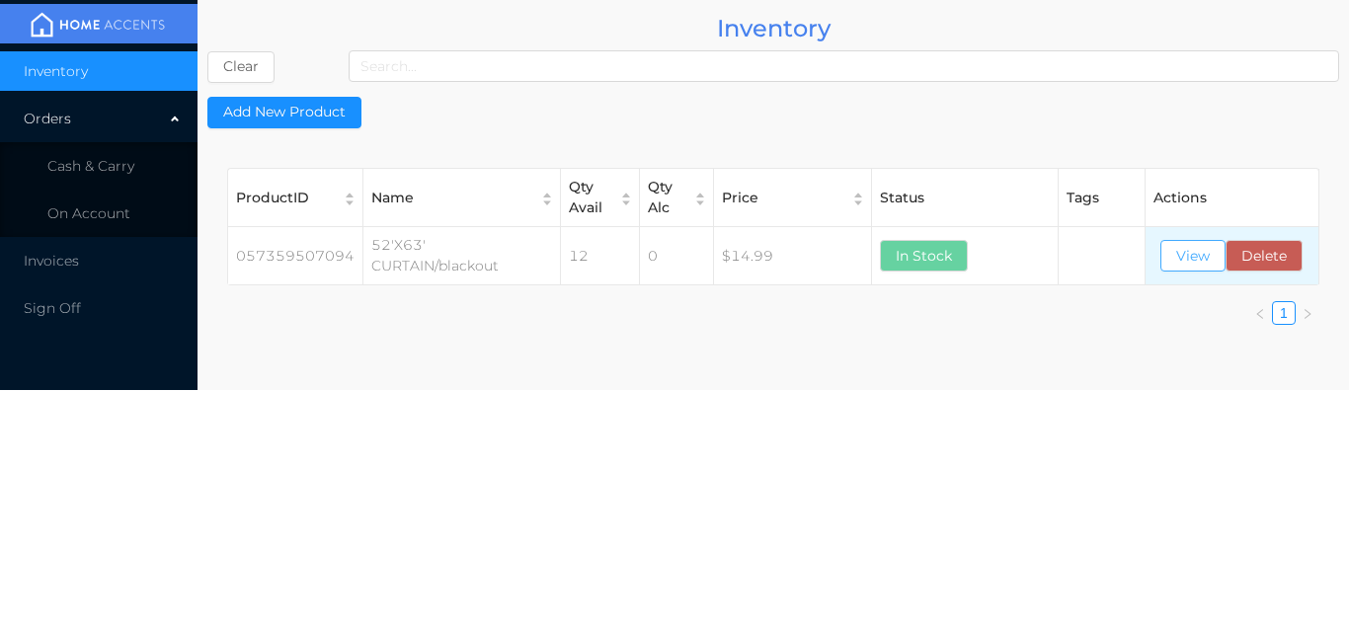
click at [1181, 261] on button "View" at bounding box center [1193, 256] width 65 height 32
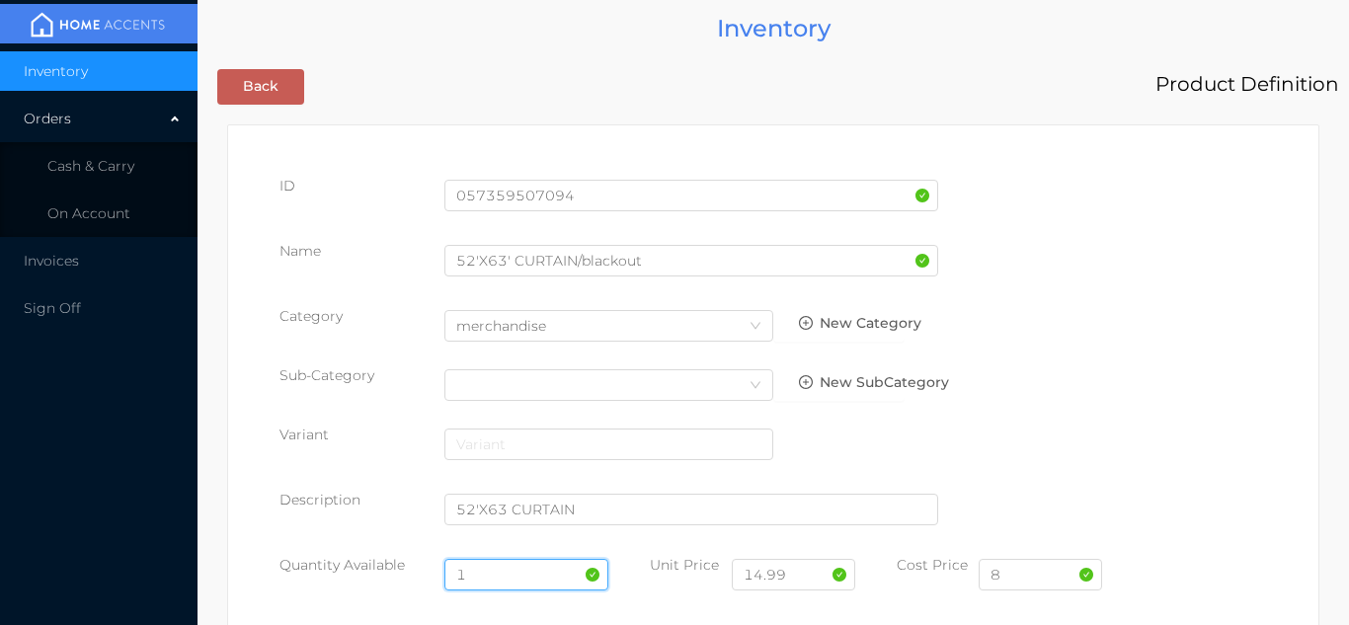
click at [501, 571] on input "1" at bounding box center [527, 575] width 165 height 32
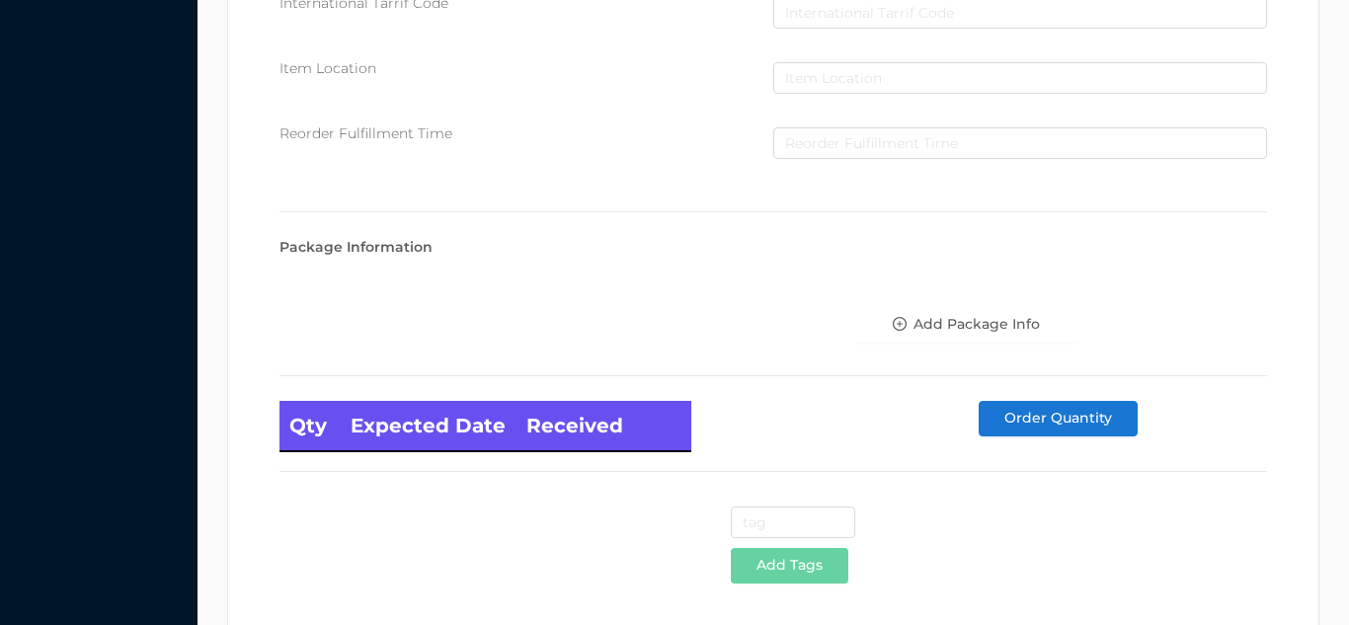
scroll to position [1121, 0]
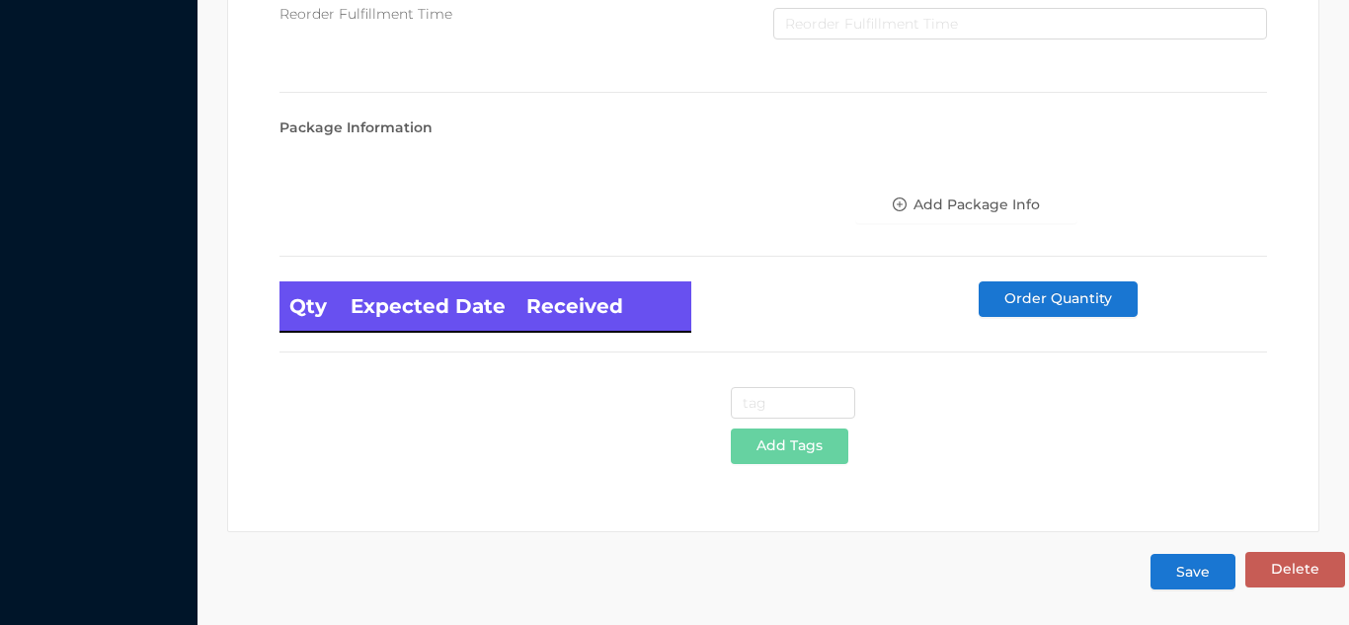
type input "12"
click at [1192, 576] on button "Save" at bounding box center [1193, 572] width 85 height 36
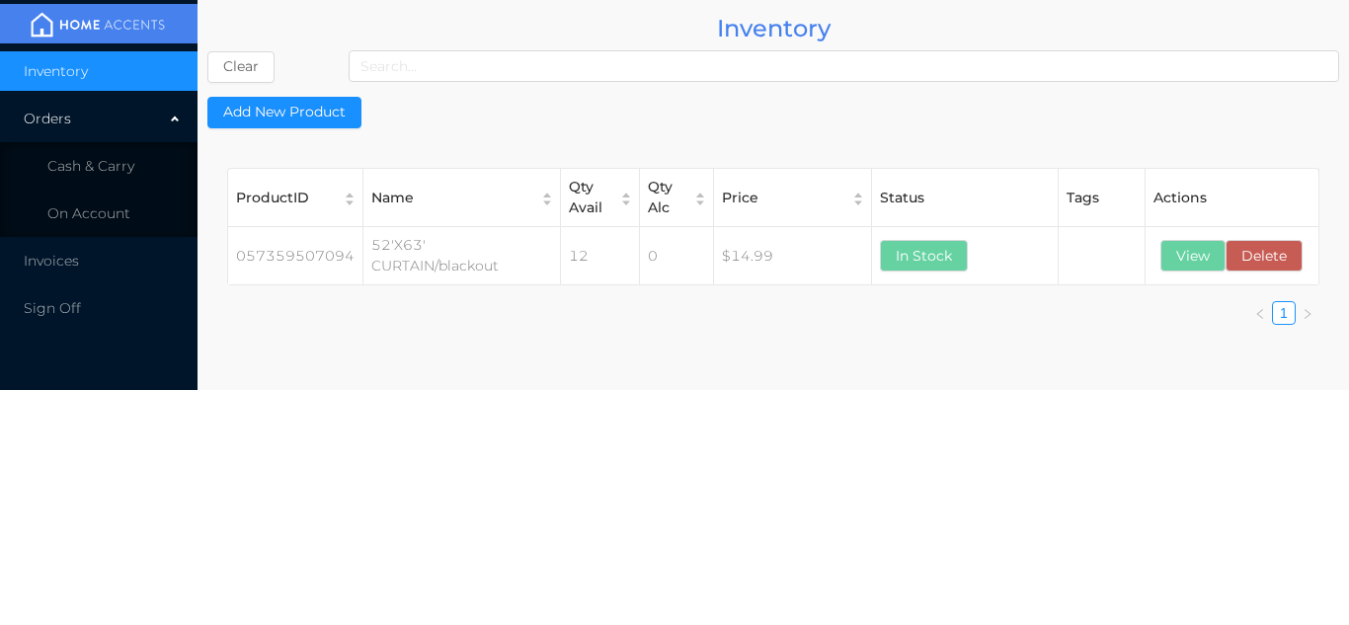
click at [109, 177] on li "Cash & Carry" at bounding box center [99, 166] width 198 height 40
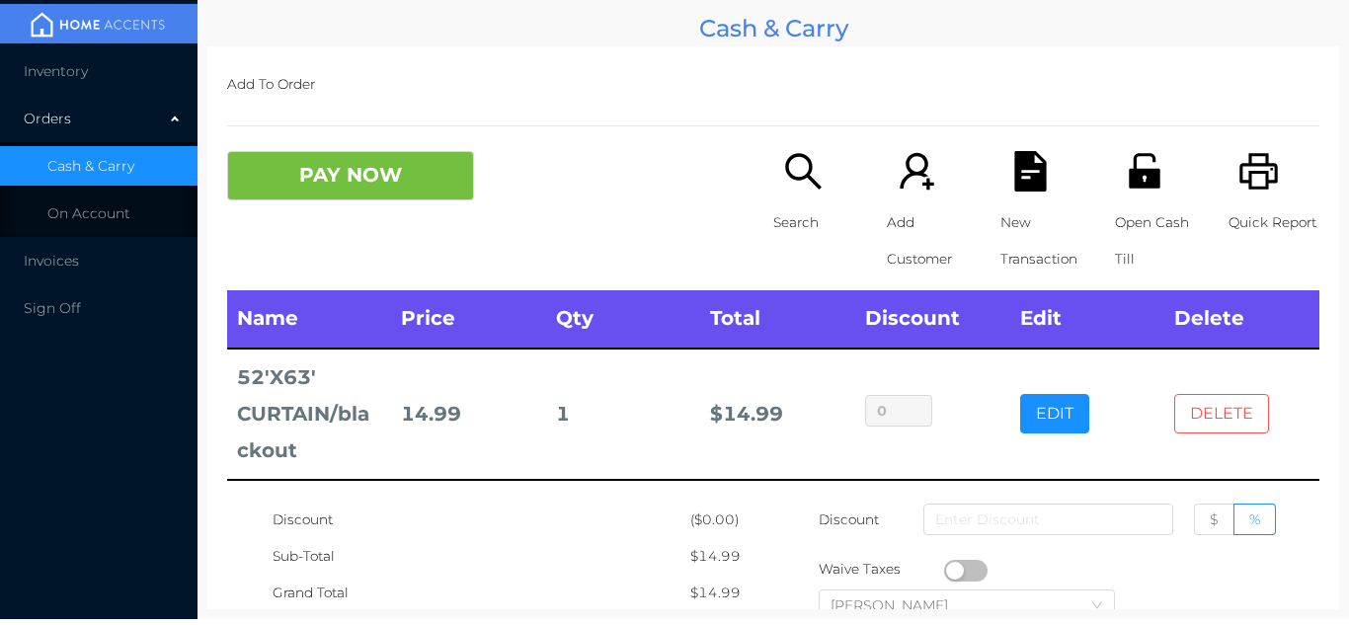
click at [1216, 431] on button "DELETE" at bounding box center [1222, 414] width 95 height 40
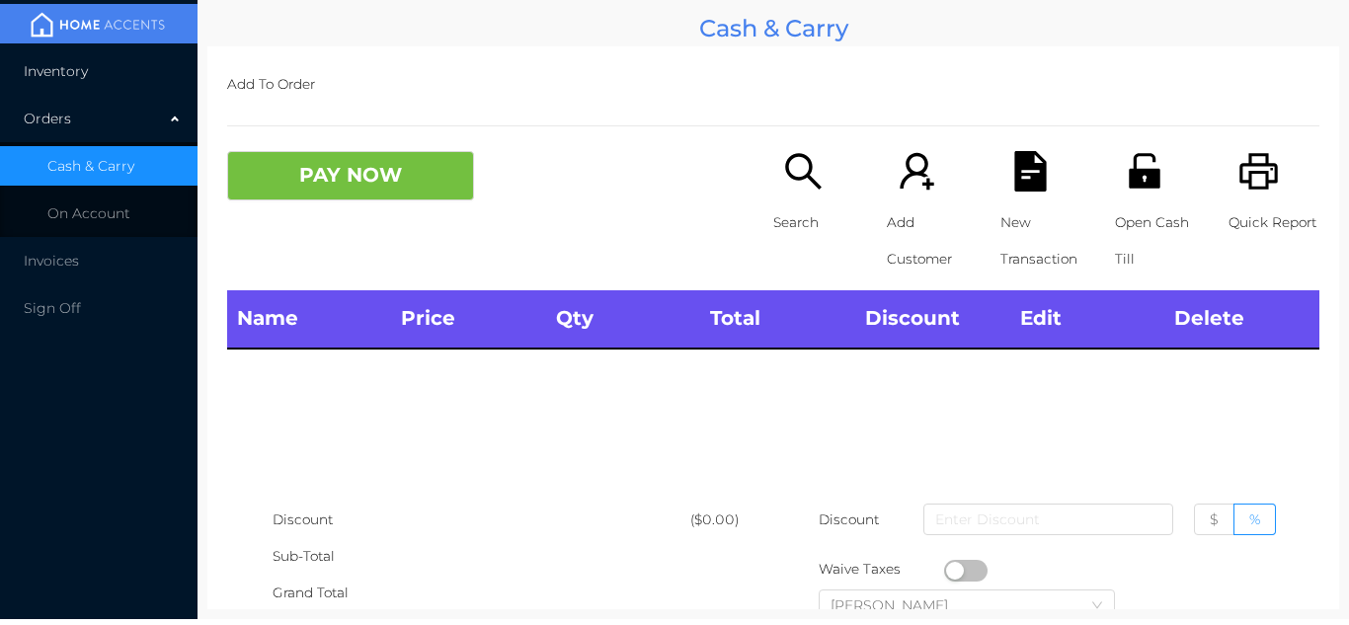
click at [75, 86] on li "Inventory" at bounding box center [99, 71] width 198 height 40
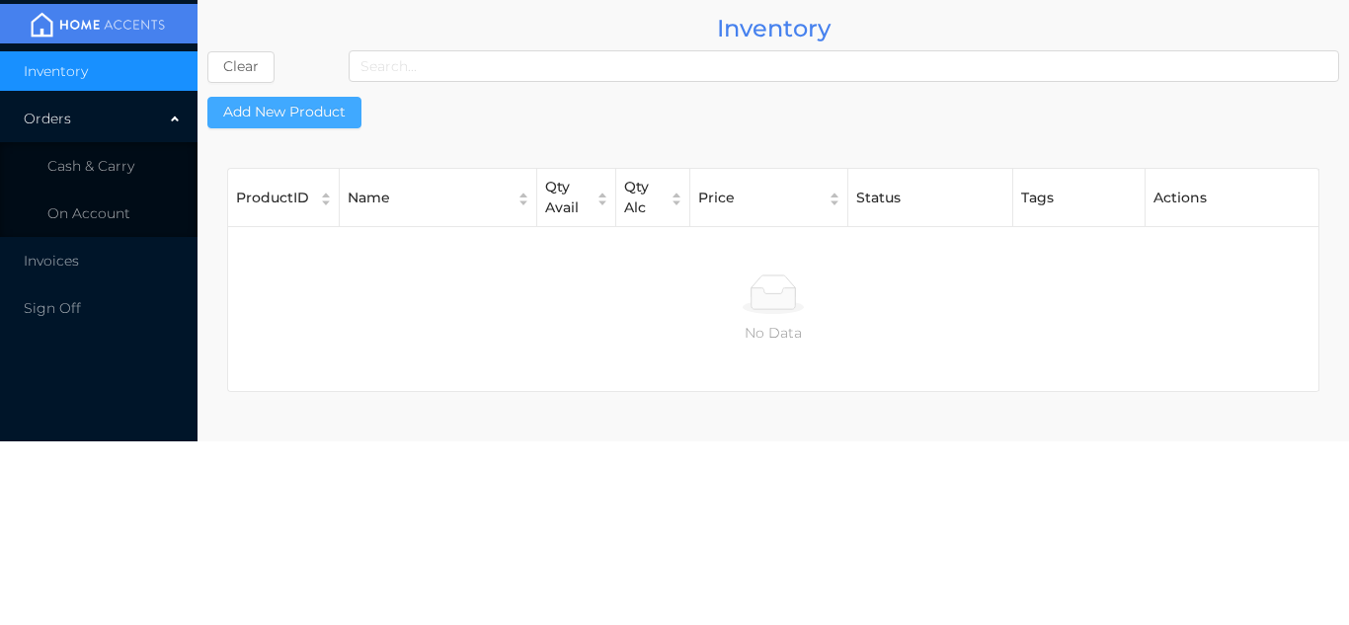
click at [313, 110] on button "Add New Product" at bounding box center [284, 113] width 154 height 32
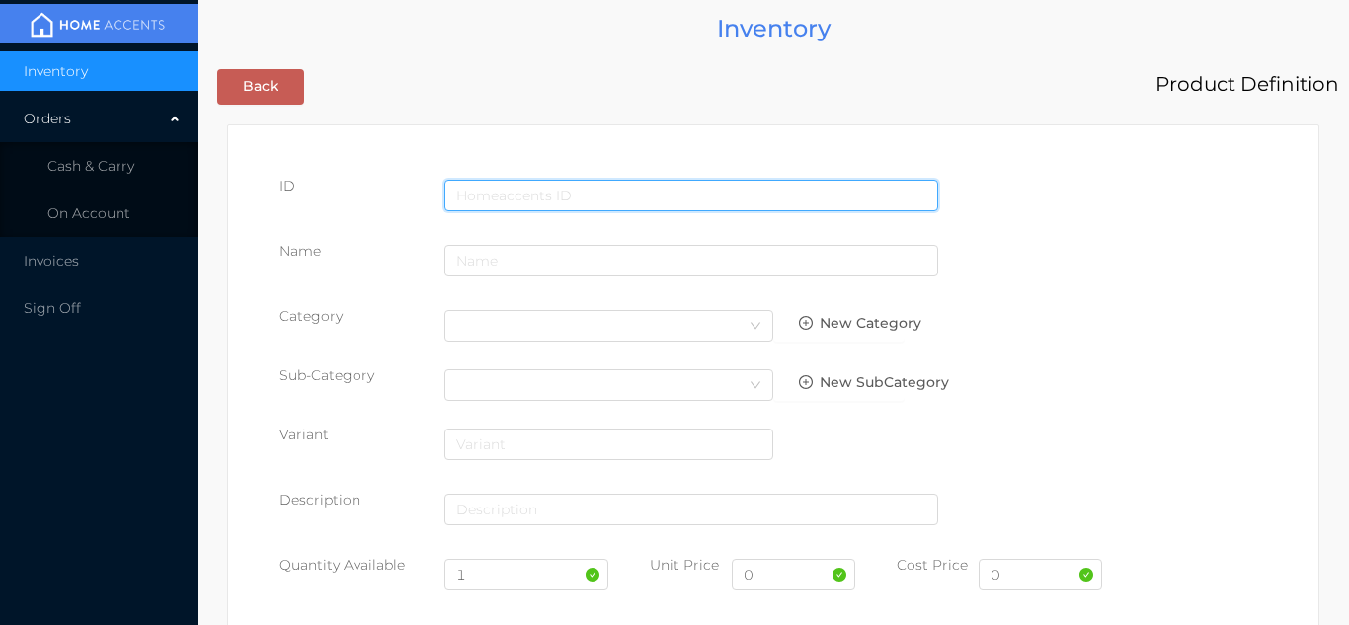
click at [529, 184] on input "text" at bounding box center [692, 196] width 494 height 32
type input "057359528174"
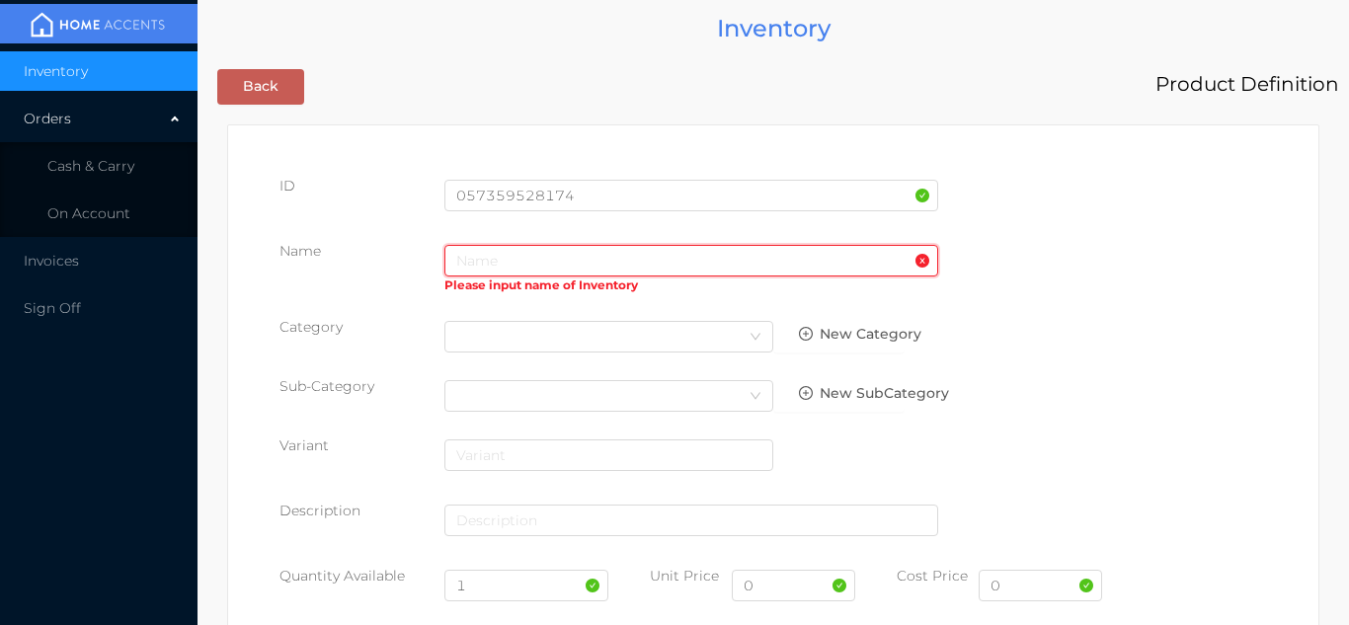
paste input "Curtian blackout 54x63"
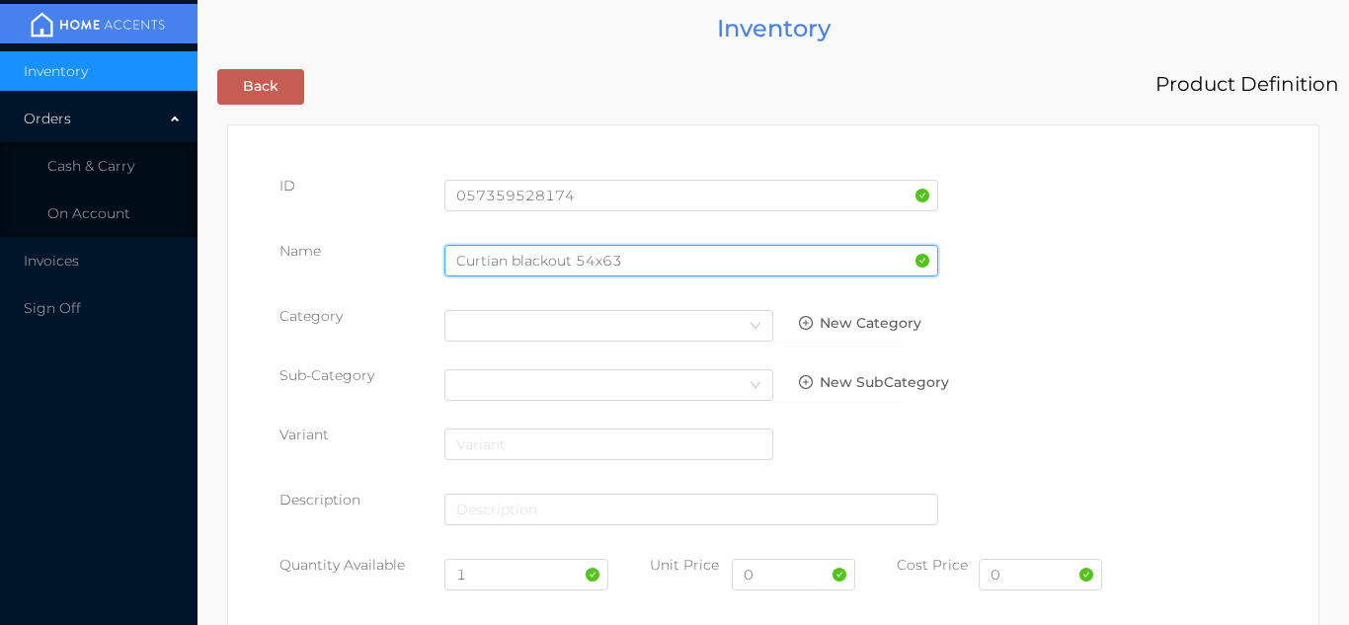
type input "Curtian blackout 54x63"
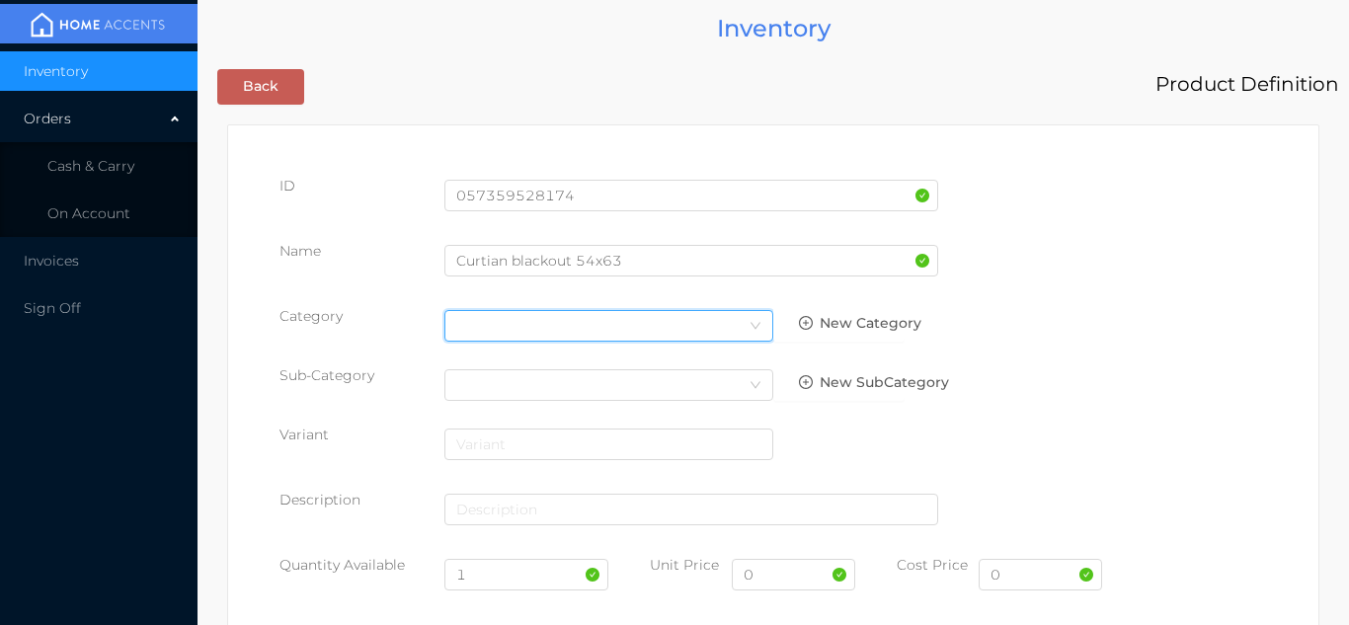
click at [693, 336] on div "Select Category" at bounding box center [608, 326] width 305 height 30
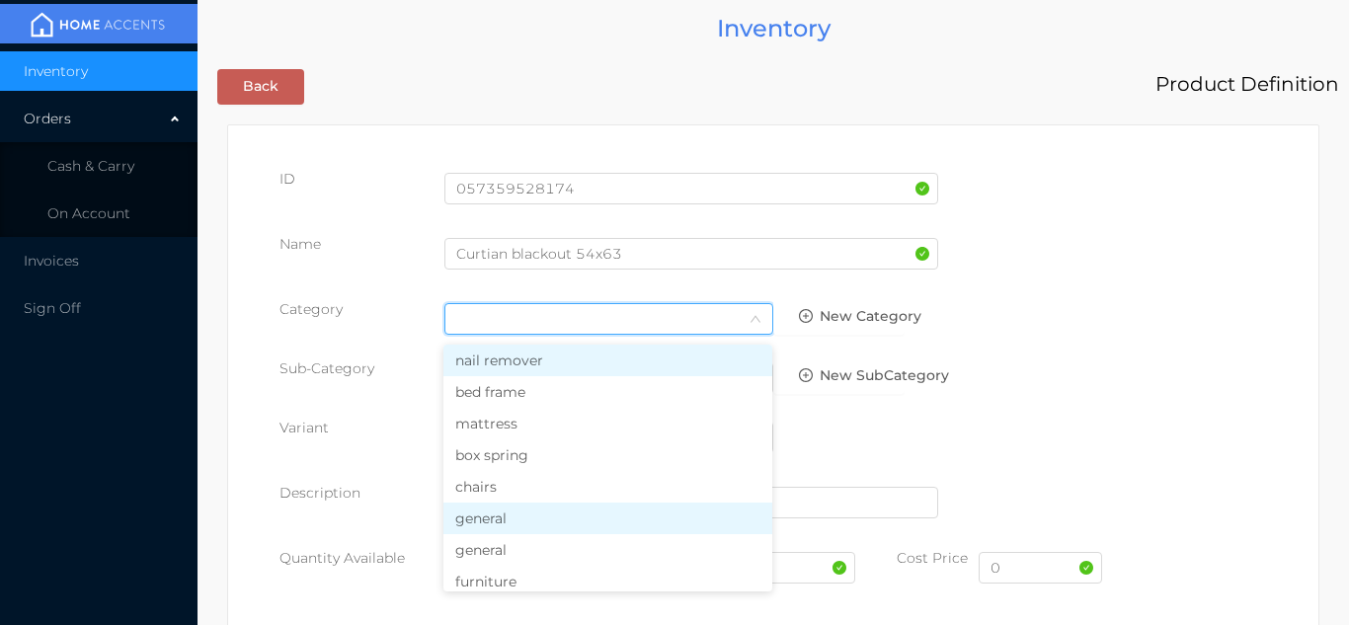
click at [517, 530] on li "general" at bounding box center [608, 519] width 329 height 32
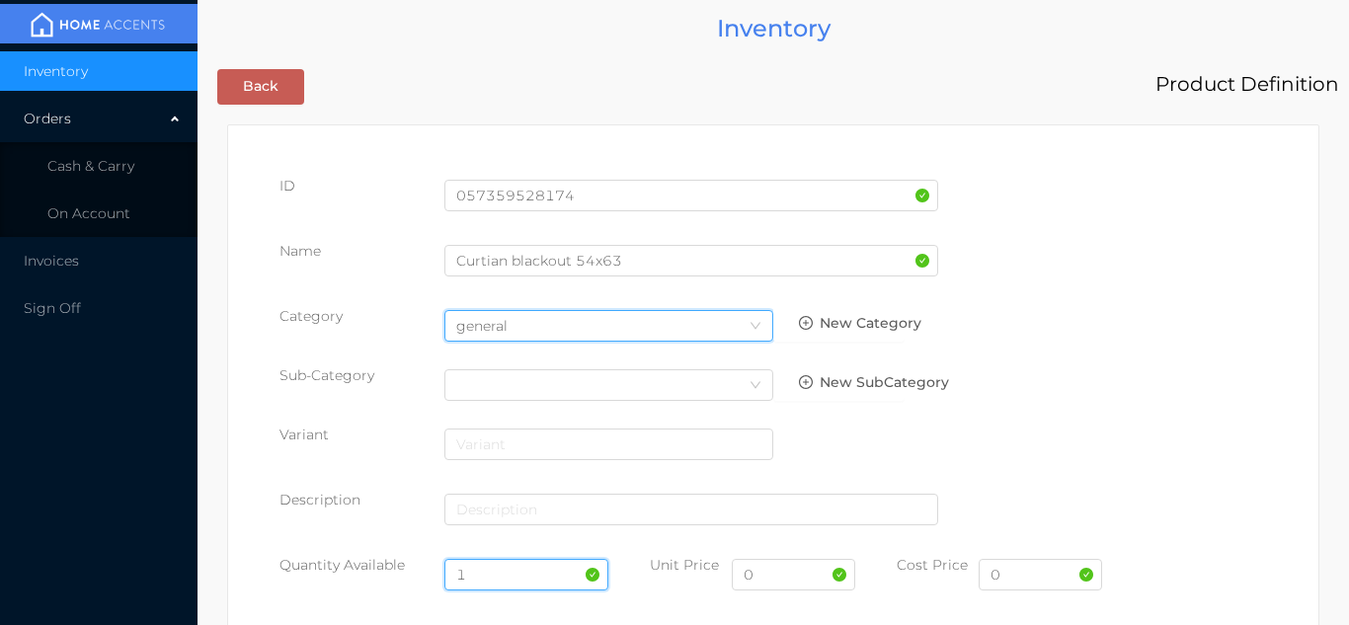
click at [489, 573] on input "1" at bounding box center [527, 575] width 165 height 32
type input "12"
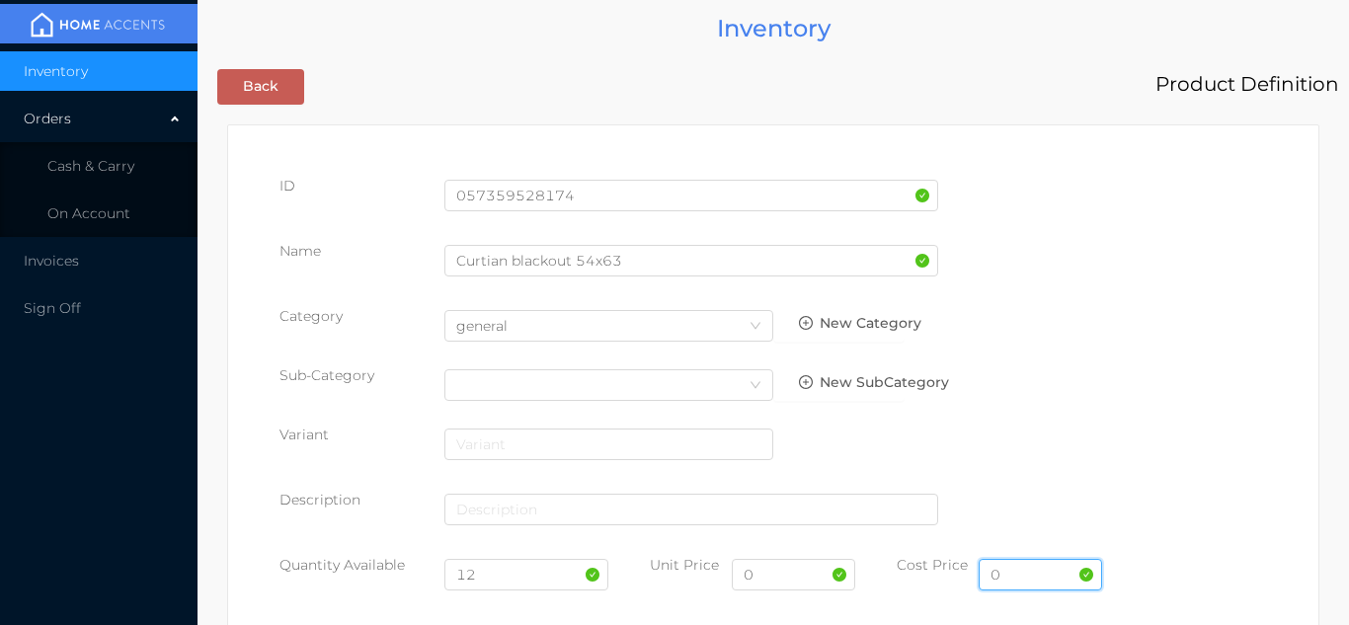
click at [1006, 578] on input "0" at bounding box center [1040, 575] width 123 height 32
type input "7.50"
click at [762, 581] on input "0" at bounding box center [793, 575] width 123 height 32
type input "14.99"
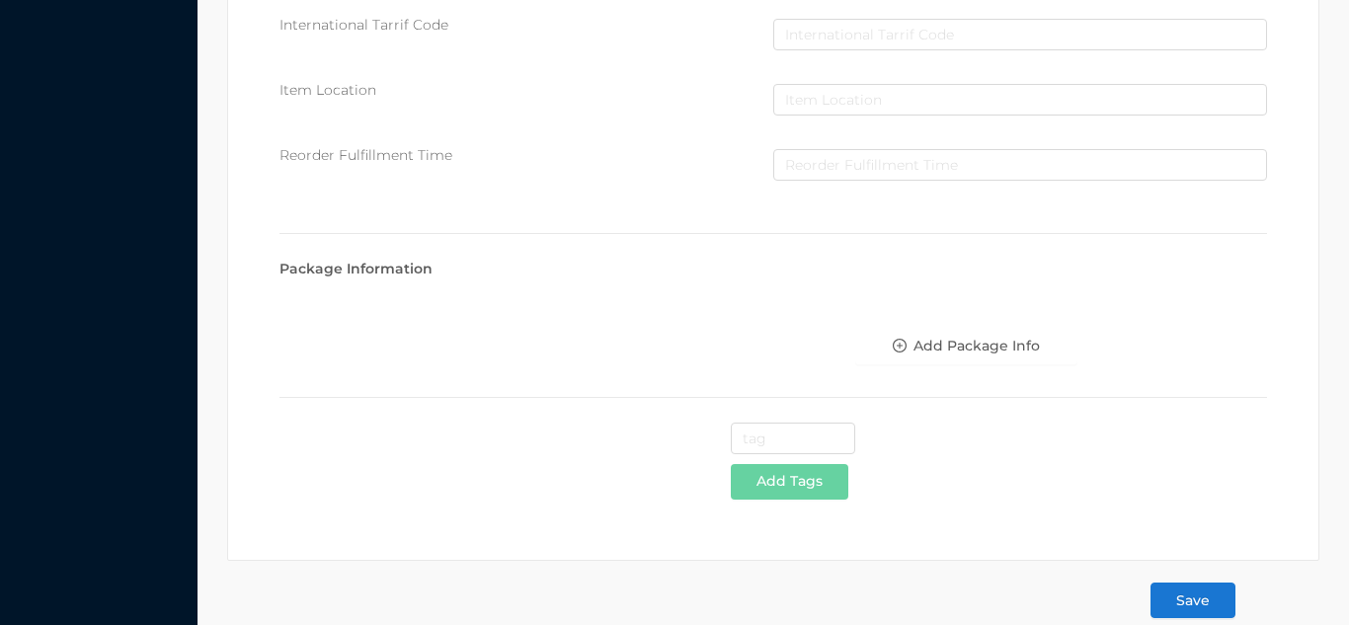
scroll to position [1016, 0]
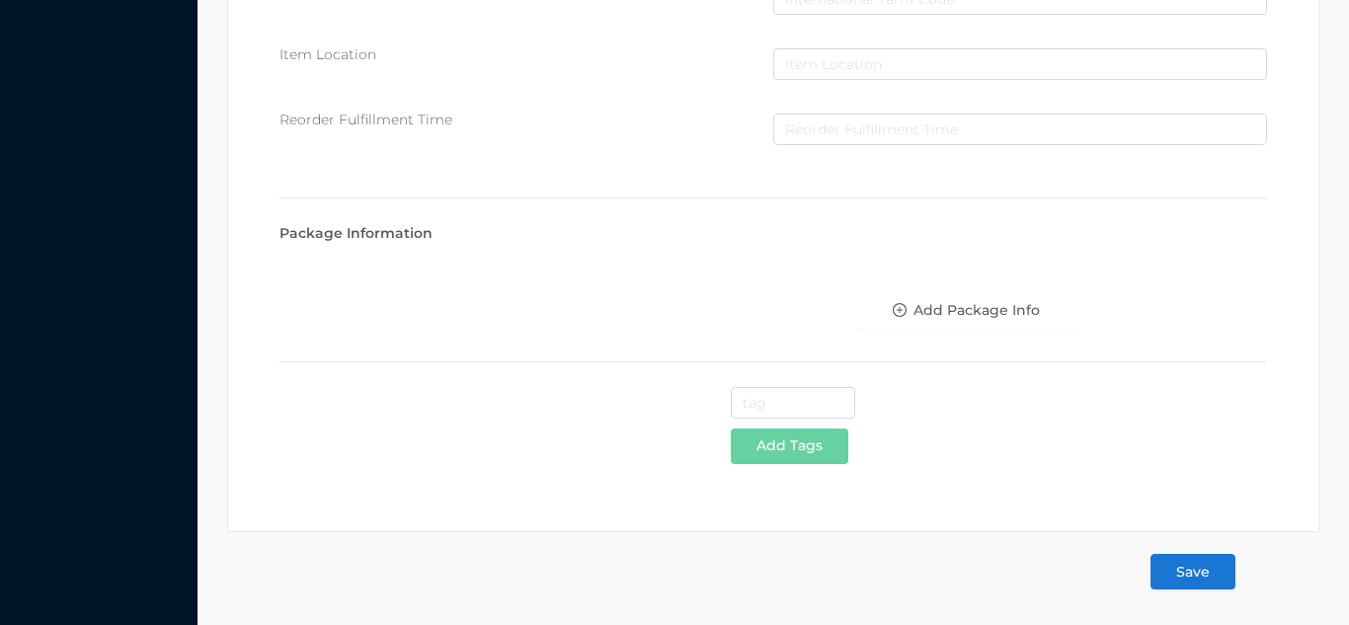
click at [1174, 572] on button "Save" at bounding box center [1193, 572] width 85 height 36
click at [1209, 584] on button "Save" at bounding box center [1193, 572] width 85 height 36
click at [1192, 577] on button "Save" at bounding box center [1193, 572] width 85 height 36
click at [1203, 575] on button "Save" at bounding box center [1193, 572] width 85 height 36
click at [1187, 577] on button "Save" at bounding box center [1193, 572] width 85 height 36
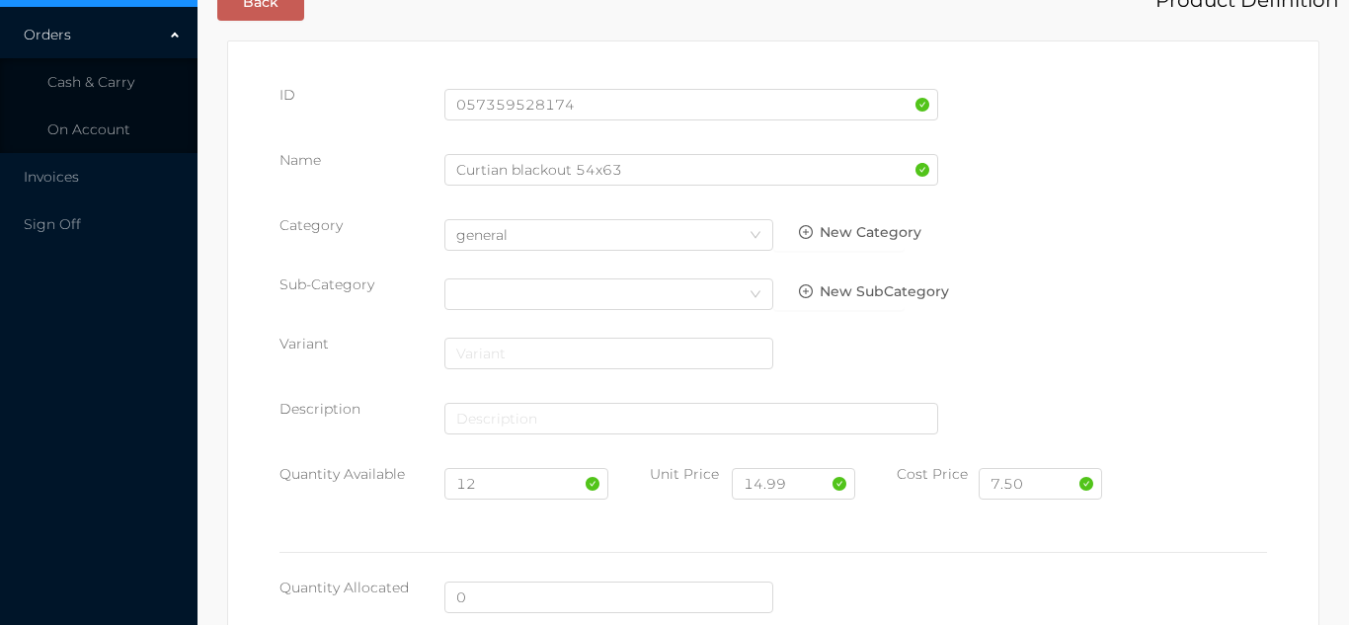
scroll to position [0, 0]
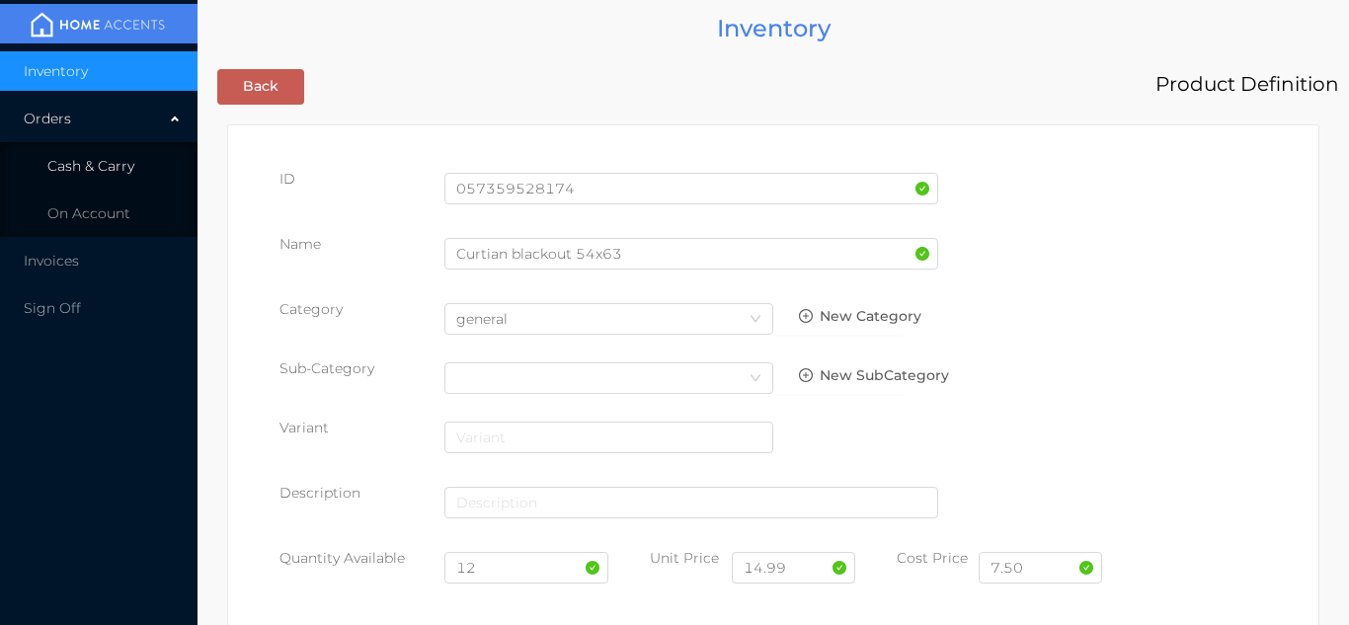
click at [138, 176] on li "Cash & Carry" at bounding box center [99, 166] width 198 height 40
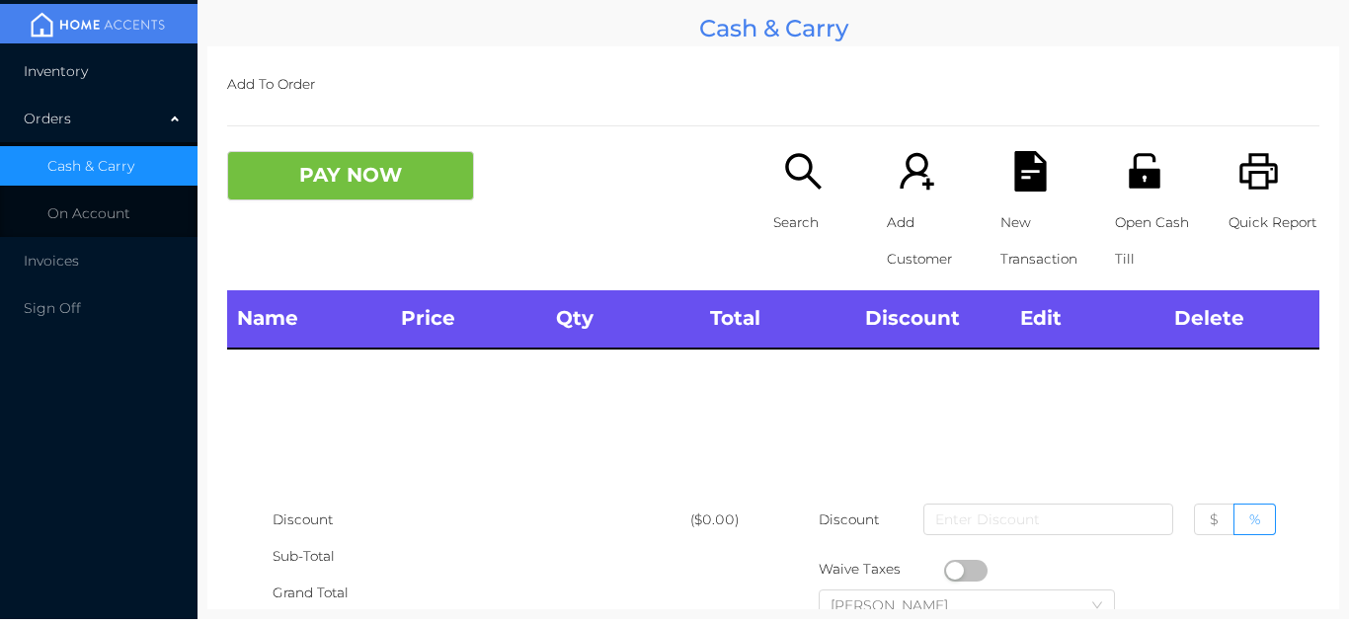
click at [67, 70] on span "Inventory" at bounding box center [56, 71] width 64 height 18
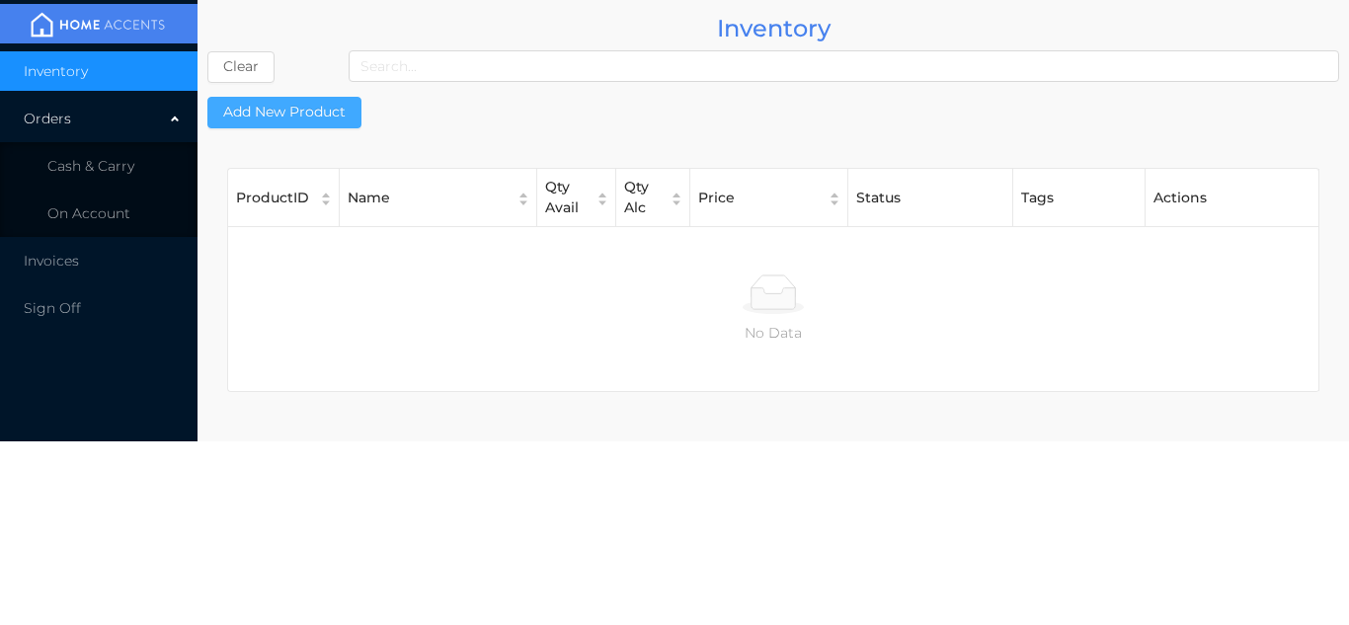
click at [320, 109] on button "Add New Product" at bounding box center [284, 113] width 154 height 32
click at [207, 97] on button "Add New Product" at bounding box center [284, 113] width 154 height 32
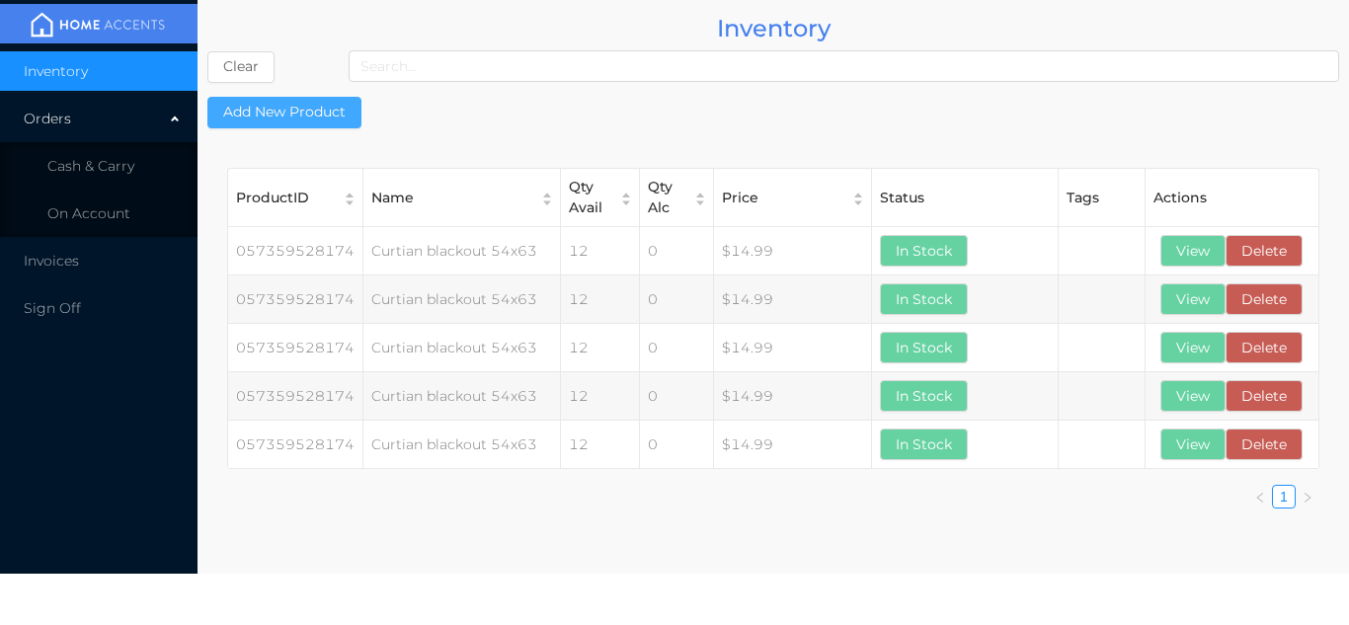
click at [273, 116] on button "Add New Product" at bounding box center [284, 113] width 154 height 32
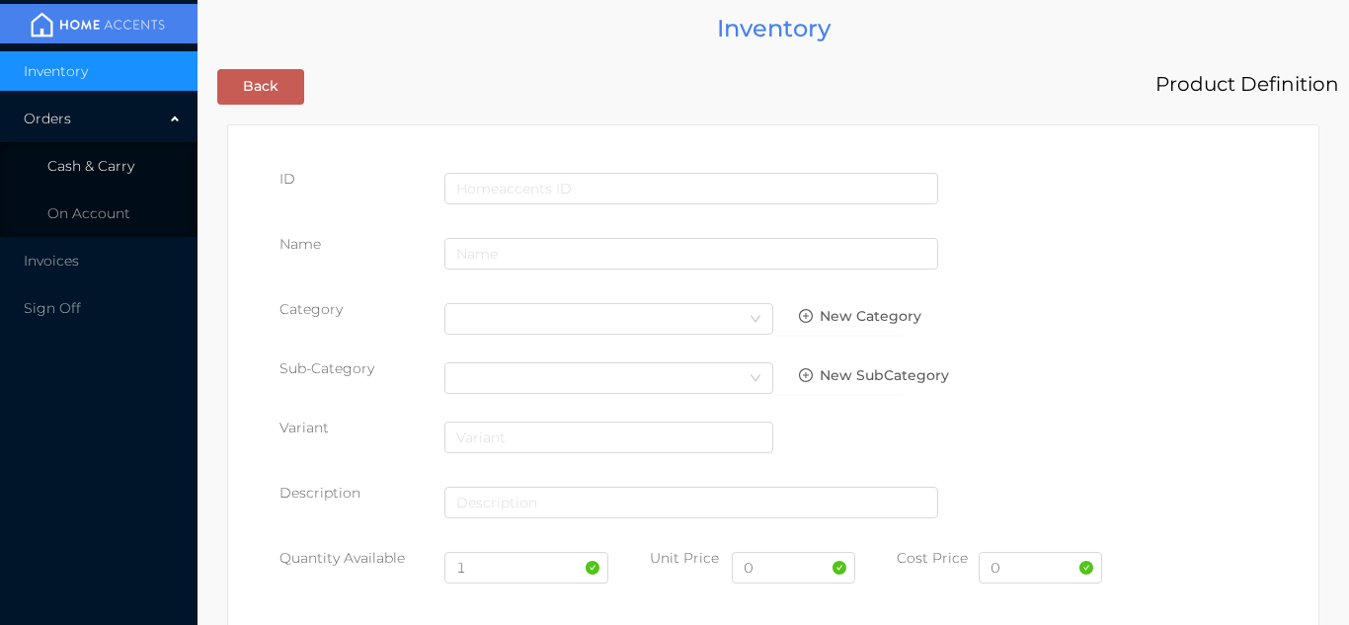
click at [110, 175] on li "Cash & Carry" at bounding box center [99, 166] width 198 height 40
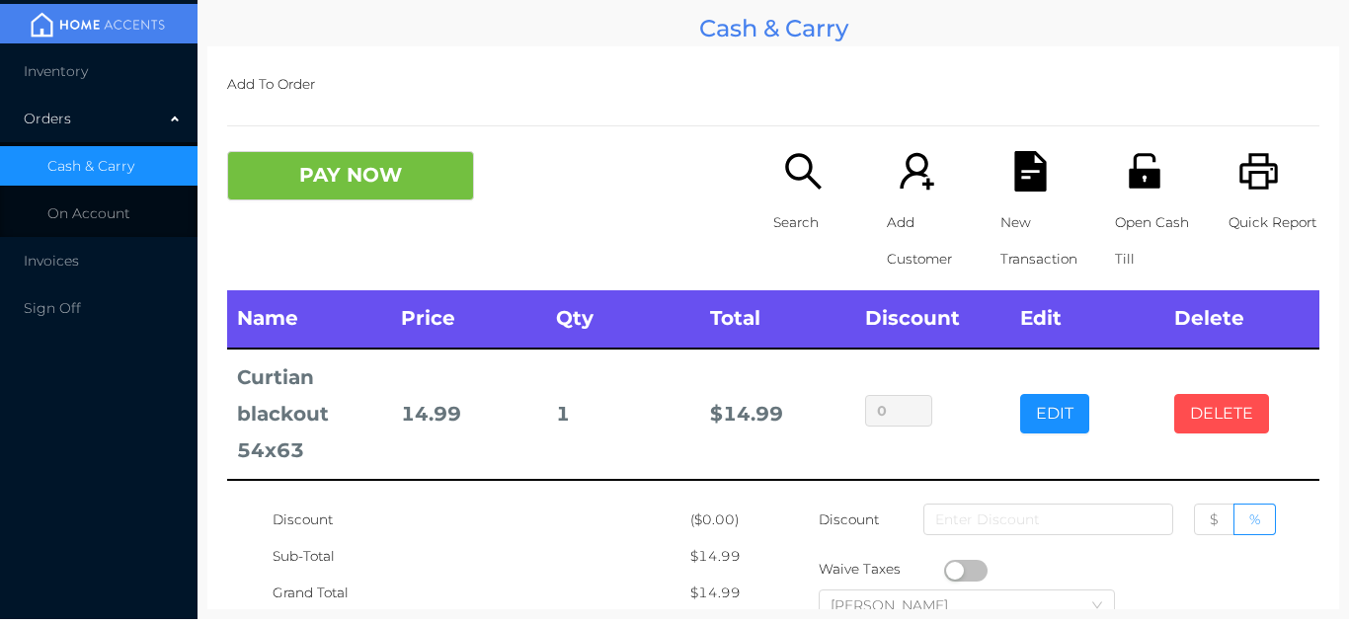
click at [1218, 427] on button "DELETE" at bounding box center [1222, 414] width 95 height 40
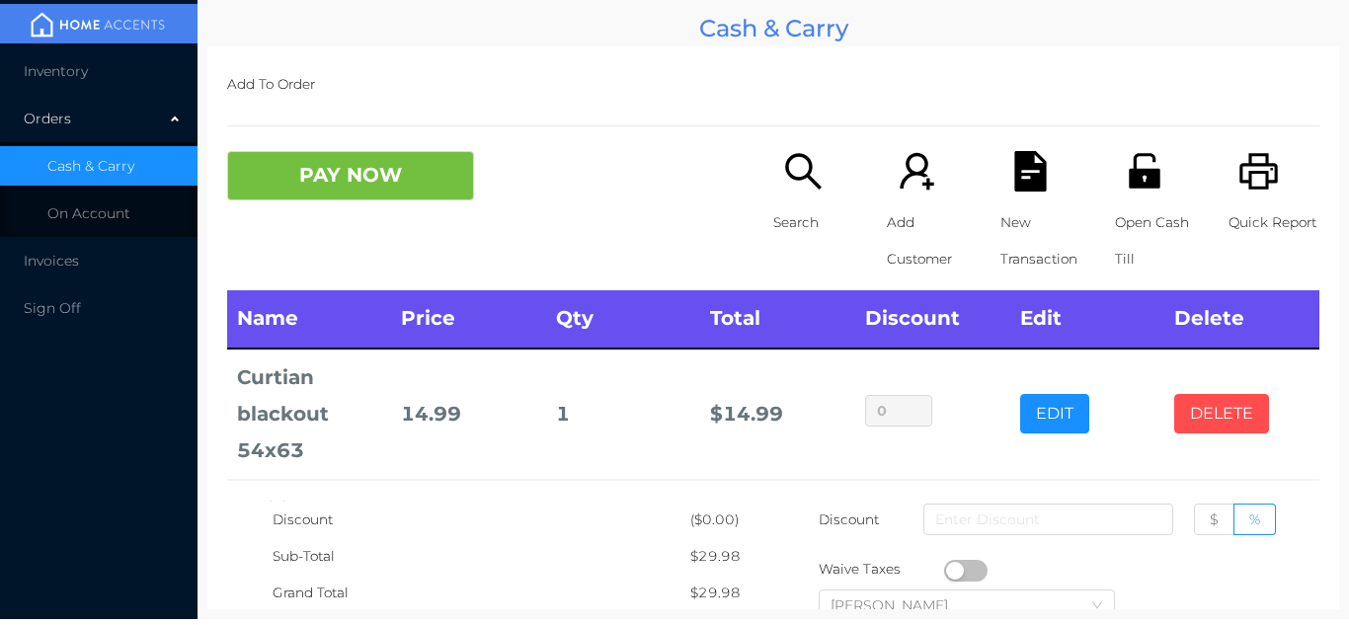
click at [1215, 426] on button "DELETE" at bounding box center [1222, 414] width 95 height 40
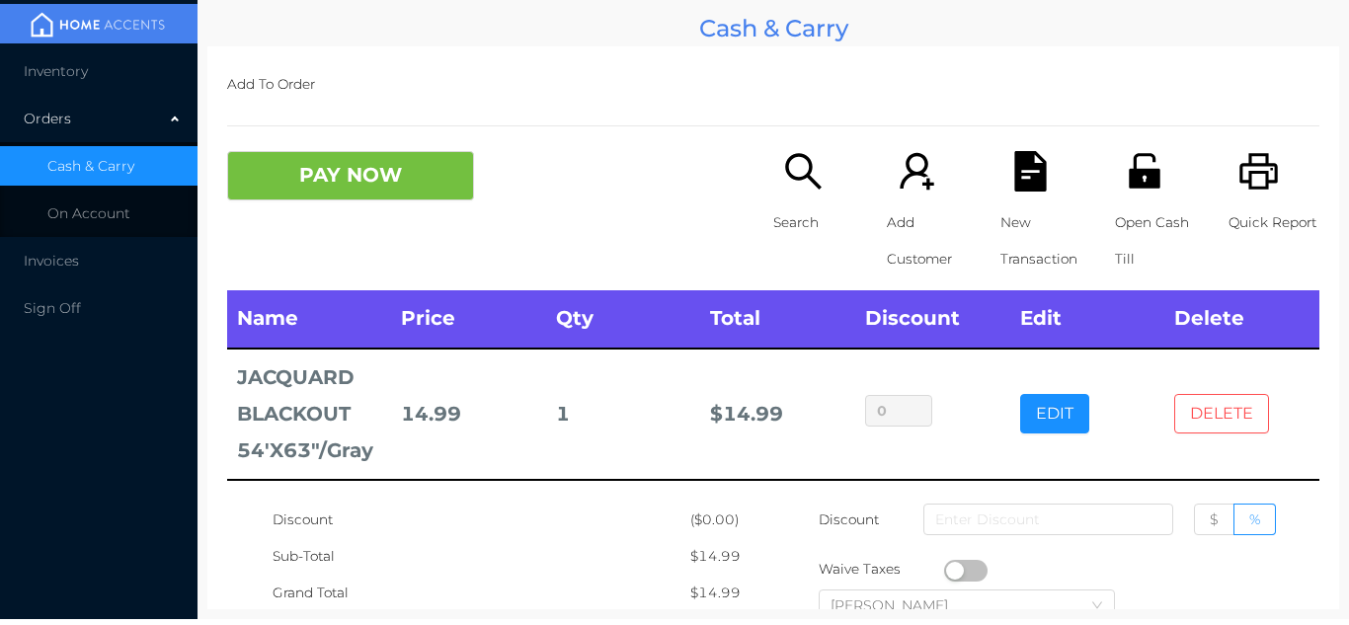
click at [1209, 428] on button "DELETE" at bounding box center [1222, 414] width 95 height 40
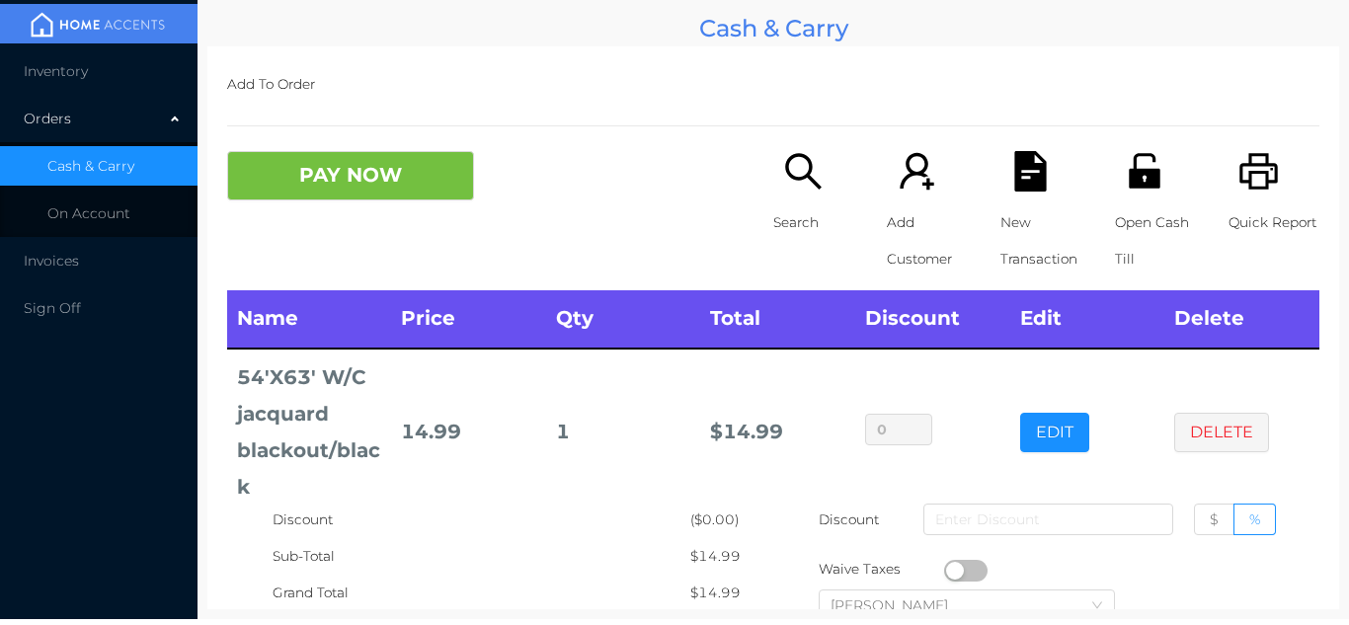
click at [87, 89] on li "Inventory" at bounding box center [99, 71] width 198 height 40
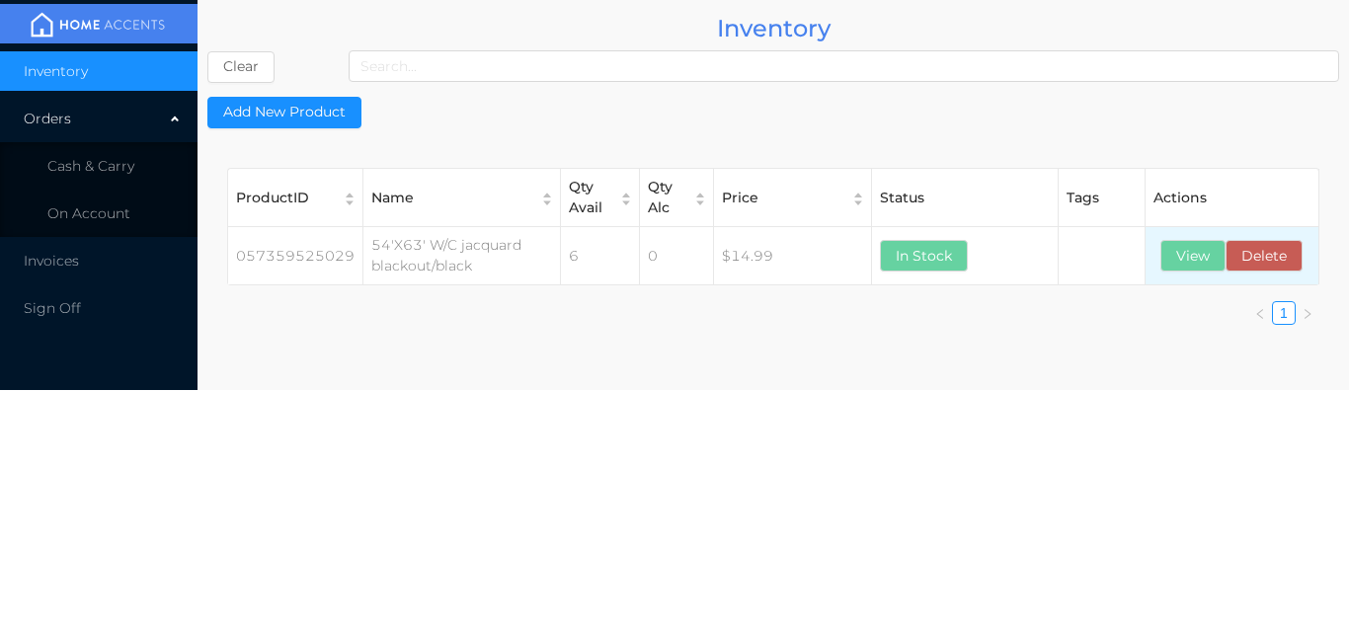
click at [1191, 282] on td "View Delete" at bounding box center [1232, 256] width 173 height 58
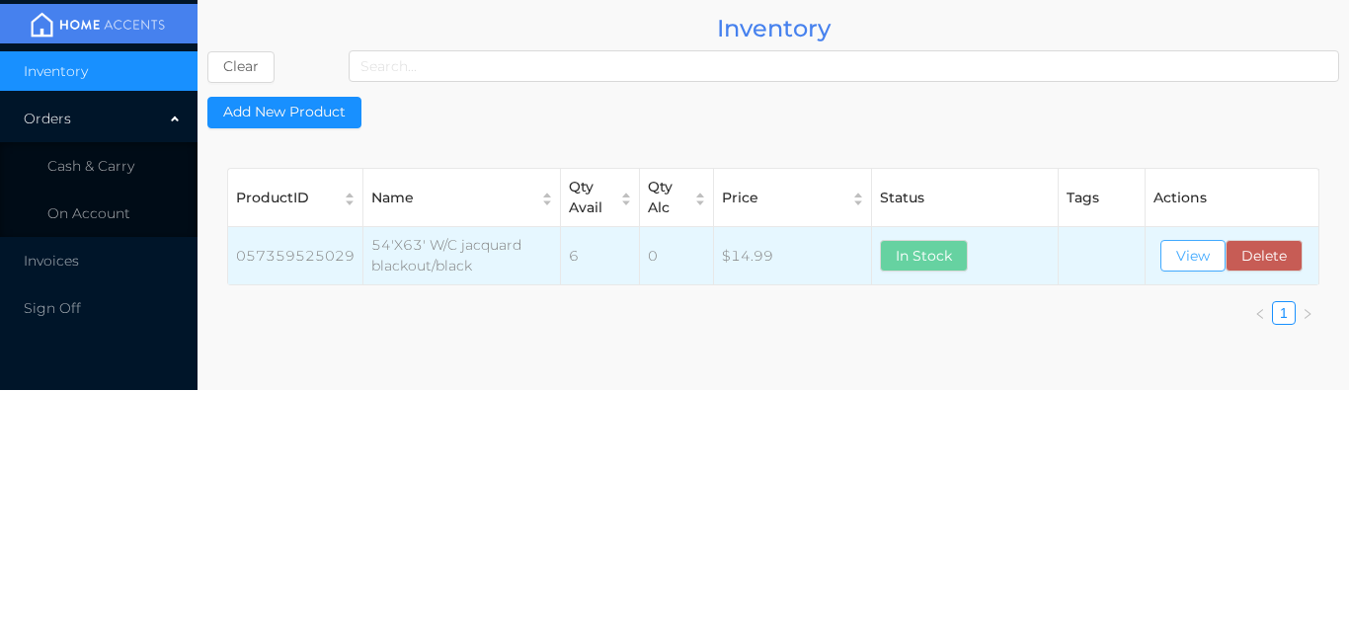
click at [1194, 252] on button "View" at bounding box center [1193, 256] width 65 height 32
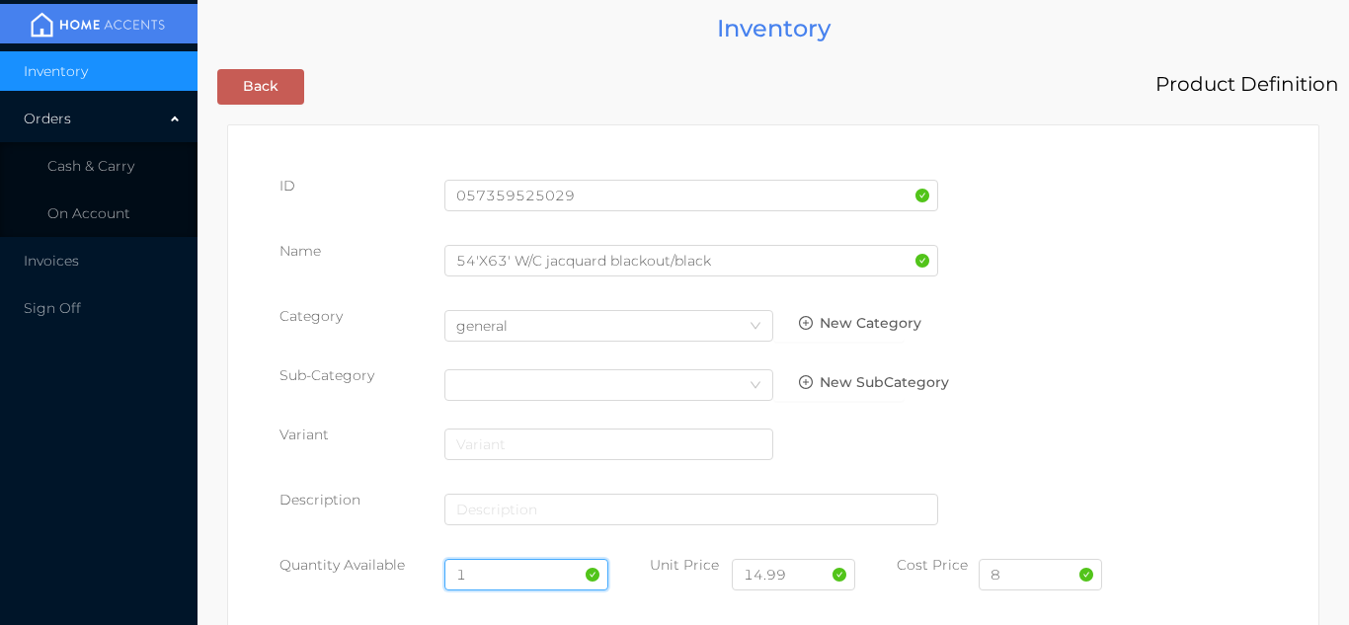
click at [518, 571] on input "1" at bounding box center [527, 575] width 165 height 32
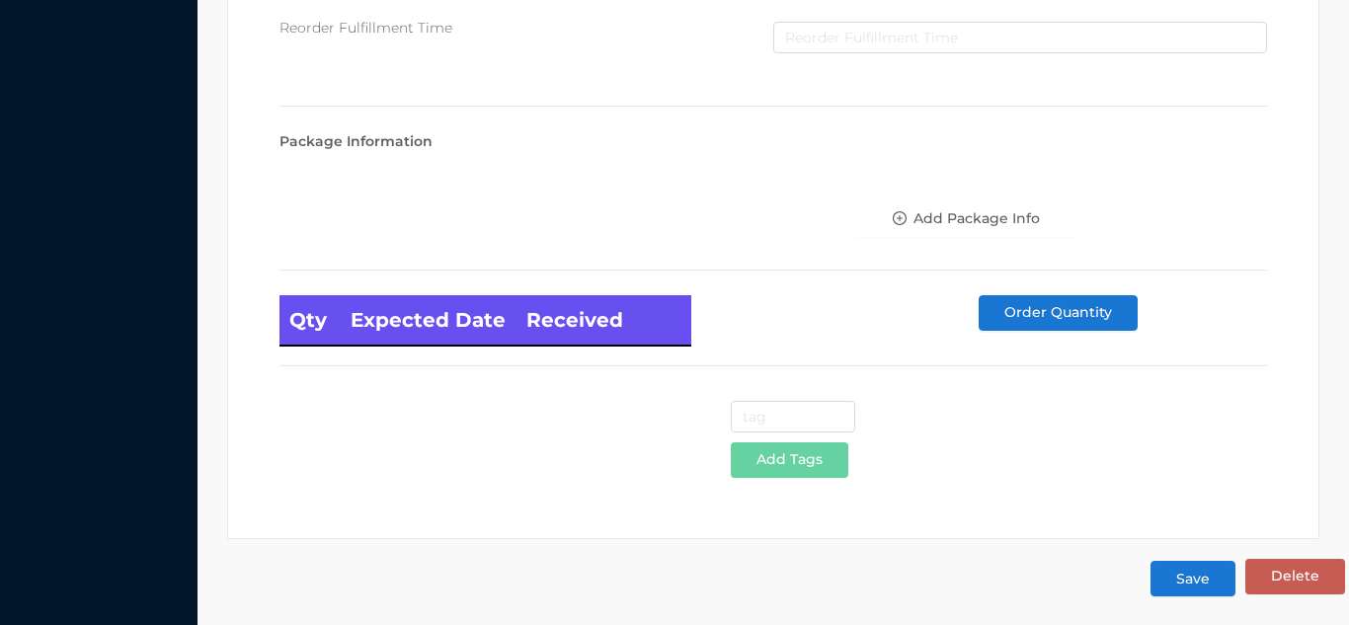
scroll to position [1121, 0]
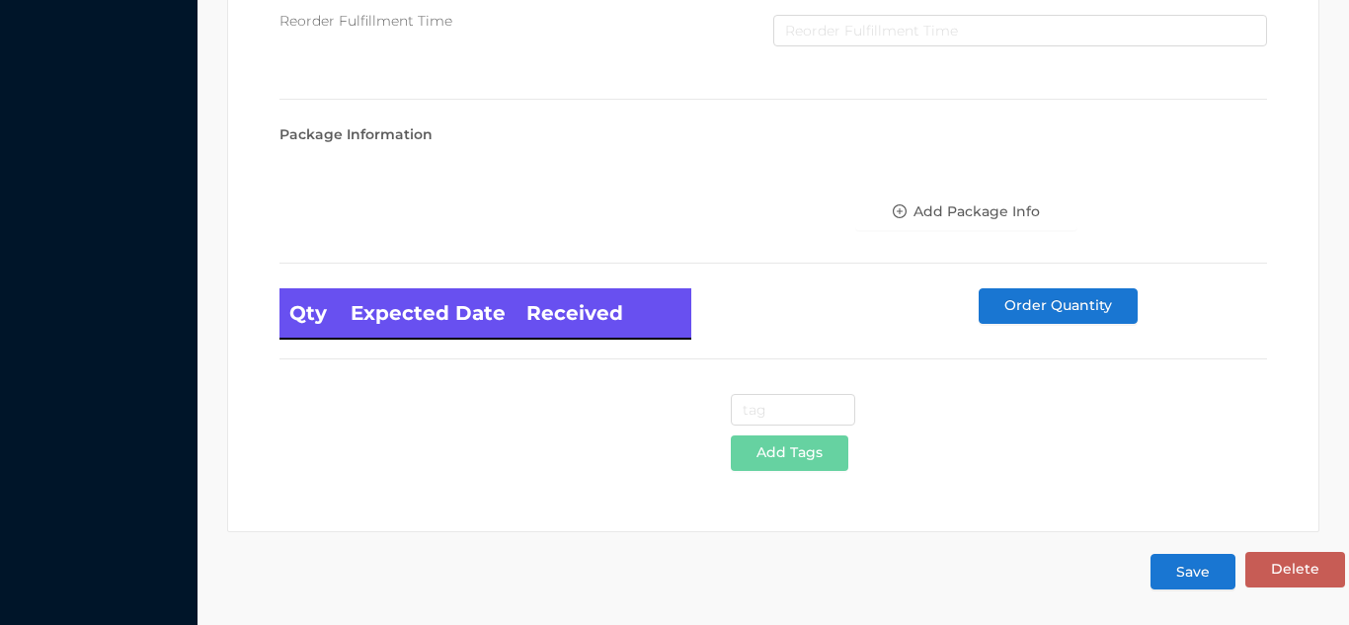
type input "12"
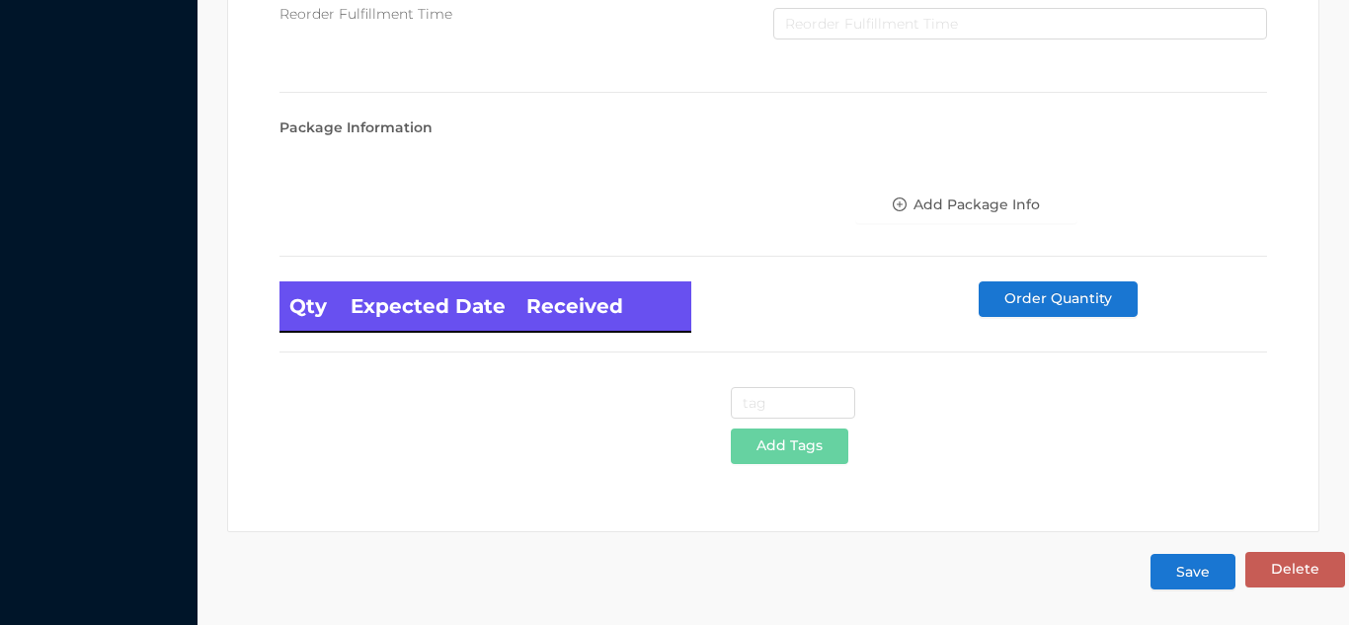
click at [1173, 566] on button "Save" at bounding box center [1193, 572] width 85 height 36
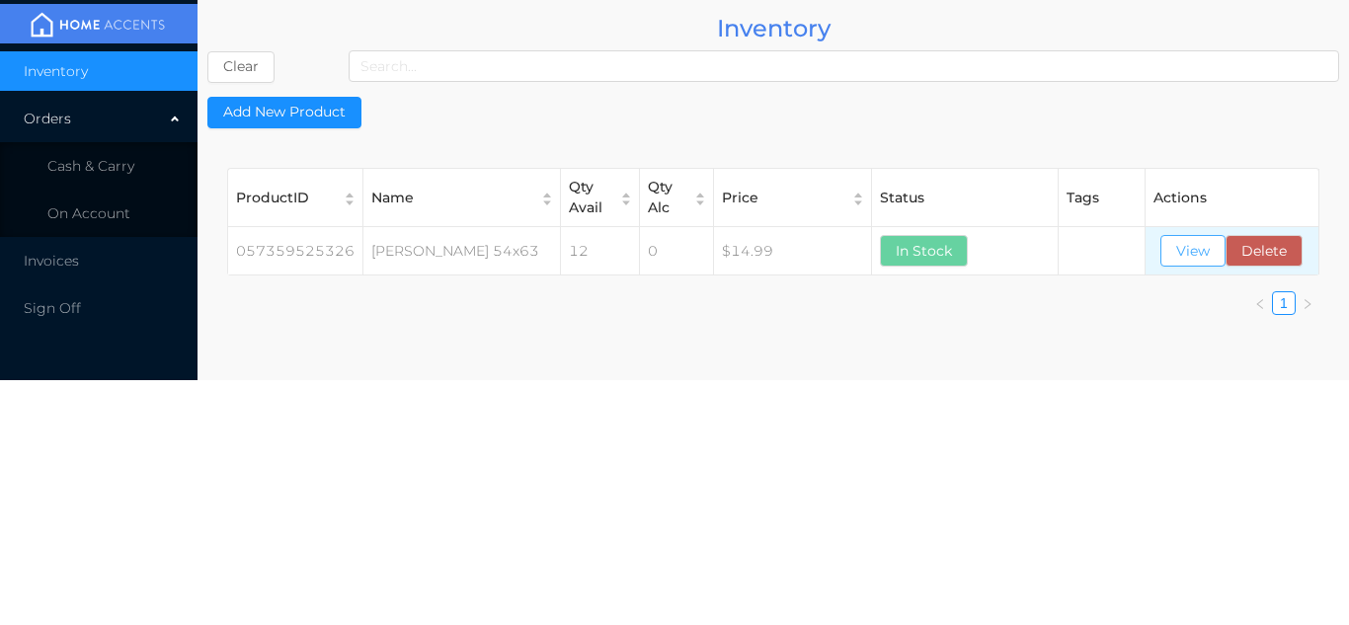
click at [1210, 265] on button "View" at bounding box center [1193, 251] width 65 height 32
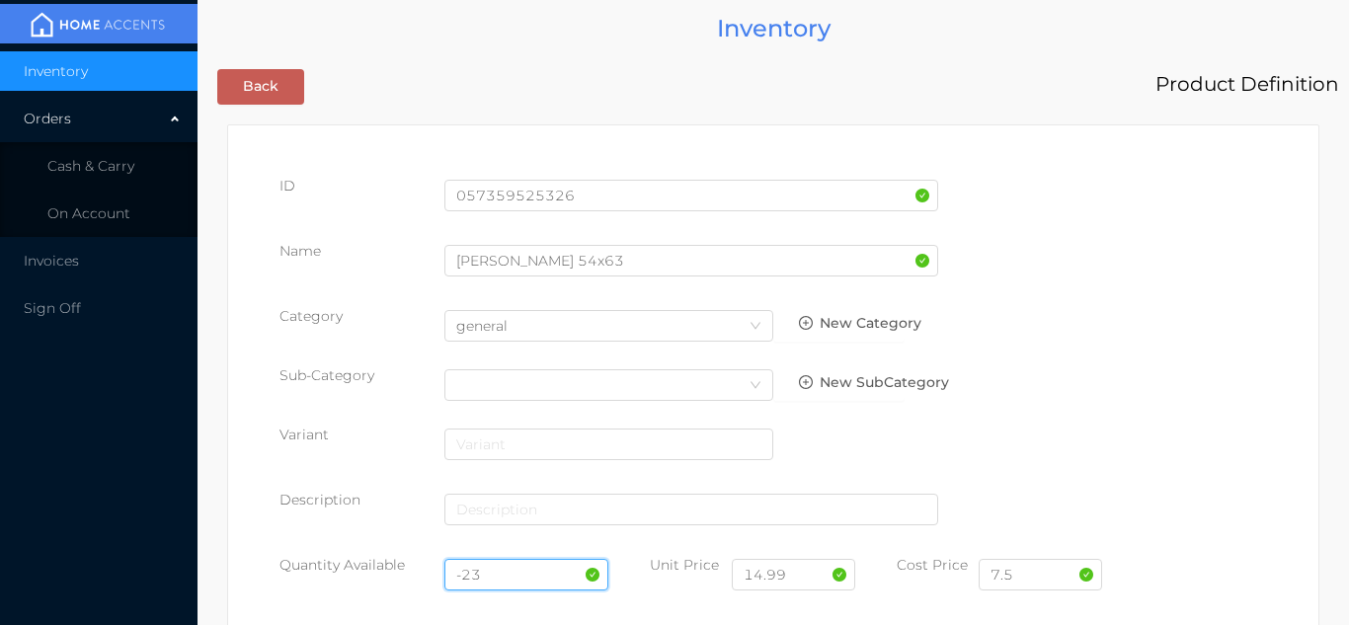
click at [515, 572] on input "-23" at bounding box center [527, 575] width 165 height 32
type input "-"
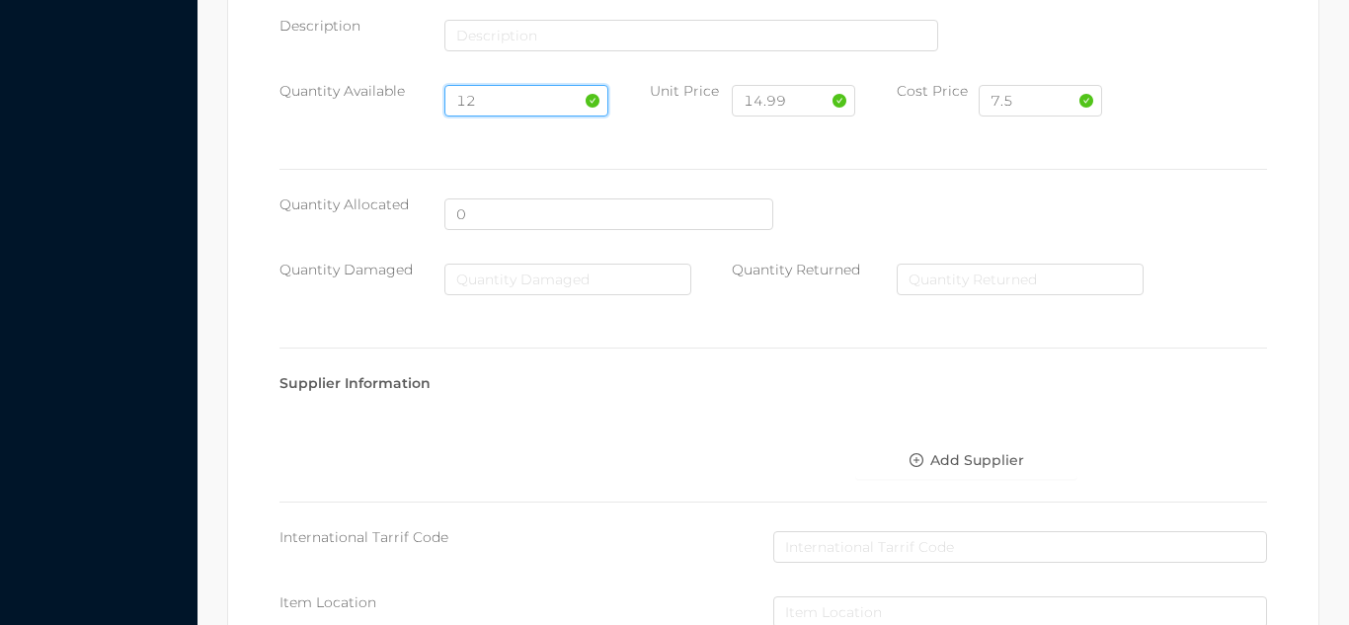
scroll to position [1121, 0]
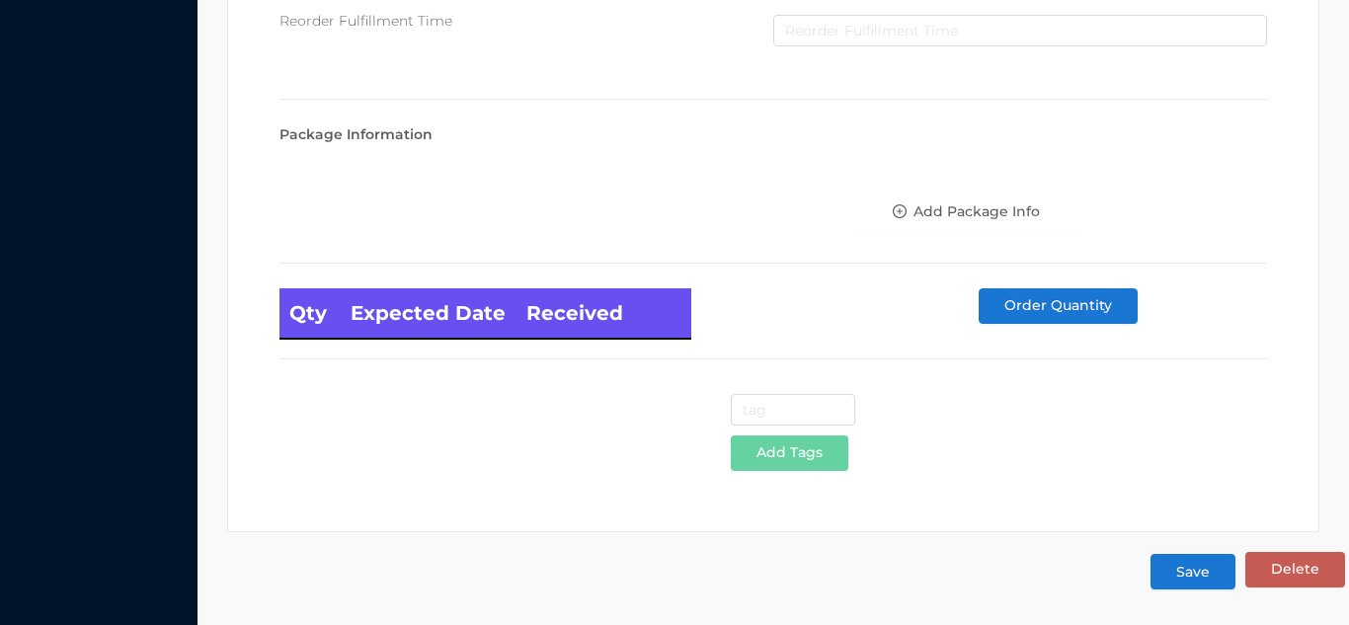
type input "12"
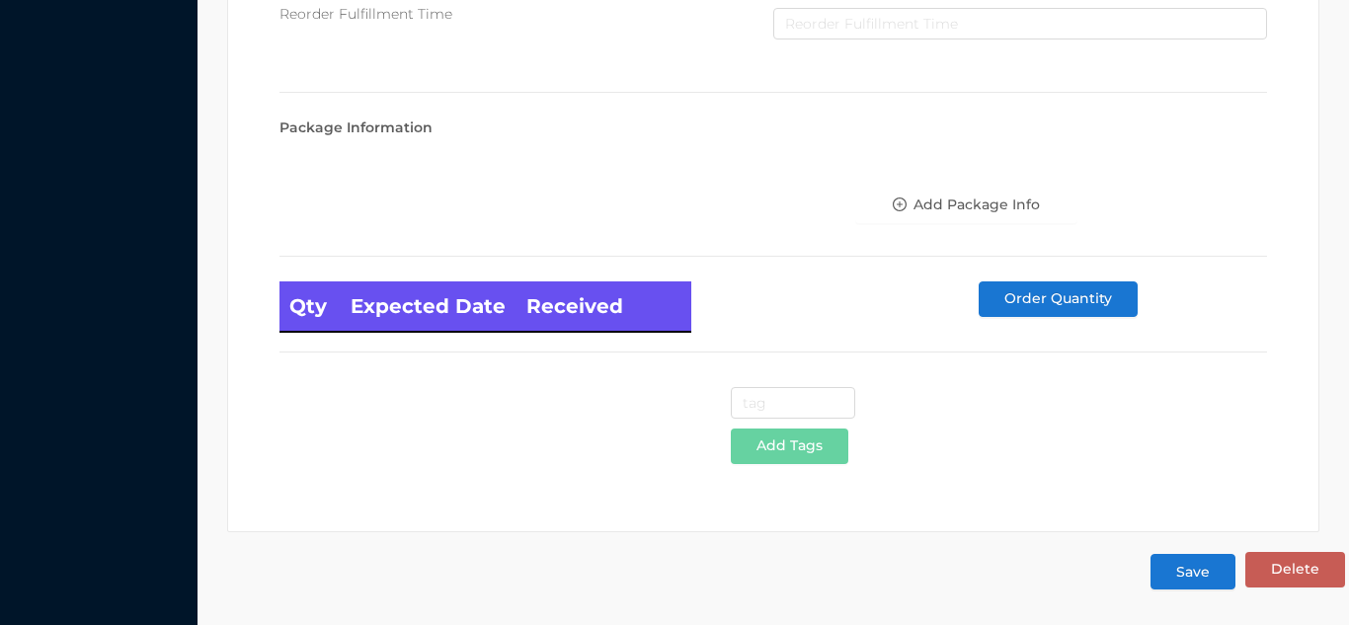
click at [1205, 561] on button "Save" at bounding box center [1193, 572] width 85 height 36
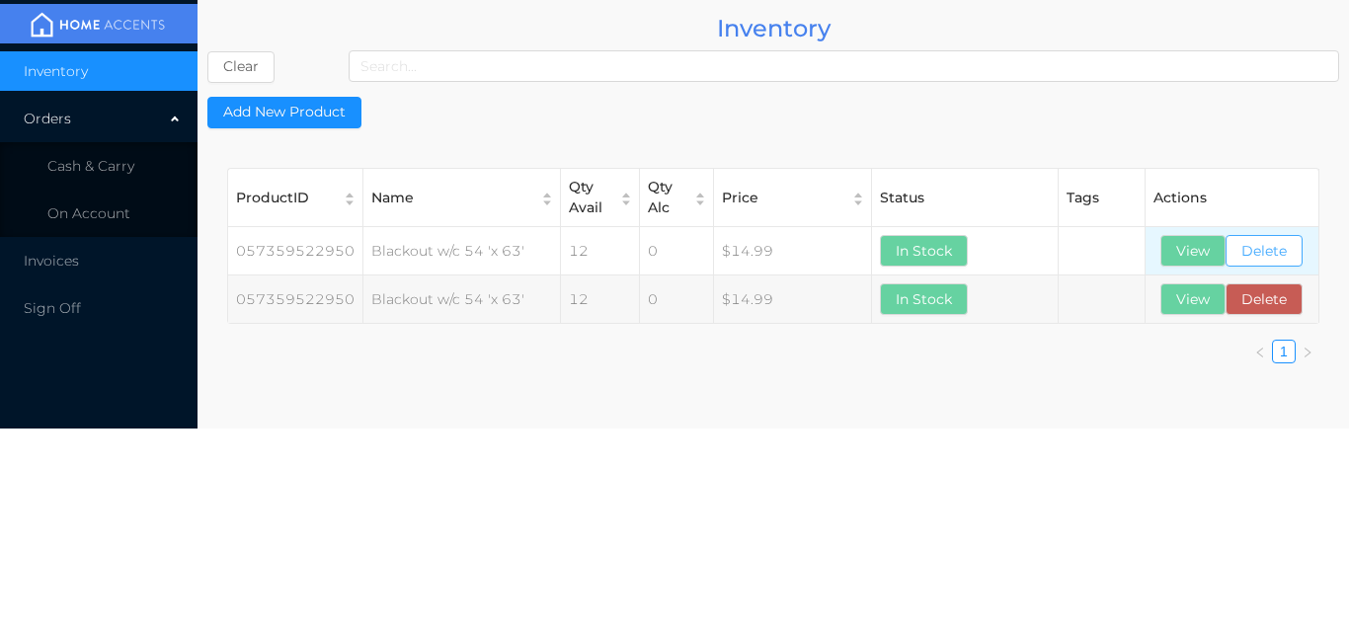
click at [1268, 251] on button "Delete" at bounding box center [1264, 251] width 77 height 32
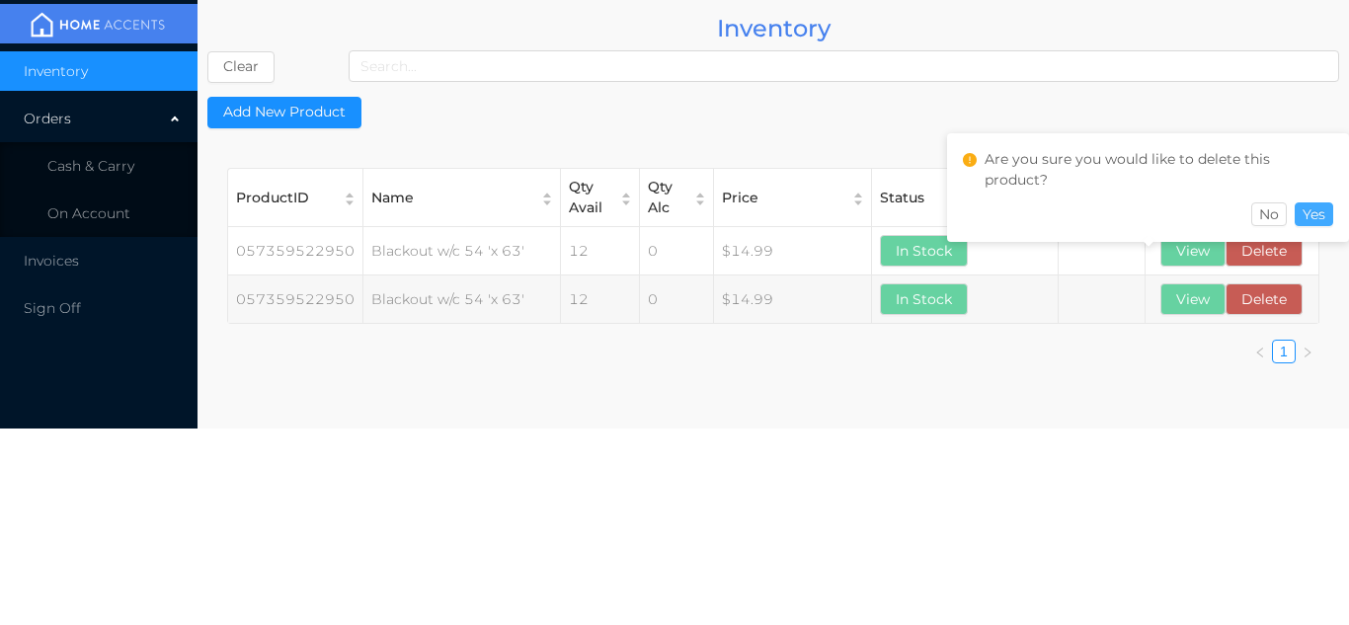
click at [1327, 203] on button "Yes" at bounding box center [1314, 215] width 39 height 24
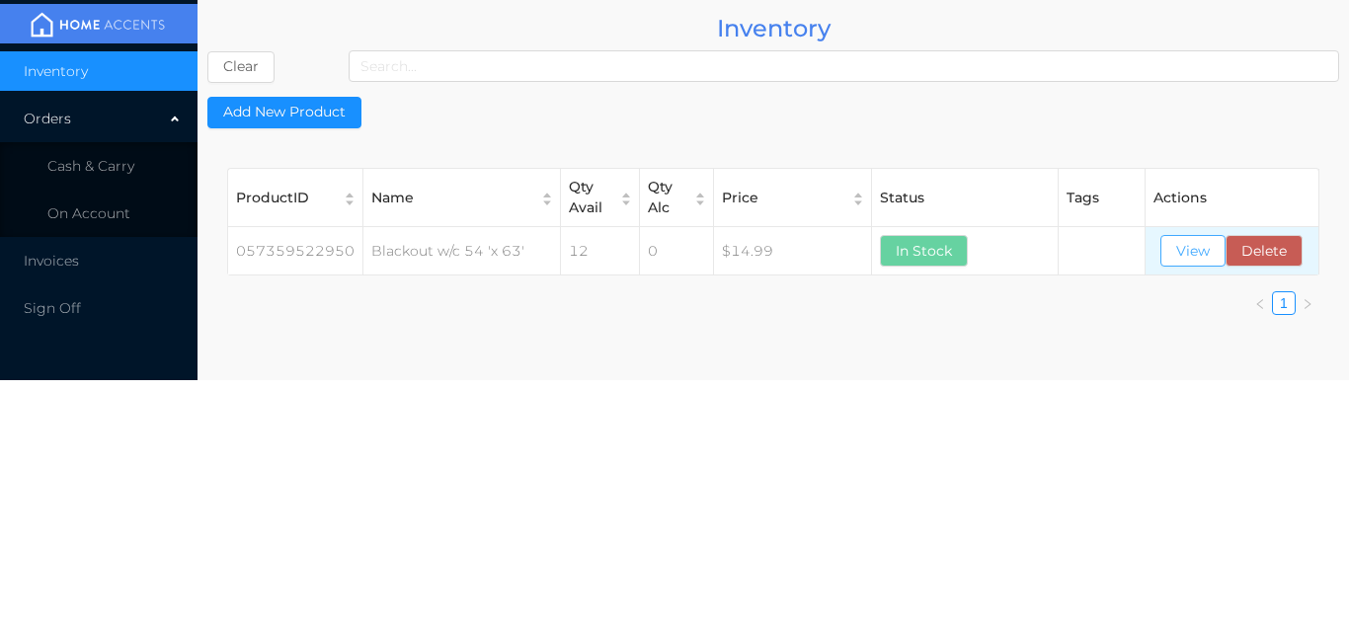
click at [1195, 267] on button "View" at bounding box center [1193, 251] width 65 height 32
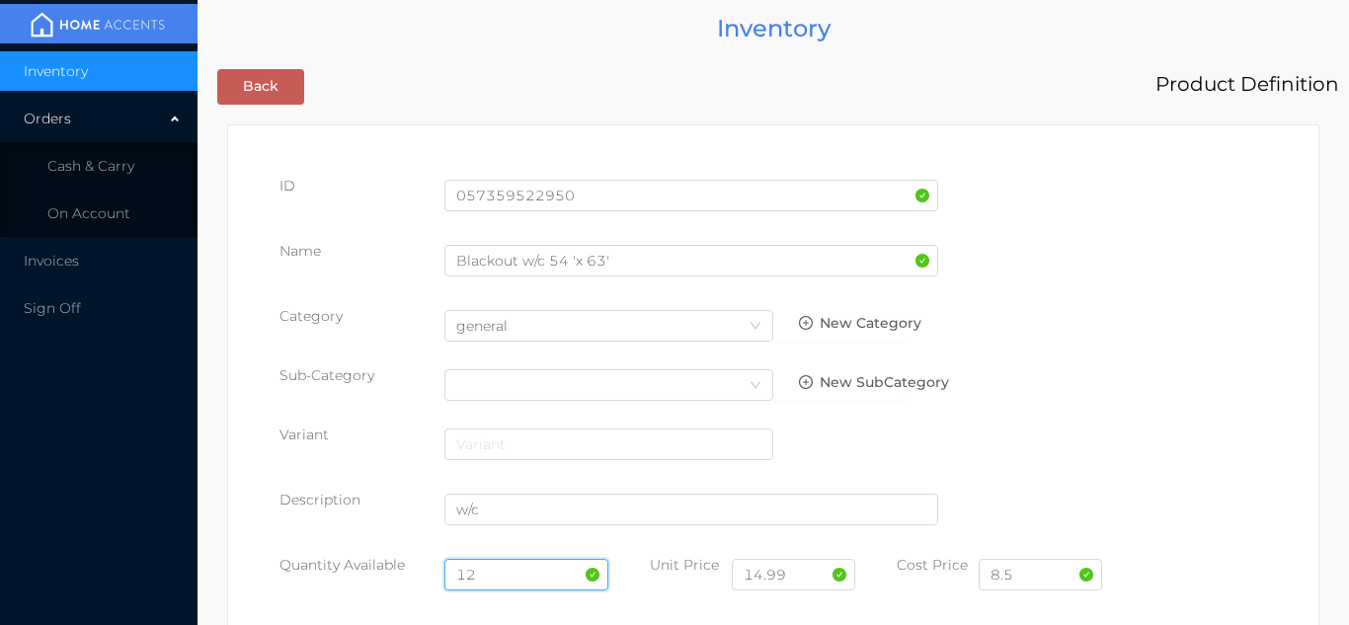
click at [517, 574] on input "12" at bounding box center [527, 575] width 165 height 32
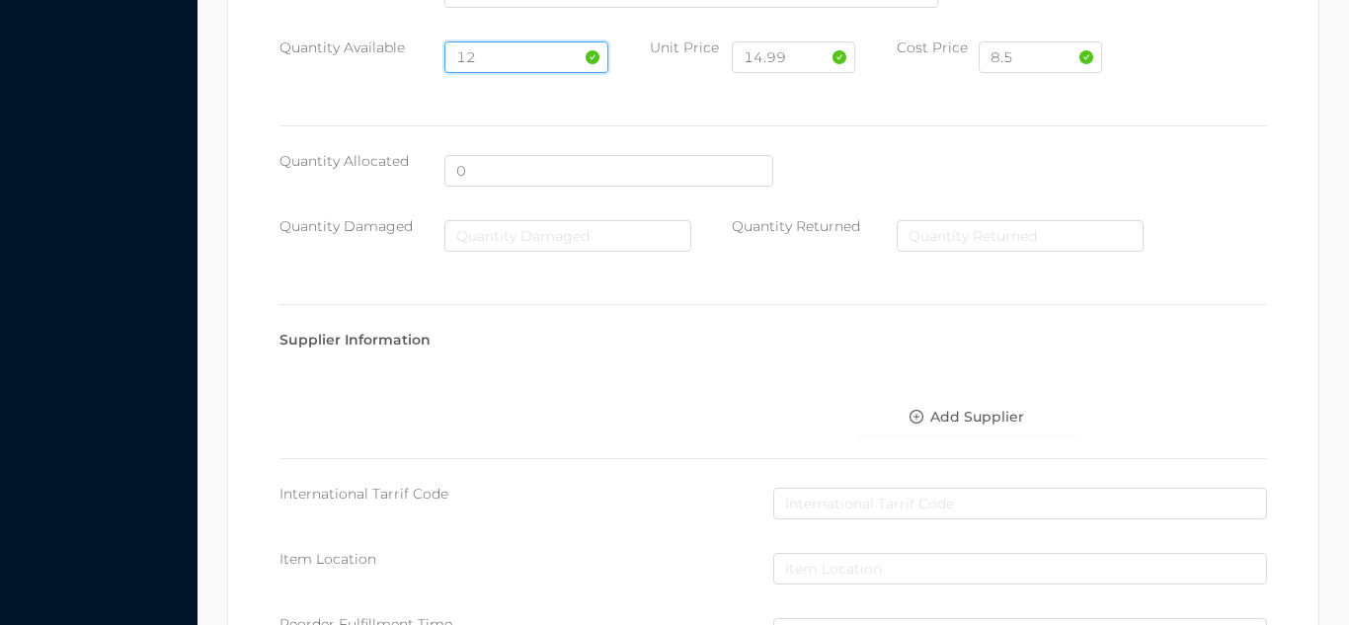
scroll to position [1121, 0]
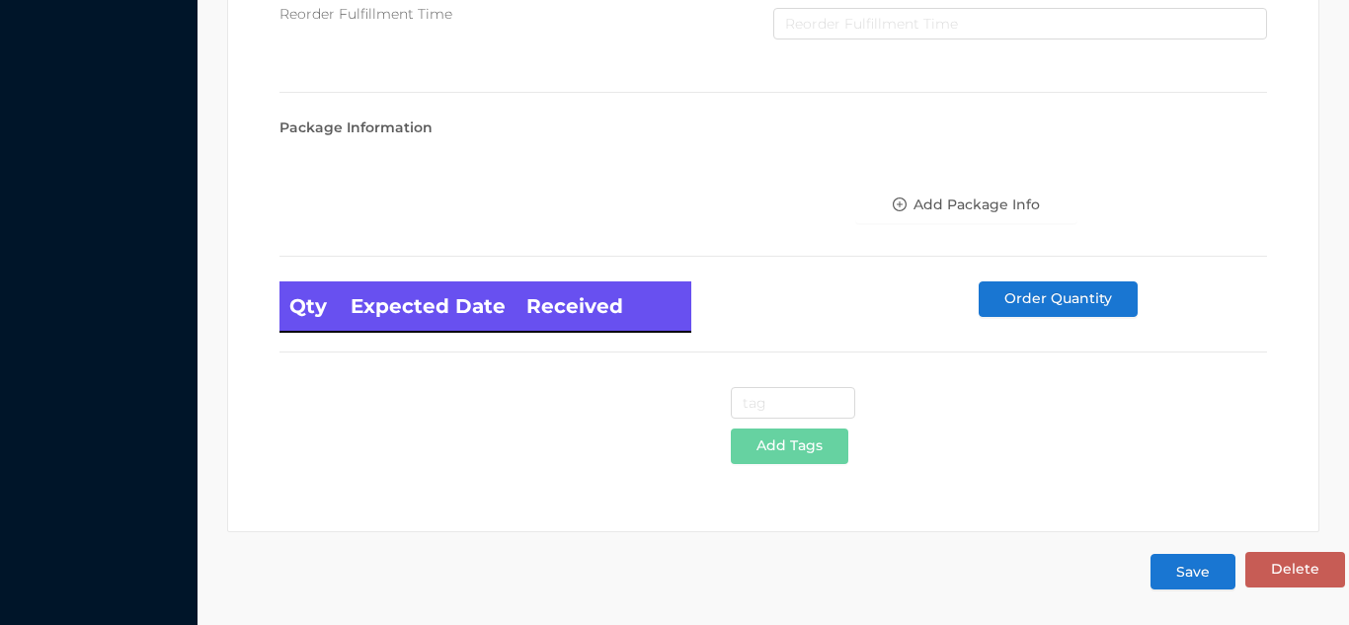
click at [1190, 572] on button "Save" at bounding box center [1193, 572] width 85 height 36
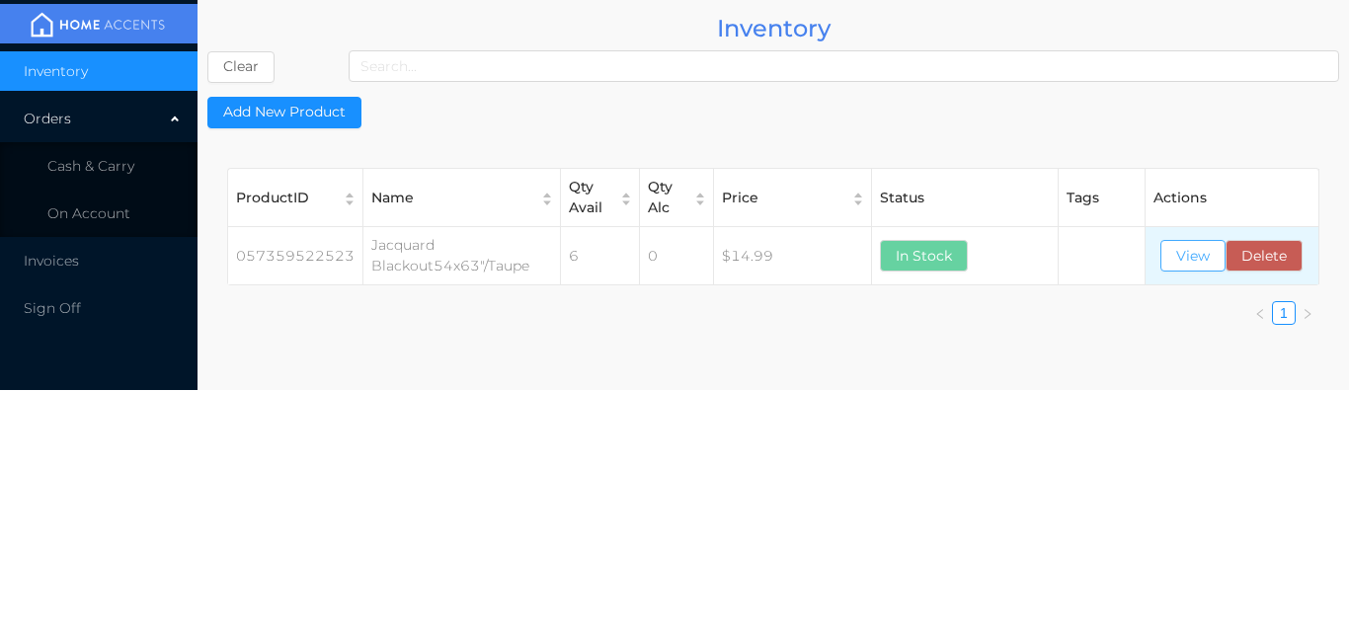
click at [1179, 269] on button "View" at bounding box center [1193, 256] width 65 height 32
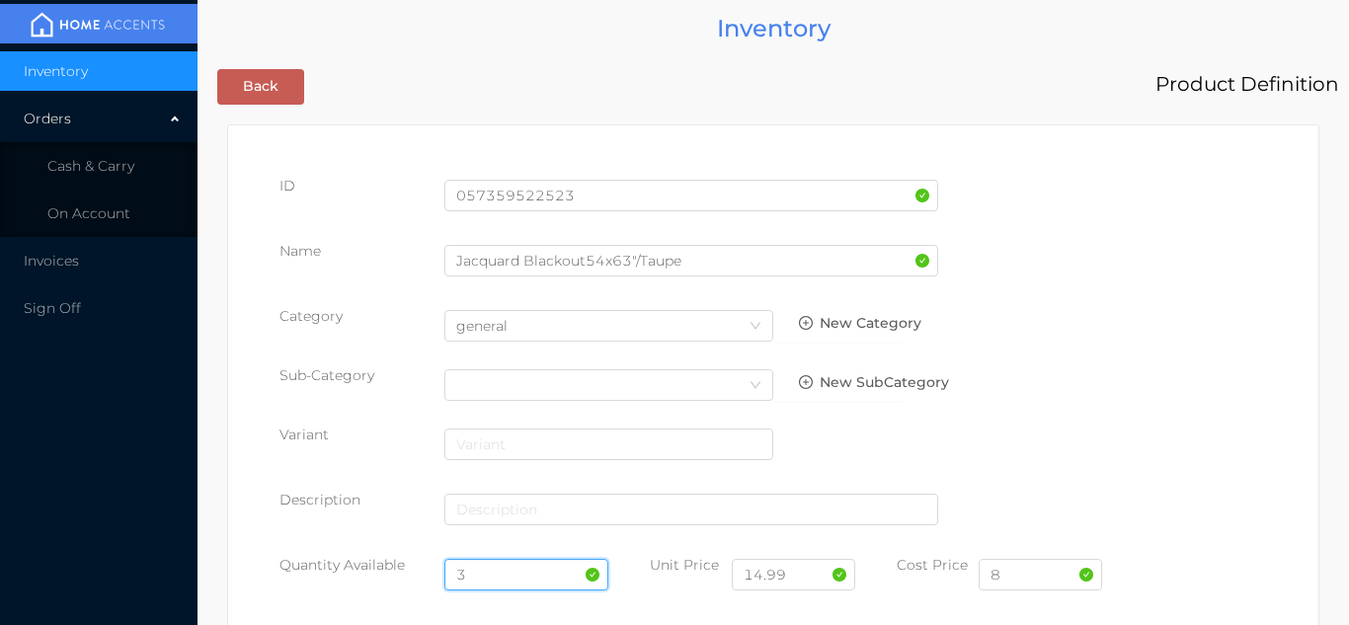
click at [495, 574] on input "3" at bounding box center [527, 575] width 165 height 32
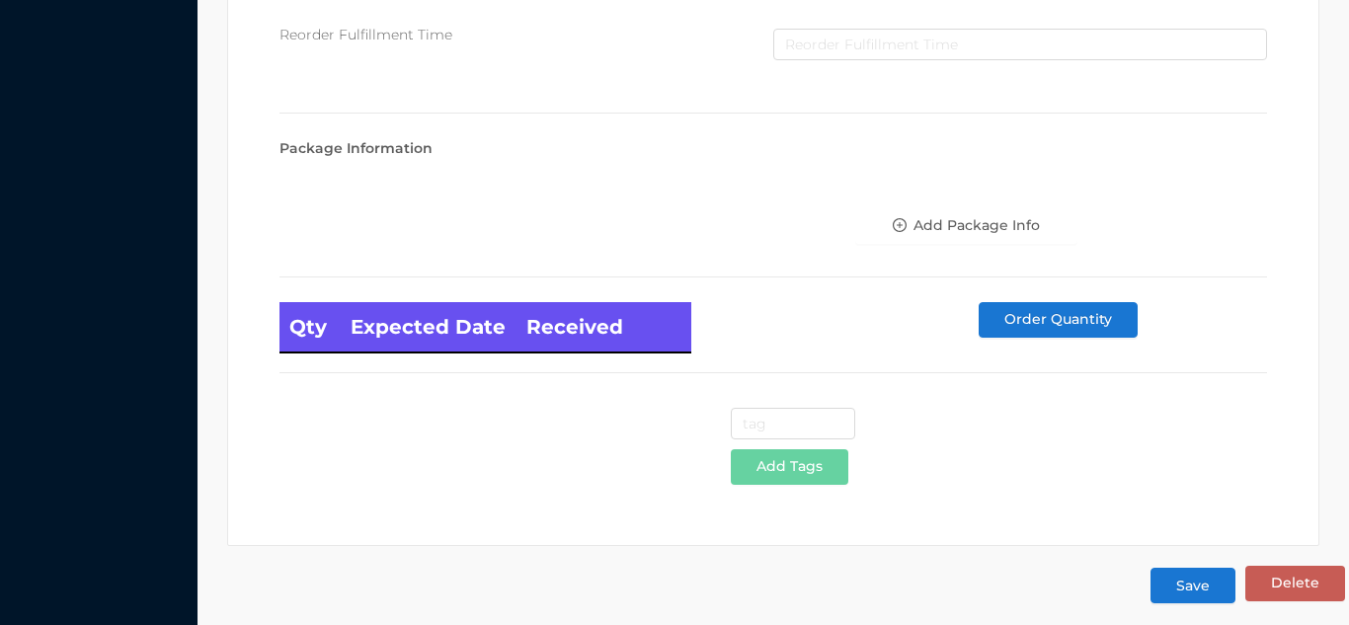
scroll to position [1121, 0]
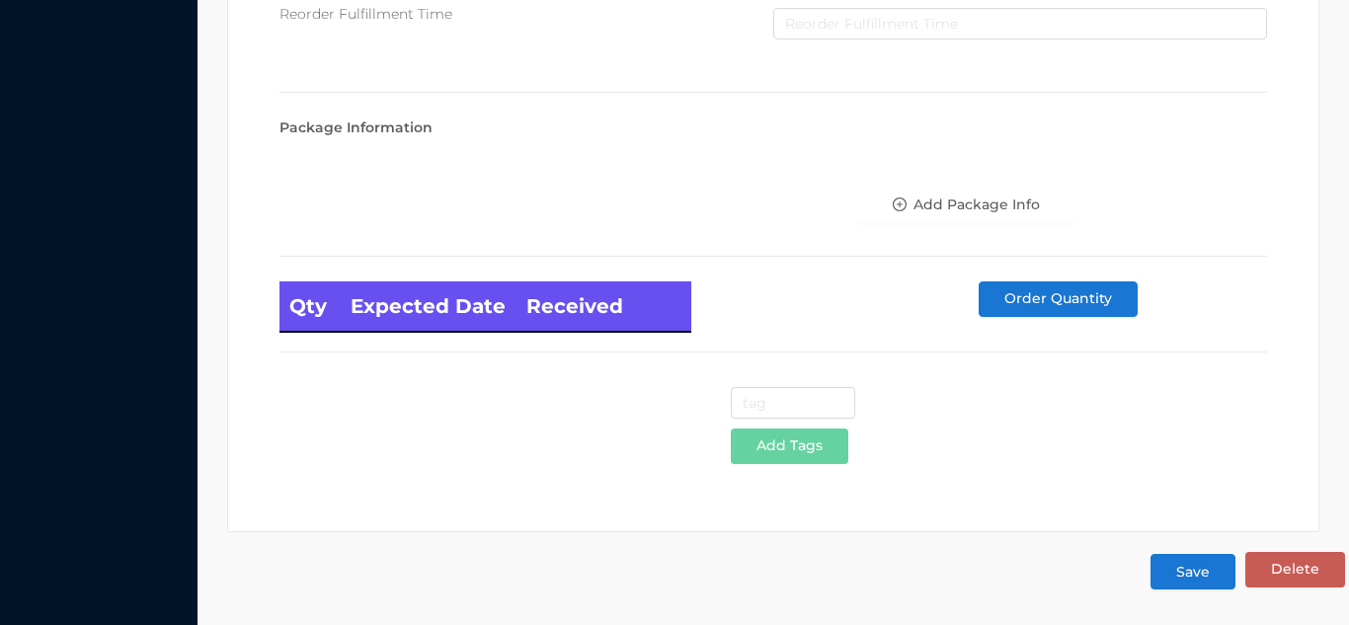
type input "12"
click at [1195, 588] on button "Save" at bounding box center [1193, 572] width 85 height 36
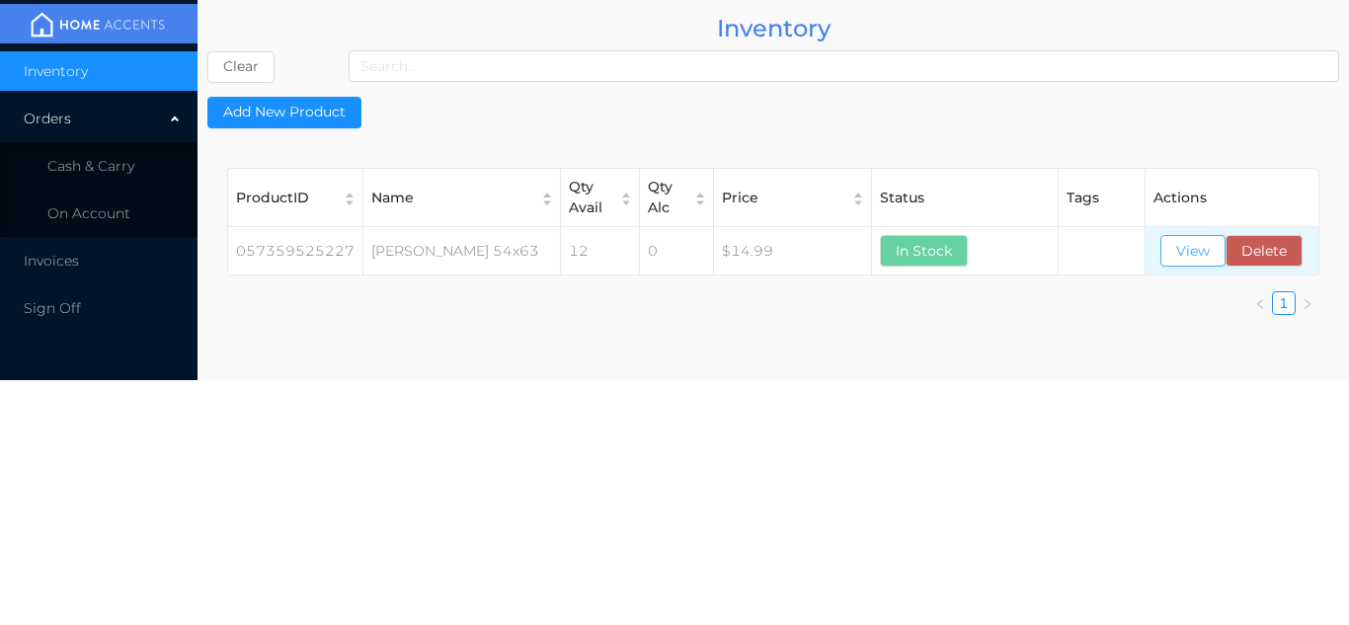
click at [1179, 258] on button "View" at bounding box center [1193, 251] width 65 height 32
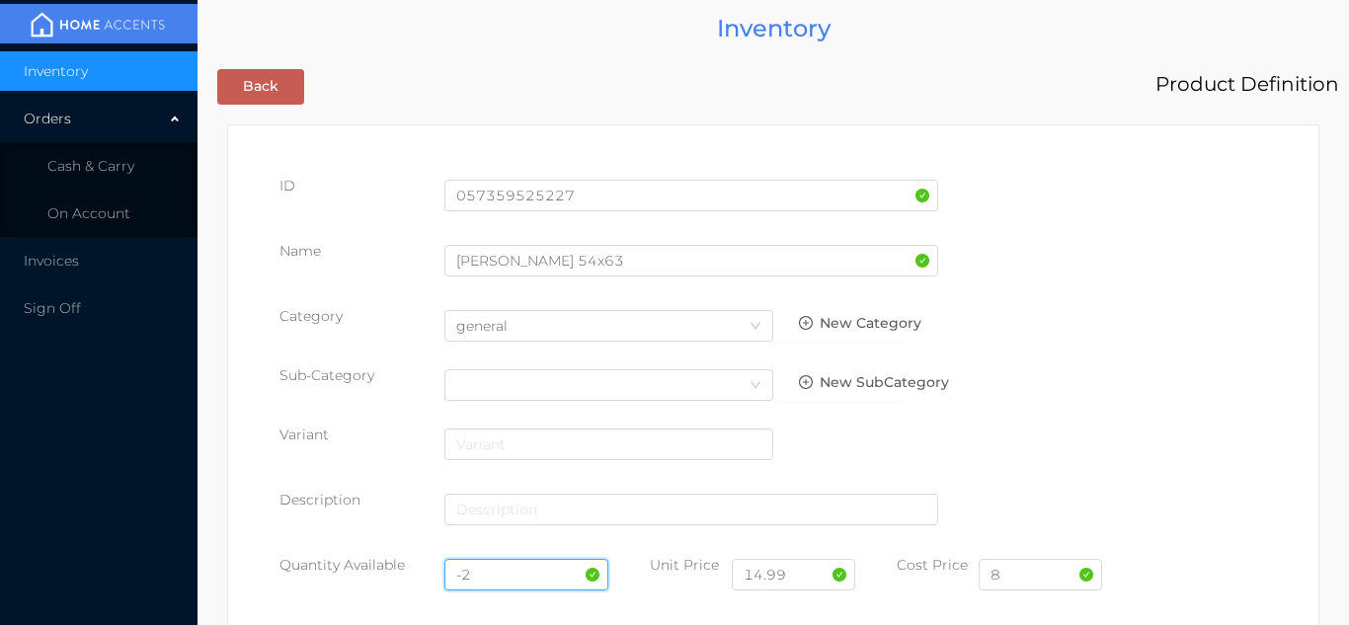
click at [496, 570] on input "-2" at bounding box center [527, 575] width 165 height 32
type input "-"
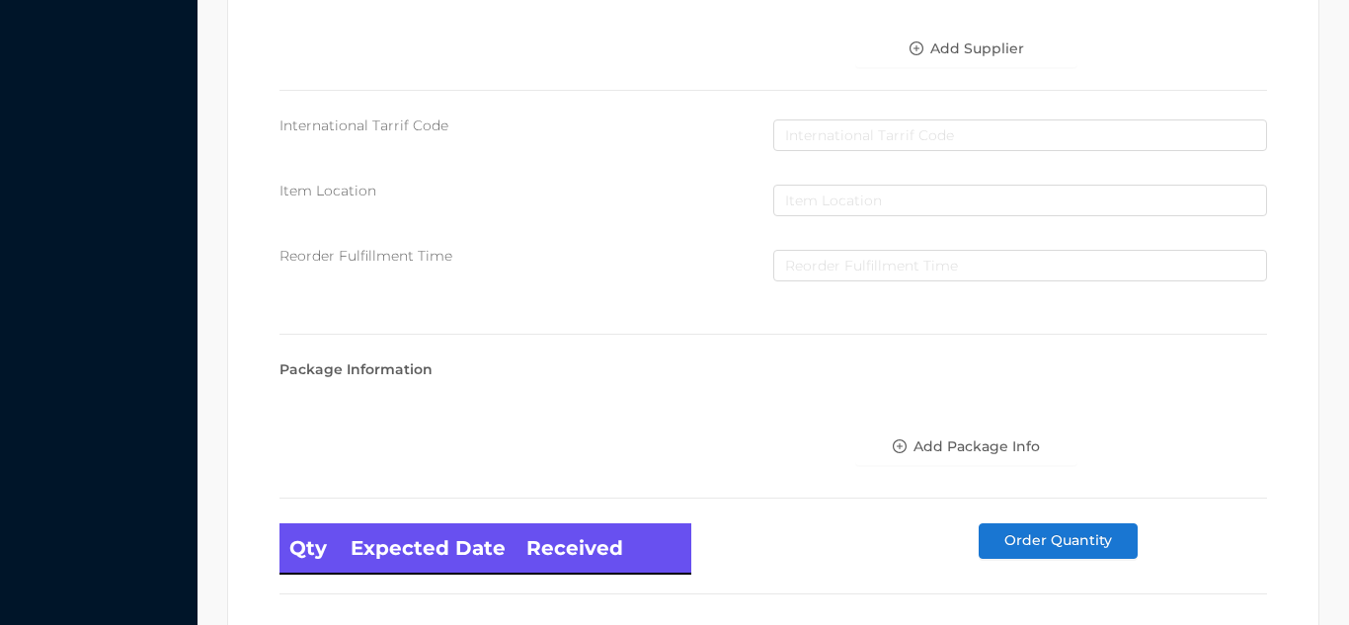
scroll to position [1121, 0]
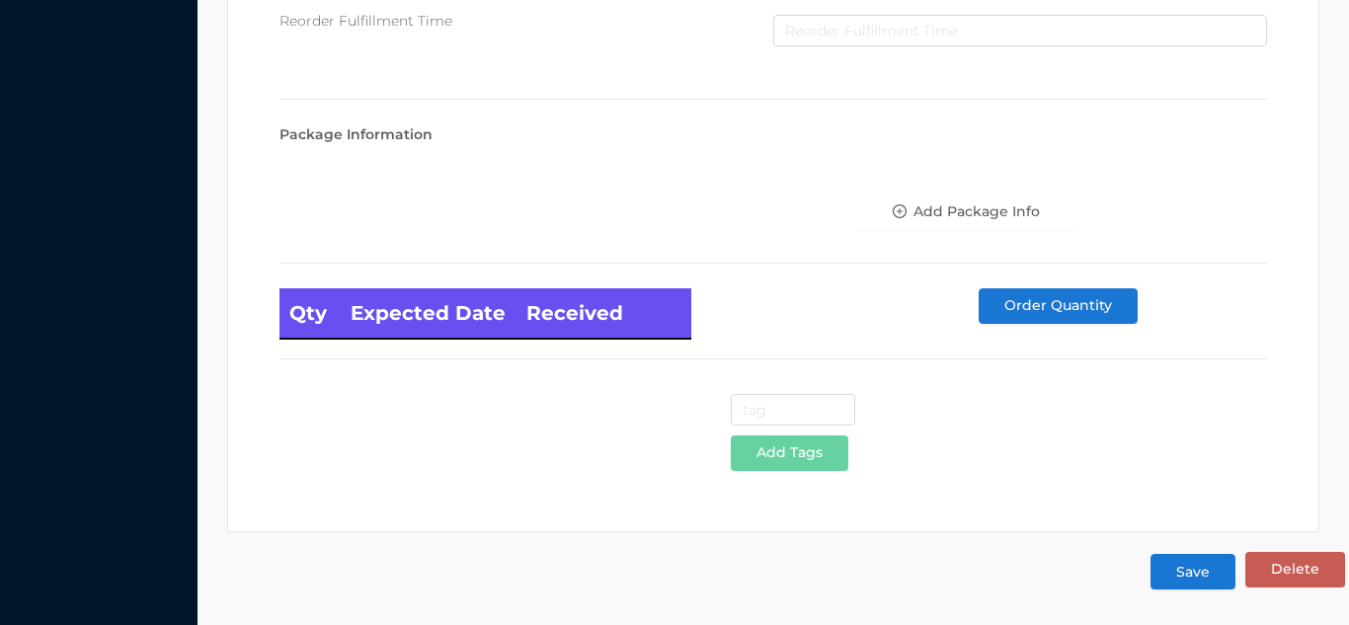
type input "12"
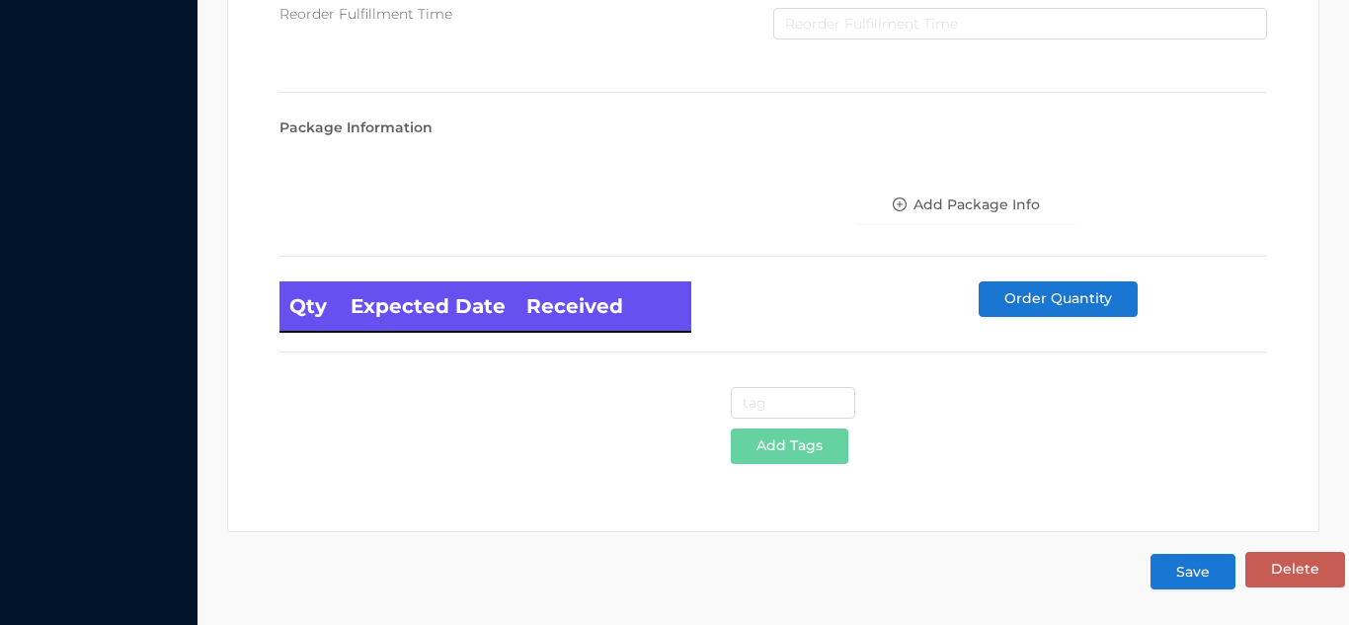
click at [1196, 572] on button "Save" at bounding box center [1193, 572] width 85 height 36
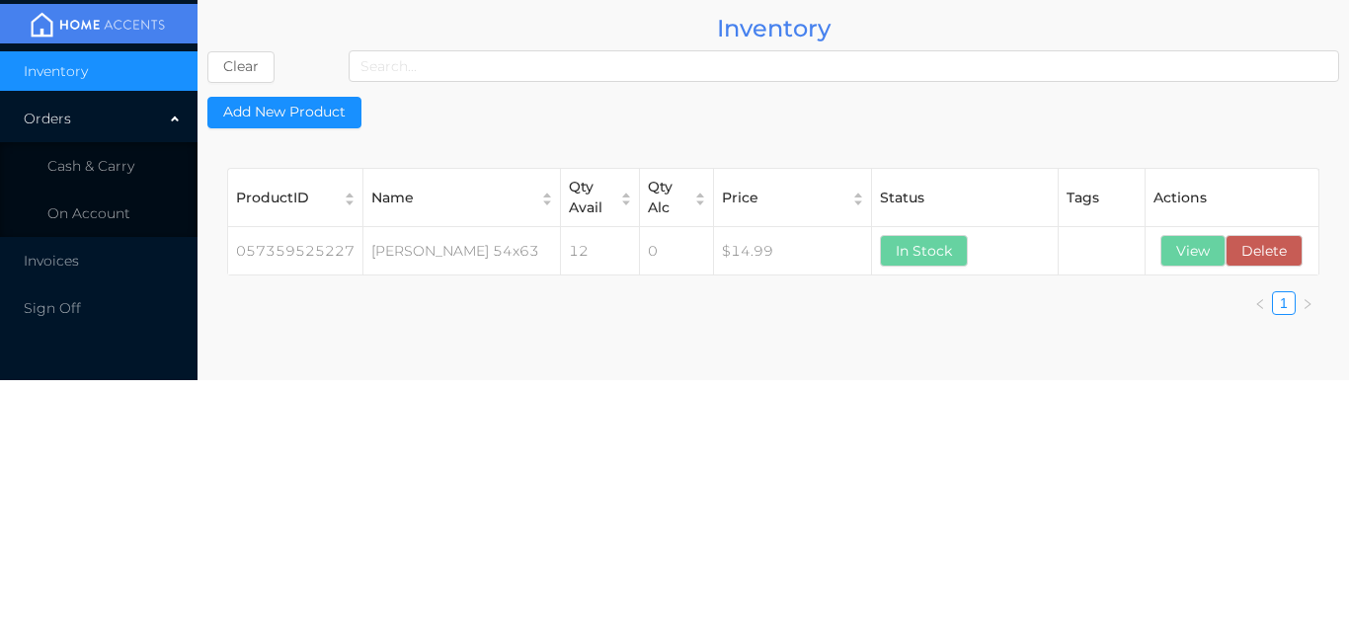
scroll to position [0, 0]
click at [1176, 266] on button "View" at bounding box center [1193, 251] width 65 height 32
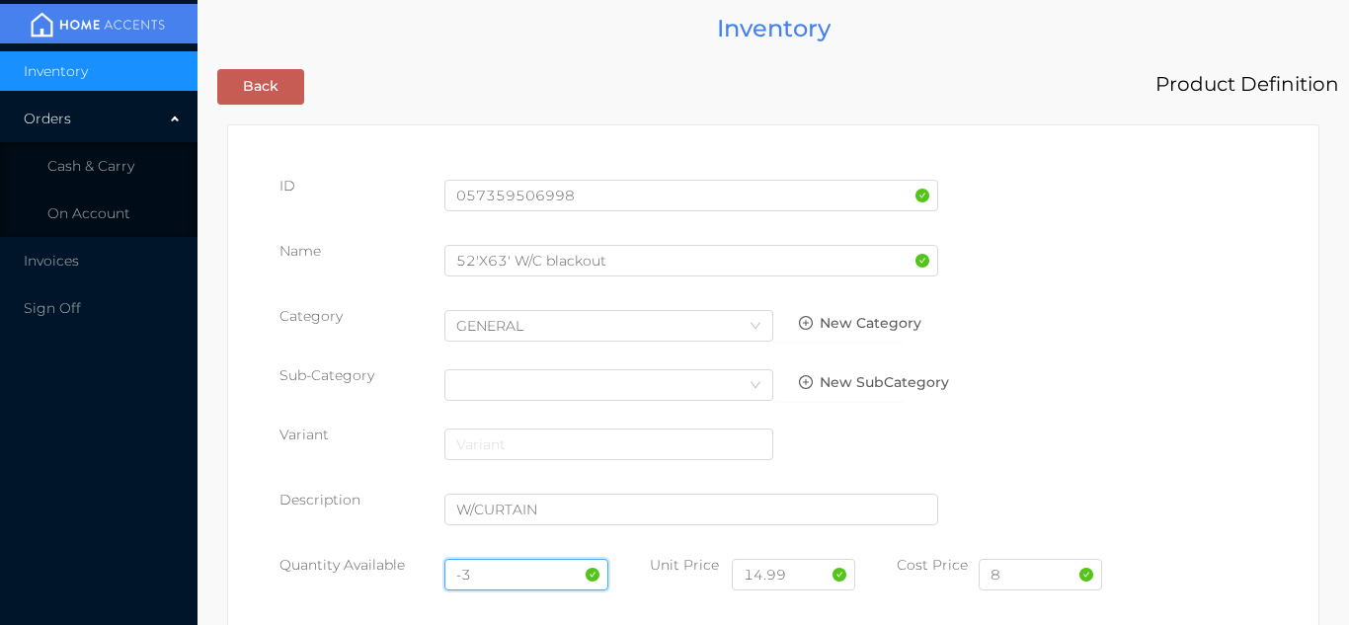
click at [505, 565] on input "-3" at bounding box center [527, 575] width 165 height 32
type input "-"
type input "12"
click at [1017, 578] on input "8" at bounding box center [1040, 575] width 123 height 32
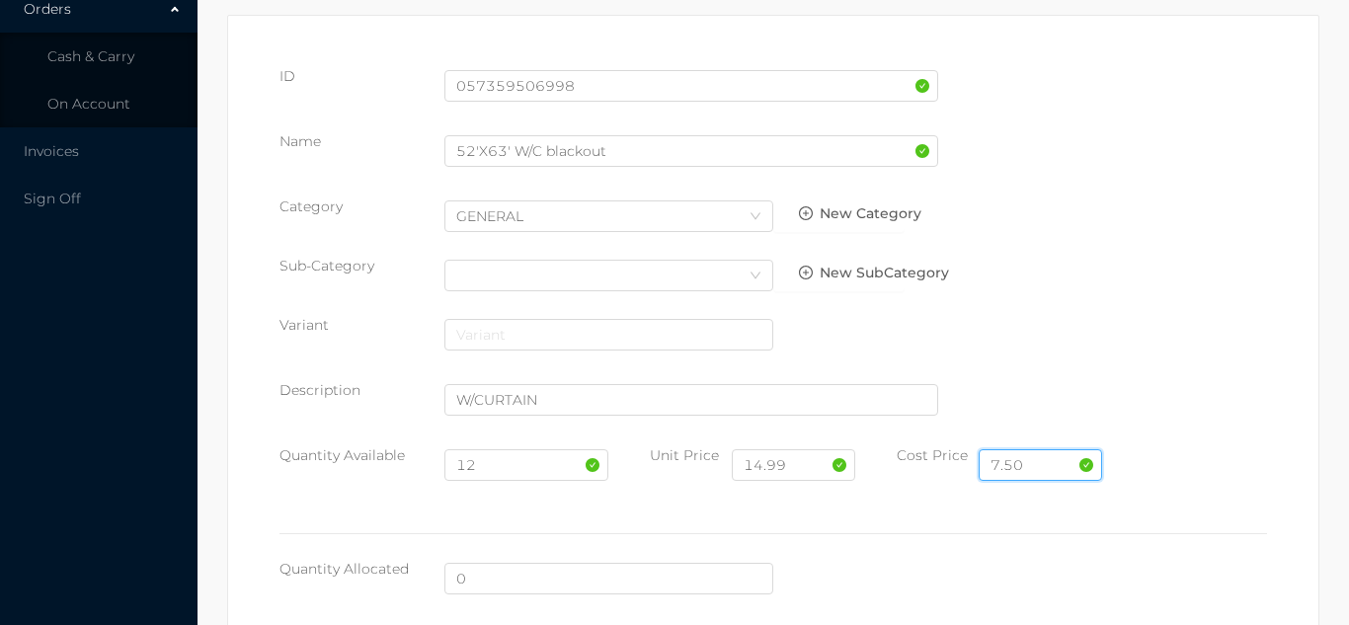
scroll to position [1121, 0]
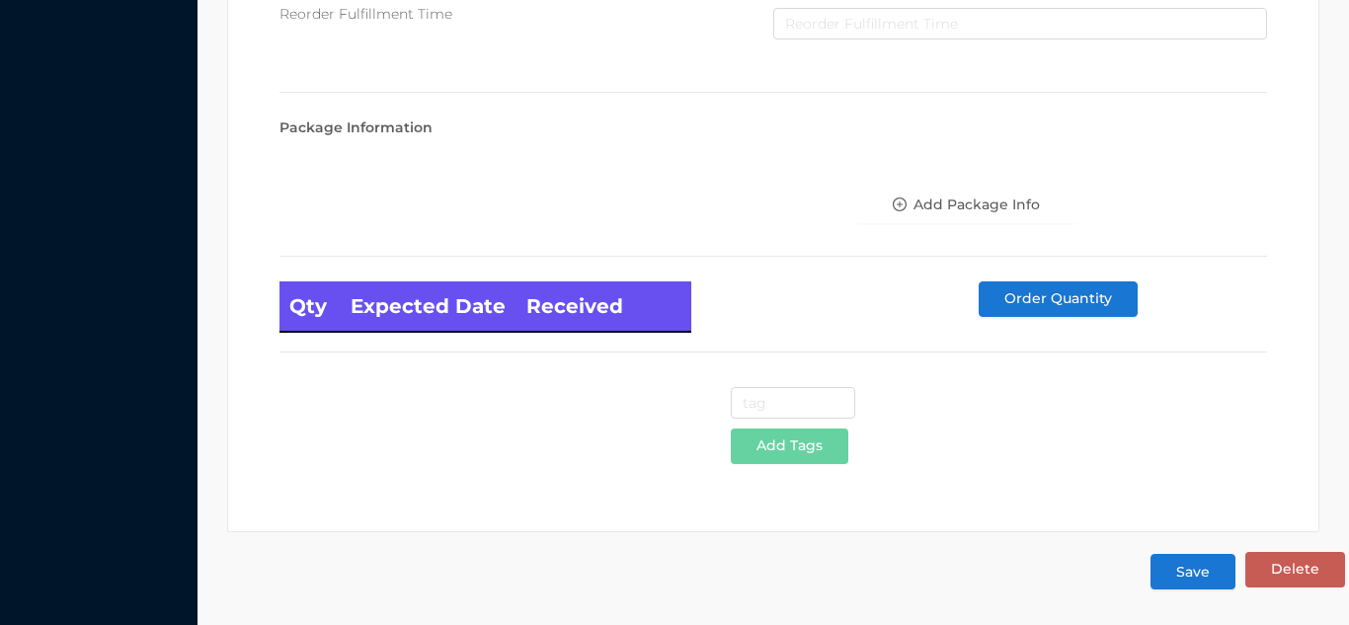
type input "7.50"
click at [1179, 587] on button "Save" at bounding box center [1193, 572] width 85 height 36
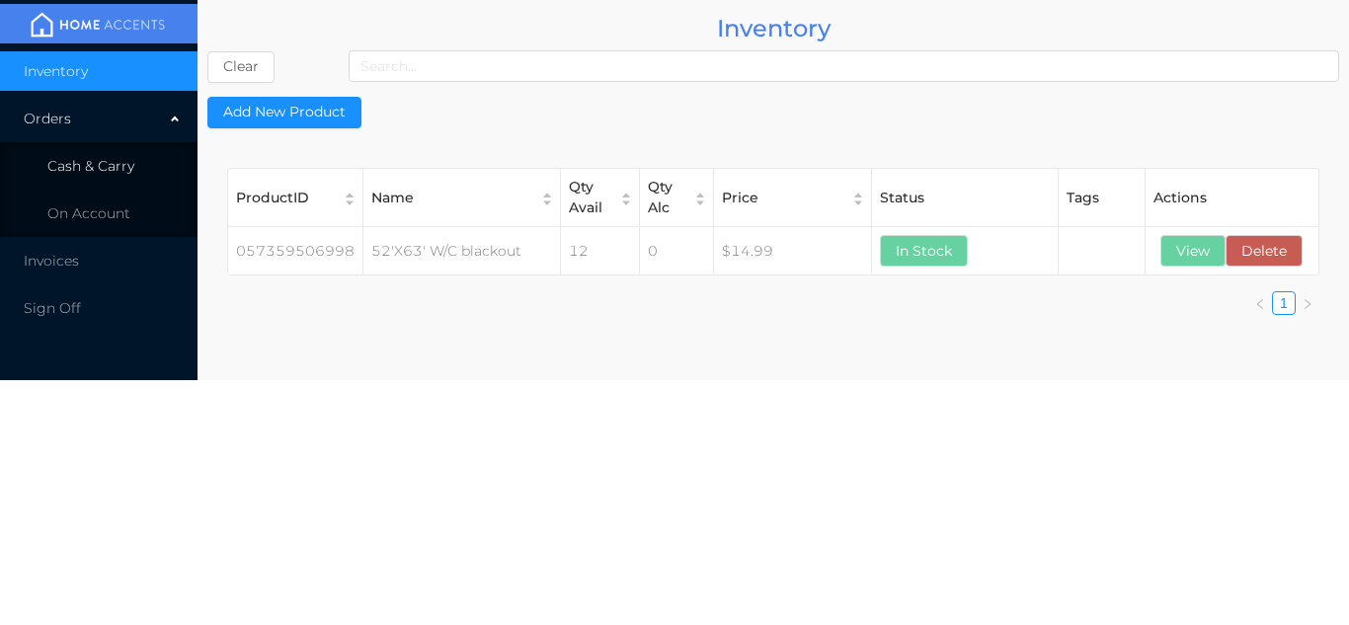
click at [122, 172] on span "Cash & Carry" at bounding box center [90, 166] width 87 height 18
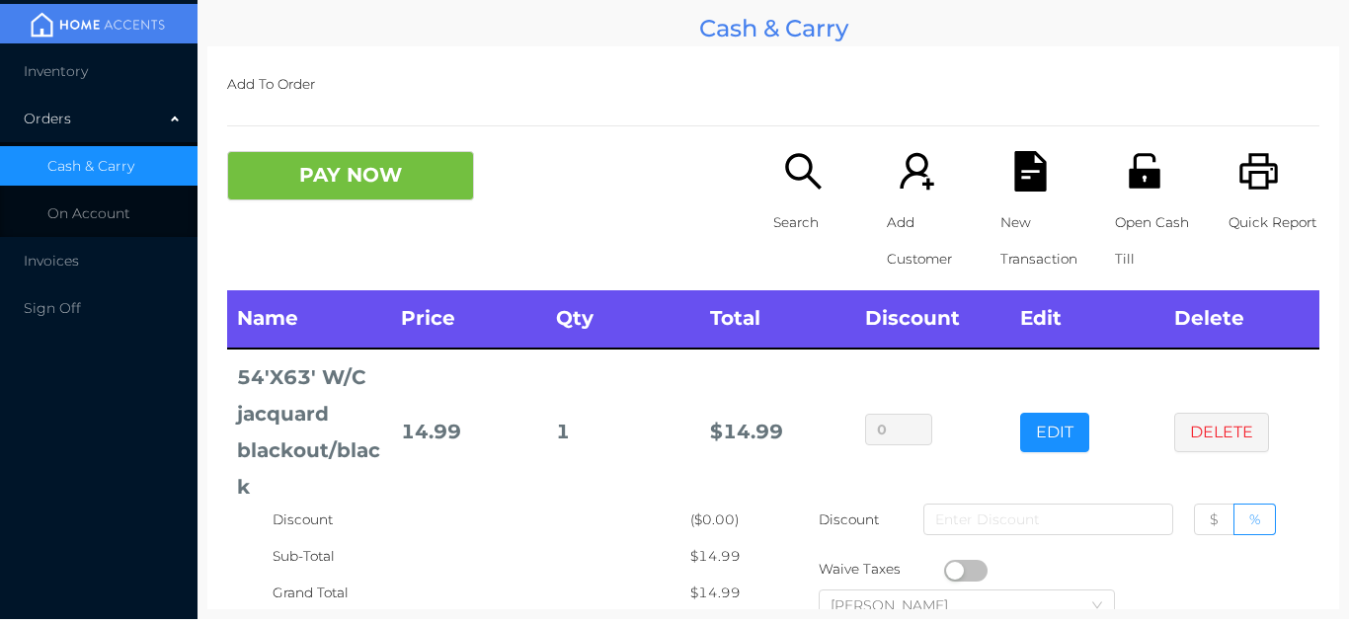
click at [1228, 465] on td "DELETE" at bounding box center [1242, 433] width 155 height 169
click at [1237, 451] on button "DELETE" at bounding box center [1222, 433] width 95 height 40
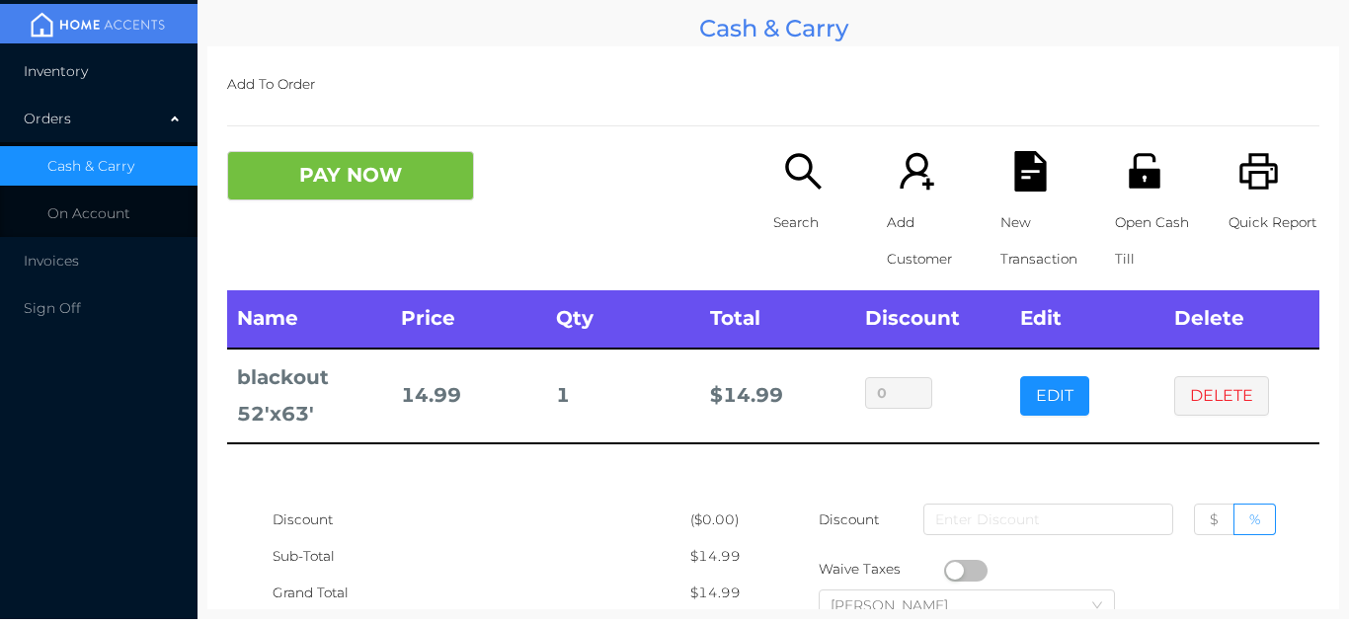
click at [114, 65] on li "Inventory" at bounding box center [99, 71] width 198 height 40
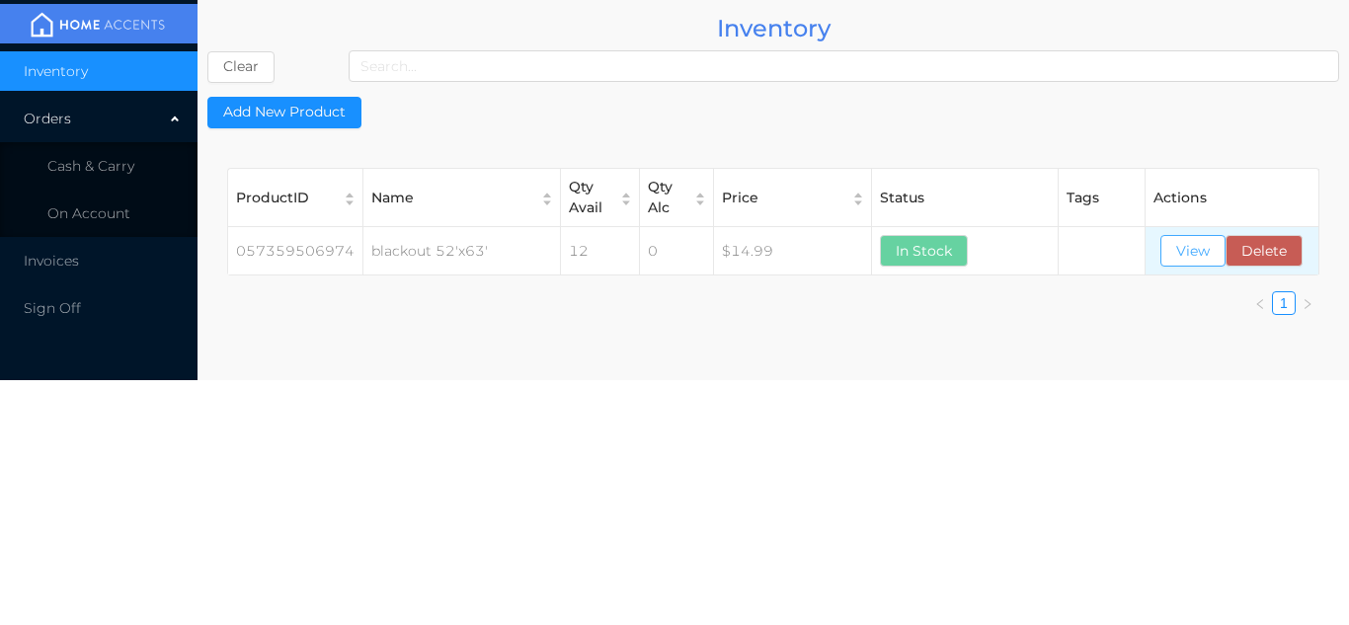
click at [1205, 255] on button "View" at bounding box center [1193, 251] width 65 height 32
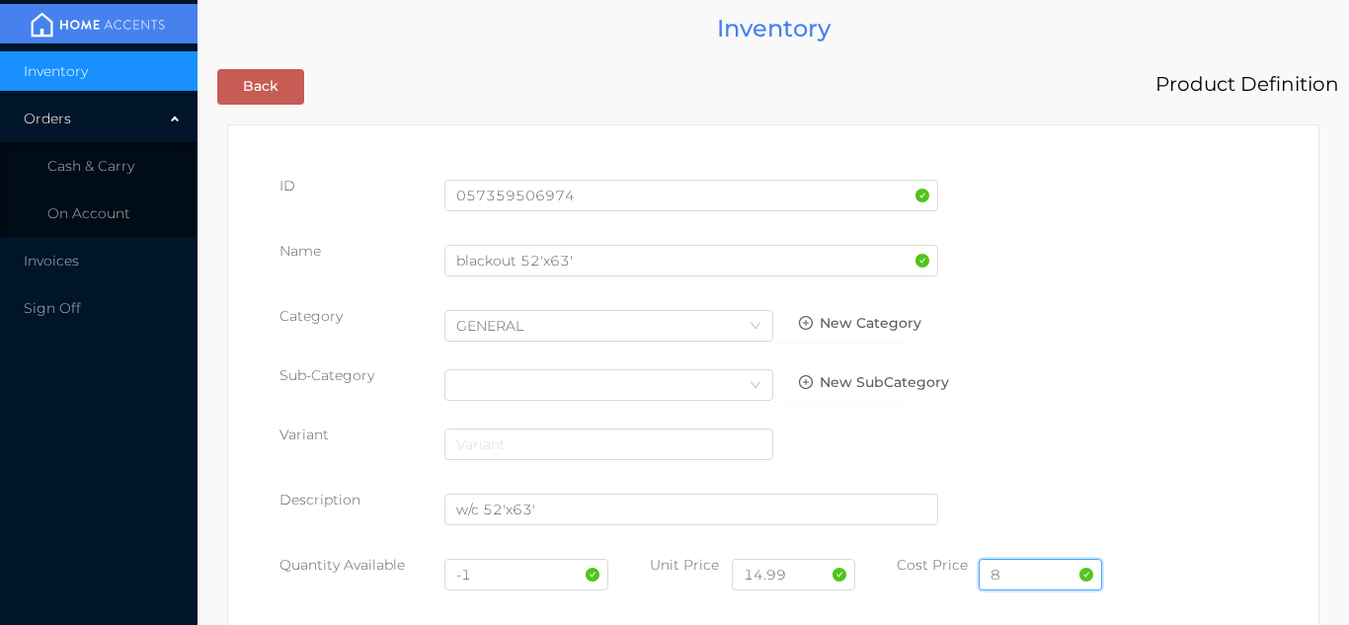
click at [1016, 570] on input "8" at bounding box center [1040, 575] width 123 height 32
type input "7.50"
click at [500, 578] on input "-1" at bounding box center [527, 575] width 165 height 32
type input "-"
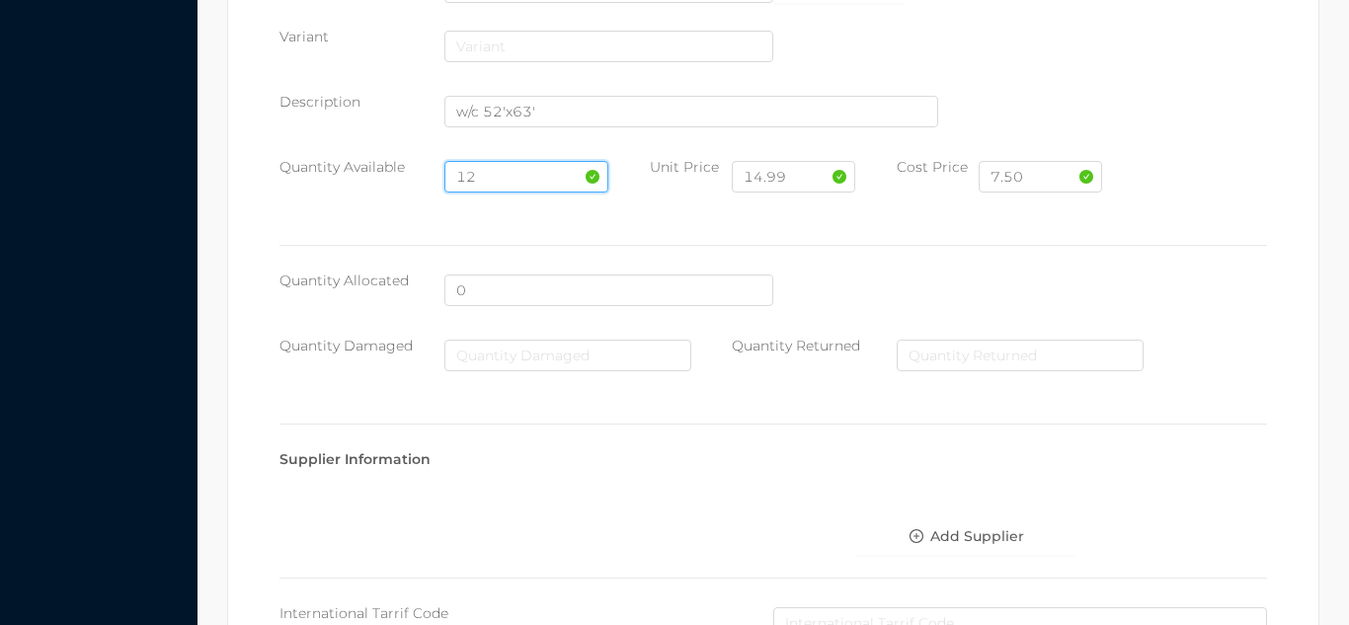
scroll to position [1121, 0]
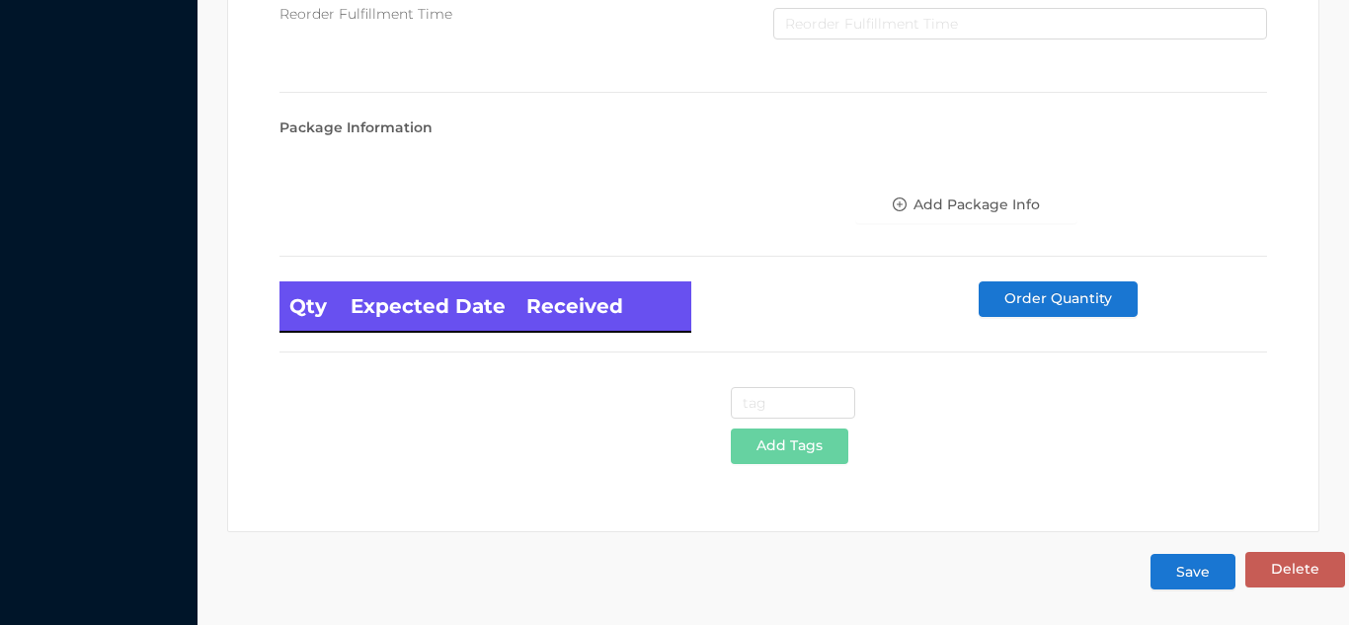
type input "12"
click at [1192, 590] on button "Save" at bounding box center [1193, 572] width 85 height 36
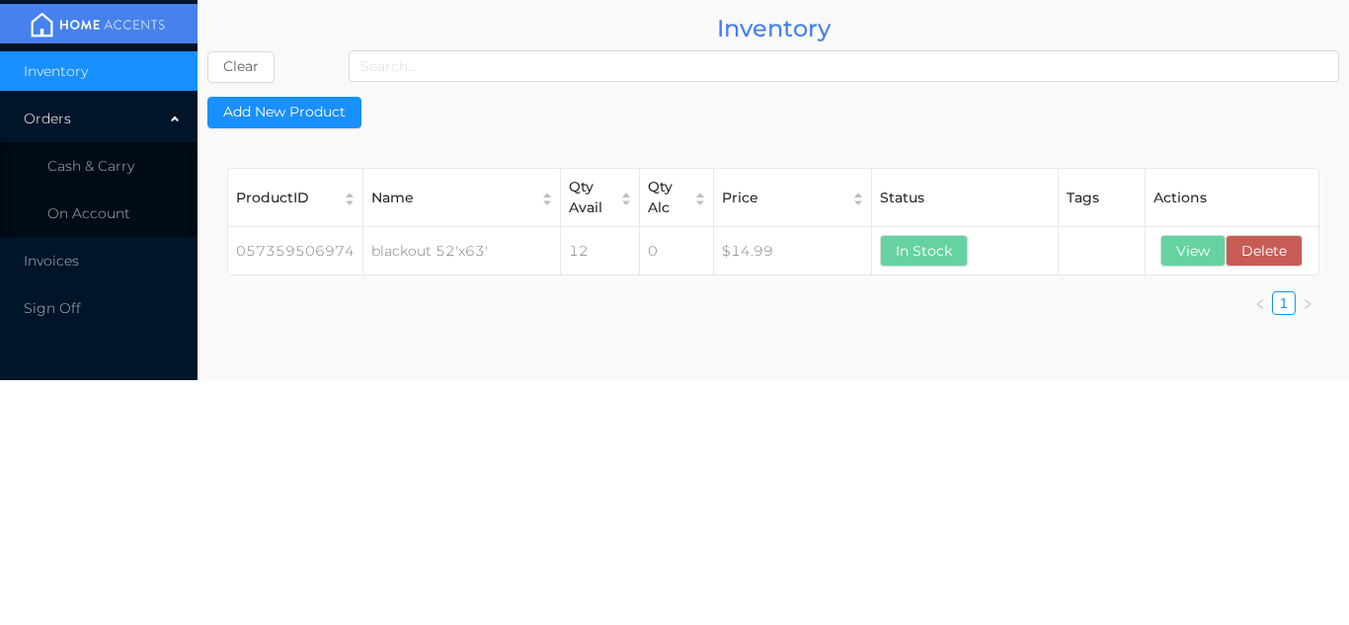
scroll to position [0, 0]
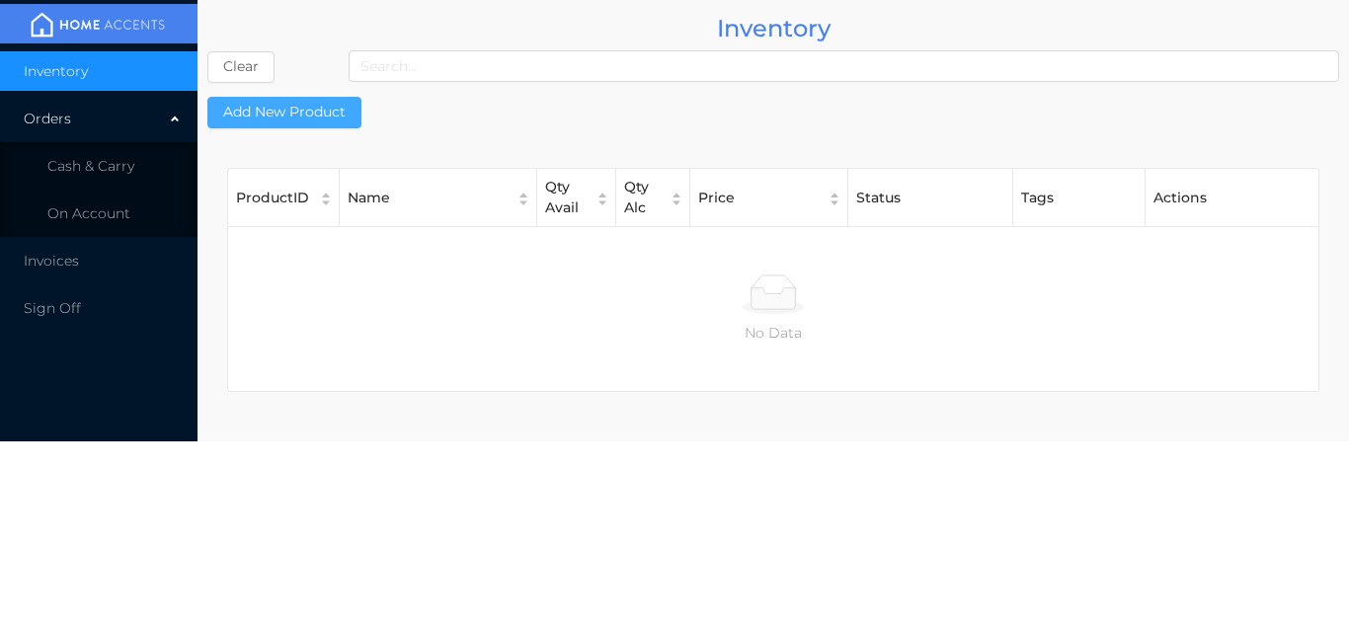
click at [300, 122] on button "Add New Product" at bounding box center [284, 113] width 154 height 32
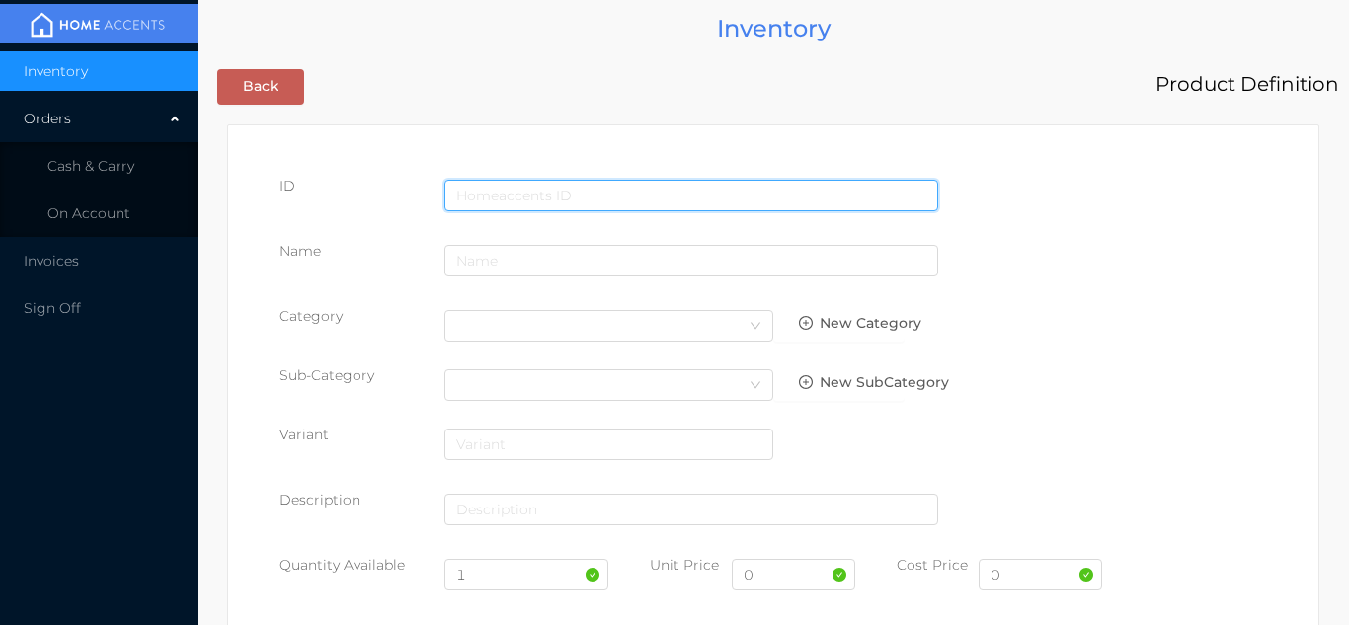
click at [495, 190] on input "text" at bounding box center [692, 196] width 494 height 32
type input "057359528020"
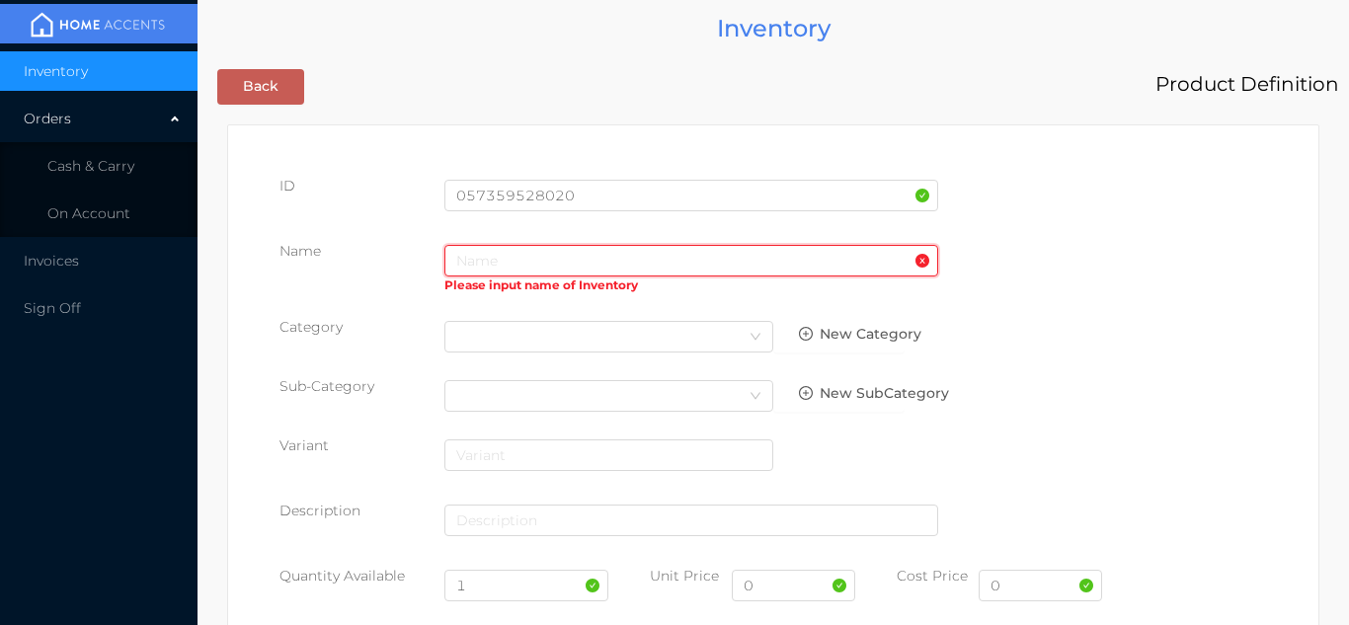
paste input "Curtian blackout 54x63"
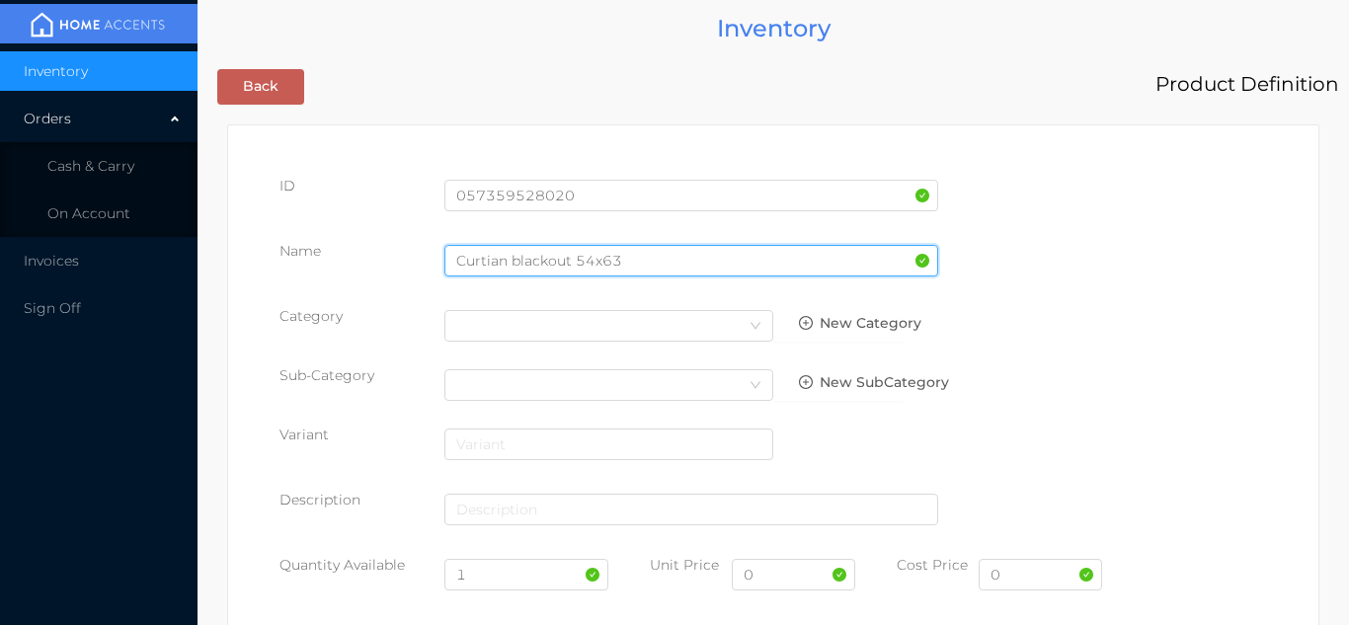
type input "Curtian blackout 54x63"
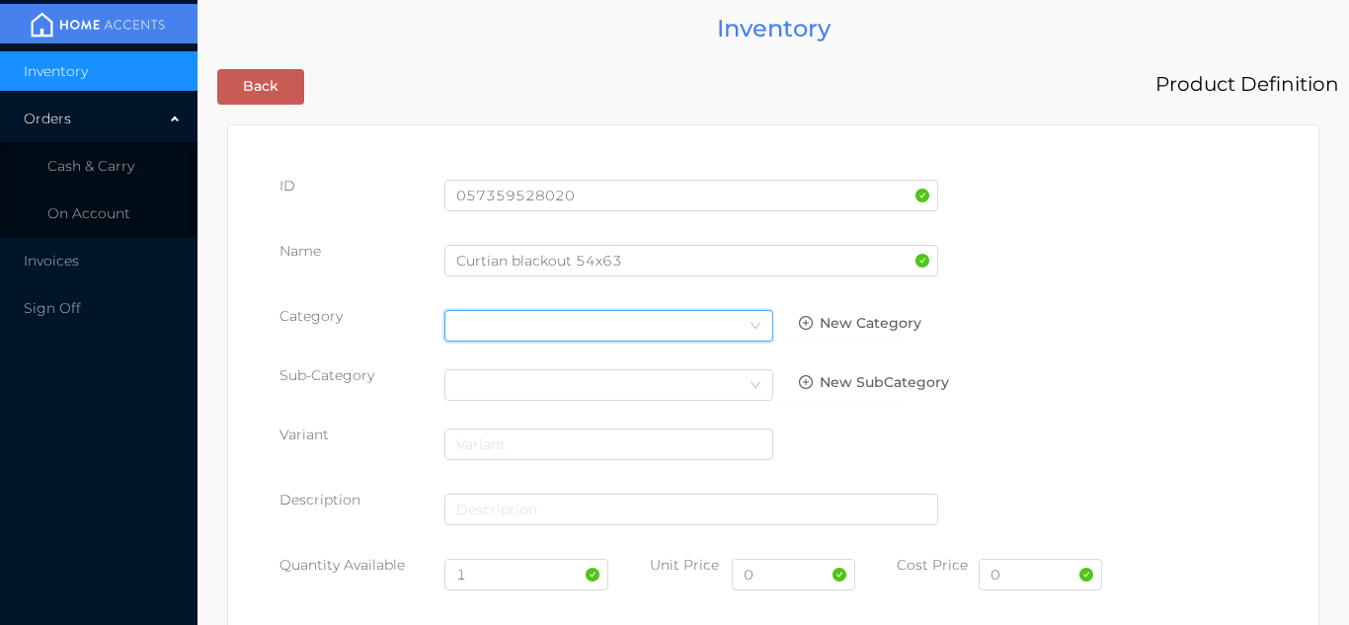
click at [695, 327] on div "Select Category" at bounding box center [608, 326] width 305 height 30
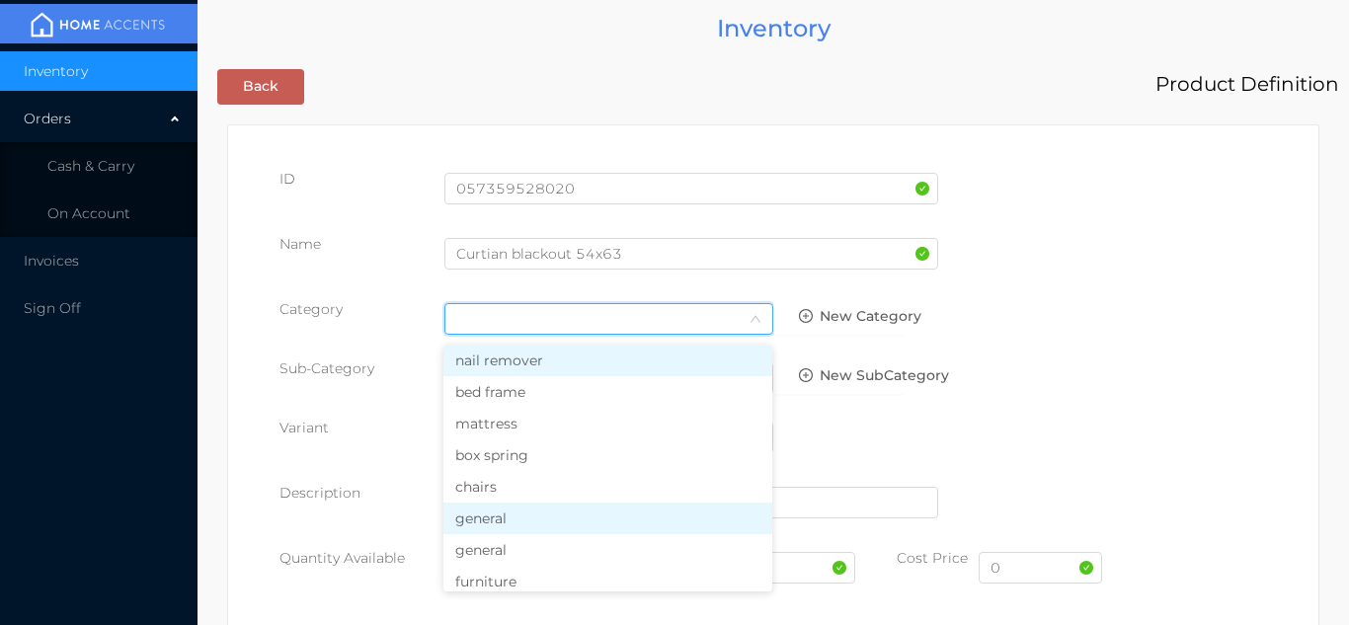
click at [501, 524] on li "general" at bounding box center [608, 519] width 329 height 32
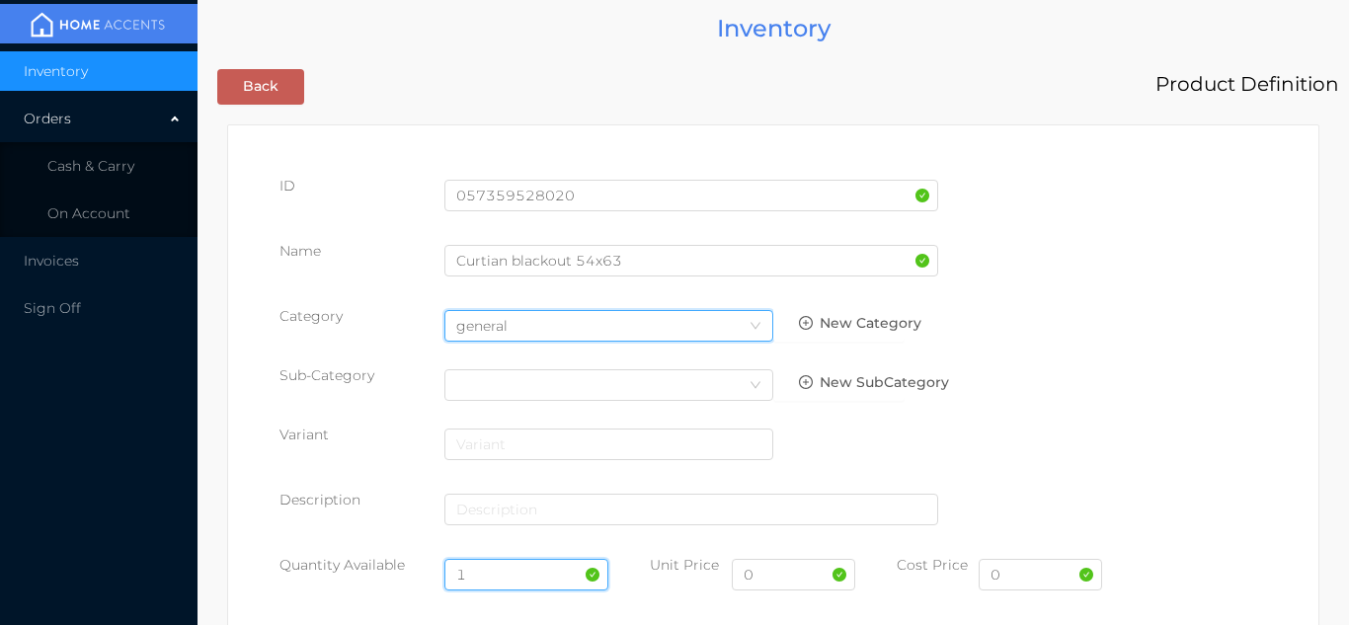
click at [512, 575] on input "1" at bounding box center [527, 575] width 165 height 32
type input "12"
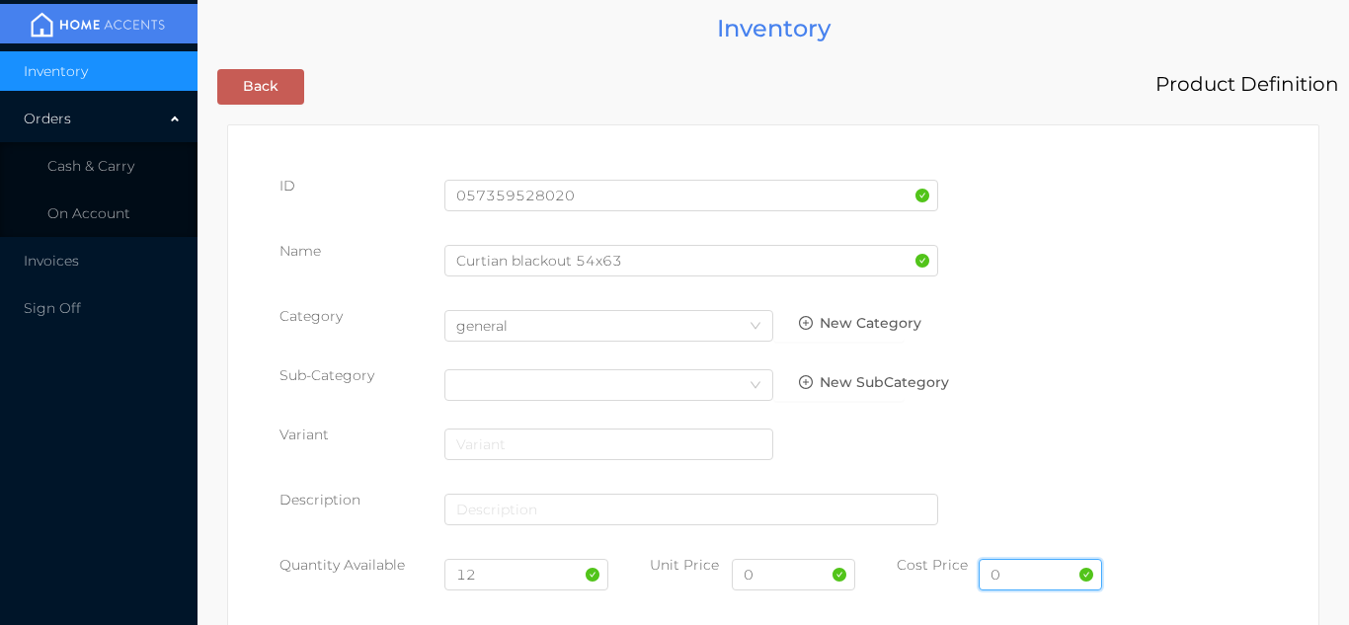
click at [1004, 579] on input "0" at bounding box center [1040, 575] width 123 height 32
type input "7.50"
click at [772, 580] on input "0" at bounding box center [793, 575] width 123 height 32
type input "14.99"
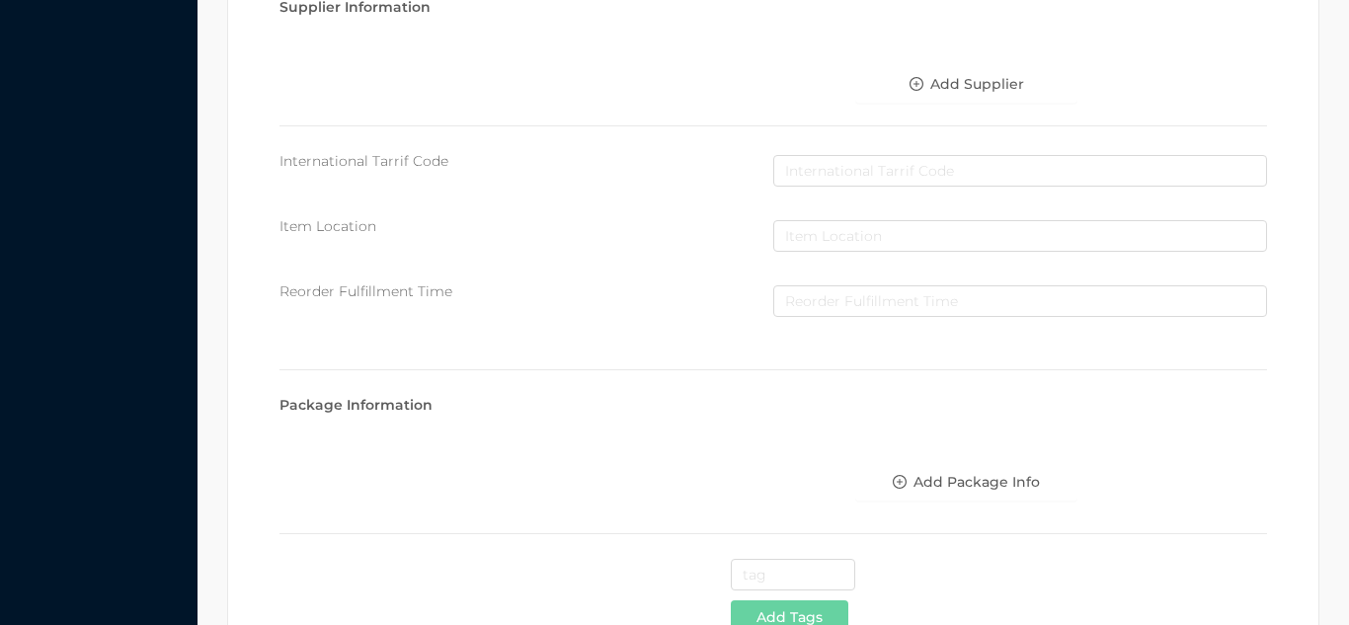
scroll to position [1016, 0]
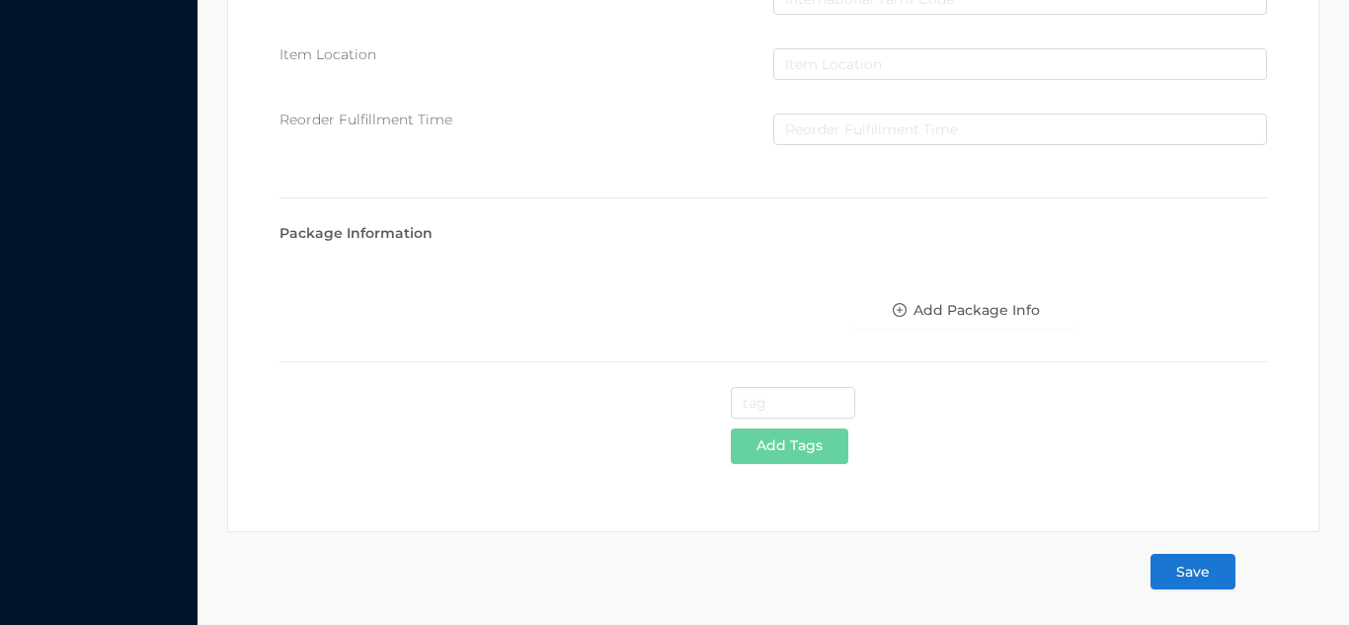
click at [1192, 575] on button "Save" at bounding box center [1193, 572] width 85 height 36
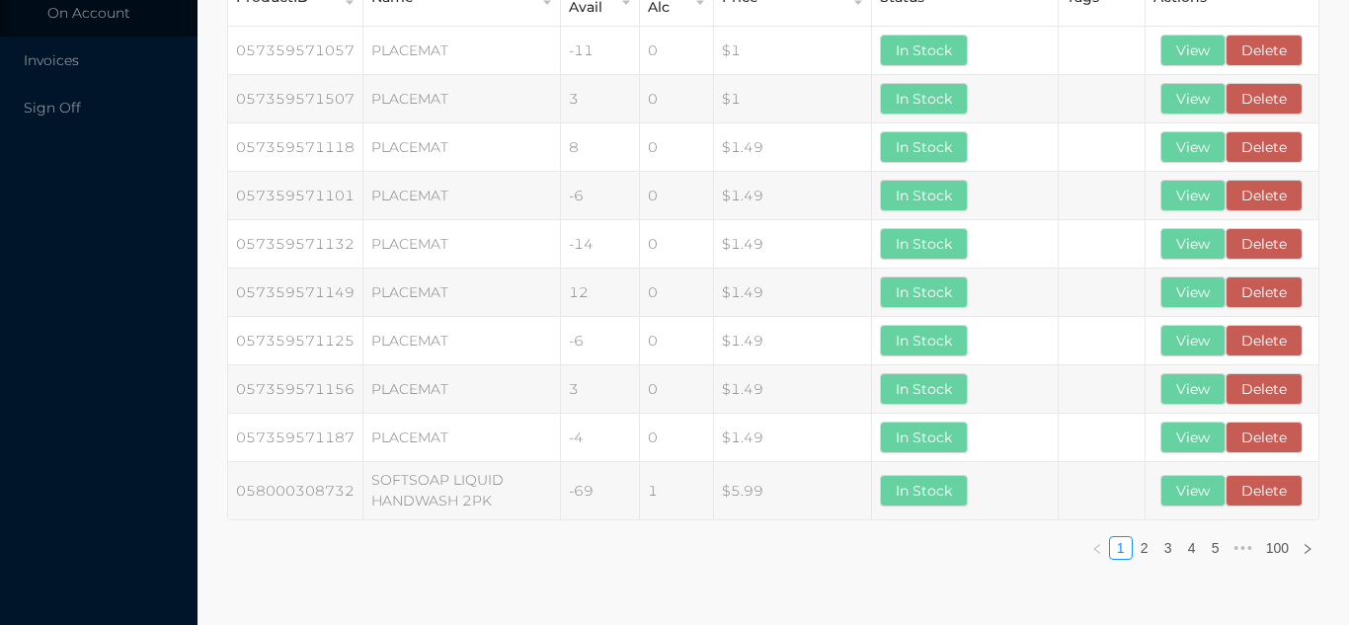
scroll to position [0, 0]
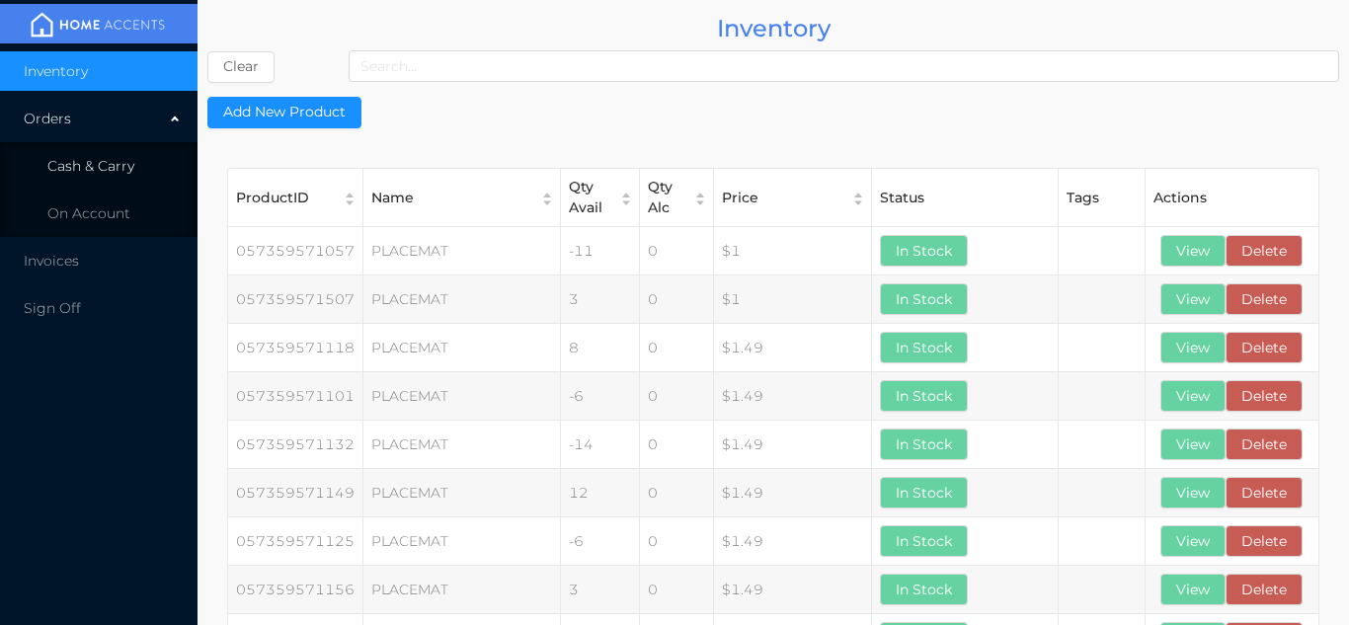
click at [131, 163] on span "Cash & Carry" at bounding box center [90, 166] width 87 height 18
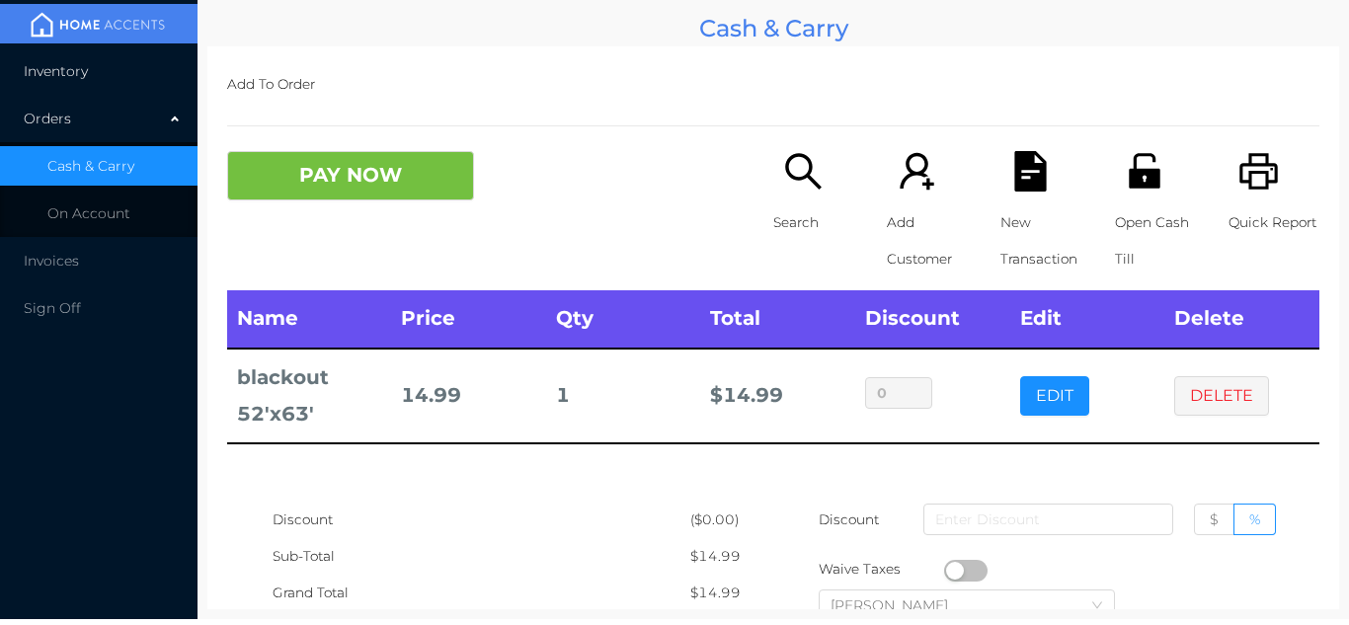
click at [67, 78] on span "Inventory" at bounding box center [56, 71] width 64 height 18
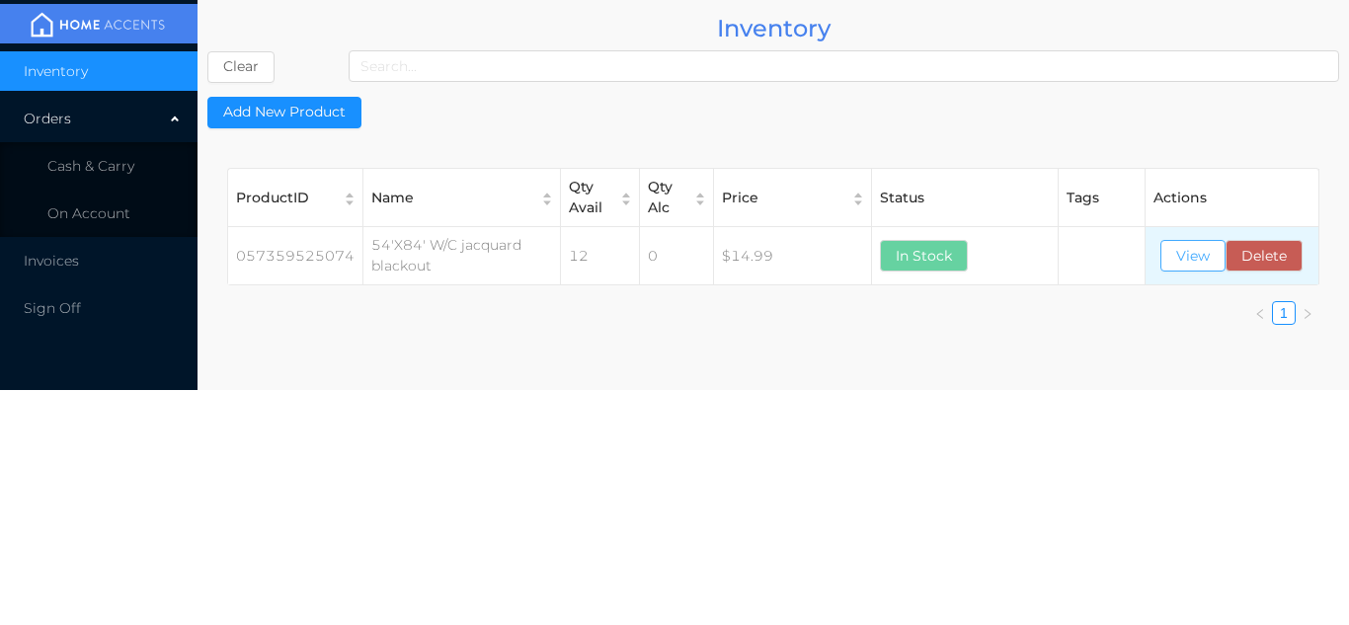
click at [1203, 245] on button "View" at bounding box center [1193, 256] width 65 height 32
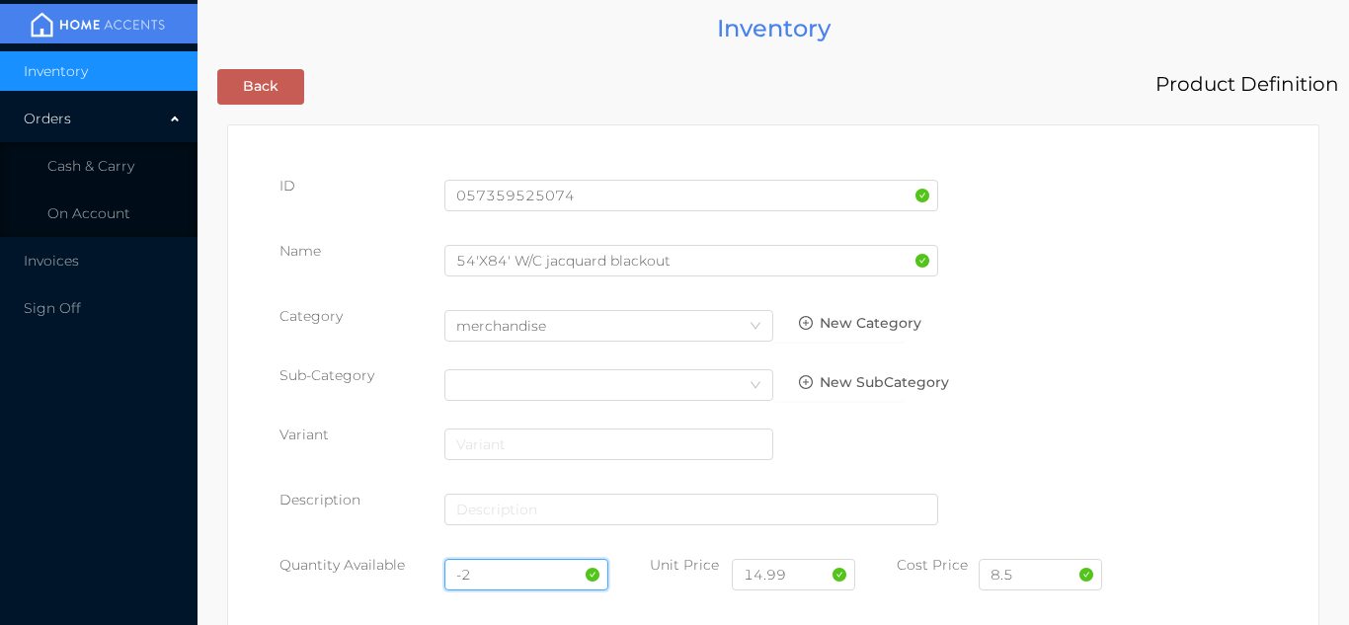
click at [515, 574] on input "-2" at bounding box center [527, 575] width 165 height 32
type input "-"
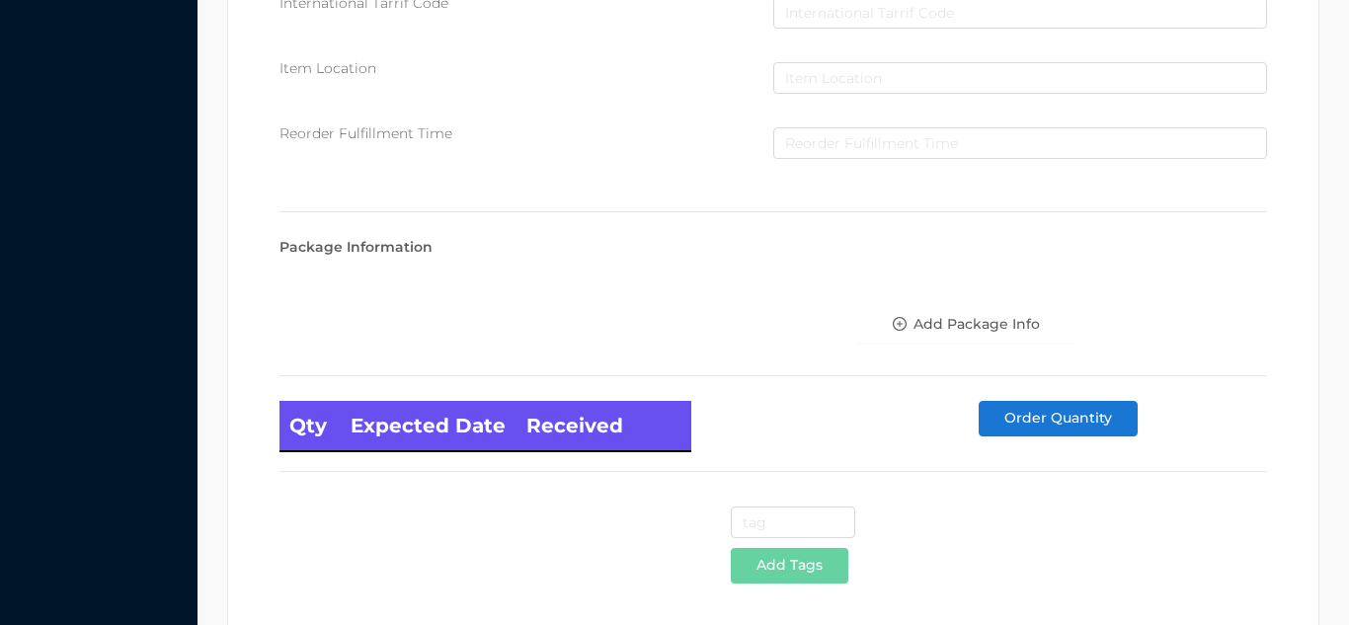
scroll to position [1121, 0]
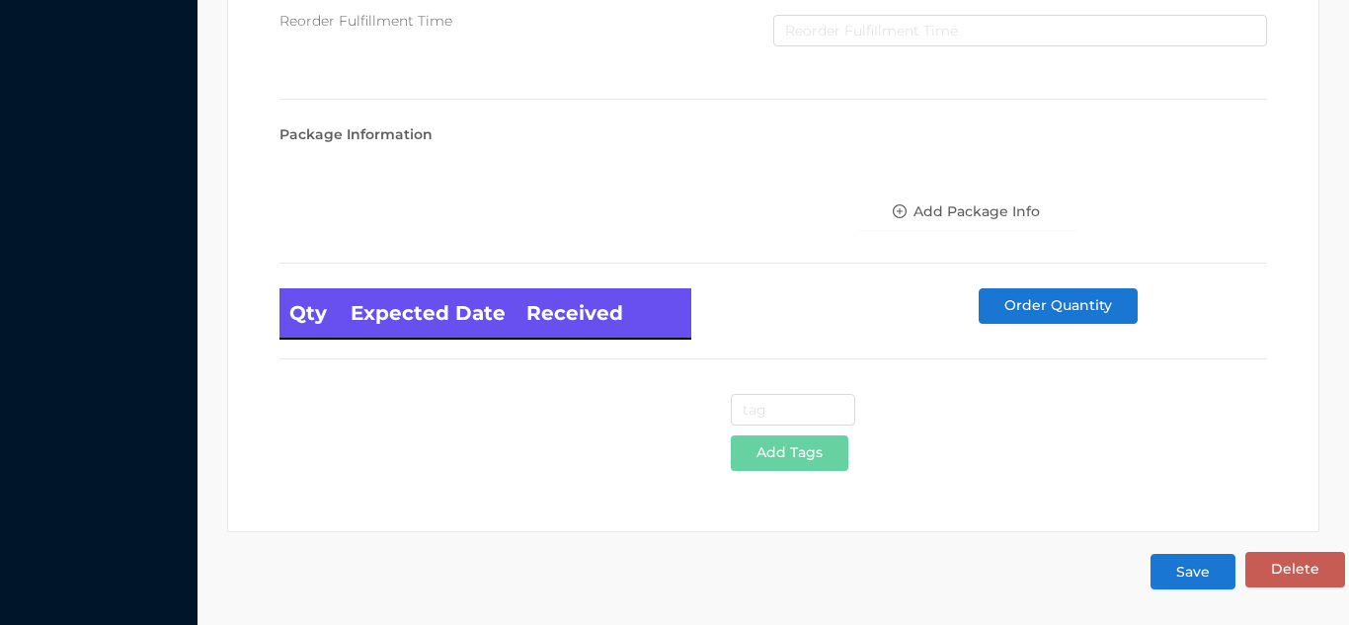
type input "12"
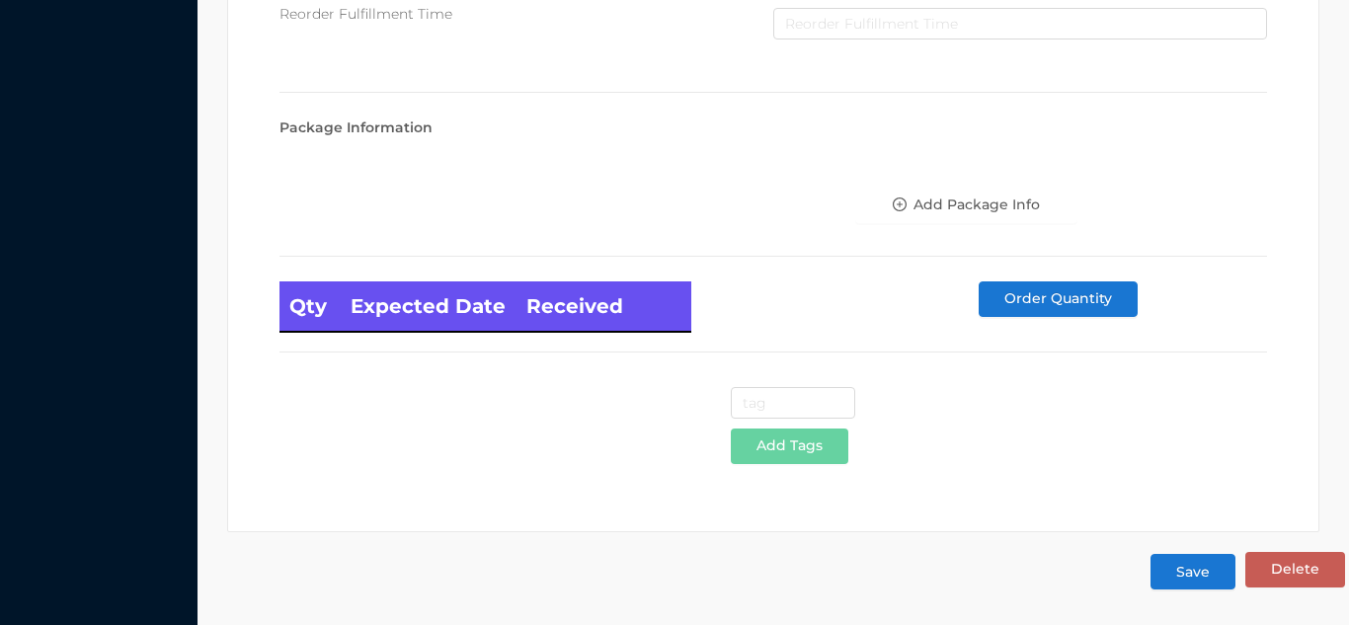
click at [1183, 587] on button "Save" at bounding box center [1193, 572] width 85 height 36
click at [1212, 576] on button "Save" at bounding box center [1193, 572] width 85 height 36
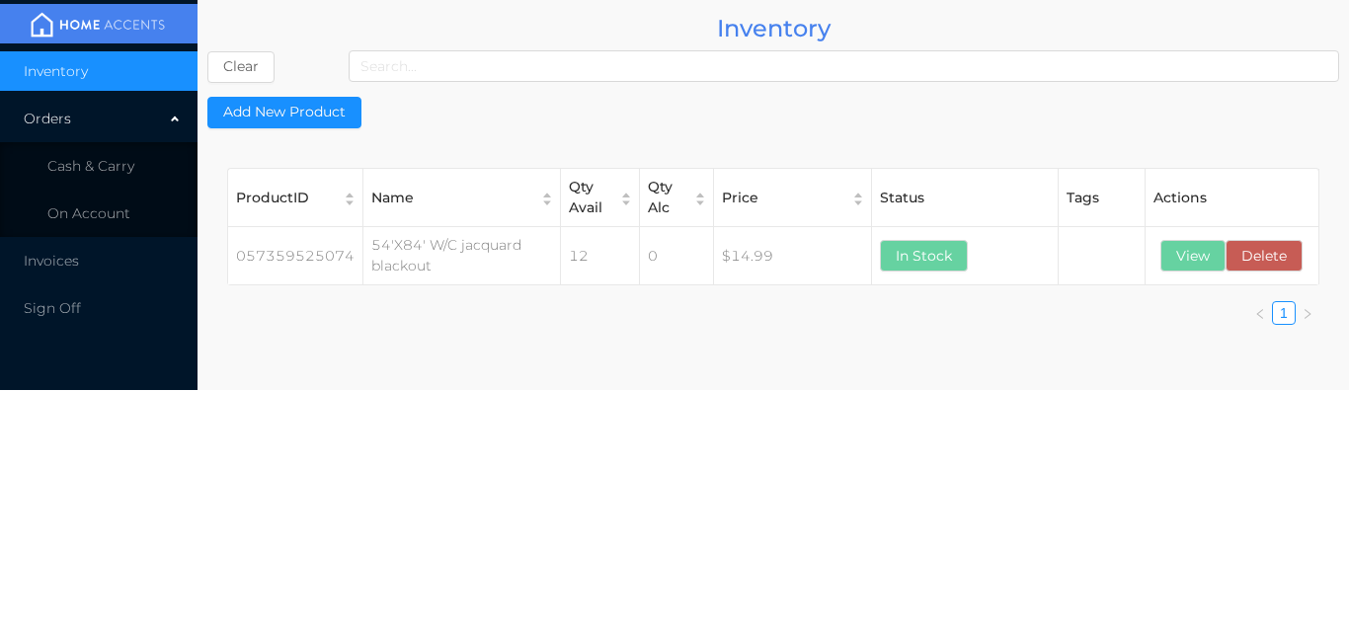
scroll to position [0, 0]
click at [125, 170] on span "Cash & Carry" at bounding box center [90, 166] width 87 height 18
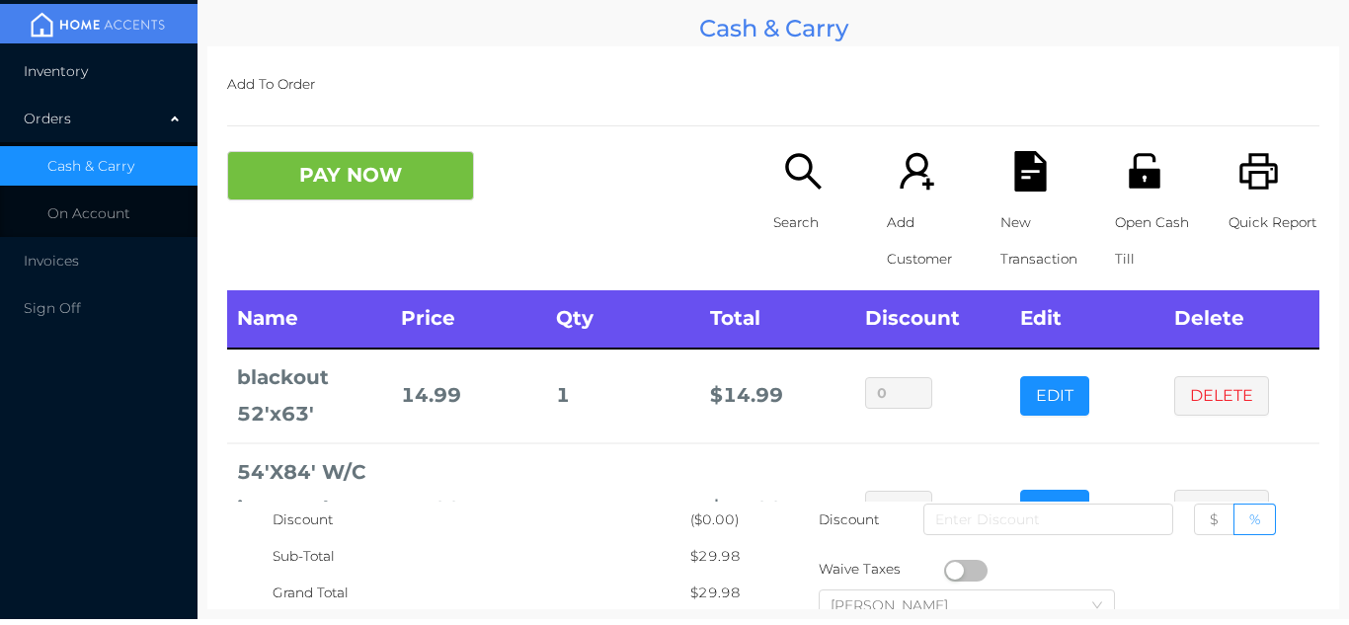
click at [106, 80] on li "Inventory" at bounding box center [99, 71] width 198 height 40
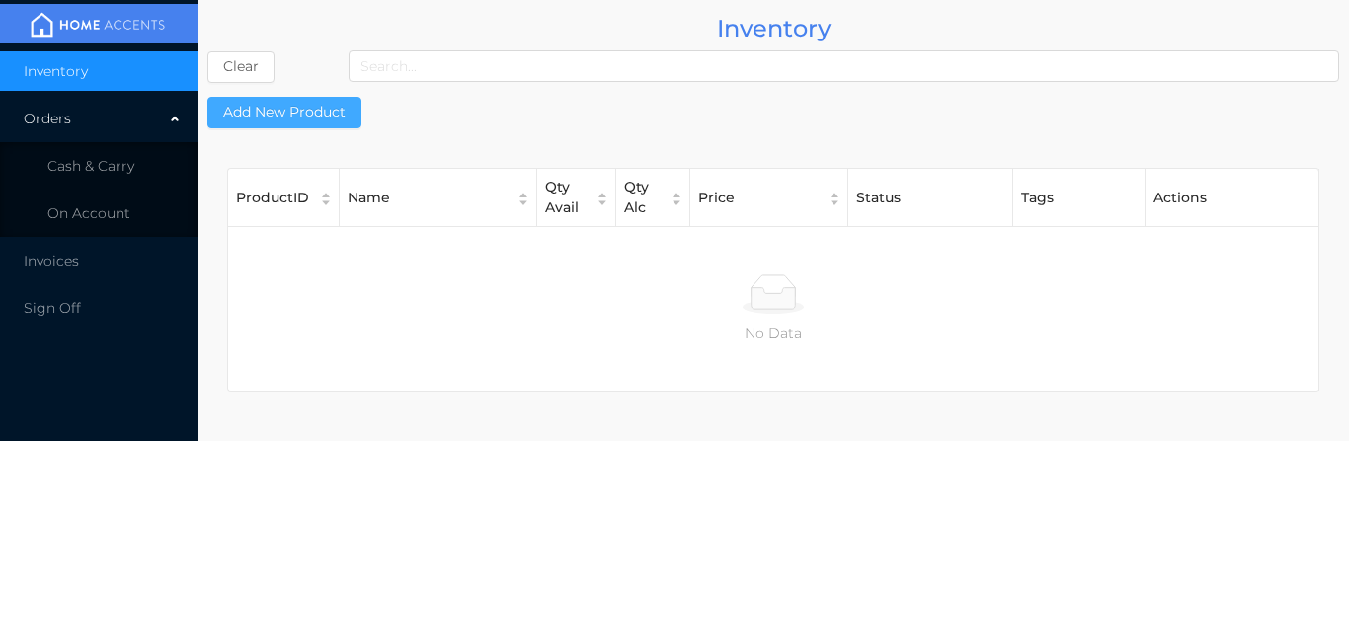
click at [288, 124] on button "Add New Product" at bounding box center [284, 113] width 154 height 32
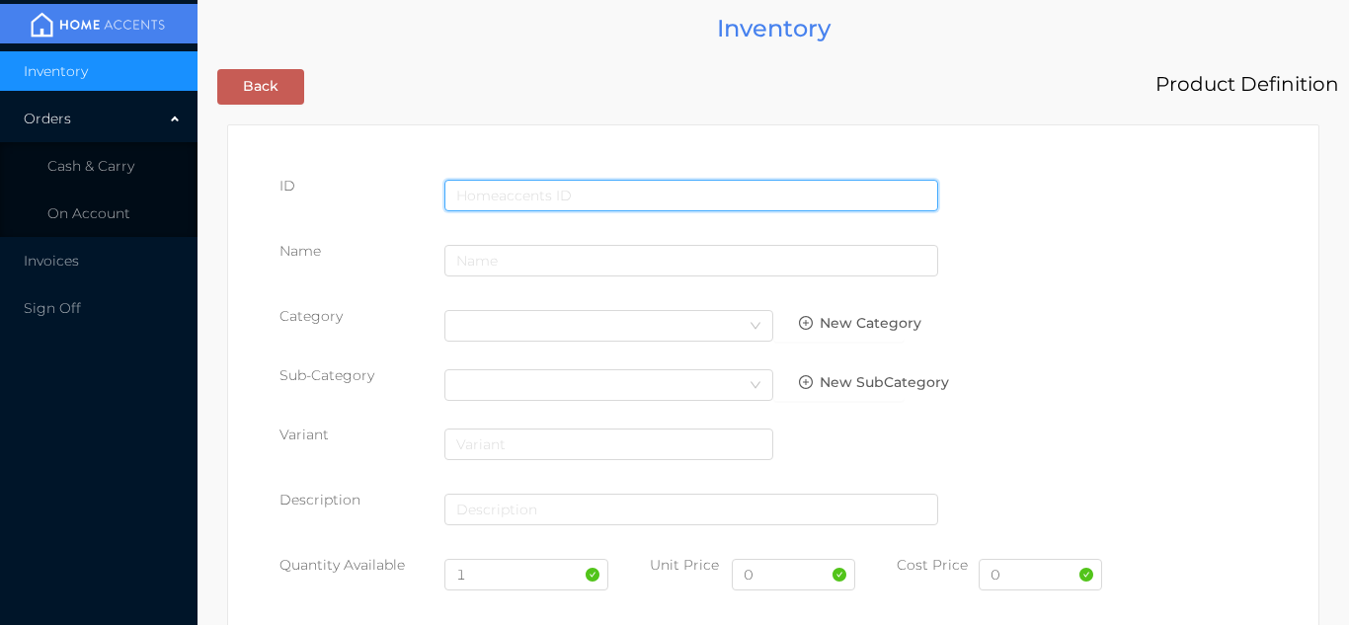
click at [483, 197] on input "text" at bounding box center [692, 196] width 494 height 32
type input "057359528129"
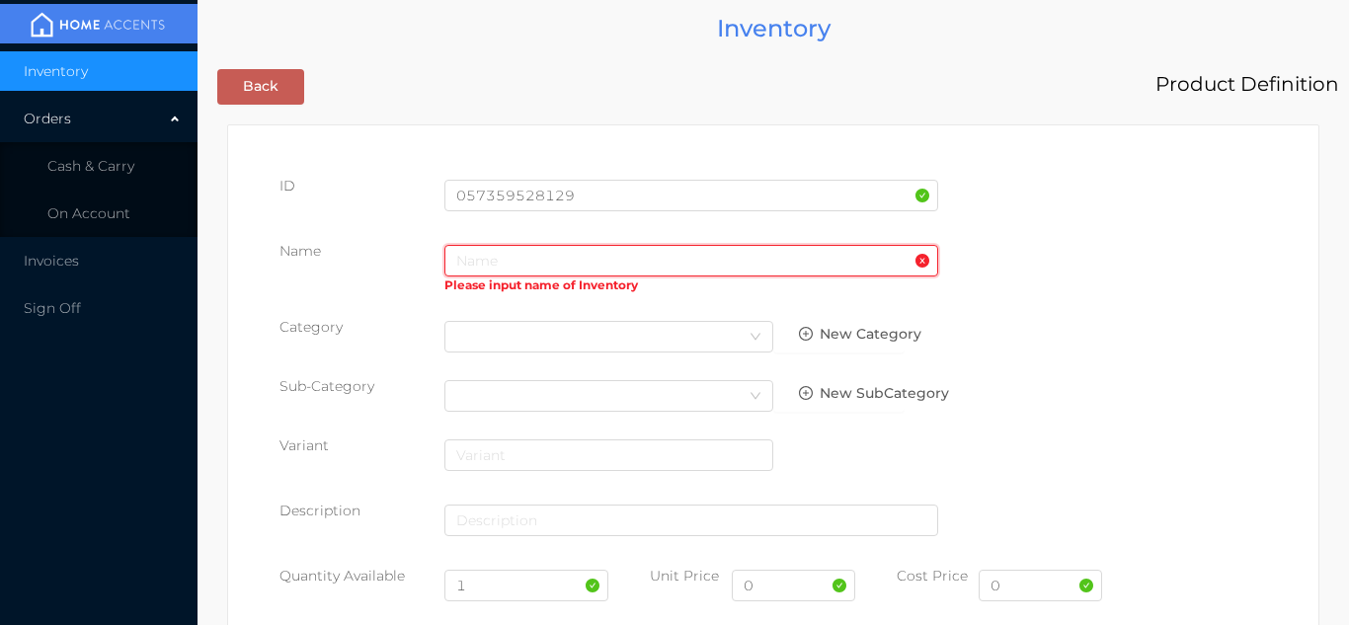
paste input "Curtian blackout 54x63"
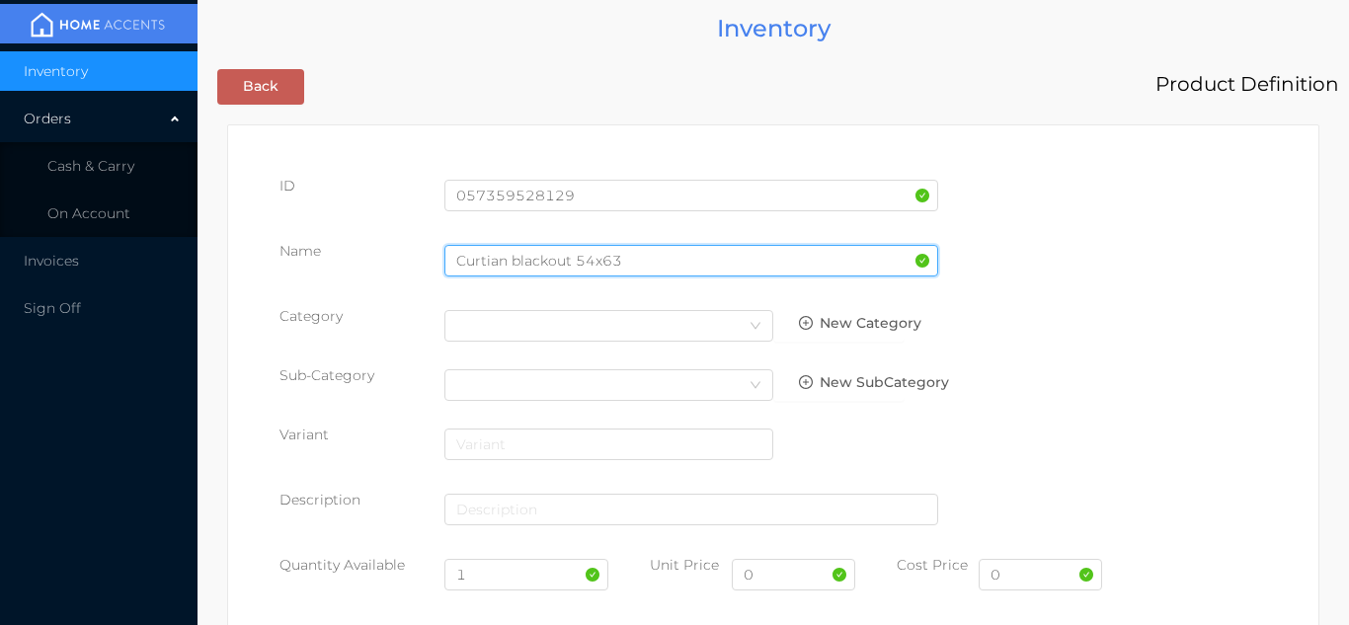
type input "Curtian blackout 54x63"
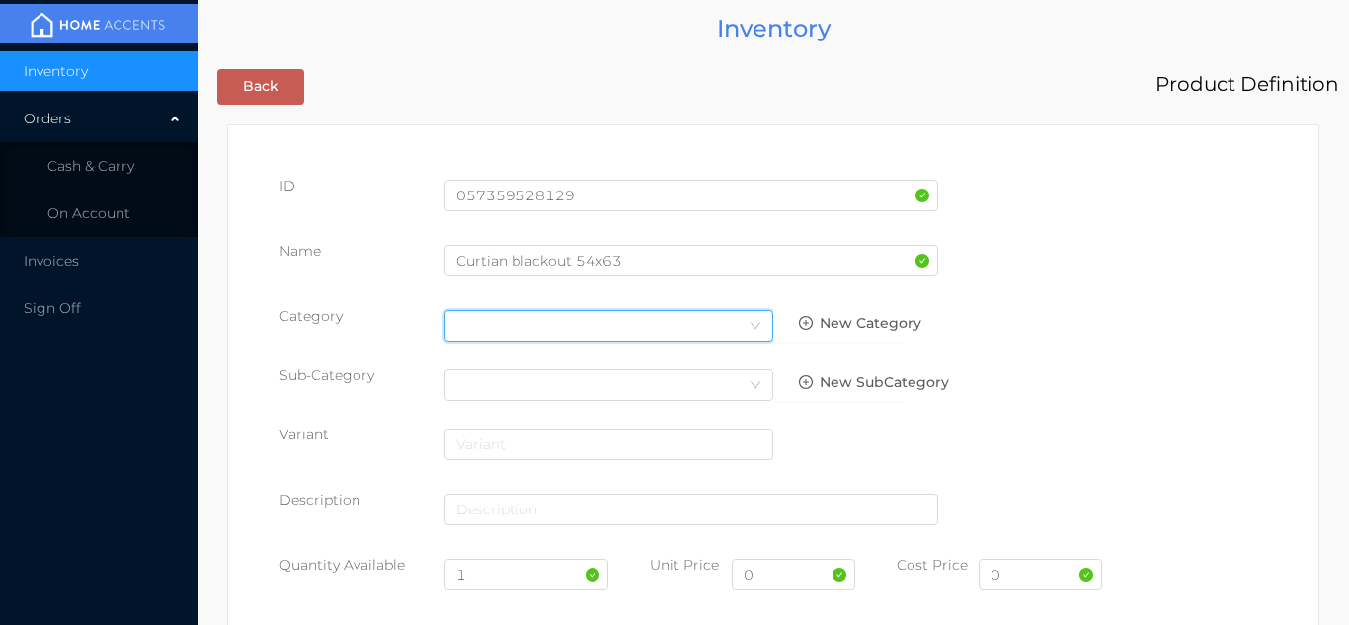
click at [718, 330] on div "Select Category" at bounding box center [608, 326] width 305 height 30
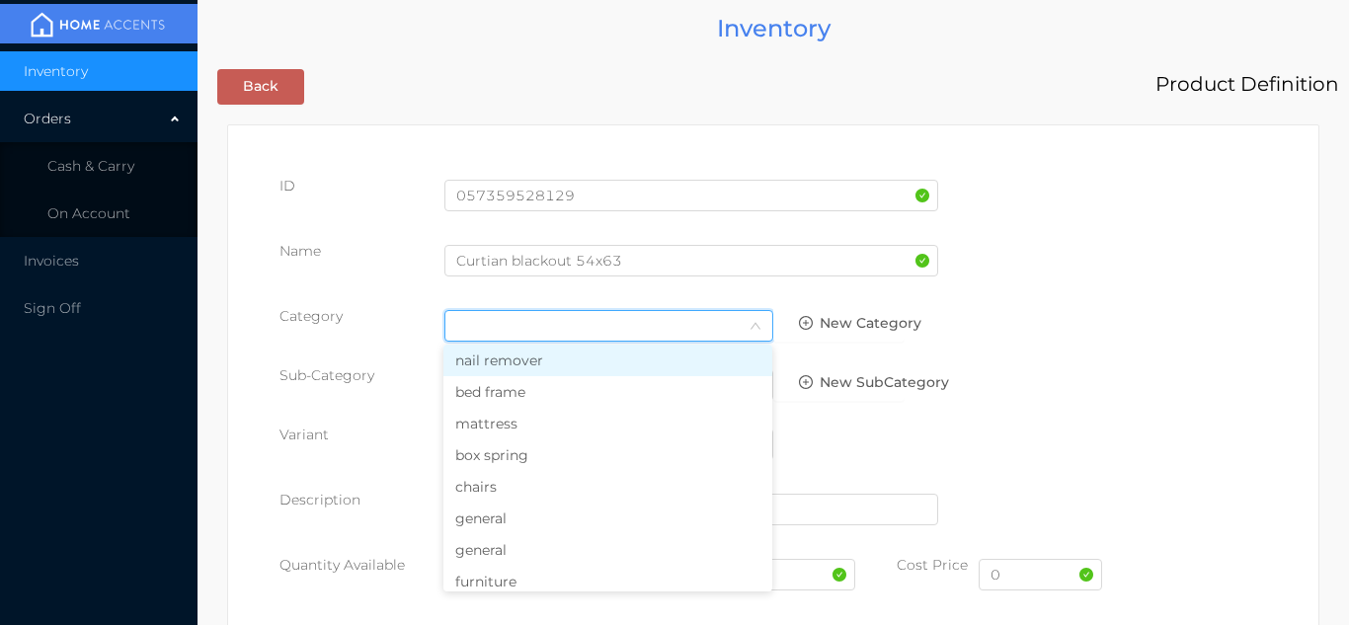
click at [517, 525] on li "general" at bounding box center [608, 519] width 329 height 32
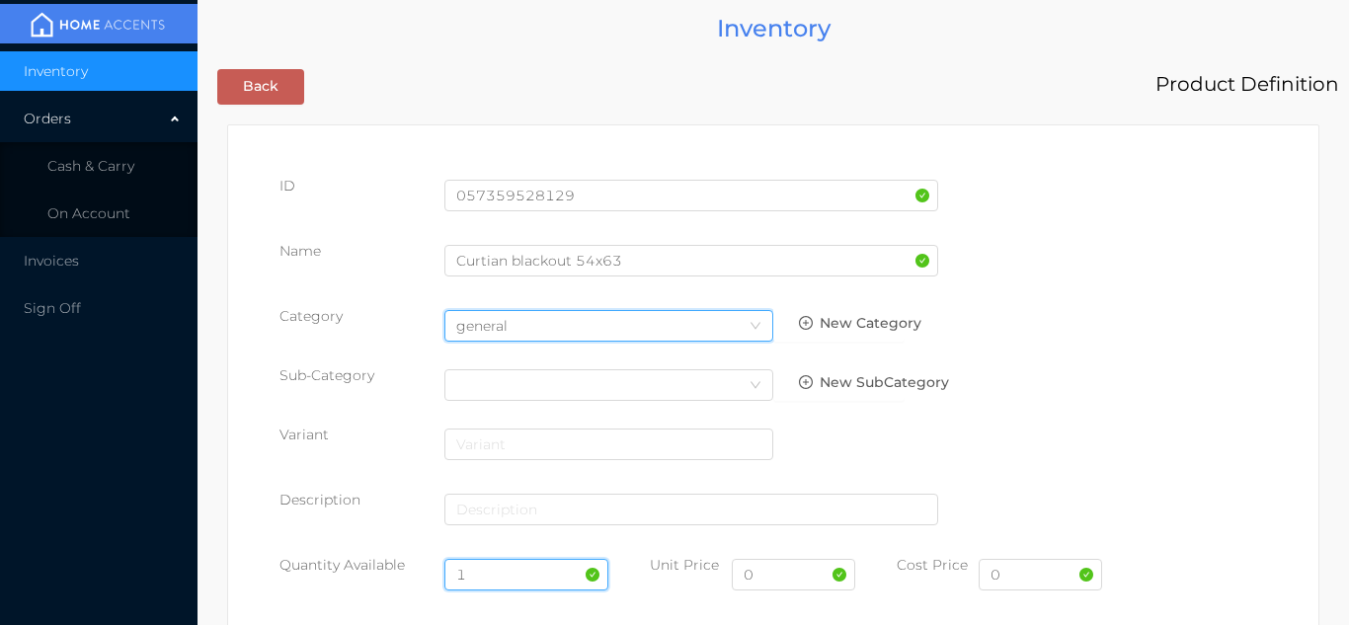
click at [498, 574] on input "1" at bounding box center [527, 575] width 165 height 32
type input "12"
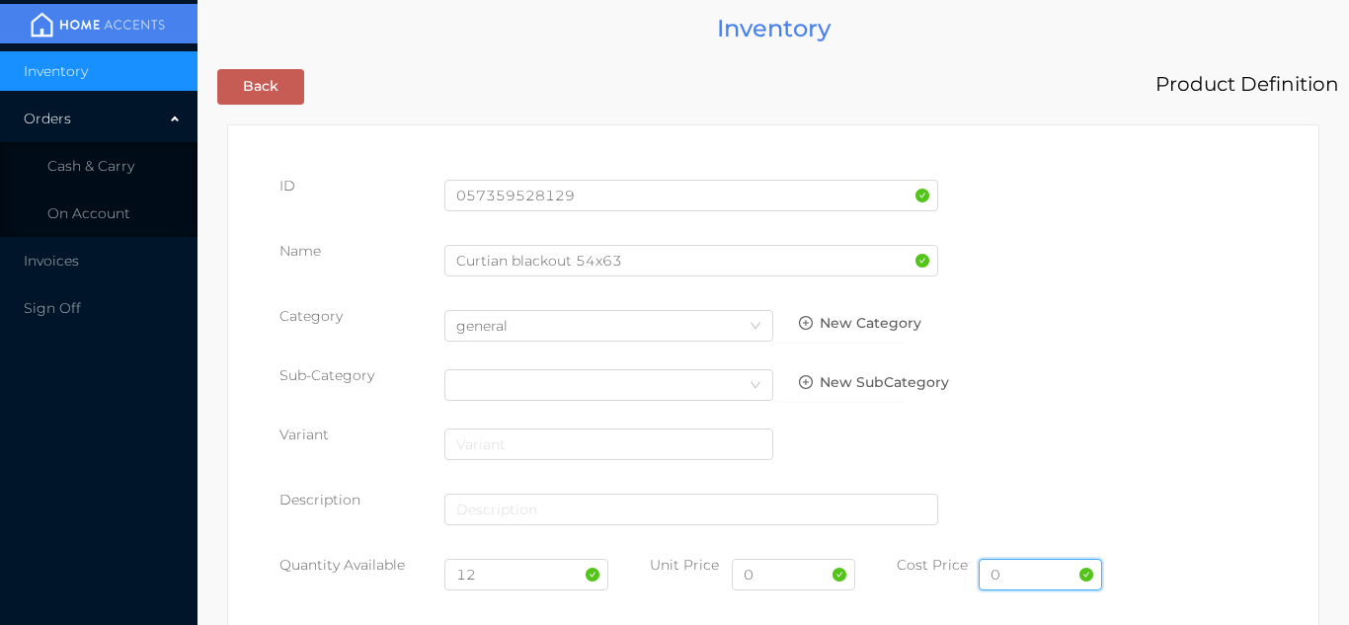
click at [1011, 581] on input "0" at bounding box center [1040, 575] width 123 height 32
type input "7.50"
click at [764, 583] on input "0" at bounding box center [793, 575] width 123 height 32
type input "14.99"
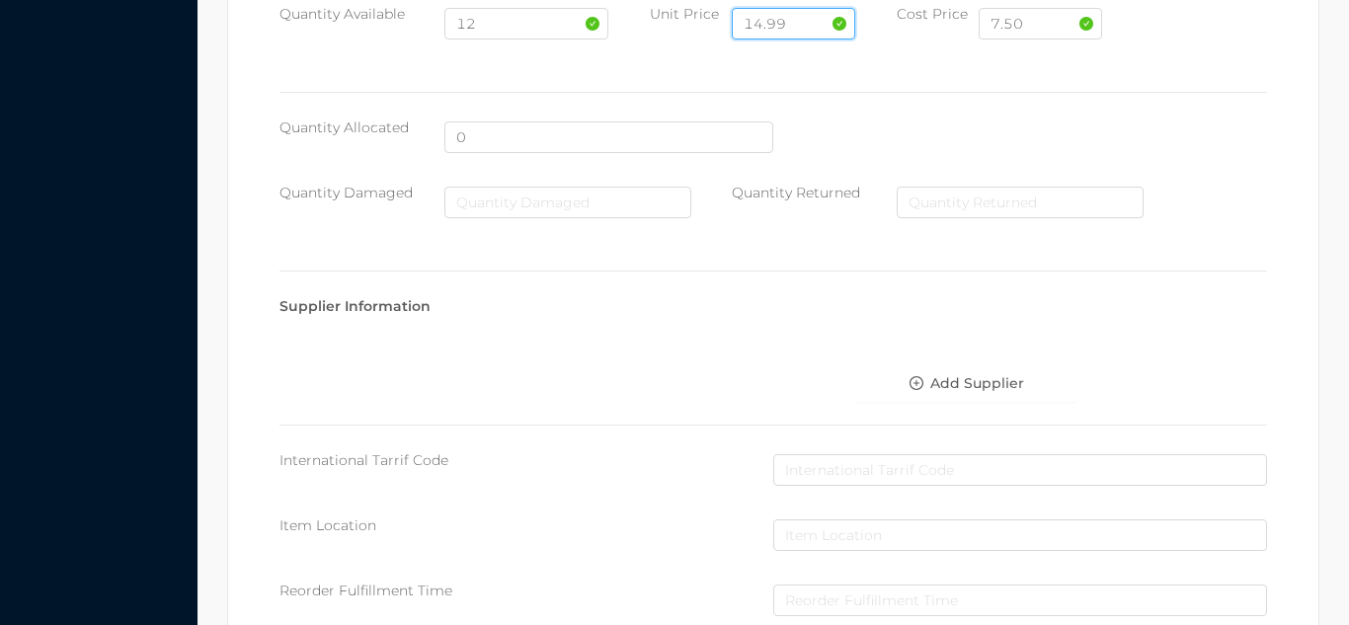
scroll to position [1016, 0]
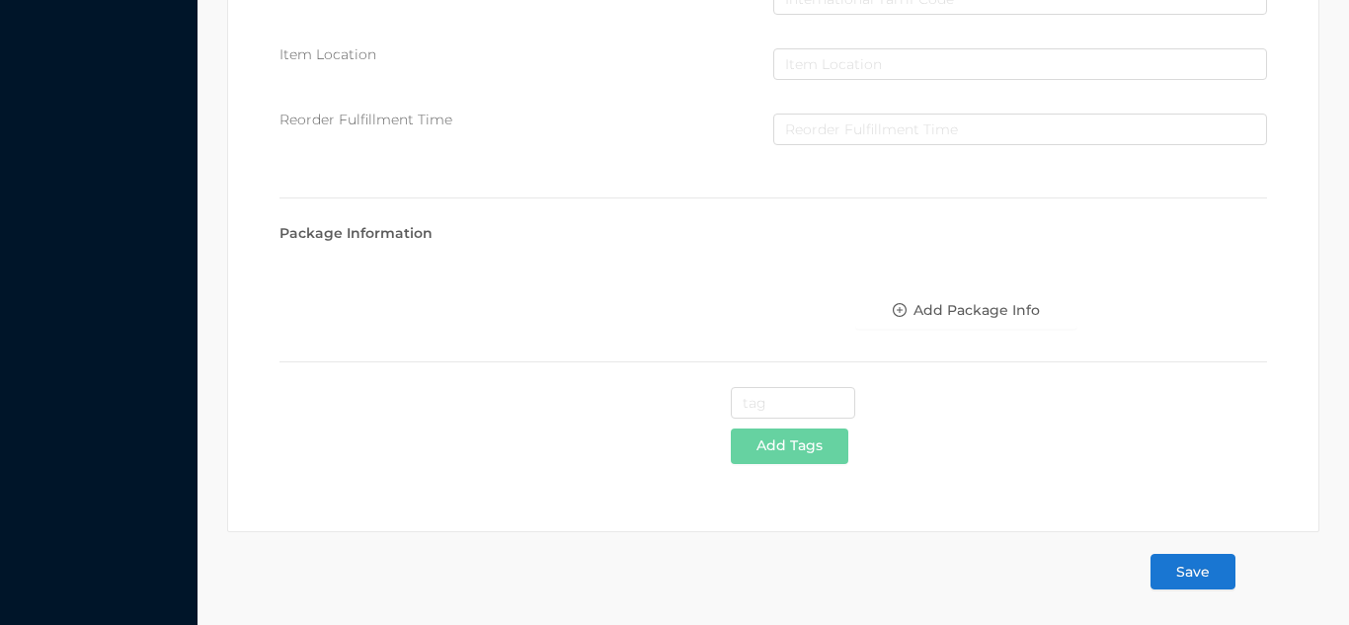
click at [1182, 589] on button "Save" at bounding box center [1193, 572] width 85 height 36
click at [1187, 580] on button "Save" at bounding box center [1193, 572] width 85 height 36
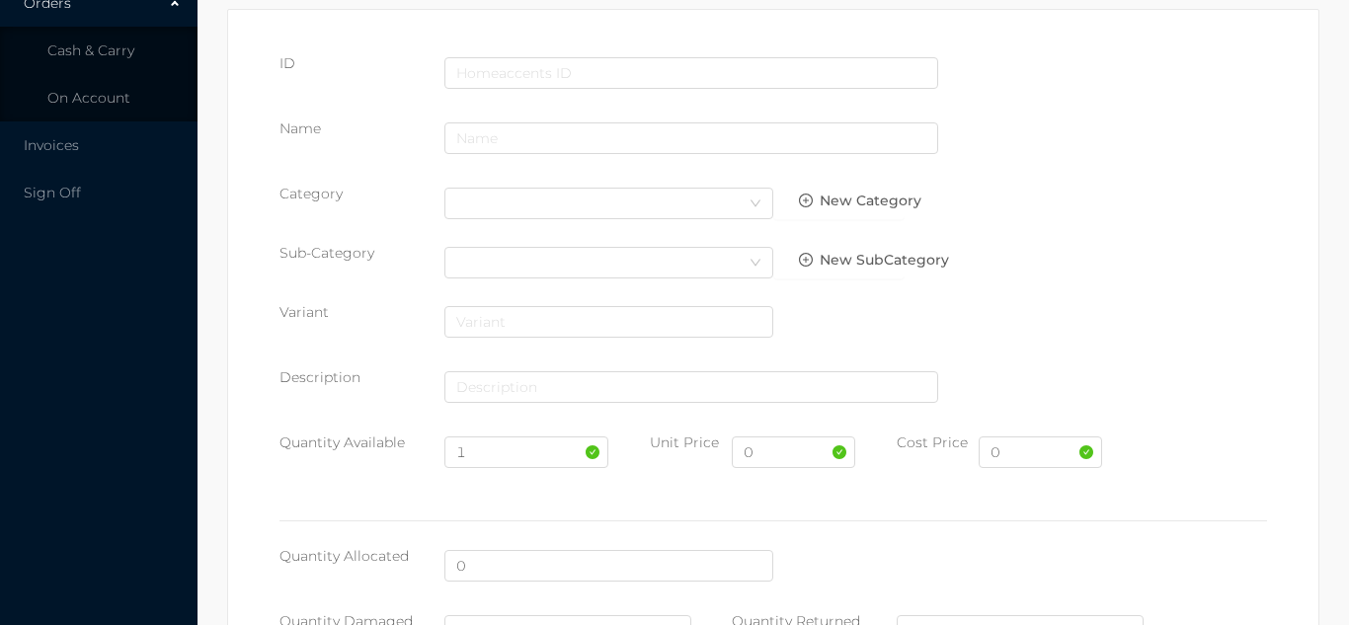
scroll to position [0, 0]
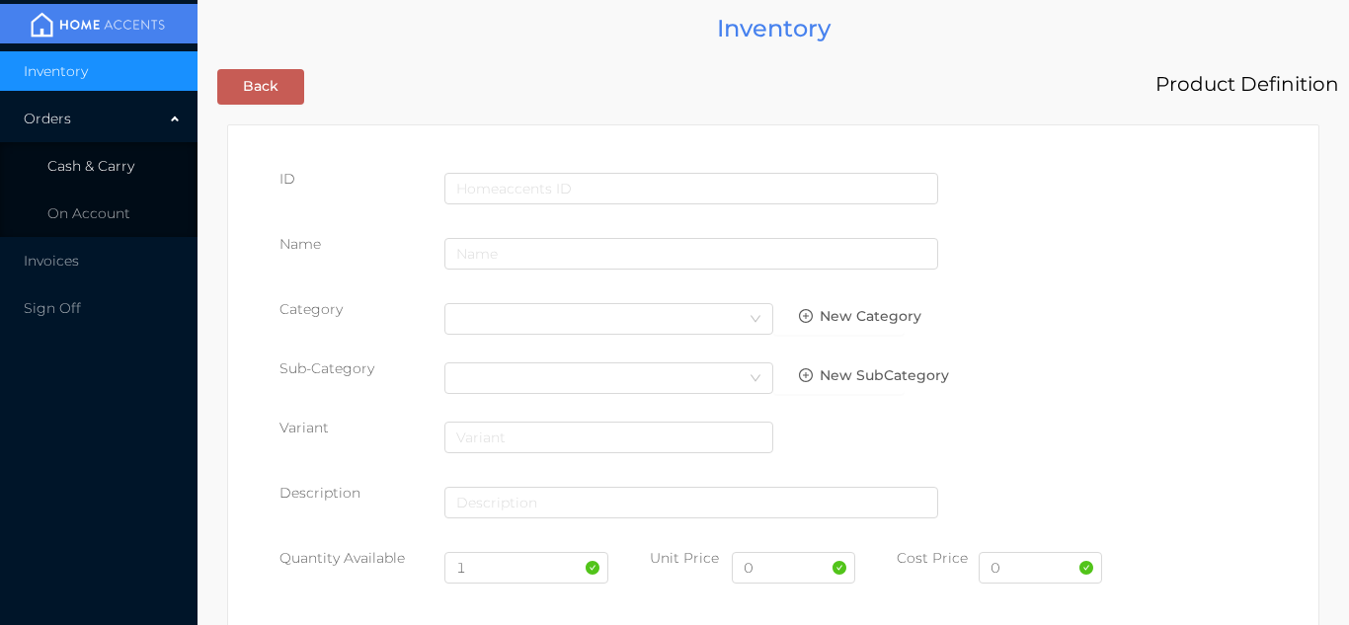
click at [99, 158] on span "Cash & Carry" at bounding box center [90, 166] width 87 height 18
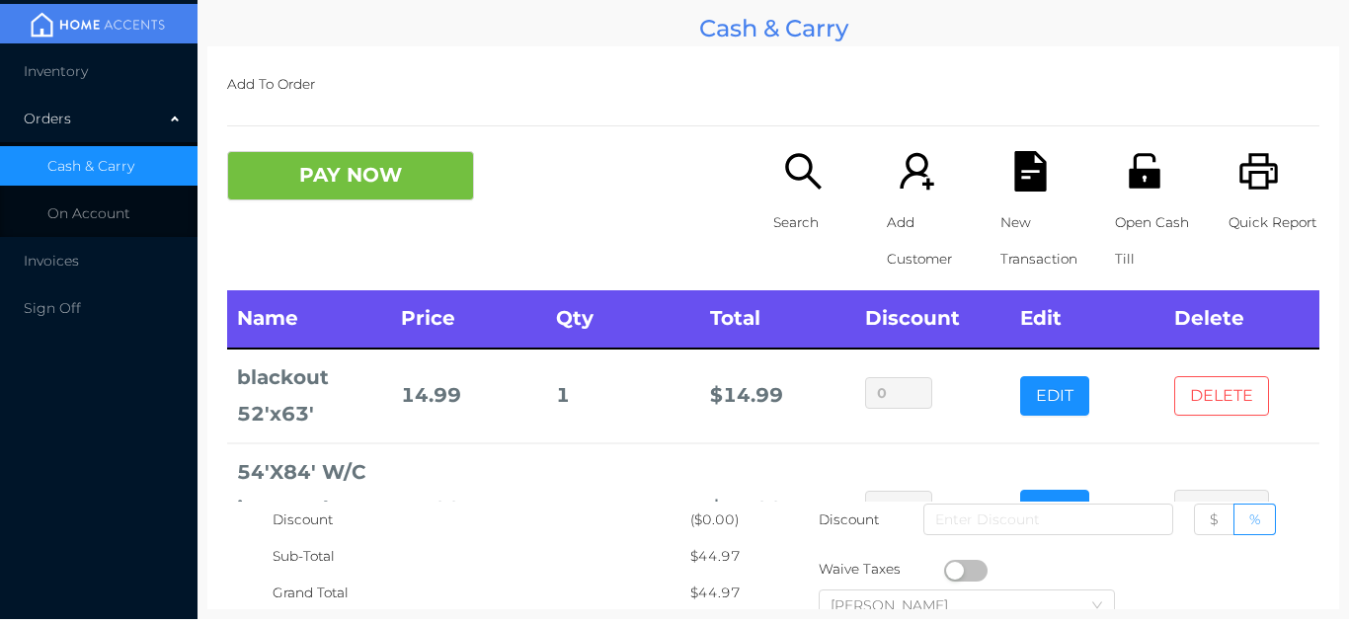
click at [1231, 378] on button "DELETE" at bounding box center [1222, 396] width 95 height 40
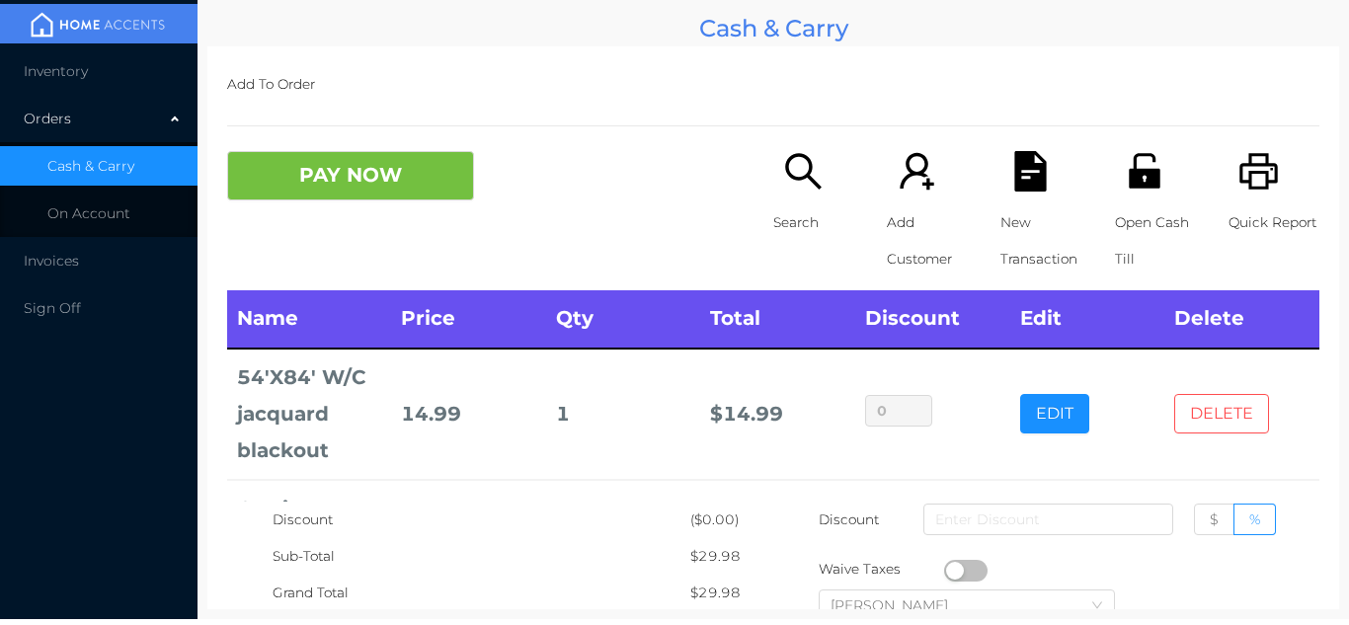
click at [1222, 405] on button "DELETE" at bounding box center [1222, 414] width 95 height 40
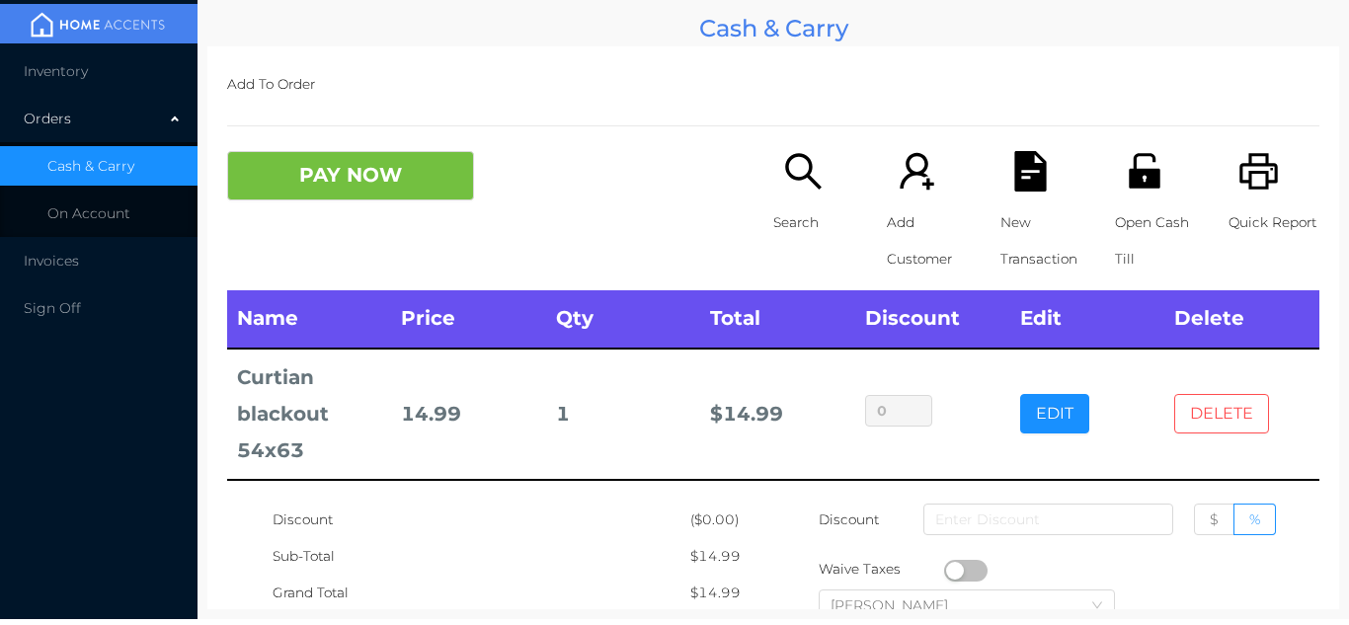
click at [1228, 413] on button "DELETE" at bounding box center [1222, 414] width 95 height 40
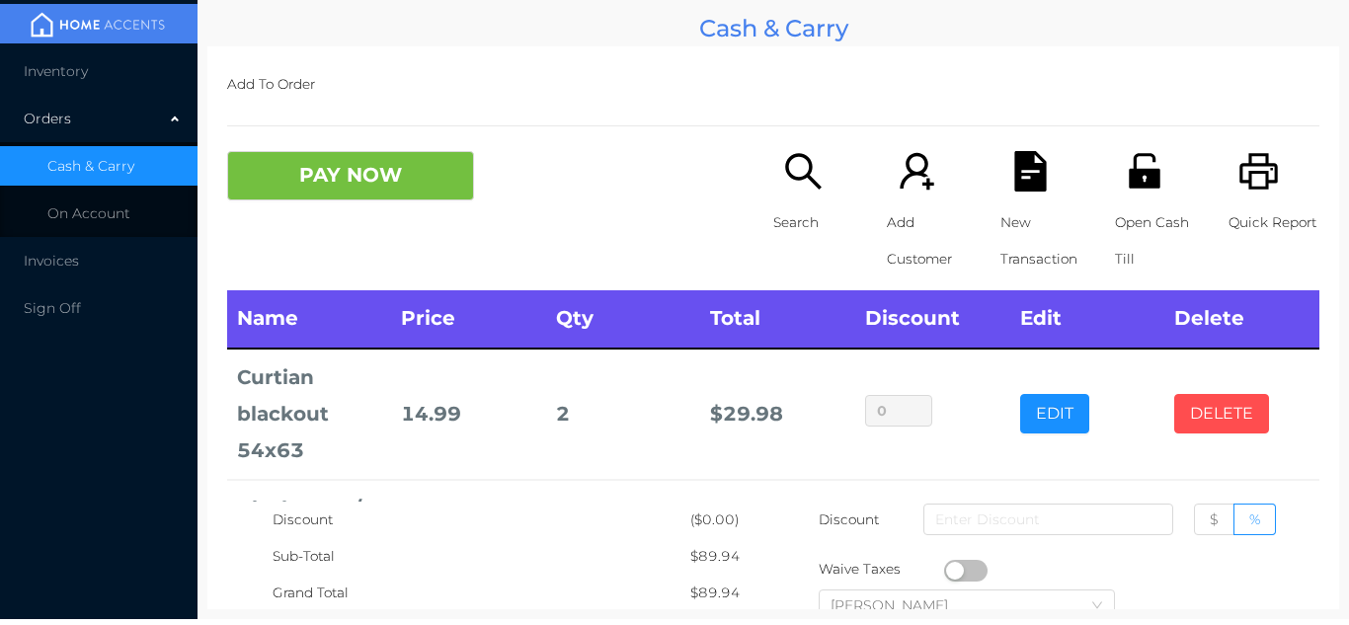
click at [1224, 421] on button "DELETE" at bounding box center [1222, 414] width 95 height 40
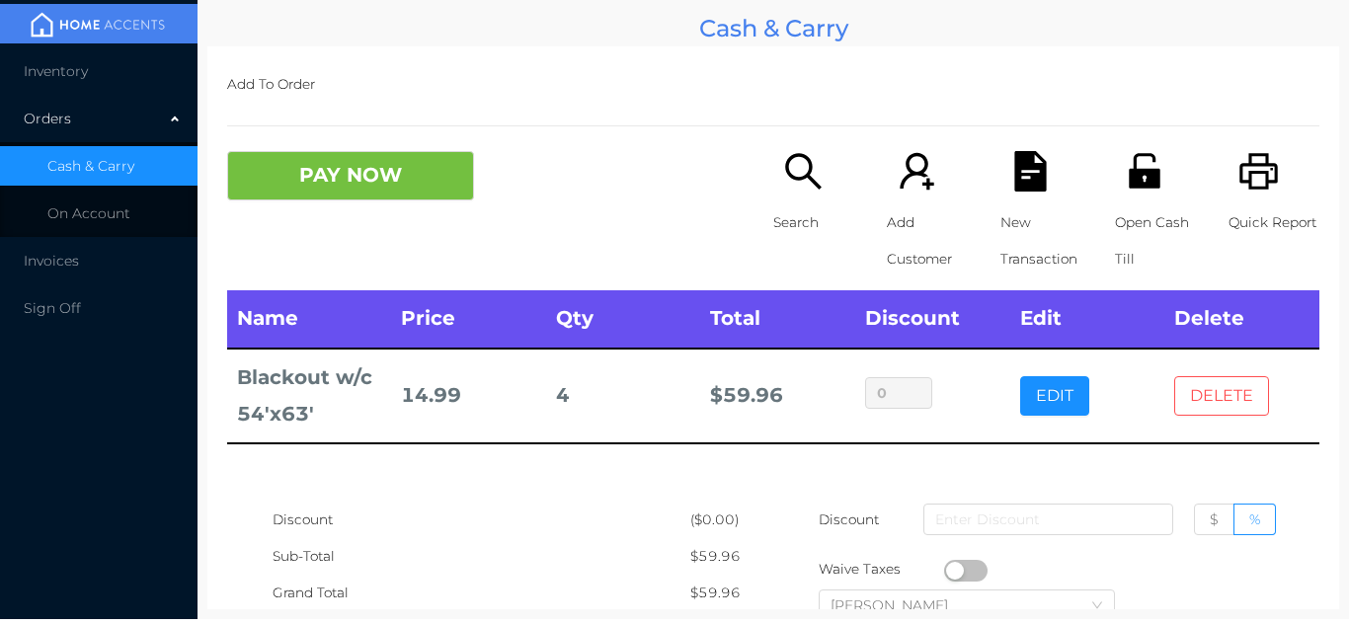
click at [1217, 403] on button "DELETE" at bounding box center [1222, 396] width 95 height 40
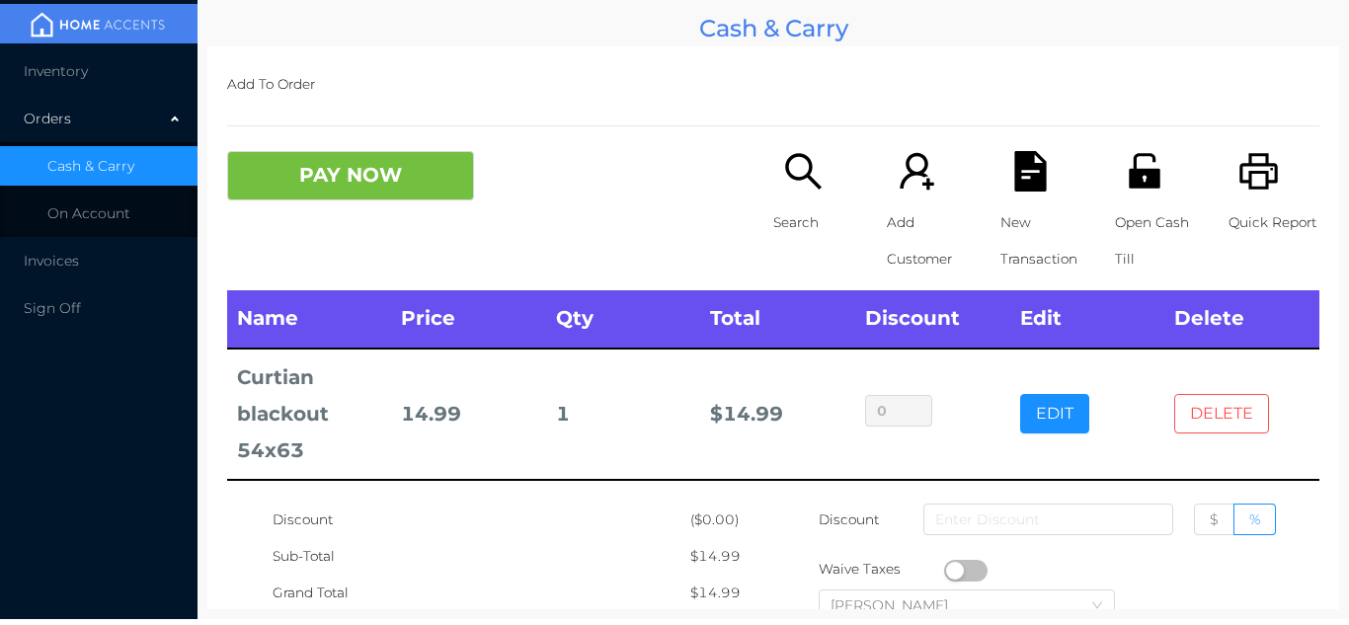
click at [1224, 416] on button "DELETE" at bounding box center [1222, 414] width 95 height 40
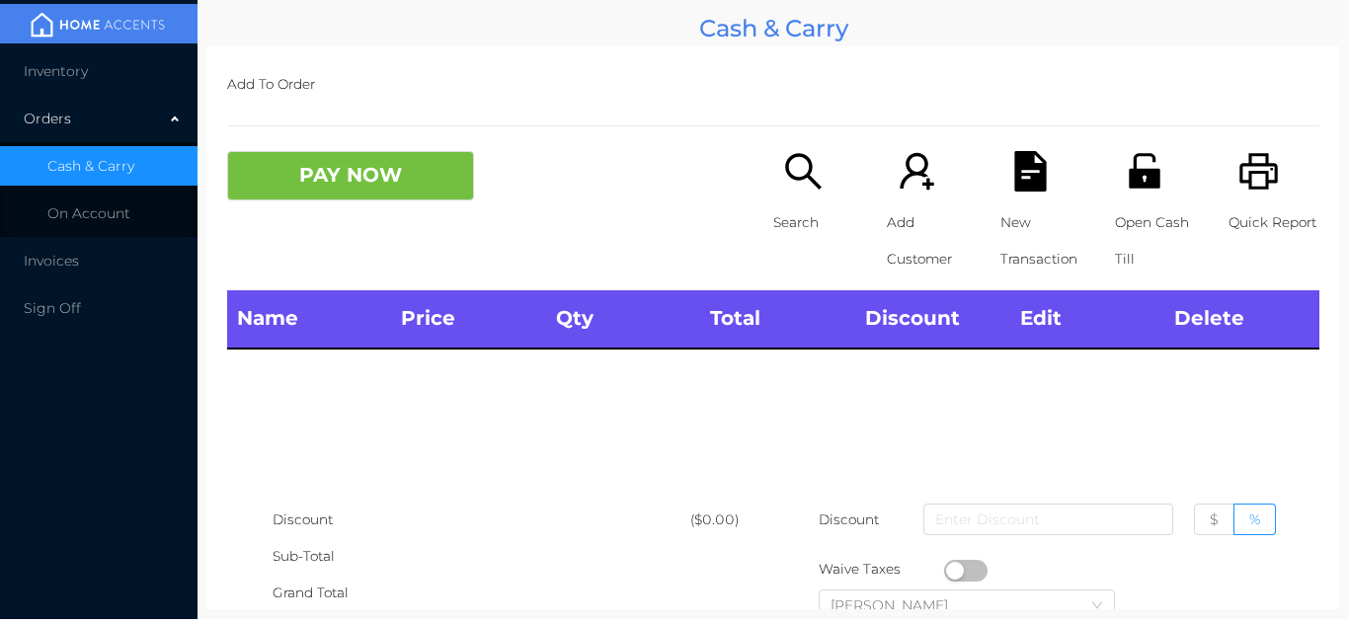
click at [66, 82] on li "Inventory" at bounding box center [99, 71] width 198 height 40
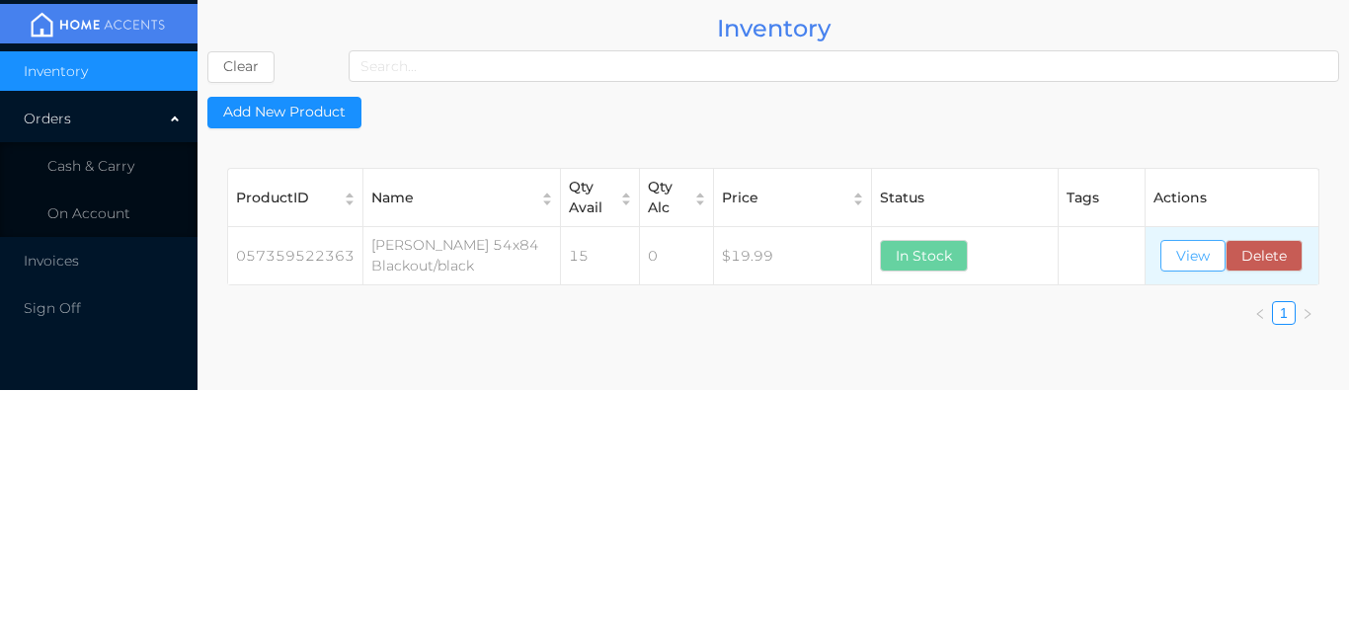
click at [1183, 267] on button "View" at bounding box center [1193, 256] width 65 height 32
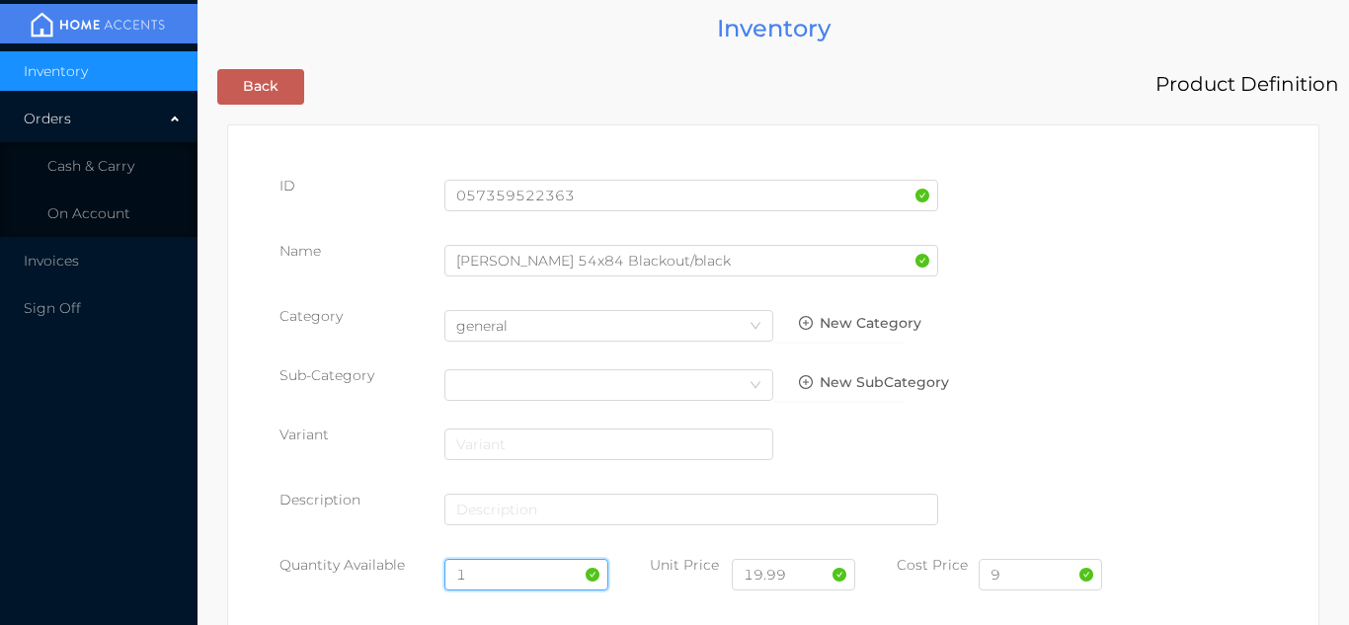
click at [510, 582] on input "1" at bounding box center [527, 575] width 165 height 32
type input "12"
click at [1017, 578] on input "9" at bounding box center [1040, 575] width 123 height 32
type input "9.00"
click at [1100, 439] on div "Variant" at bounding box center [774, 452] width 988 height 55
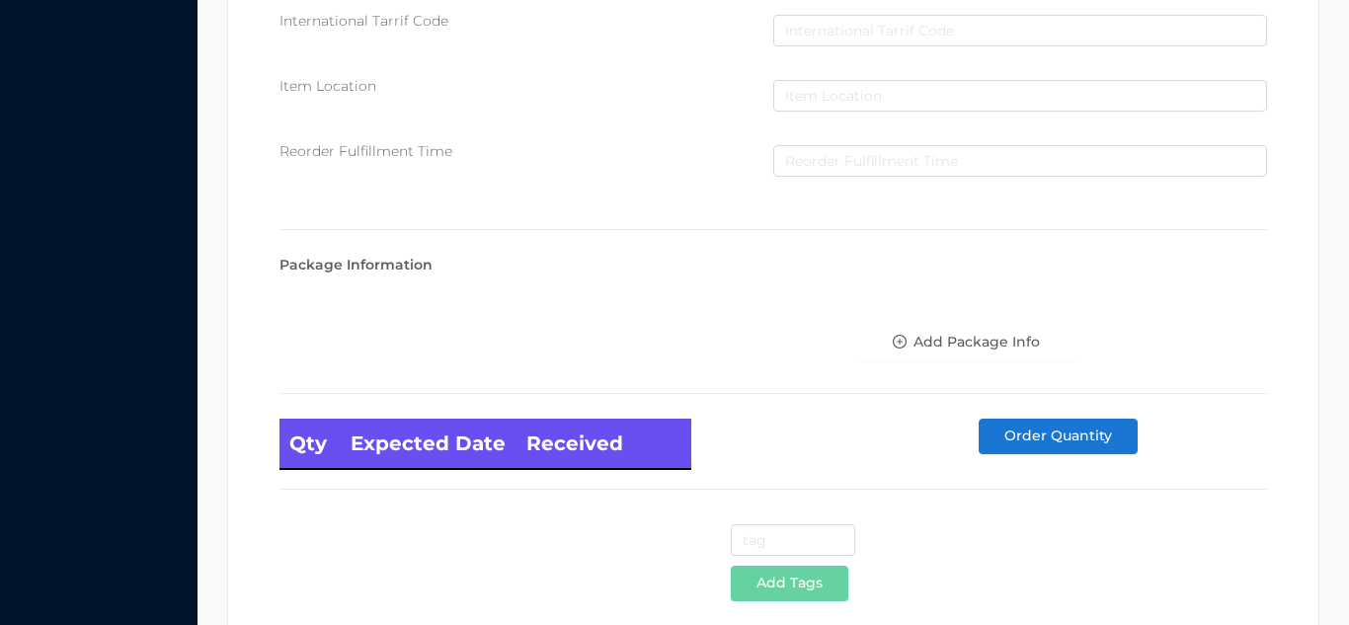
scroll to position [1121, 0]
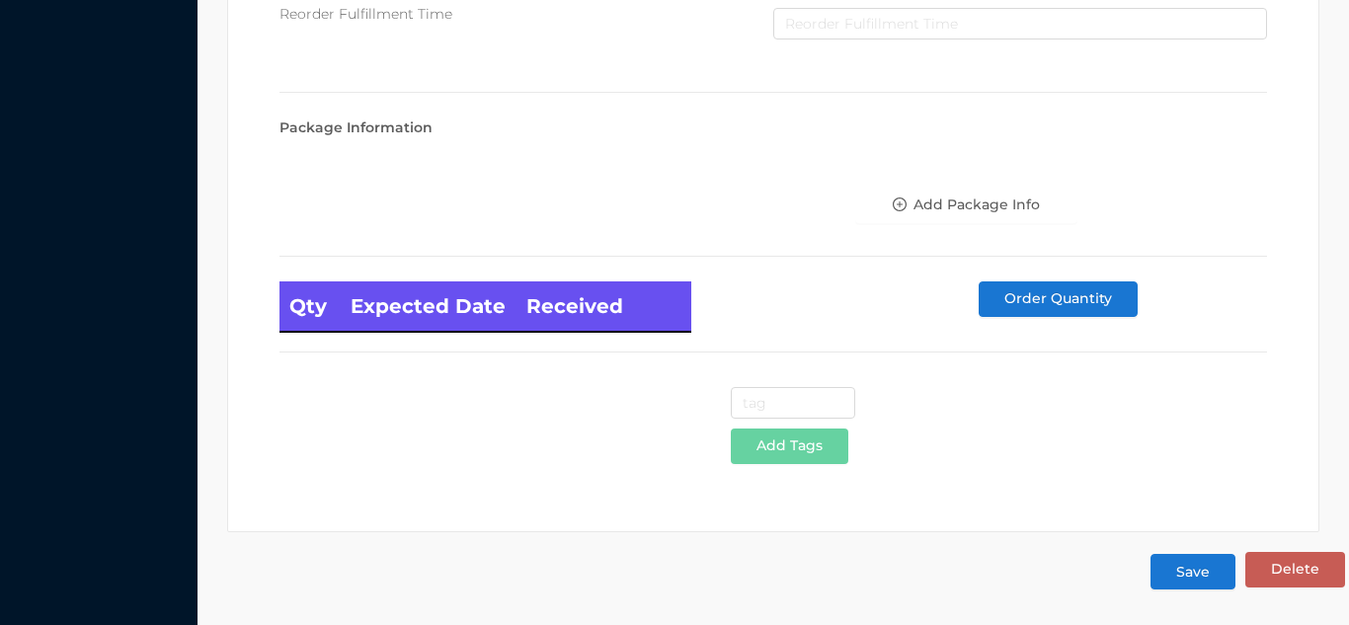
click at [1198, 572] on button "Save" at bounding box center [1193, 572] width 85 height 36
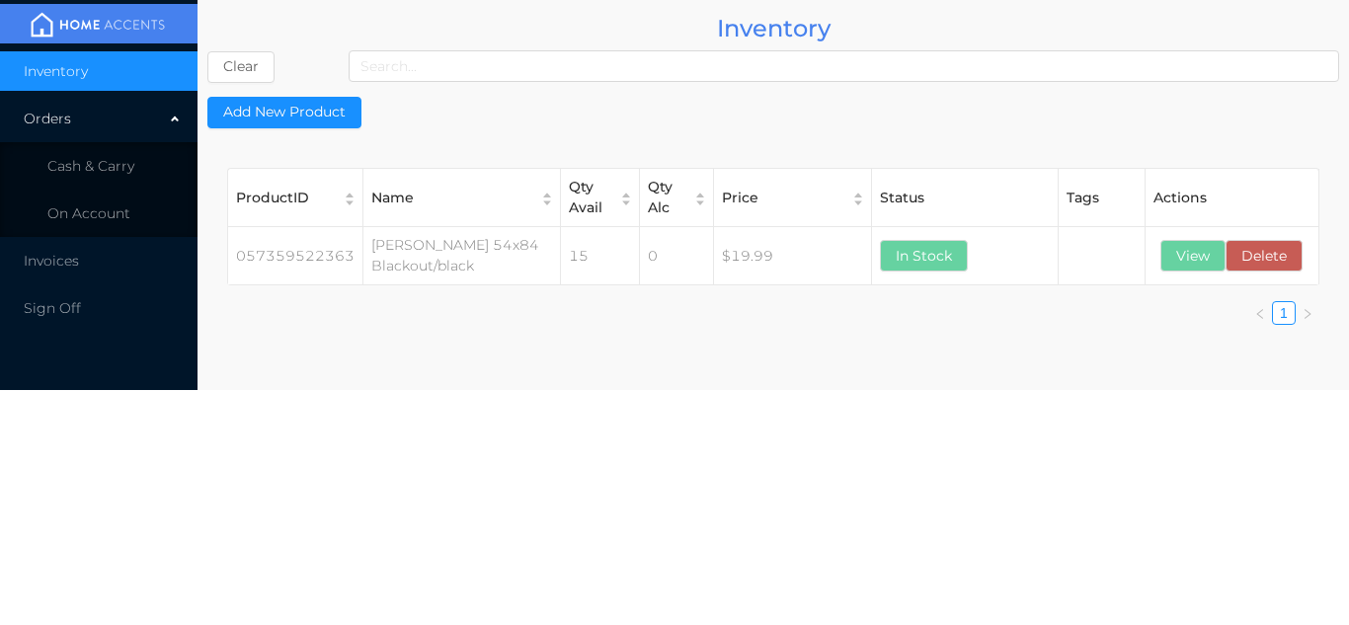
scroll to position [0, 0]
click at [115, 154] on li "Cash & Carry" at bounding box center [99, 166] width 198 height 40
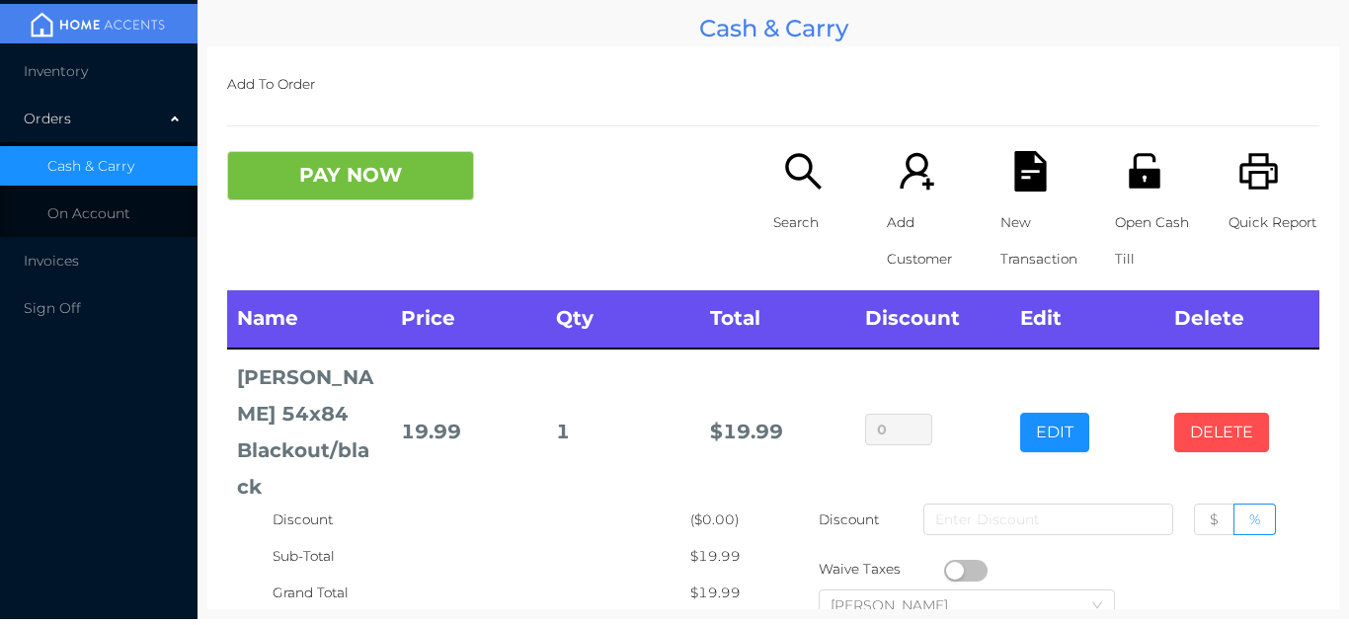
click at [1186, 436] on button "DELETE" at bounding box center [1222, 433] width 95 height 40
